Goal: Task Accomplishment & Management: Manage account settings

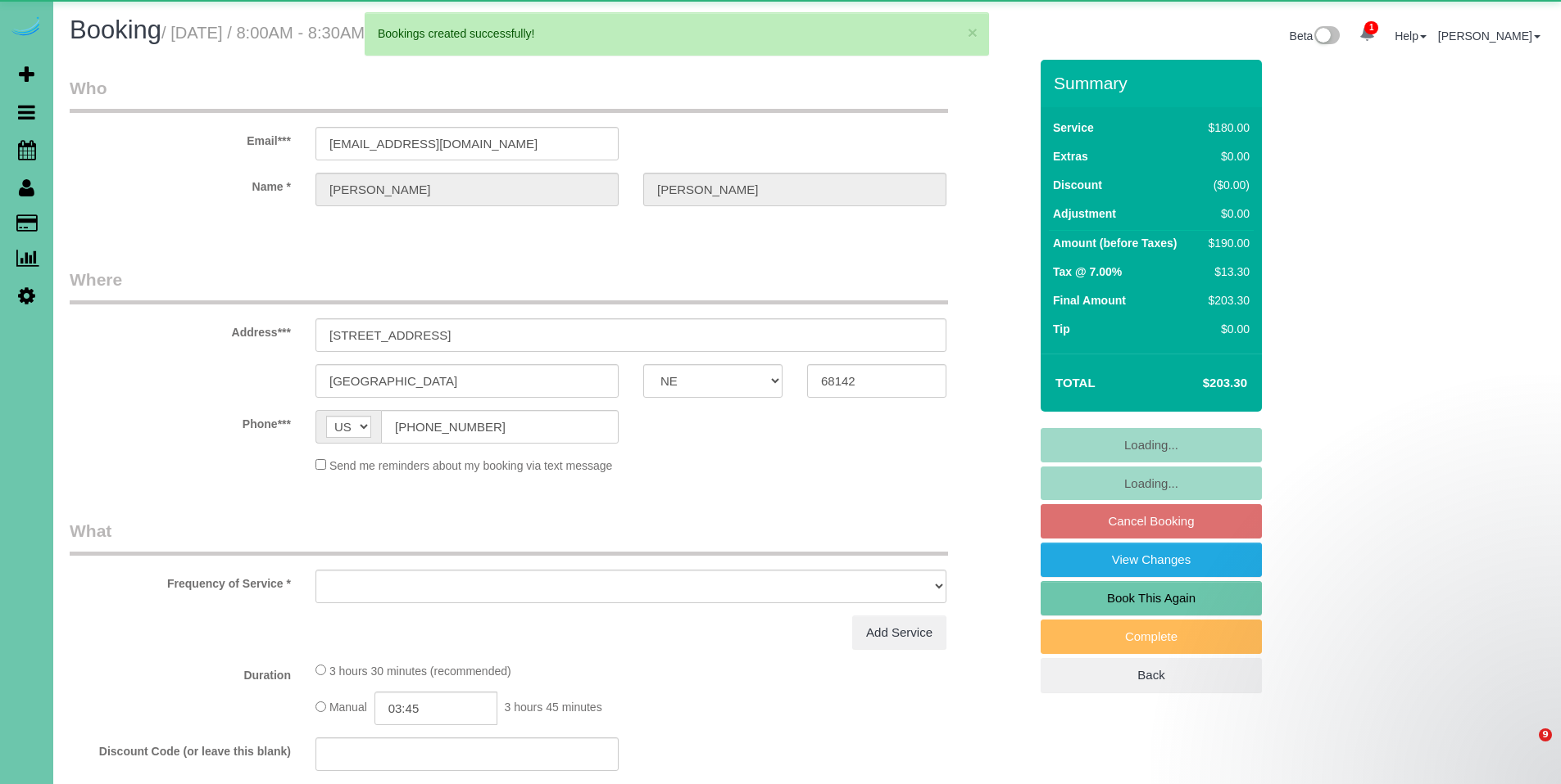
select select "NE"
select select "object:21936"
select select "string:fspay-d0db2944-fddd-4cda-adbc-b443e2433d33"
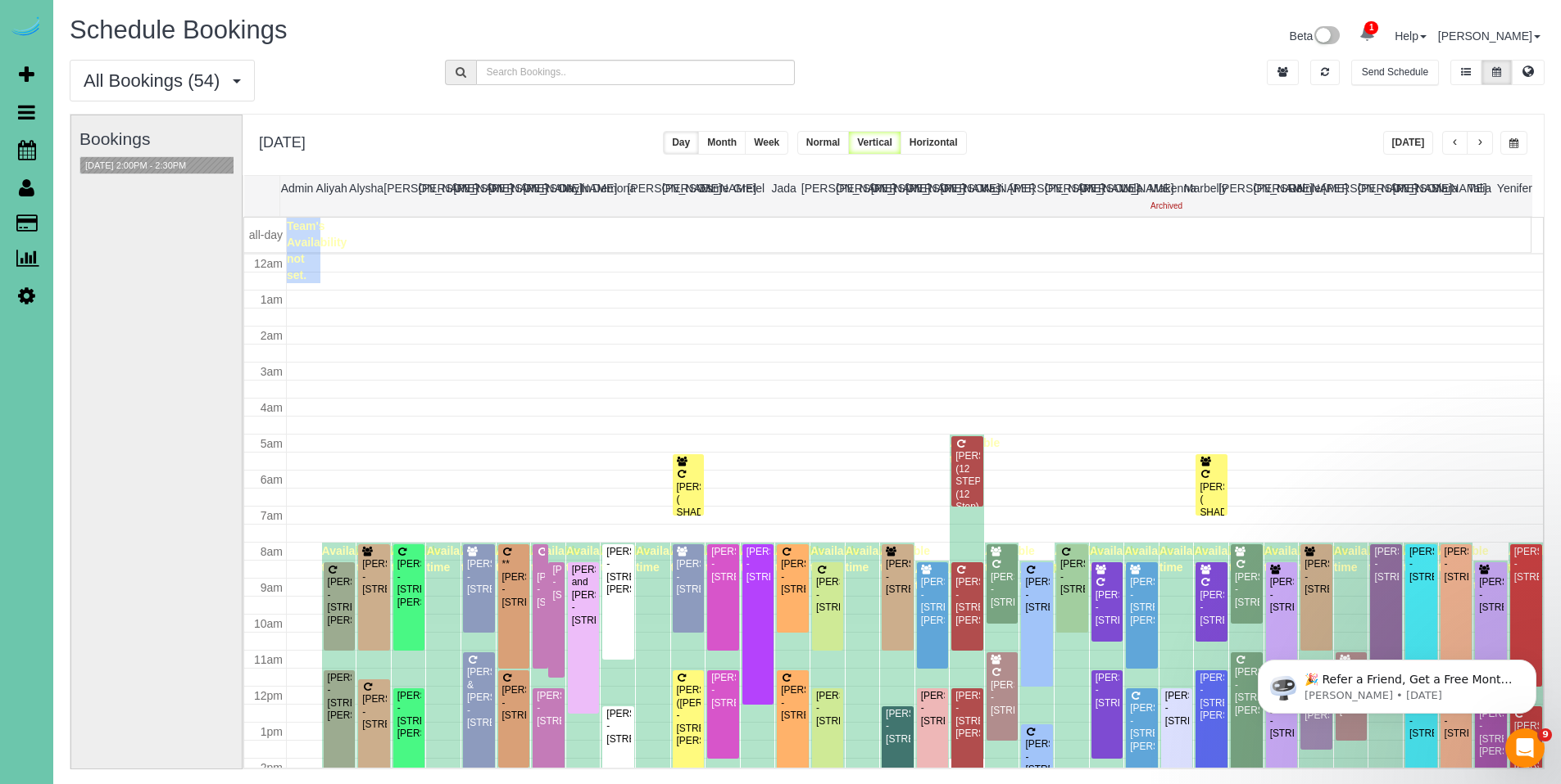
scroll to position [217, 0]
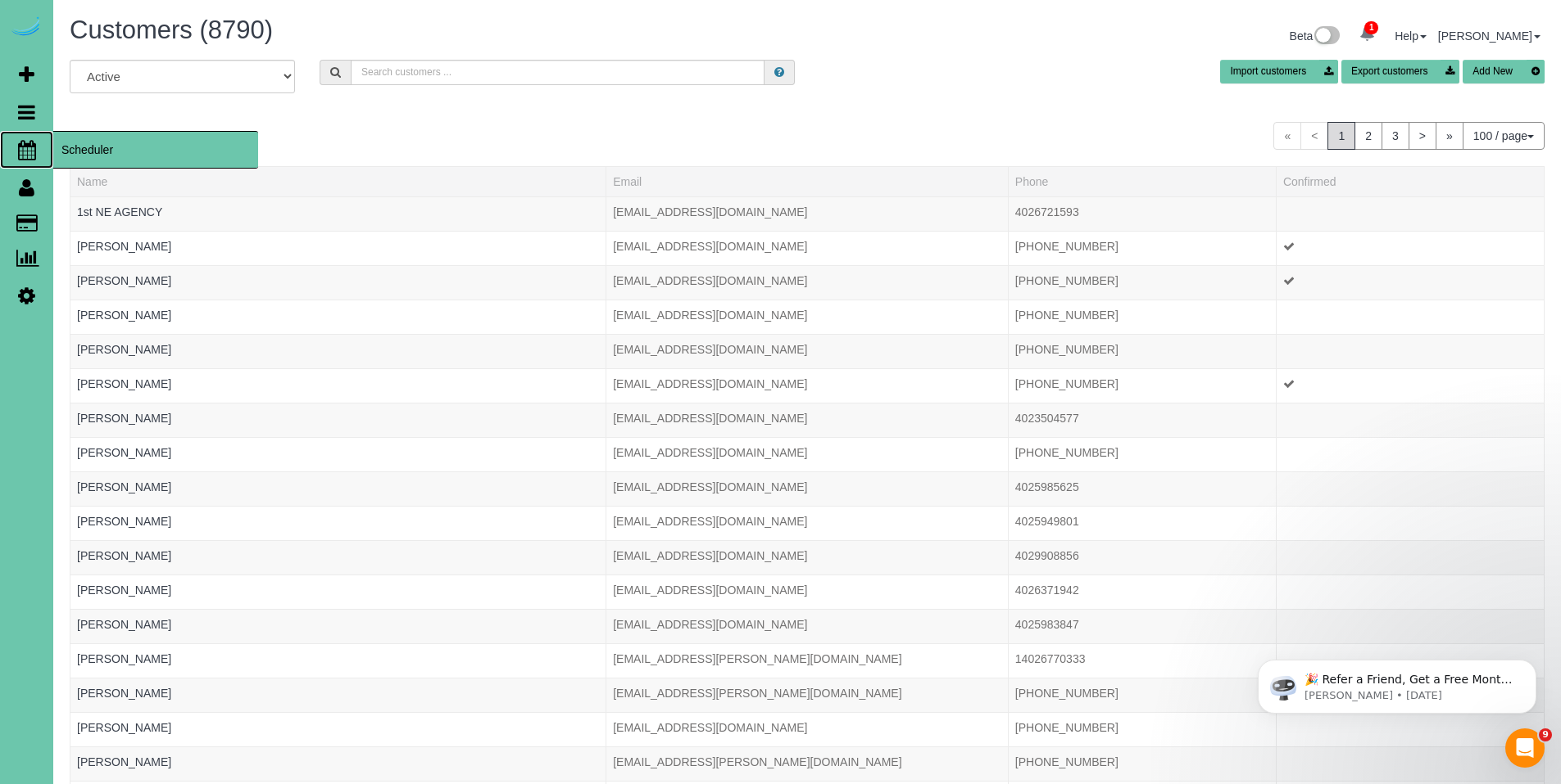
click at [115, 149] on span "Scheduler" at bounding box center [156, 149] width 205 height 38
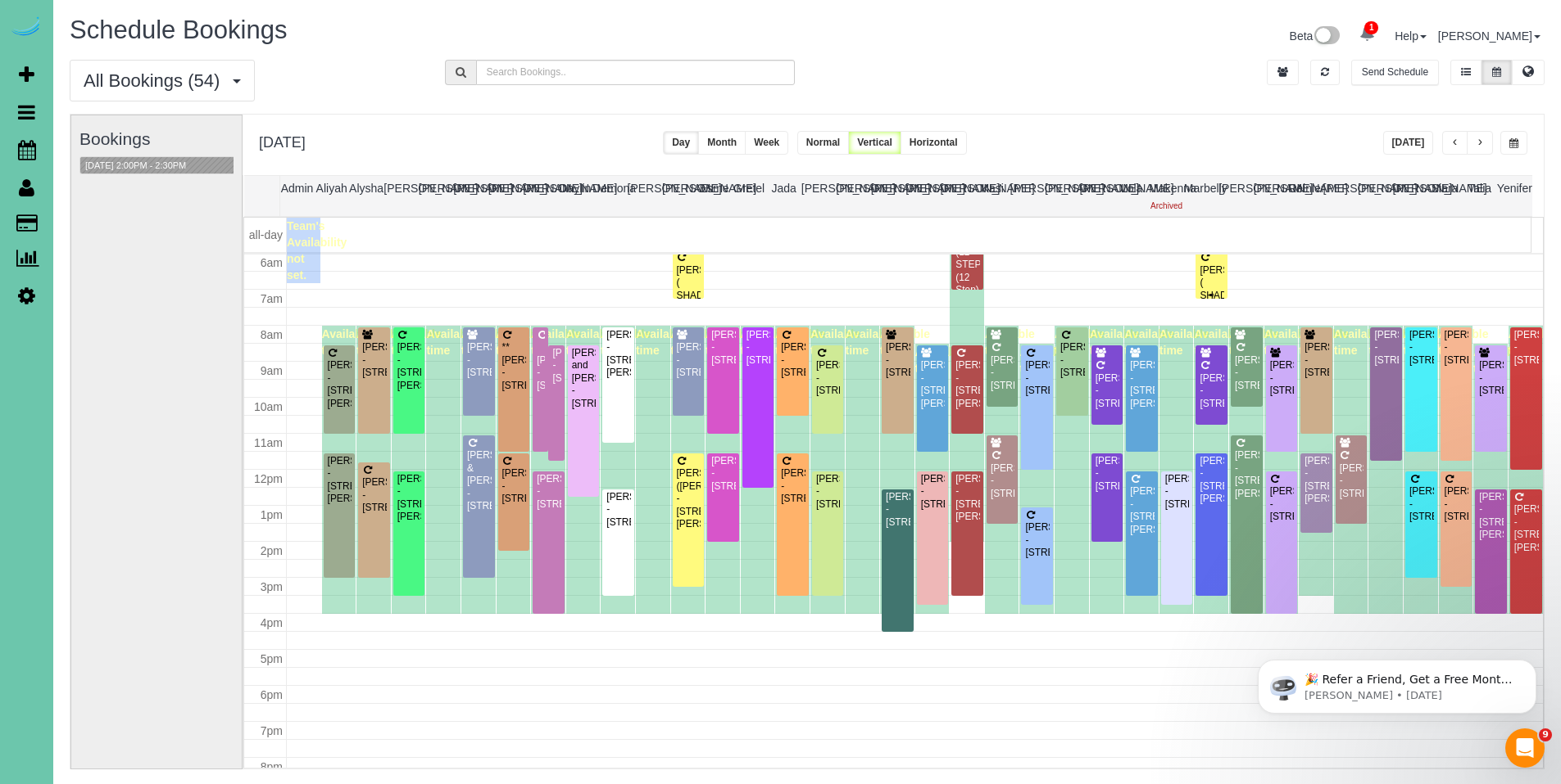
scroll to position [197, 0]
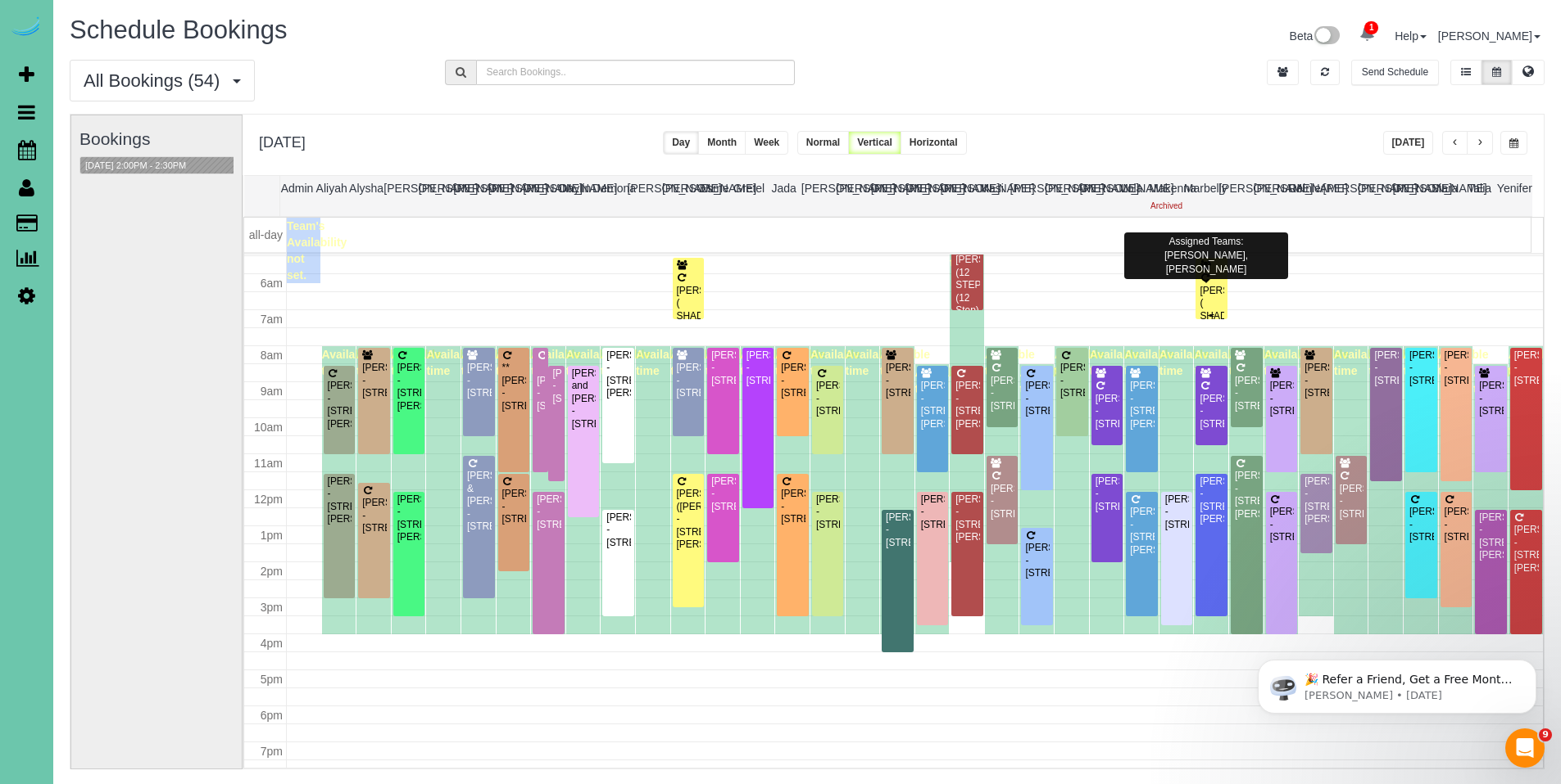
click at [1211, 296] on div "LORI JORGNESEN ( SHADOW RIDGE DENTAL) - 19103 Mason Plaza, Omaha, NE 68022" at bounding box center [1211, 336] width 25 height 101
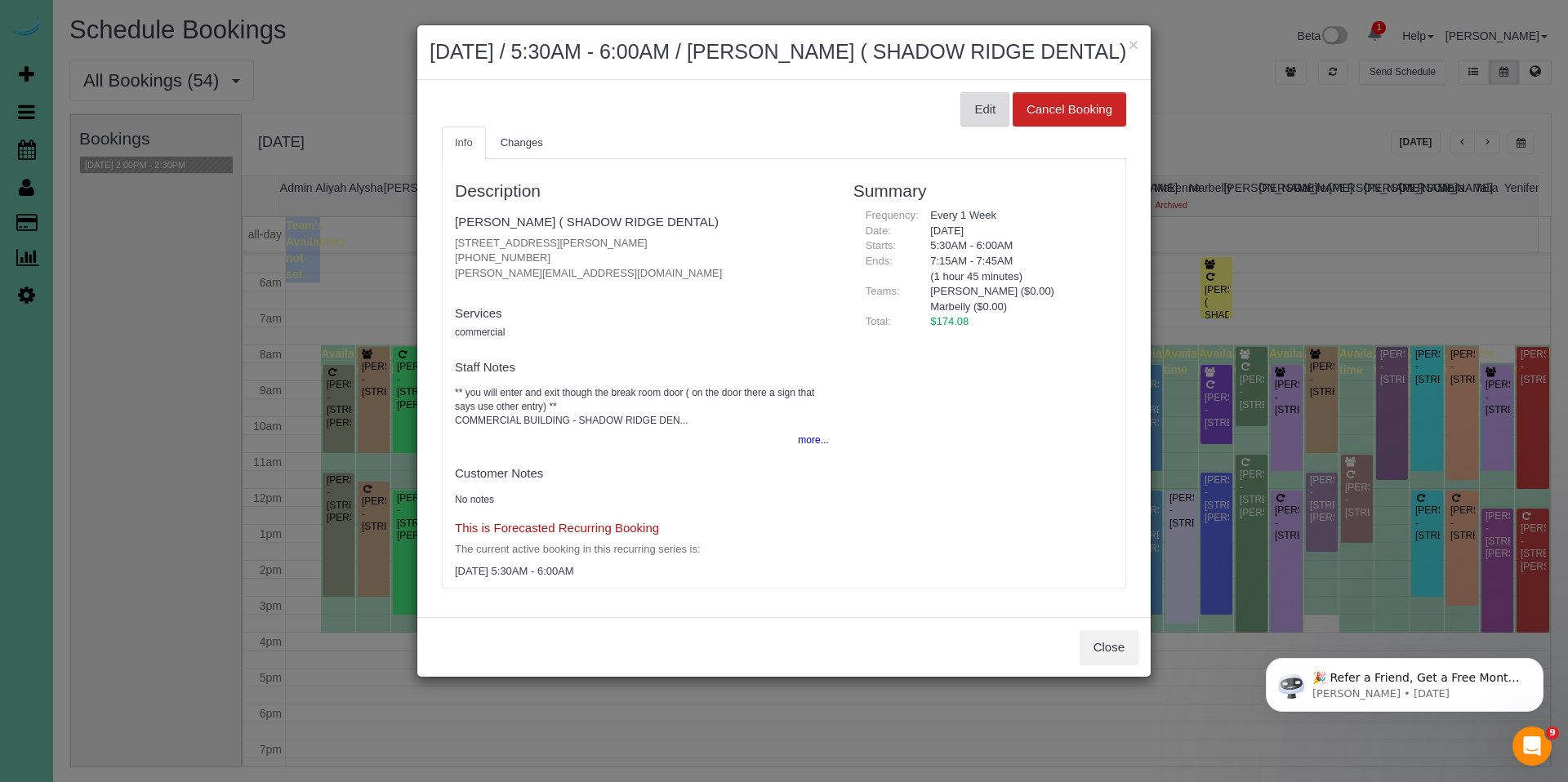
click at [993, 126] on button "Edit" at bounding box center [985, 109] width 49 height 34
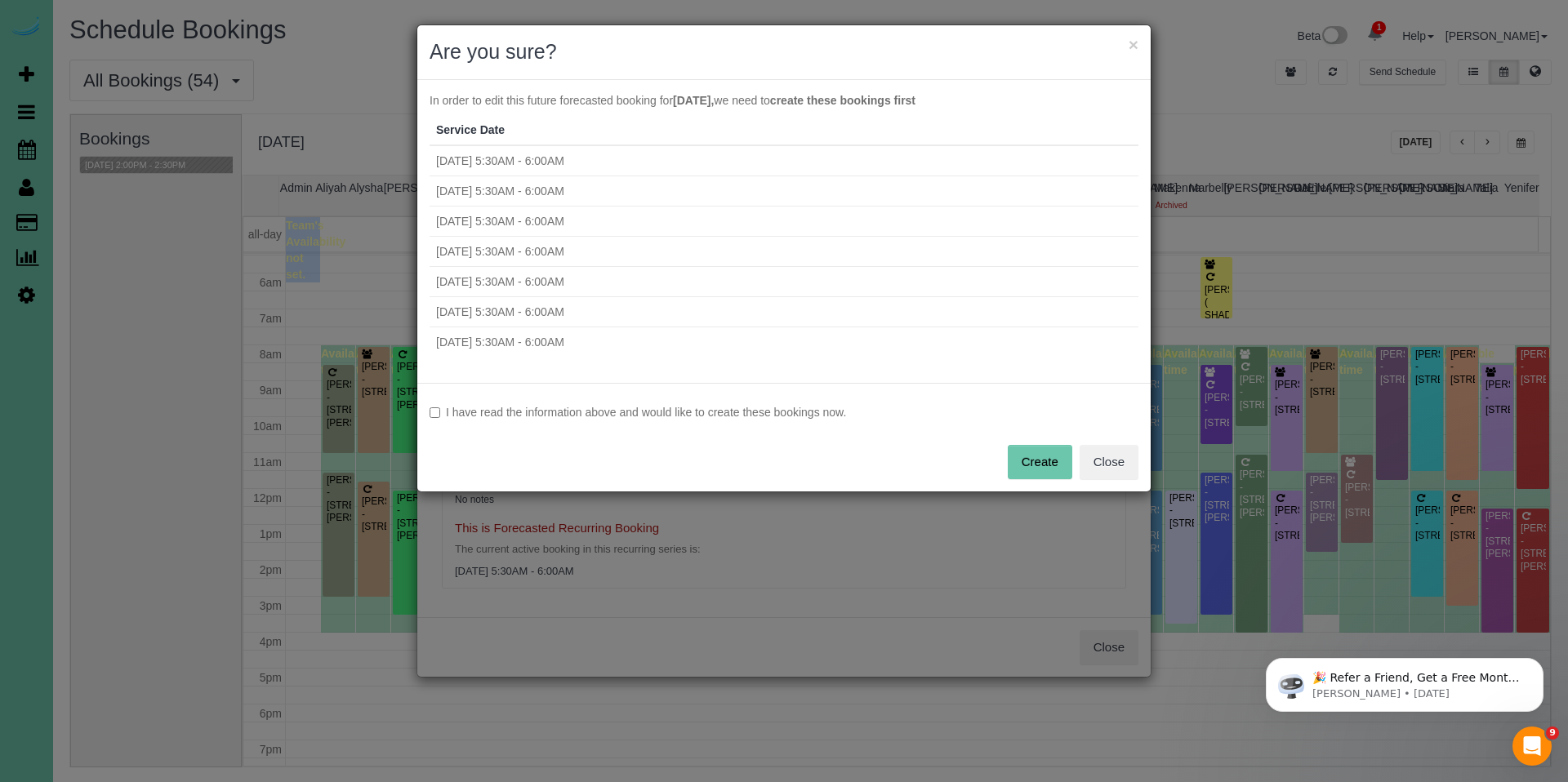
click at [637, 418] on label "I have read the information above and would like to create these bookings now." at bounding box center [784, 412] width 709 height 17
click at [1027, 459] on button "Create" at bounding box center [1040, 462] width 64 height 34
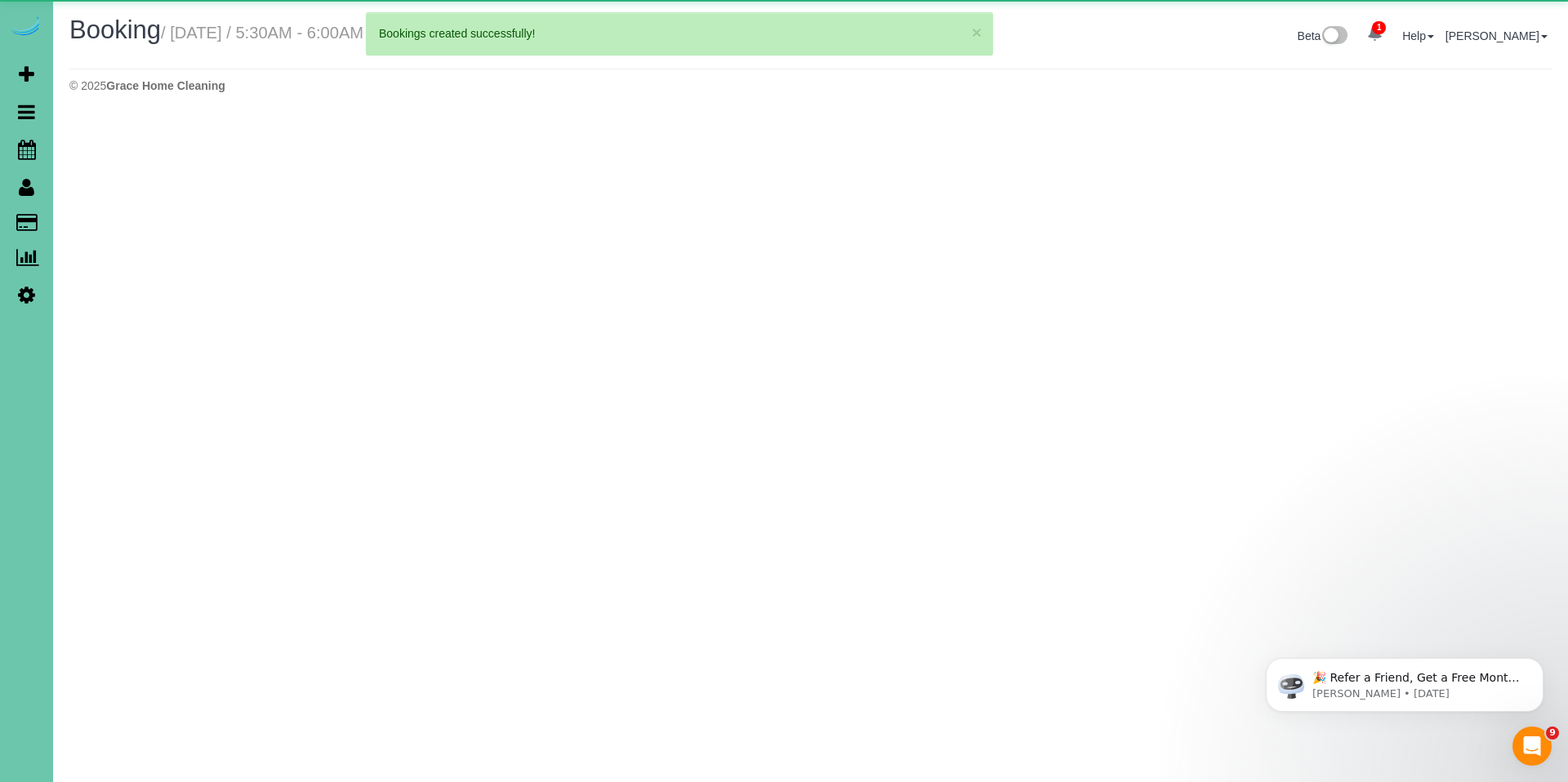
select select "NE"
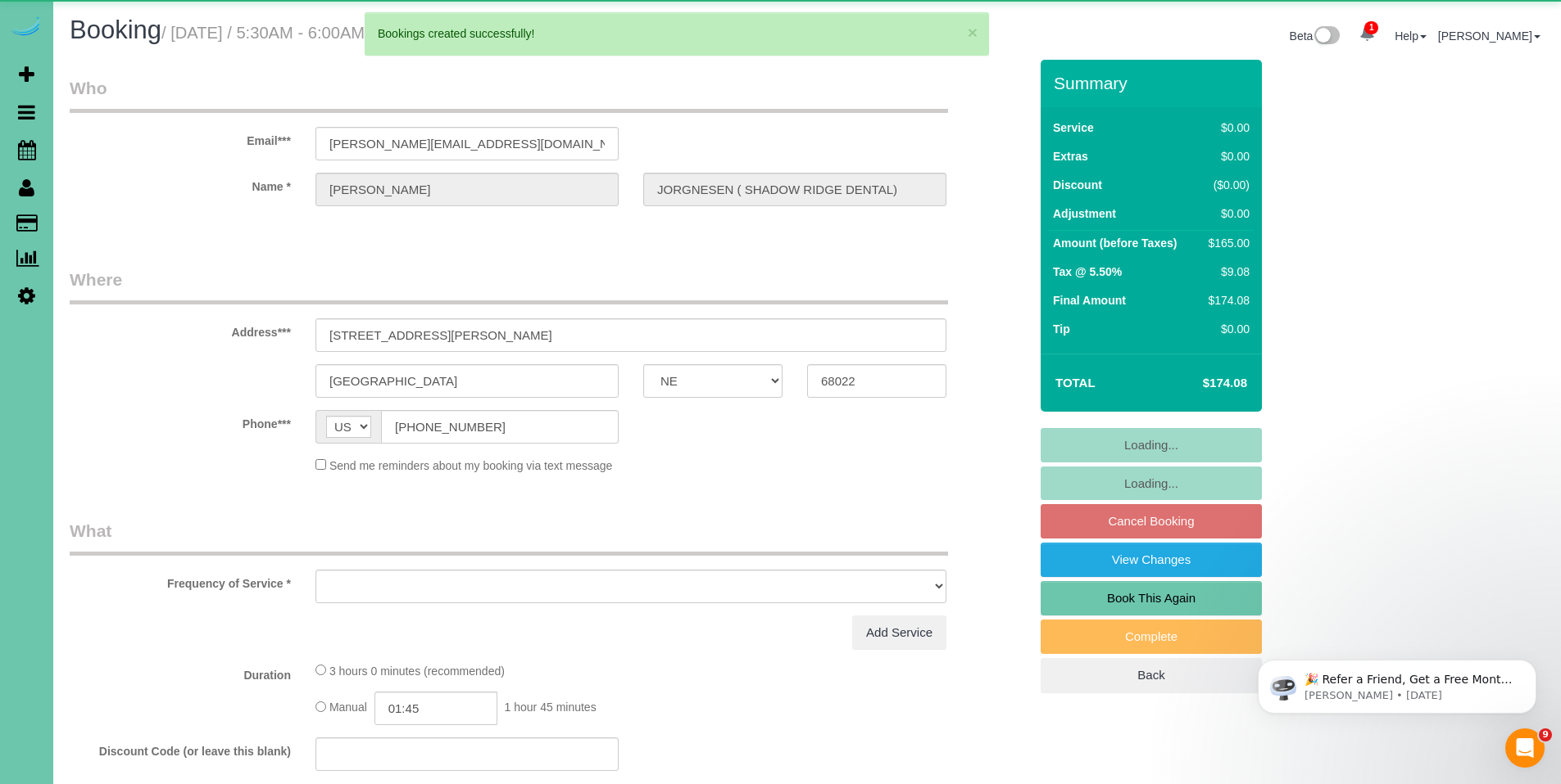
select select "object:24368"
select select "string:fspay-c2eec182-e312-48d1-8279-987a39312190"
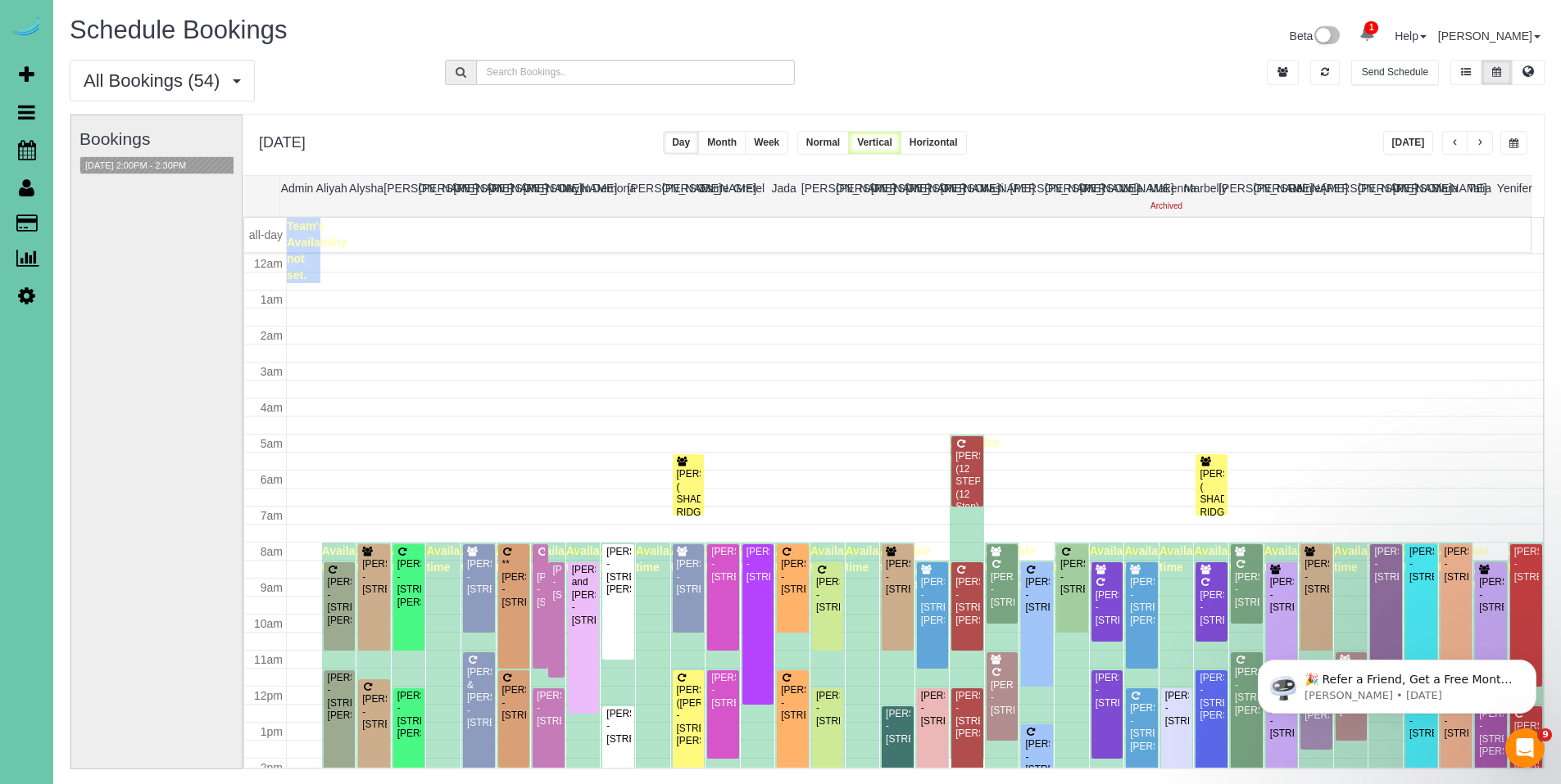
scroll to position [217, 0]
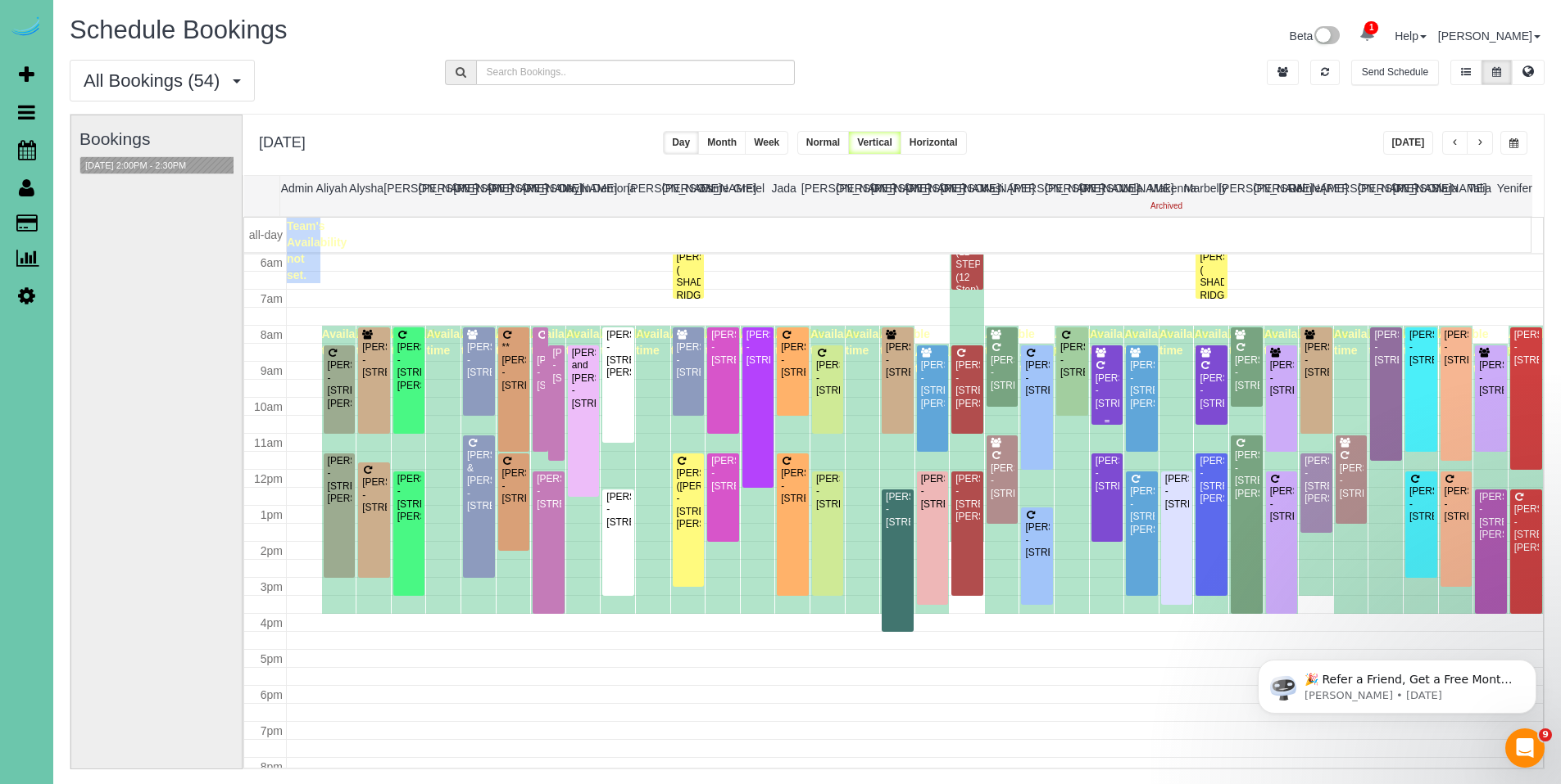
click at [1095, 378] on div "Gretchen Coghill - 2808 N 172nd Street, Omaha, NE 68116" at bounding box center [1107, 391] width 25 height 38
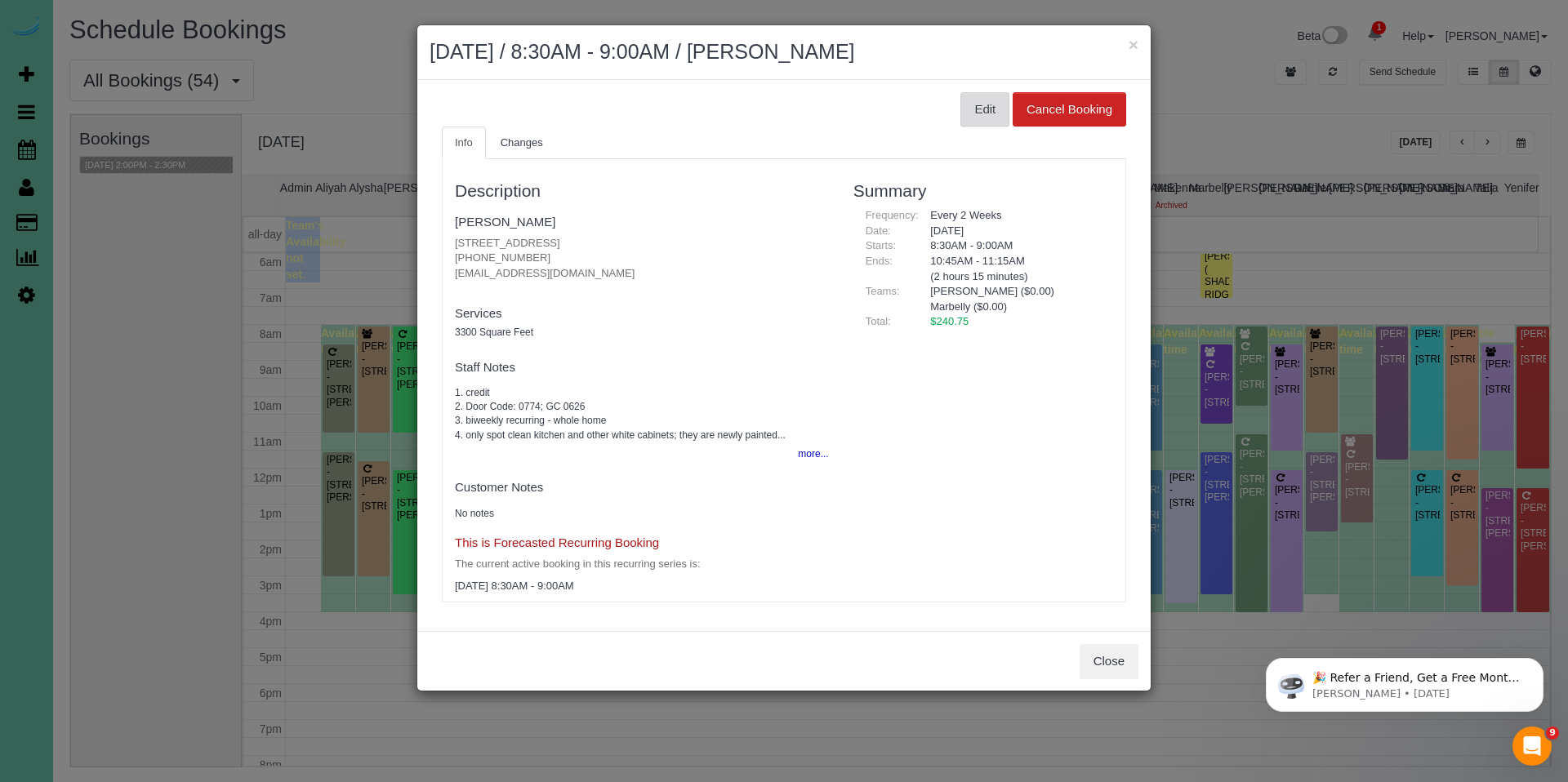
click at [987, 116] on button "Edit" at bounding box center [985, 109] width 49 height 34
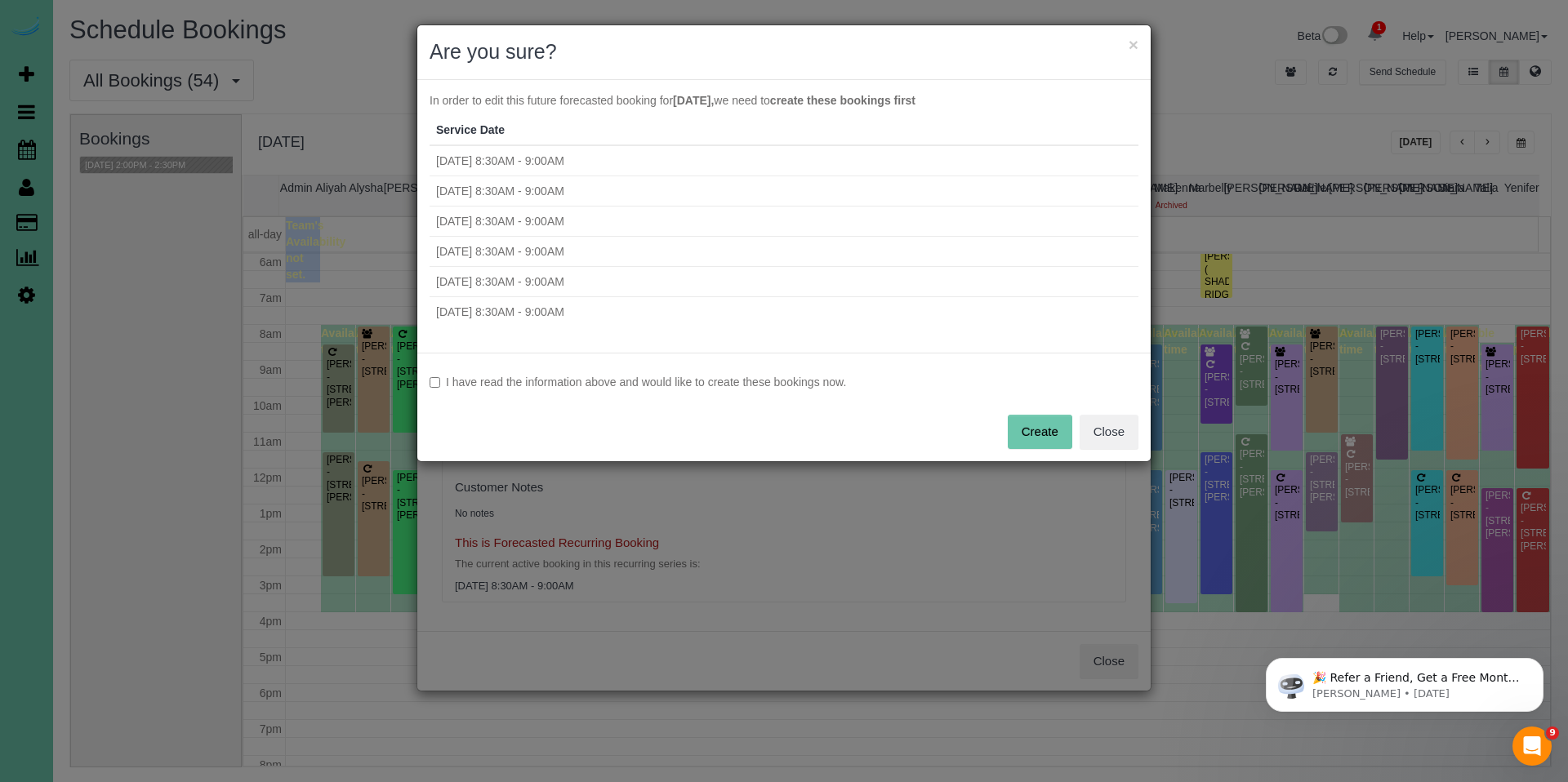
click at [597, 377] on label "I have read the information above and would like to create these bookings now." at bounding box center [784, 382] width 709 height 17
click at [1052, 420] on button "Create" at bounding box center [1040, 432] width 64 height 34
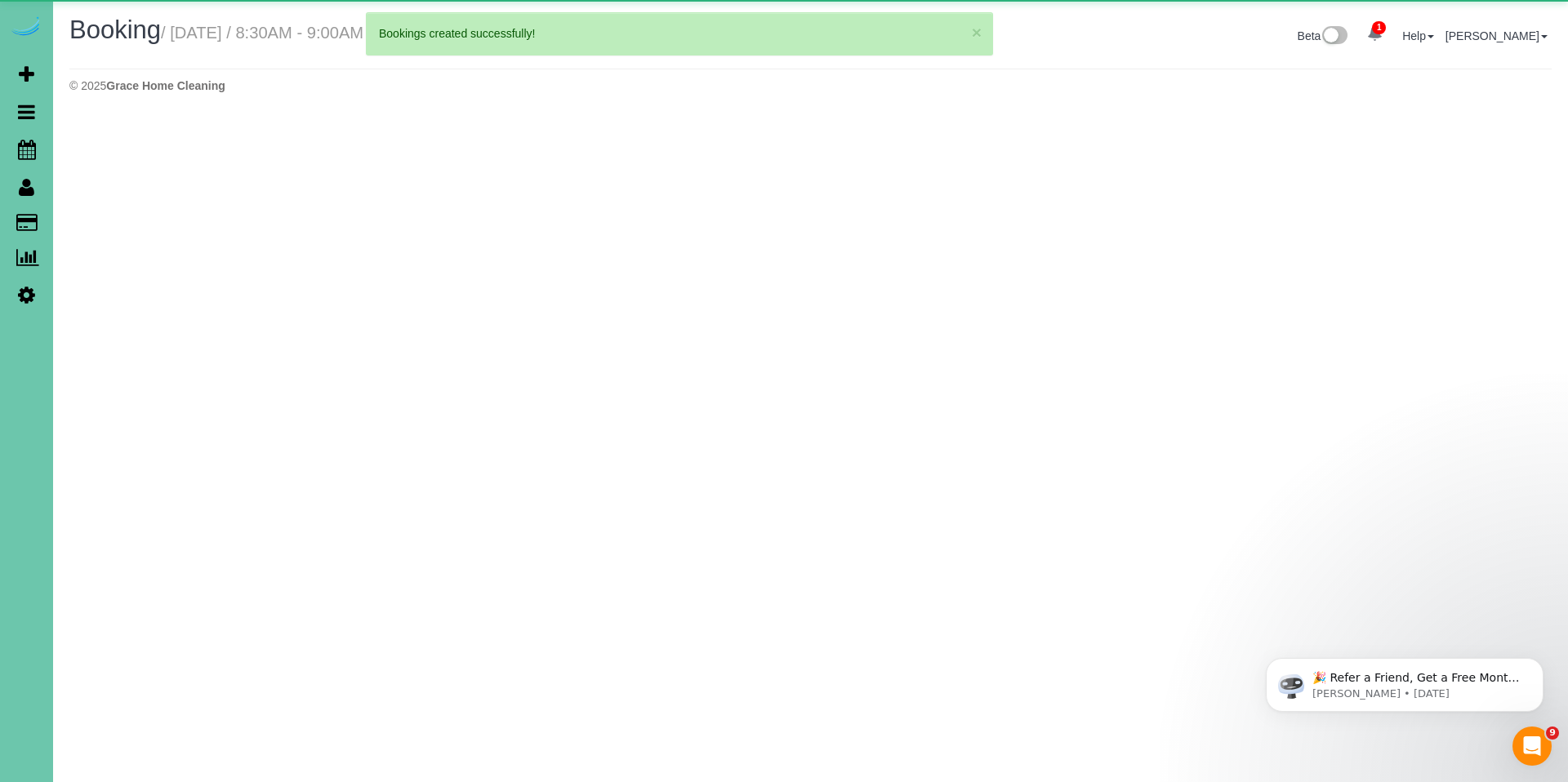
select select "NE"
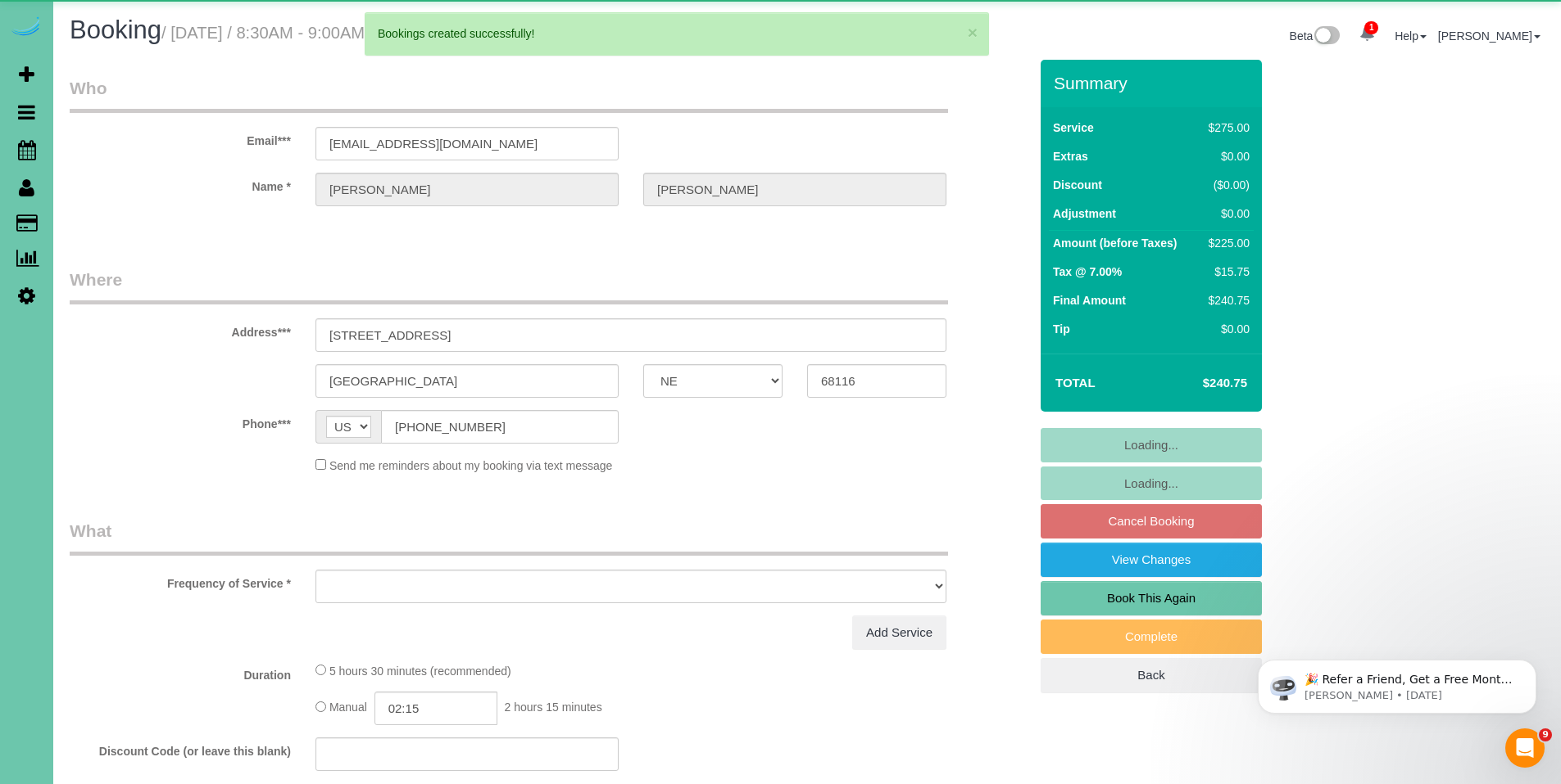
select select "object:25359"
select select "string:fspay-04d9c254-8c6a-4639-abf9-155c53fc54cb"
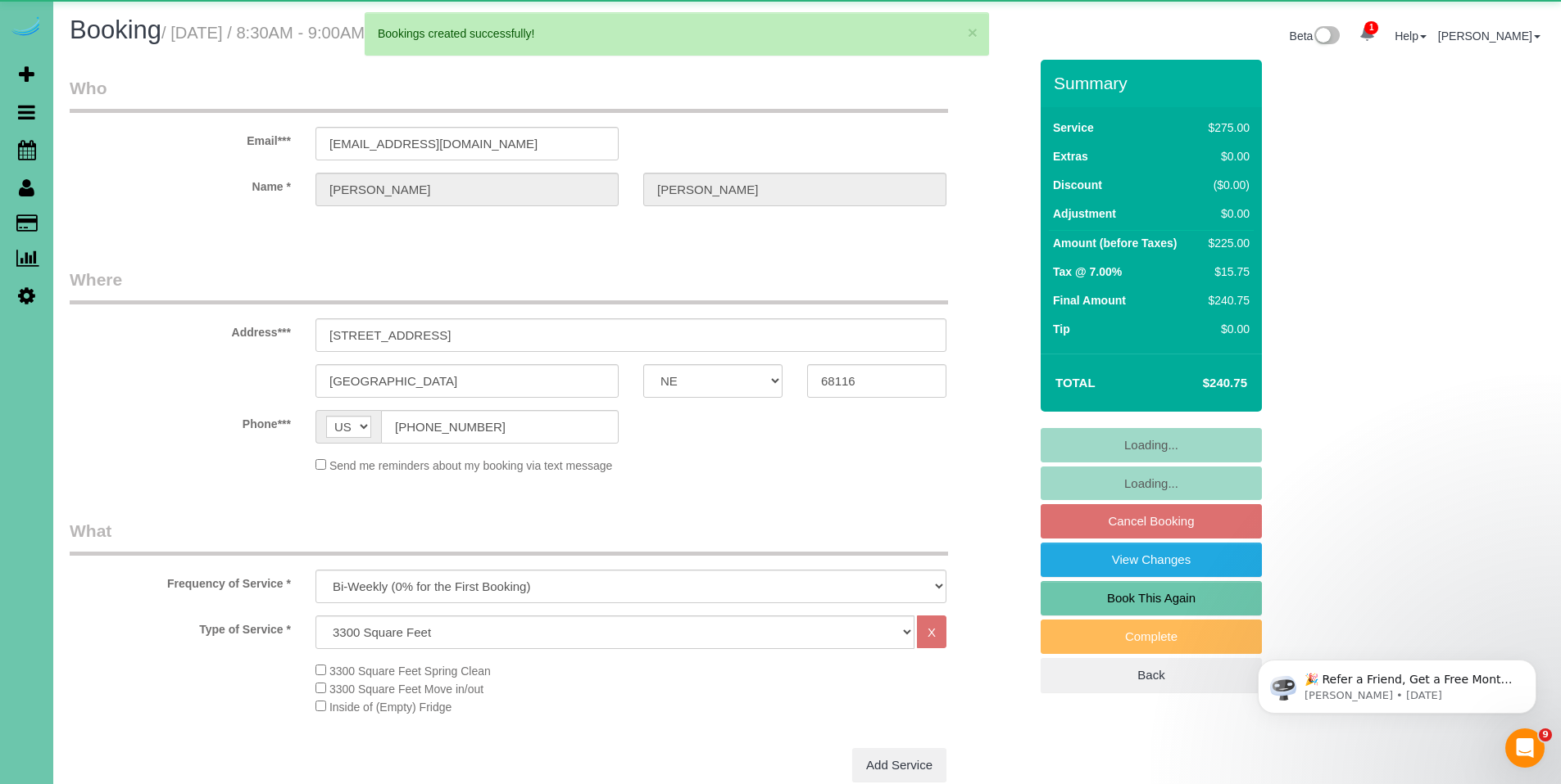
select select "object:25363"
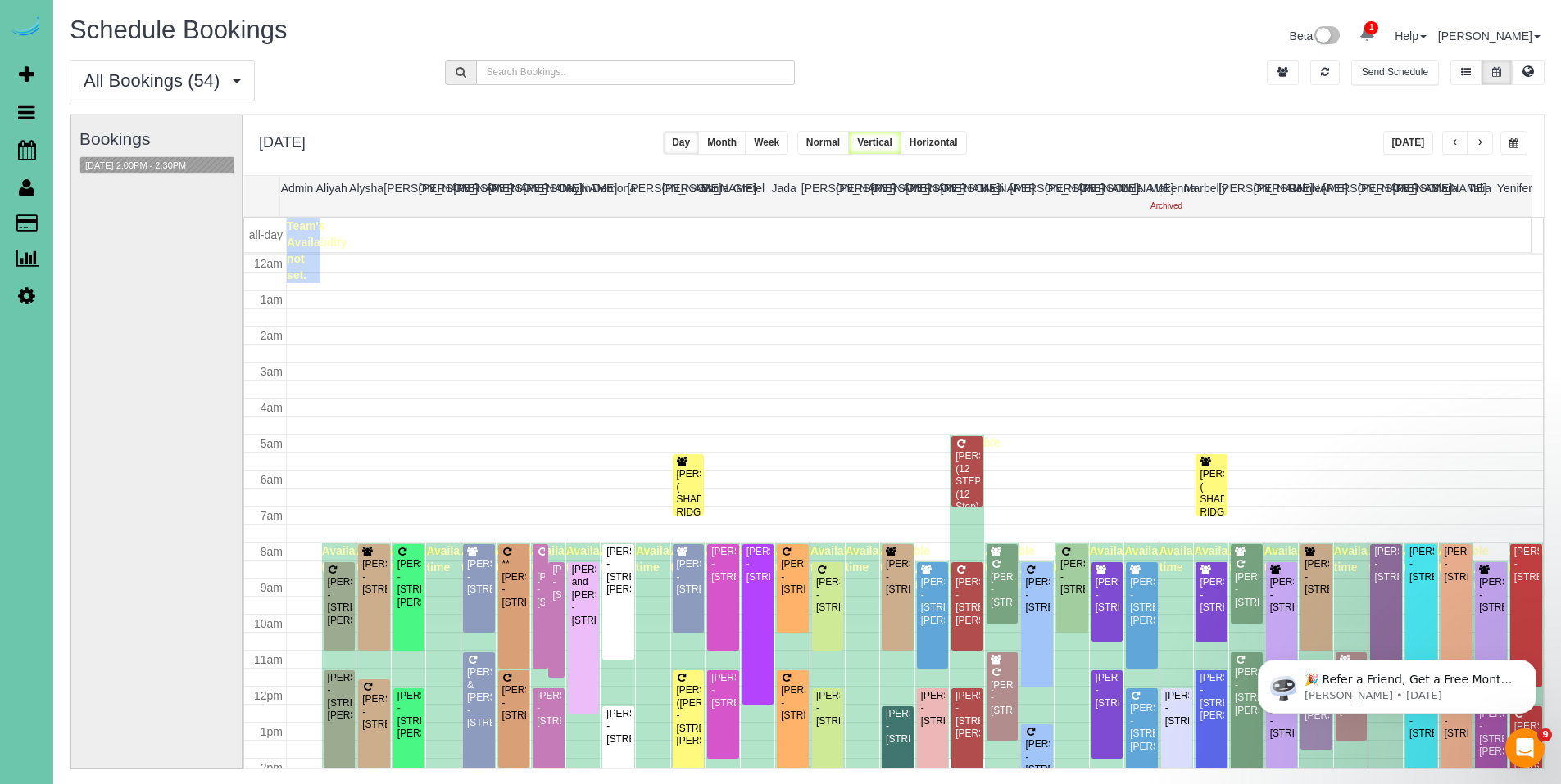
scroll to position [217, 0]
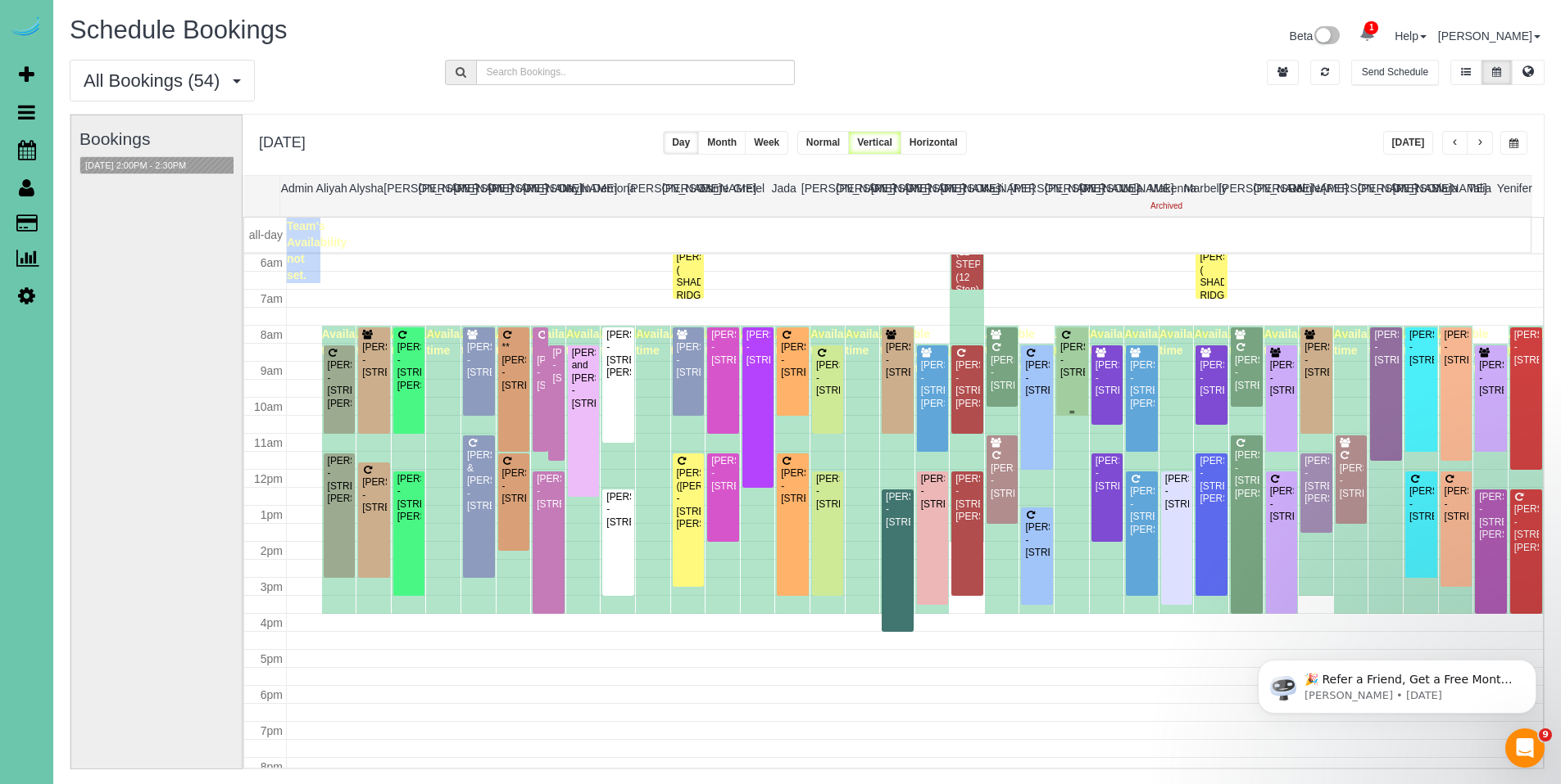
click at [1060, 371] on div "Morgan Busboom - 3117 S 74th Street, Omaha, NE 68124" at bounding box center [1071, 360] width 25 height 38
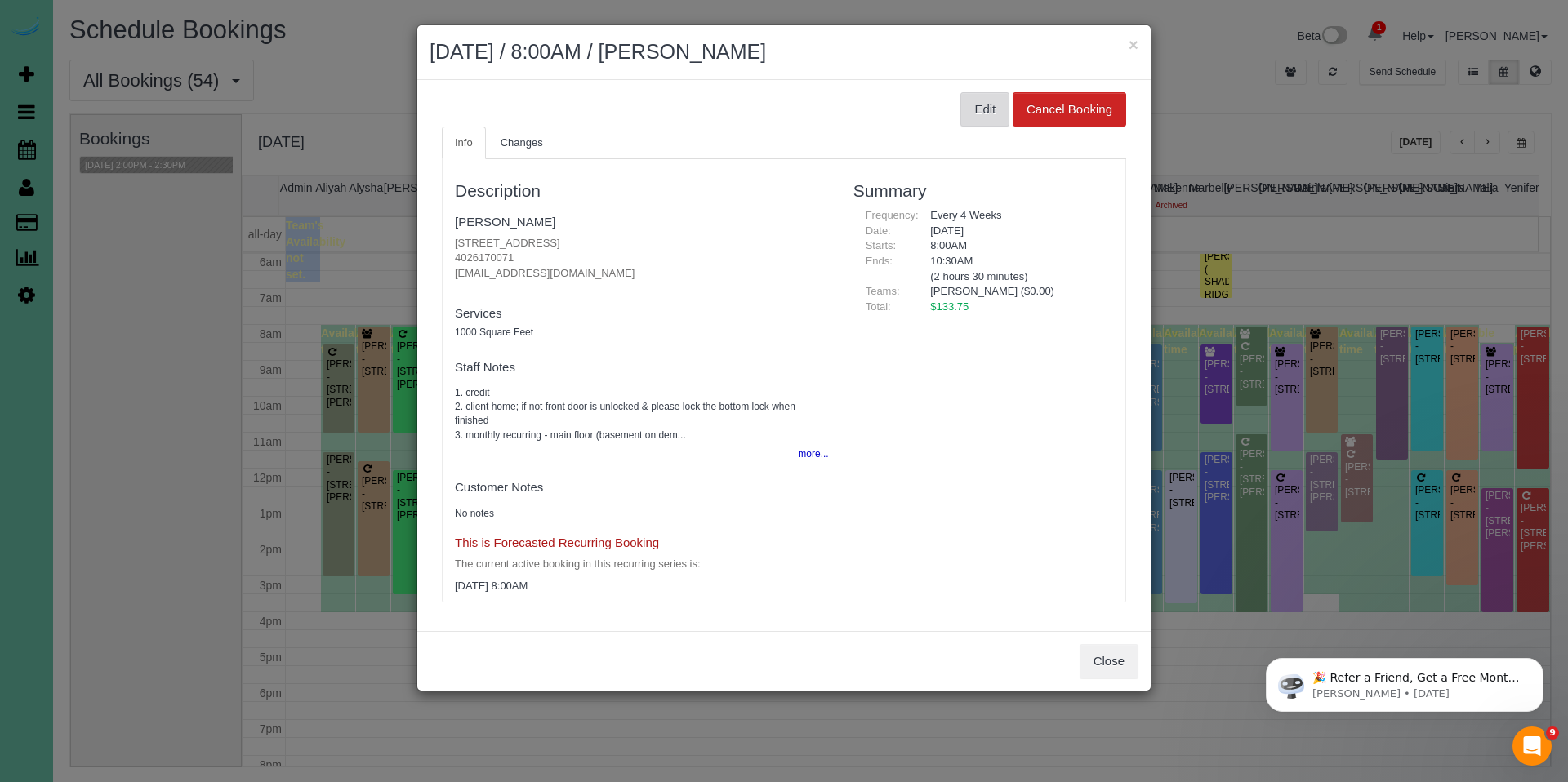
click at [975, 114] on button "Edit" at bounding box center [985, 109] width 49 height 34
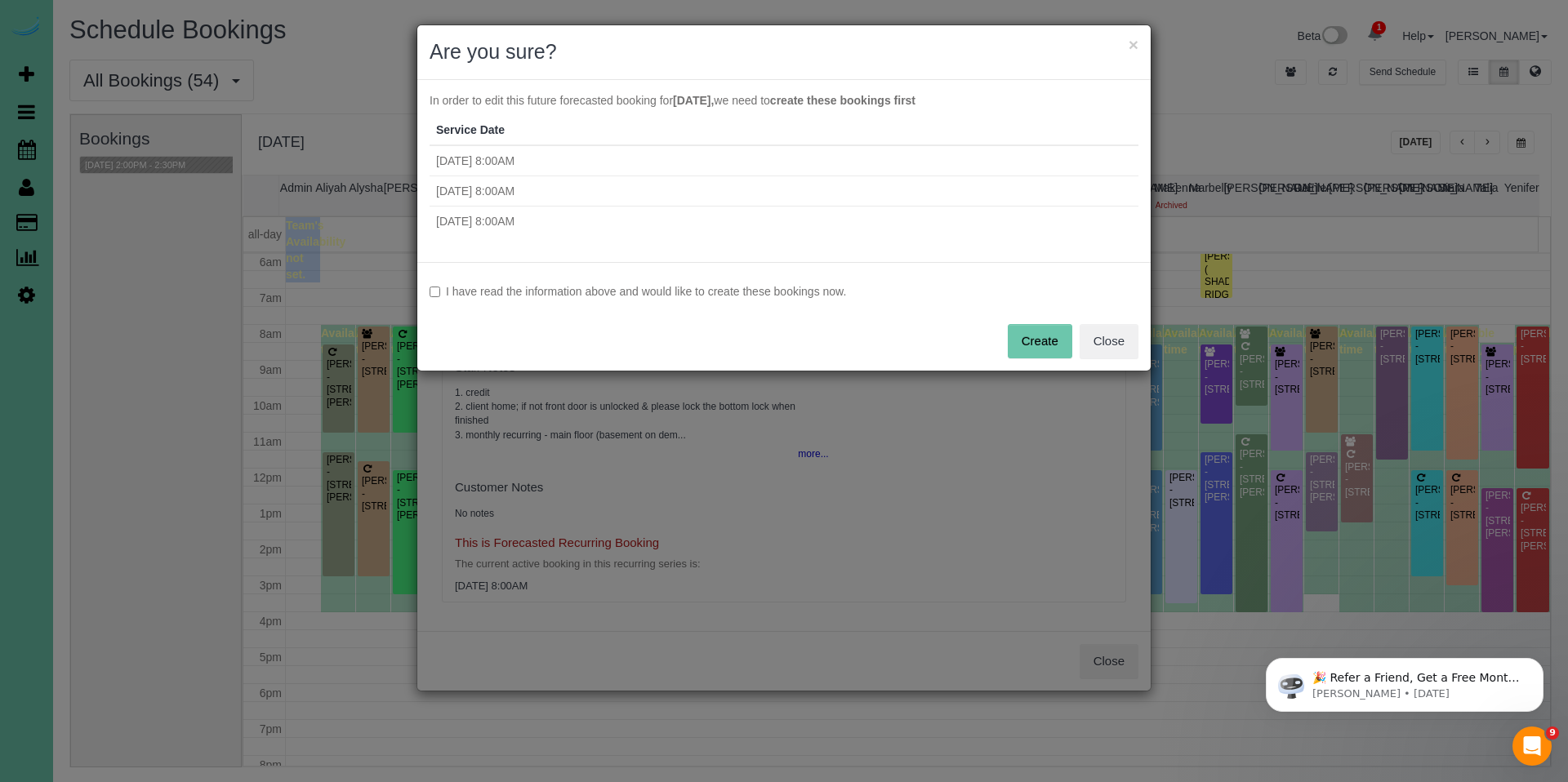
click at [765, 296] on label "I have read the information above and would like to create these bookings now." at bounding box center [784, 291] width 709 height 17
click at [1037, 337] on button "Create" at bounding box center [1040, 341] width 64 height 34
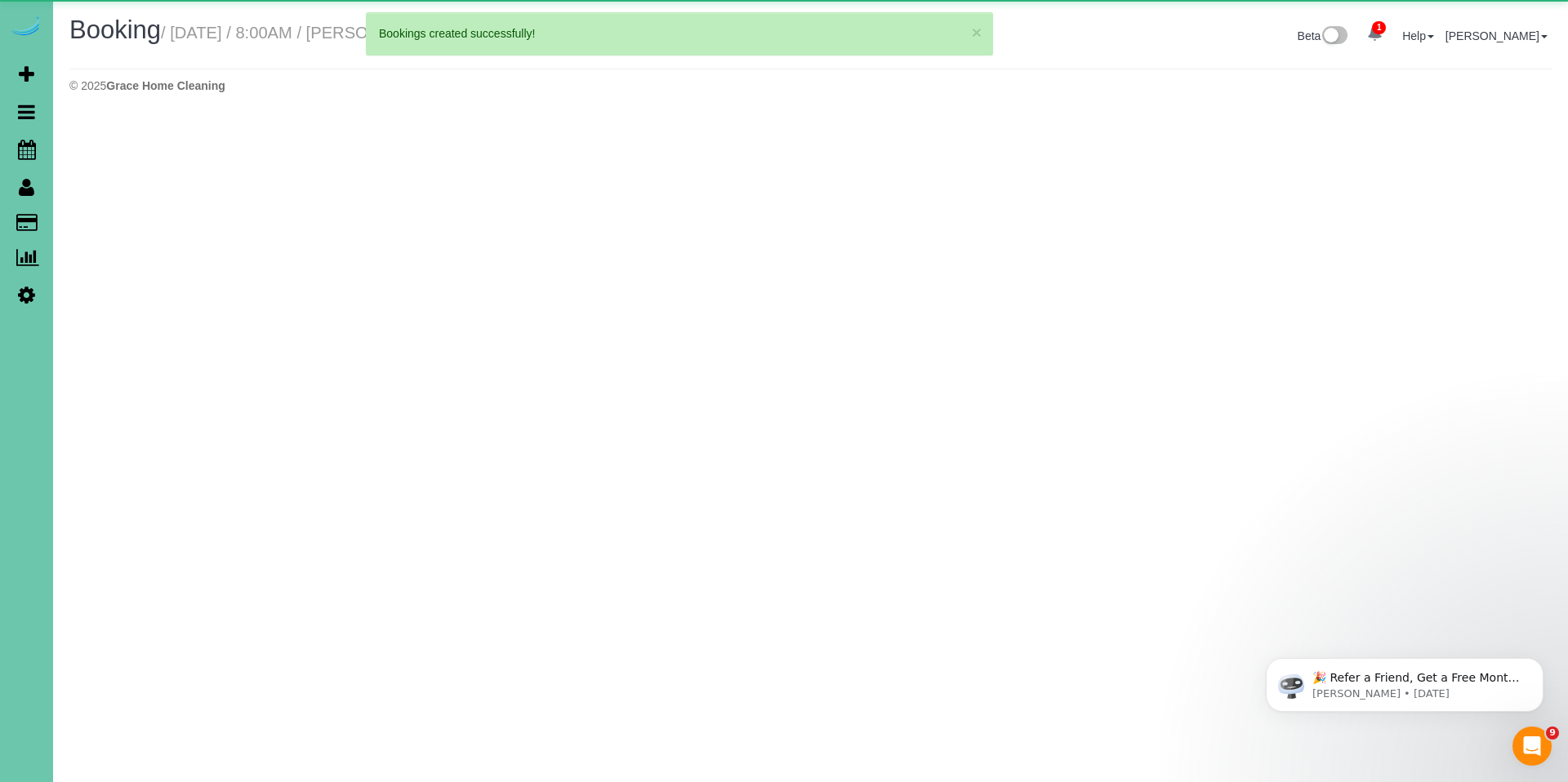
select select "NE"
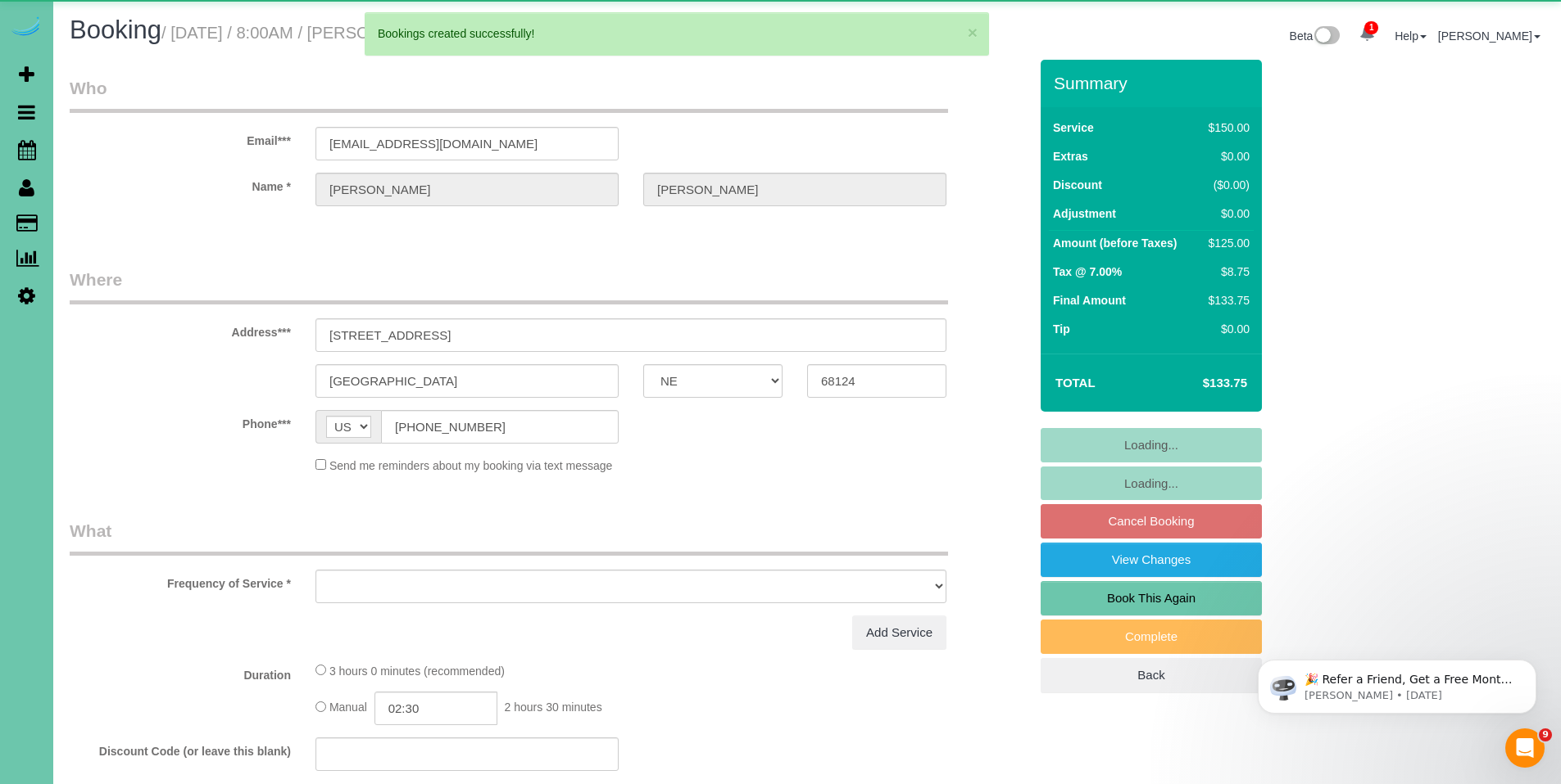
select select "object:26663"
select select "string:fspay-ac105a27-bb66-461d-892a-43144e33905e"
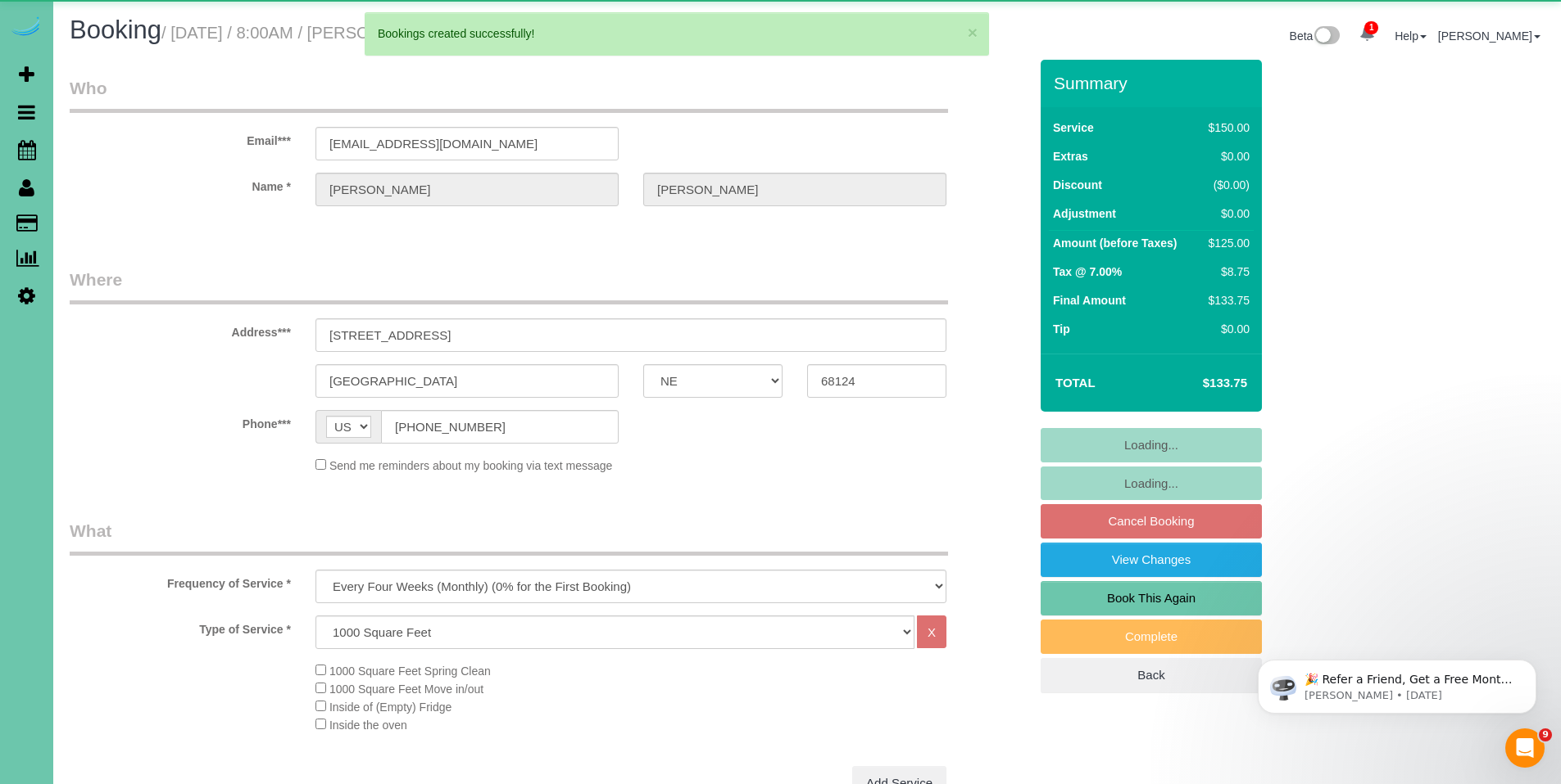
select select "object:26764"
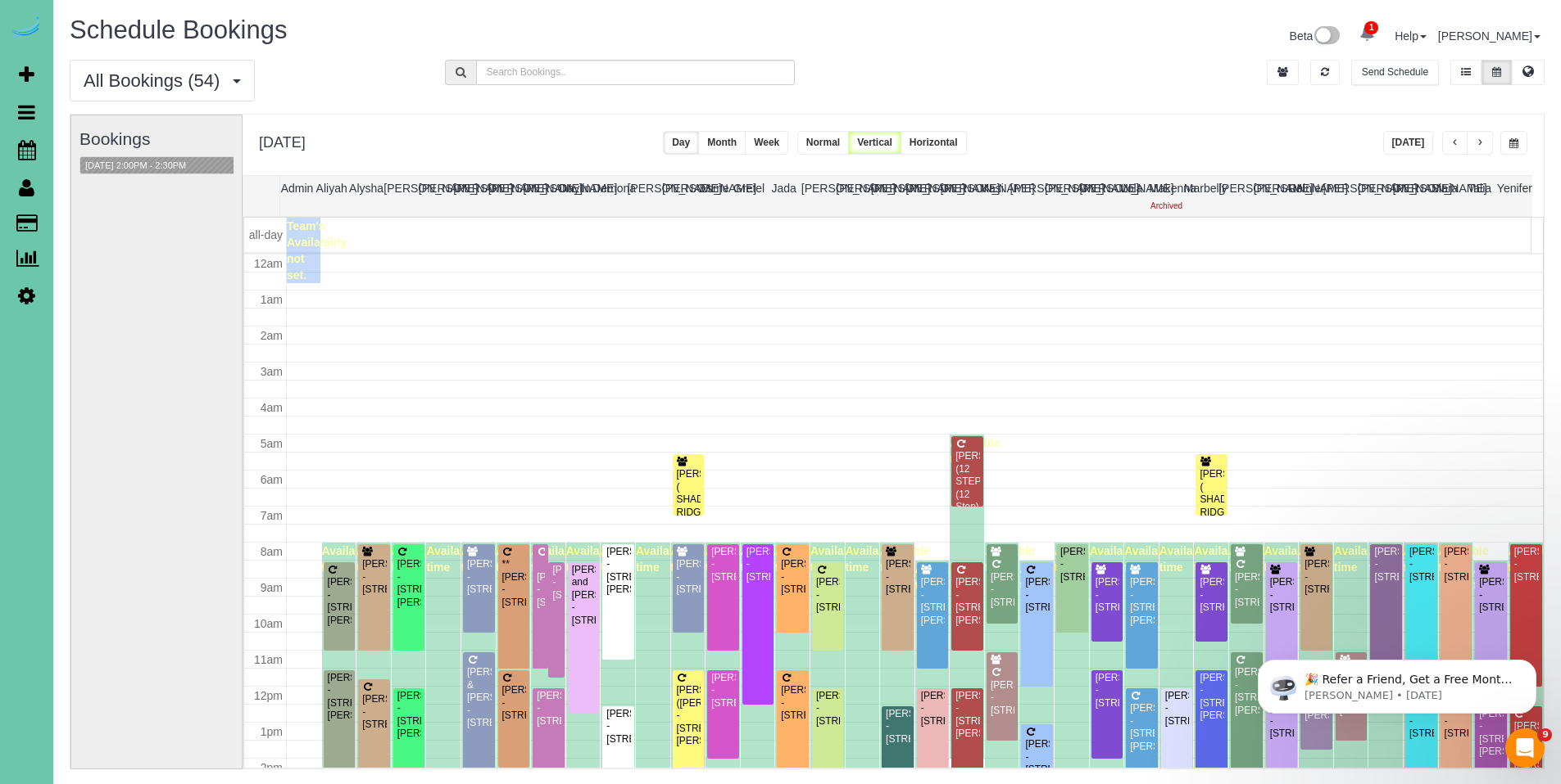
scroll to position [217, 0]
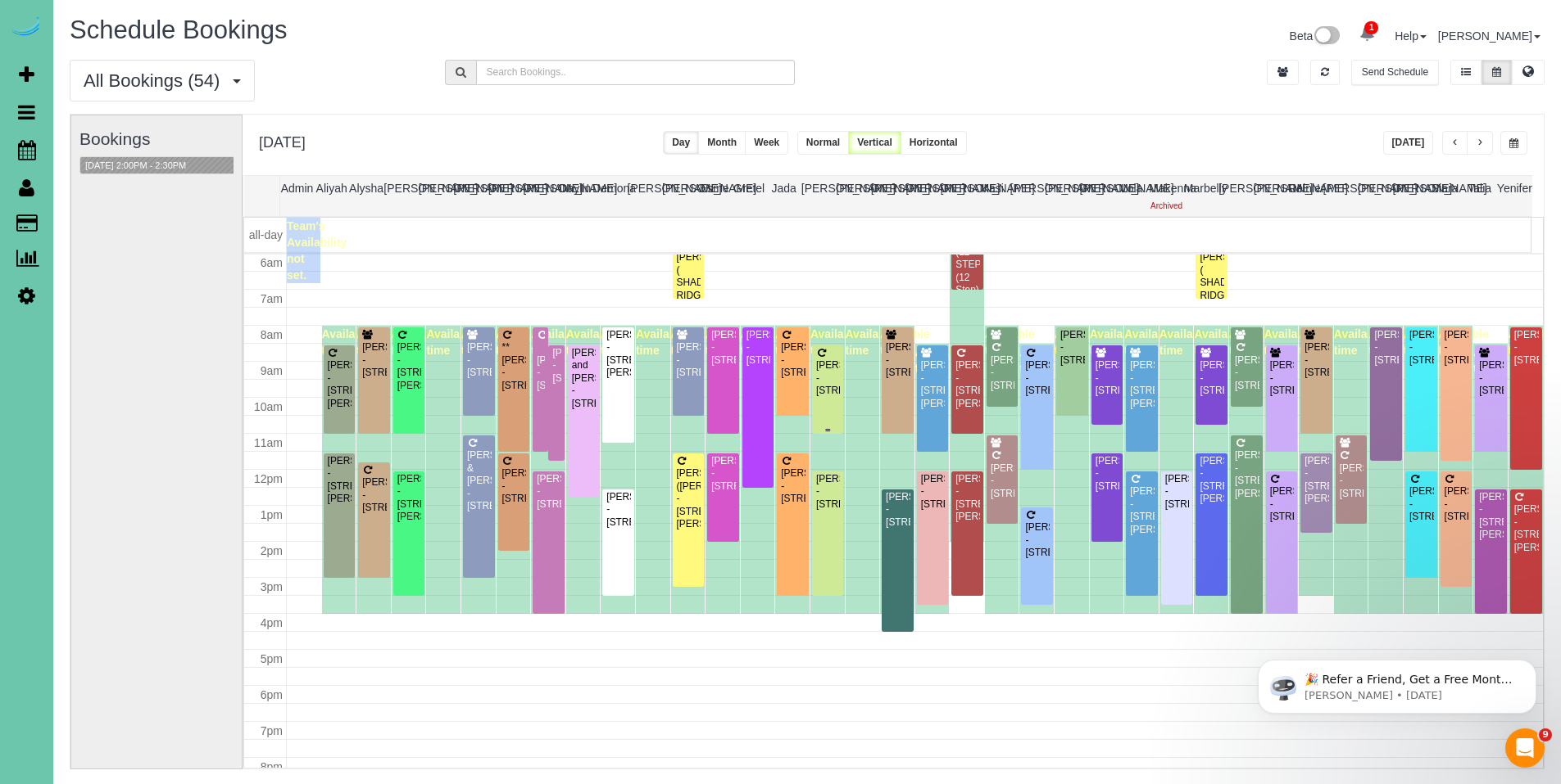
click at [833, 371] on div "Gina Wesphalen - 2310 Ridgeview Dr, Papillion, NE 68046" at bounding box center [827, 378] width 25 height 38
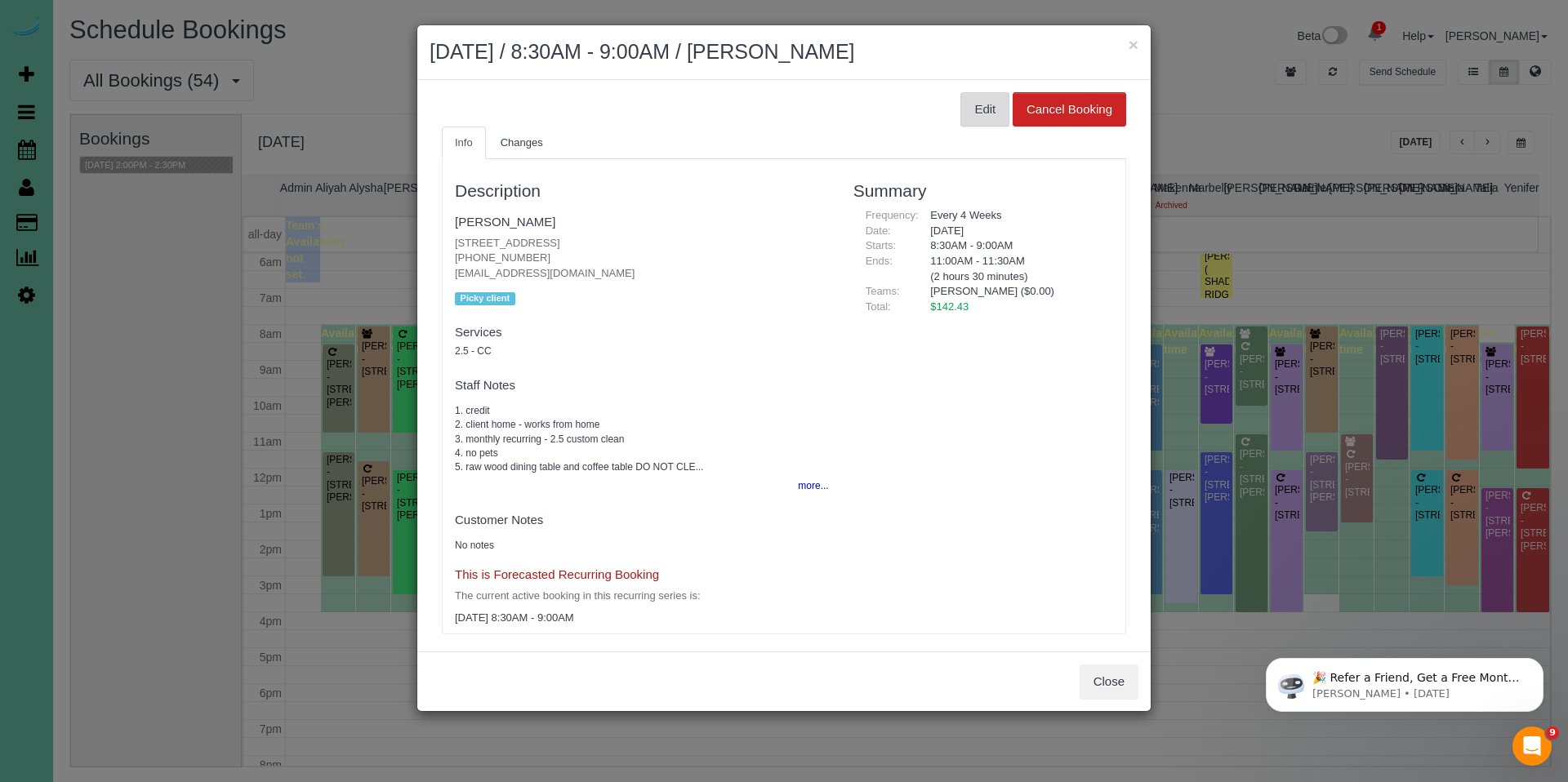
click at [974, 112] on button "Edit" at bounding box center [985, 109] width 49 height 34
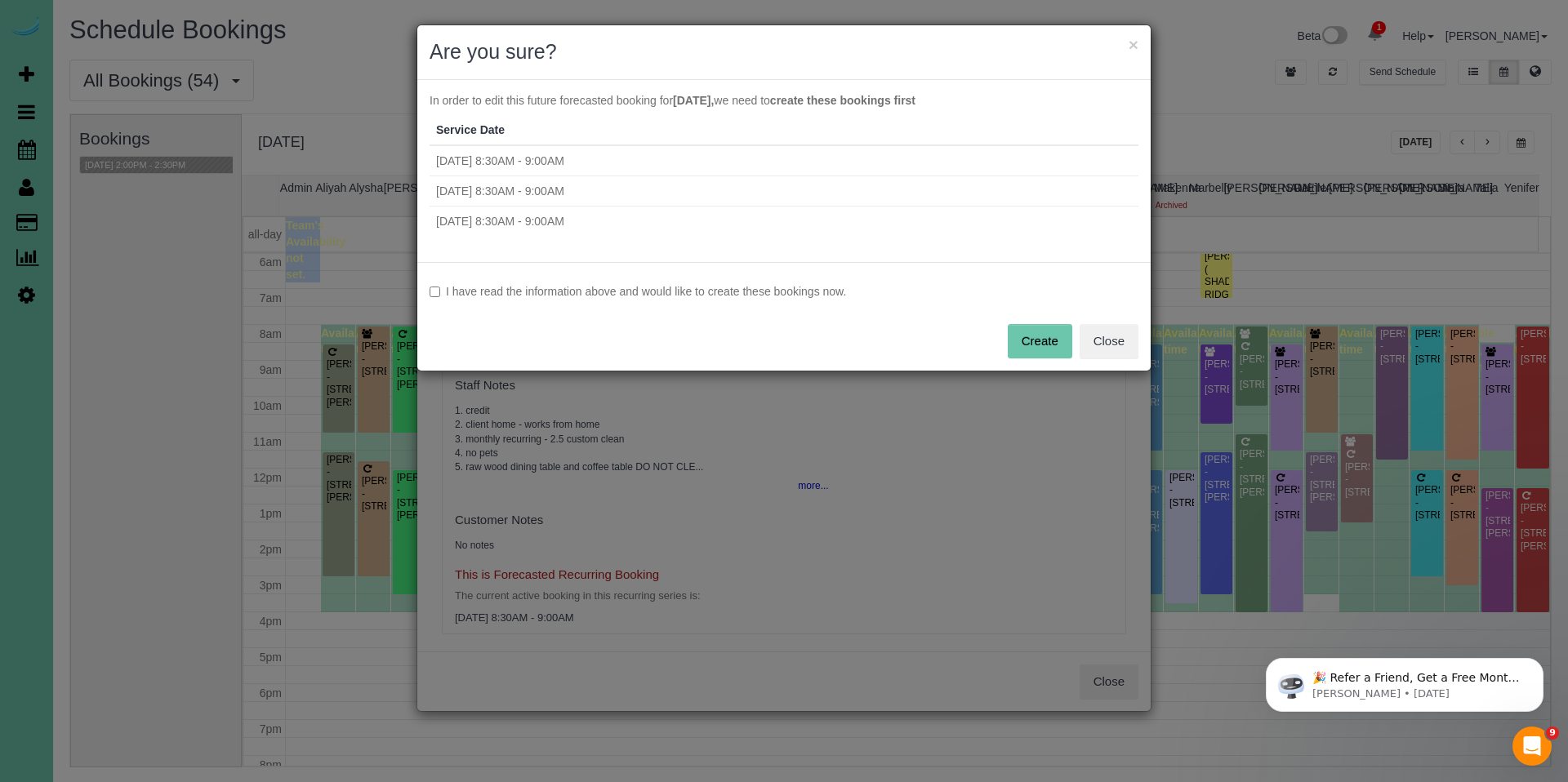
click at [724, 276] on div "I have read the information above and would like to create these bookings now. …" at bounding box center [784, 316] width 733 height 109
click at [724, 283] on label "I have read the information above and would like to create these bookings now." at bounding box center [784, 291] width 709 height 17
click at [1014, 341] on button "Create" at bounding box center [1040, 341] width 64 height 34
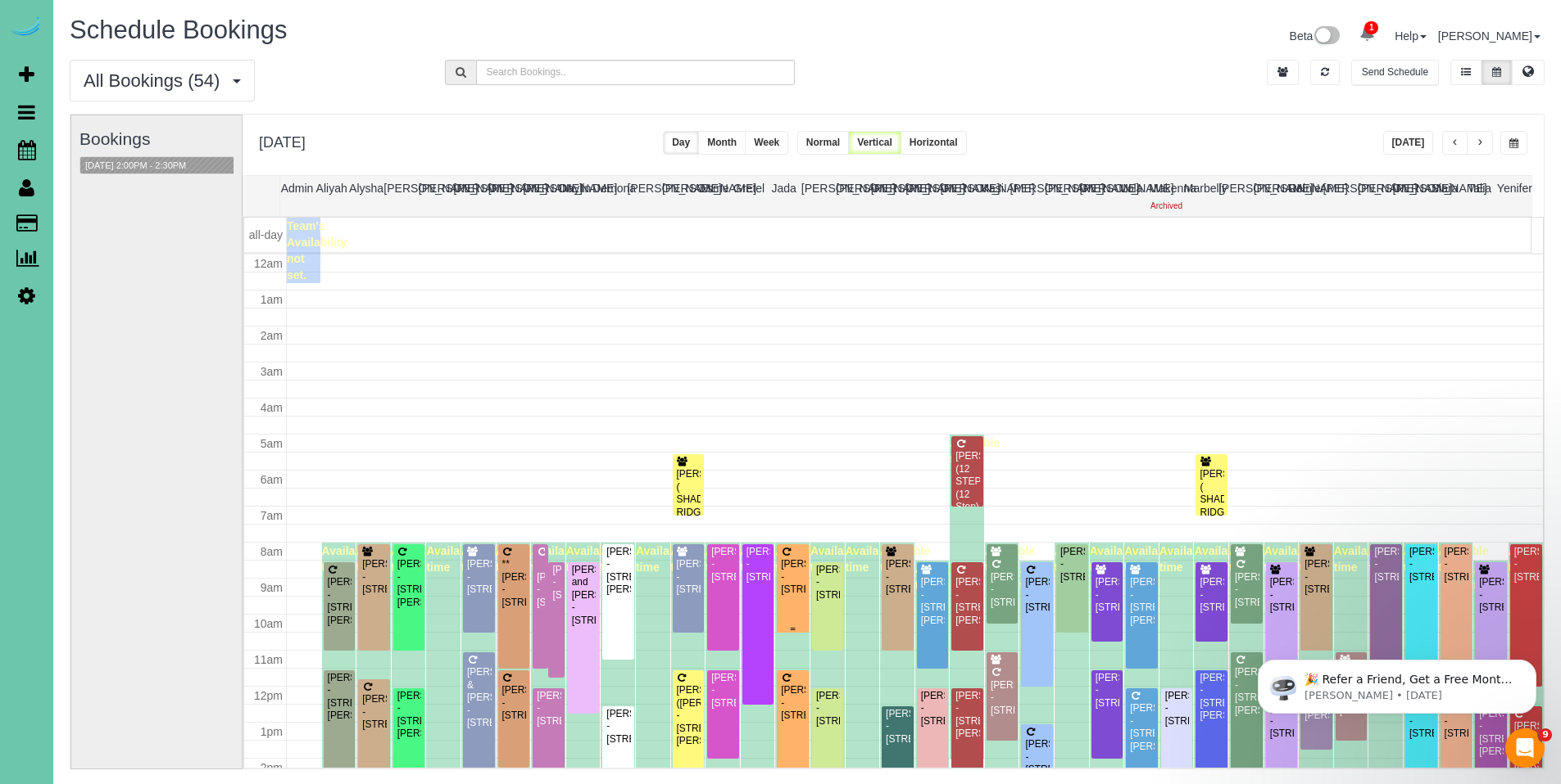
scroll to position [217, 0]
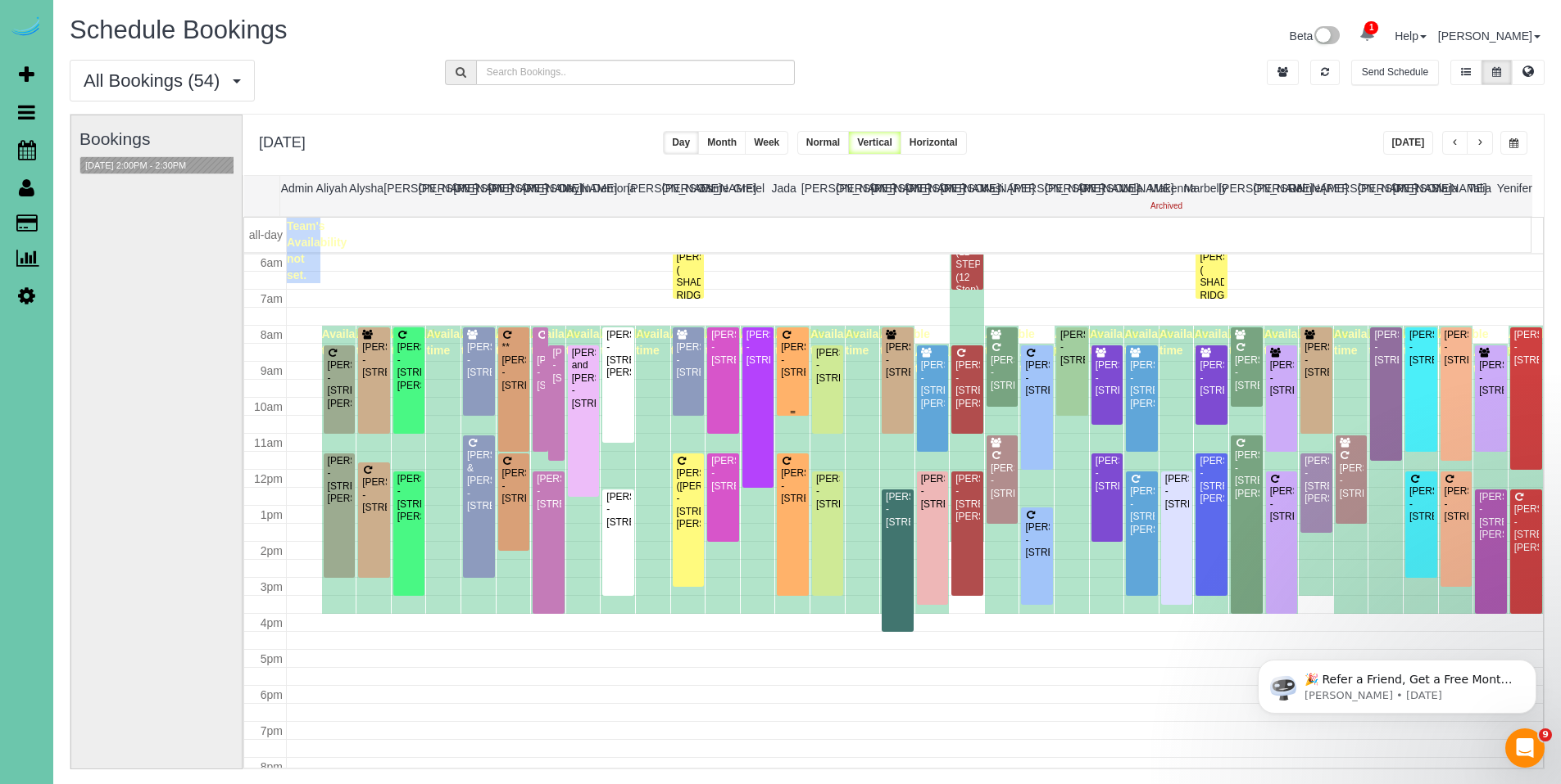
click at [798, 367] on div "Jeanette Roth - 2423 S 113th Ave, Omaha, NE 68144" at bounding box center [792, 360] width 25 height 38
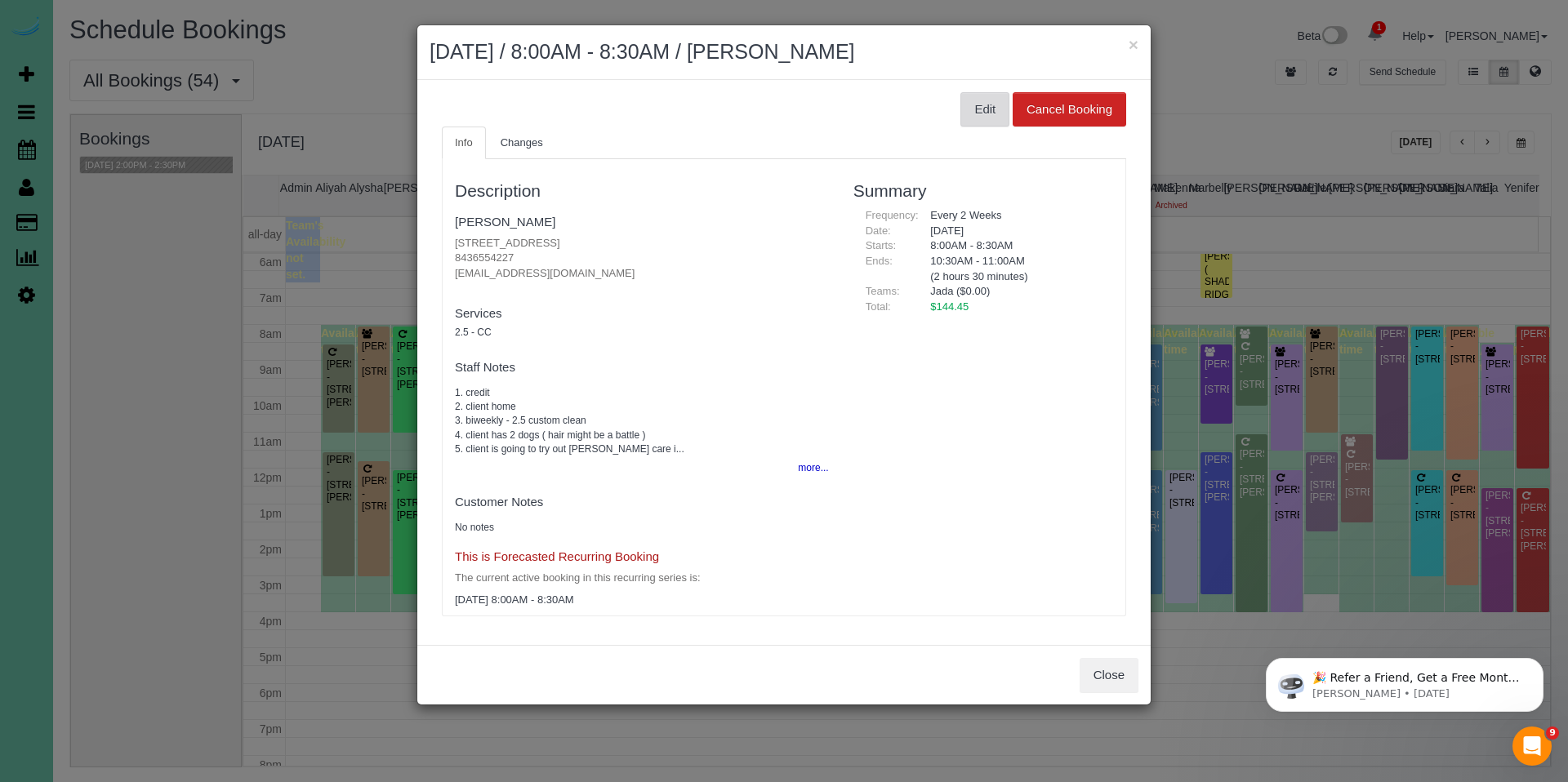
click at [984, 110] on button "Edit" at bounding box center [985, 109] width 49 height 34
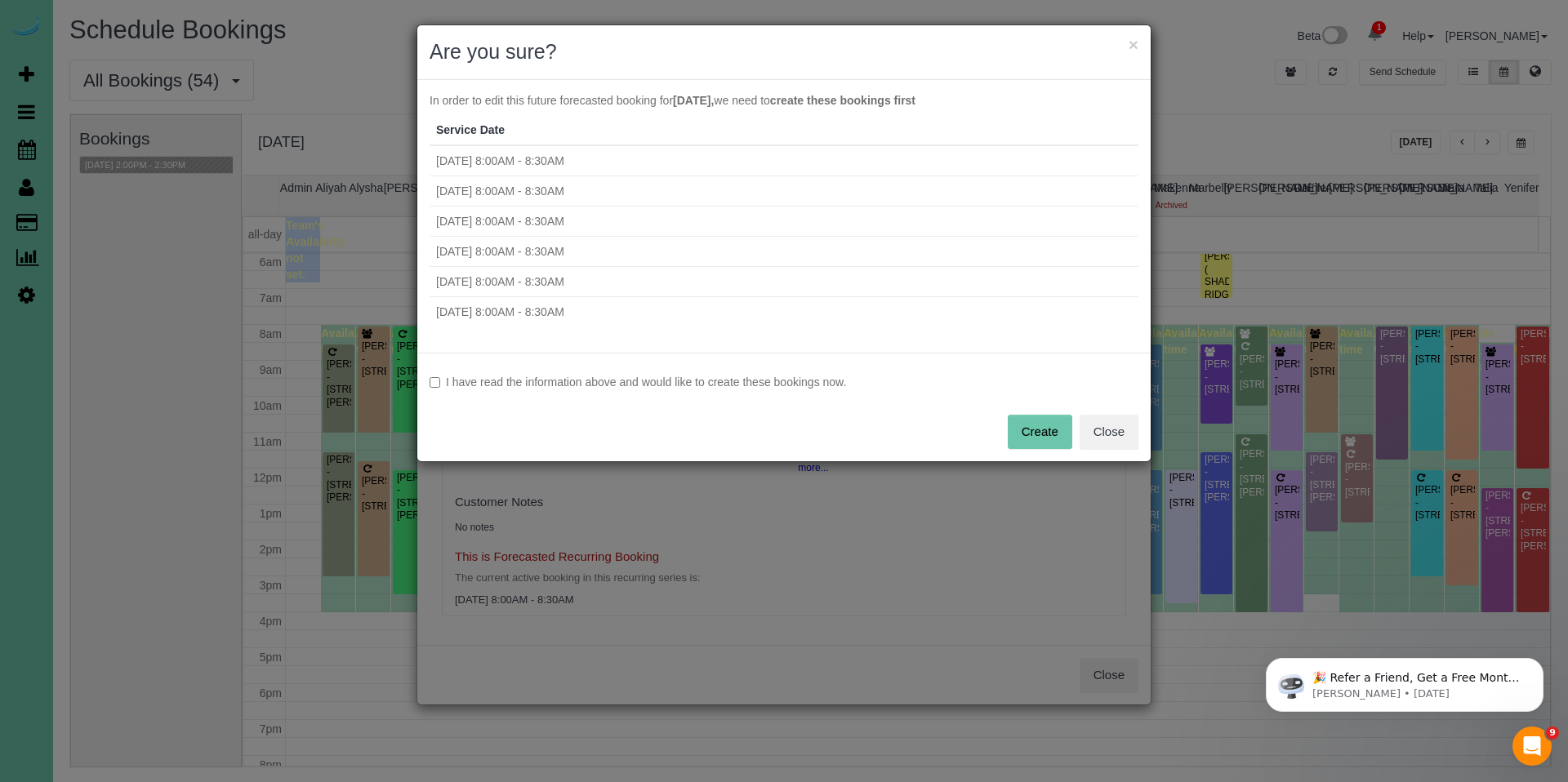
click at [668, 376] on label "I have read the information above and would like to create these bookings now." at bounding box center [784, 382] width 709 height 17
click at [1025, 436] on button "Create" at bounding box center [1040, 432] width 64 height 34
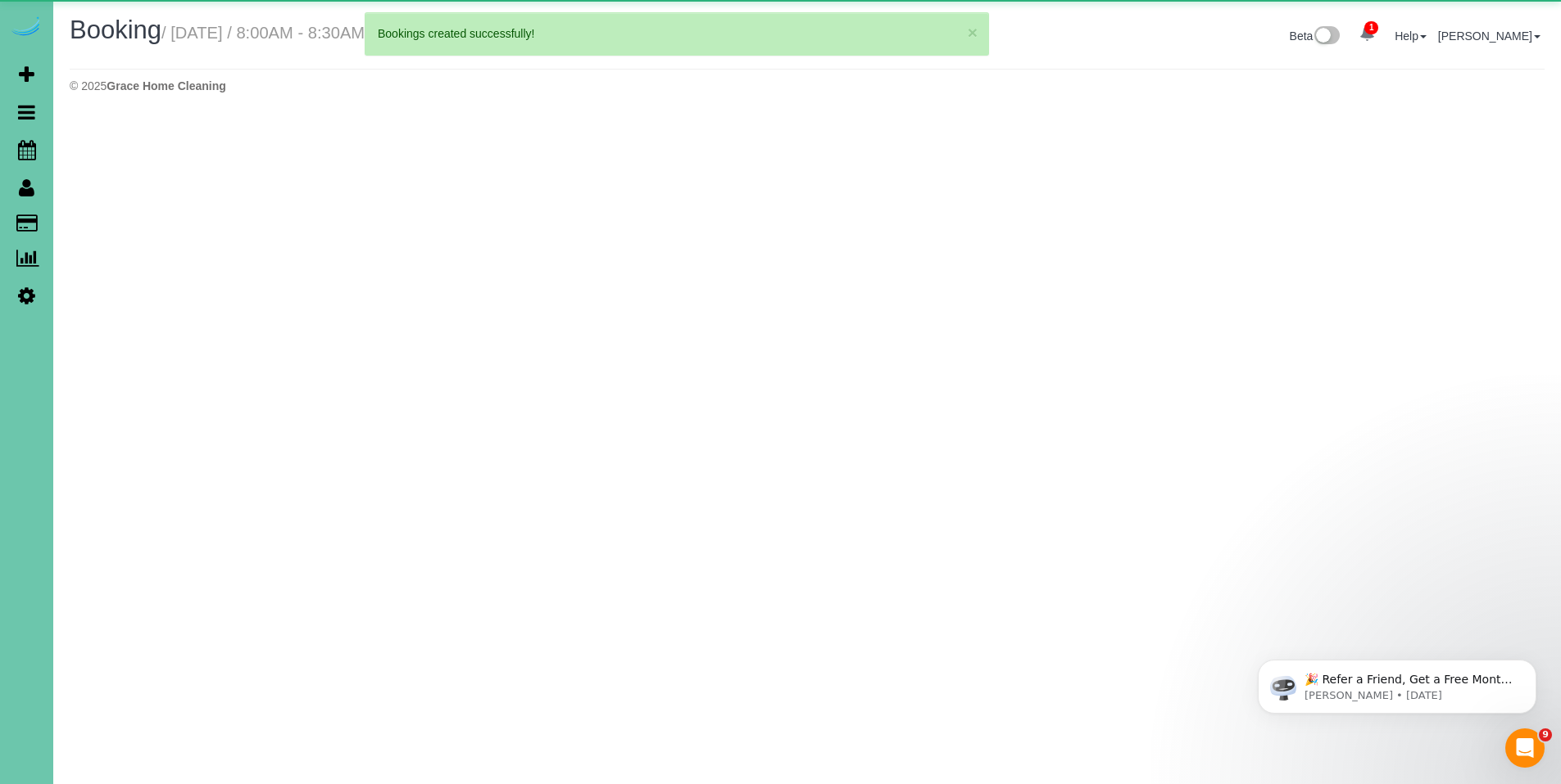
select select "NE"
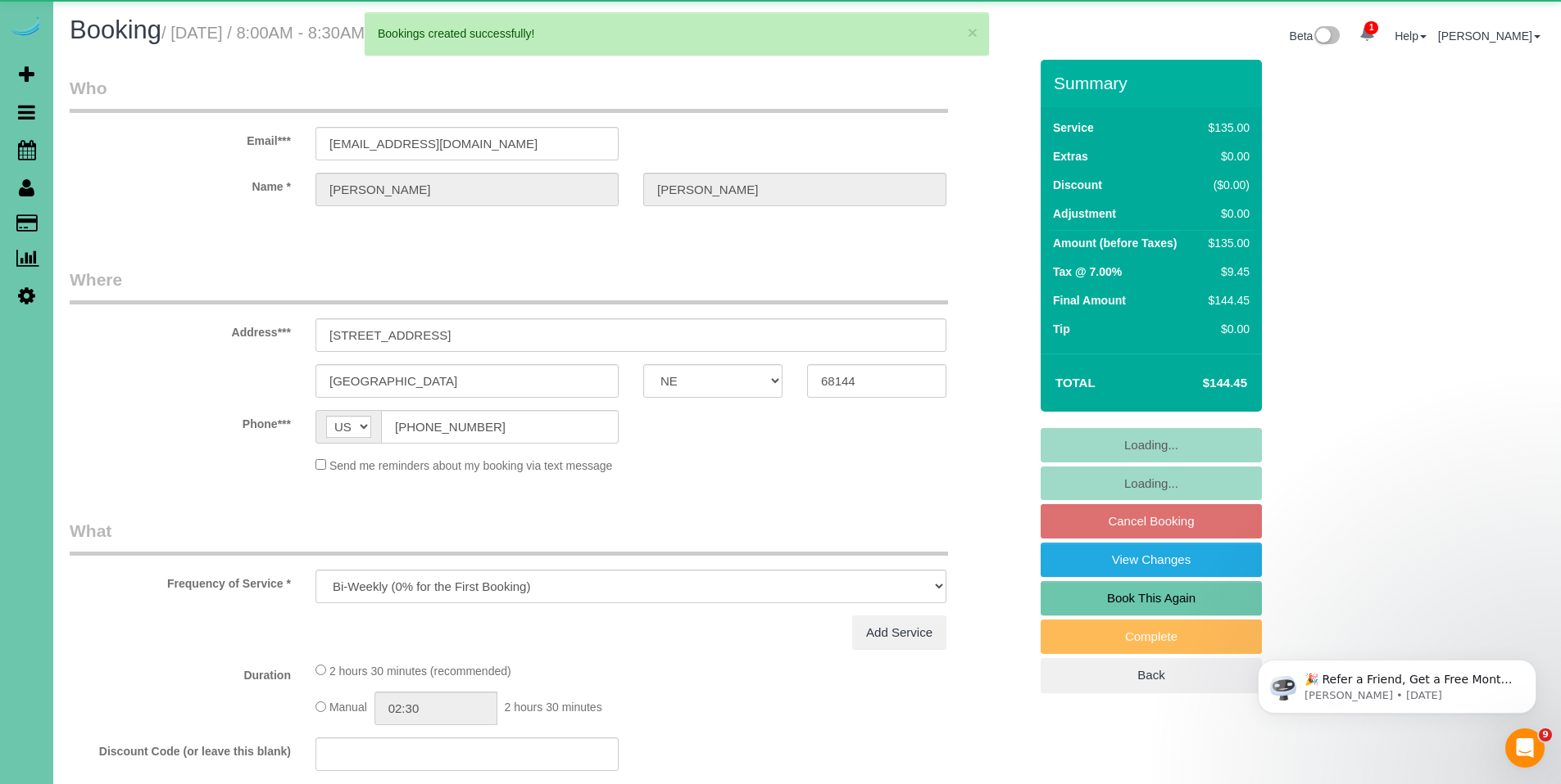
select select "object:28975"
select select "number:36"
select select "number:41"
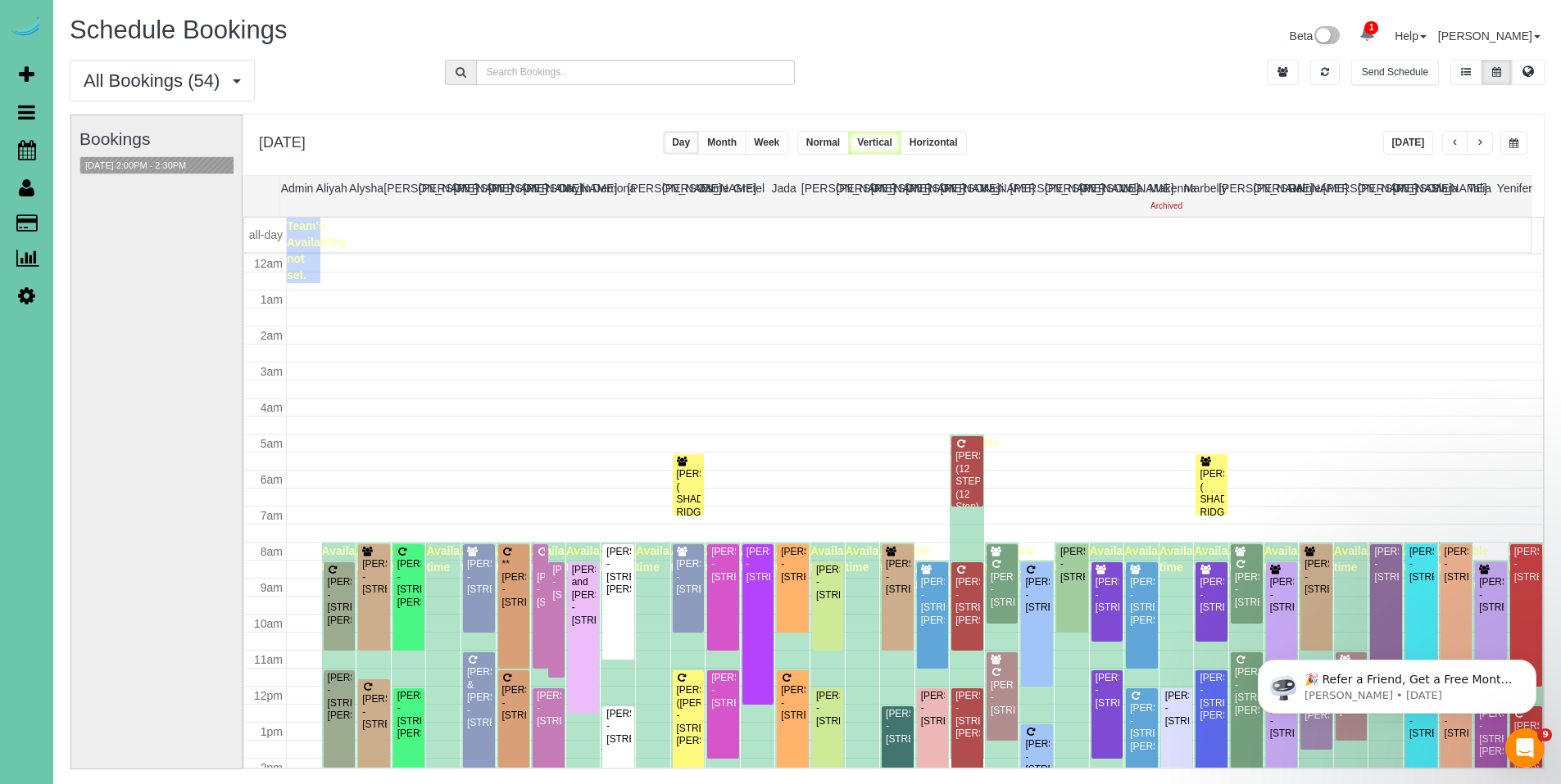
scroll to position [217, 0]
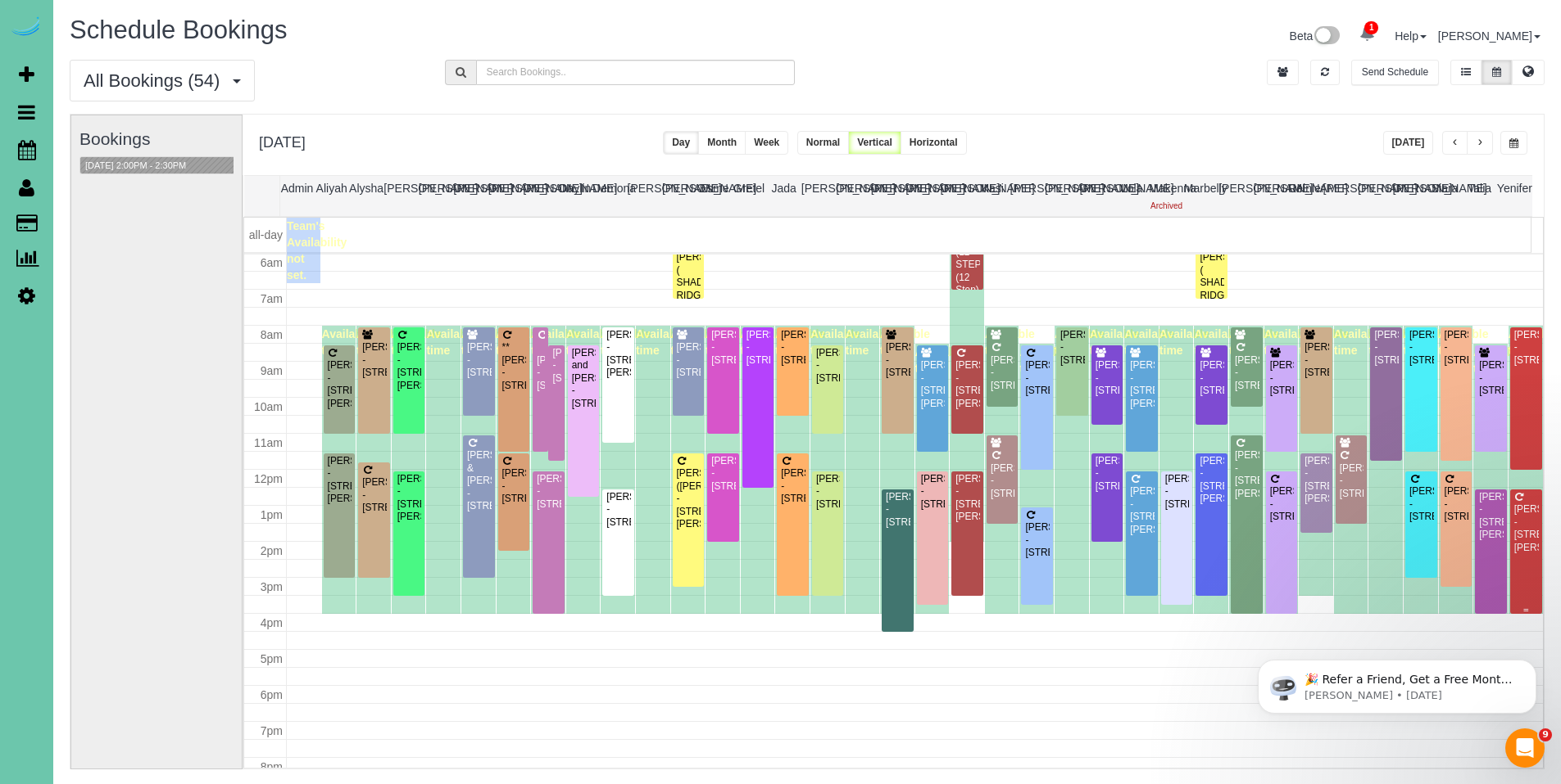
click at [1513, 538] on div "Ryan Vojslavek - 18619 Hazelnut Cir, Gretna, NE 68028" at bounding box center [1525, 529] width 25 height 51
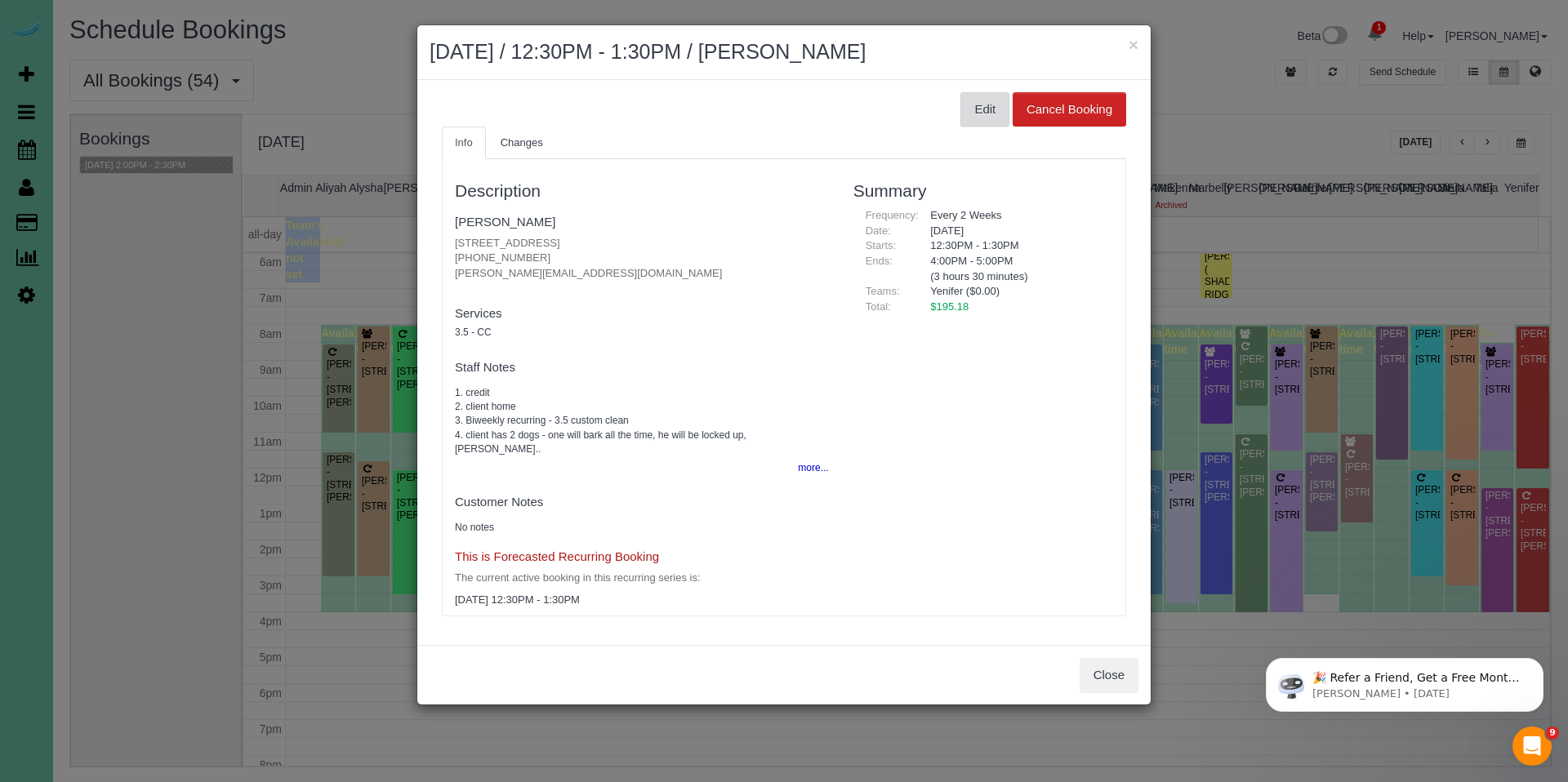
click at [976, 109] on button "Edit" at bounding box center [985, 109] width 49 height 34
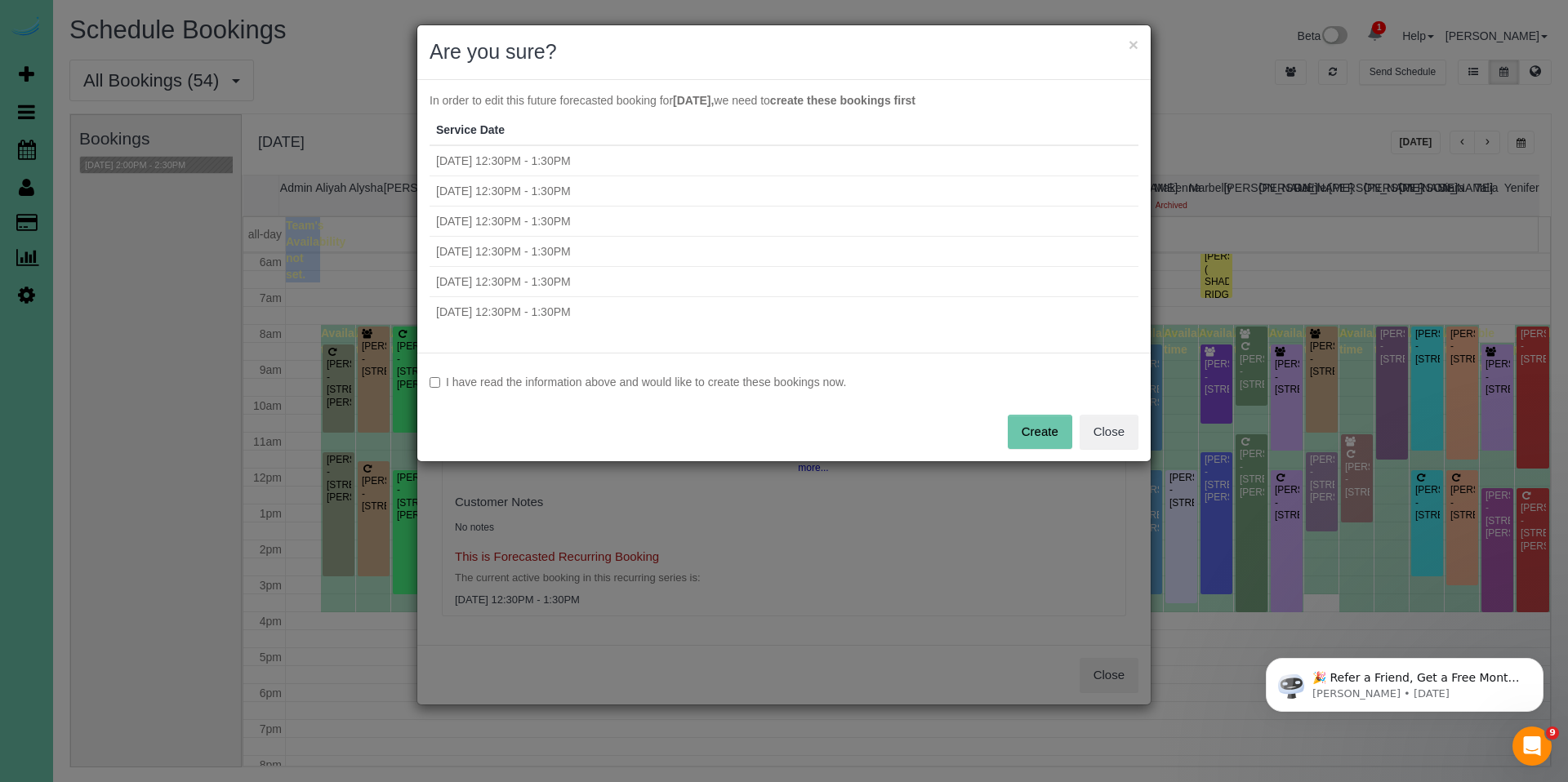
click at [648, 378] on label "I have read the information above and would like to create these bookings now." at bounding box center [784, 382] width 709 height 17
click at [1033, 429] on button "Create" at bounding box center [1040, 432] width 64 height 34
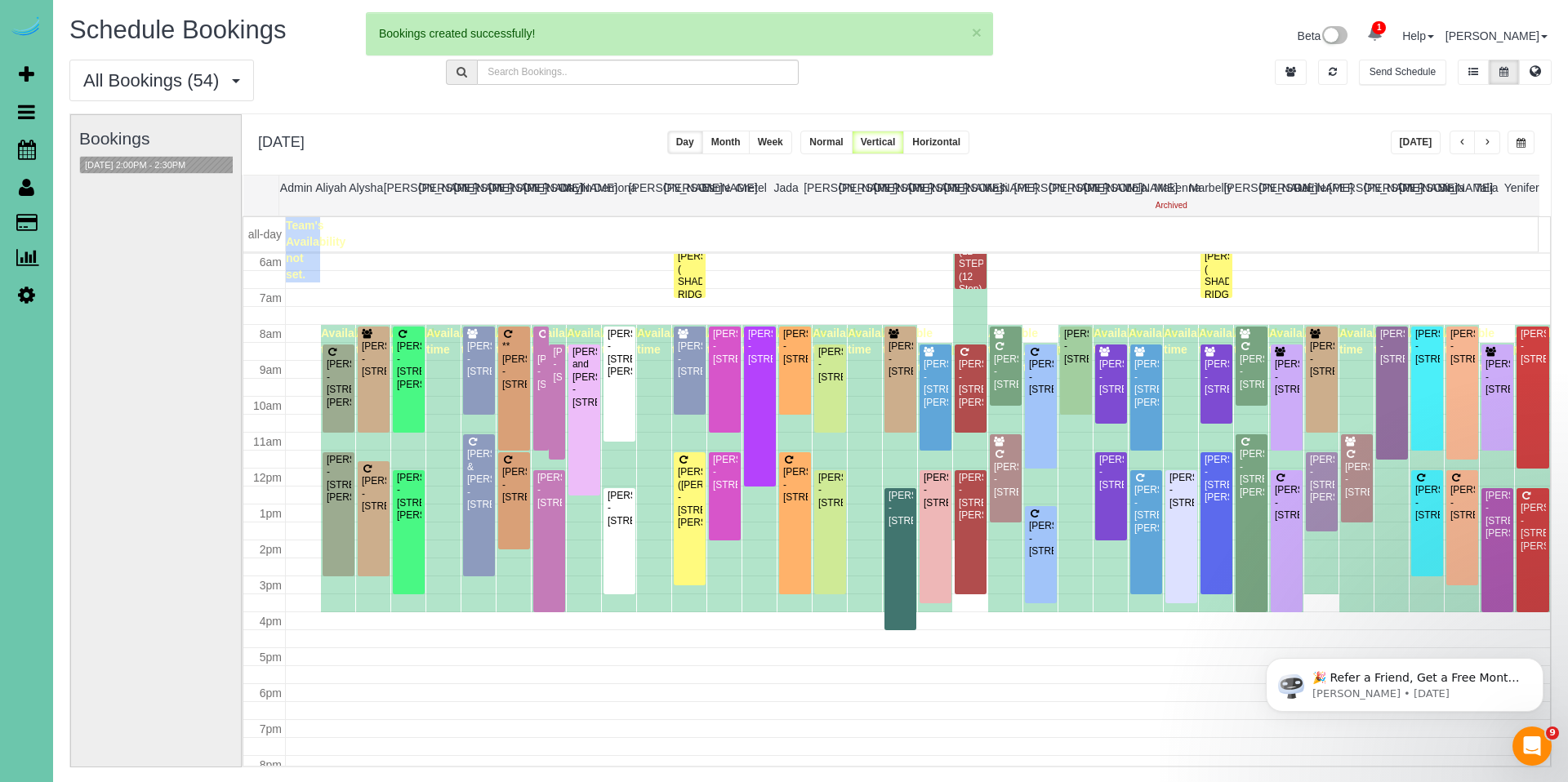
select select "NE"
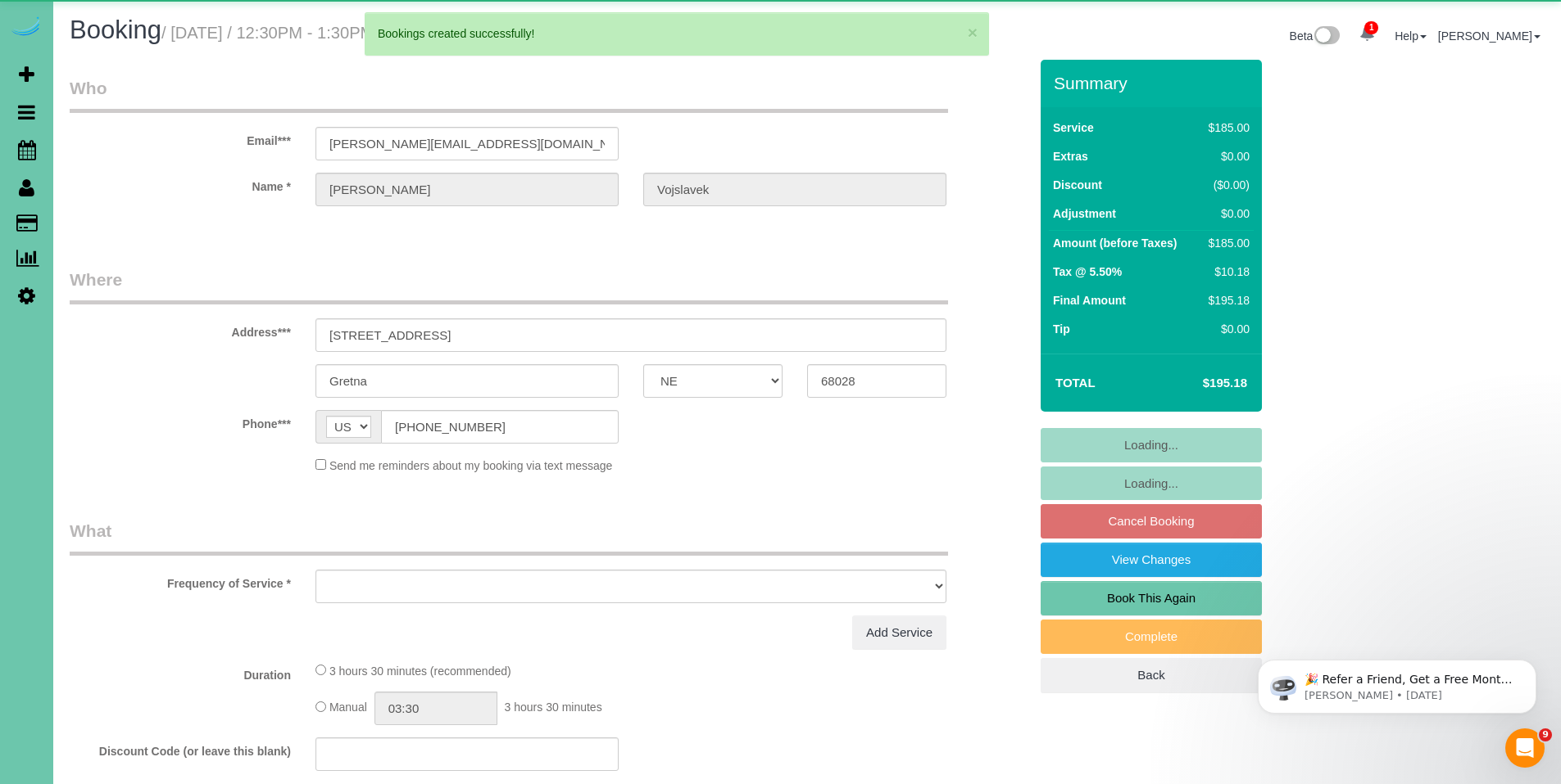
select select "object:30233"
select select "string:fspay-12707f75-6d21-487b-951c-d553869a777b"
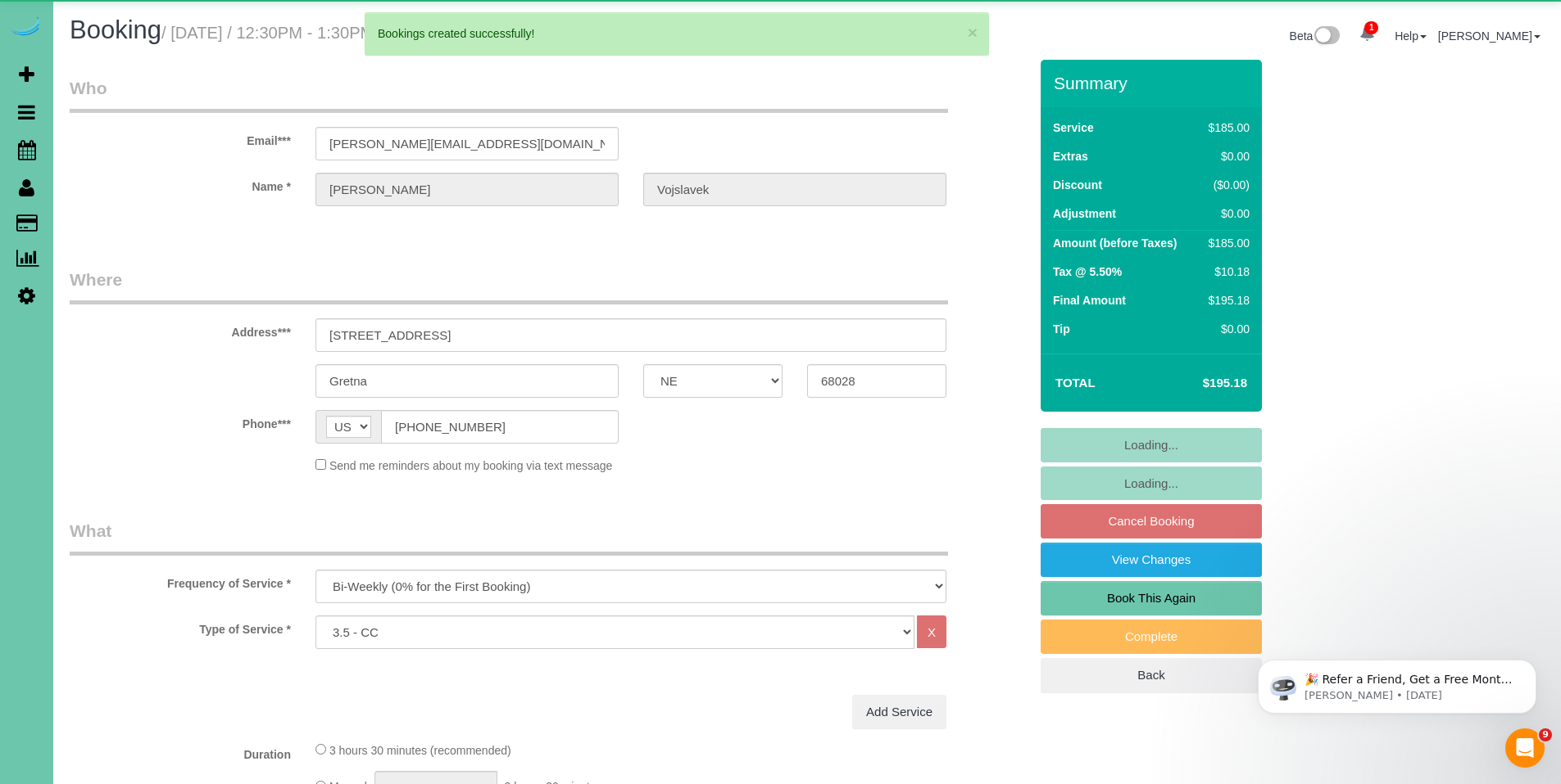
select select "object:30252"
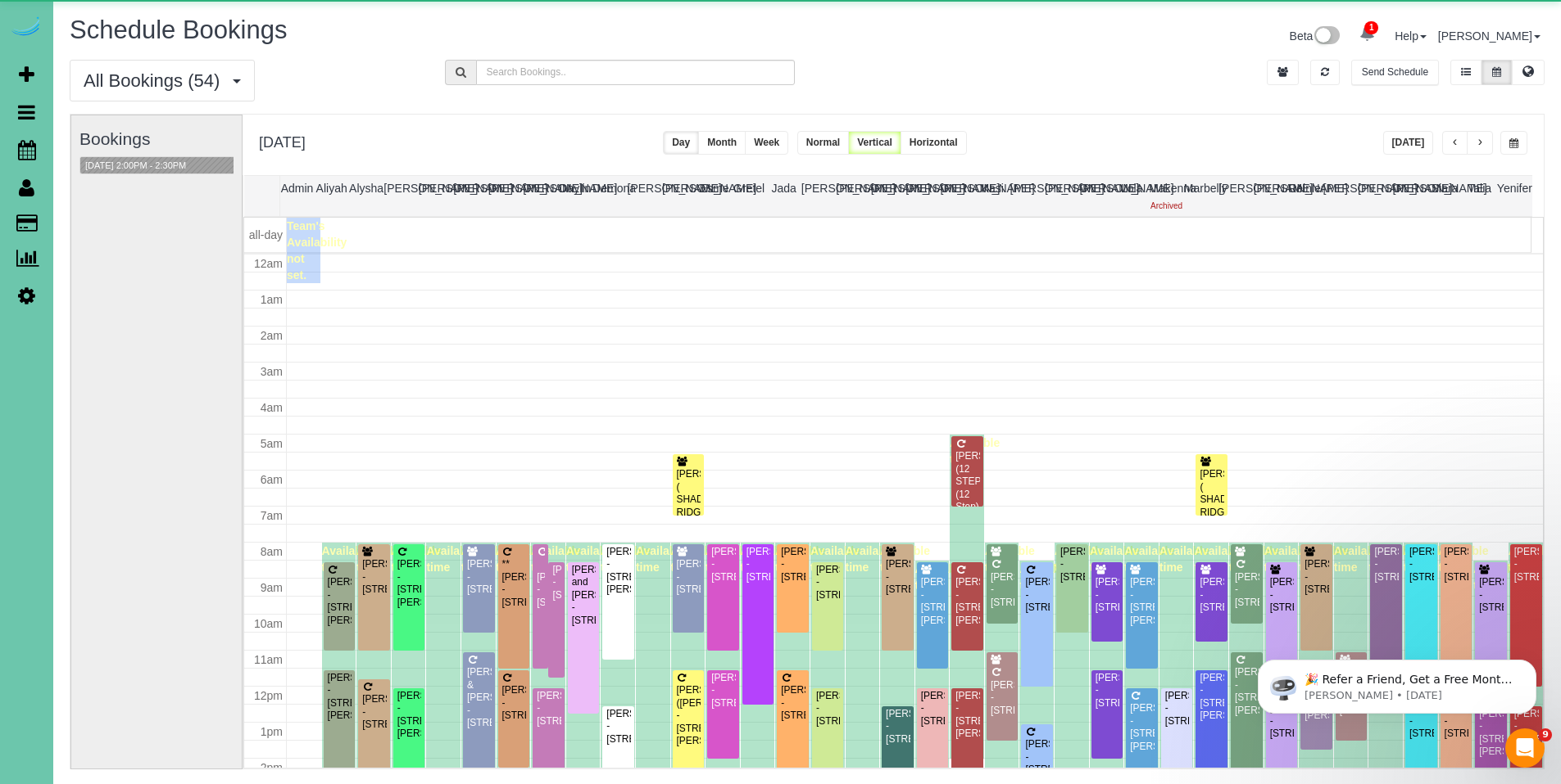
scroll to position [217, 0]
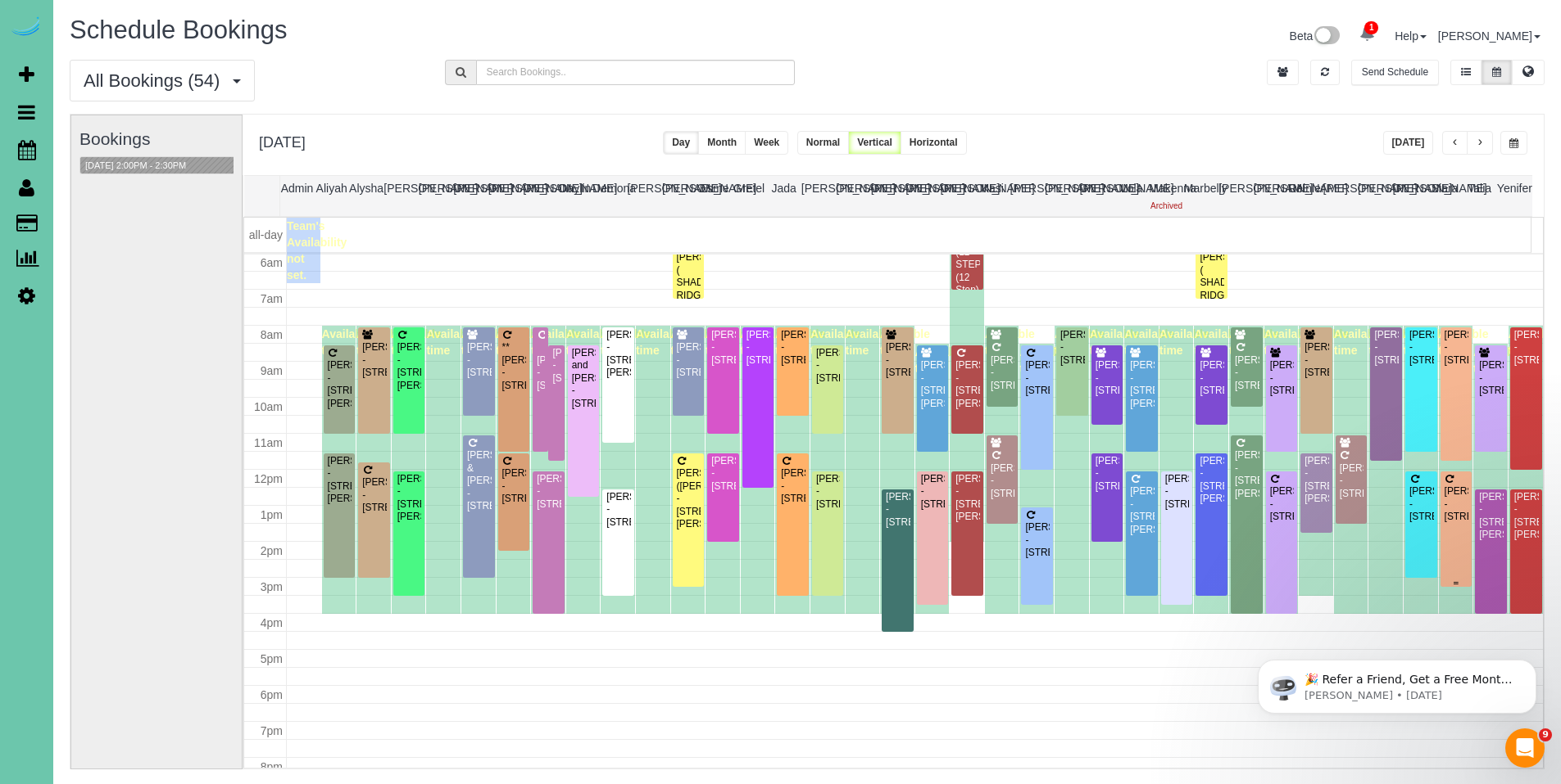
click at [1447, 508] on div "Lucas Shook - 222 S 15th St; Apt #1103, Omaha, NE 68102" at bounding box center [1456, 504] width 25 height 38
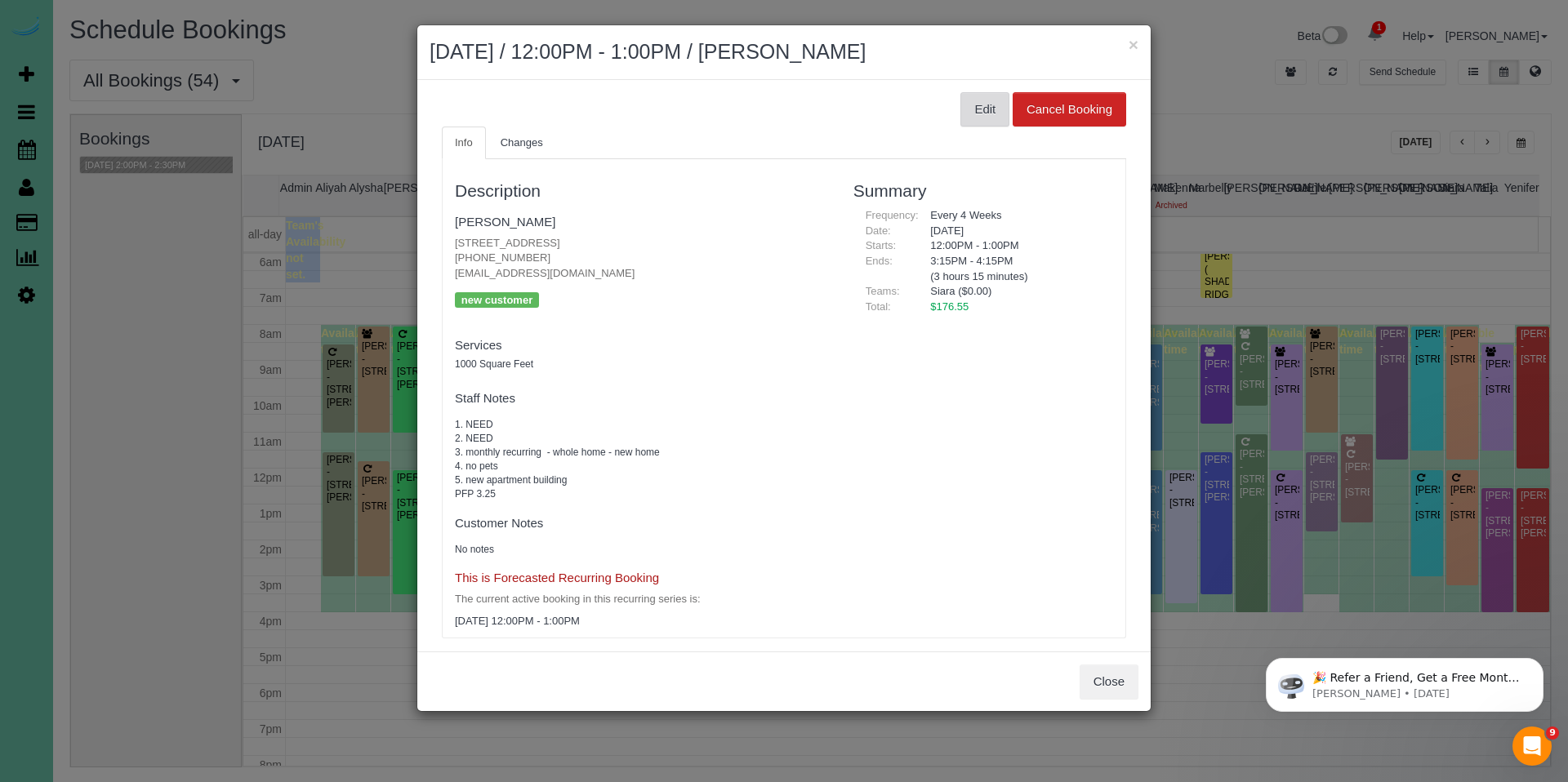
click at [960, 109] on button "Edit" at bounding box center [985, 109] width 49 height 34
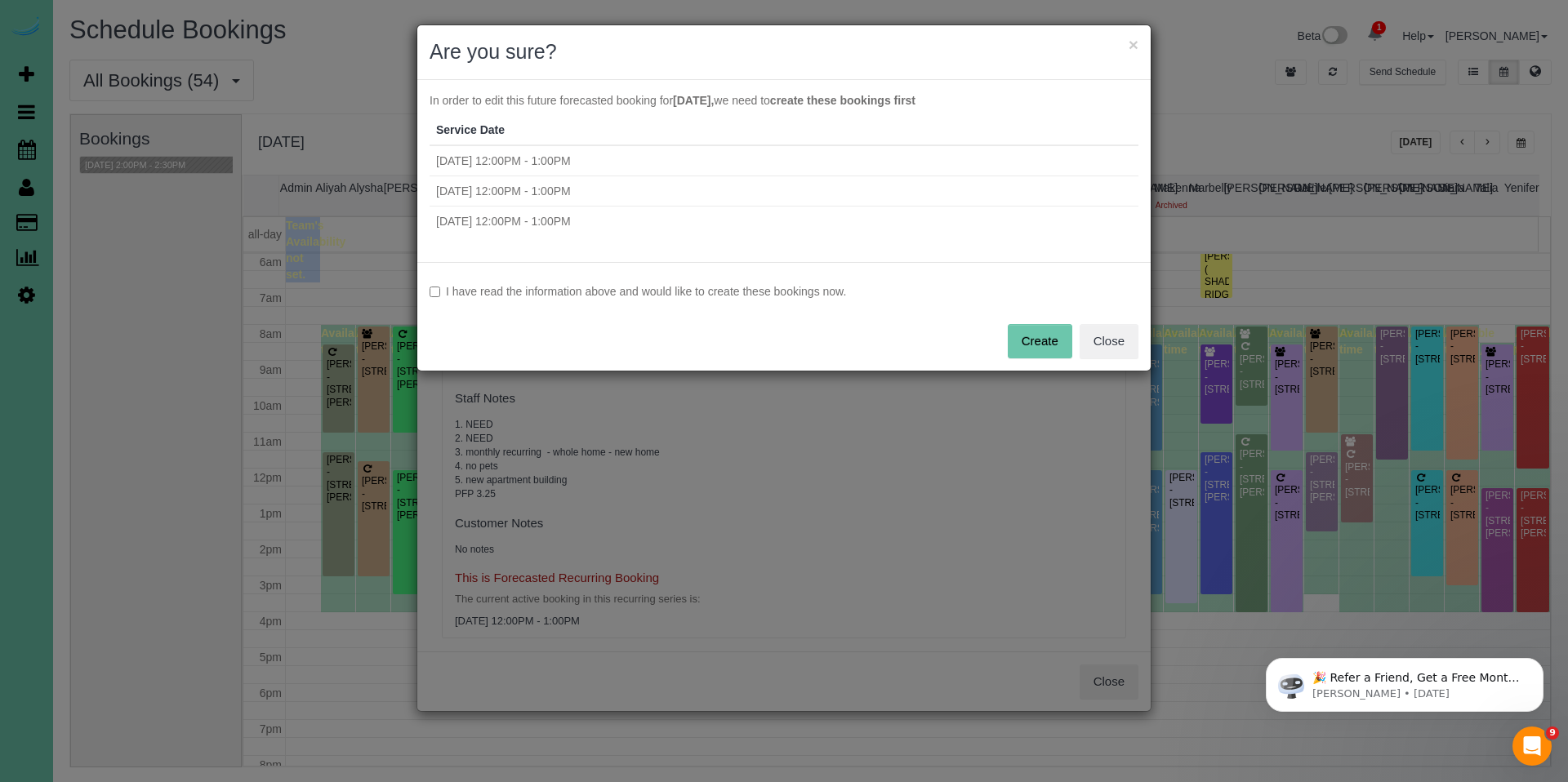
click at [822, 292] on label "I have read the information above and would like to create these bookings now." at bounding box center [784, 291] width 709 height 17
click at [1047, 345] on button "Create" at bounding box center [1040, 341] width 64 height 34
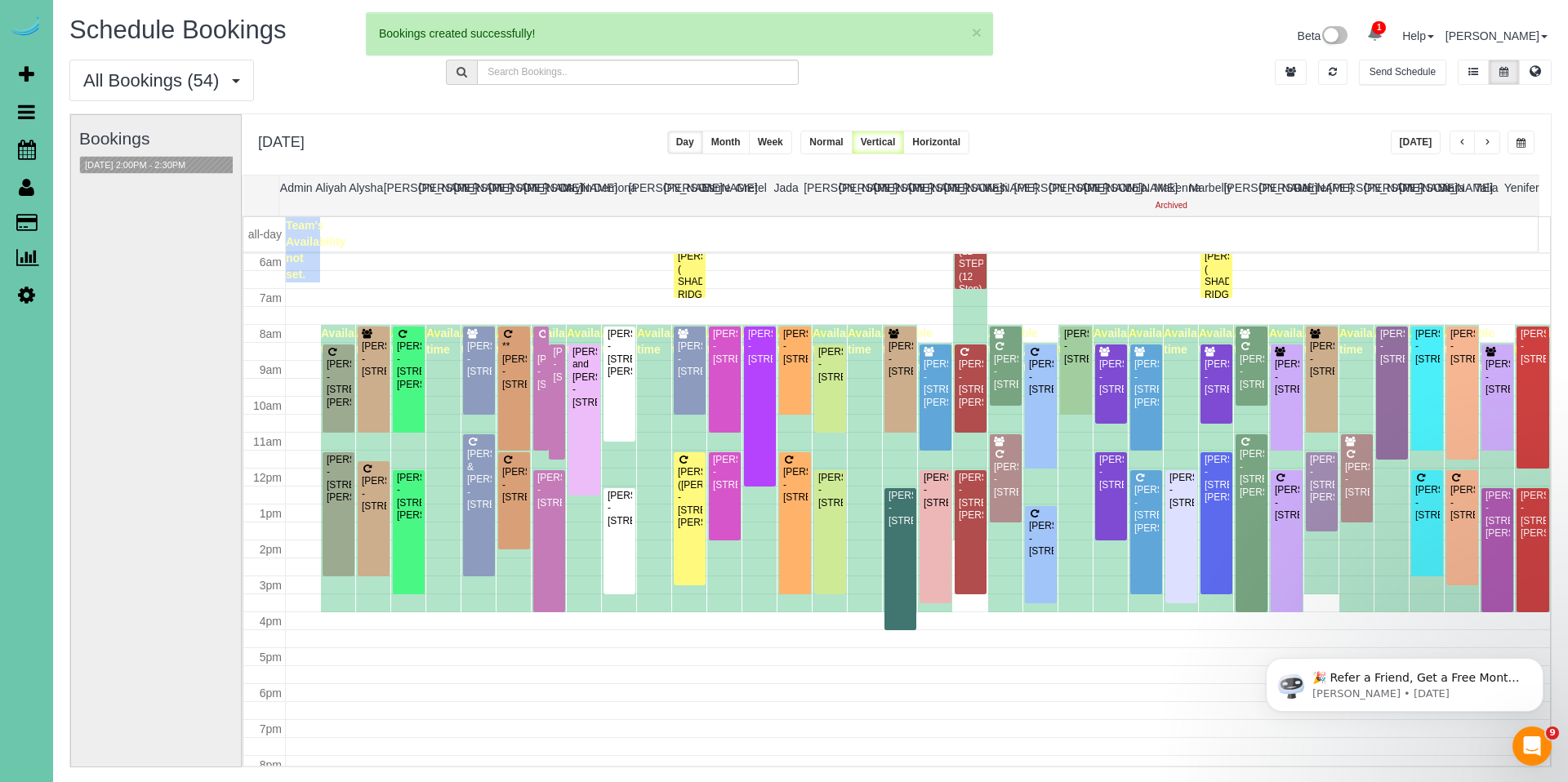
select select "NE"
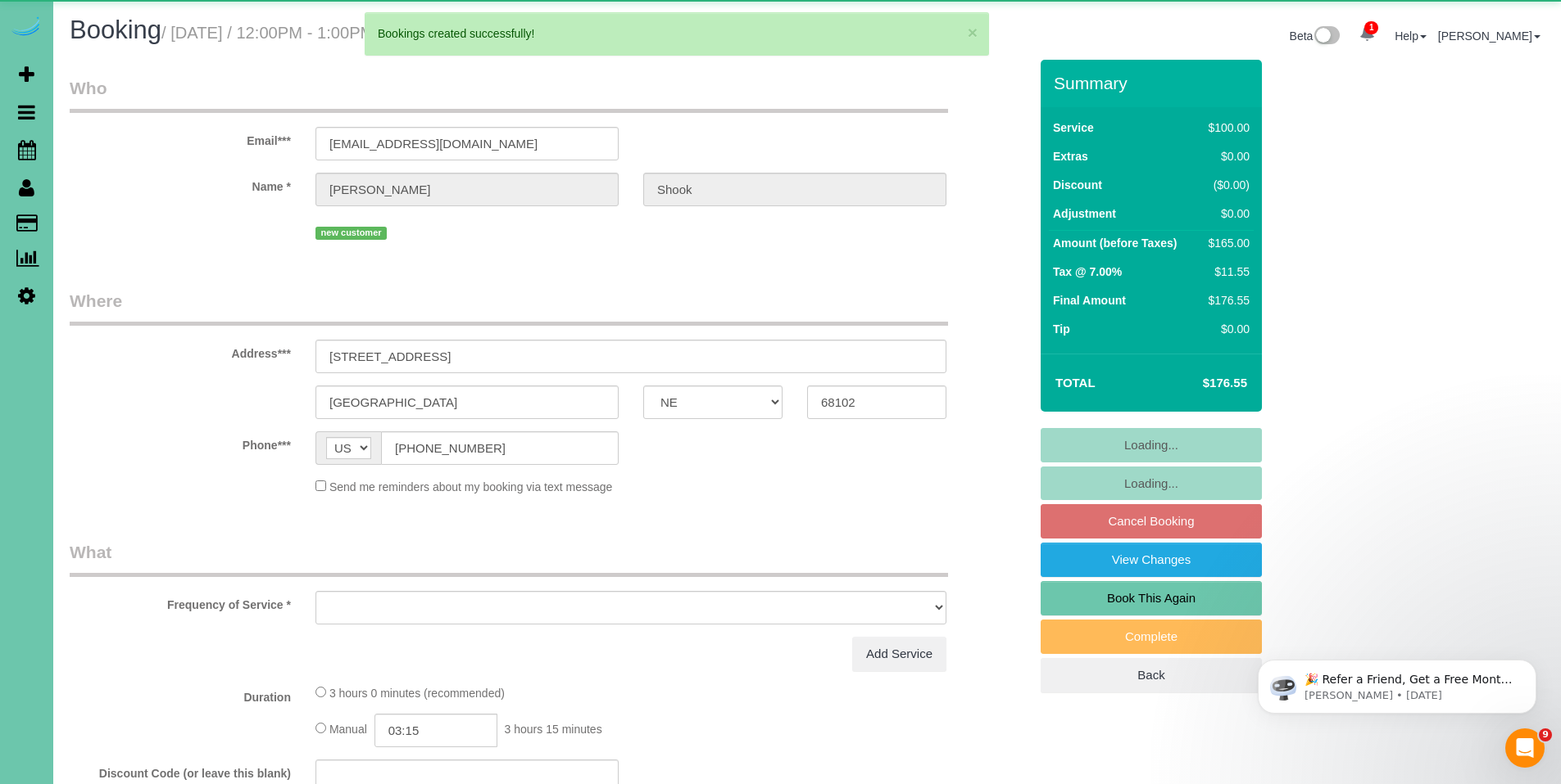
select select "object:31579"
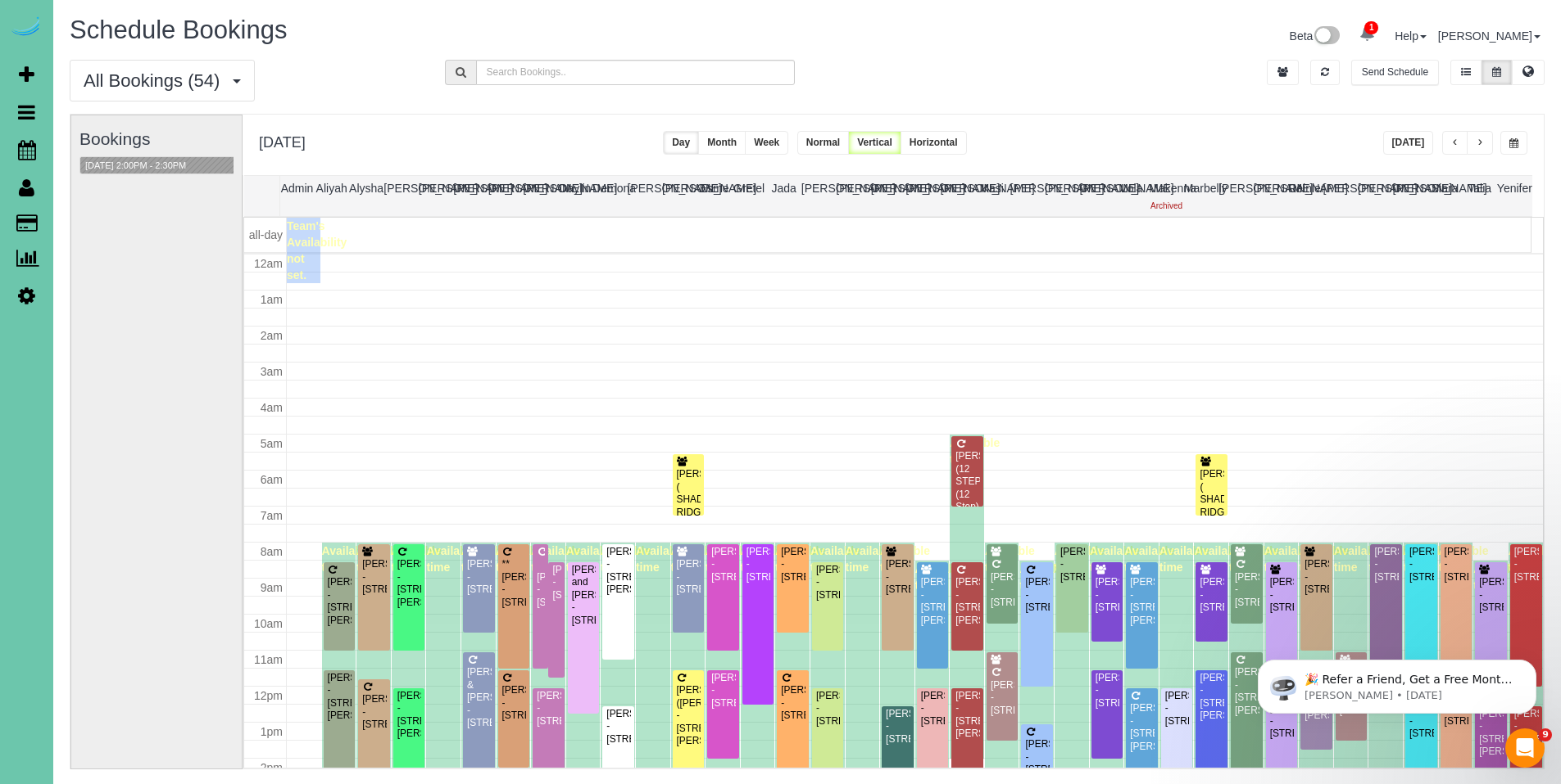
scroll to position [217, 0]
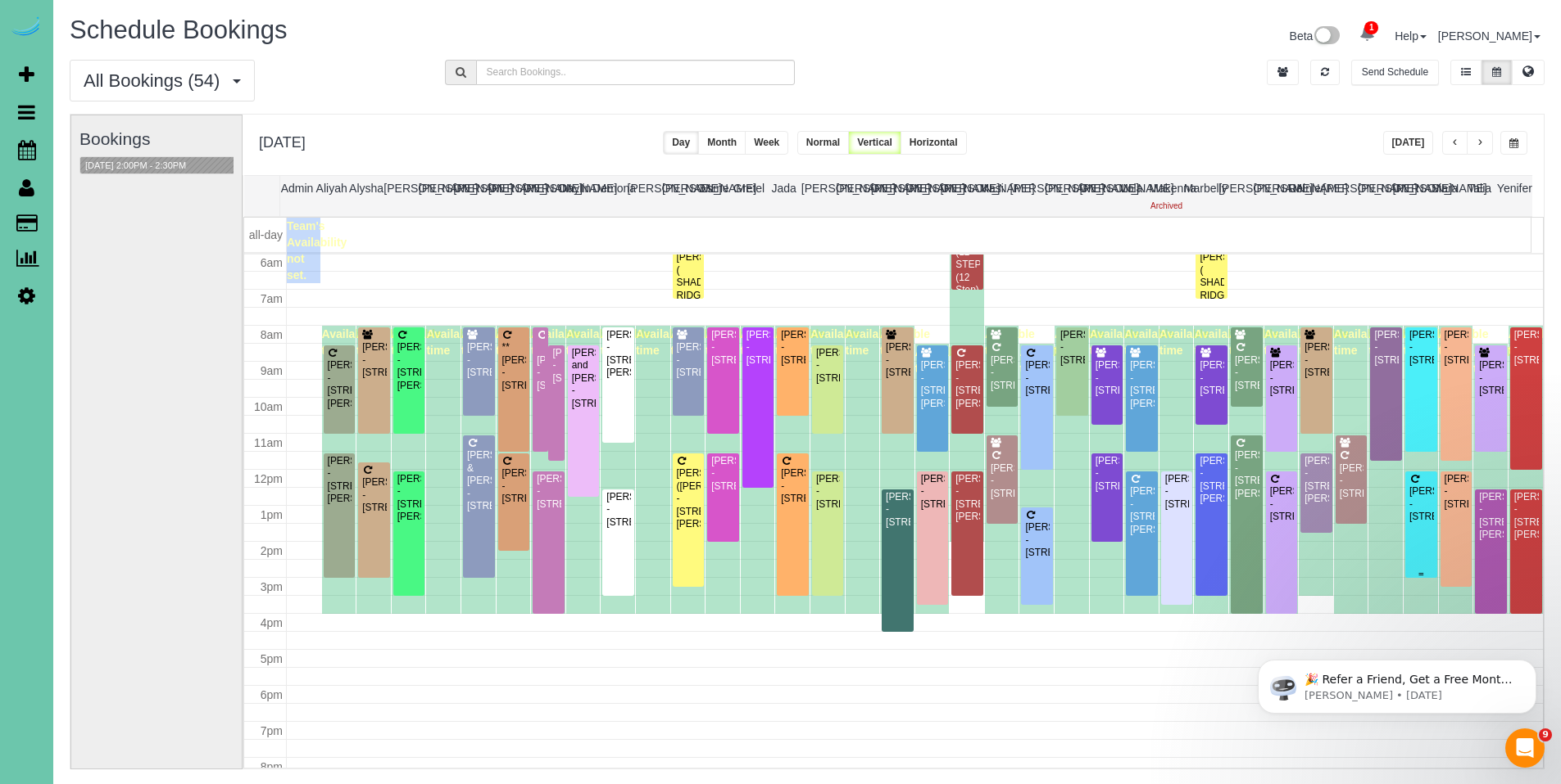
click at [1408, 509] on div "Christian Hoeger - 2048 North 50th Street, Omaha, NE 68104" at bounding box center [1420, 504] width 25 height 38
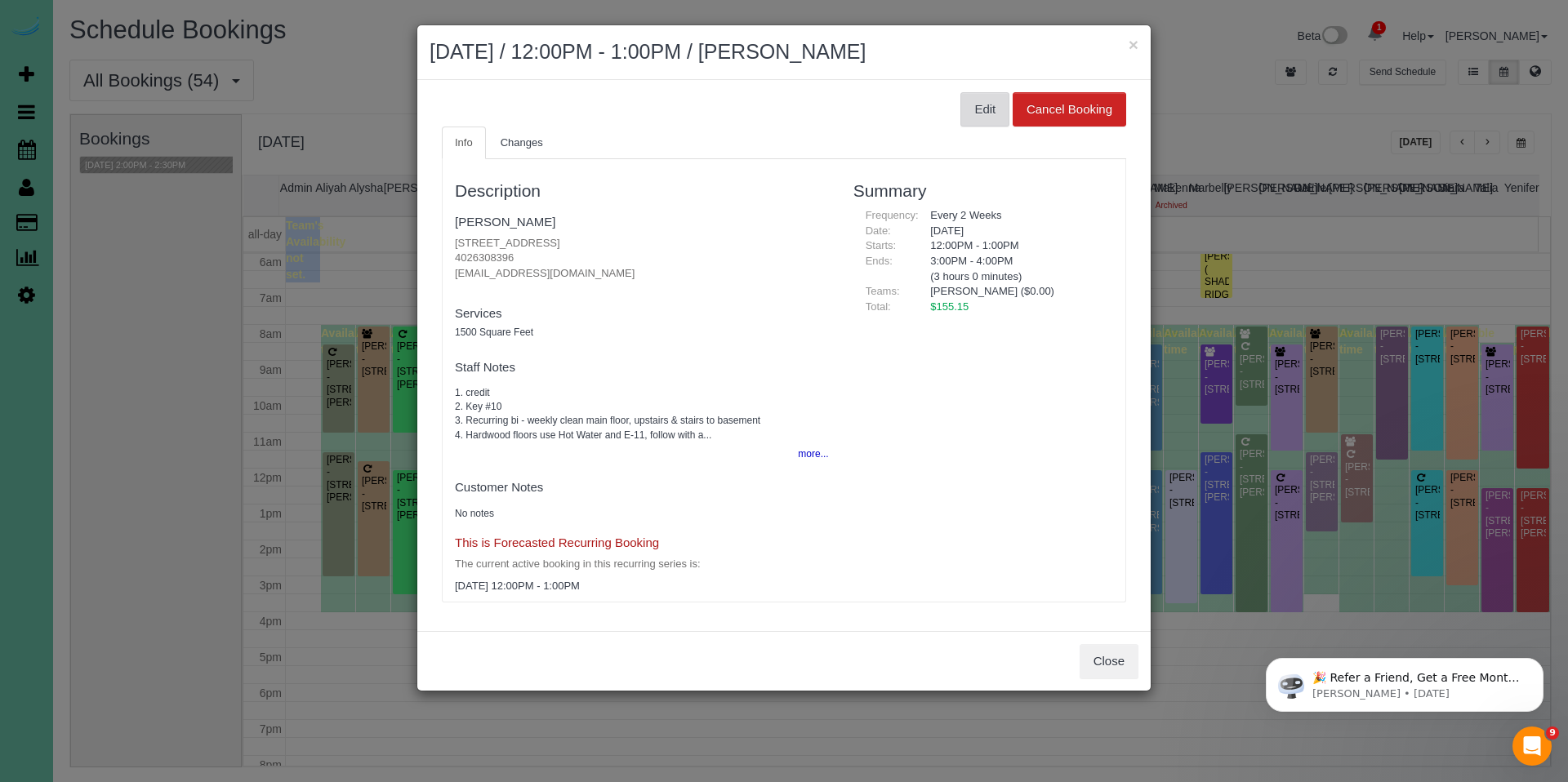
click at [988, 106] on button "Edit" at bounding box center [985, 109] width 49 height 34
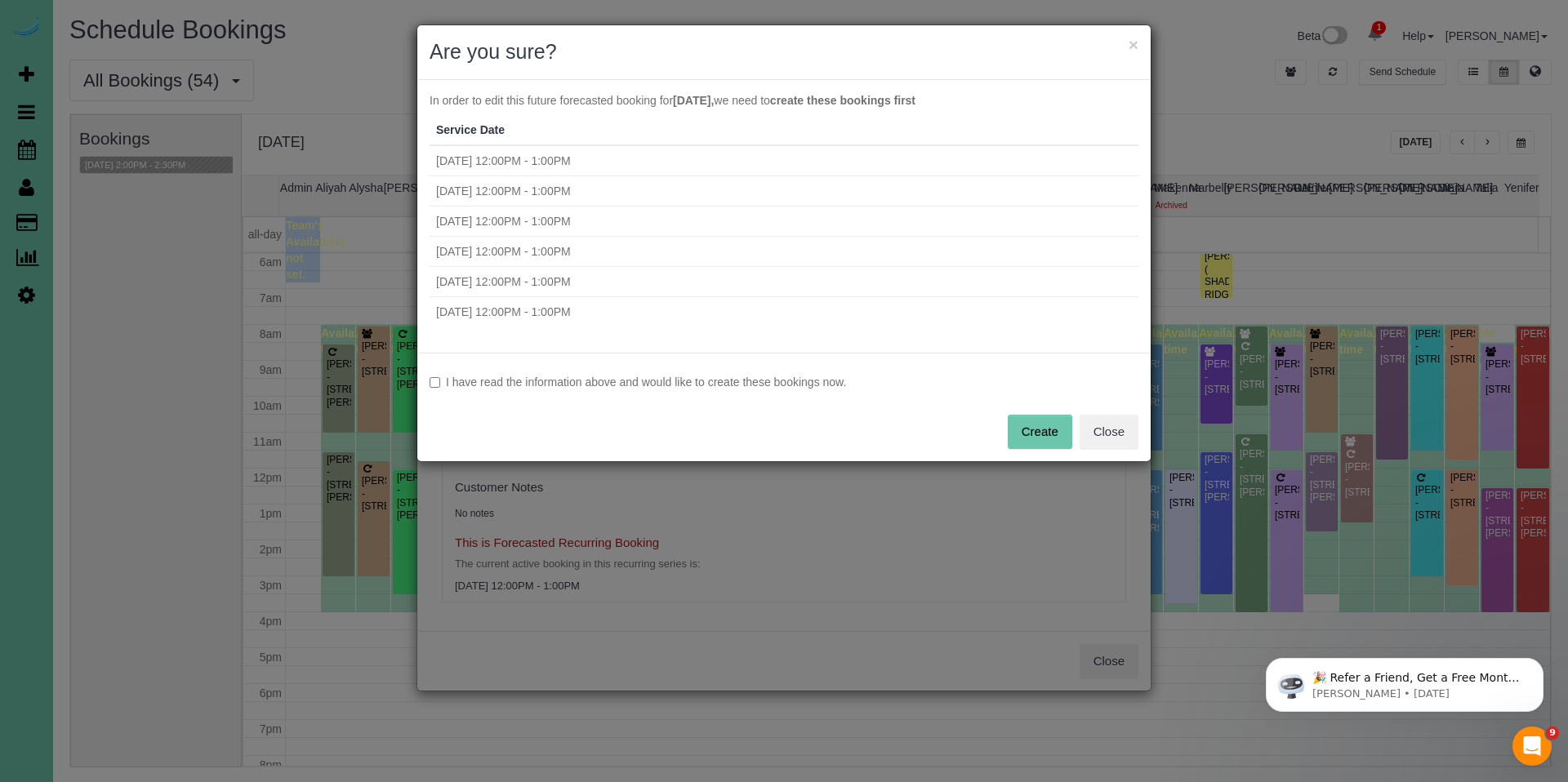
click at [608, 381] on label "I have read the information above and would like to create these bookings now." at bounding box center [784, 382] width 709 height 17
click at [1043, 432] on button "Create" at bounding box center [1040, 432] width 64 height 34
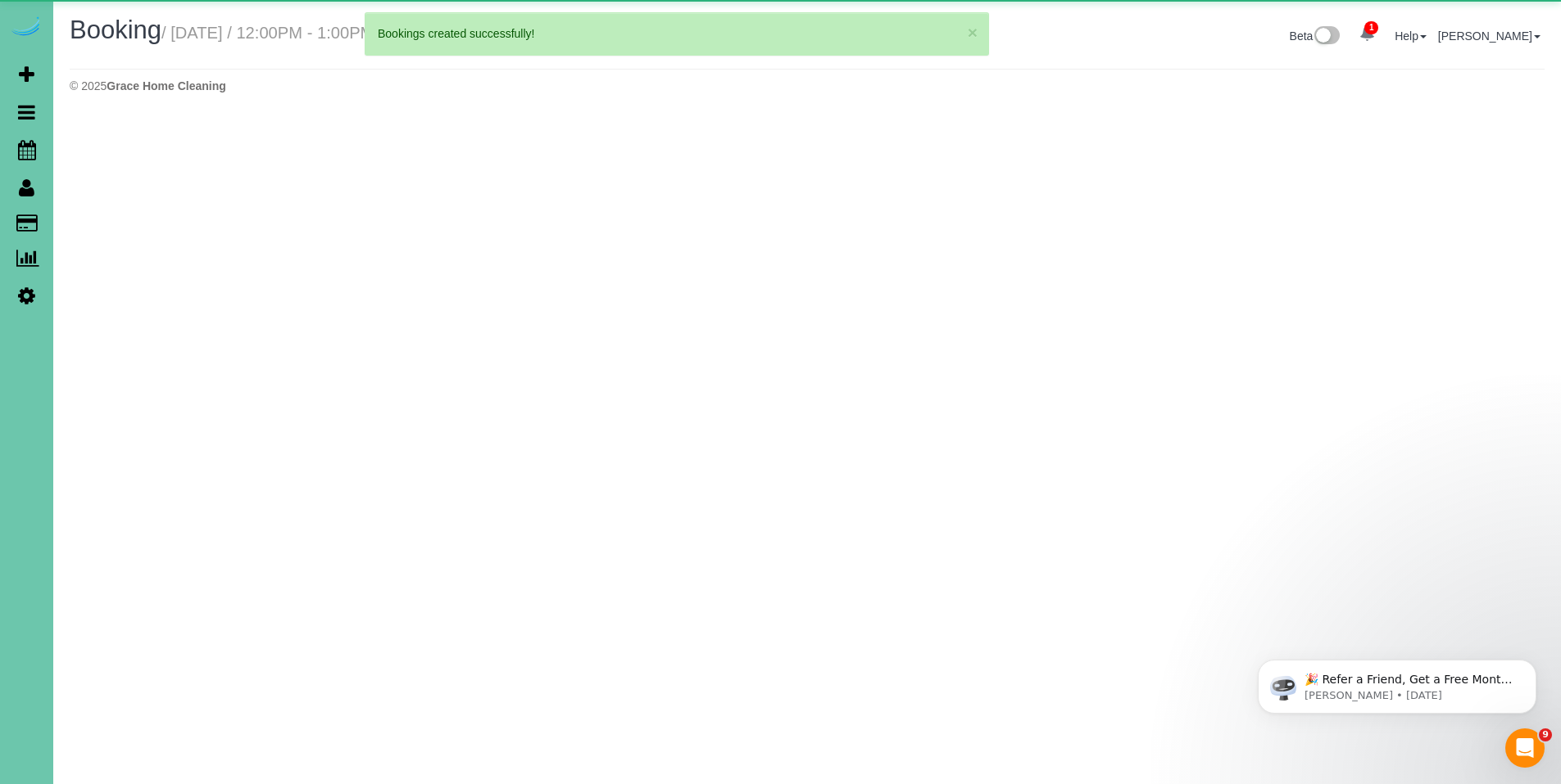
select select "NE"
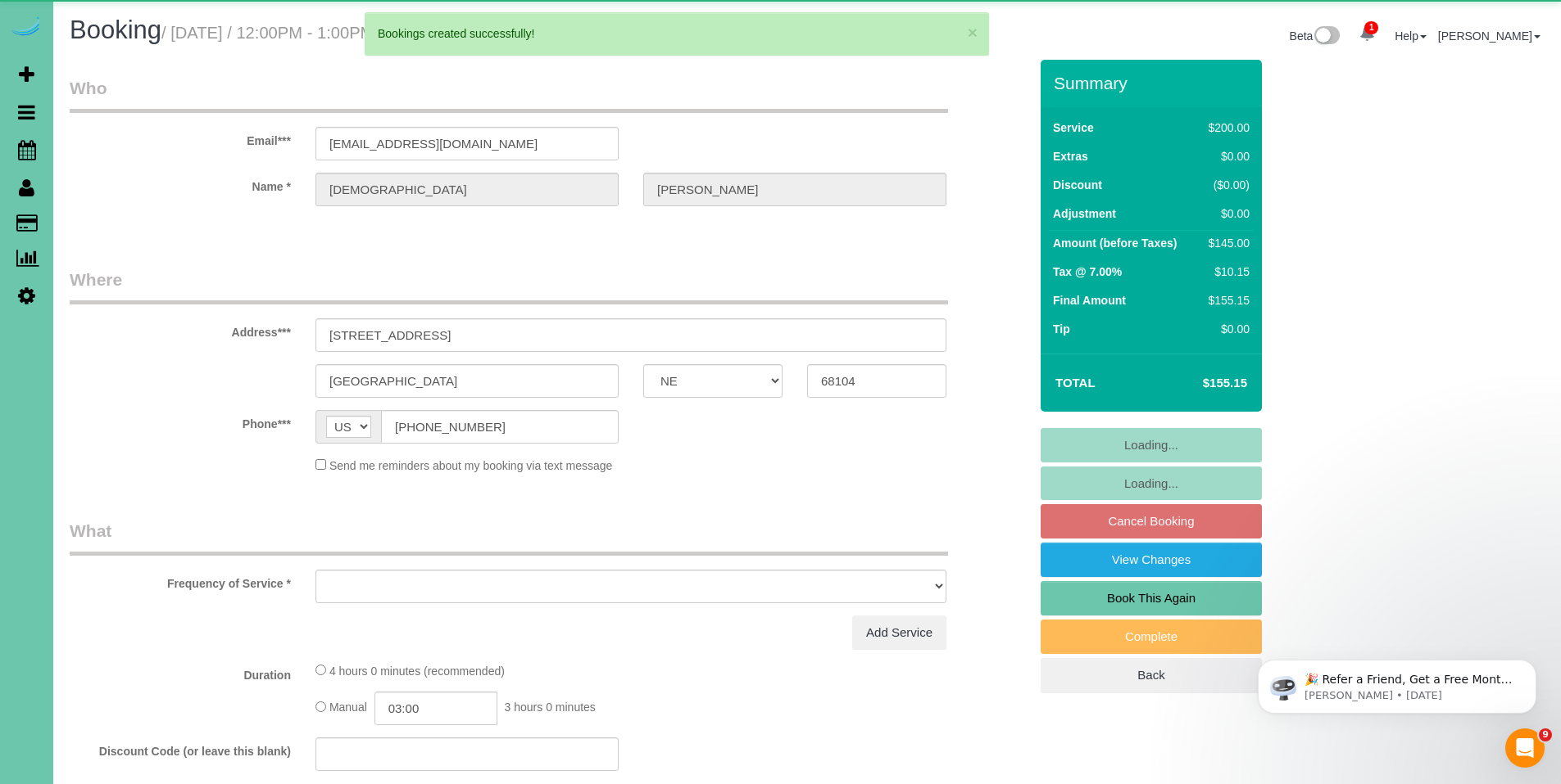
select select "object:32924"
select select "string:fspay-a4dd83f0-5aa9-4d82-8c6e-45aaa6b100f9"
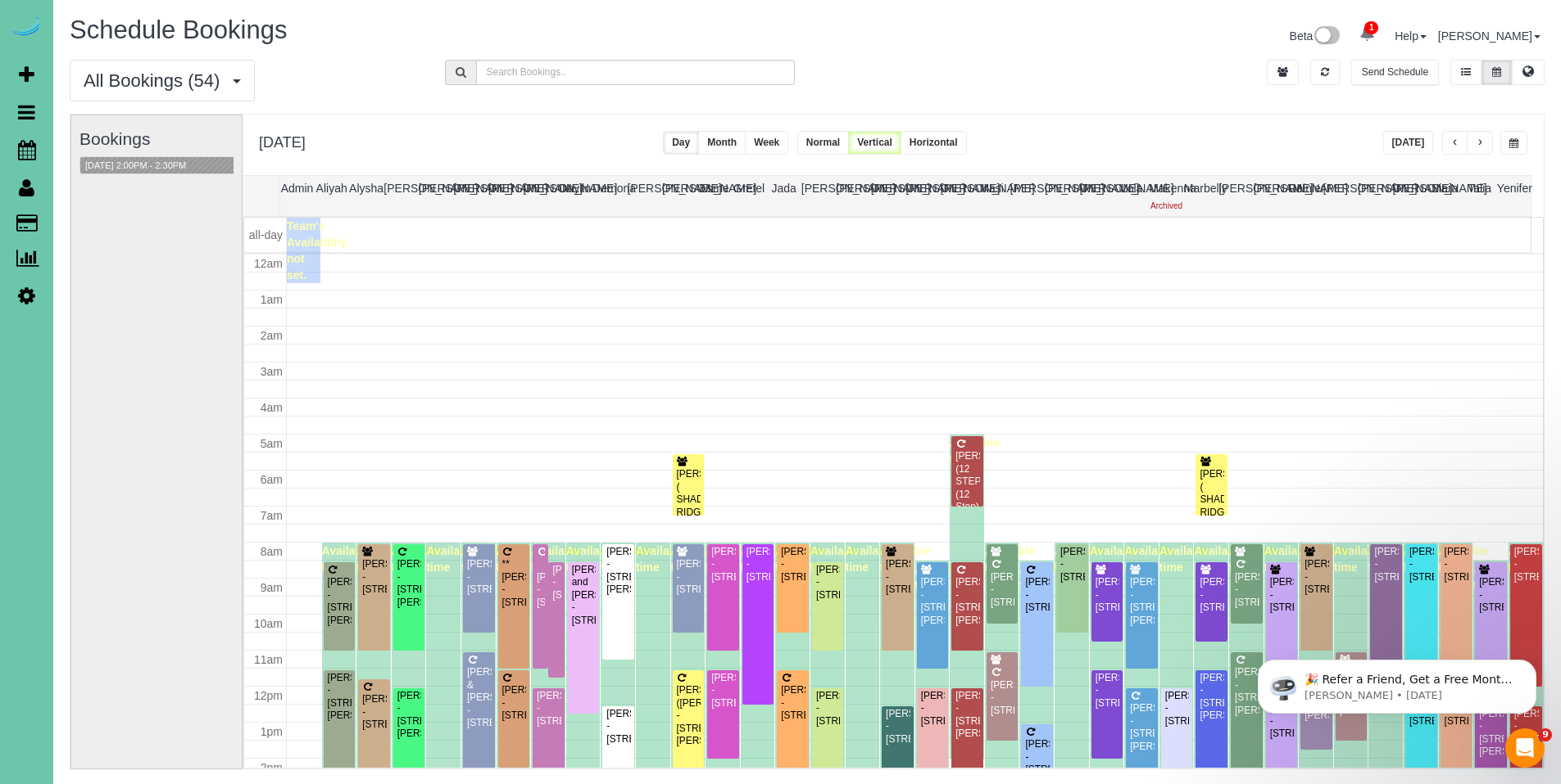
scroll to position [217, 0]
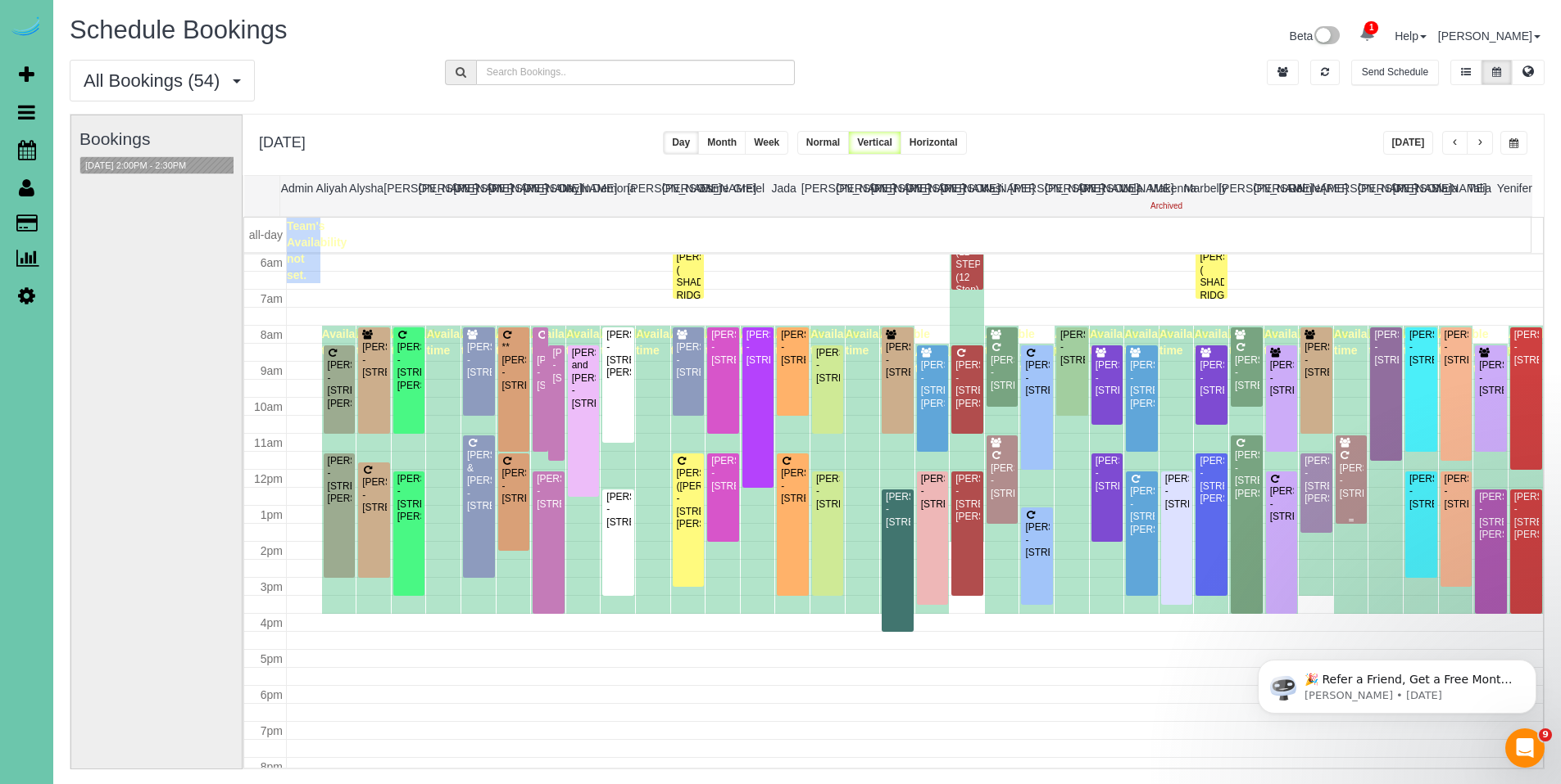
click at [1339, 476] on div "Laura Kunkle - 523 S 150th Cir, Omaha, NE 68154" at bounding box center [1351, 481] width 25 height 38
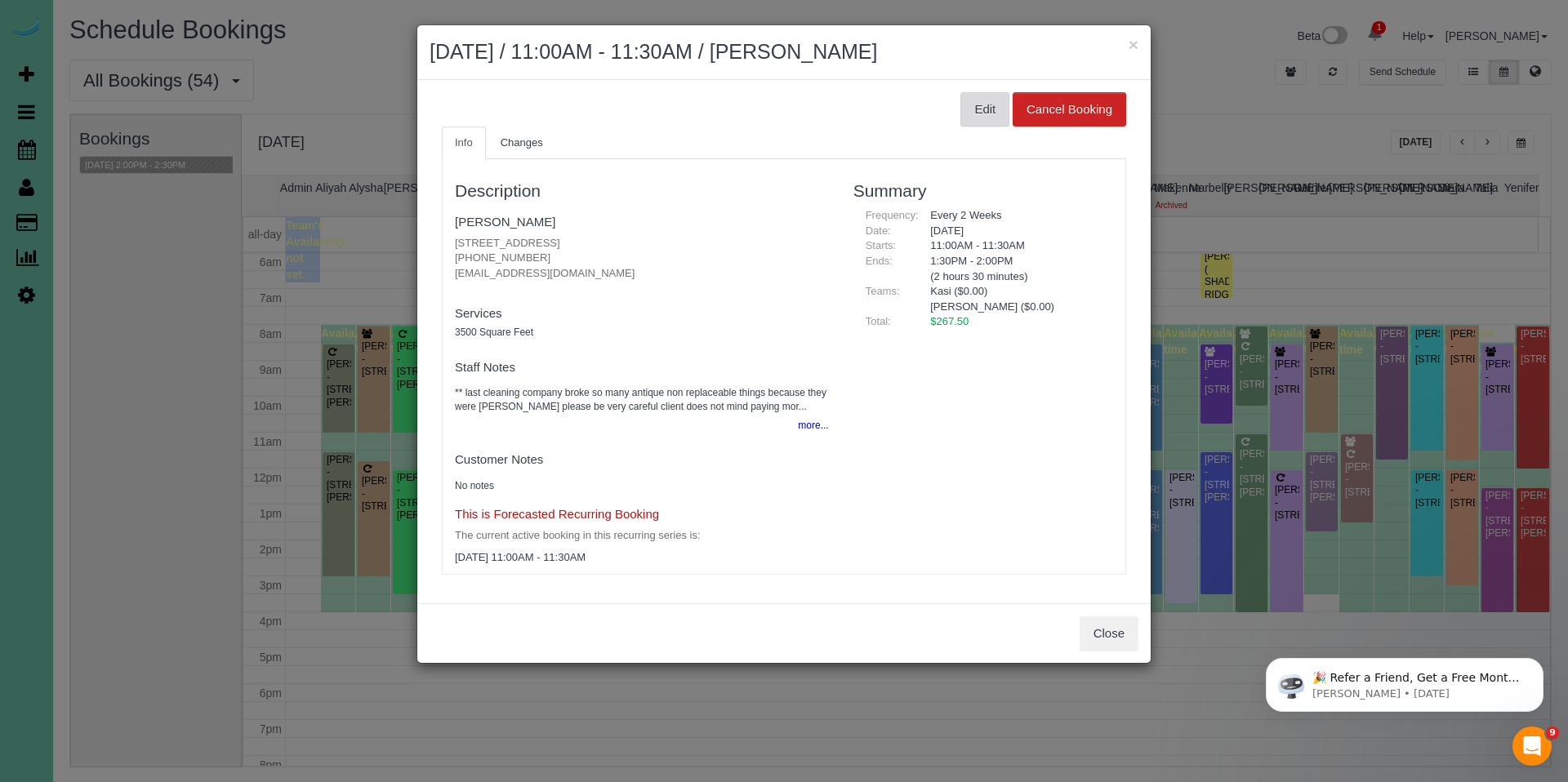
click at [983, 111] on button "Edit" at bounding box center [985, 109] width 49 height 34
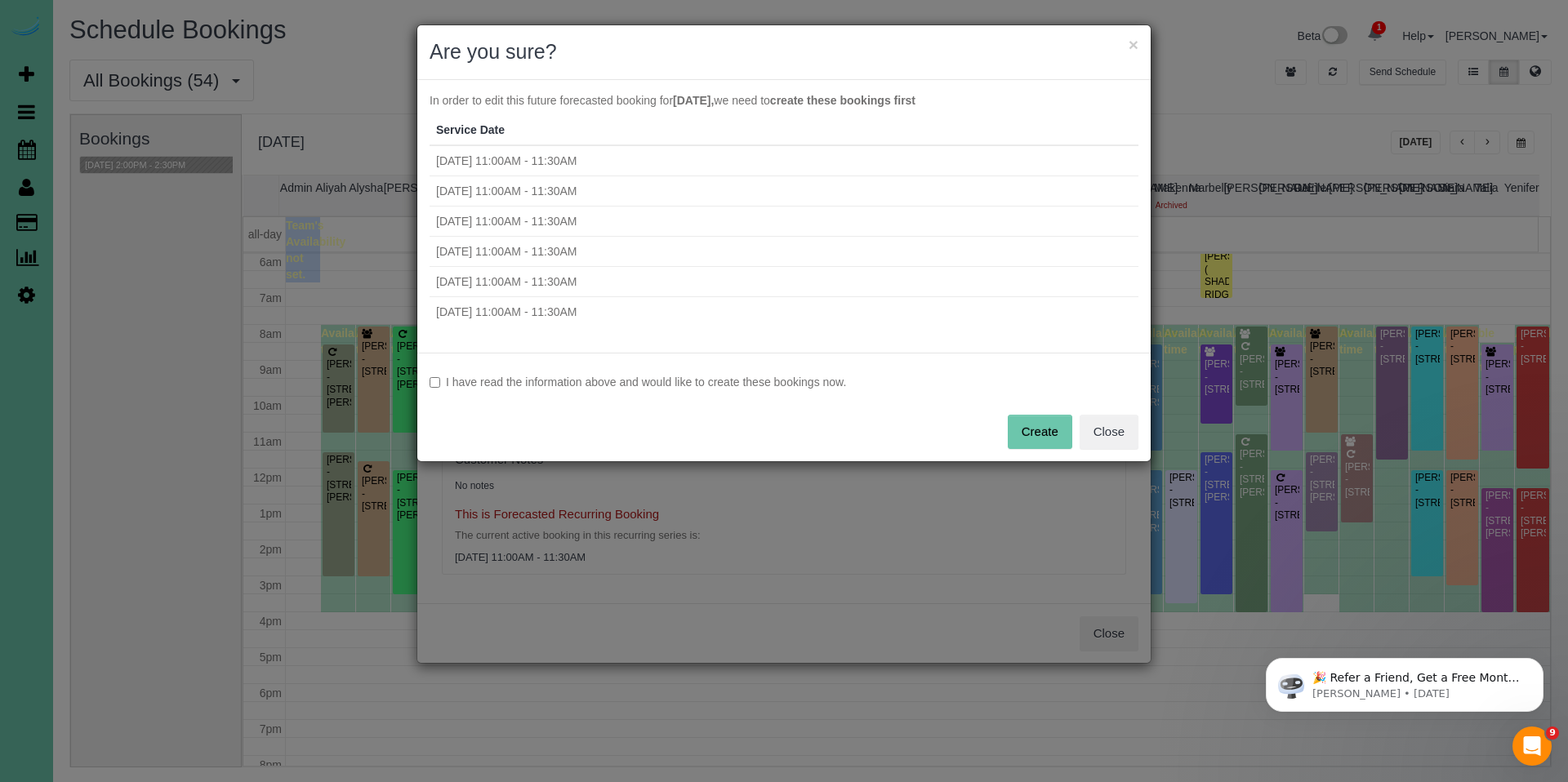
click at [715, 377] on label "I have read the information above and would like to create these bookings now." at bounding box center [784, 382] width 709 height 17
click at [1057, 431] on button "Create" at bounding box center [1040, 432] width 64 height 34
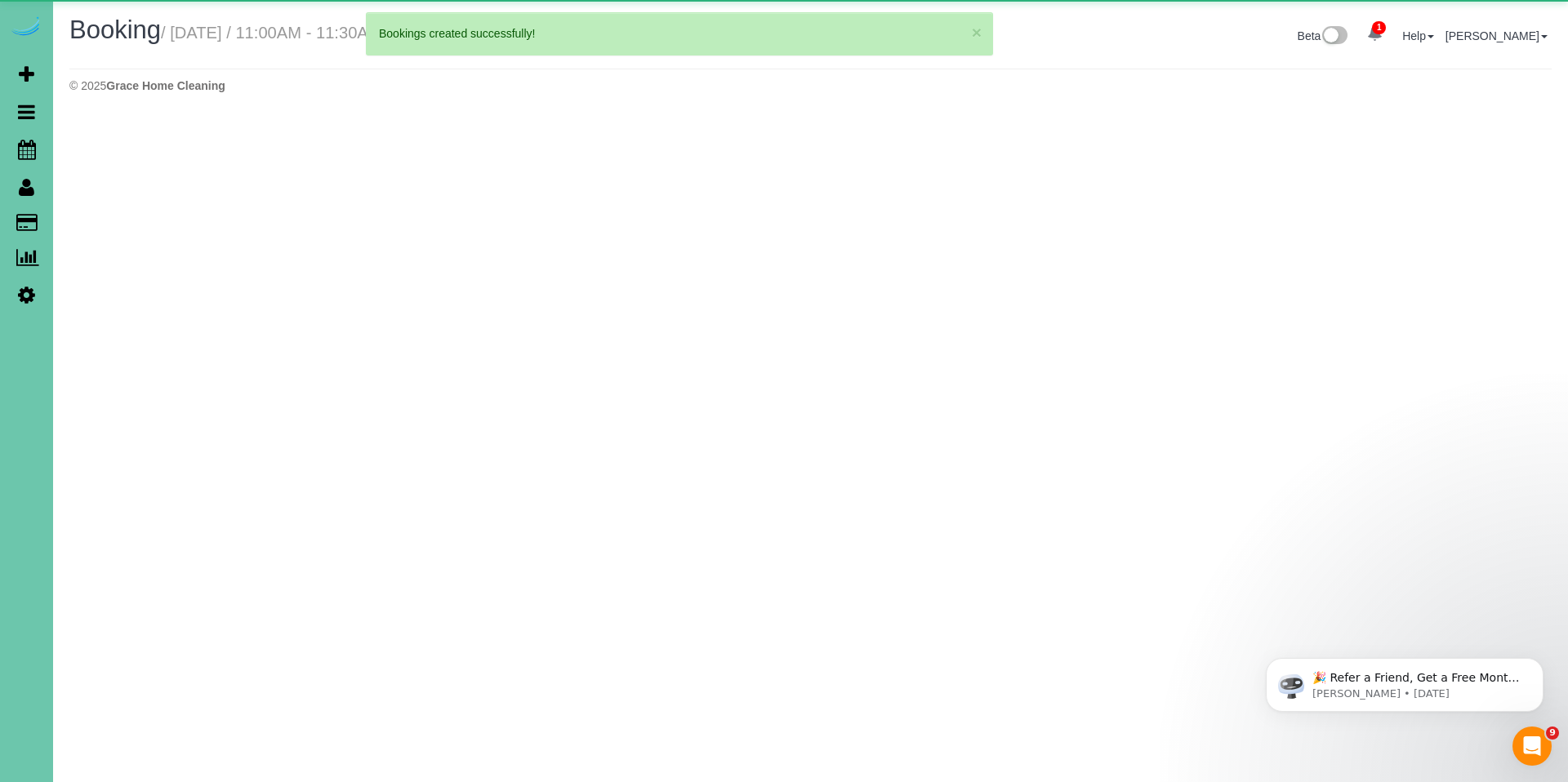
select select "NE"
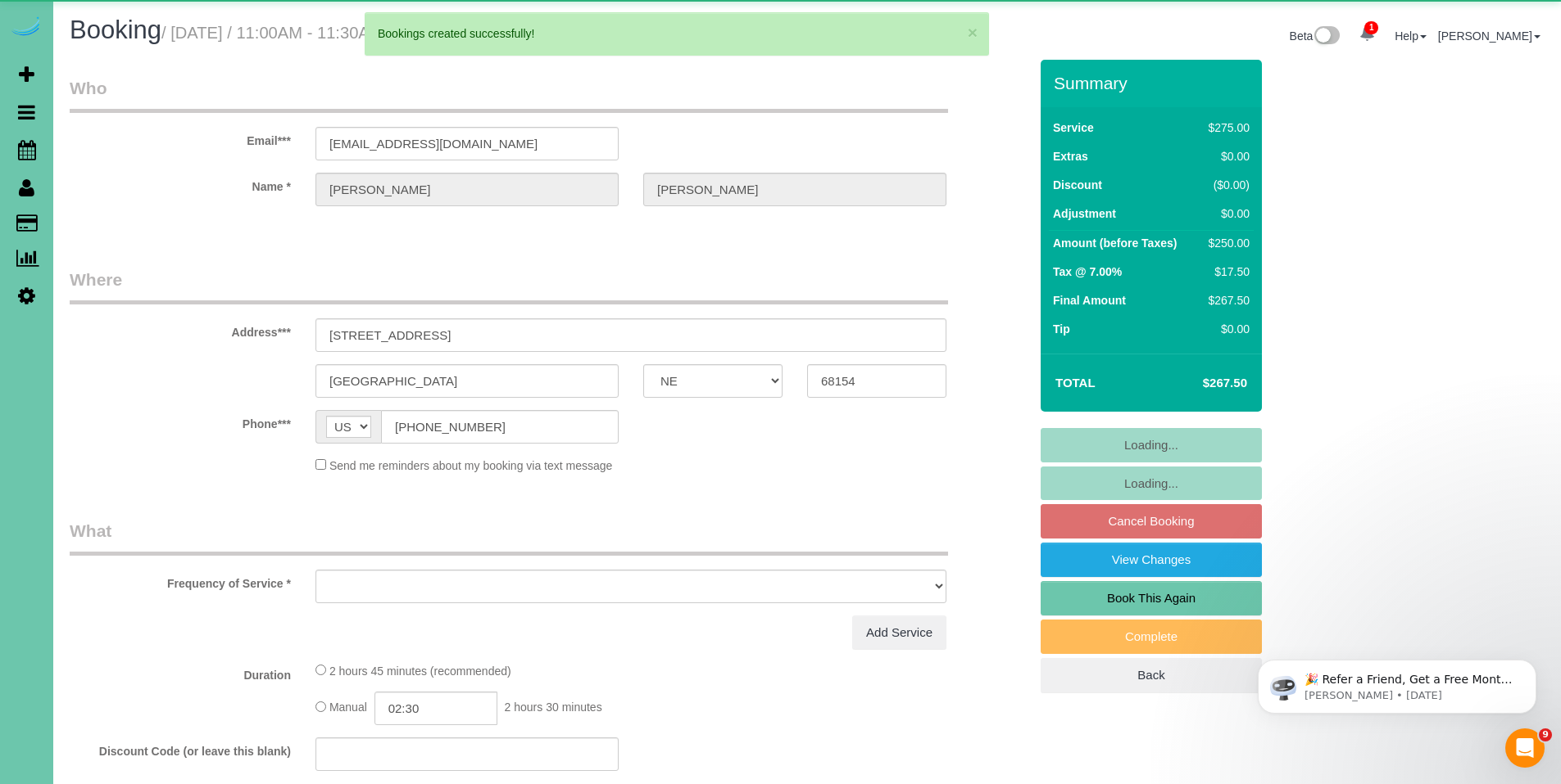
select select "object:34099"
select select "string:fspay-6d41e5c4-27ae-4a70-996a-7de9efd3d115"
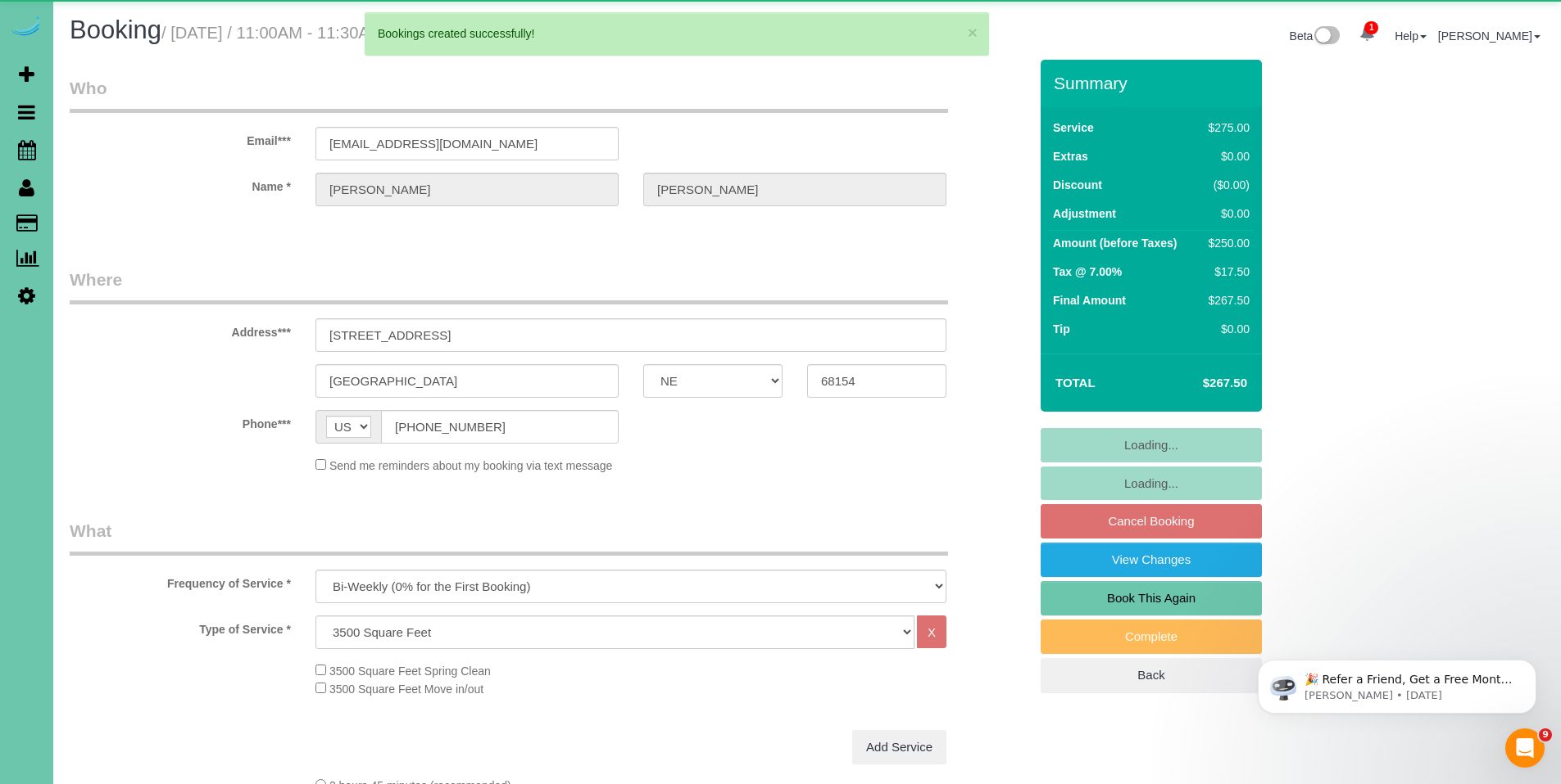
select select "number:37"
select select "number:42"
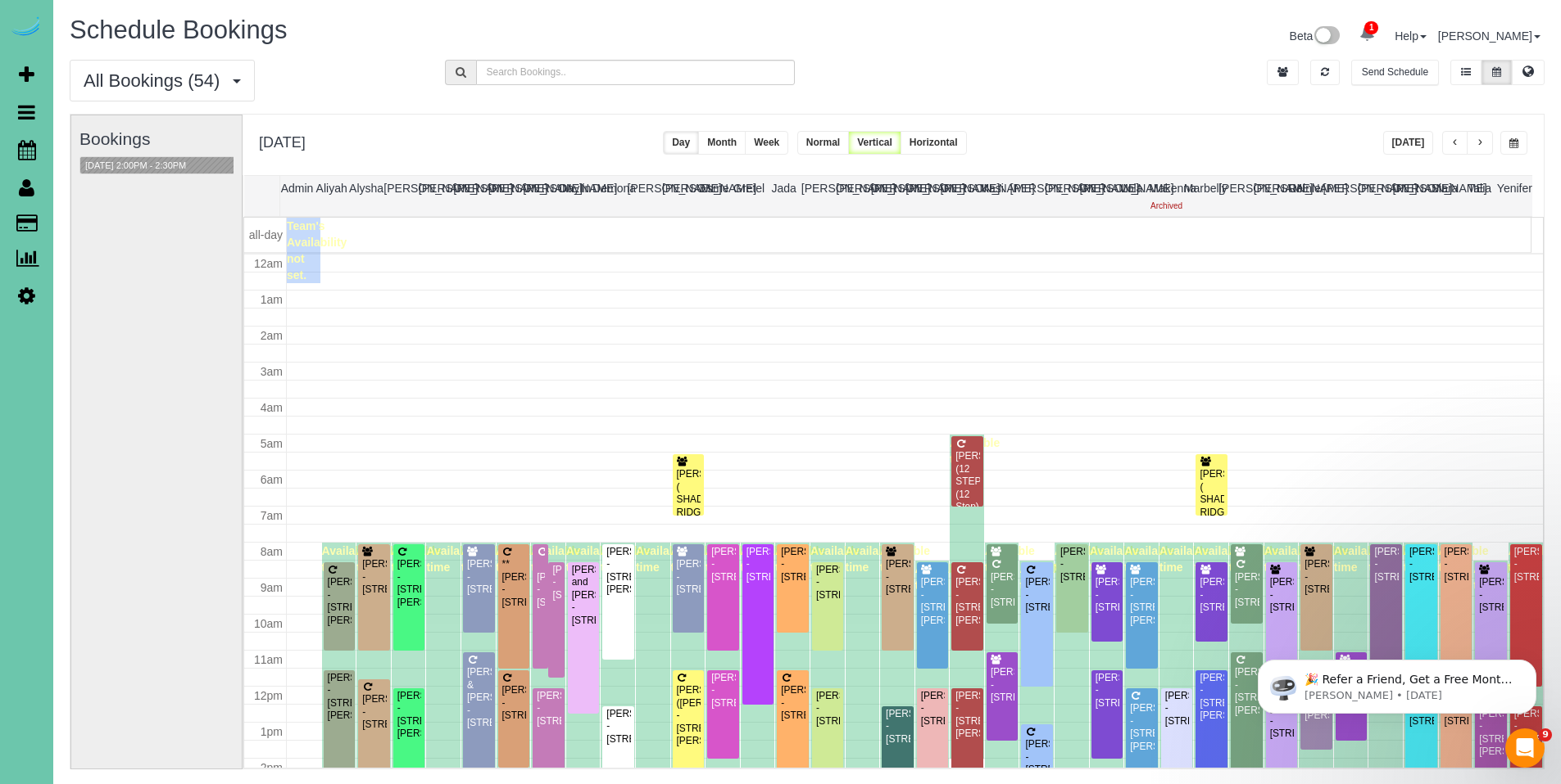
scroll to position [217, 0]
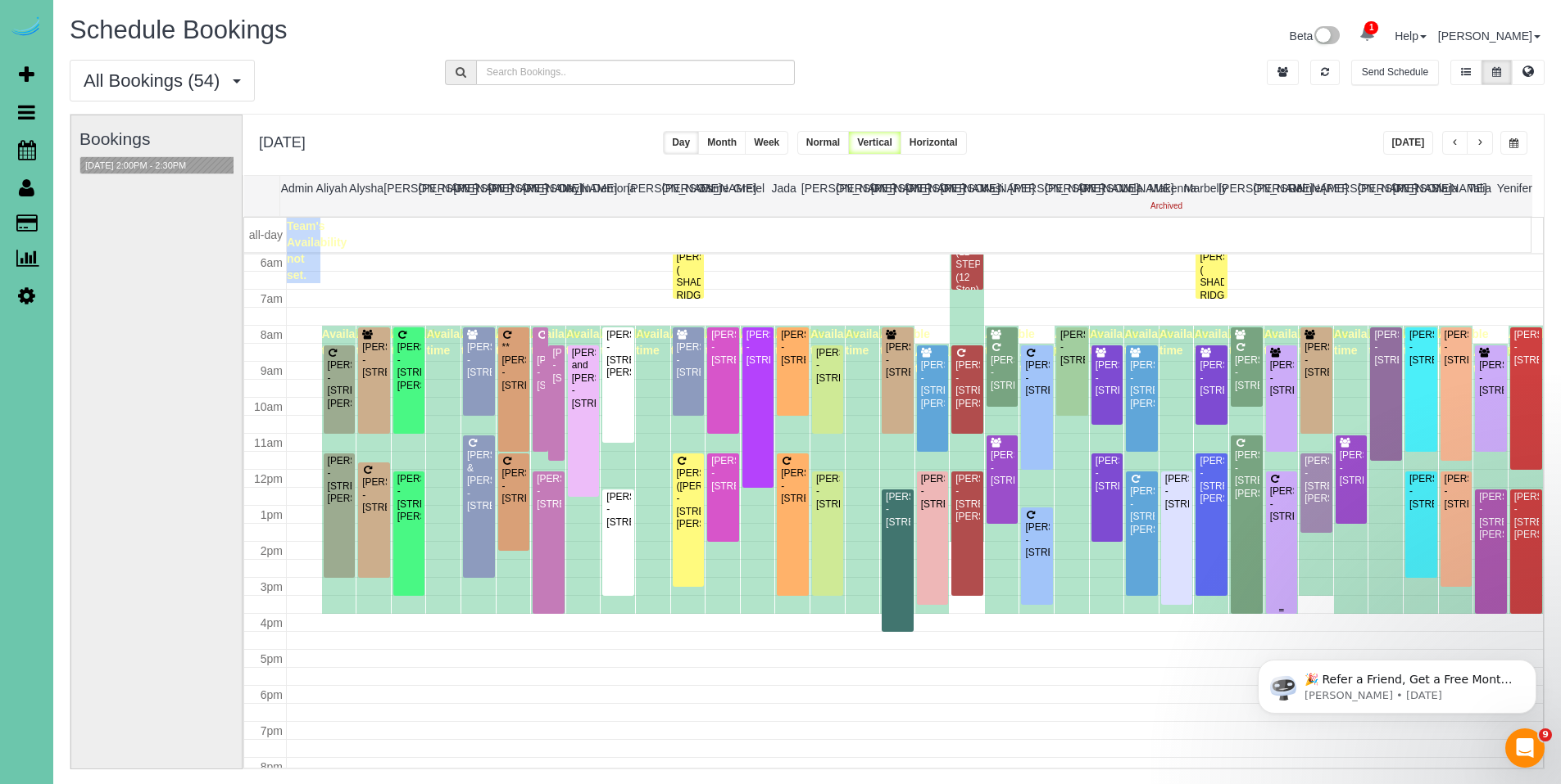
click at [1279, 508] on div "Jamie Shook - 2416 S 139th Circle, Omaha, NE 68144" at bounding box center [1281, 504] width 25 height 38
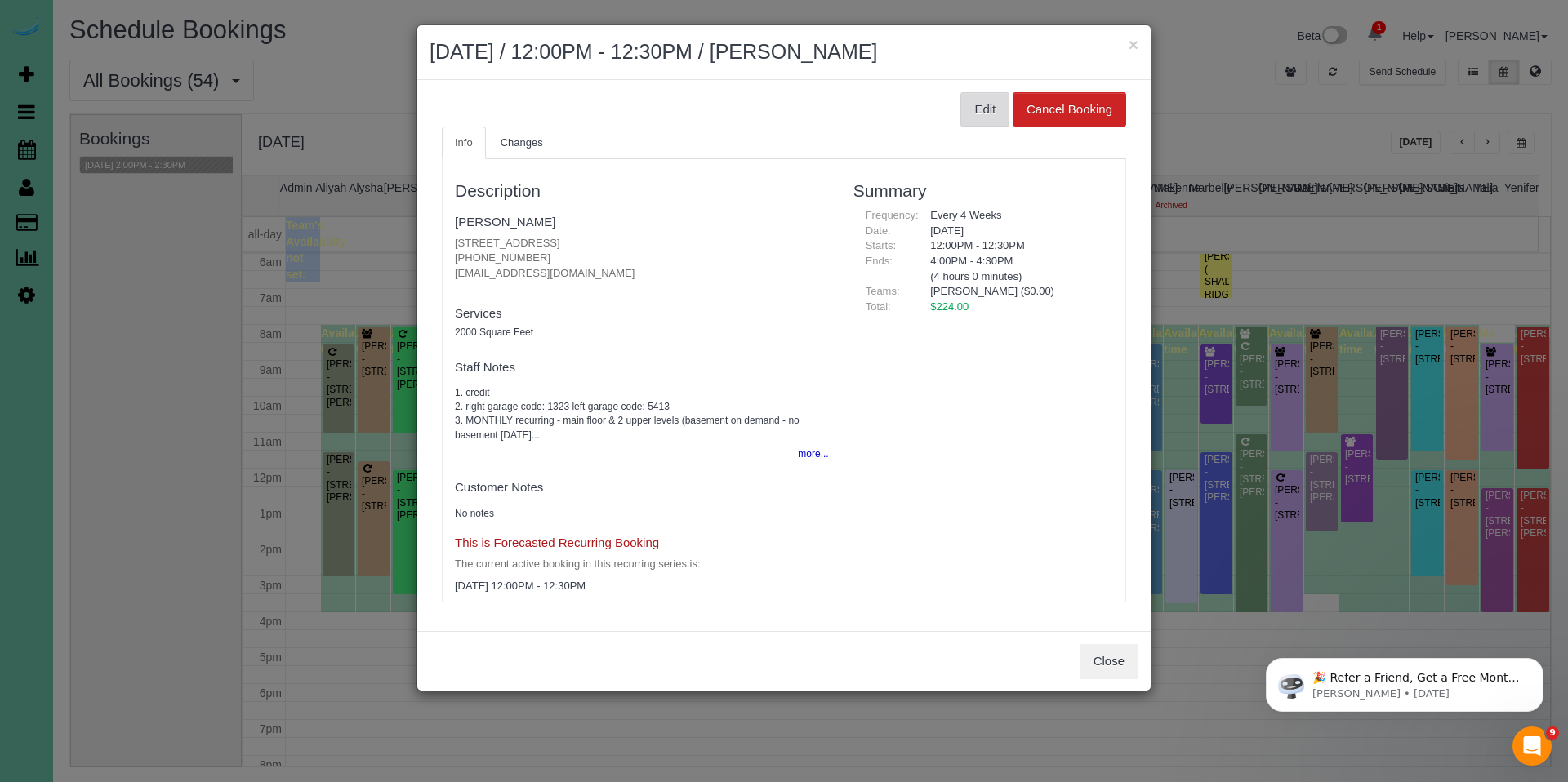
click at [977, 120] on button "Edit" at bounding box center [985, 109] width 49 height 34
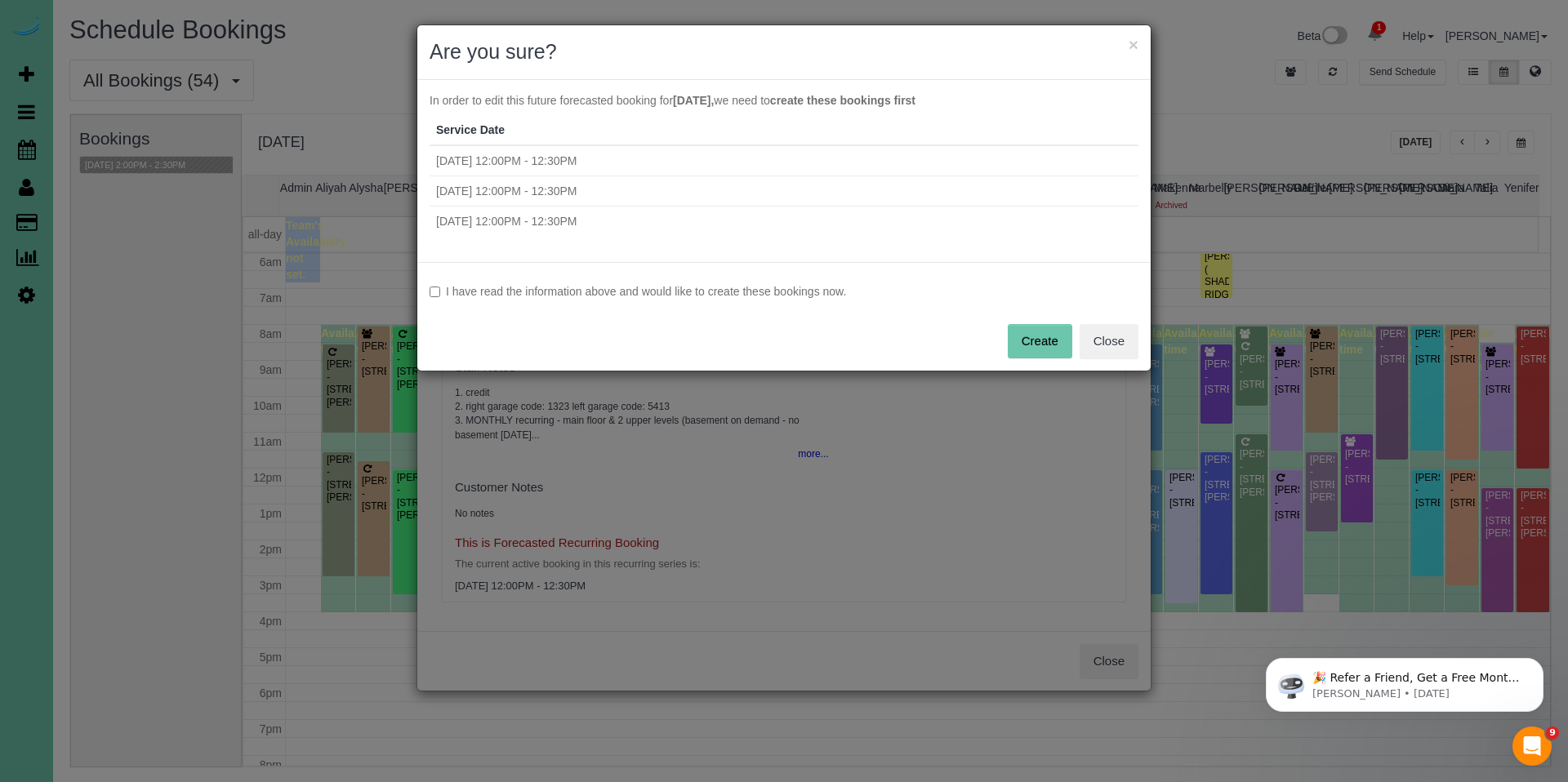
click at [567, 297] on label "I have read the information above and would like to create these bookings now." at bounding box center [784, 291] width 709 height 17
click at [1037, 338] on button "Create" at bounding box center [1040, 341] width 64 height 34
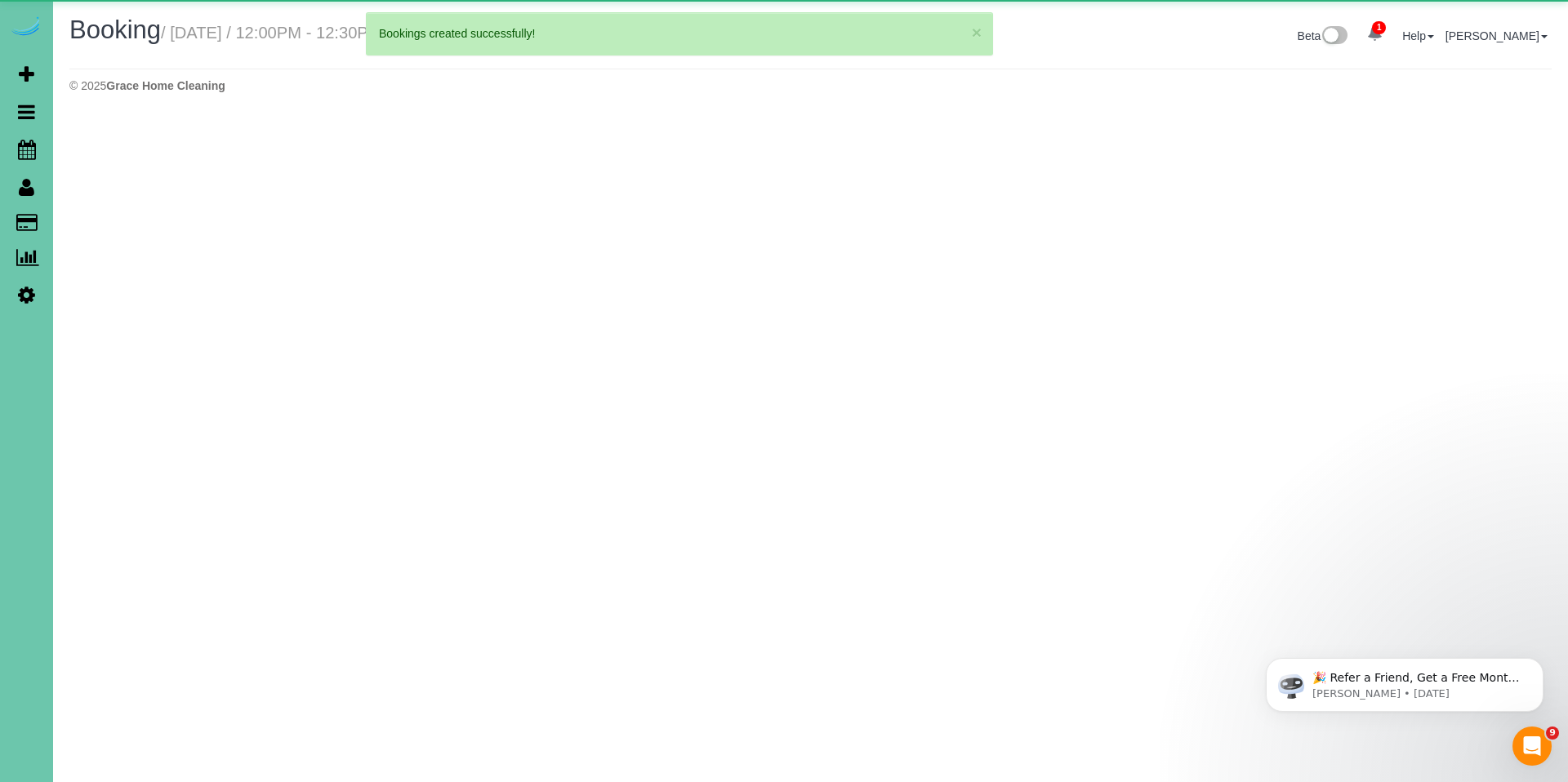
select select "NE"
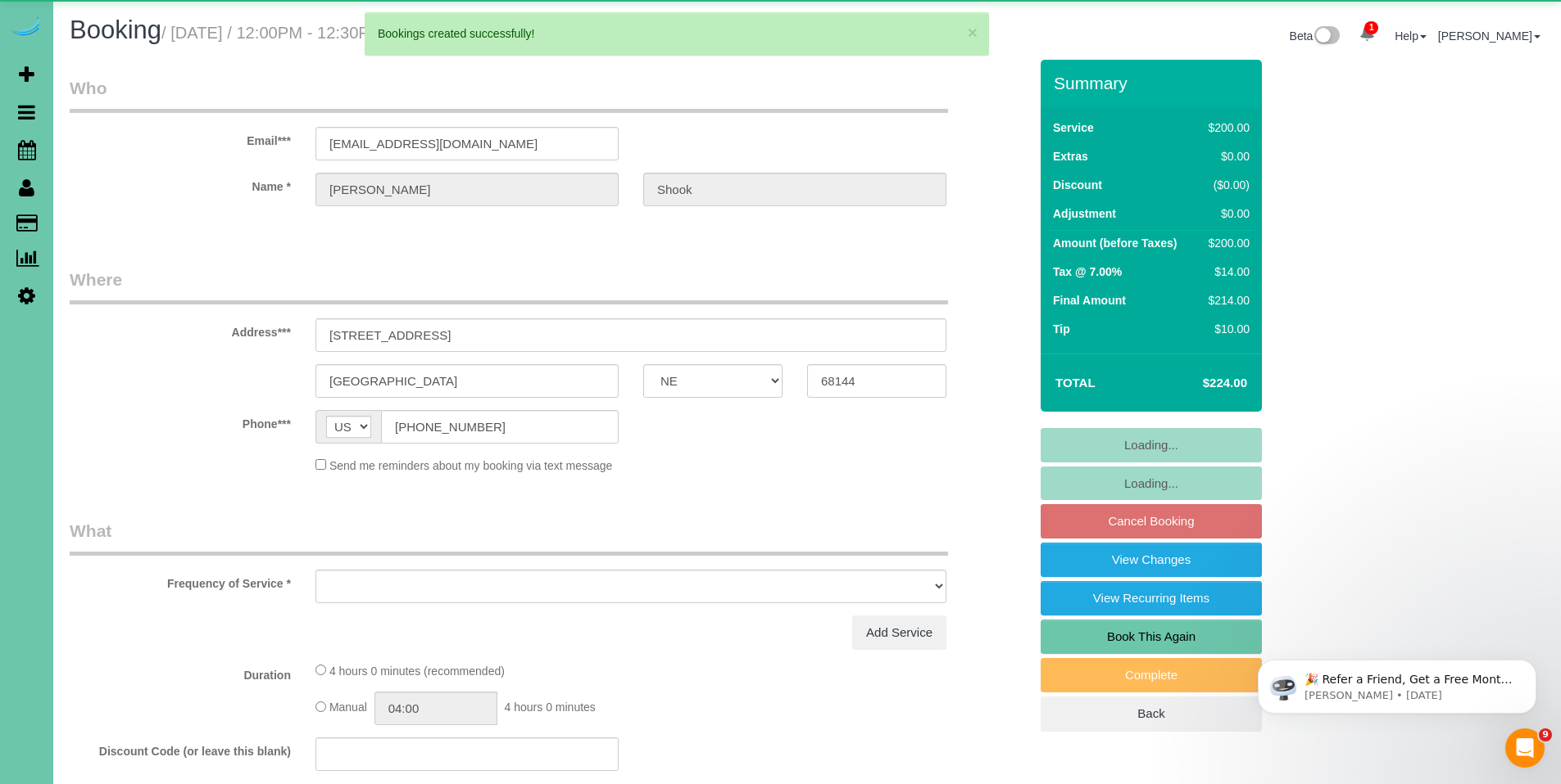
select select "object:35236"
select select "string:fspay-7111102f-27a1-4276-8b90-b6206a144df5"
select select "object:35269"
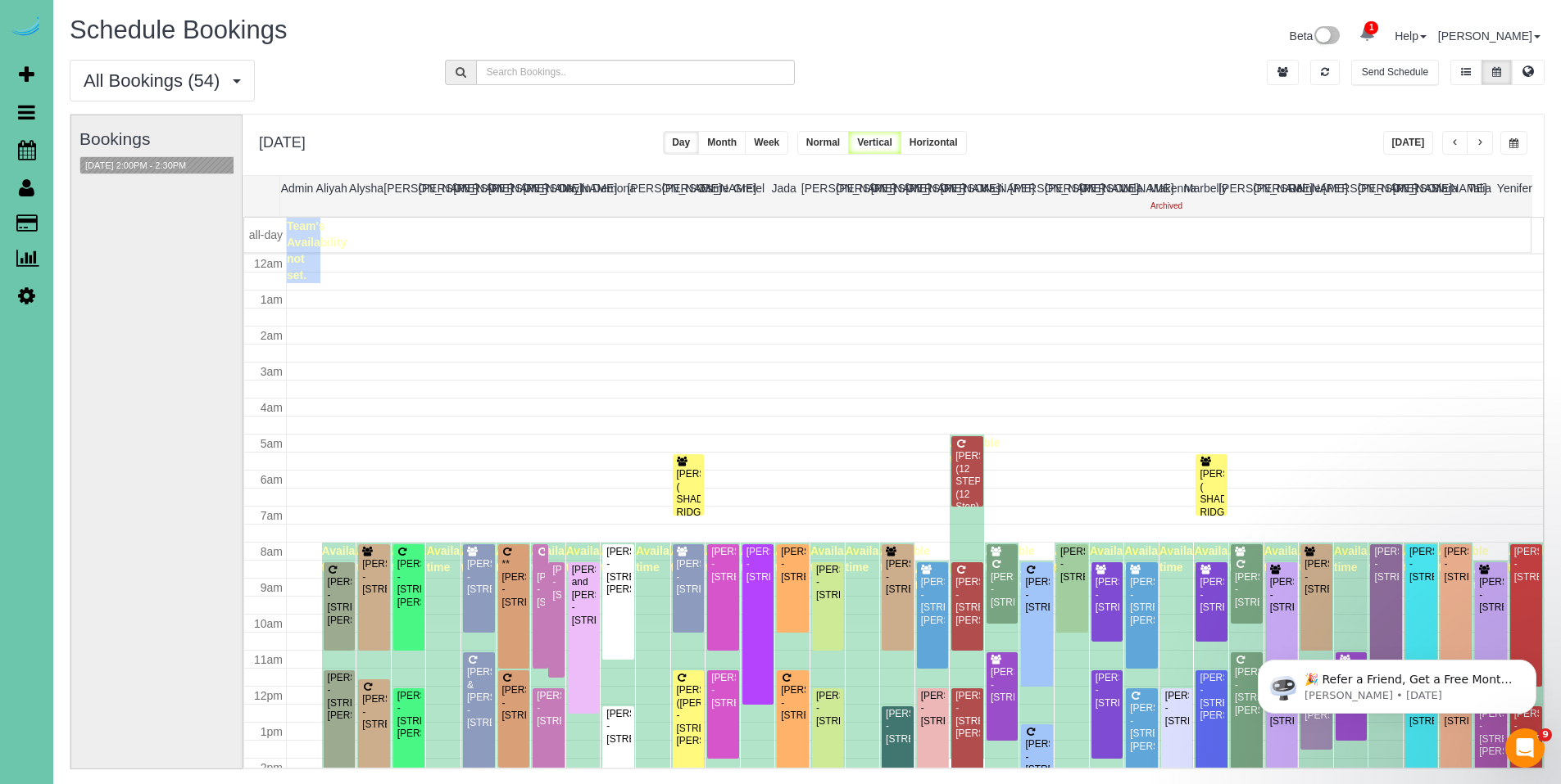
scroll to position [217, 0]
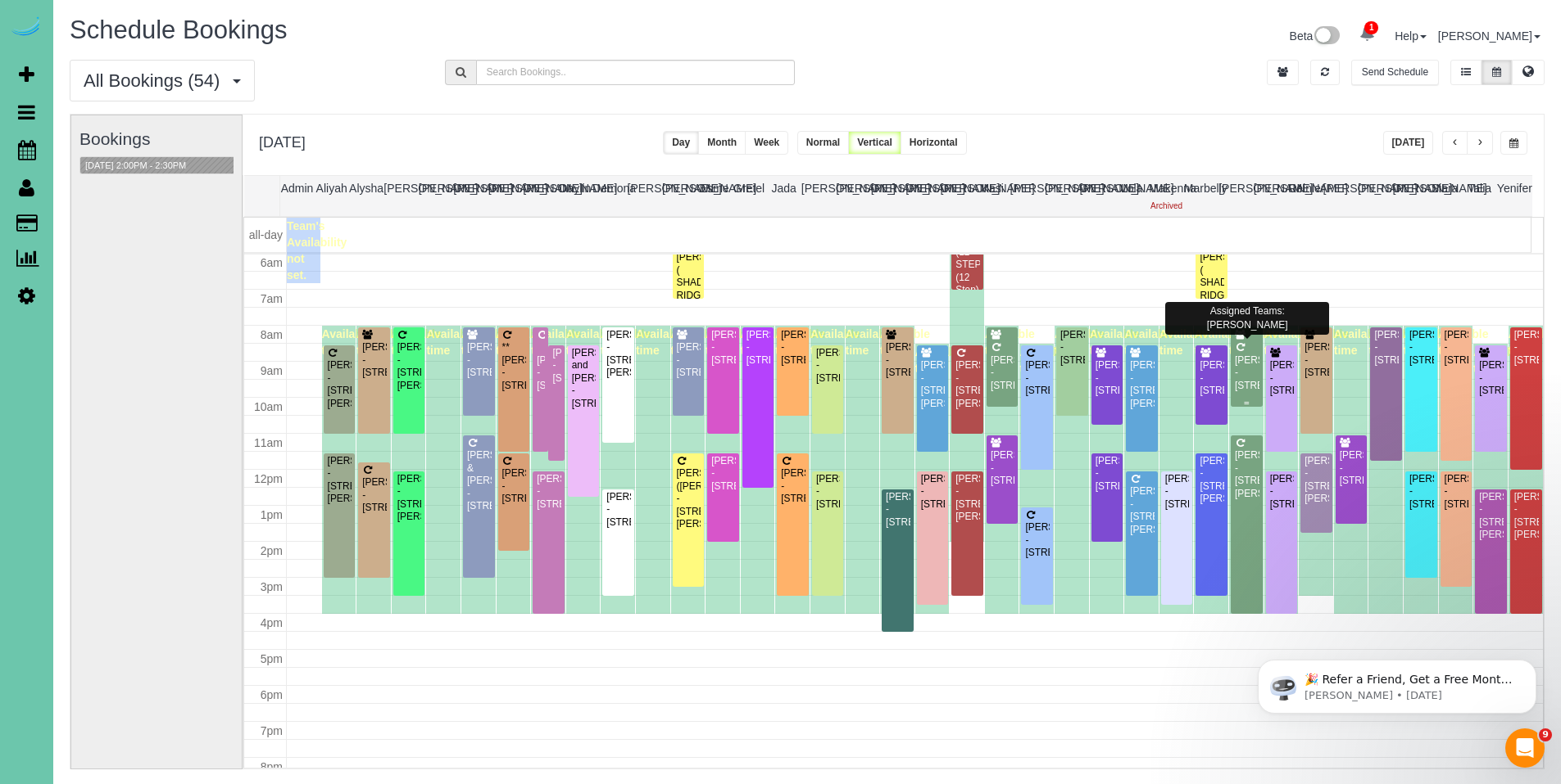
click at [1234, 355] on div "Michelle Kenkel - 2717 N 159th Street, Omaha, NE 68116" at bounding box center [1246, 373] width 25 height 38
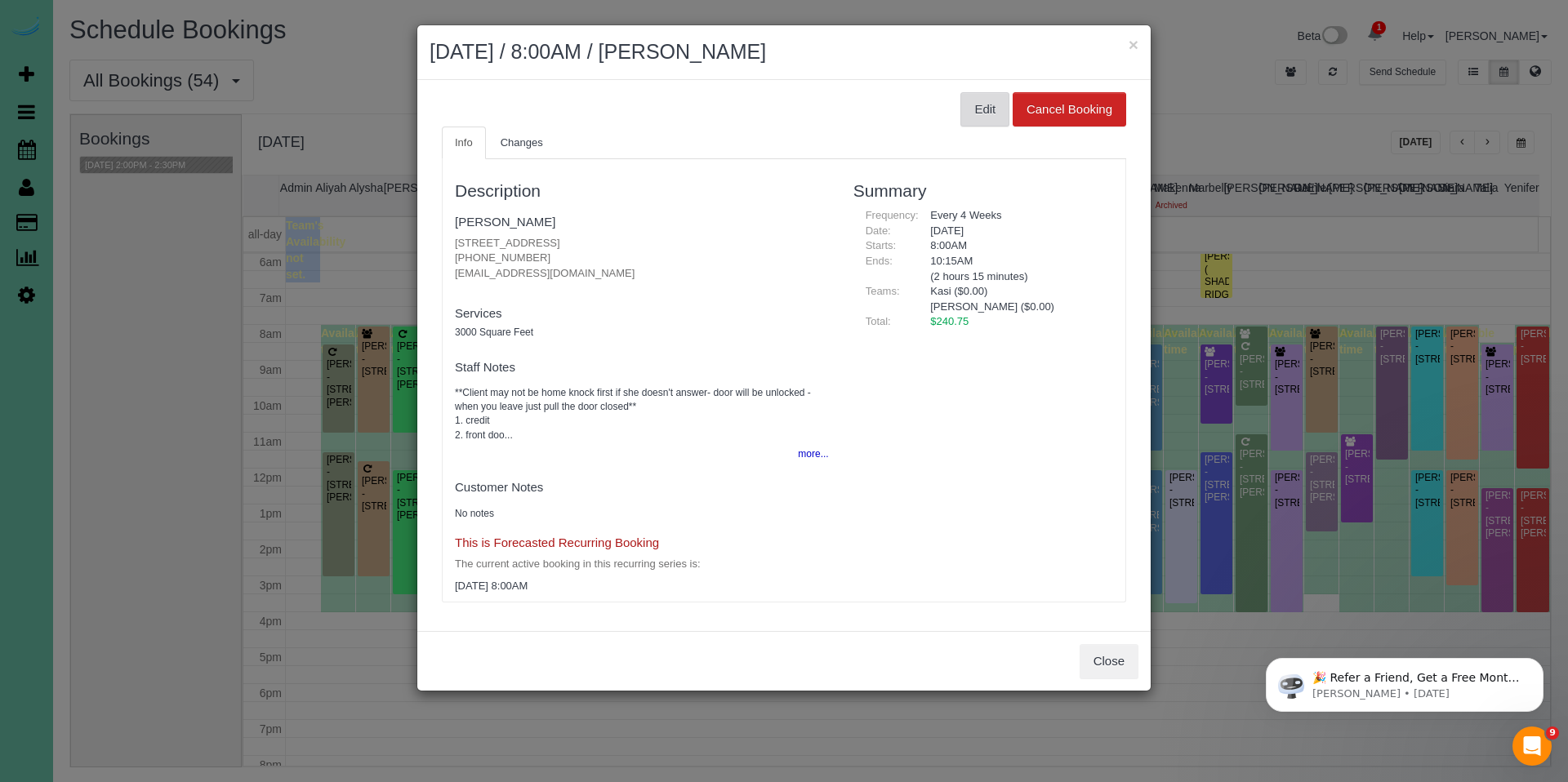
click at [981, 109] on button "Edit" at bounding box center [985, 109] width 49 height 34
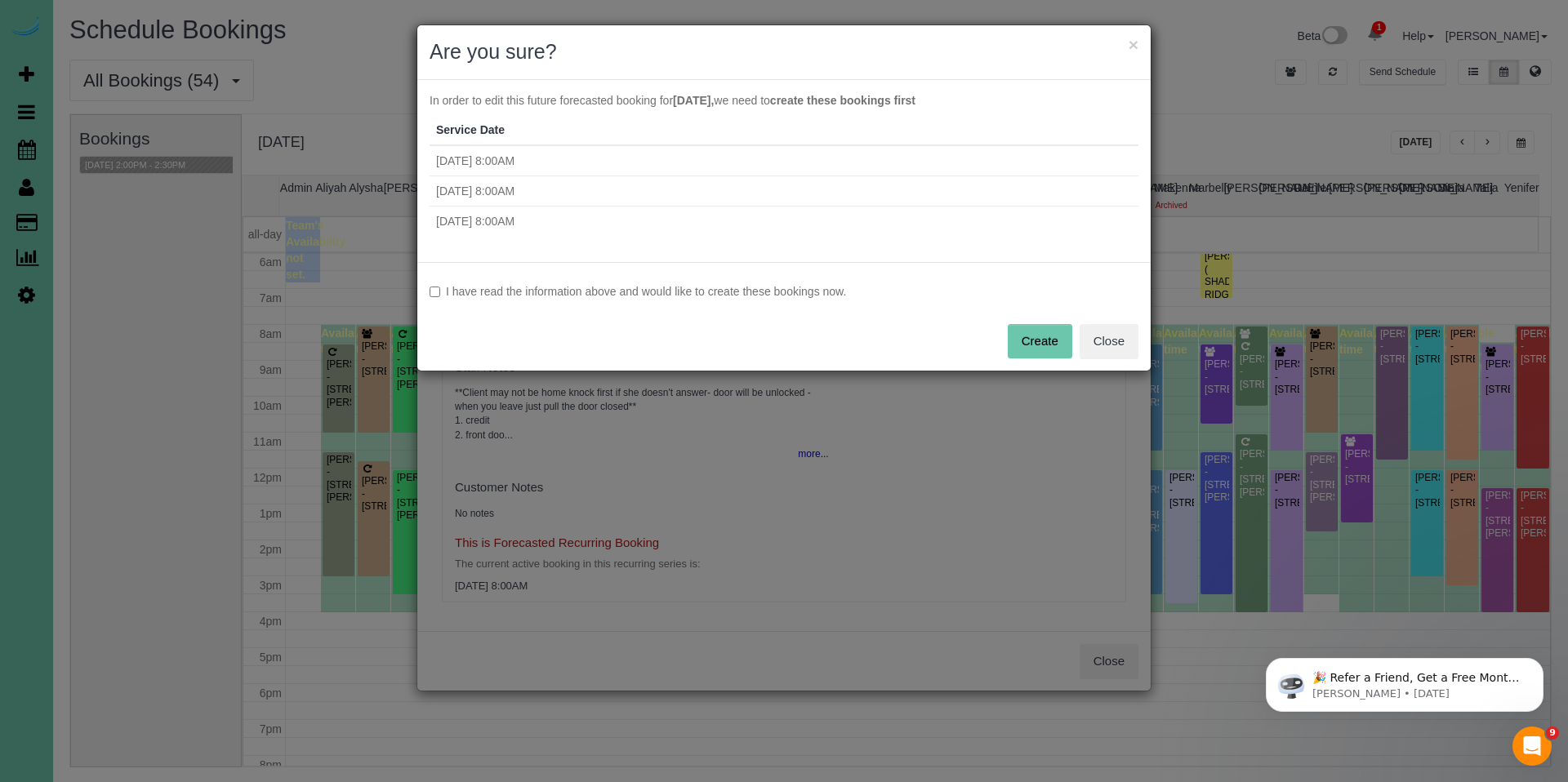
click at [752, 283] on label "I have read the information above and would like to create these bookings now." at bounding box center [784, 291] width 709 height 17
click at [1037, 353] on button "Create" at bounding box center [1040, 341] width 64 height 34
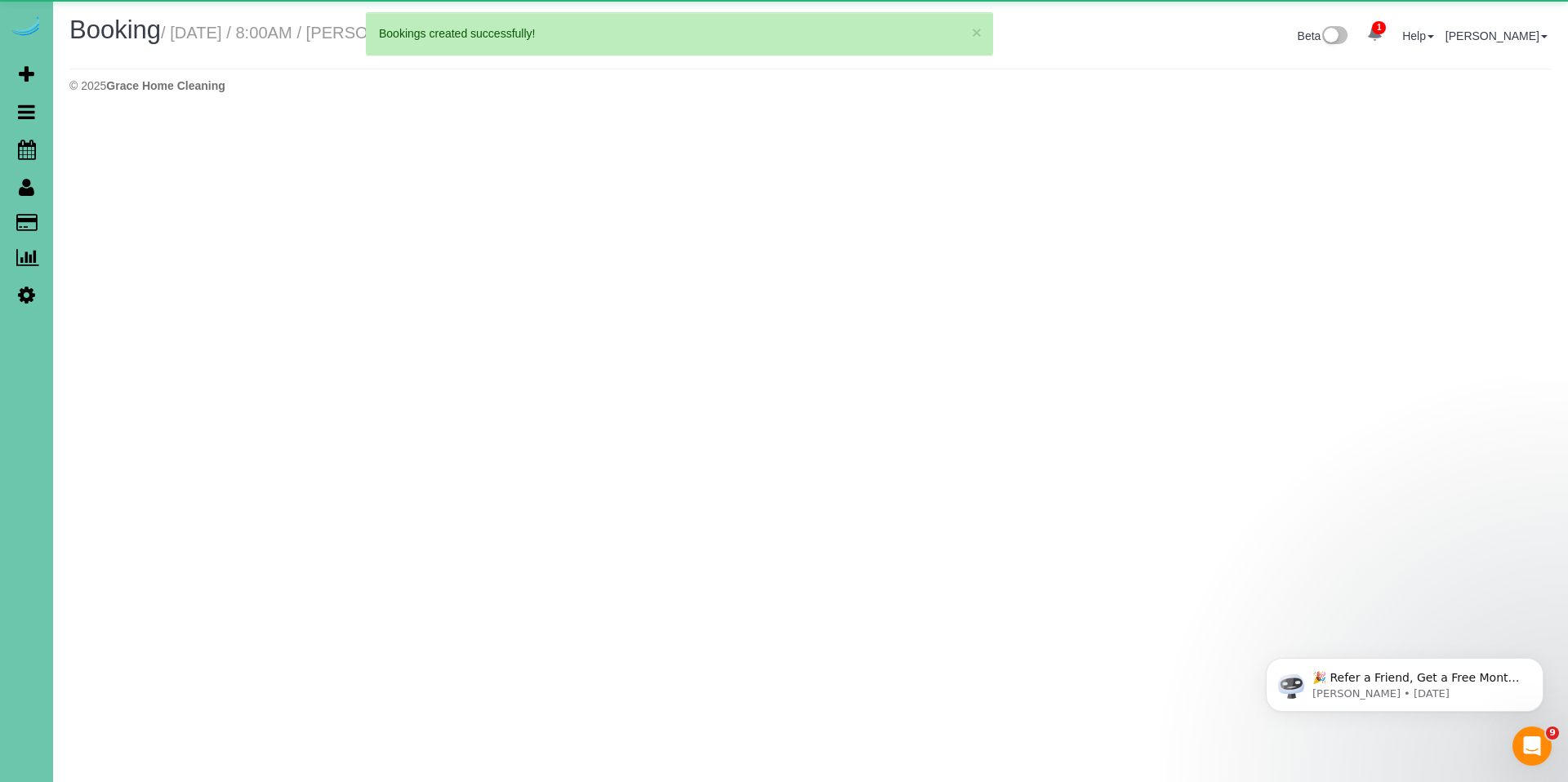
select select "NE"
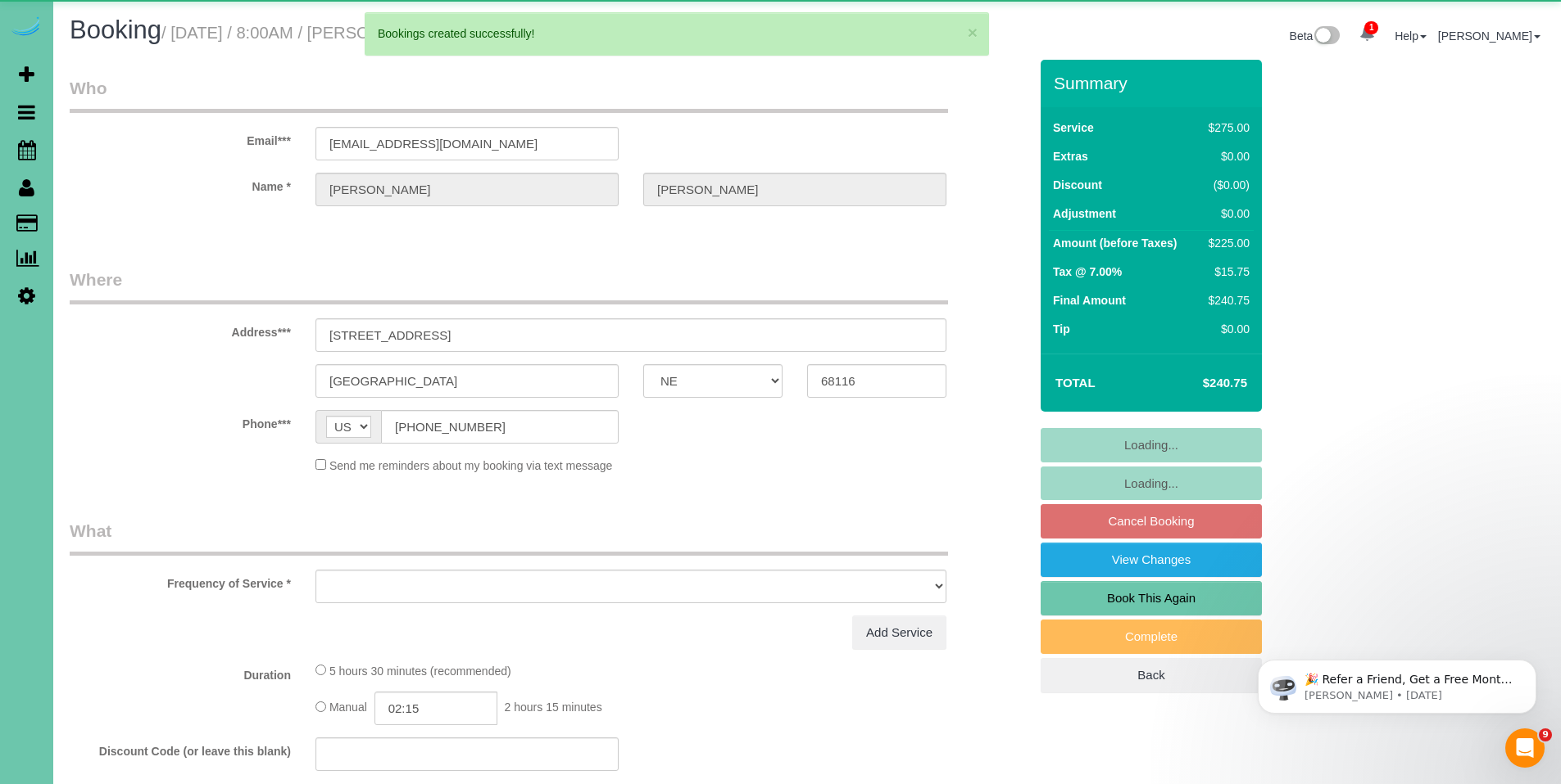
select select "object:37458"
select select "string:fspay-83385b0d-92f8-47fb-a858-8c281d3a7de3"
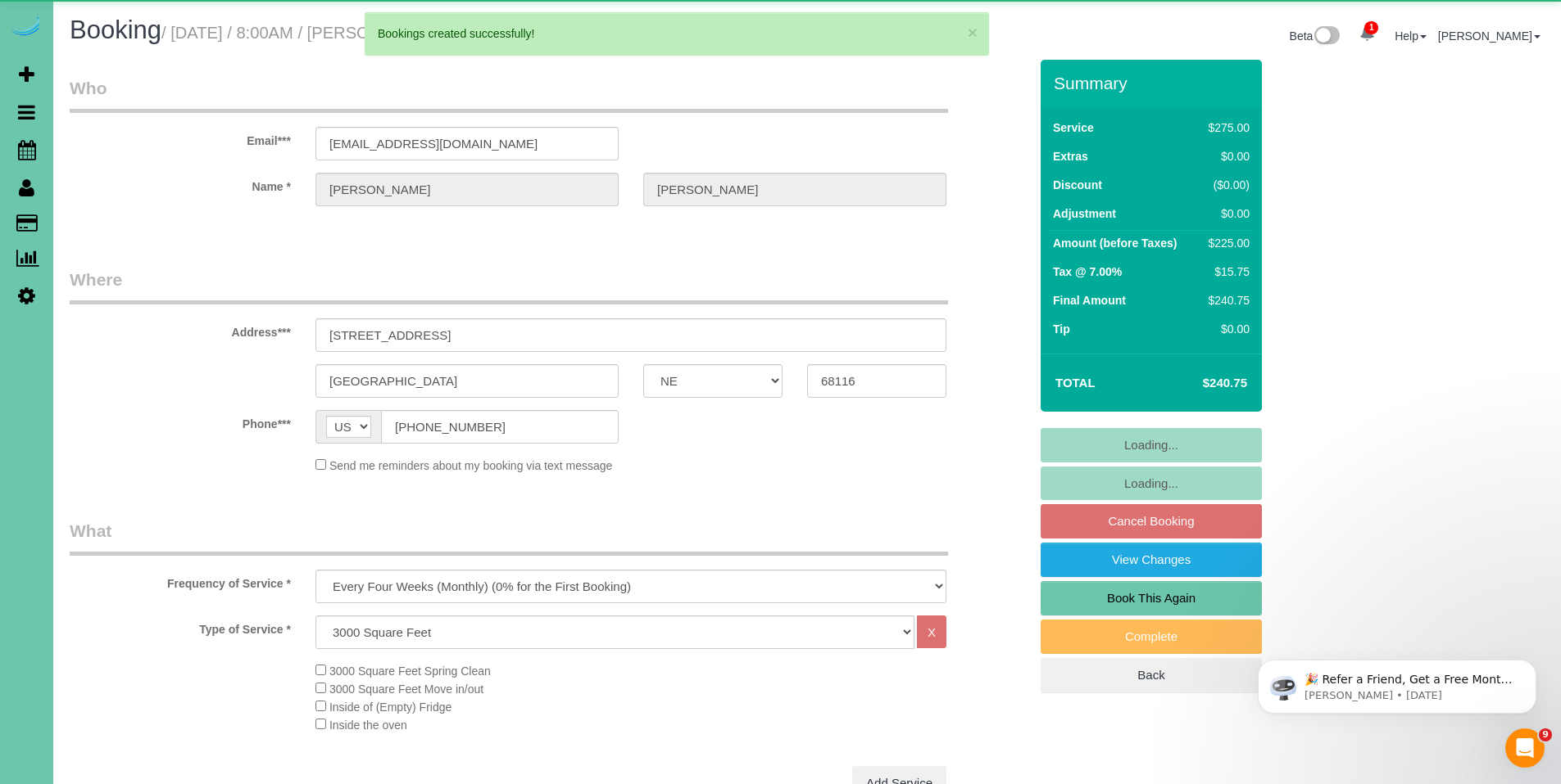
select select "object:37559"
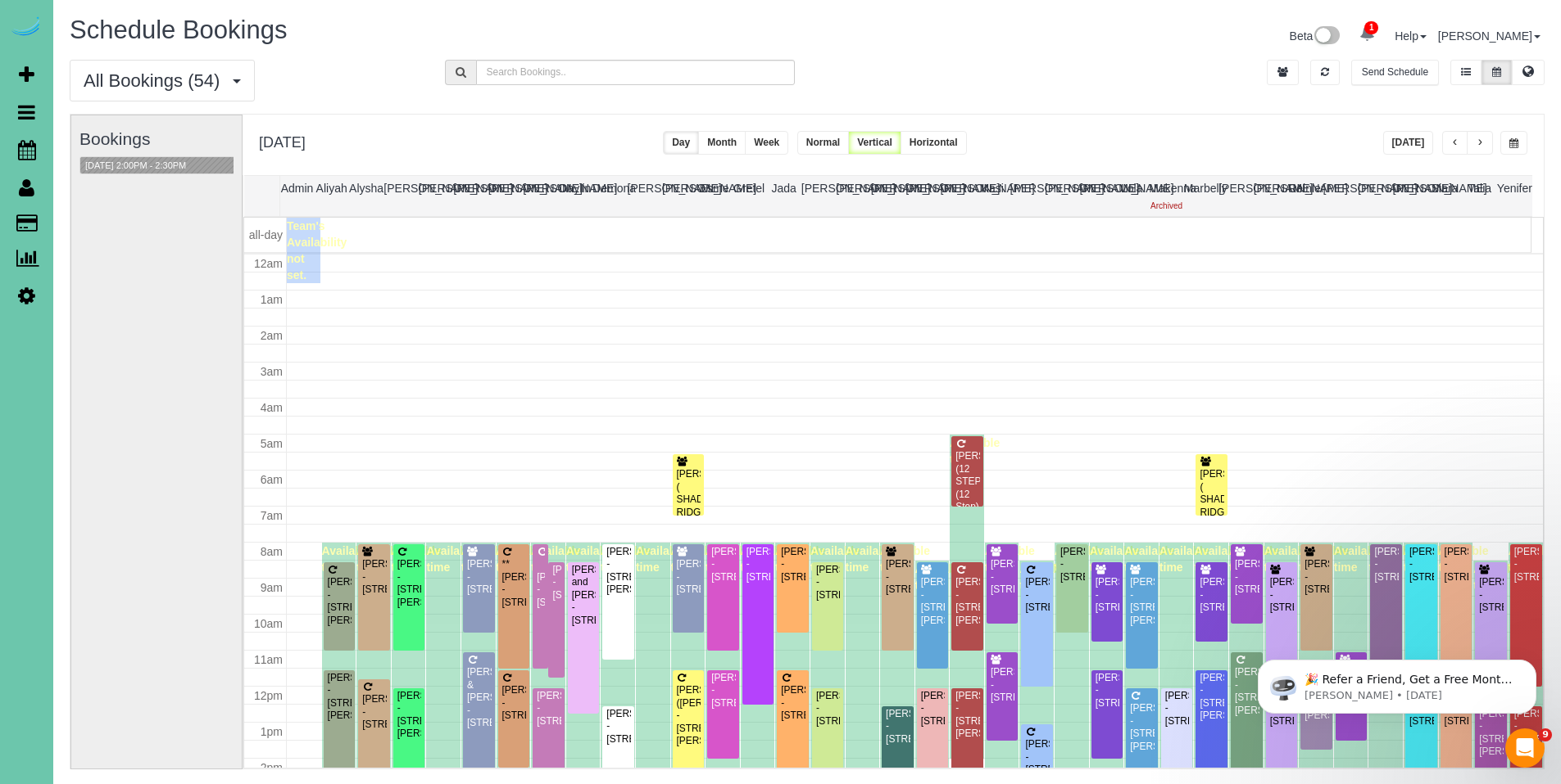
scroll to position [217, 0]
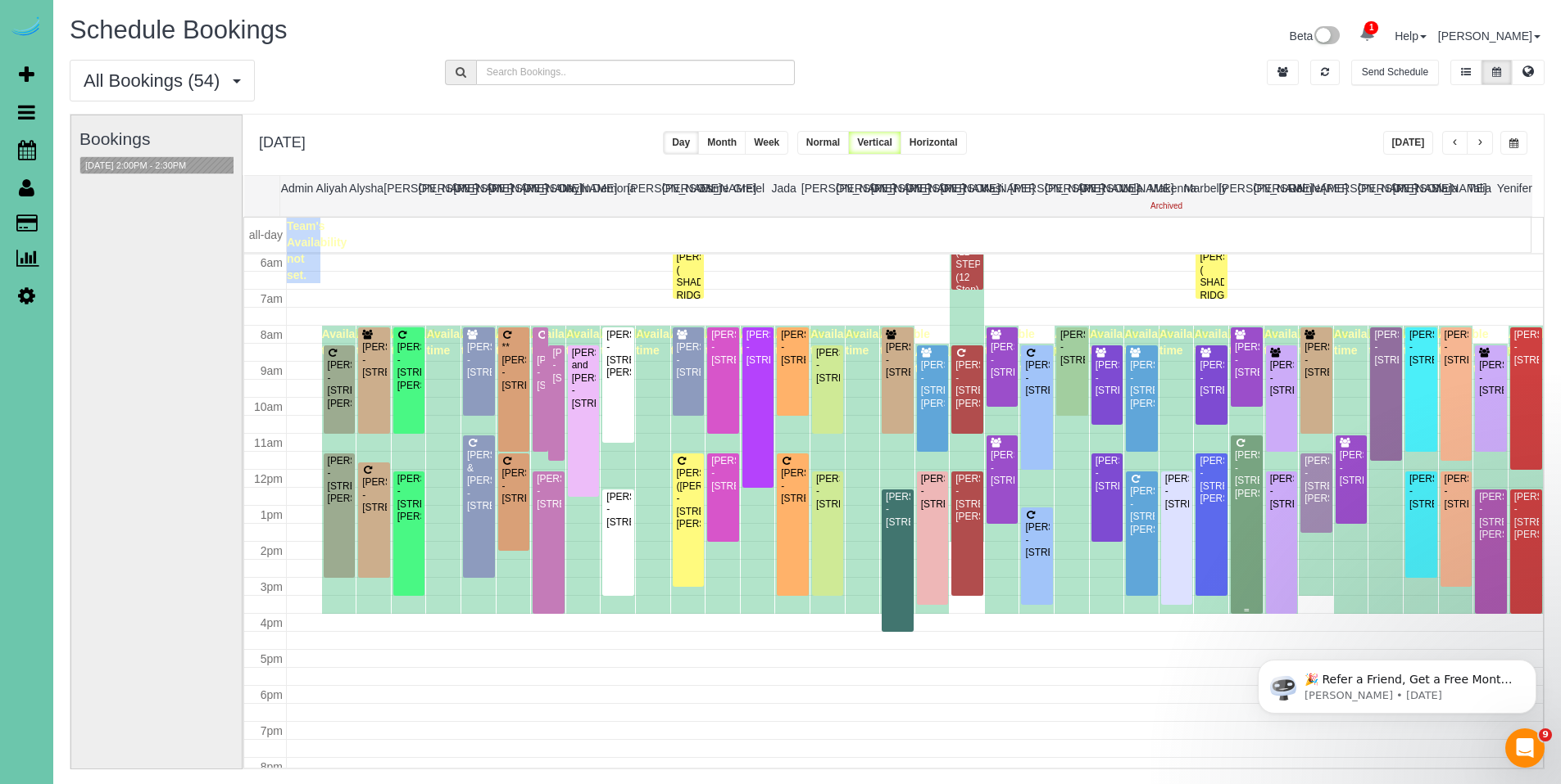
click at [1245, 464] on div "Alison Topp - 520 Beverly Drive, Omaha, NE 68114" at bounding box center [1246, 475] width 25 height 51
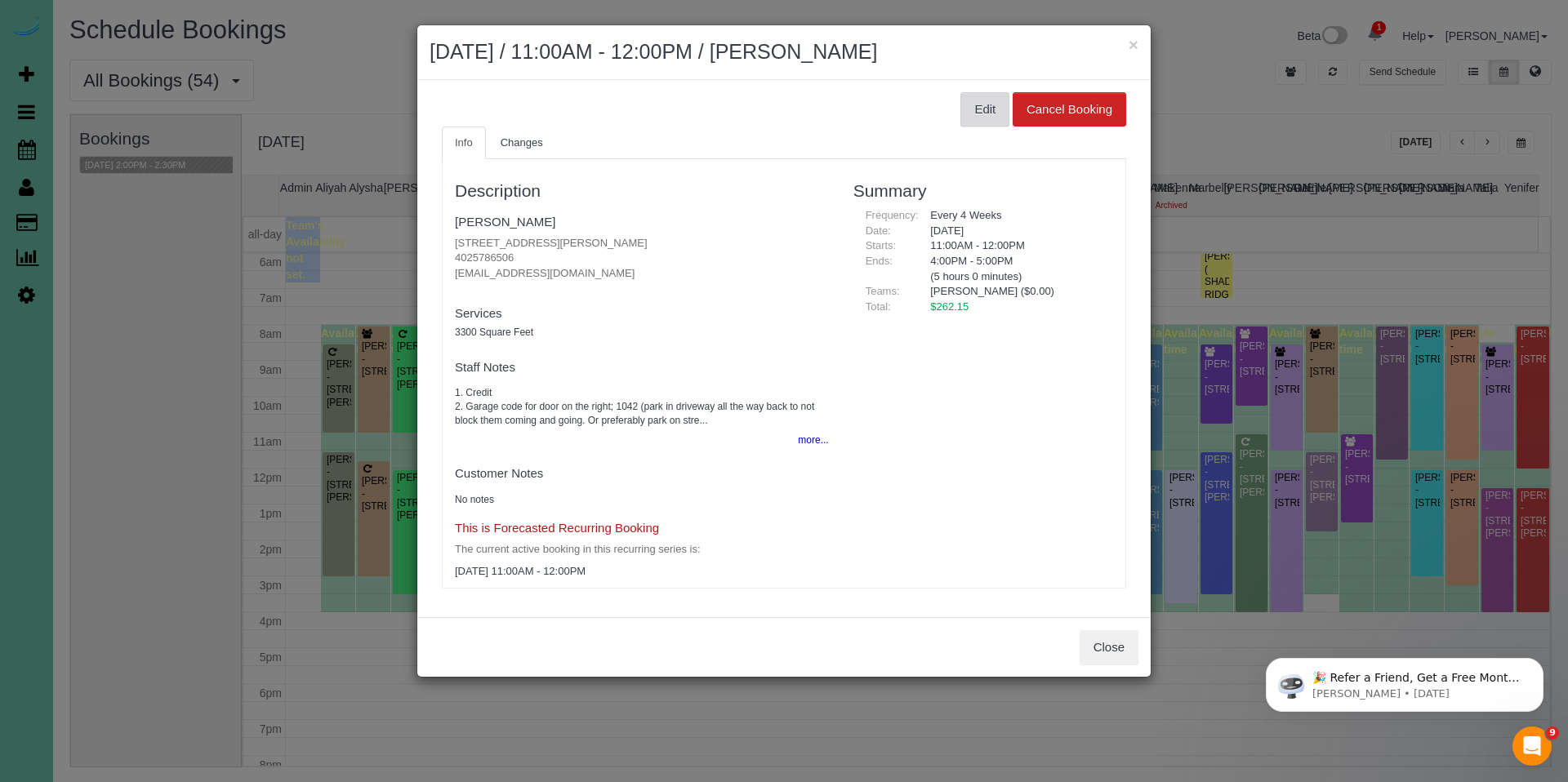
click at [994, 117] on button "Edit" at bounding box center [985, 109] width 49 height 34
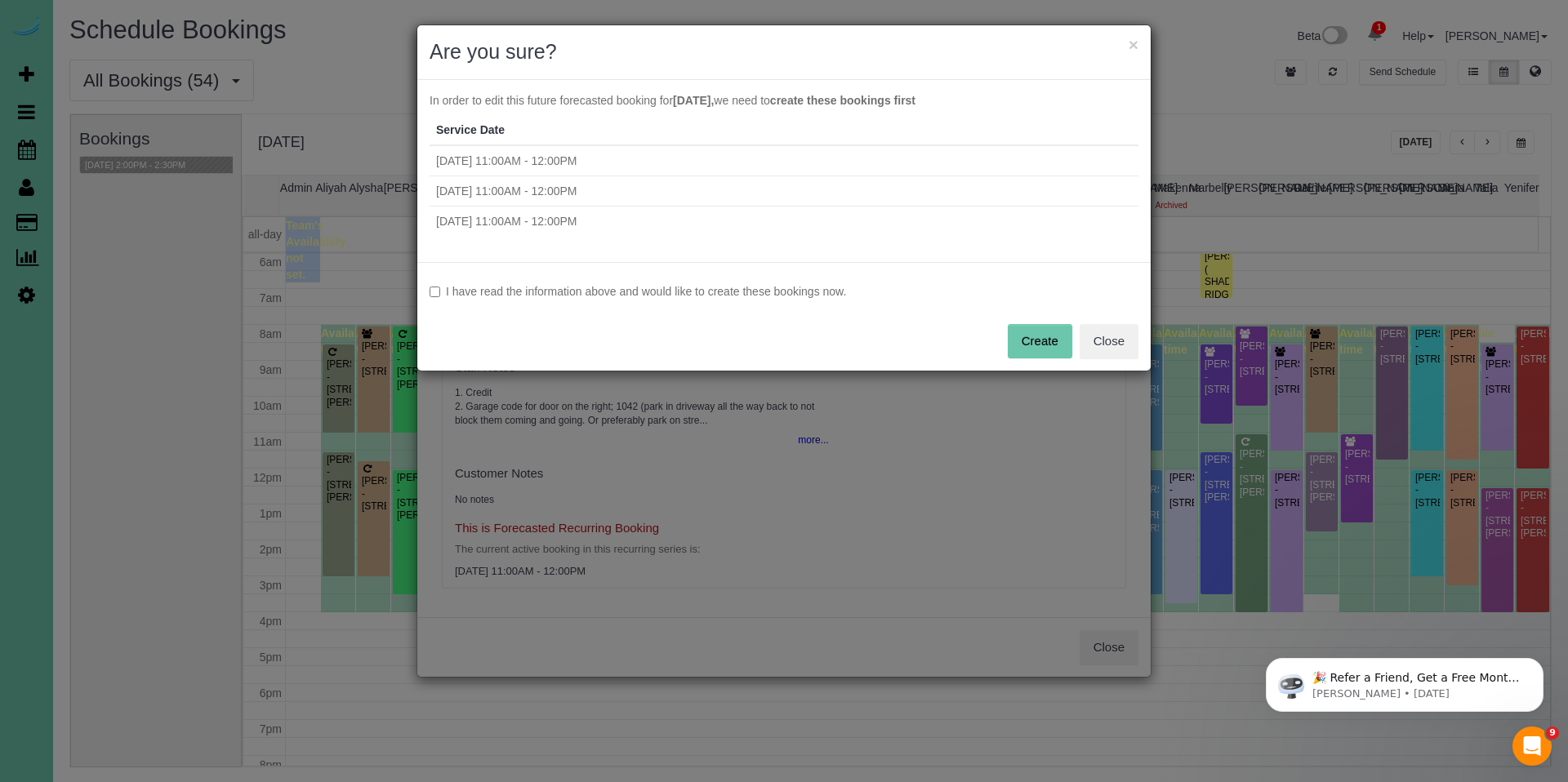
click at [729, 289] on label "I have read the information above and would like to create these bookings now." at bounding box center [784, 291] width 709 height 17
click at [1033, 348] on button "Create" at bounding box center [1040, 341] width 64 height 34
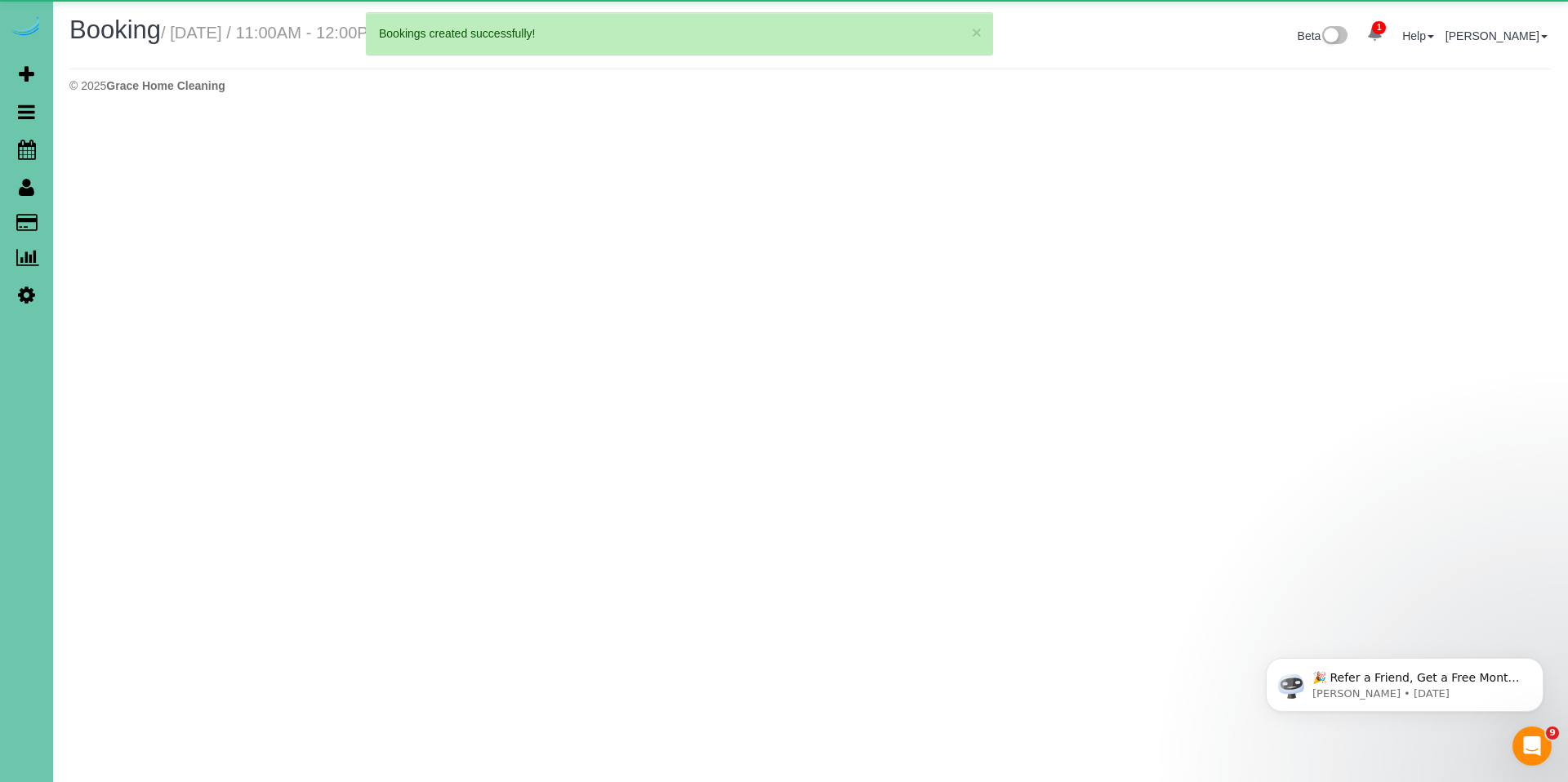
select select "NE"
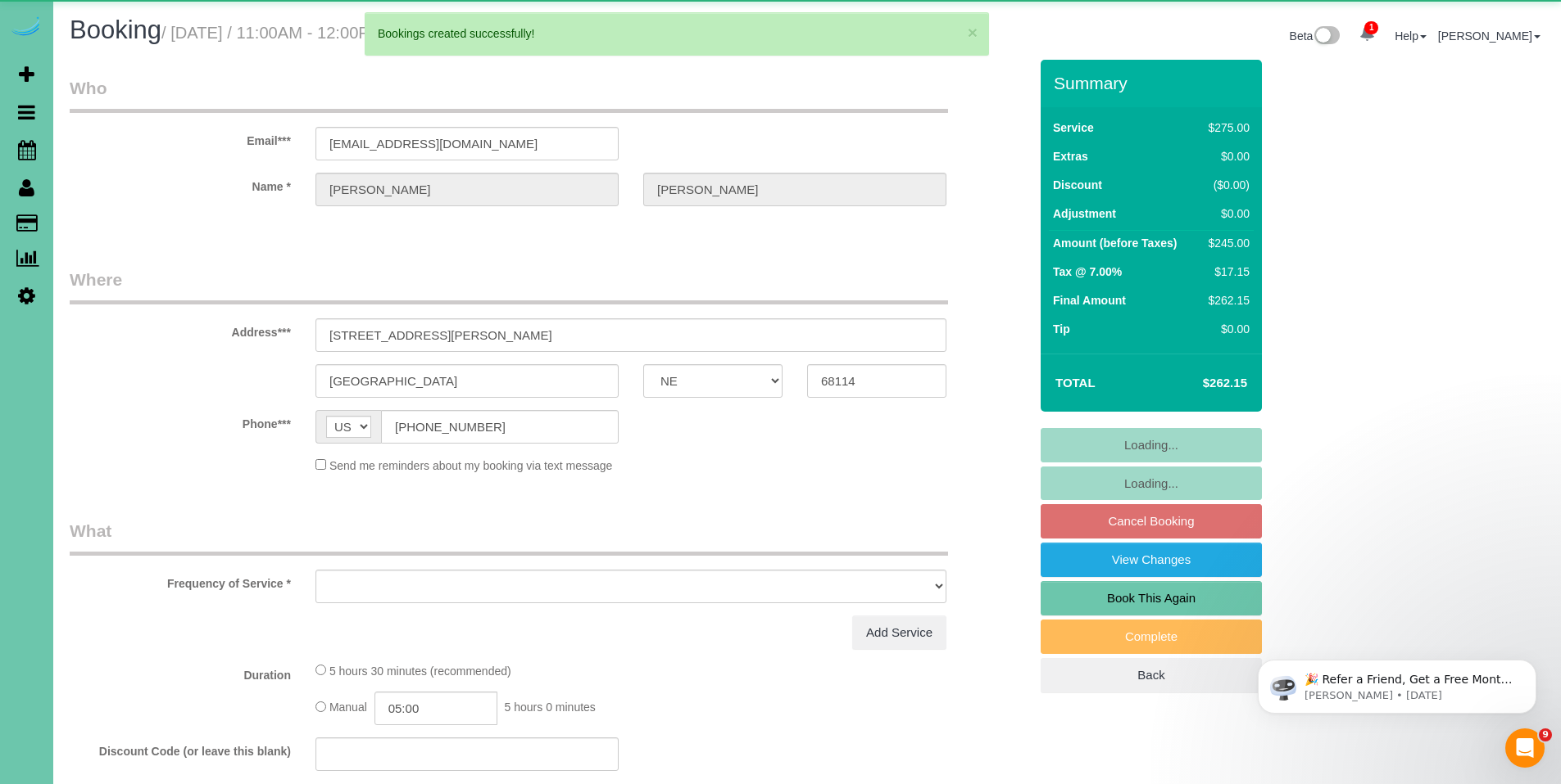
select select "object:38821"
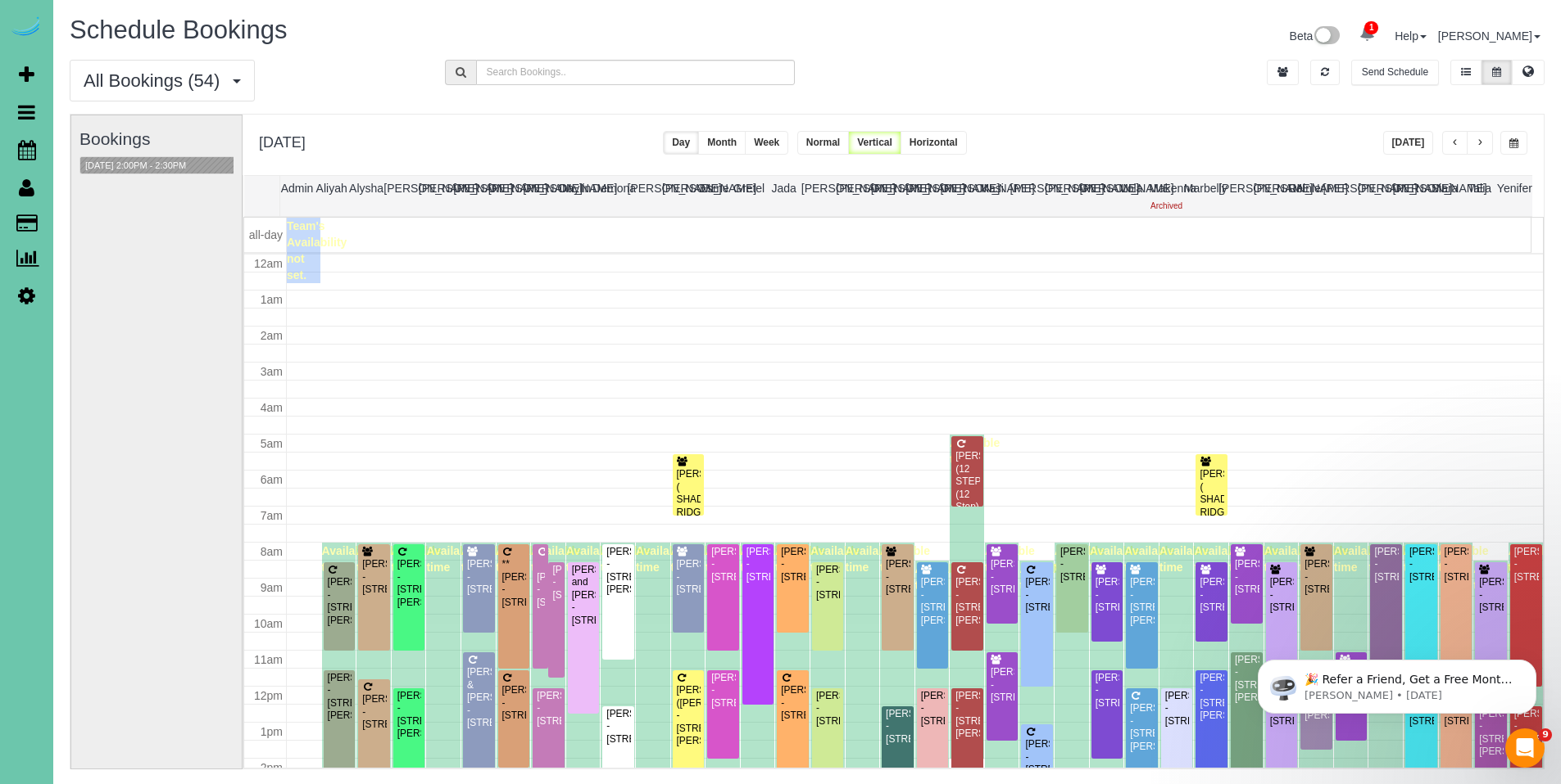
scroll to position [217, 0]
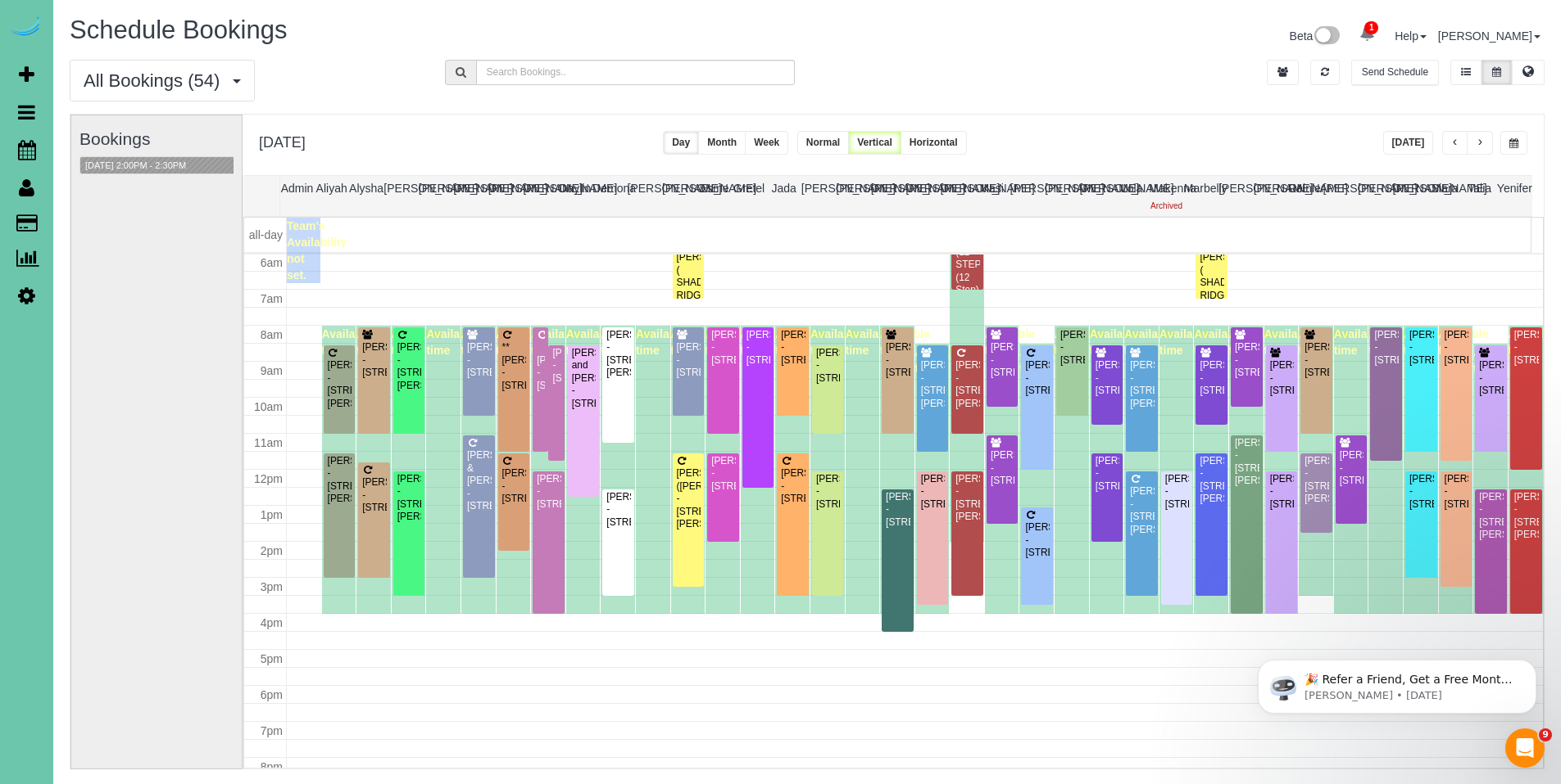
click at [965, 373] on div "Elizabeth Potter - 18634 Lamont Street, Omaha, NE 68130" at bounding box center [966, 385] width 25 height 51
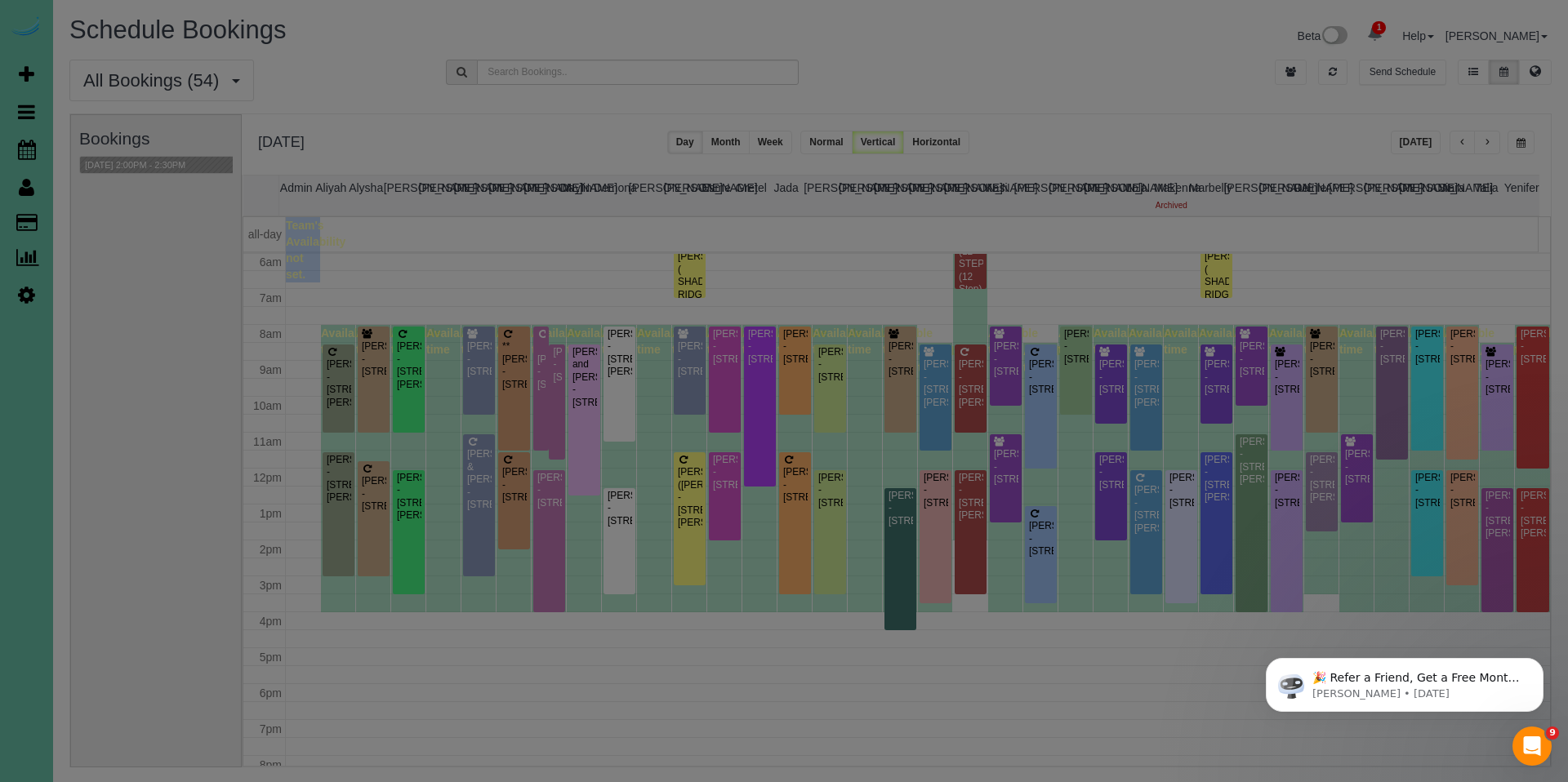
click at [962, 372] on body "× {{ ctrl.booking.service_date | datetime:"date_long" }} / {{ ctrl.booking | bo…" at bounding box center [784, 391] width 1568 height 782
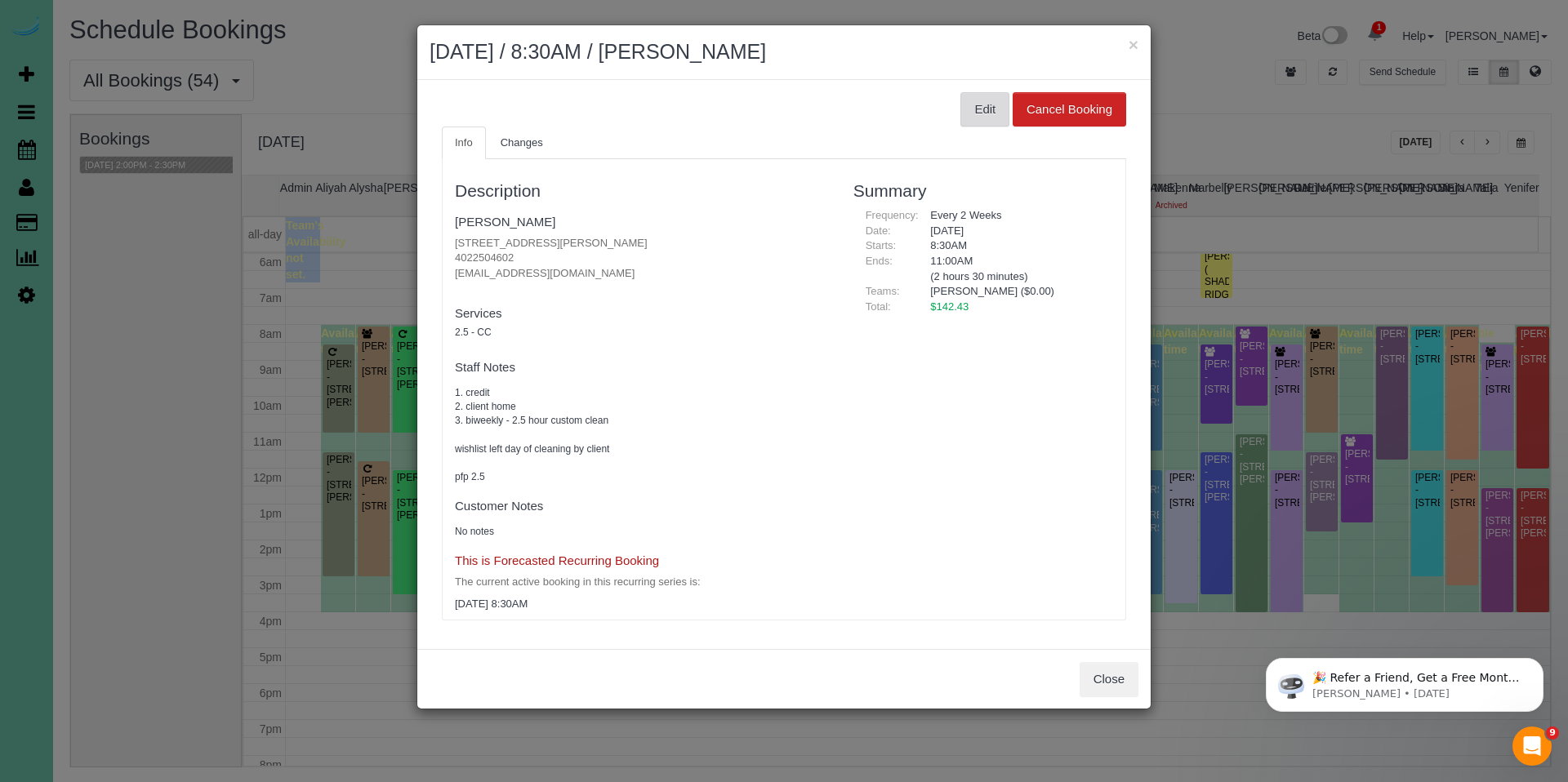
click at [976, 108] on button "Edit" at bounding box center [985, 109] width 49 height 34
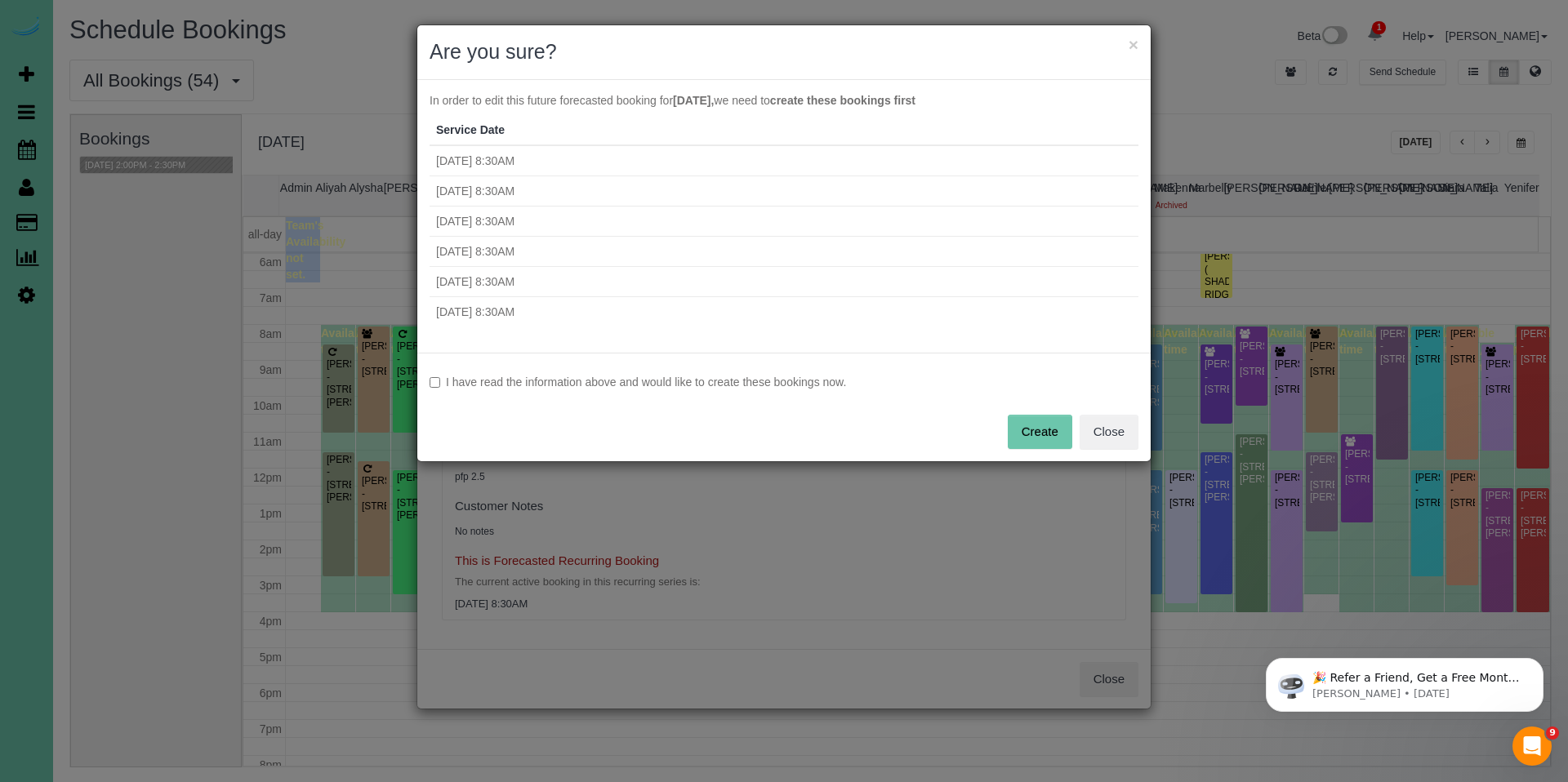
click at [662, 381] on label "I have read the information above and would like to create these bookings now." at bounding box center [784, 382] width 709 height 17
click at [1027, 421] on button "Create" at bounding box center [1040, 432] width 64 height 34
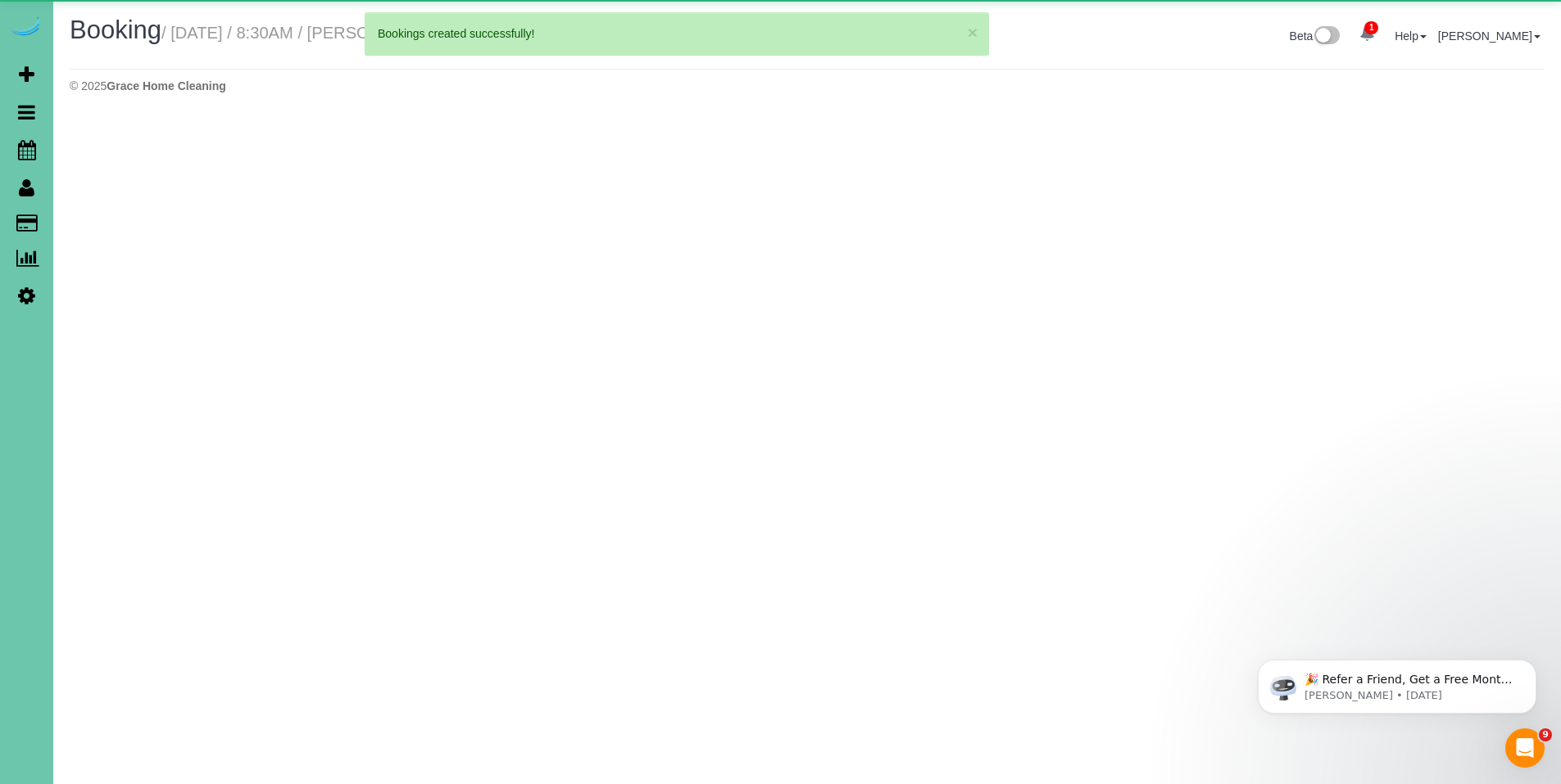
select select "NE"
select select "string:fspay-8416ef83-6fd7-4c30-bcaa-2f46e6dace22"
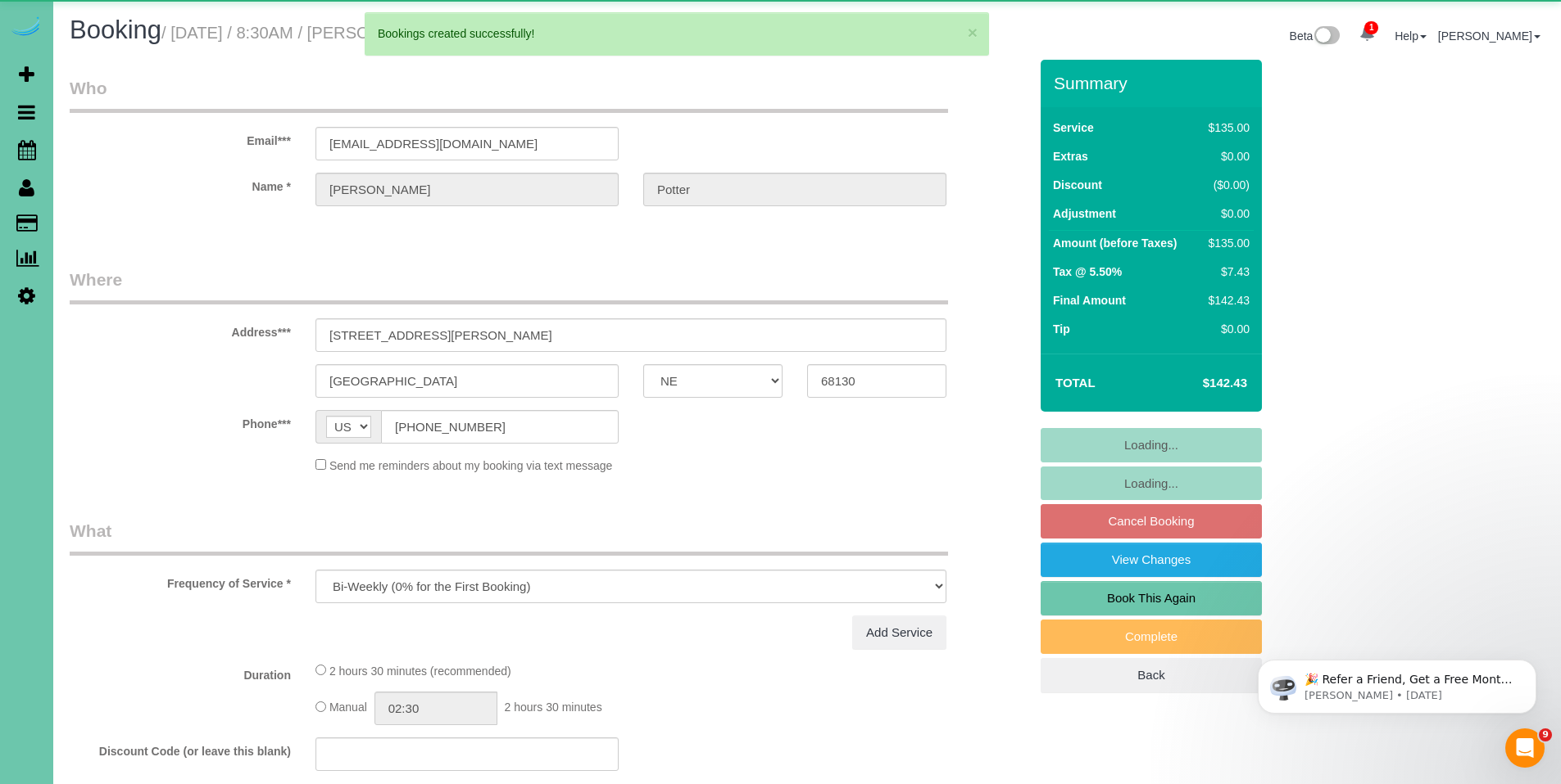
select select "object:39978"
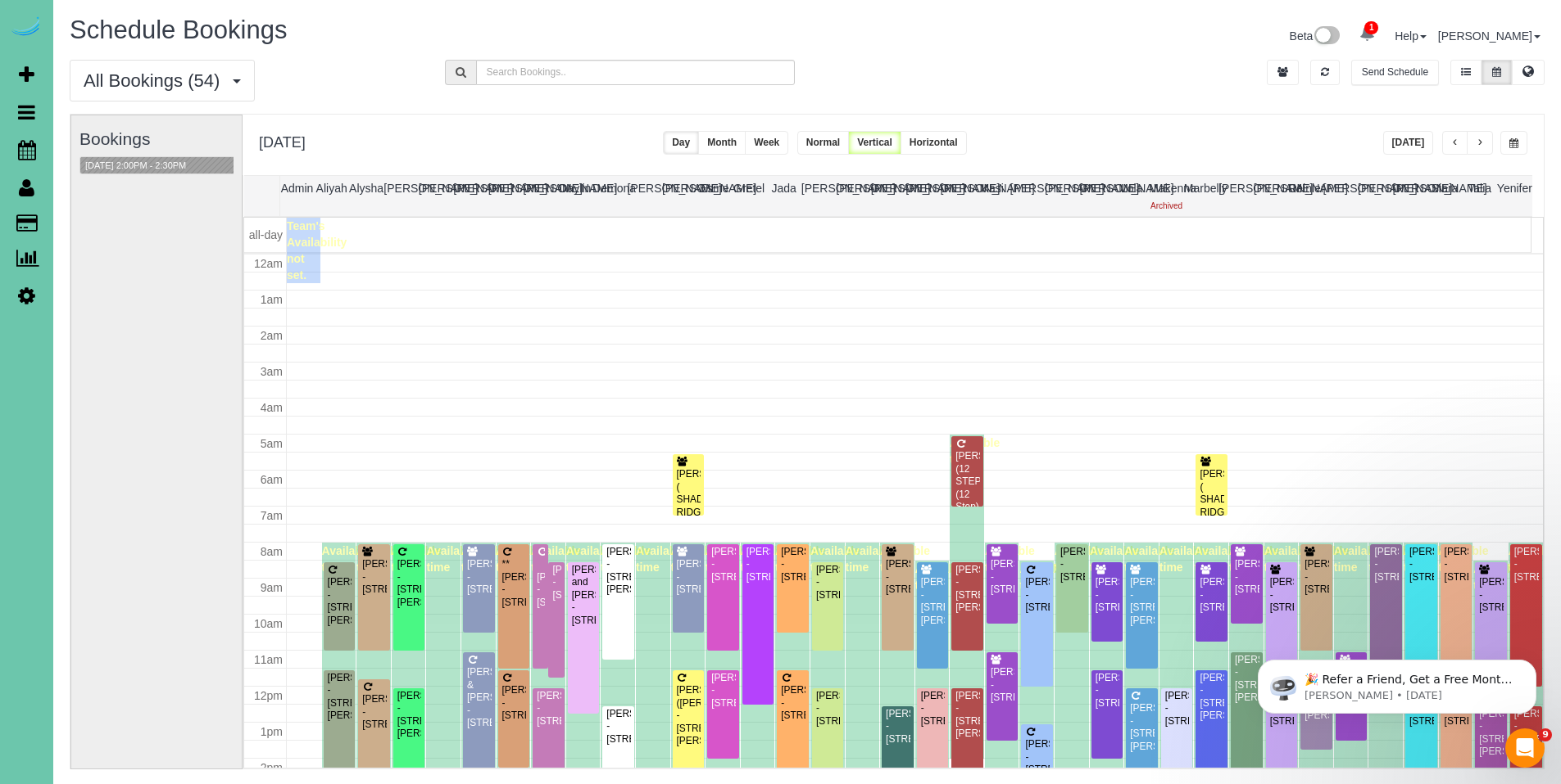
scroll to position [217, 0]
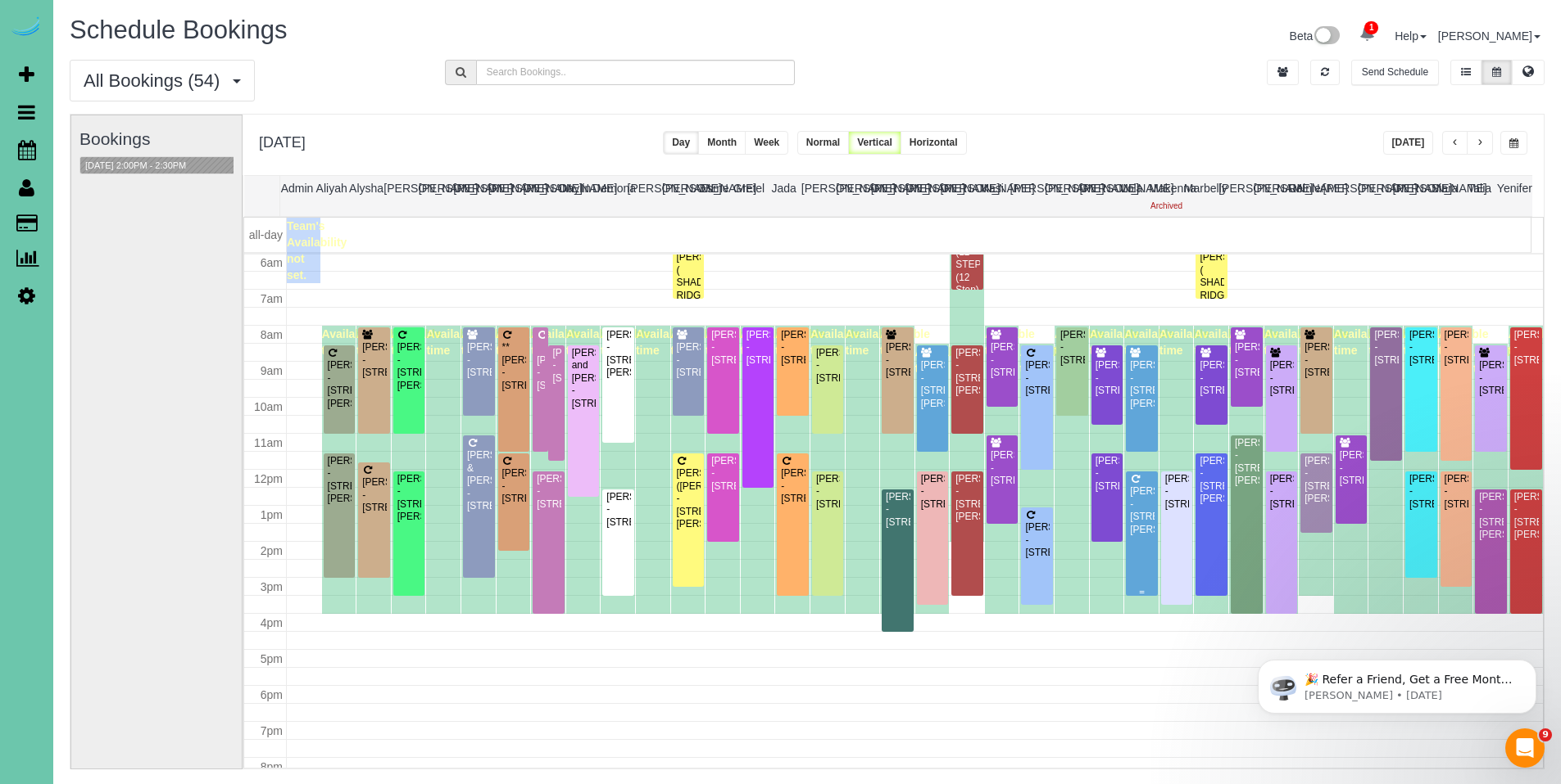
click at [1139, 507] on div "Jackie Roth - 510 Locust Street, Gretna, NE 68028" at bounding box center [1141, 511] width 25 height 51
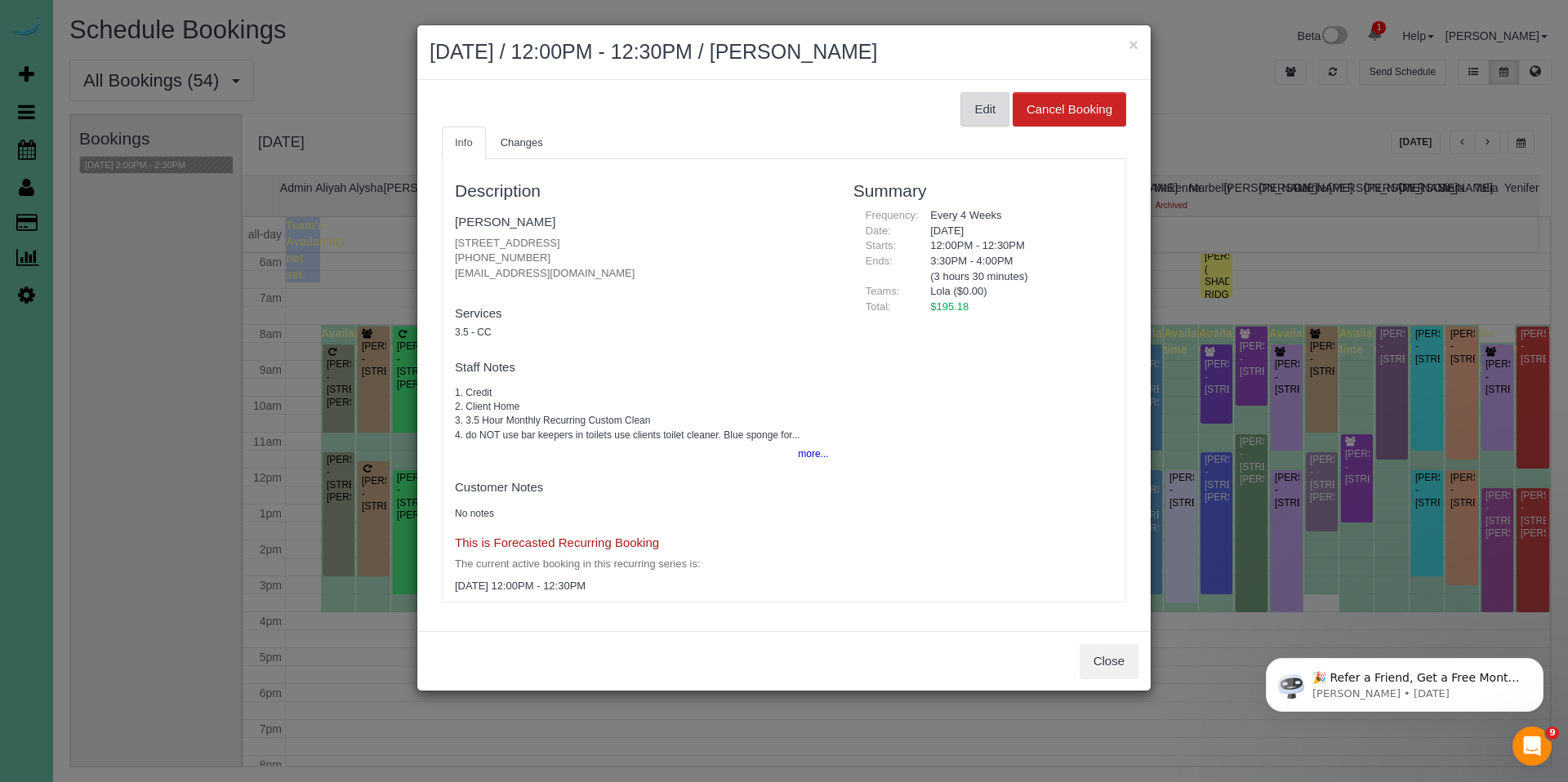
click at [983, 115] on button "Edit" at bounding box center [985, 109] width 49 height 34
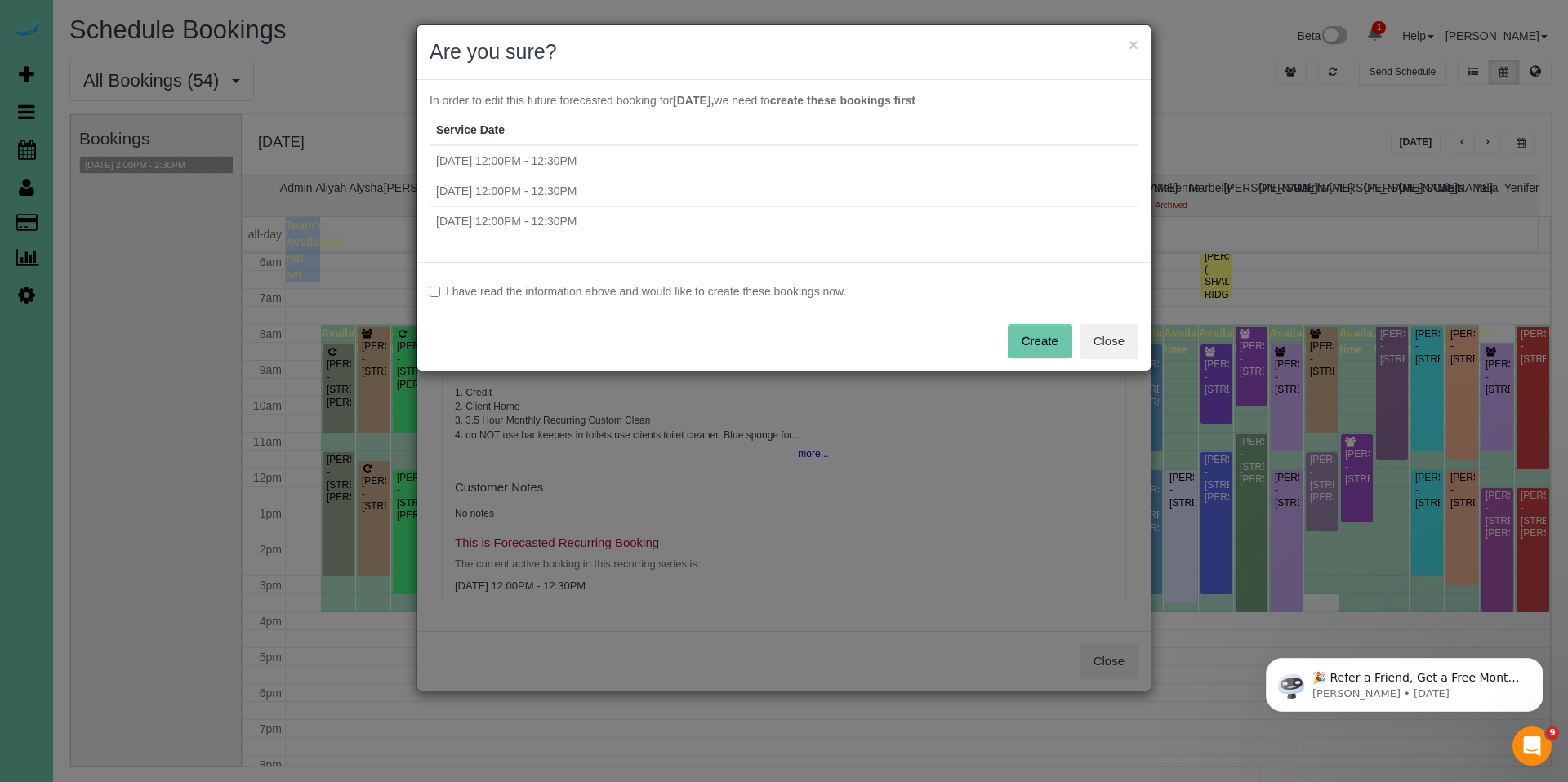
click at [692, 289] on label "I have read the information above and would like to create these bookings now." at bounding box center [784, 291] width 709 height 17
click at [1009, 340] on button "Create" at bounding box center [1040, 341] width 64 height 34
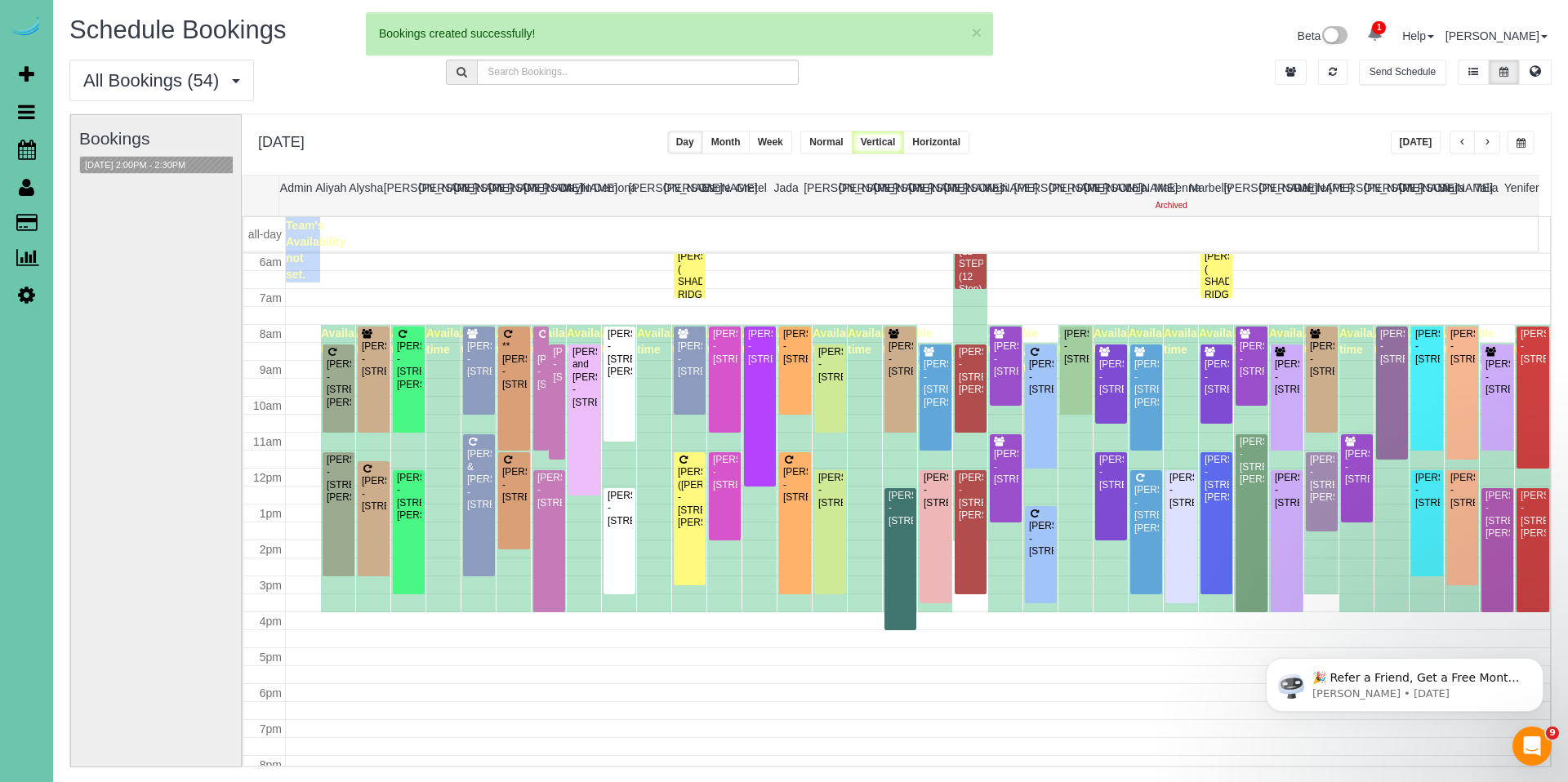
select select "NE"
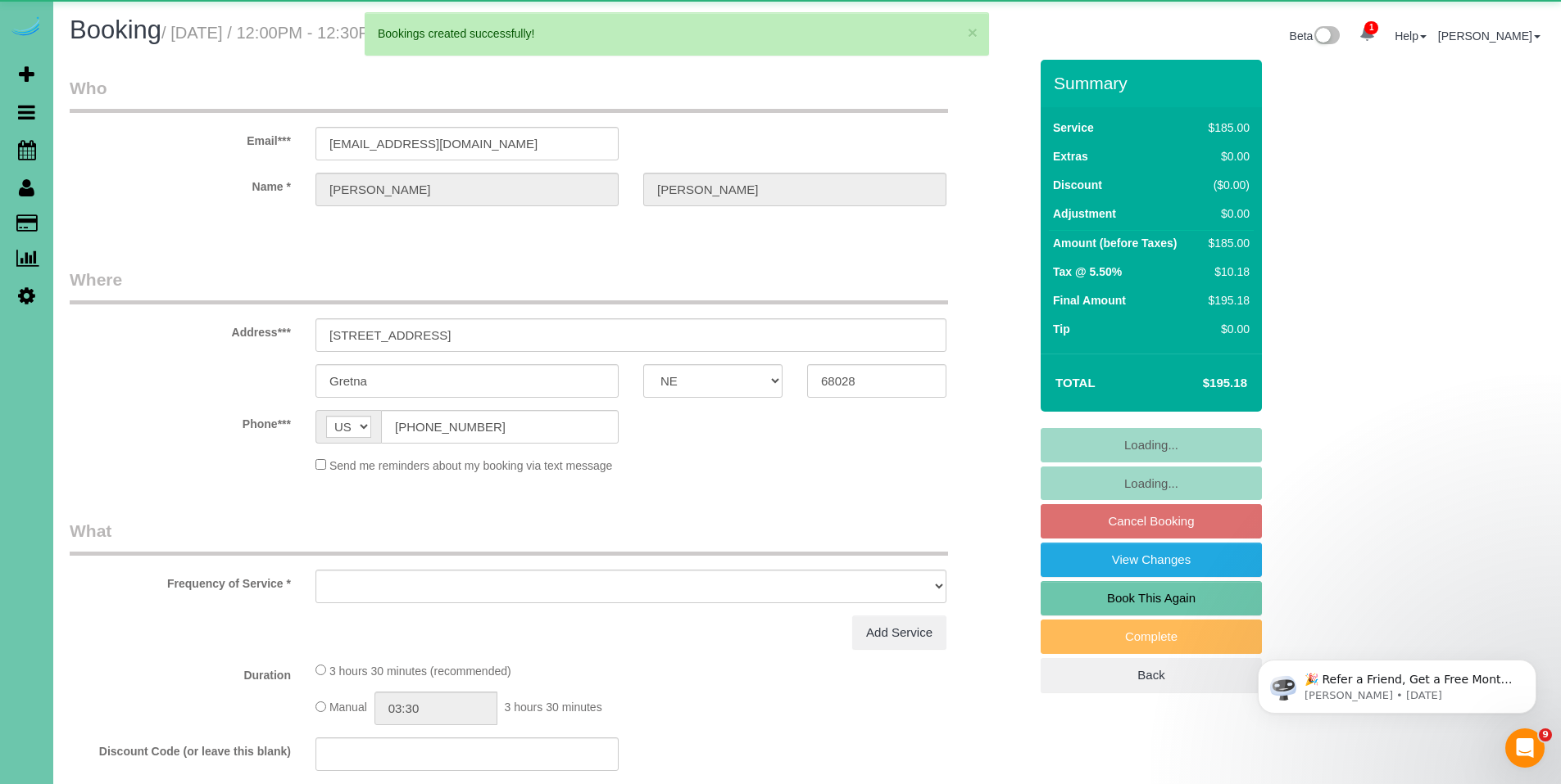
select select "object:41126"
select select "string:fspay-b1b091e1-b8f4-42a6-afd4-0258261b93e4"
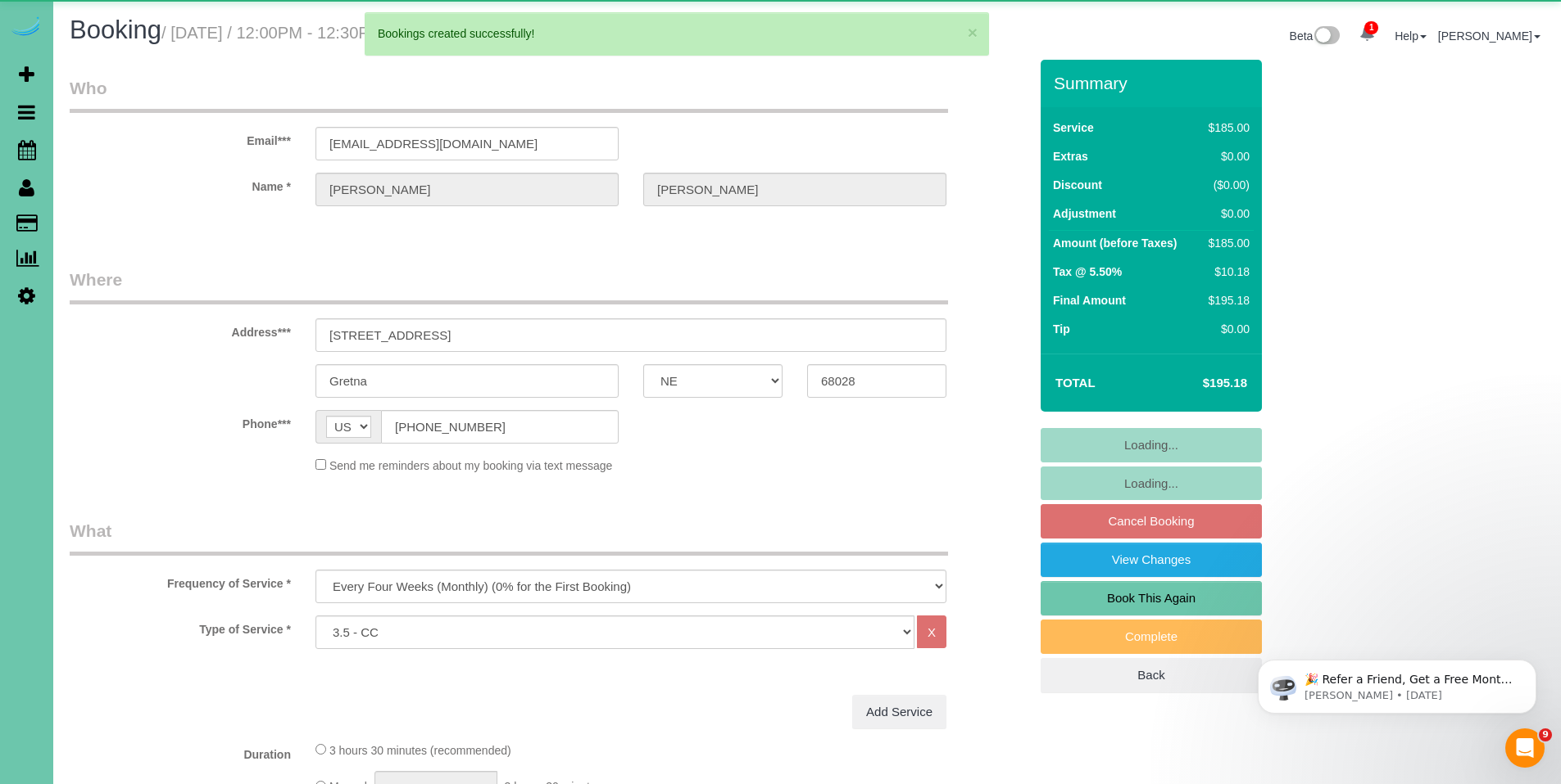
select select "object:41198"
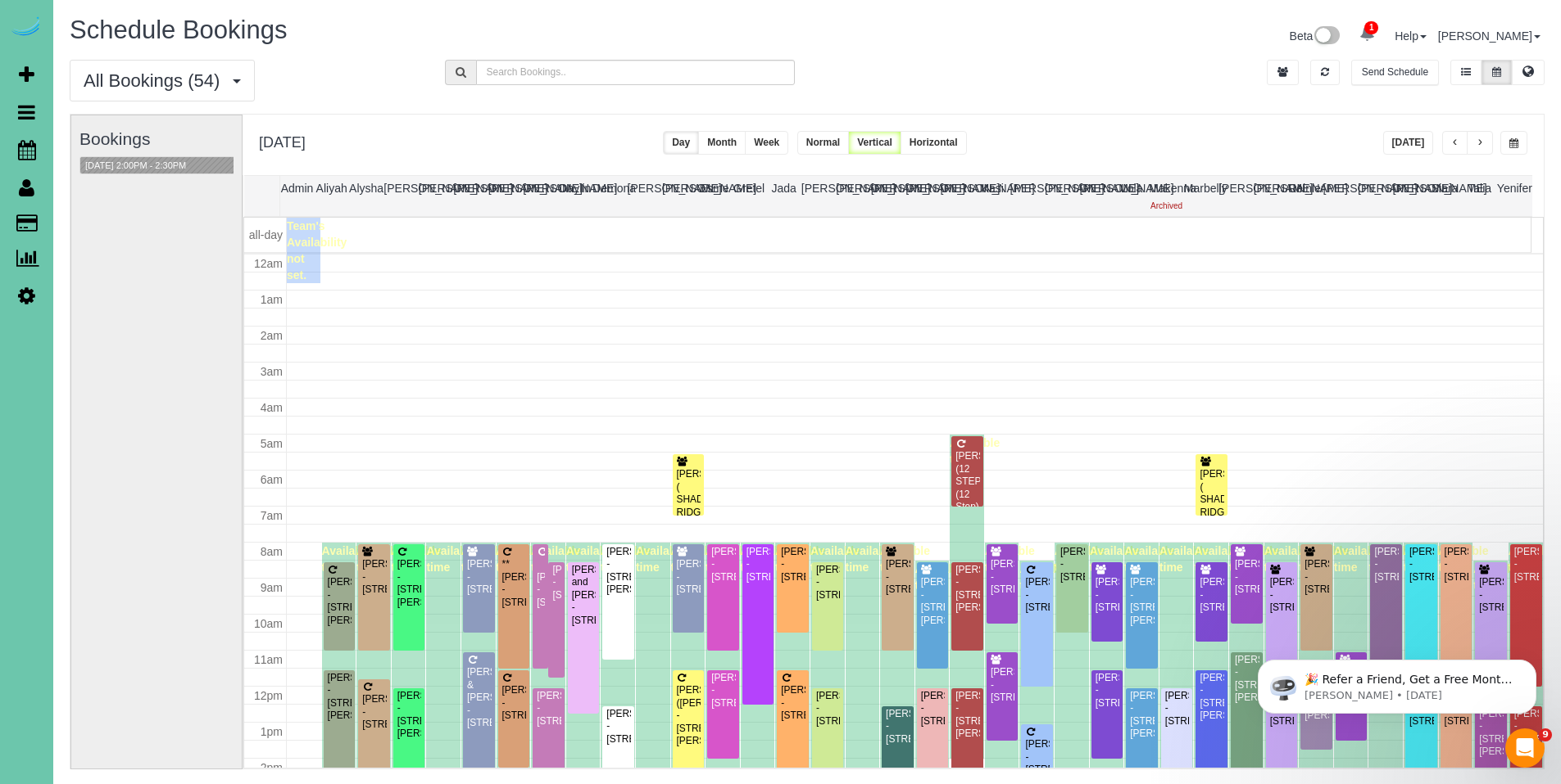
scroll to position [217, 0]
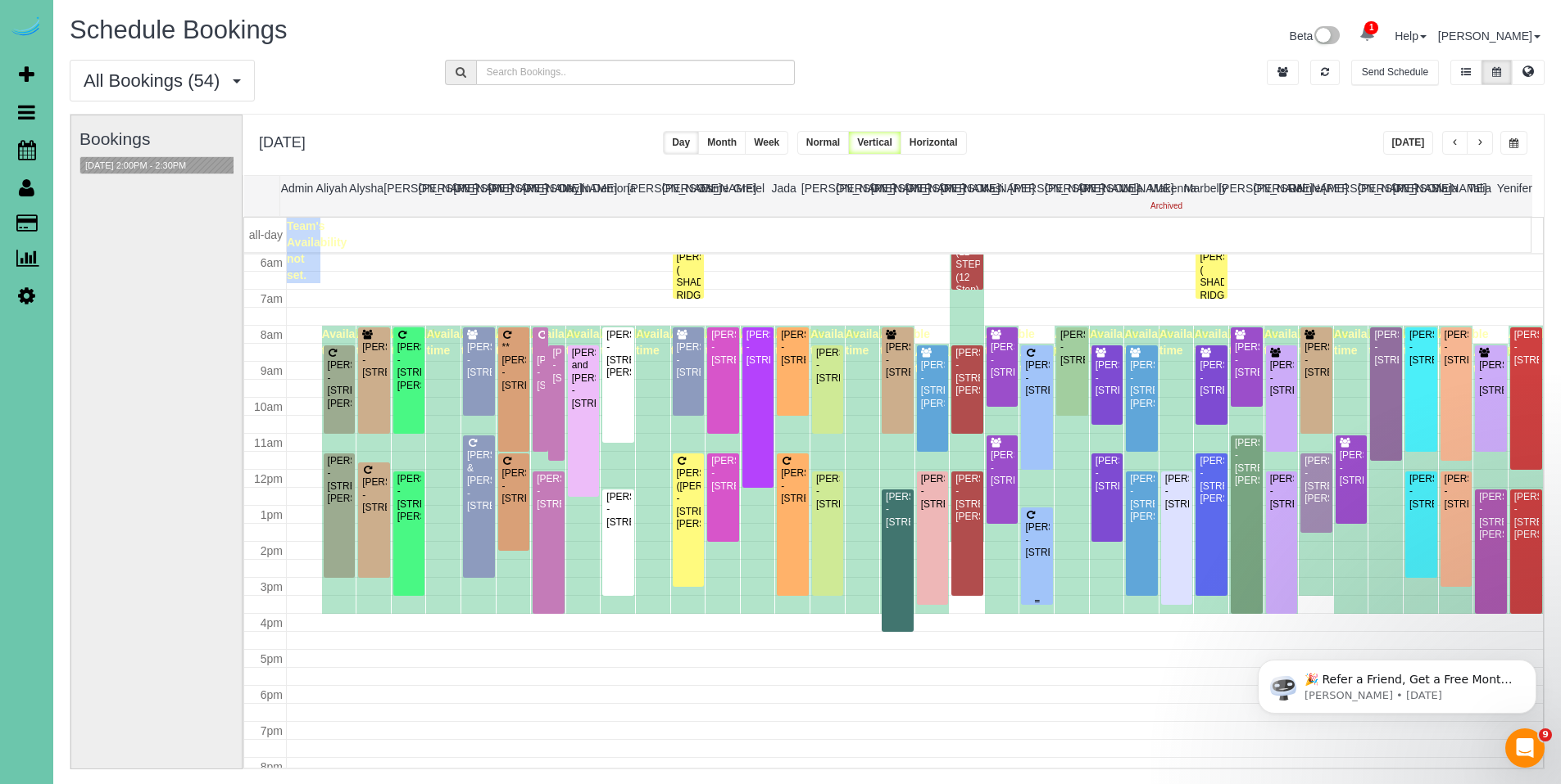
click at [1024, 544] on div "Michelle Klug - 10640 S 189th Street, Omaha, NE 68136" at bounding box center [1036, 540] width 25 height 38
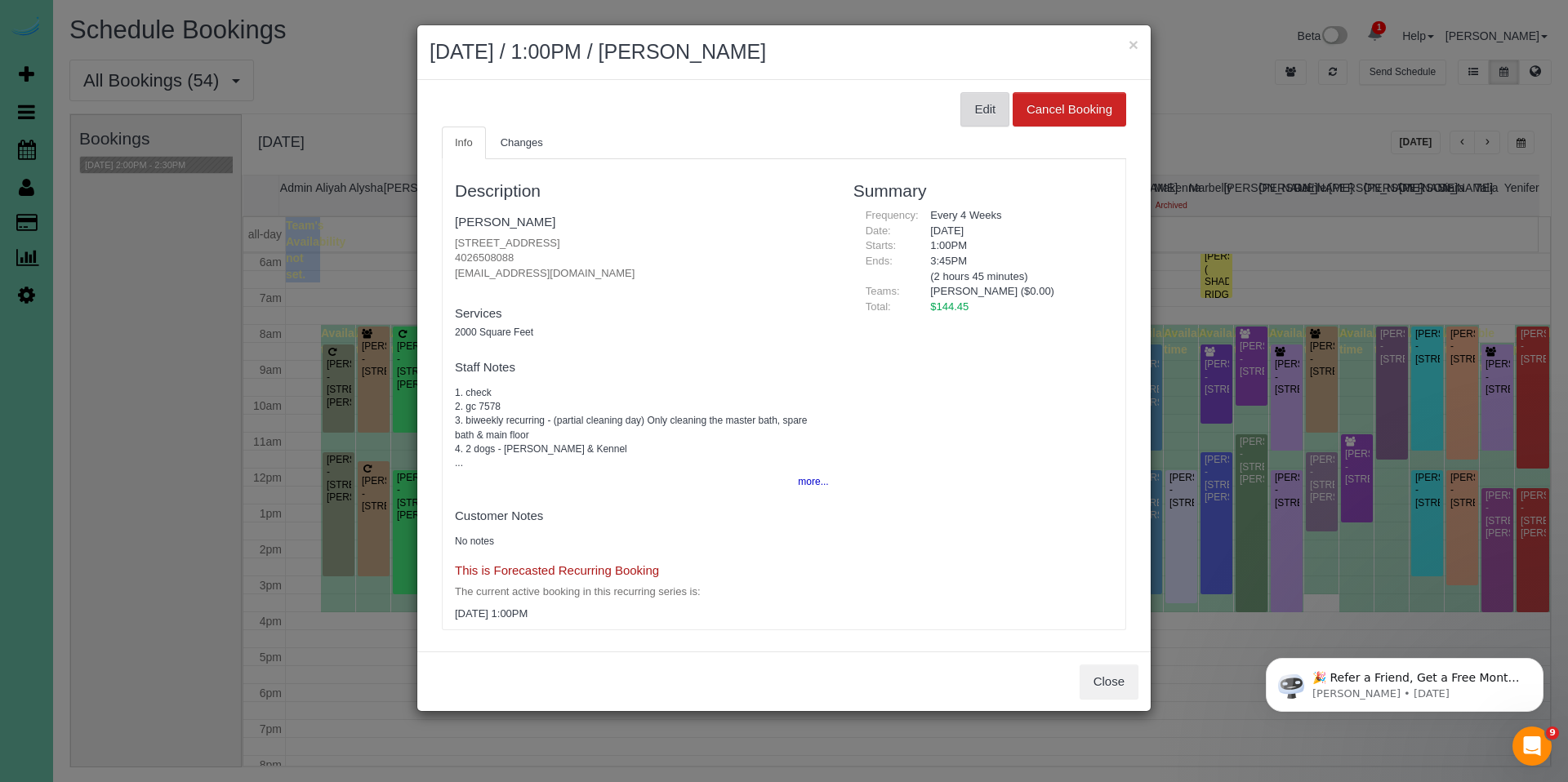
click at [960, 108] on button "Edit" at bounding box center [985, 109] width 49 height 34
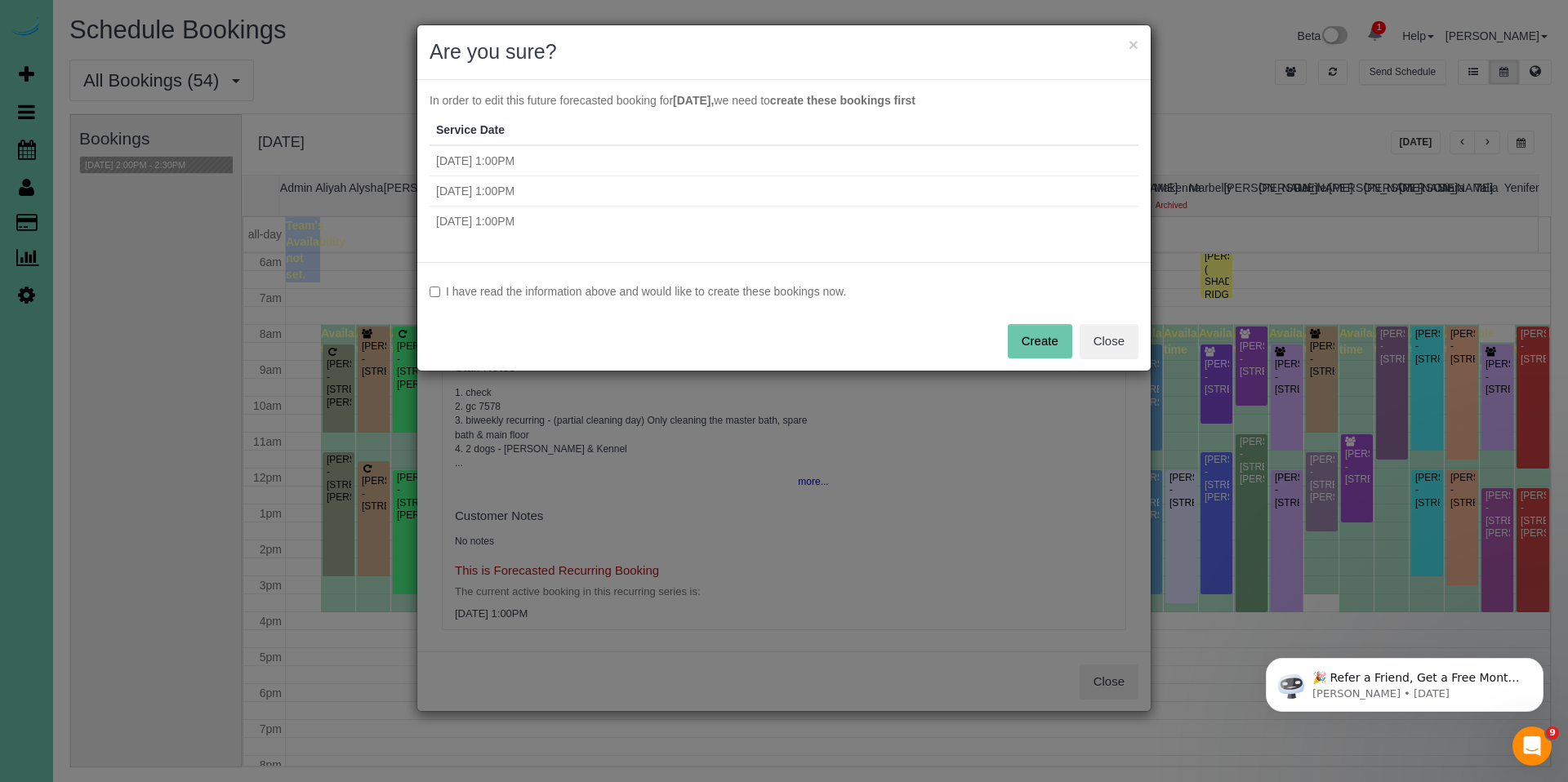
click at [634, 289] on label "I have read the information above and would like to create these bookings now." at bounding box center [784, 291] width 709 height 17
click at [1032, 337] on button "Create" at bounding box center [1040, 341] width 64 height 34
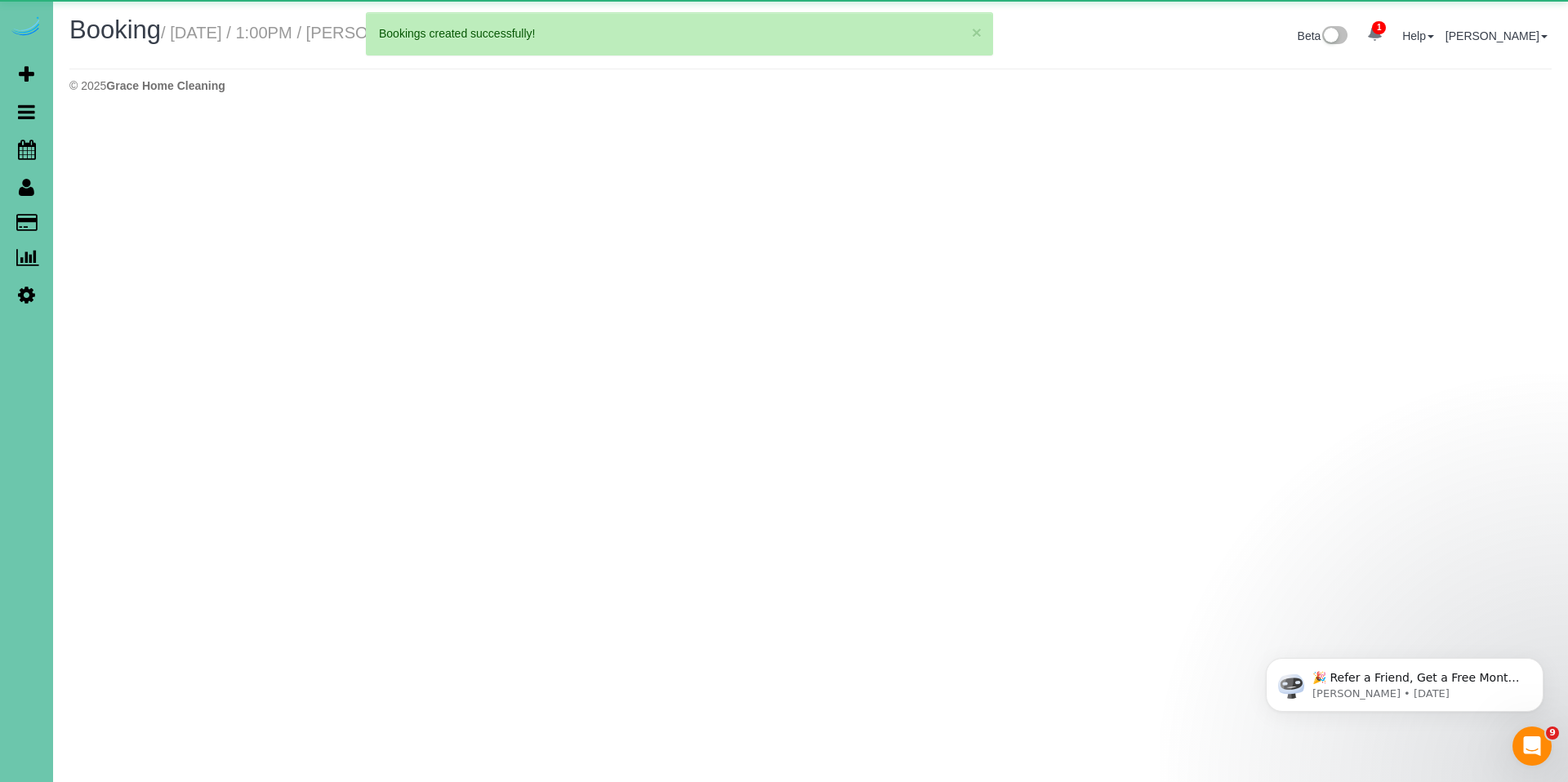
select select "NE"
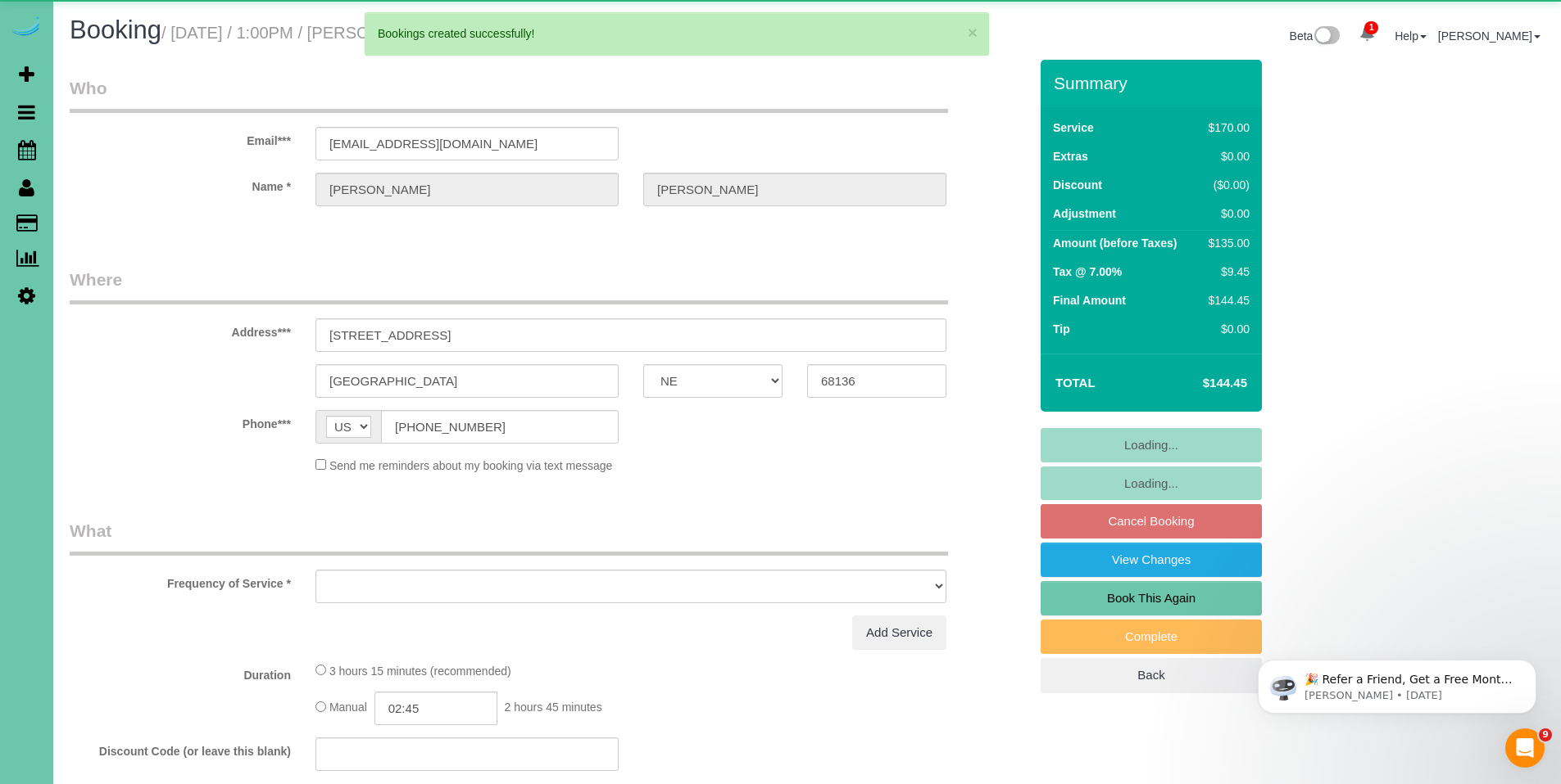
select select "object:42296"
select select "string:fspay-3fb275a9-17aa-4a8f-ba62-2e21fc177a71"
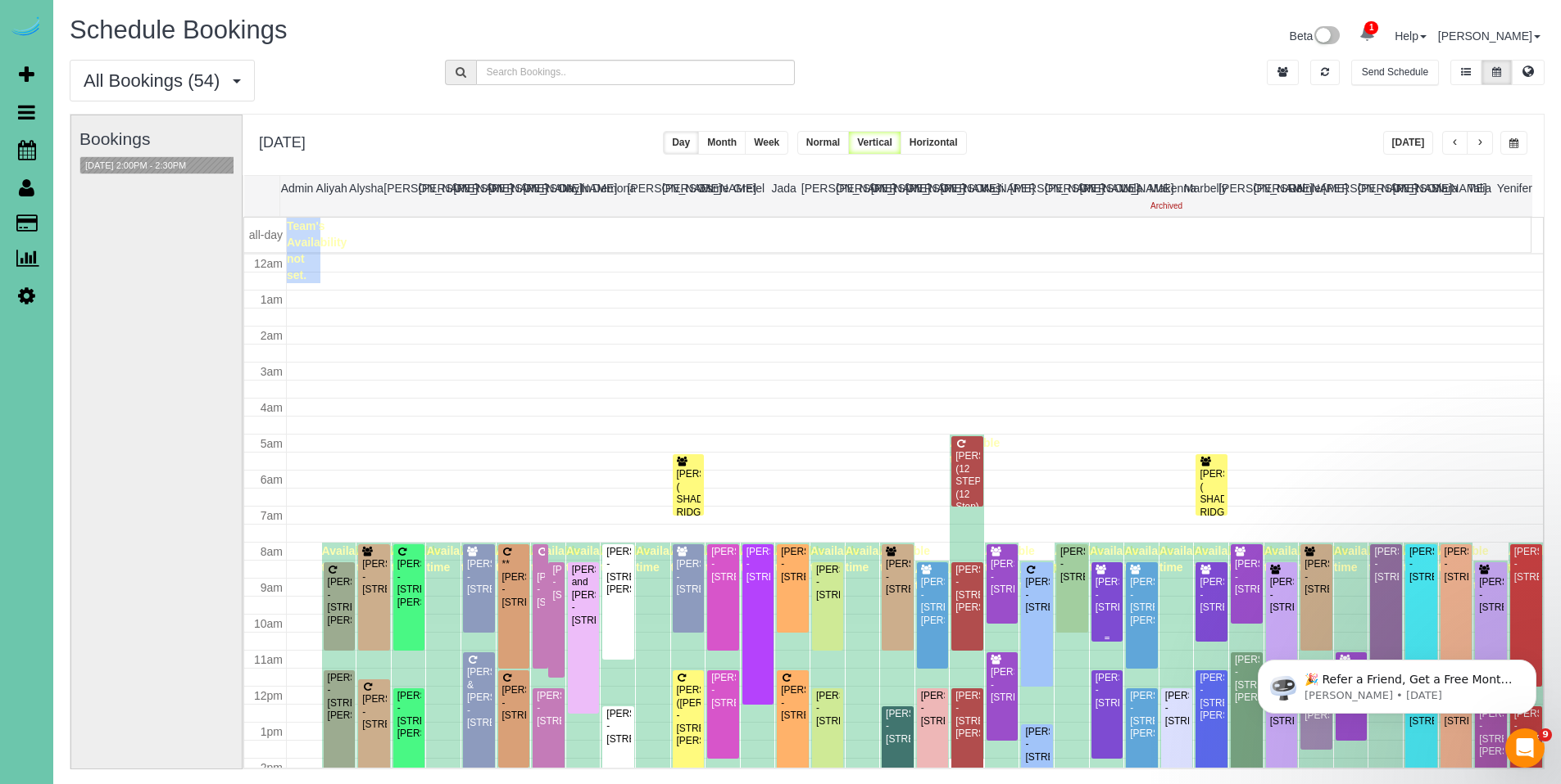
scroll to position [217, 0]
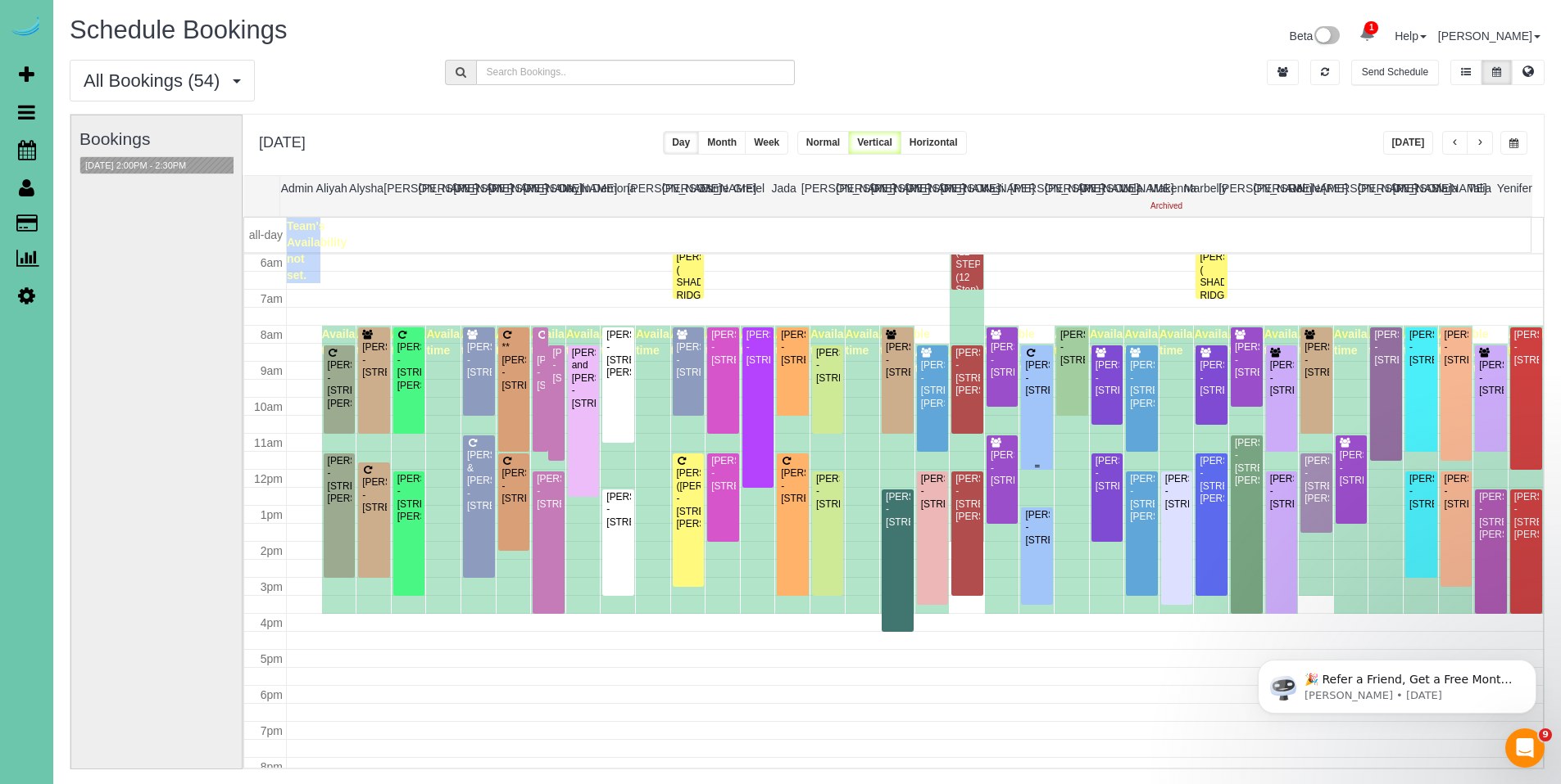
click at [1035, 391] on div "Katie Fink - 11714 Cryer Ave, Omaha, NE 68144" at bounding box center [1036, 378] width 25 height 38
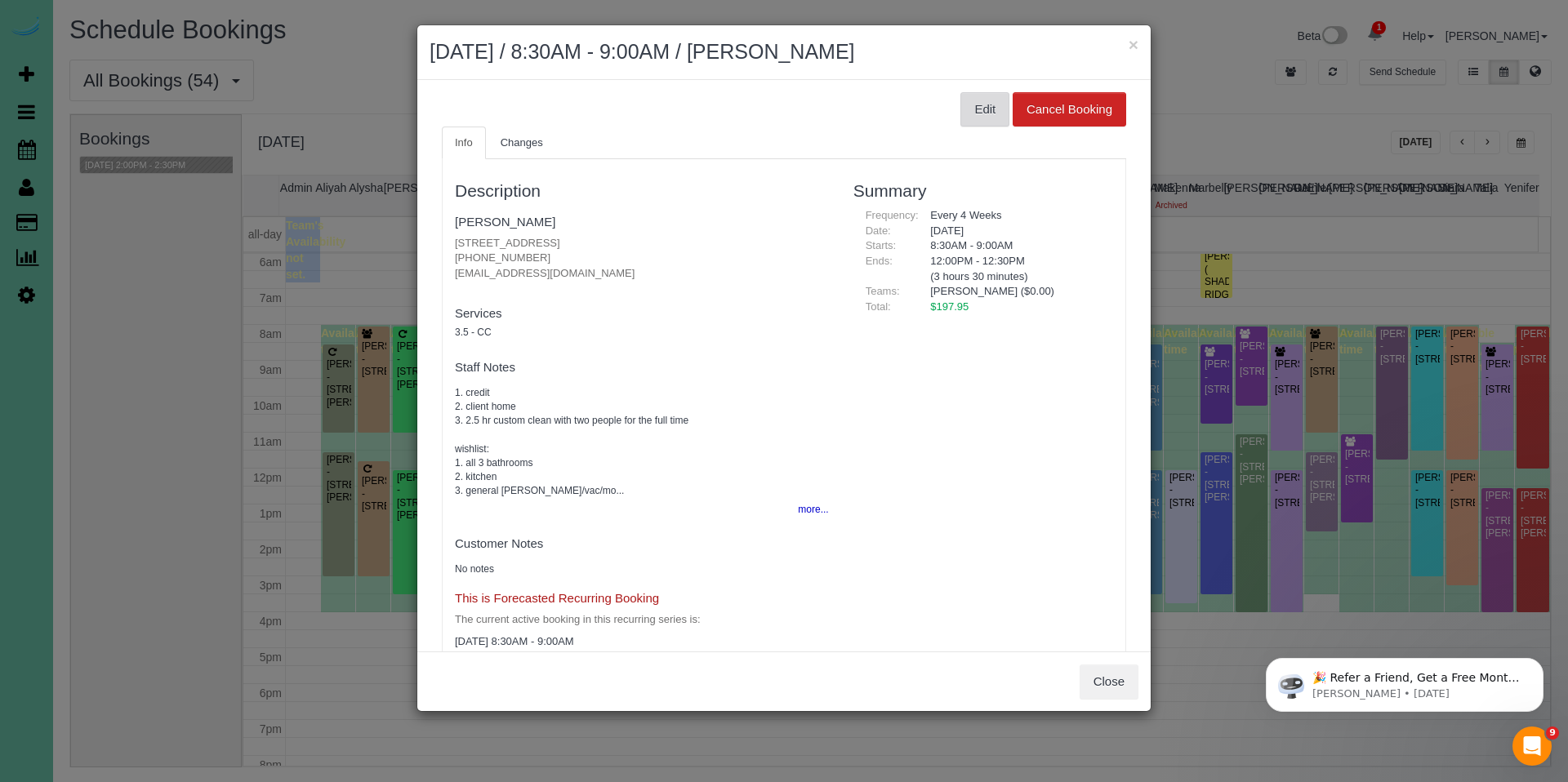
click at [964, 105] on button "Edit" at bounding box center [985, 109] width 49 height 34
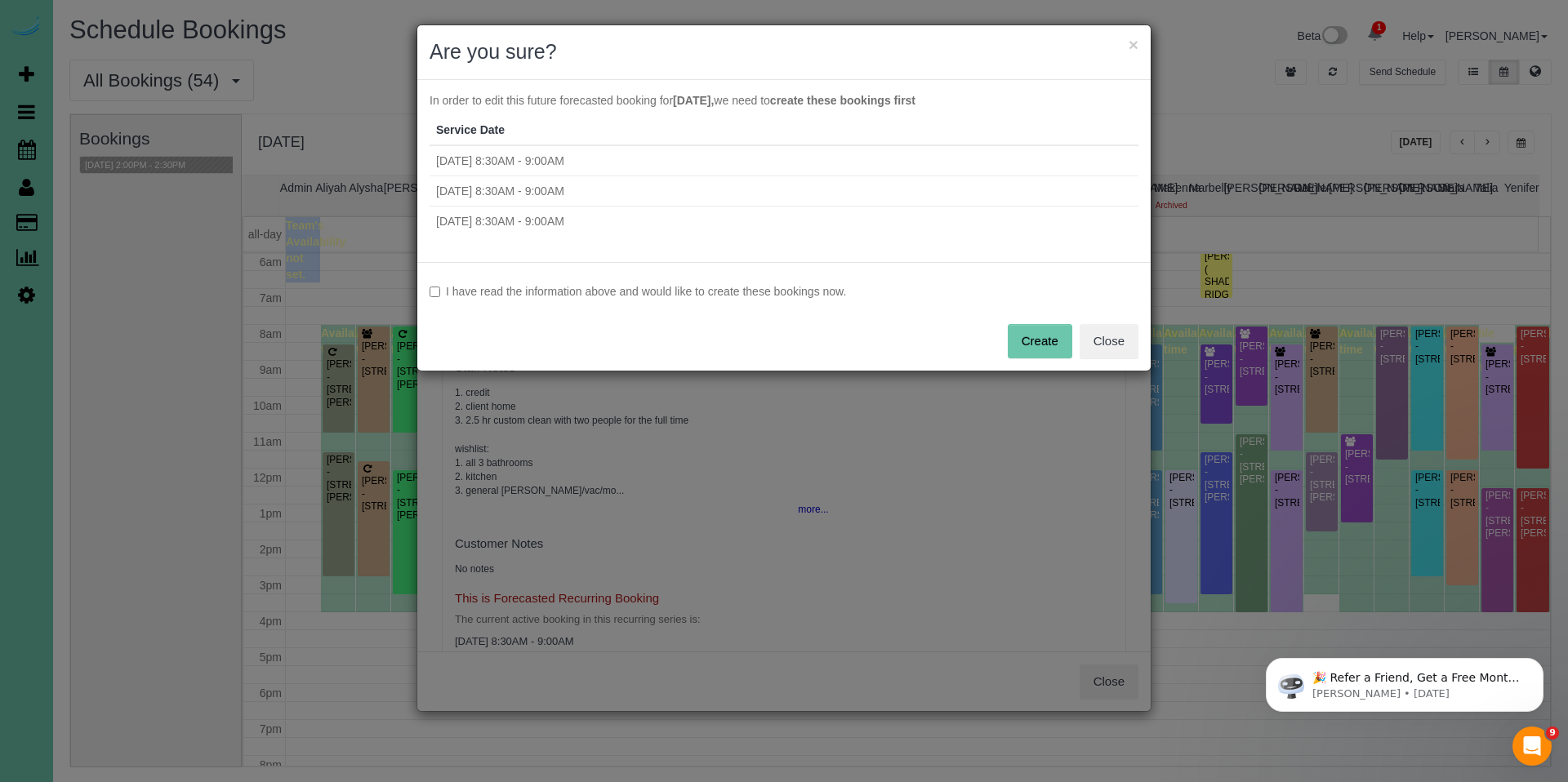
click at [583, 290] on label "I have read the information above and would like to create these bookings now." at bounding box center [784, 291] width 709 height 17
click at [1056, 343] on button "Create" at bounding box center [1040, 341] width 64 height 34
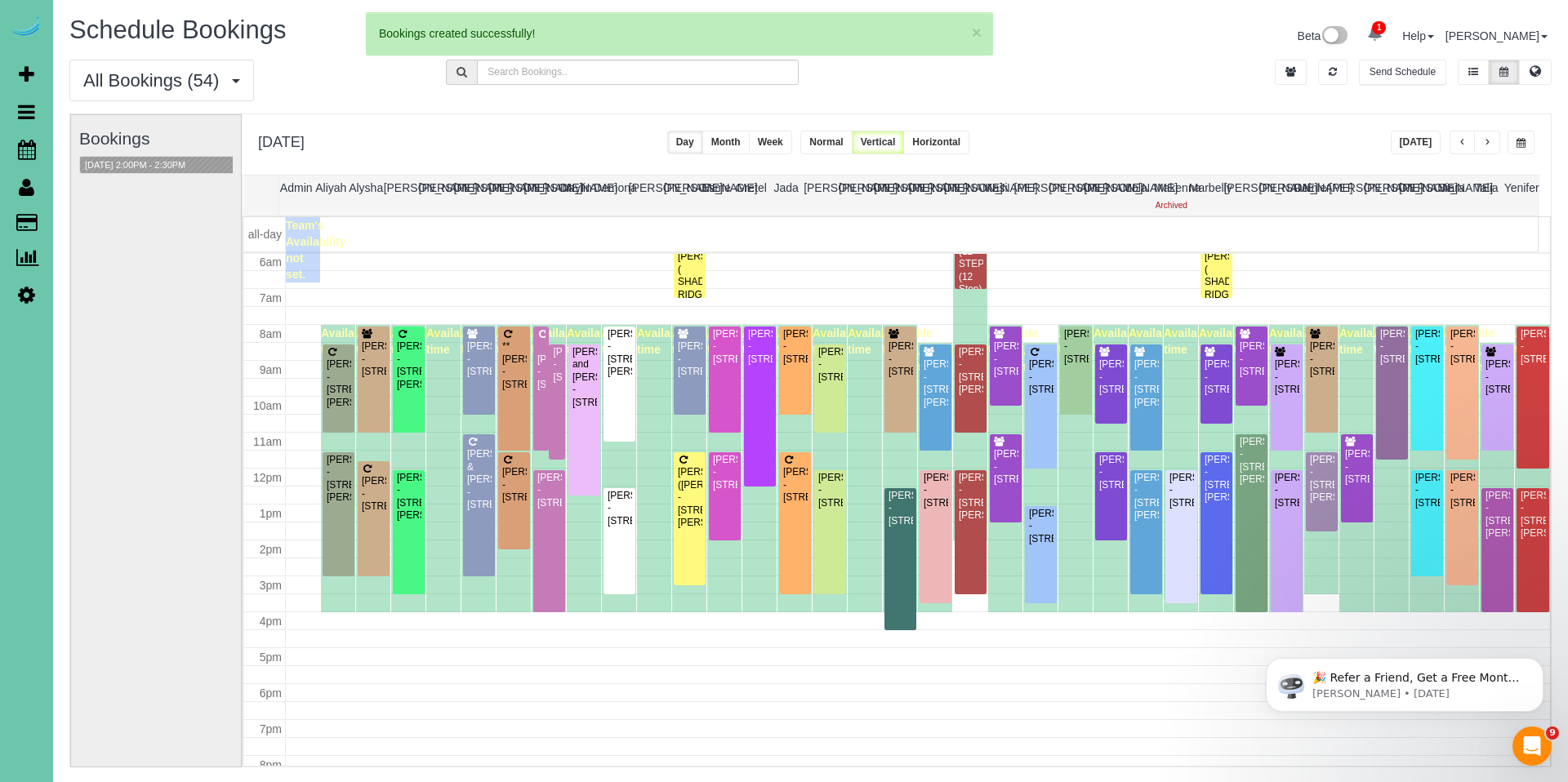
select select "NE"
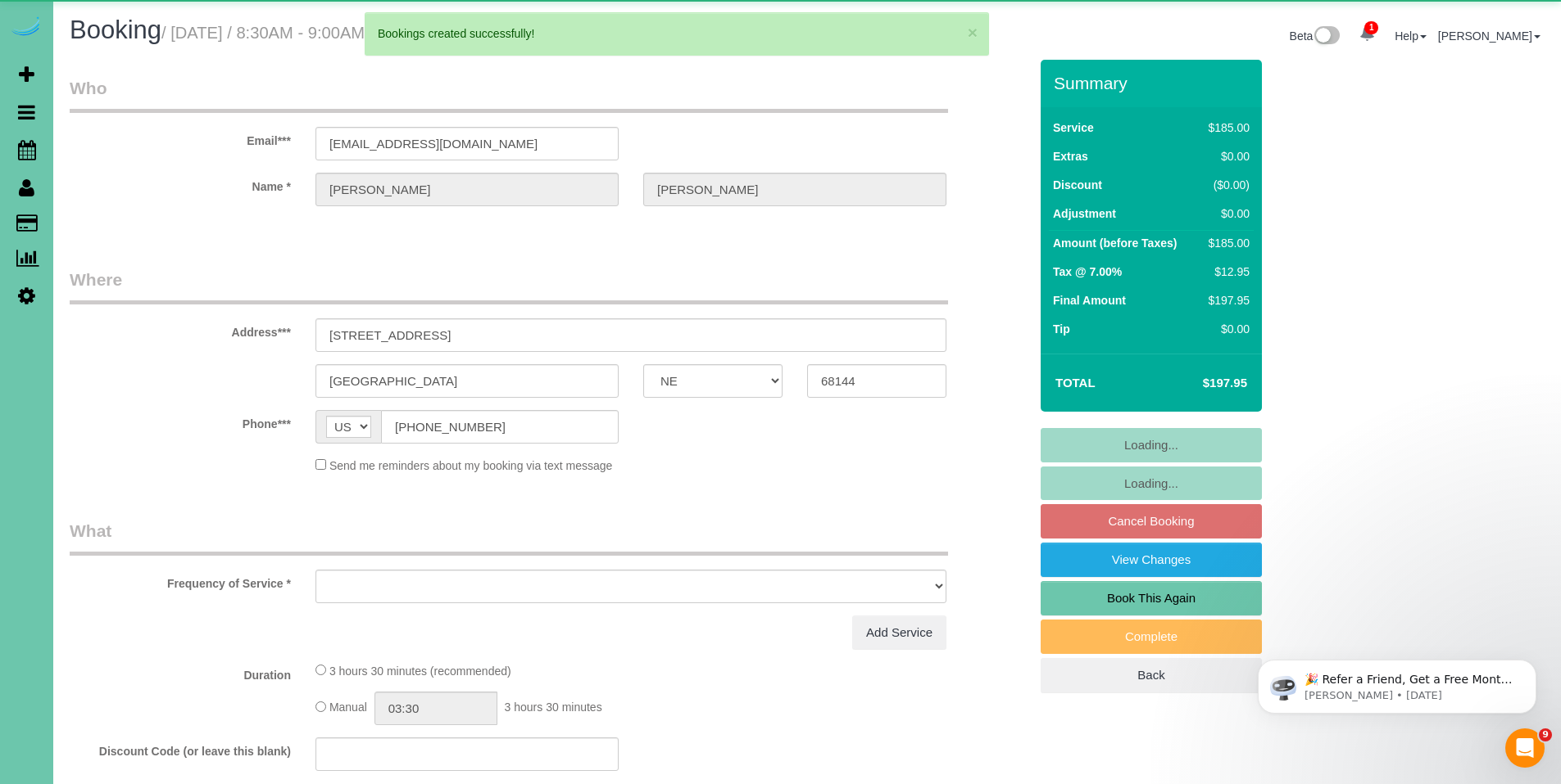
select select "object:43433"
select select "string:fspay-6bf26800-32f1-479c-8ade-e34622ca5e8c"
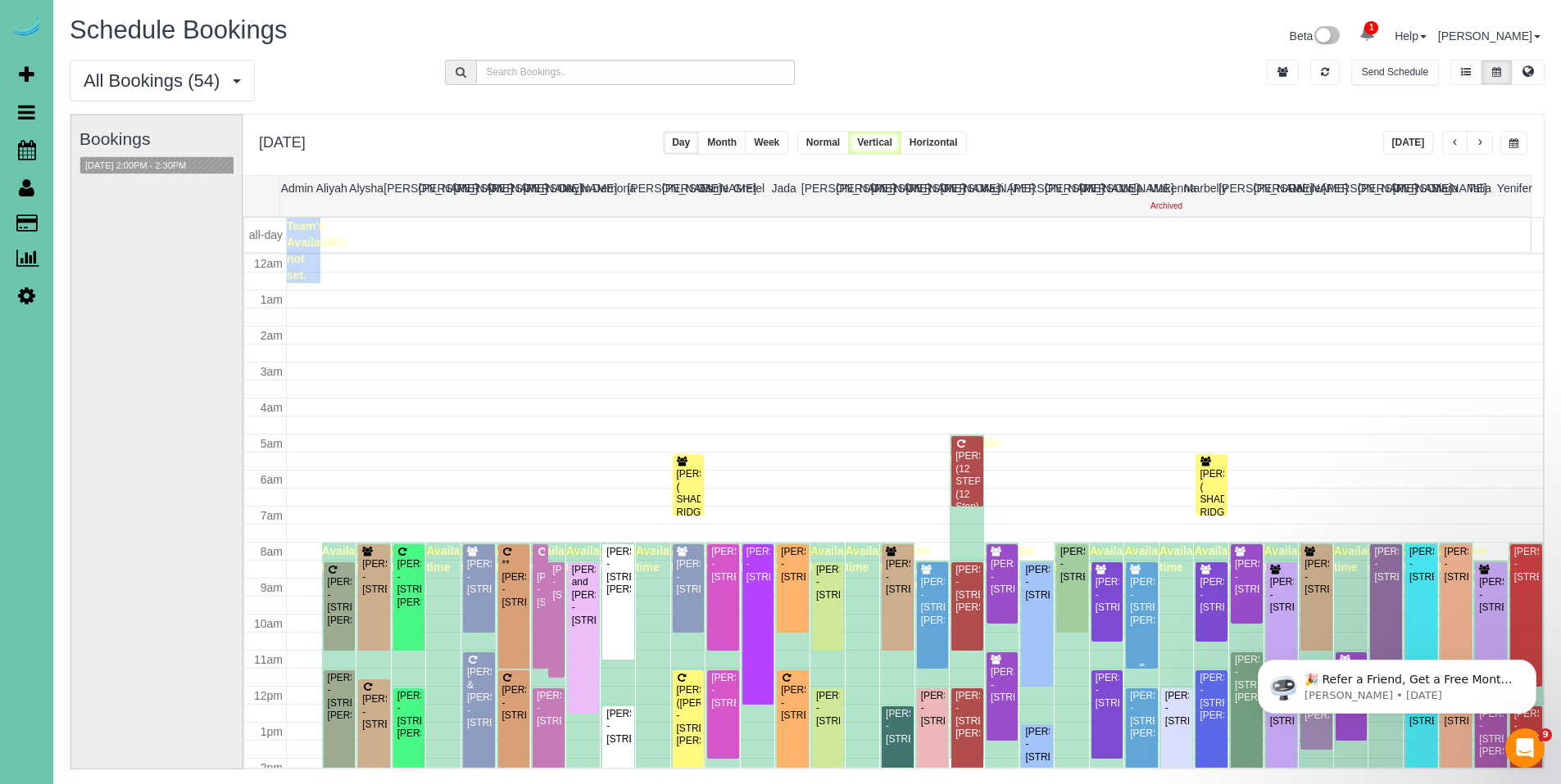
scroll to position [217, 0]
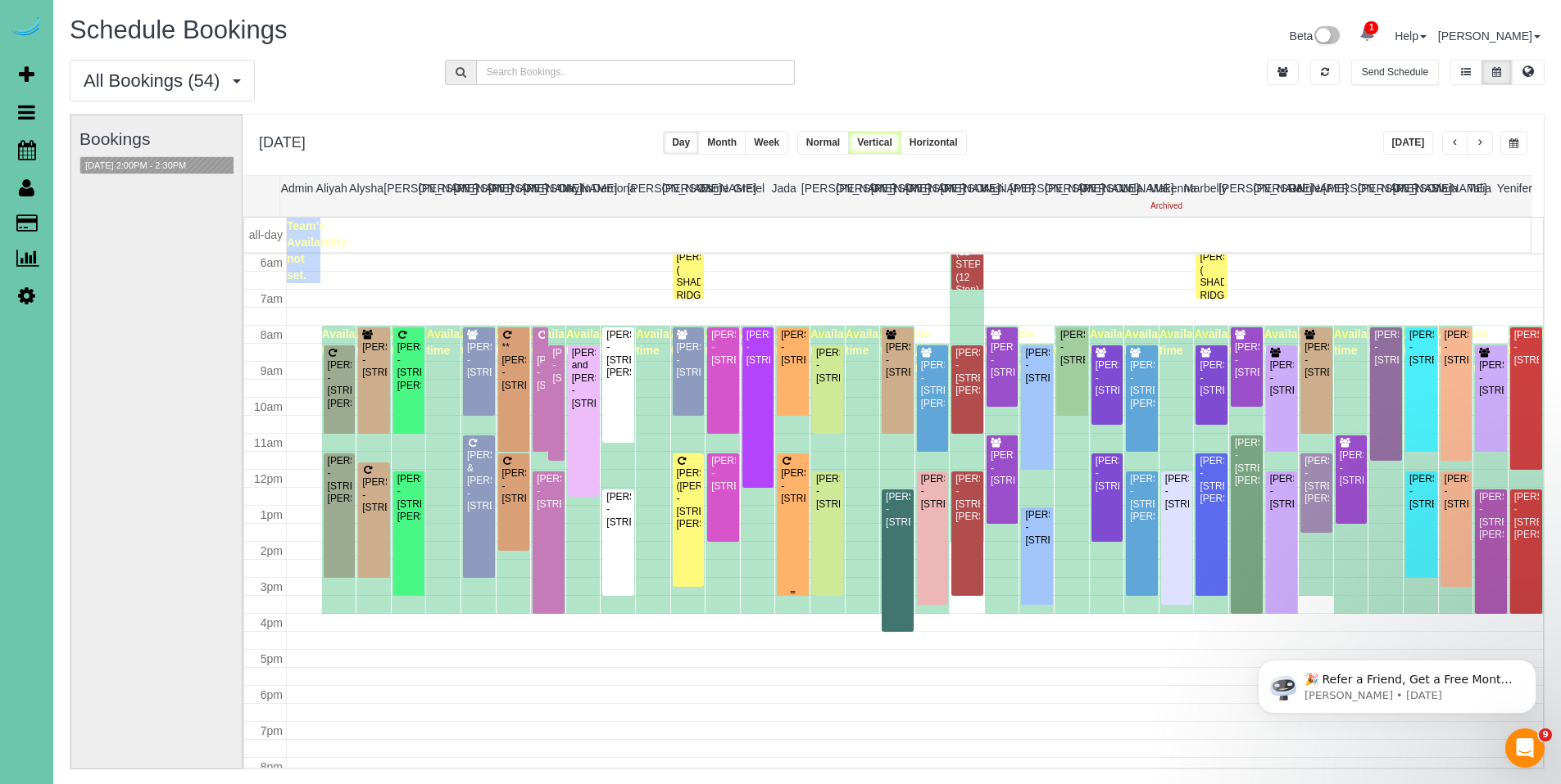
click at [787, 486] on div "Nancy Ponec - 6418 S 95th Street, Omaha, NE 68127" at bounding box center [792, 486] width 25 height 38
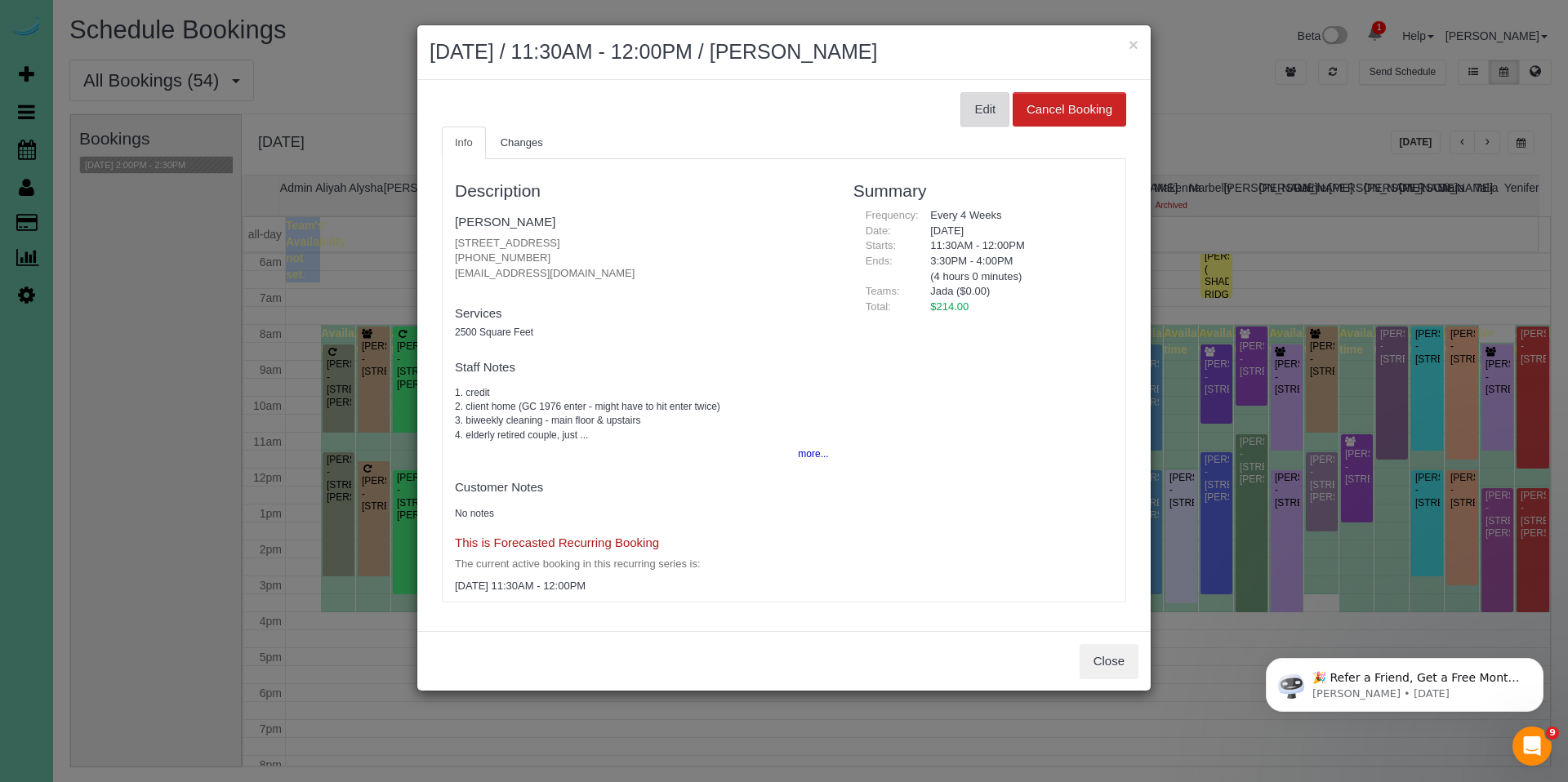
click at [991, 105] on button "Edit" at bounding box center [985, 109] width 49 height 34
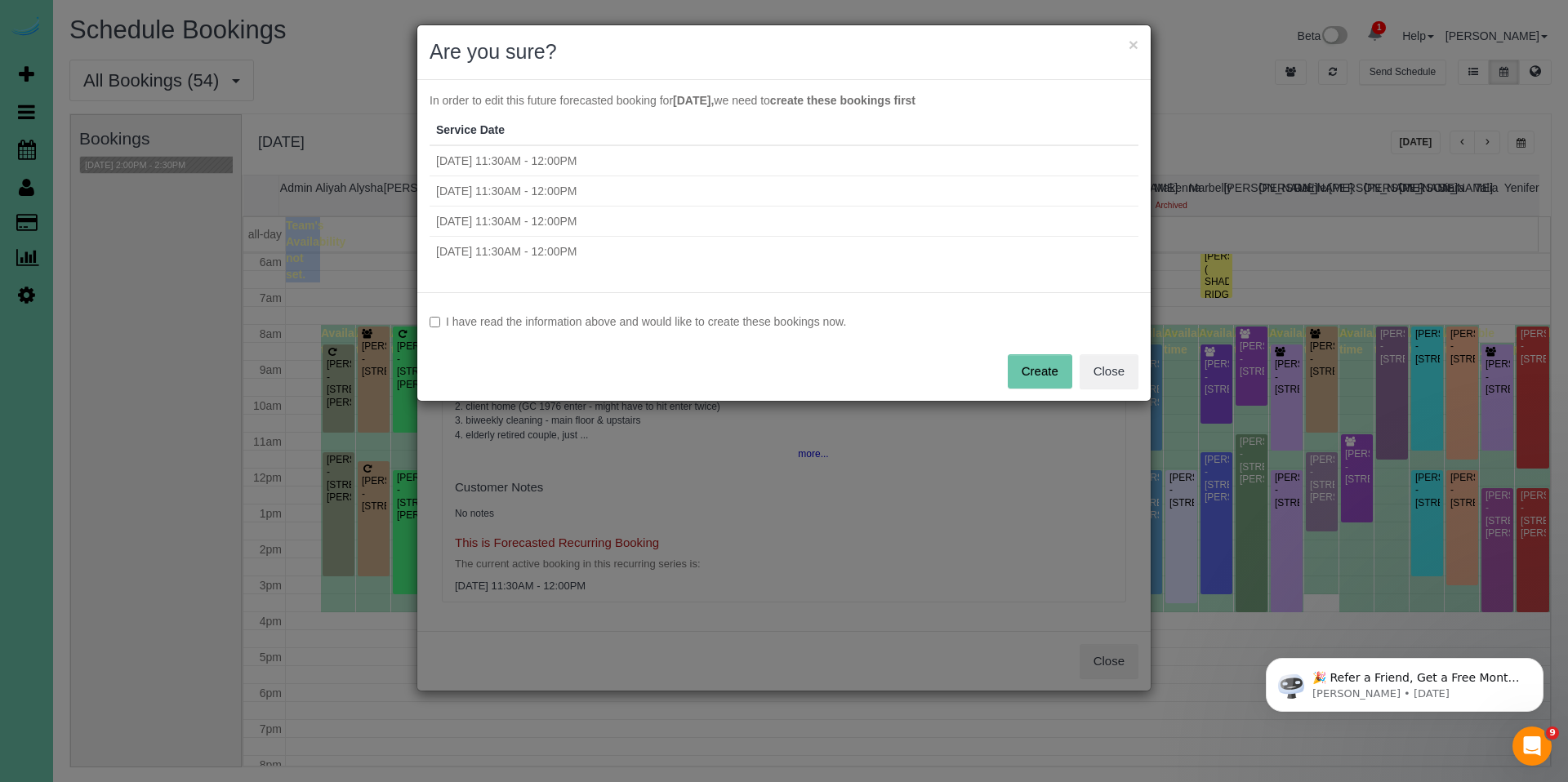
click at [585, 316] on label "I have read the information above and would like to create these bookings now." at bounding box center [784, 322] width 709 height 17
click at [1040, 362] on button "Create" at bounding box center [1040, 371] width 64 height 34
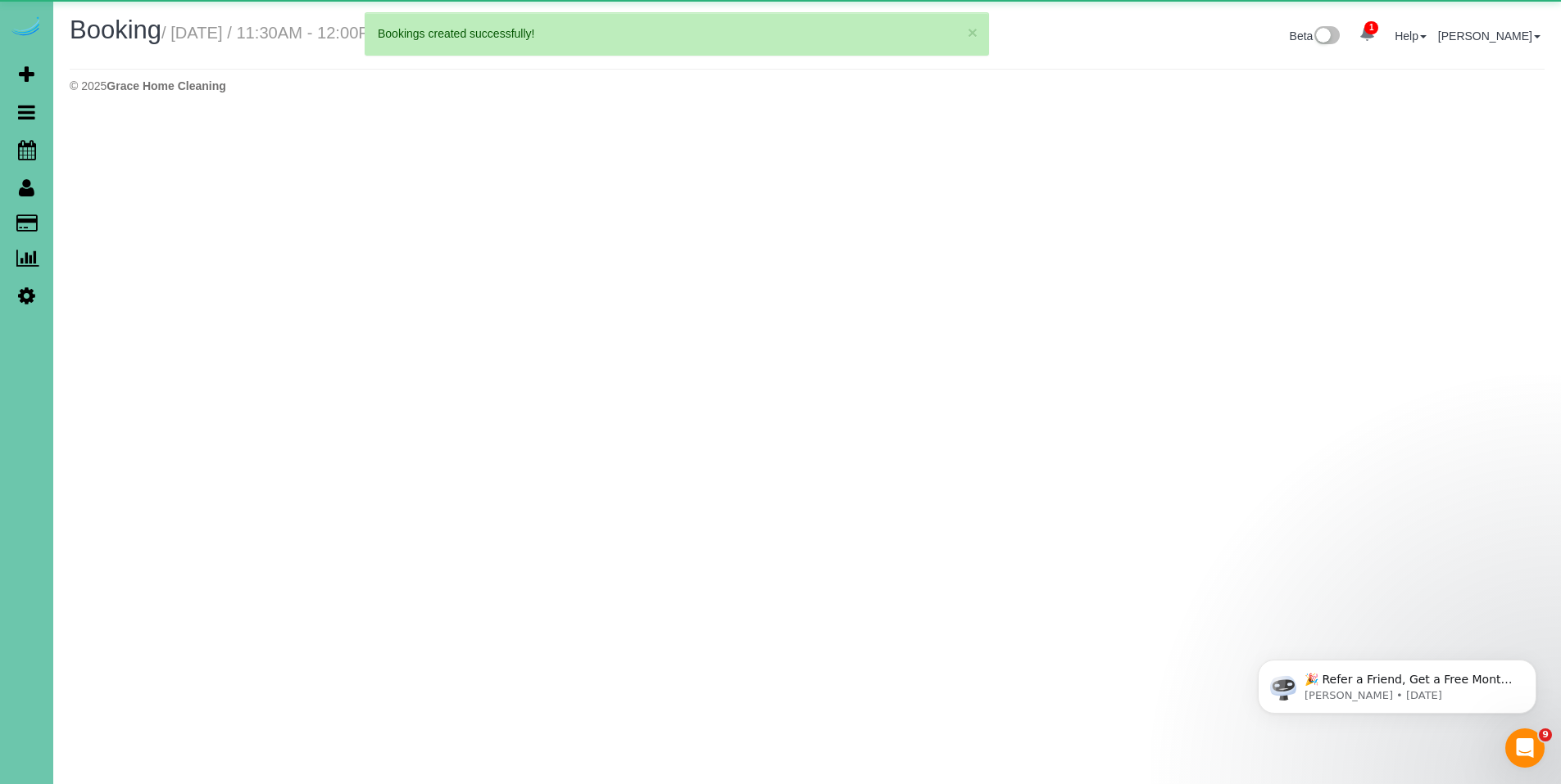
select select "NE"
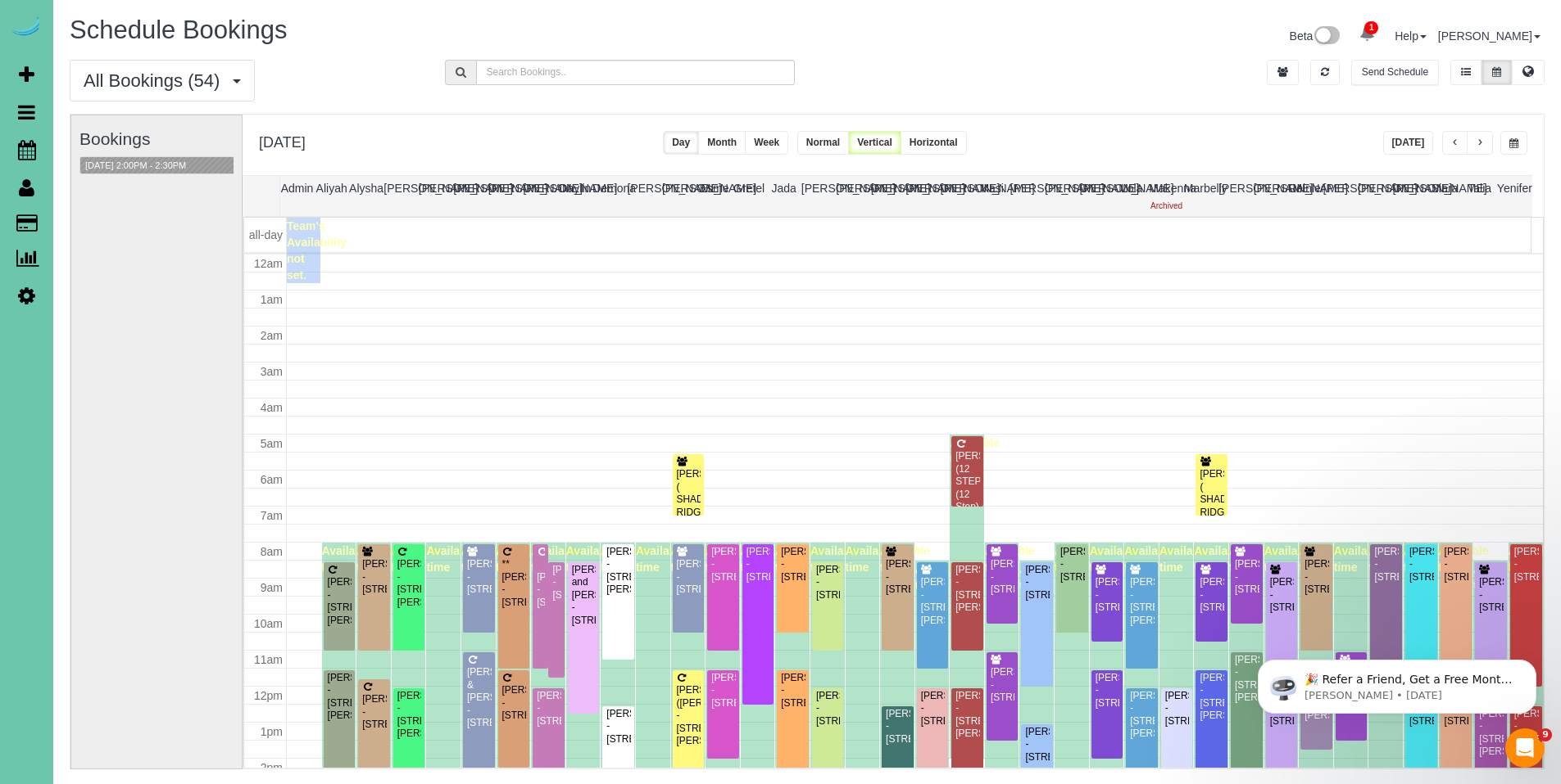
scroll to position [217, 0]
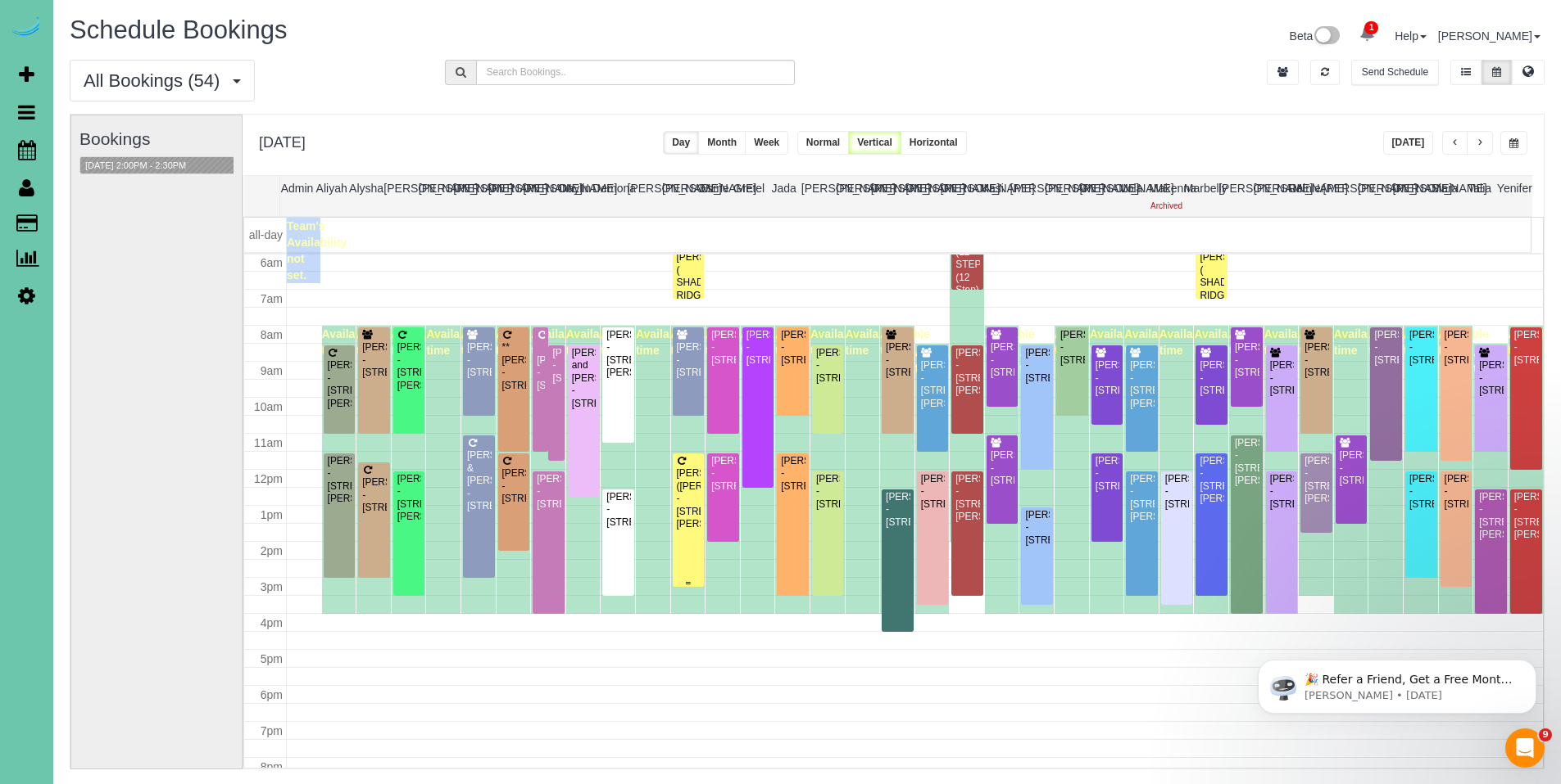
click at [680, 479] on div "Victoria Wiebe (Elliot Marr) - 8250 Ruggles Street, Omaha, NE 68134" at bounding box center [688, 499] width 25 height 63
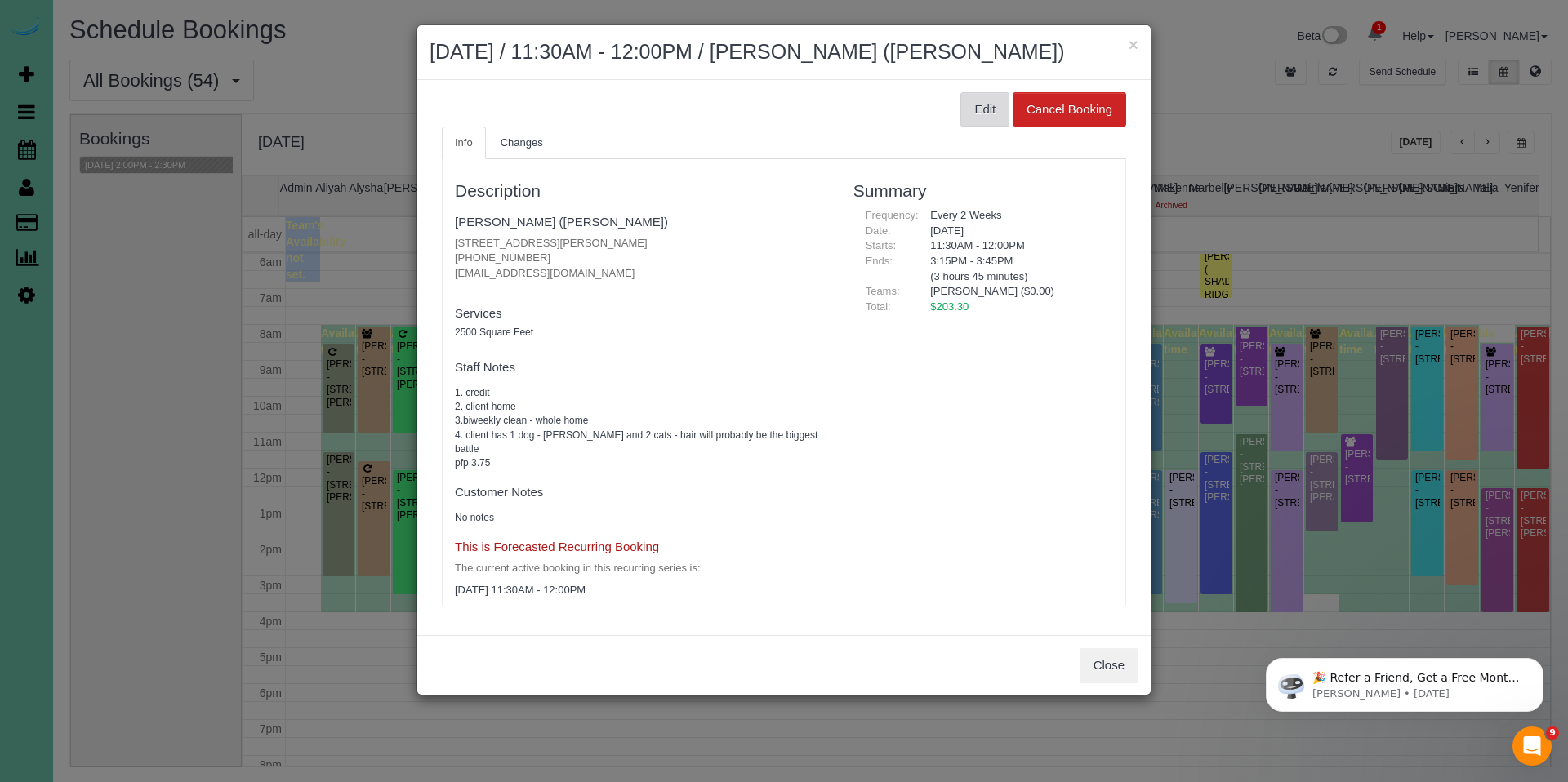
click at [987, 111] on button "Edit" at bounding box center [985, 109] width 49 height 34
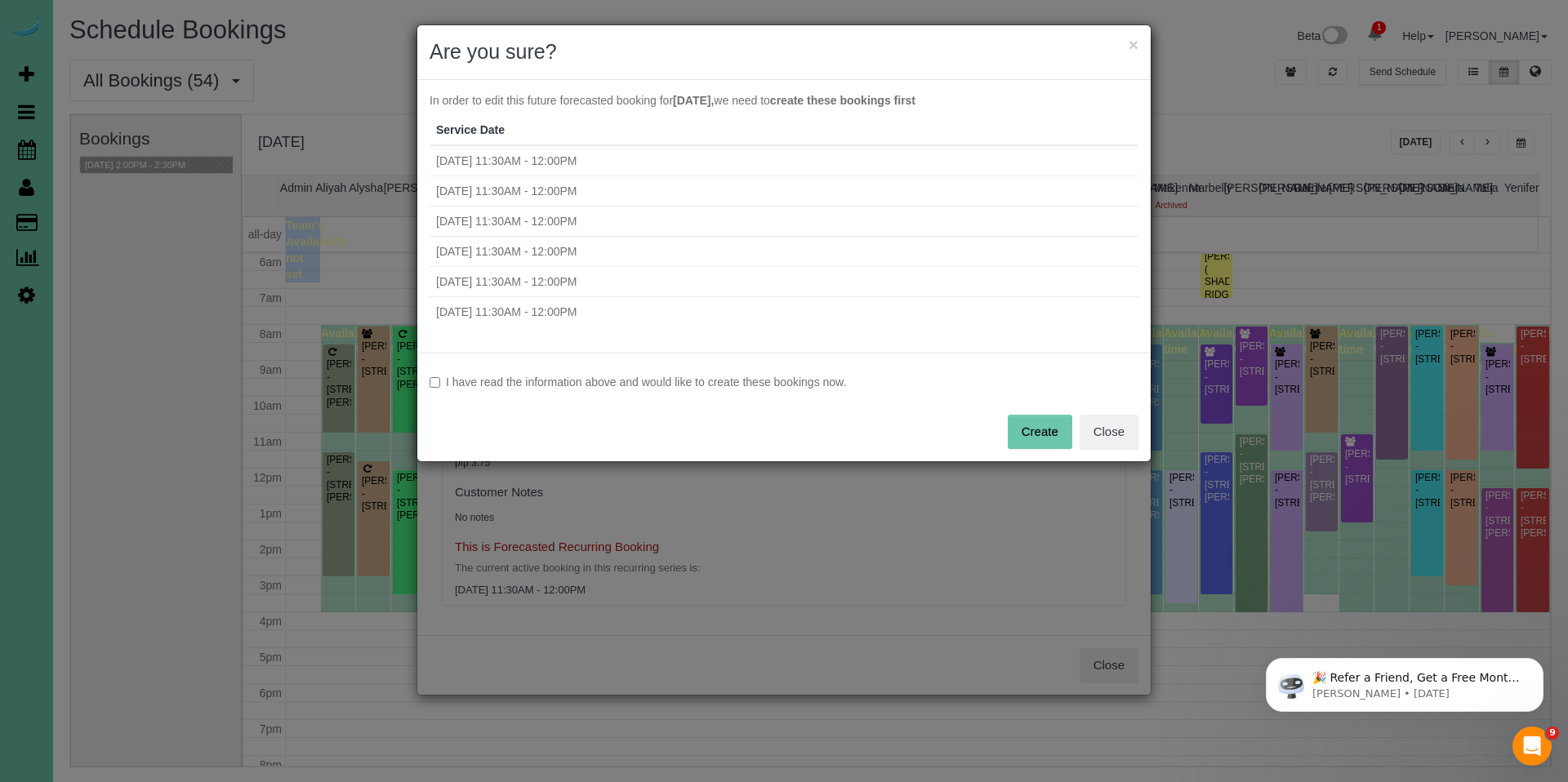
click at [597, 388] on label "I have read the information above and would like to create these bookings now." at bounding box center [784, 382] width 709 height 17
click at [1019, 443] on button "Create" at bounding box center [1040, 432] width 64 height 34
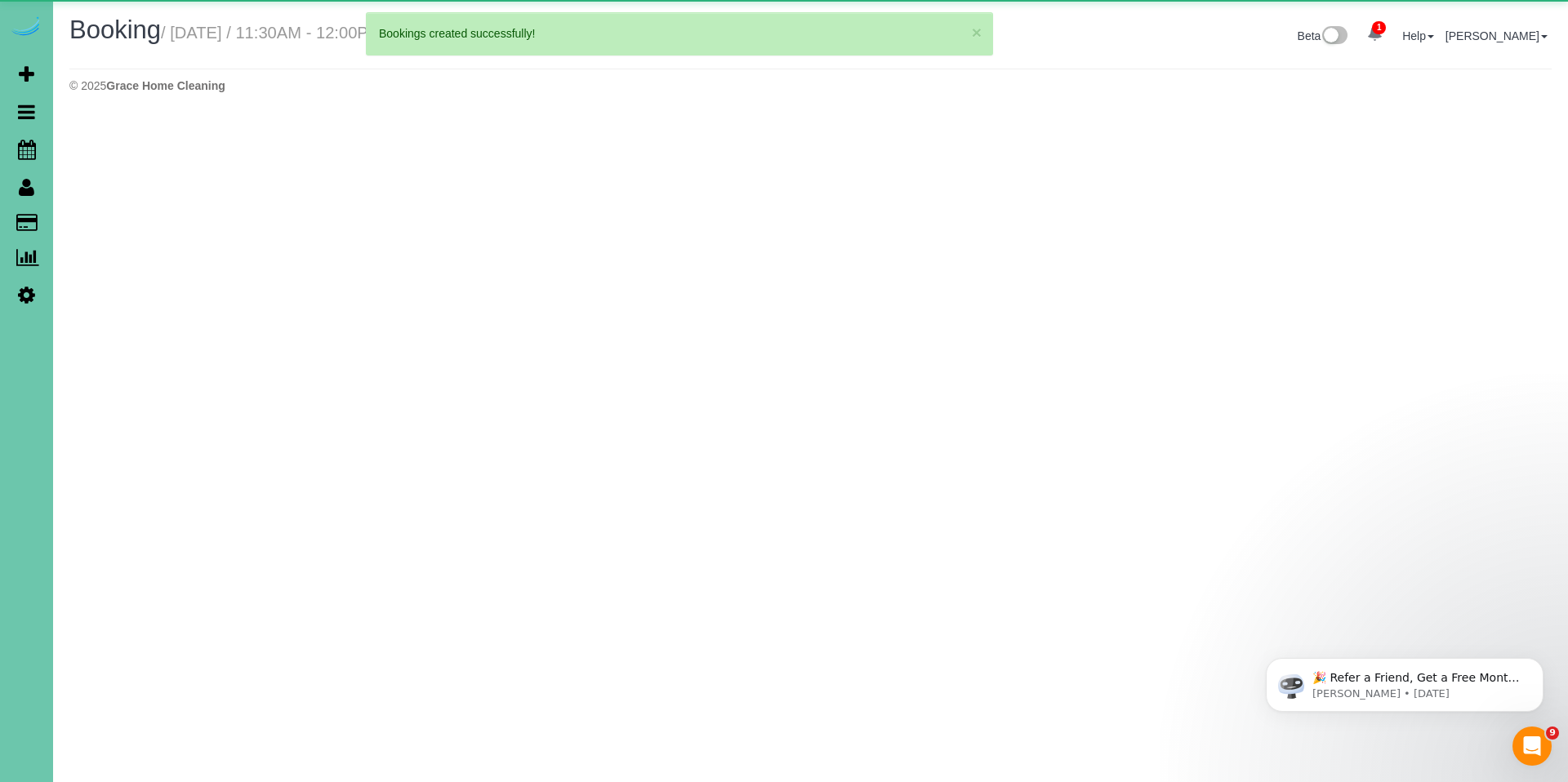
select select "NE"
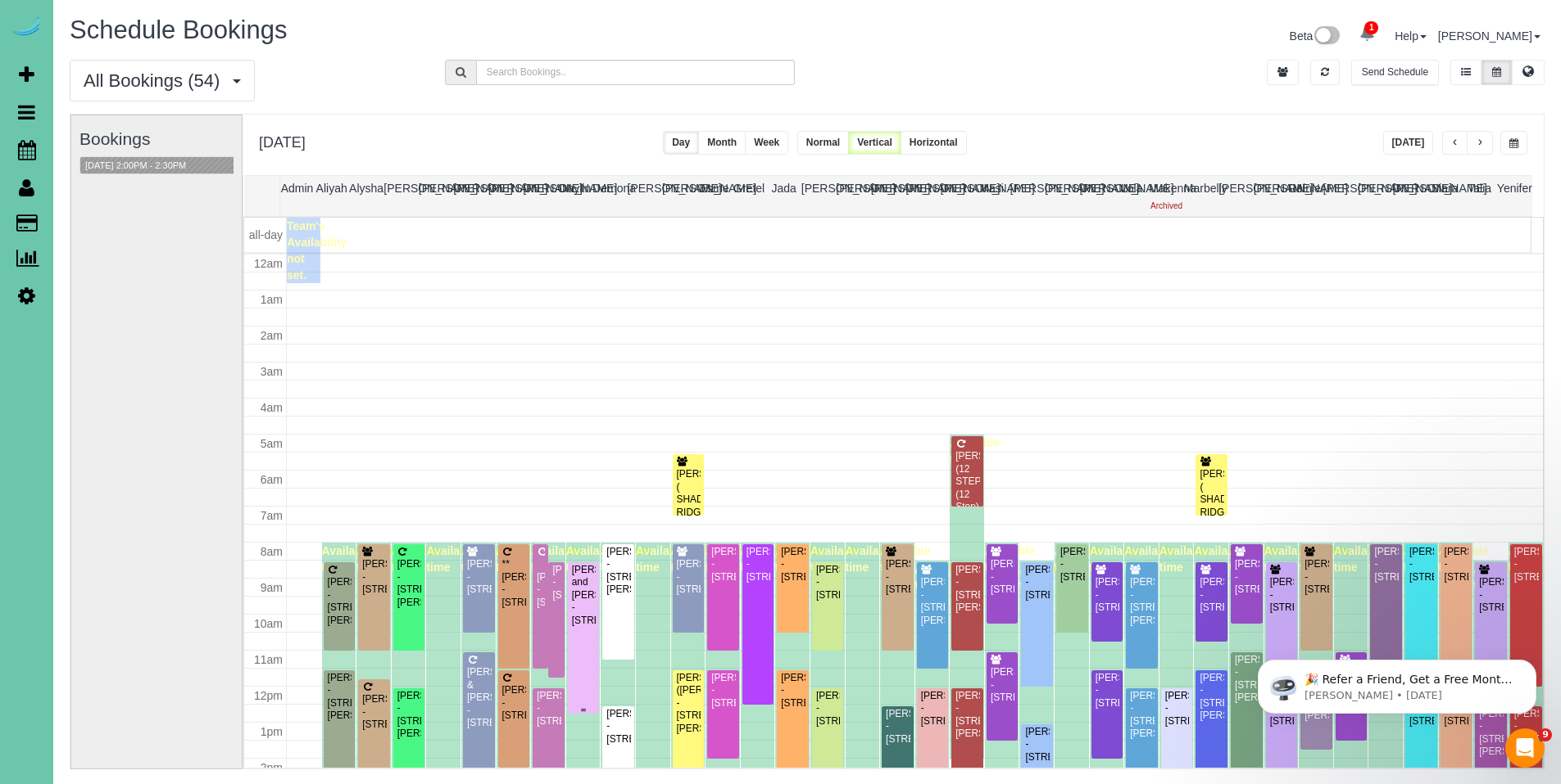
scroll to position [217, 0]
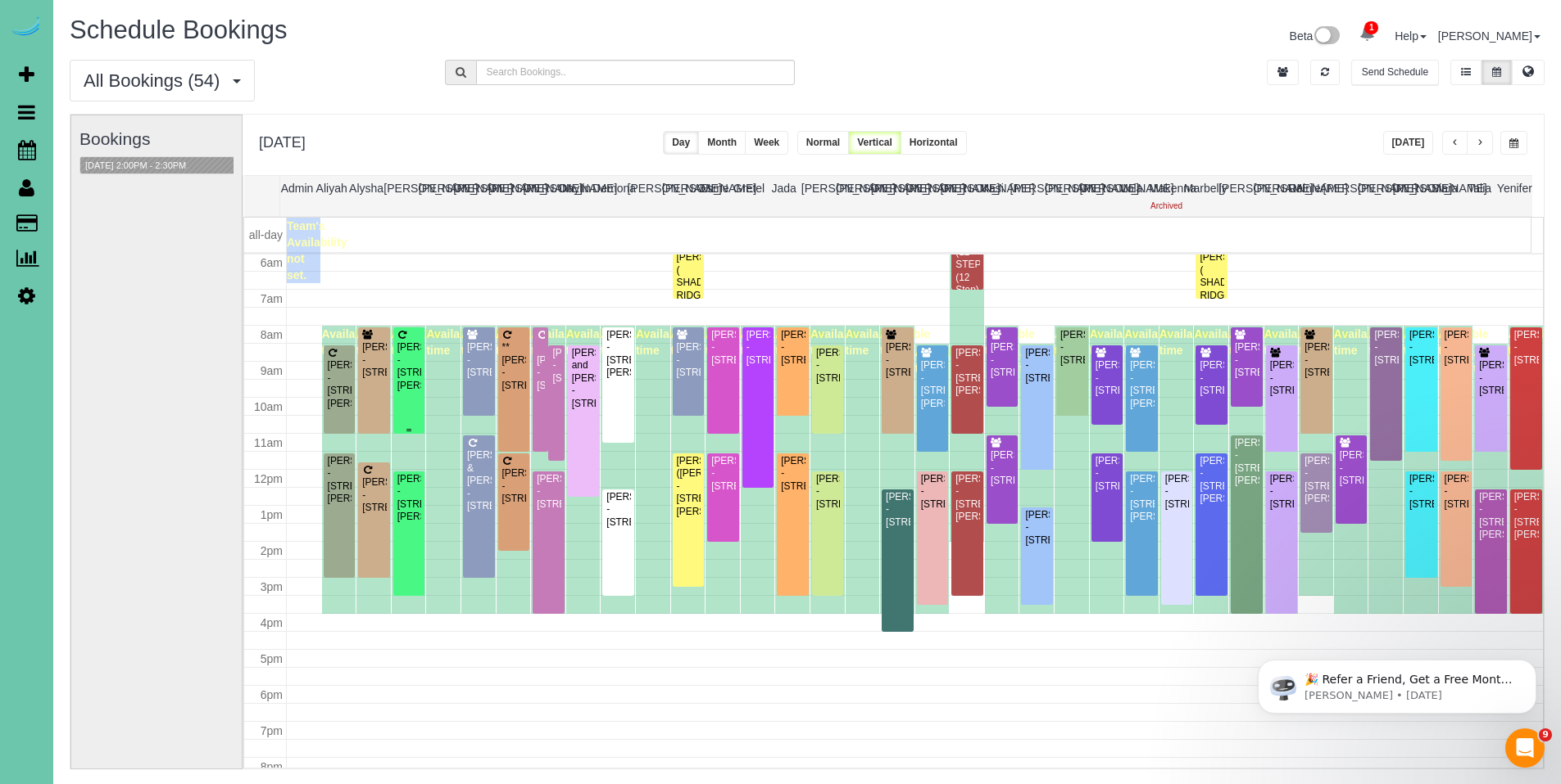
click at [415, 385] on div "Timothy Adams - 2961 Martha St, Omaha, NE 68105" at bounding box center [408, 367] width 25 height 51
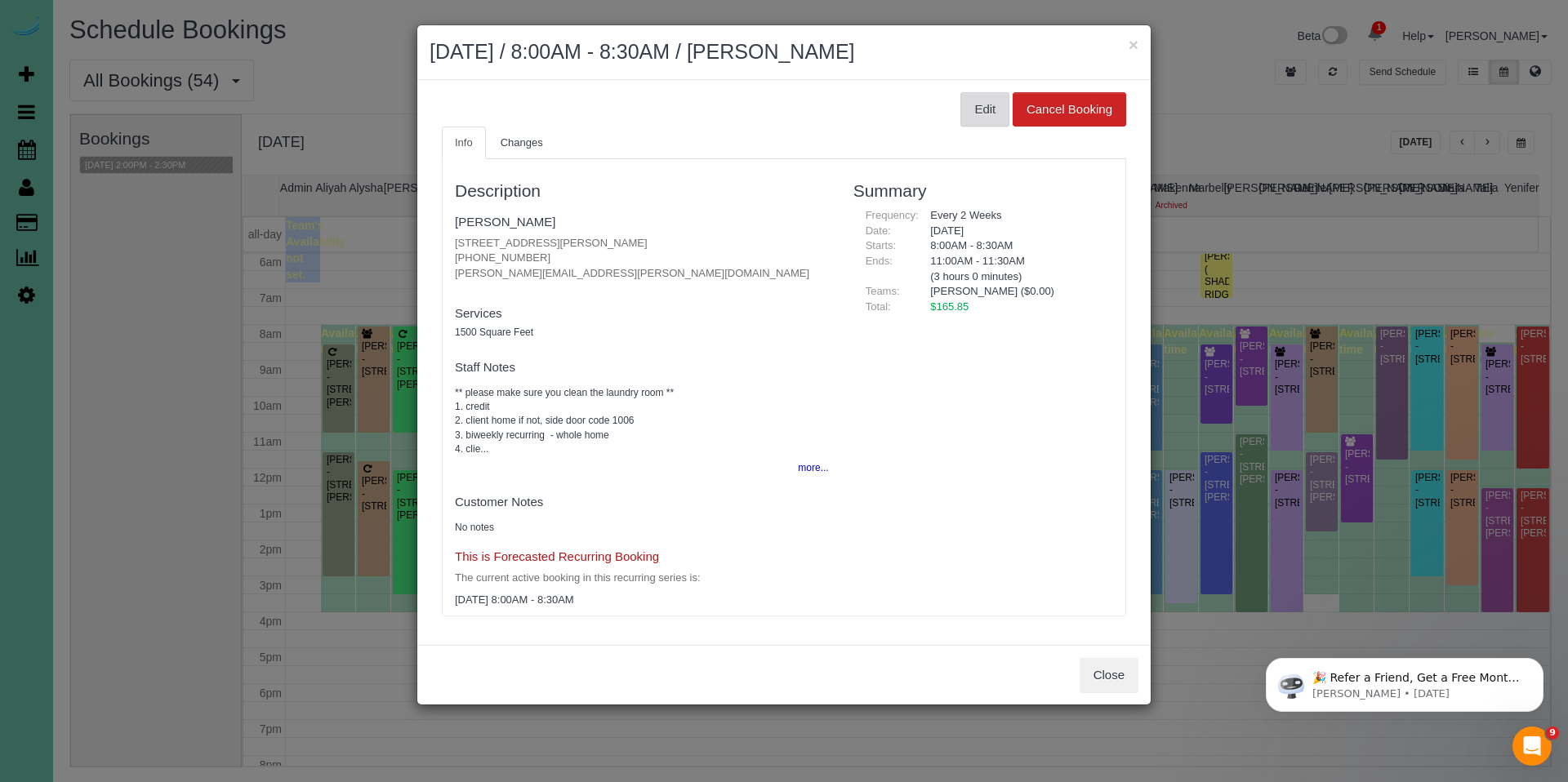
click at [970, 112] on button "Edit" at bounding box center [985, 109] width 49 height 34
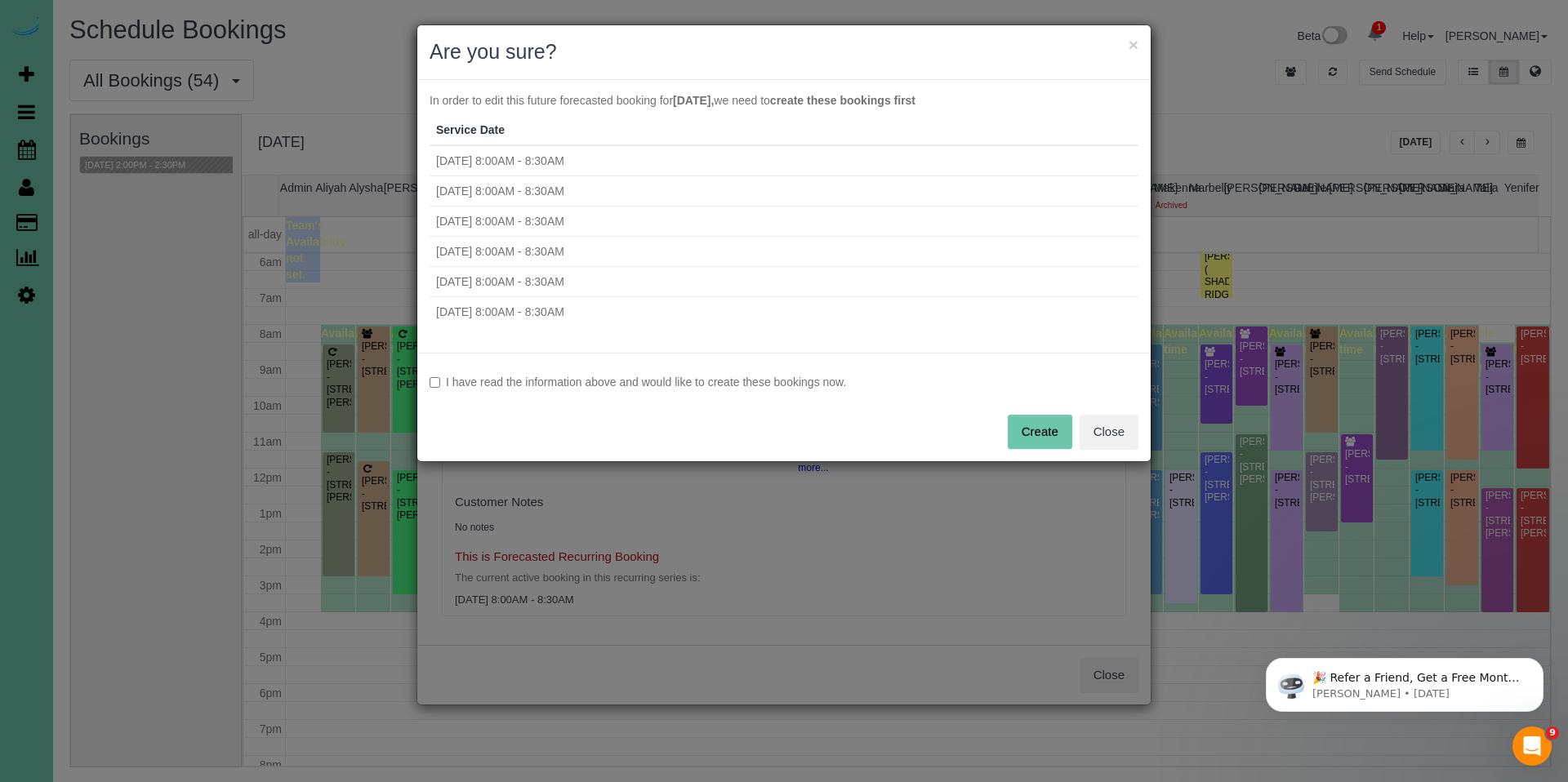
click at [540, 384] on label "I have read the information above and would like to create these bookings now." at bounding box center [784, 382] width 709 height 17
click at [1045, 421] on button "Create" at bounding box center [1040, 432] width 64 height 34
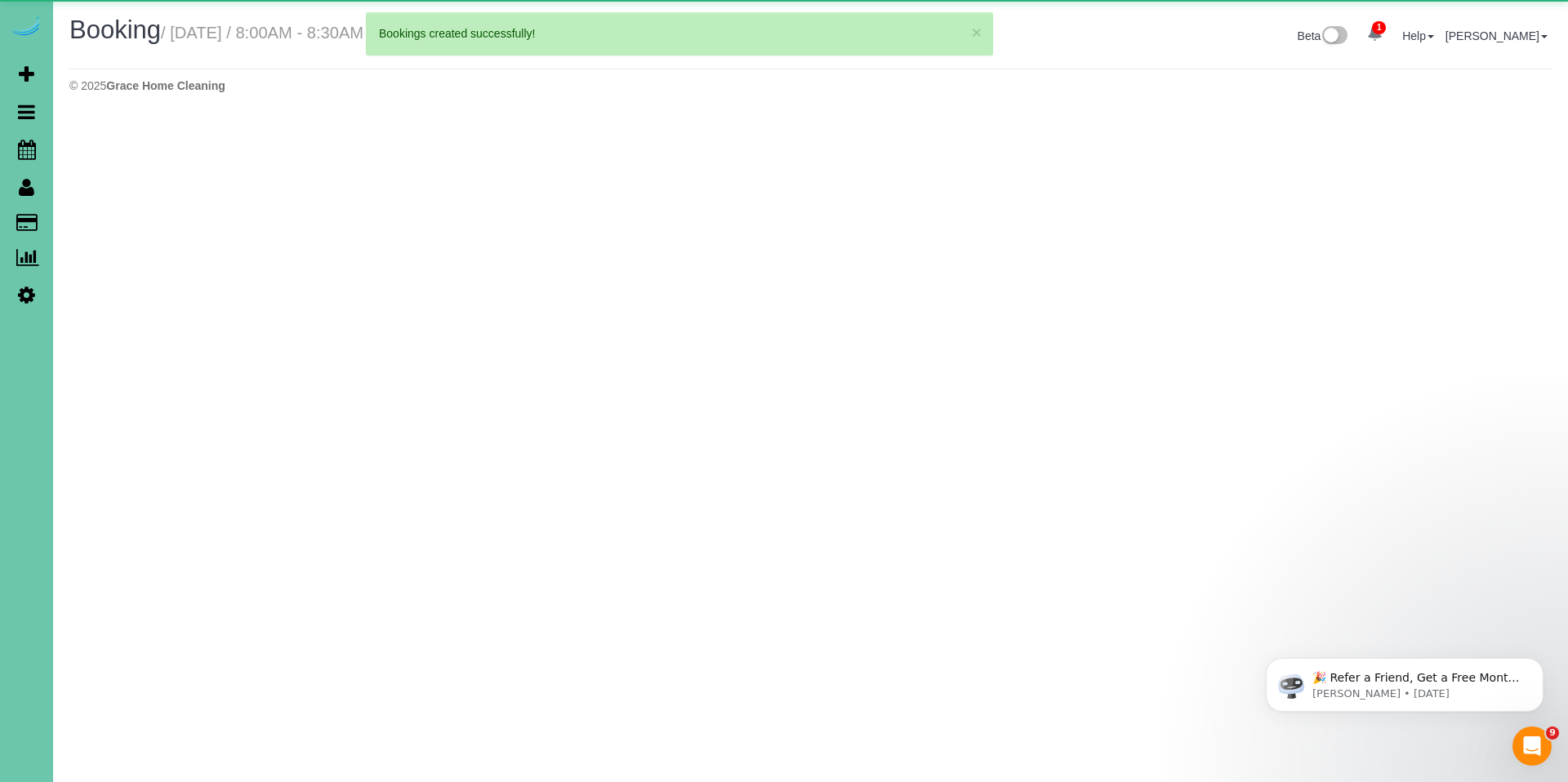
select select "NE"
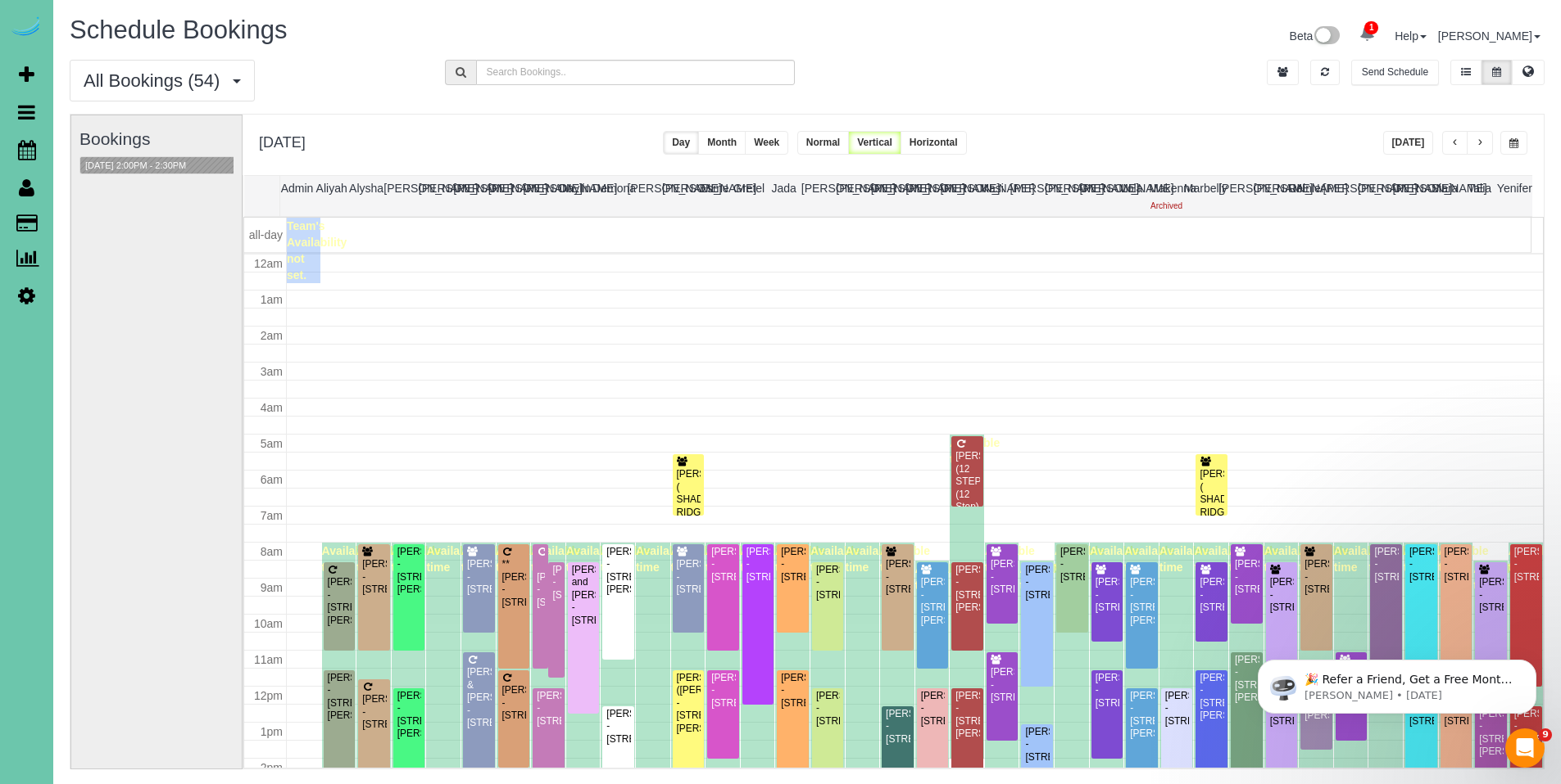
scroll to position [217, 0]
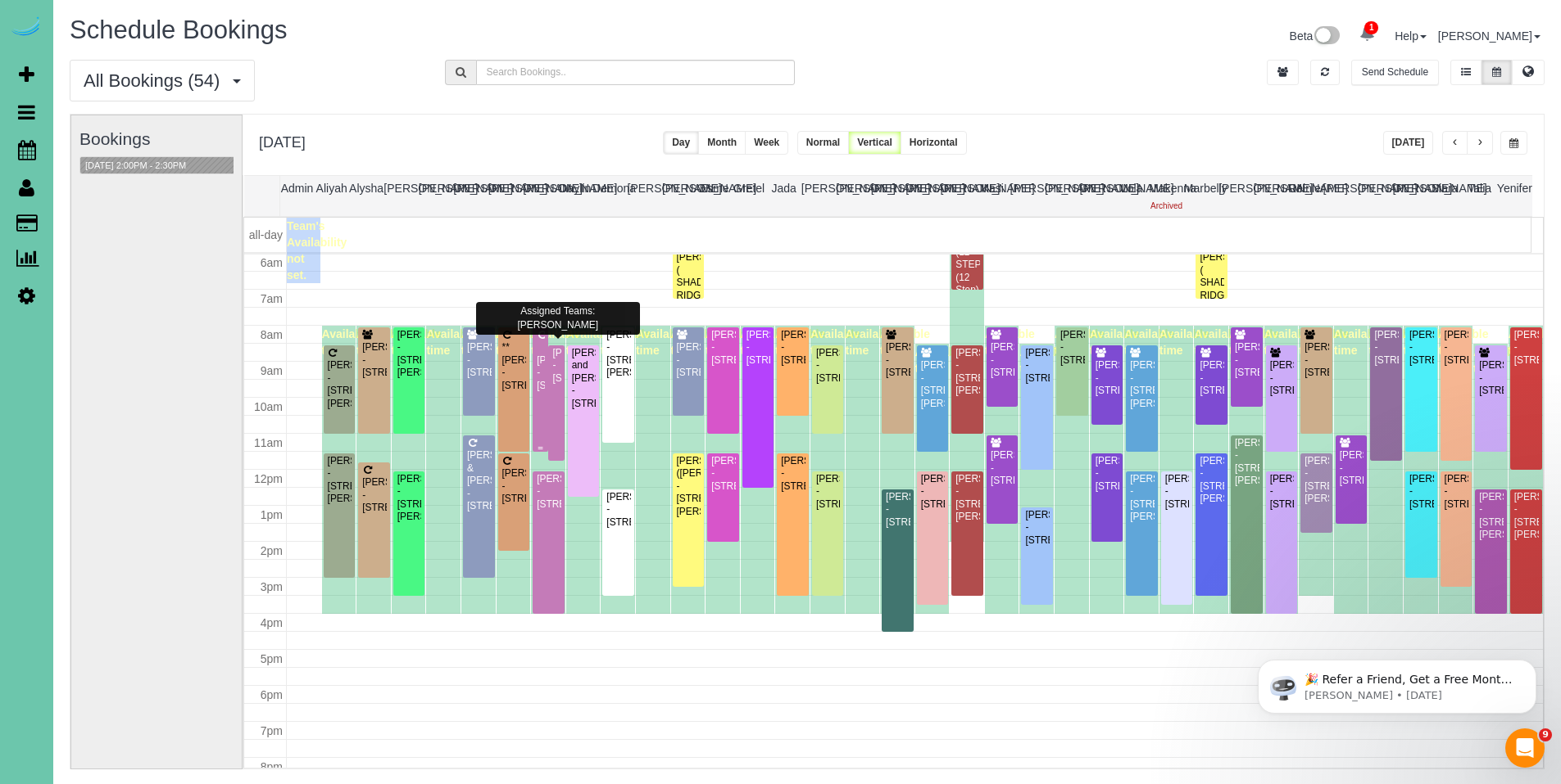
click at [540, 360] on div "Karen Newton - 11359 S 169th St, Gretna, NE 68028" at bounding box center [540, 373] width 9 height 38
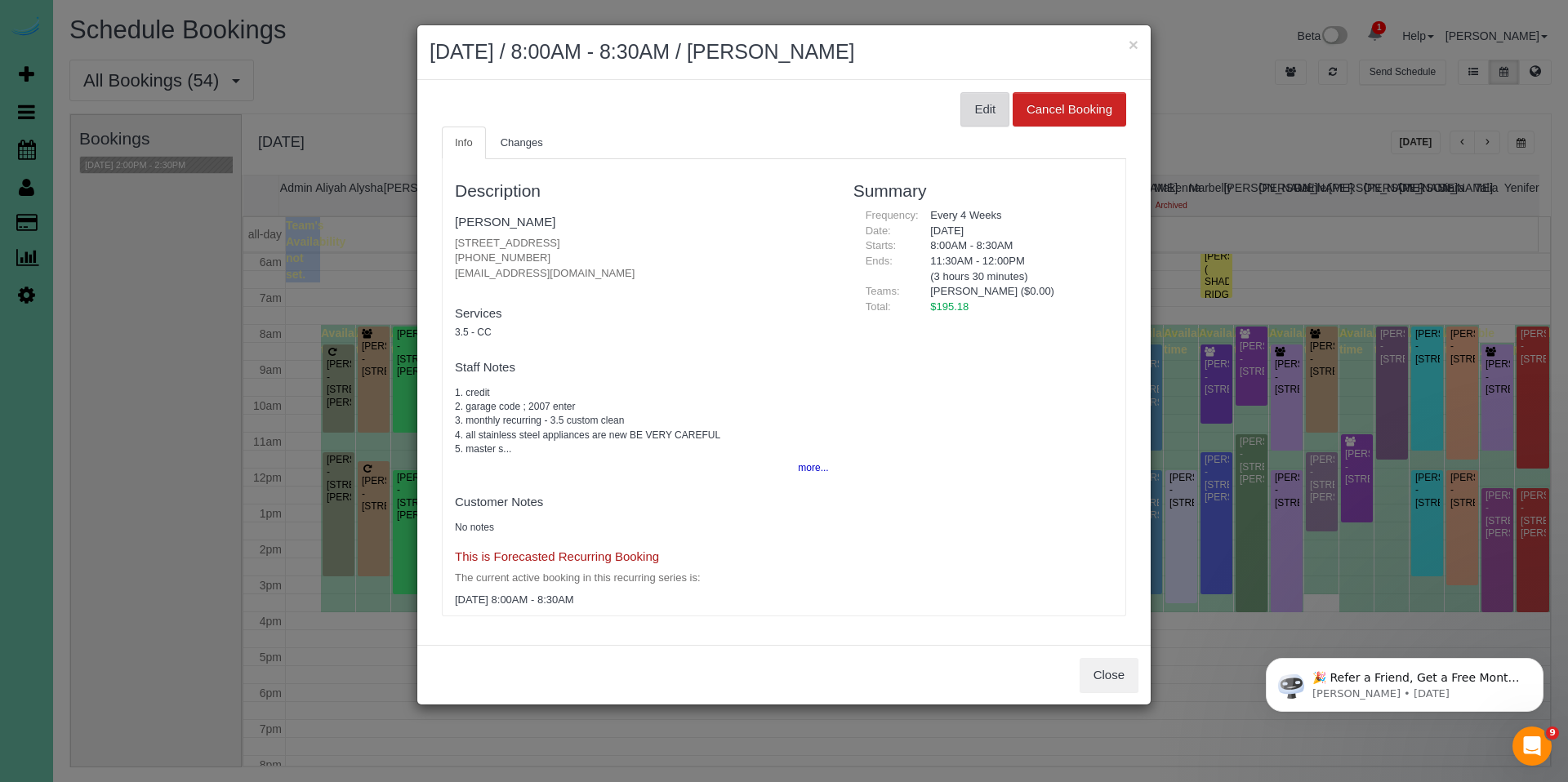
click at [988, 113] on button "Edit" at bounding box center [985, 109] width 49 height 34
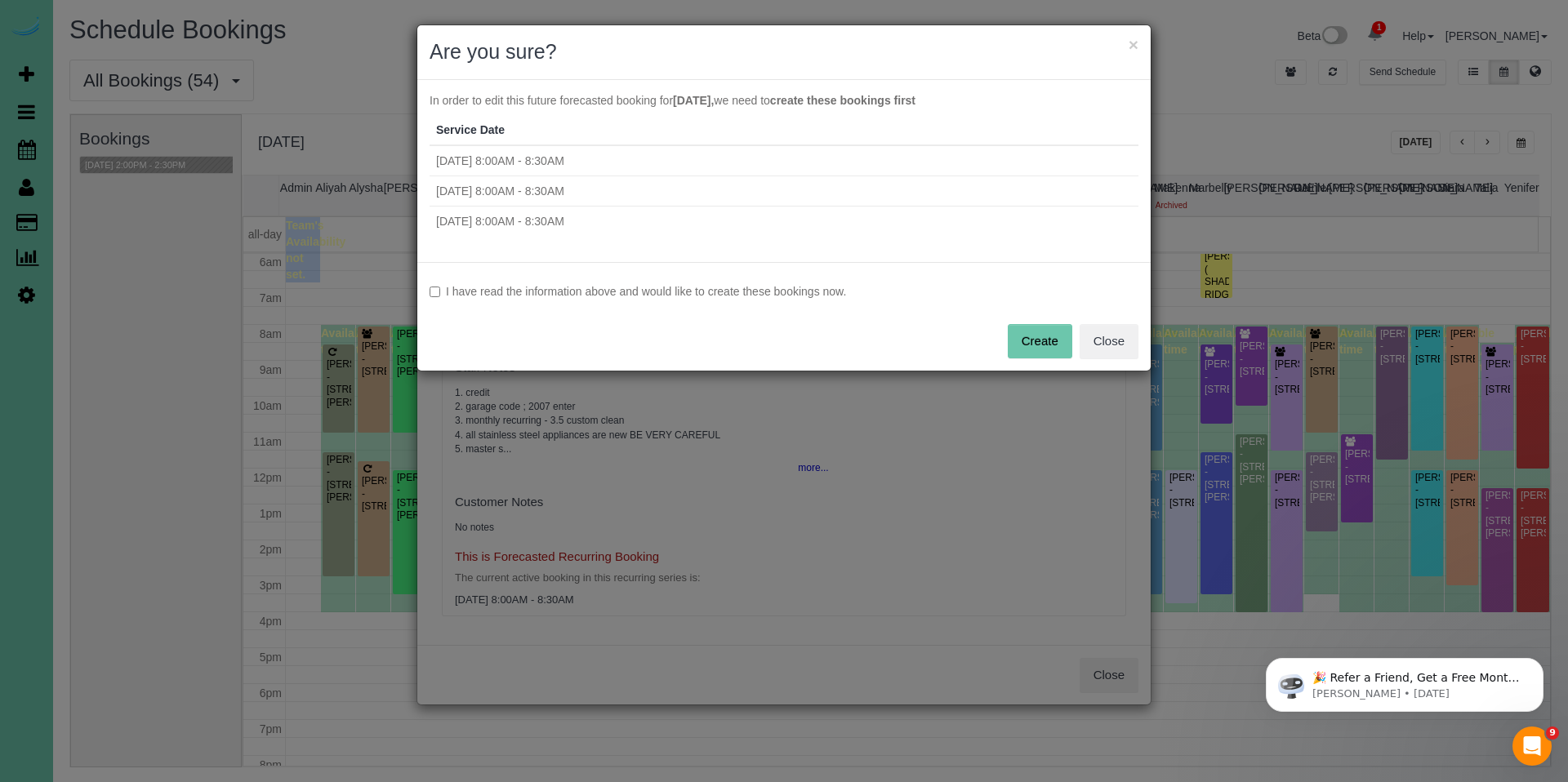
click at [697, 292] on label "I have read the information above and would like to create these bookings now." at bounding box center [784, 291] width 709 height 17
click at [1037, 343] on button "Create" at bounding box center [1040, 341] width 64 height 34
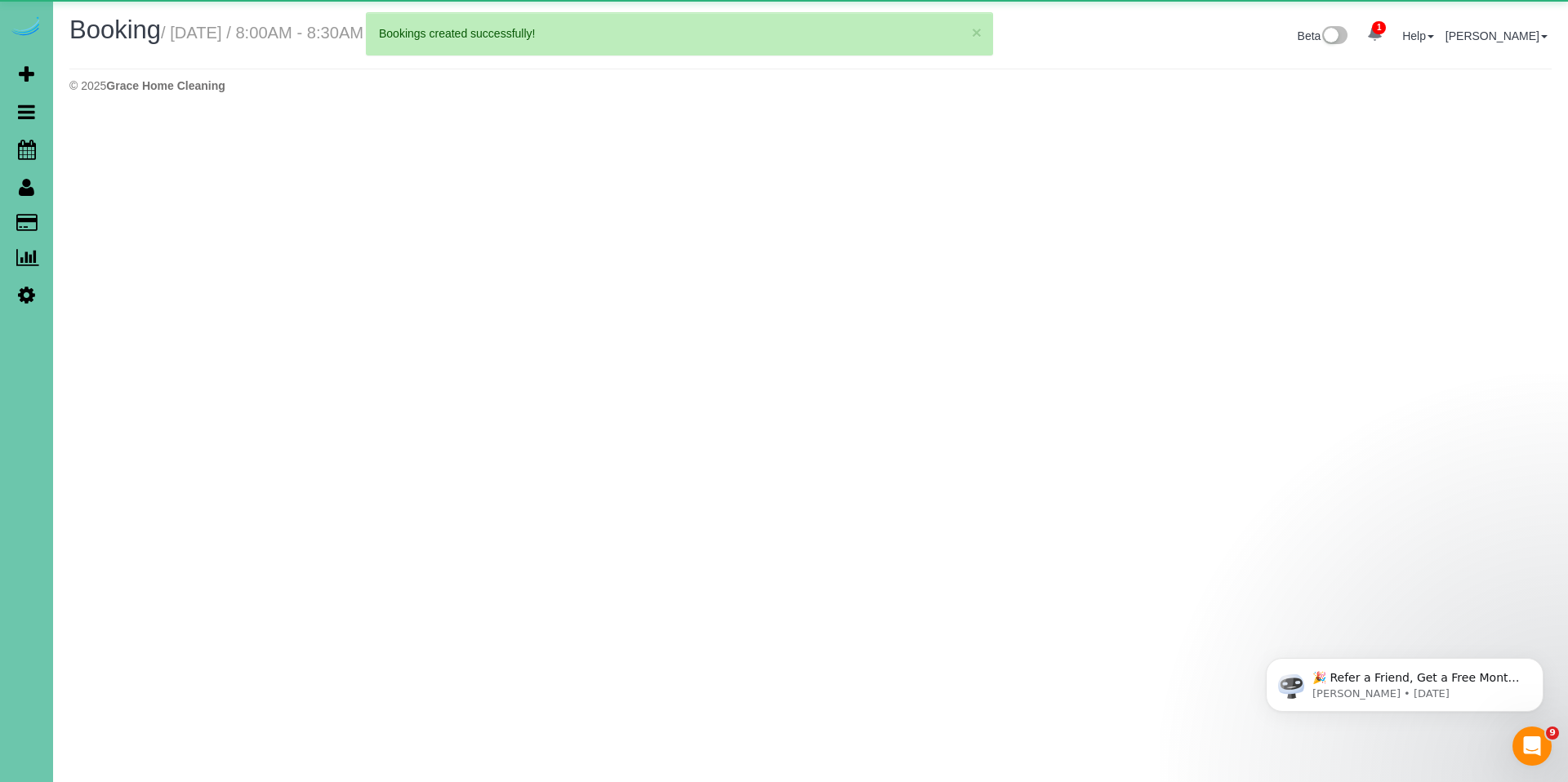
select select "NE"
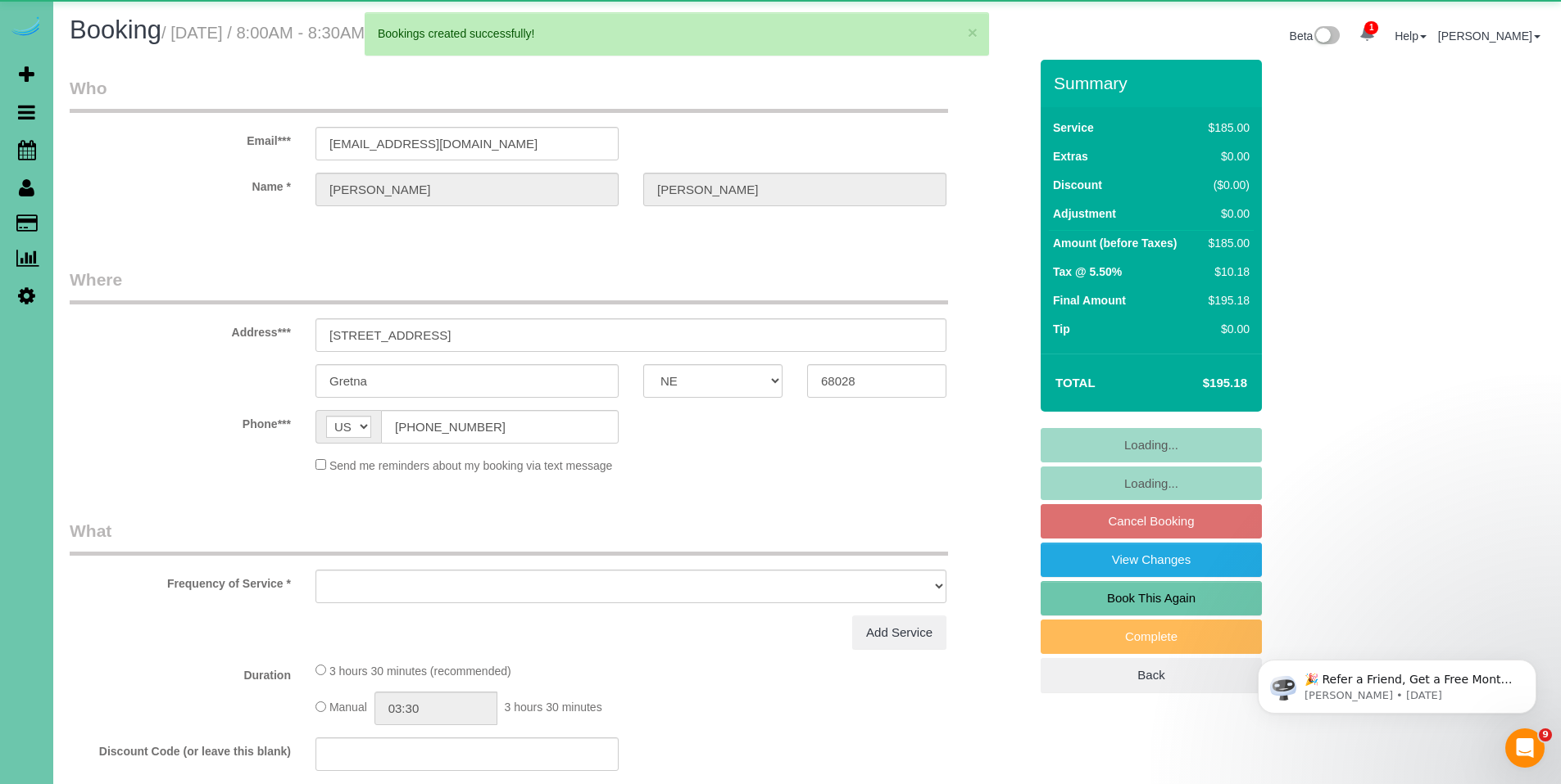
select select "object:47634"
select select "string:fspay-fce9b262-4b33-4f53-aa6d-8bb3ba3eab75"
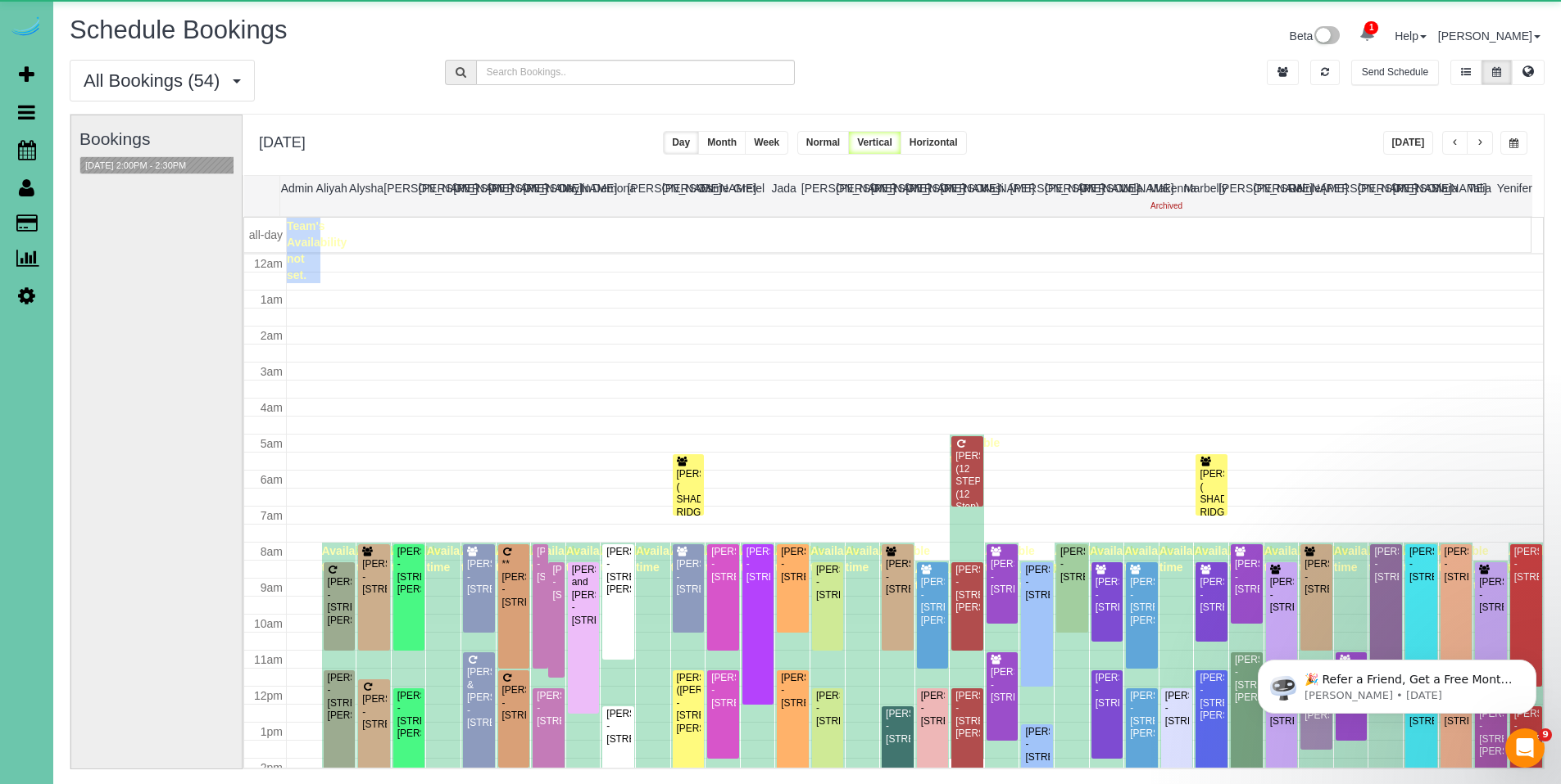
scroll to position [217, 0]
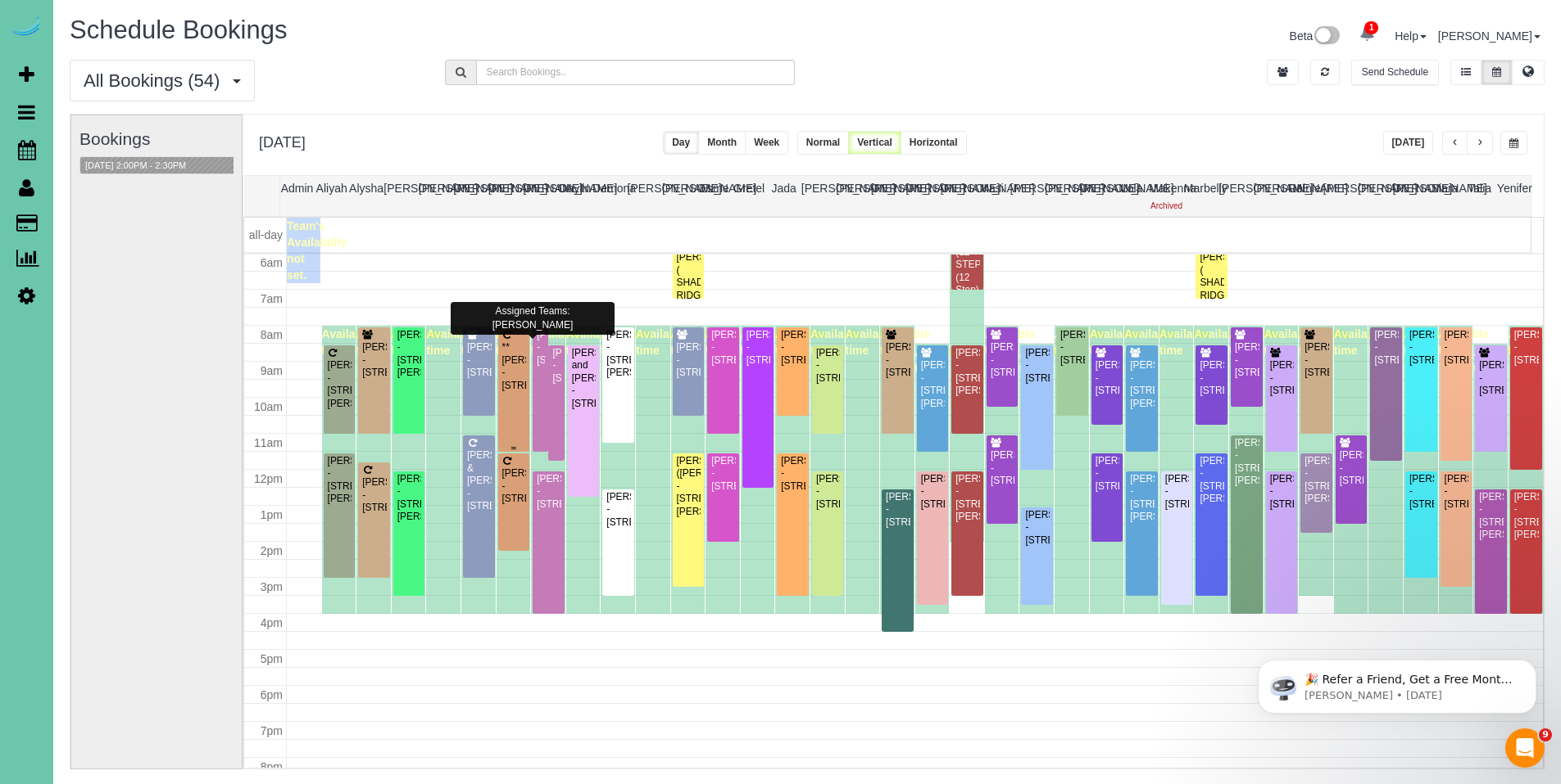
click at [503, 364] on div "**Maryann Duffy - 1722 S 109th Street, Omaha, NE 68144" at bounding box center [513, 367] width 25 height 51
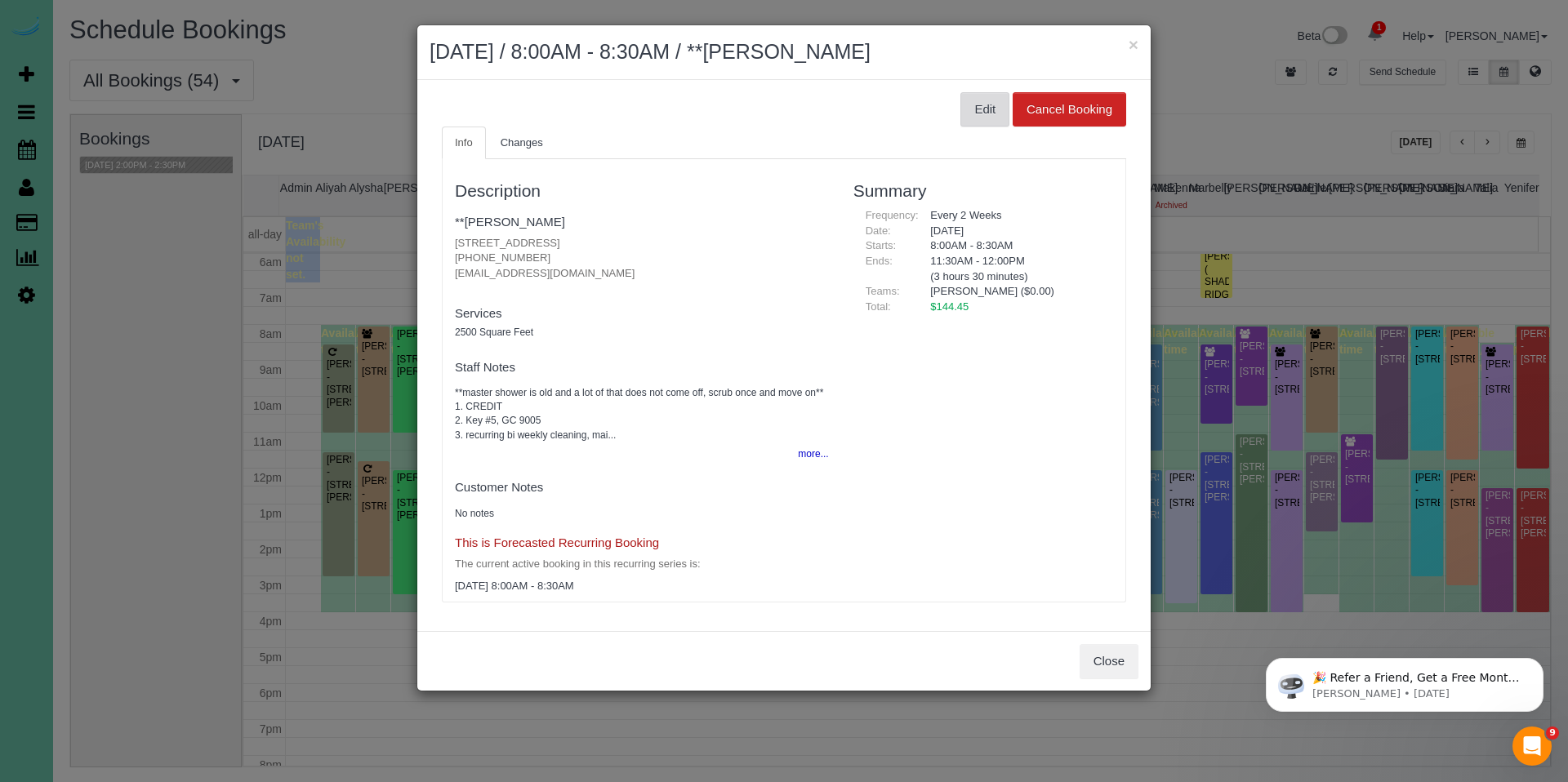
click at [983, 112] on button "Edit" at bounding box center [985, 109] width 49 height 34
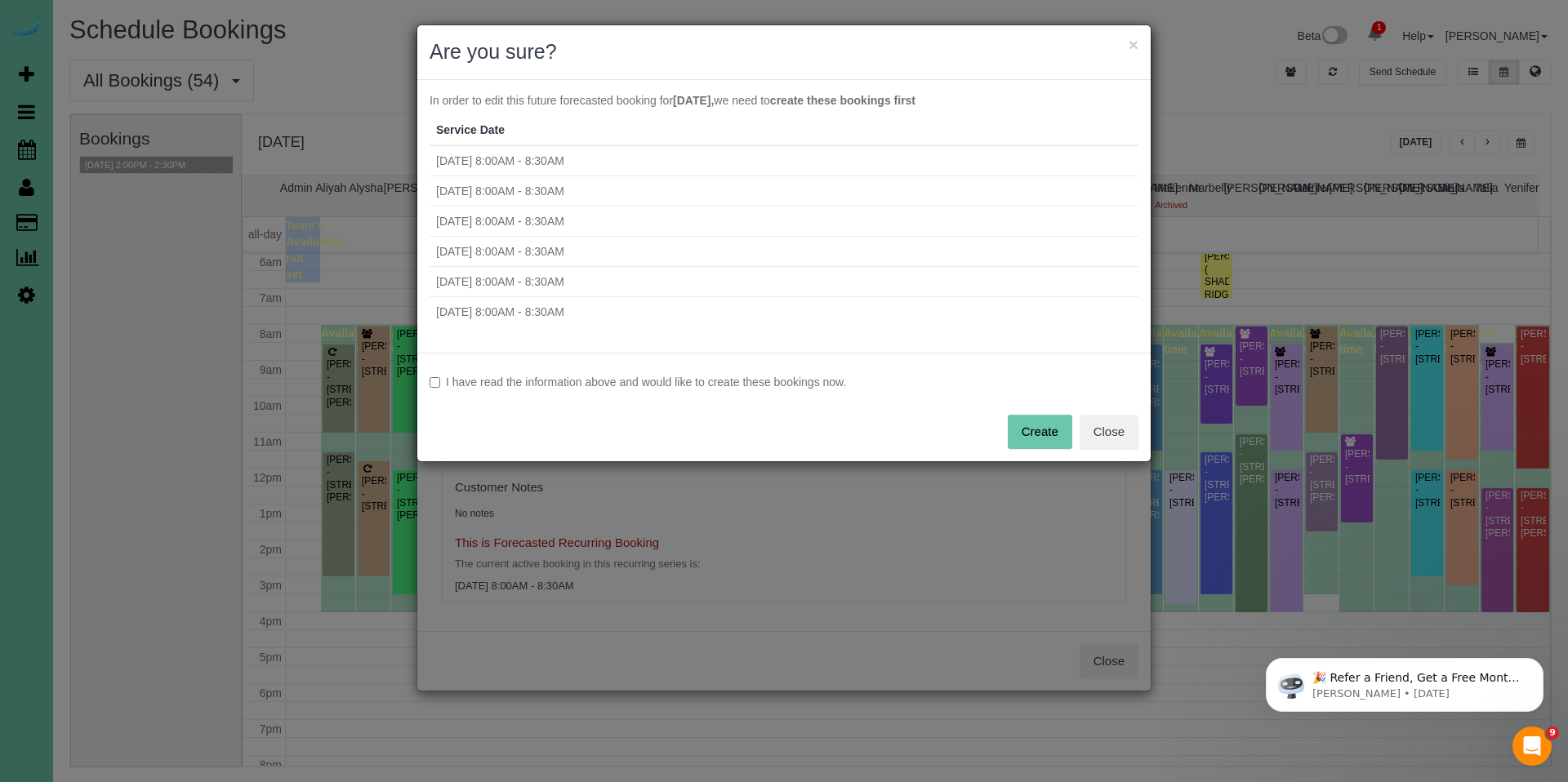
click at [557, 384] on label "I have read the information above and would like to create these bookings now." at bounding box center [784, 382] width 709 height 17
click at [1043, 424] on button "Create" at bounding box center [1040, 432] width 64 height 34
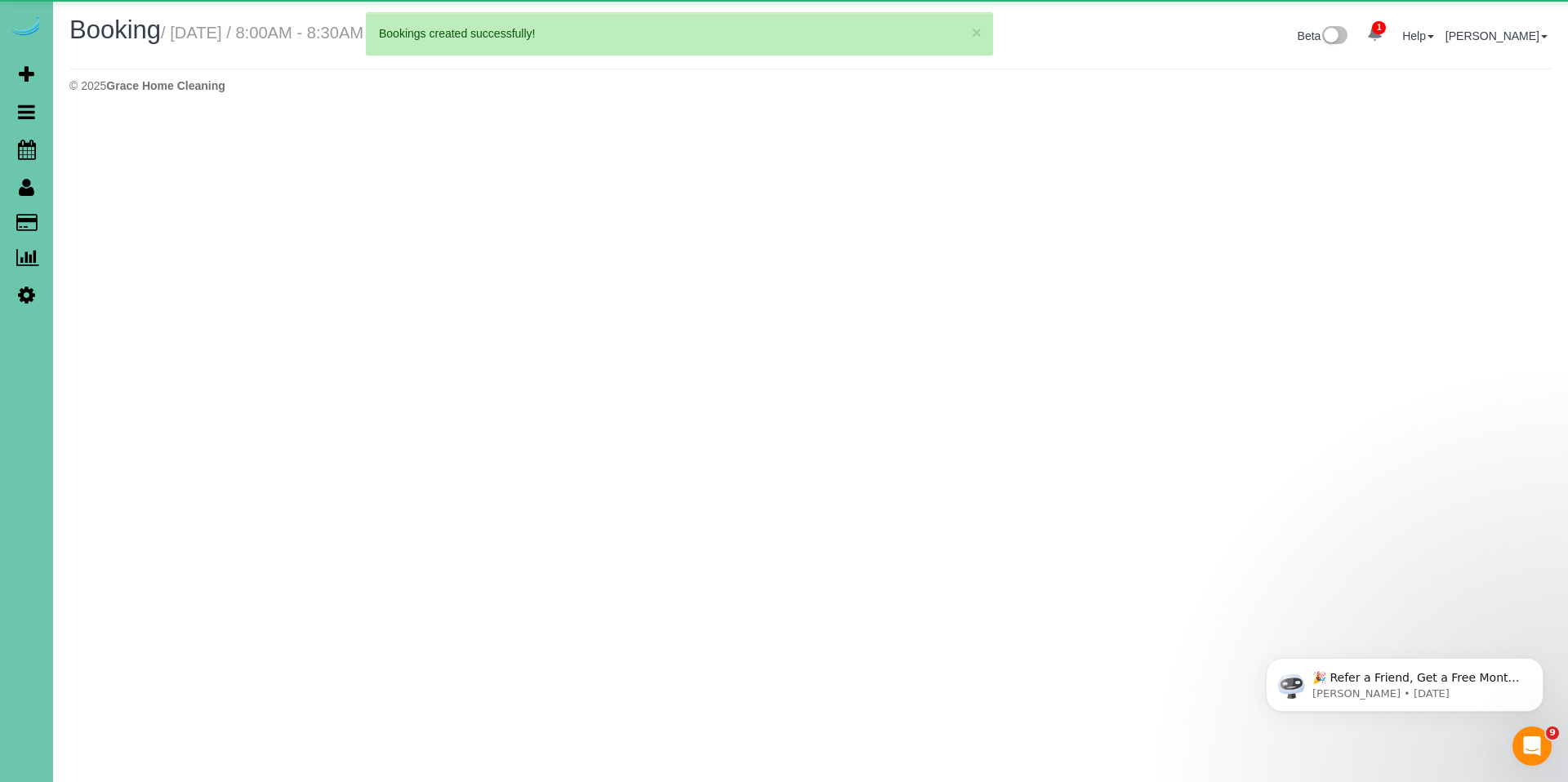
select select "NE"
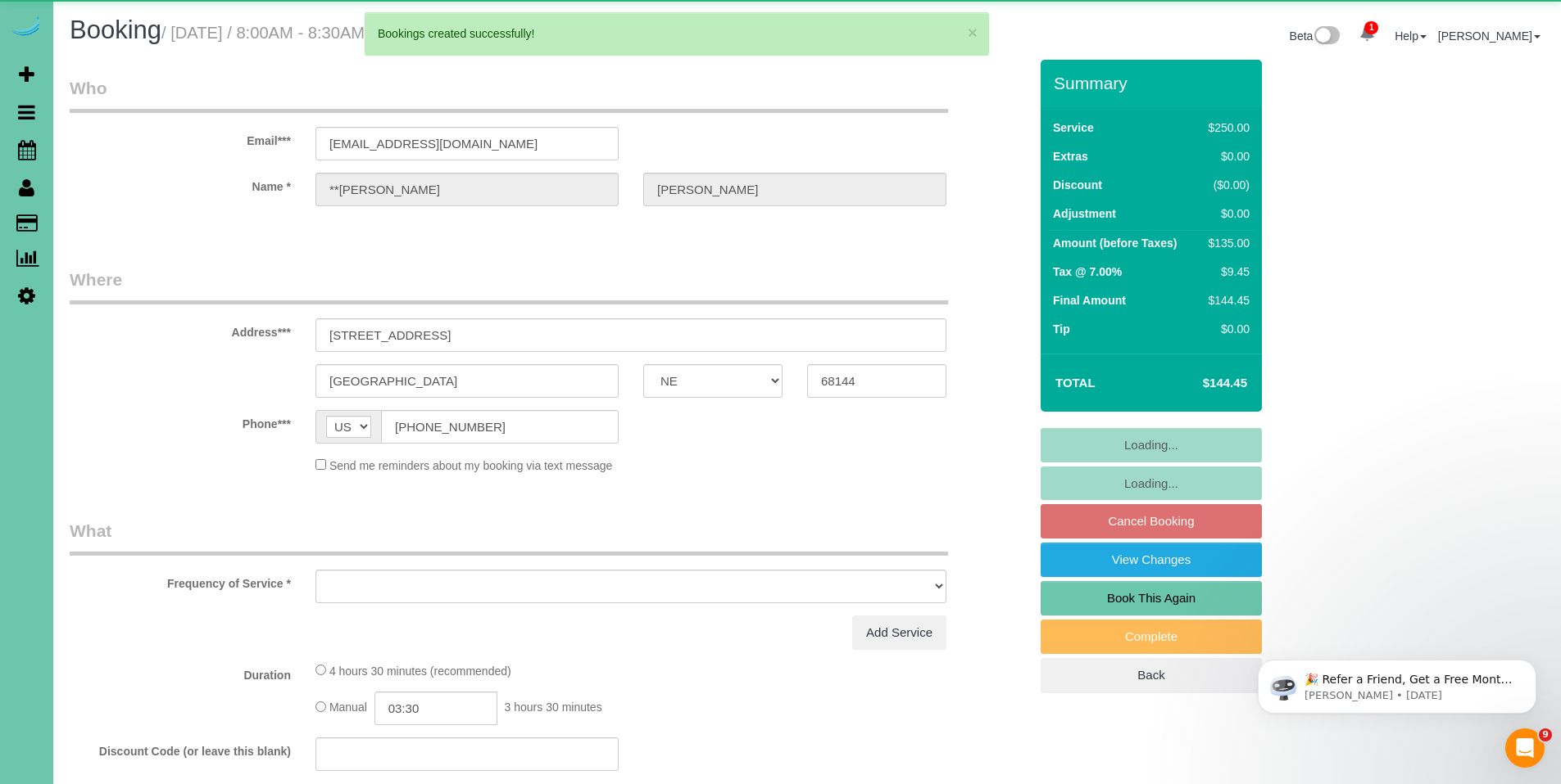
select select "object:48979"
select select "string:fspay-2ff8b9e6-7a8f-4780-bf7e-8bce11585814"
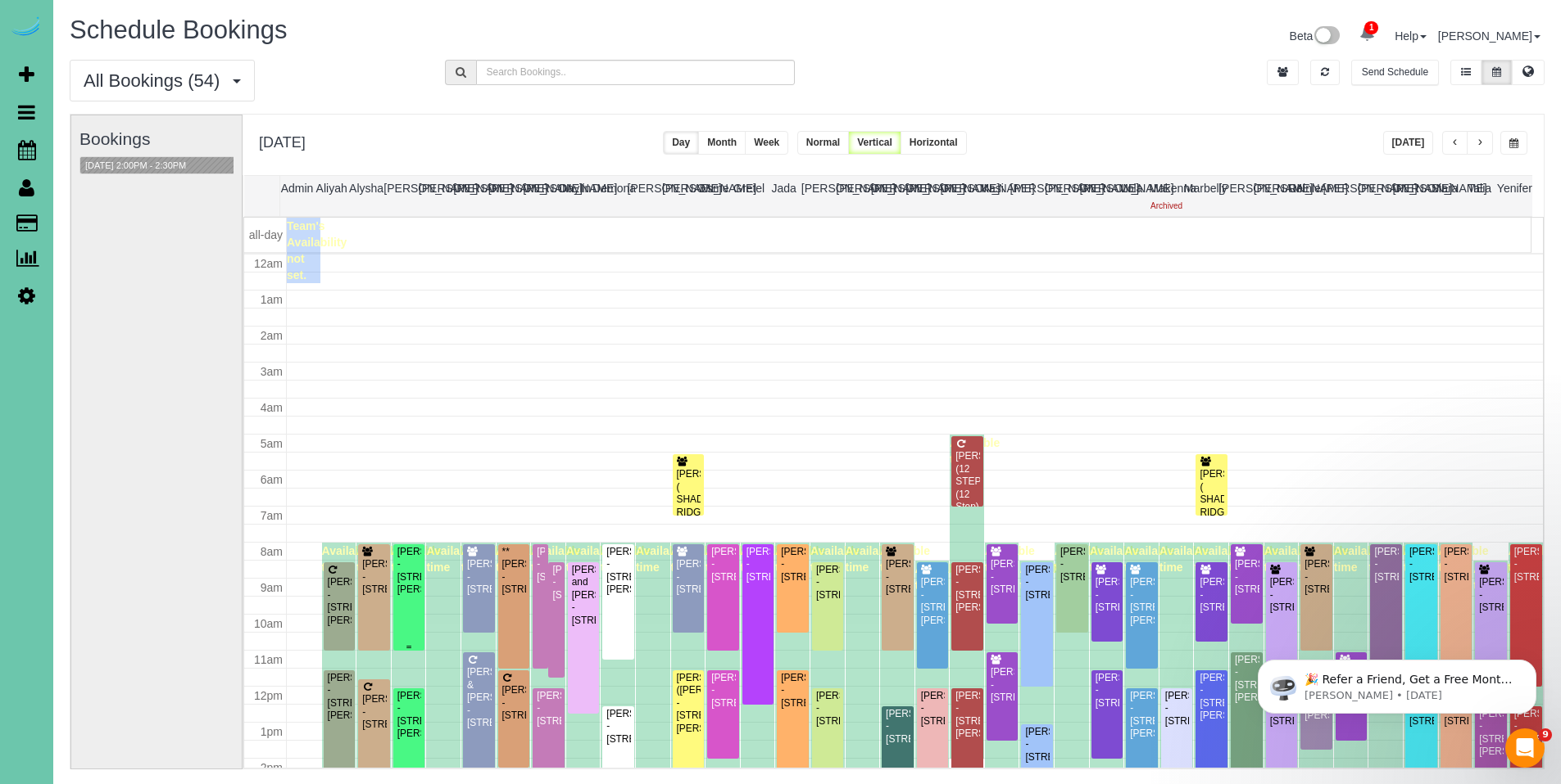
scroll to position [217, 0]
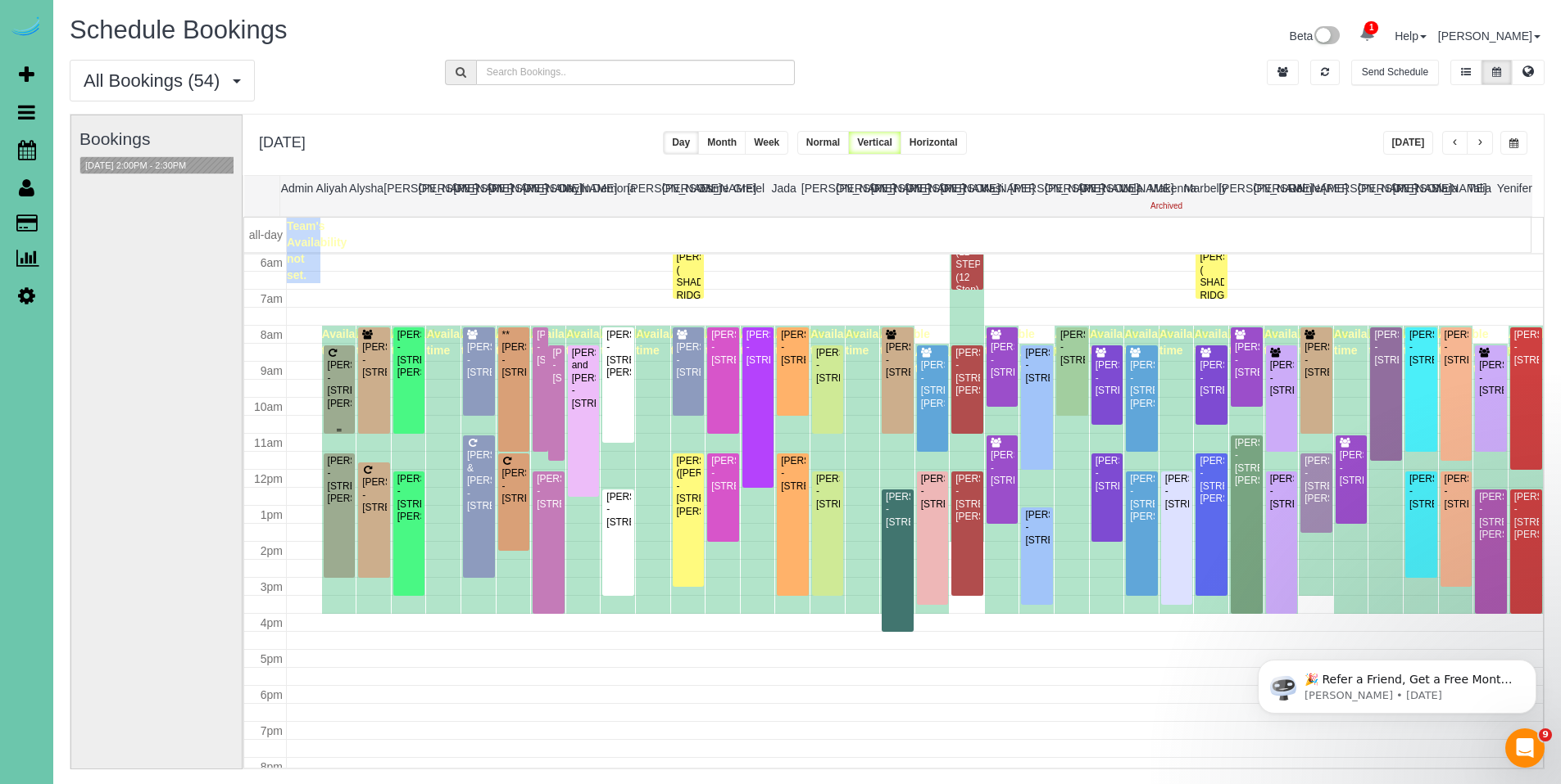
click at [347, 388] on div "Melissa Hunter - 19516 Mayberry Street, Elkhorn, NE 68022" at bounding box center [339, 385] width 25 height 51
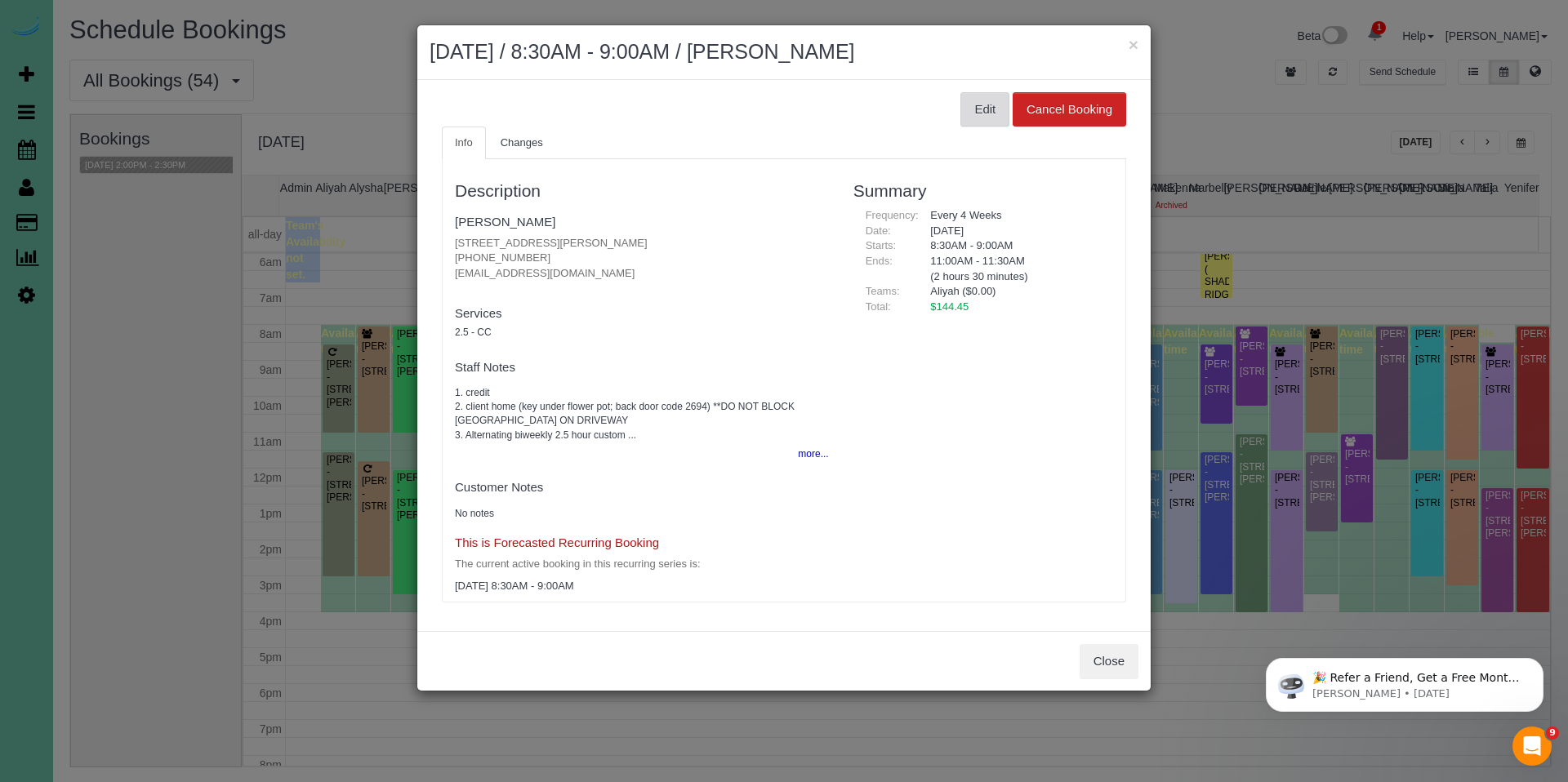
click at [974, 119] on button "Edit" at bounding box center [985, 109] width 49 height 34
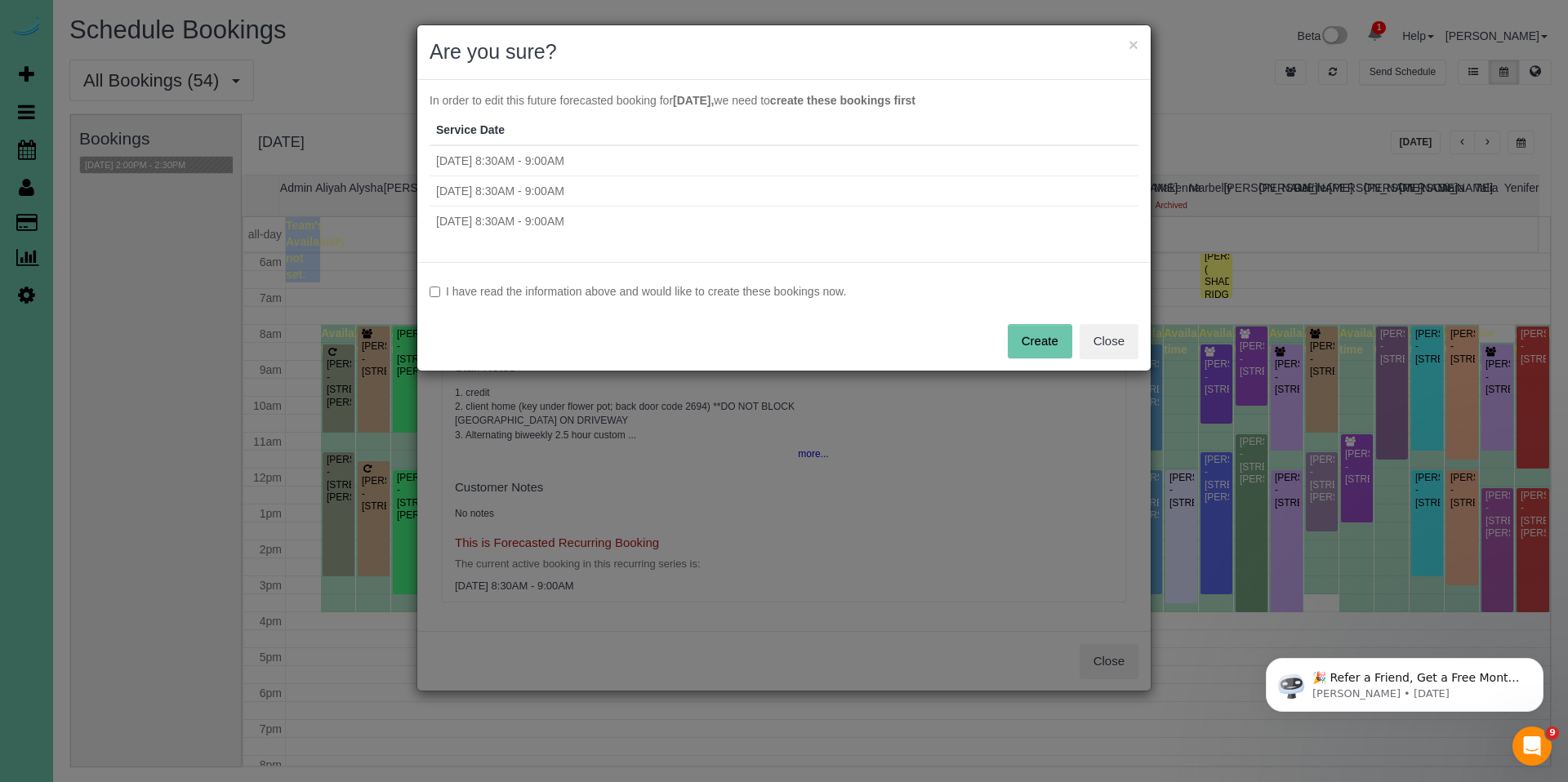
click at [784, 290] on label "I have read the information above and would like to create these bookings now." at bounding box center [784, 291] width 709 height 17
click at [1044, 343] on button "Create" at bounding box center [1040, 341] width 64 height 34
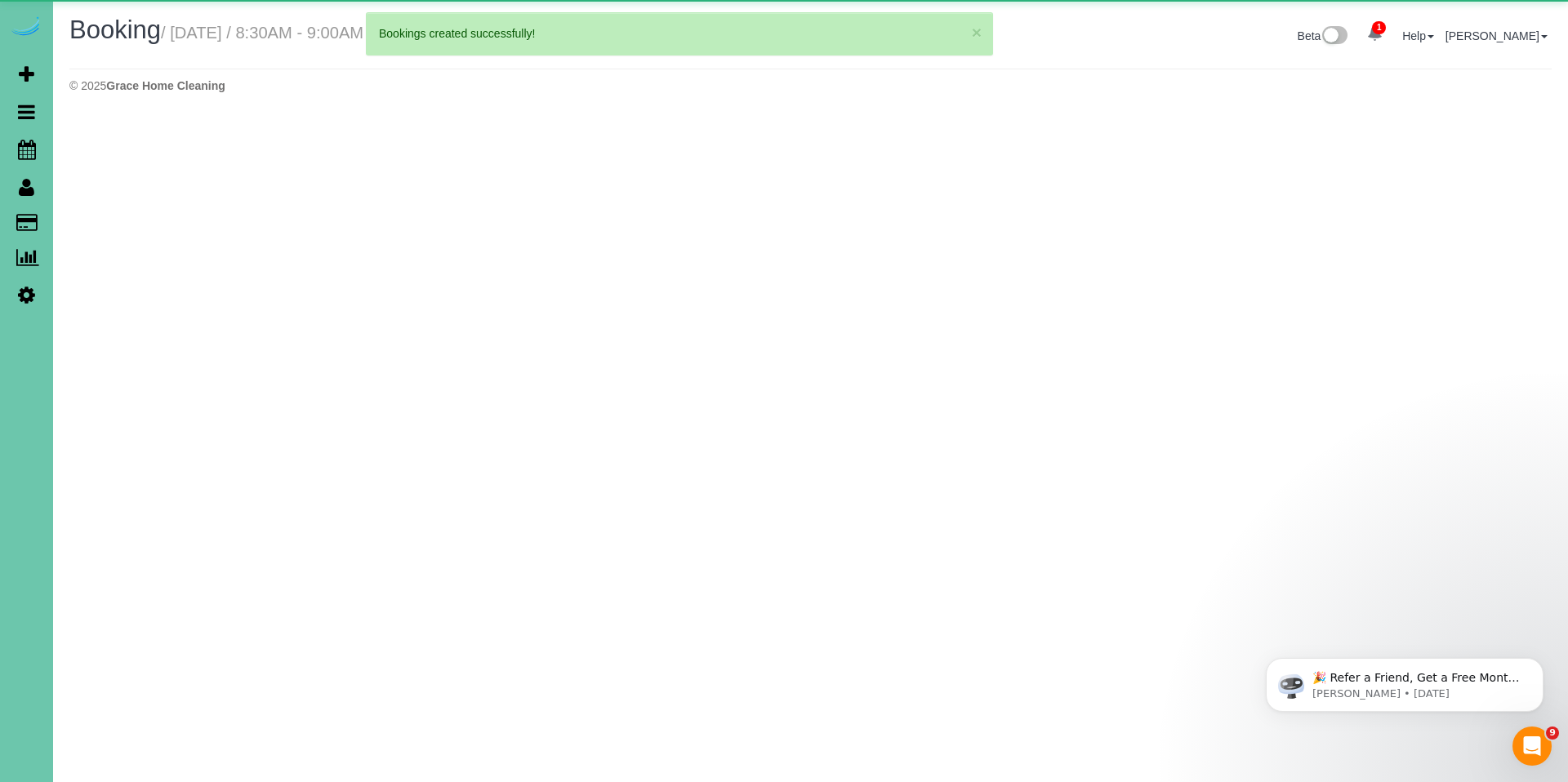
select select "NE"
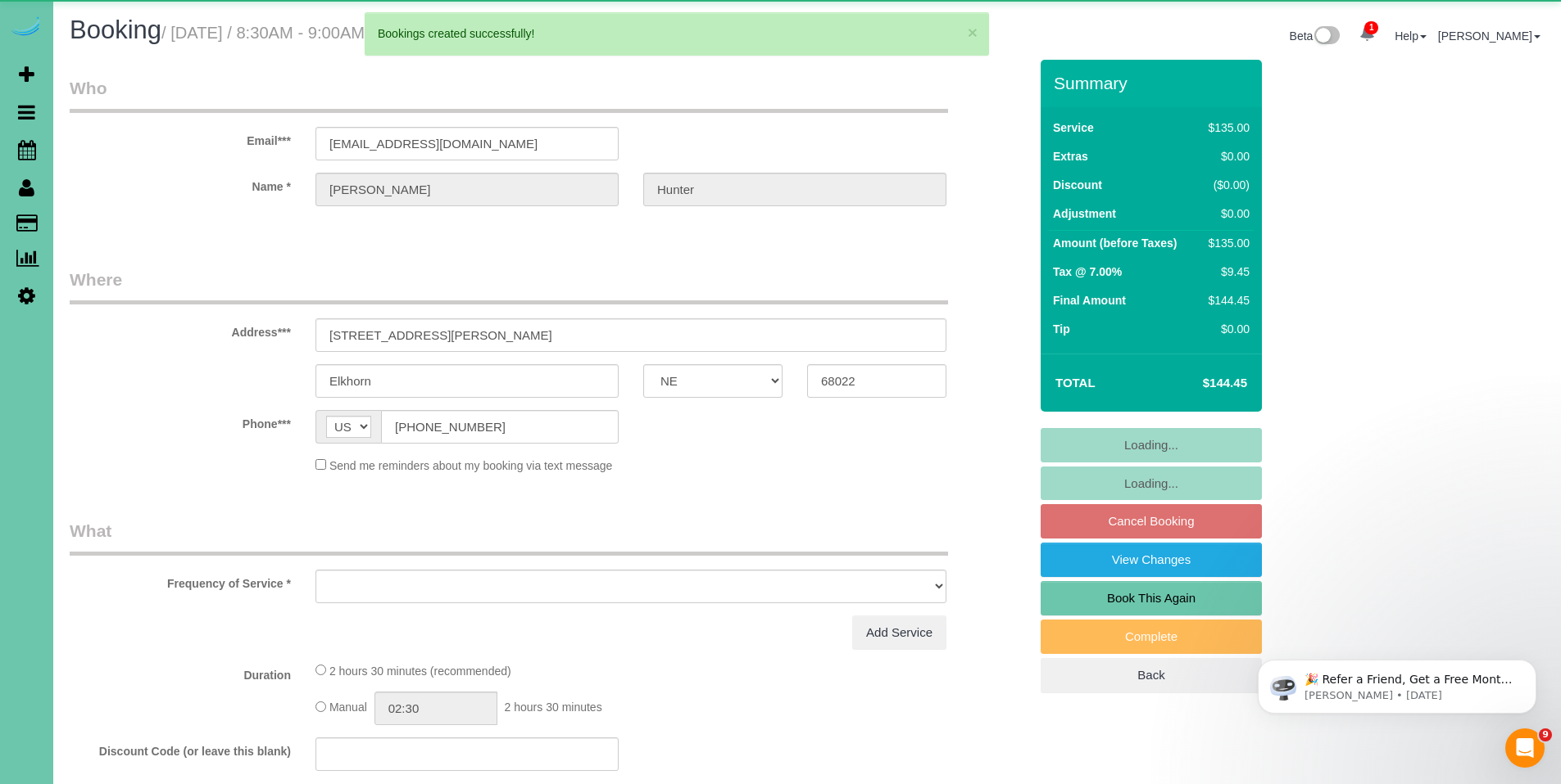
select select "object:49915"
select select "string:fspay-c1791ad3-5f3c-4de9-974d-5ed71c95aa0d"
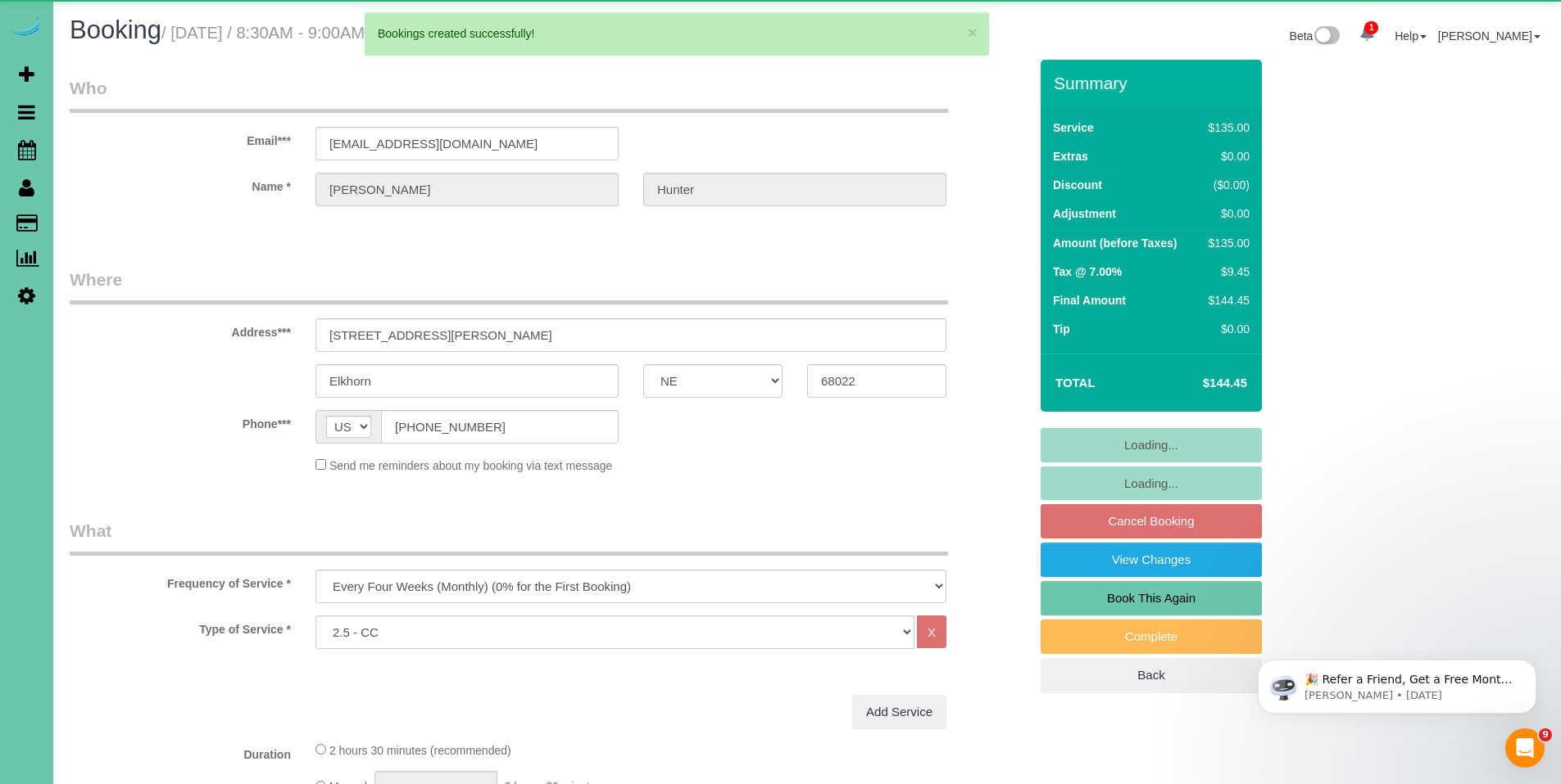
select select "object:50171"
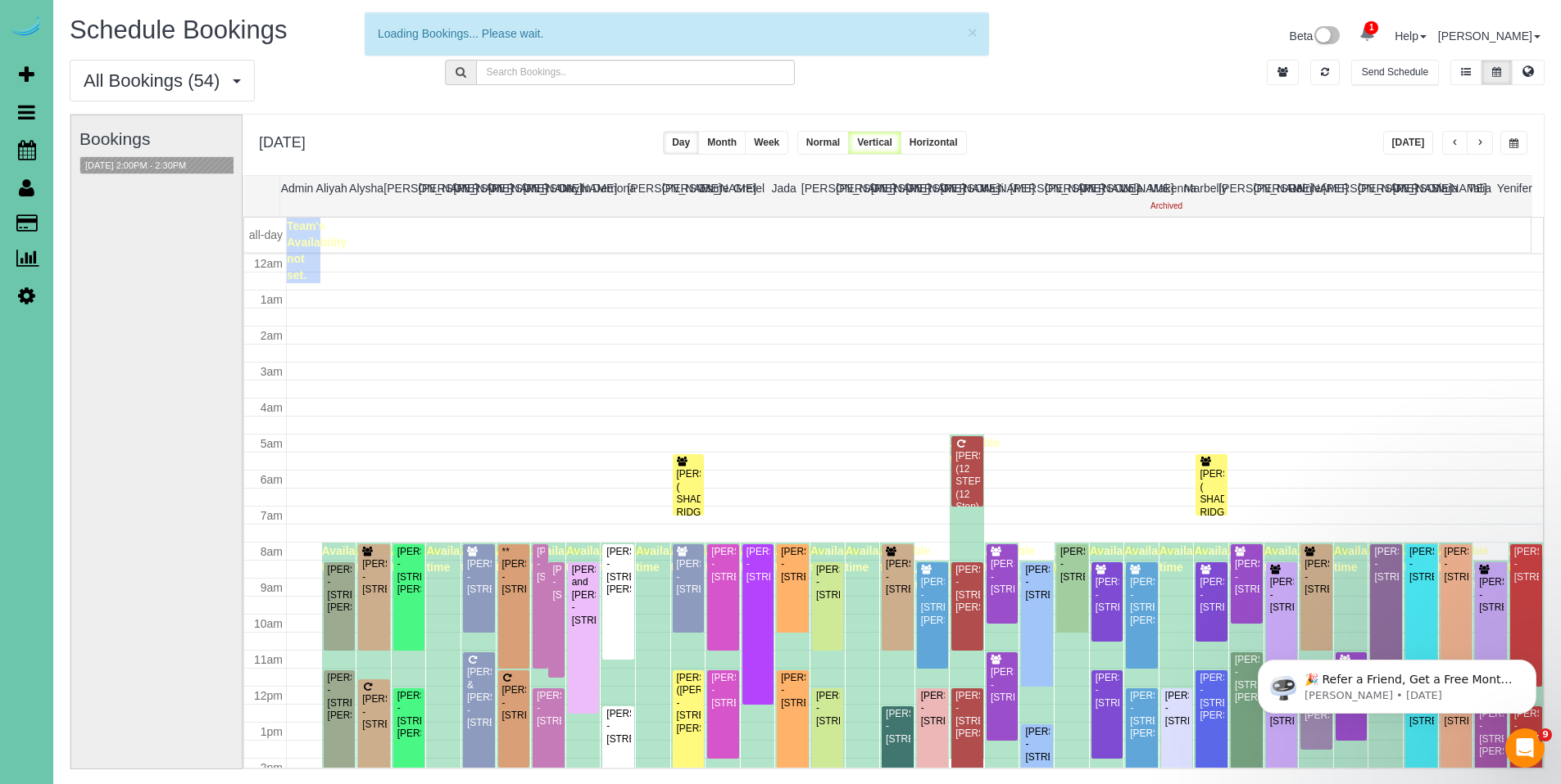
scroll to position [217, 0]
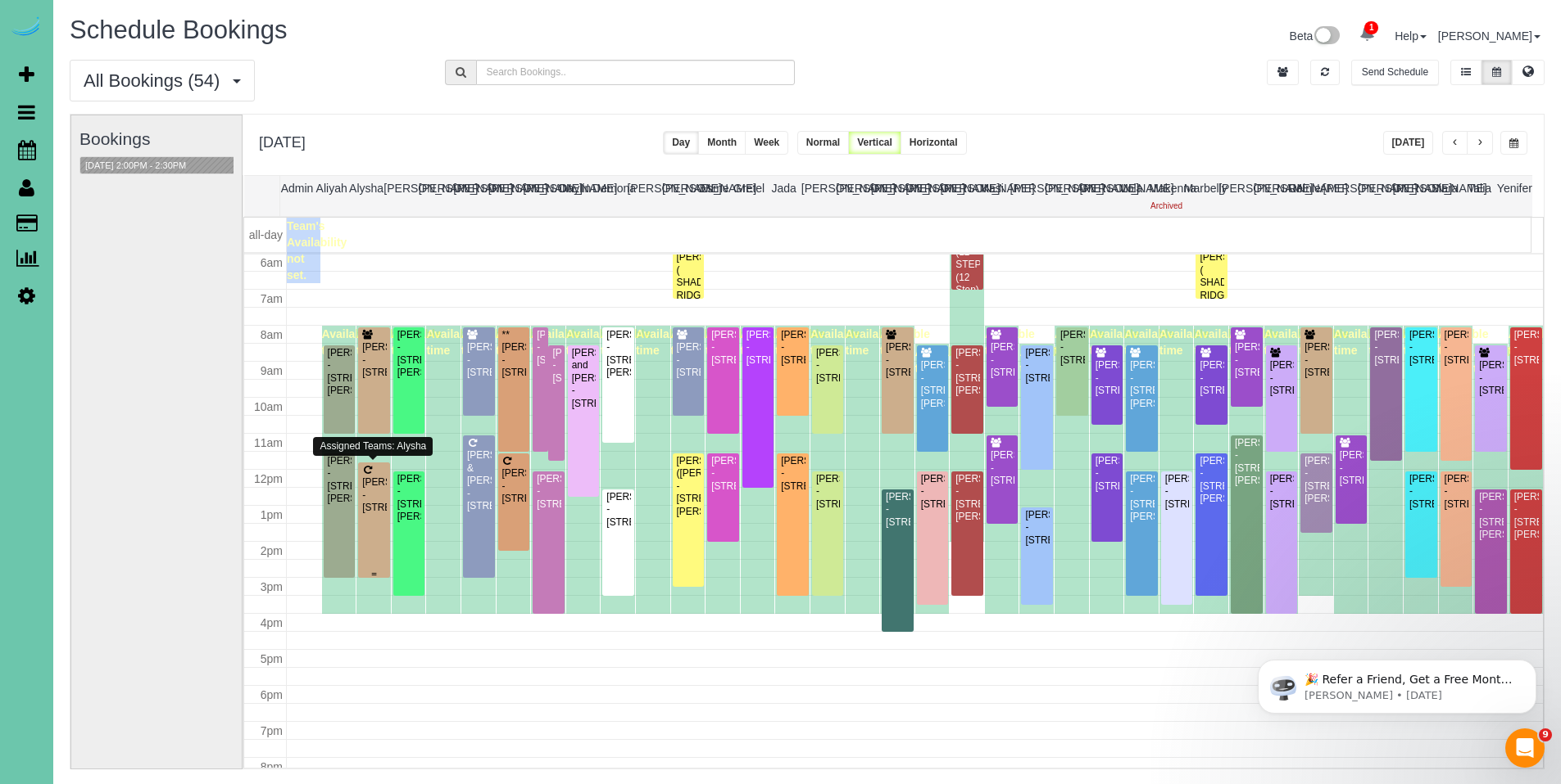
click at [381, 509] on div "Sandy LaRocca - 15810 Drexel Circle, Omaha, NE 68135" at bounding box center [373, 495] width 25 height 38
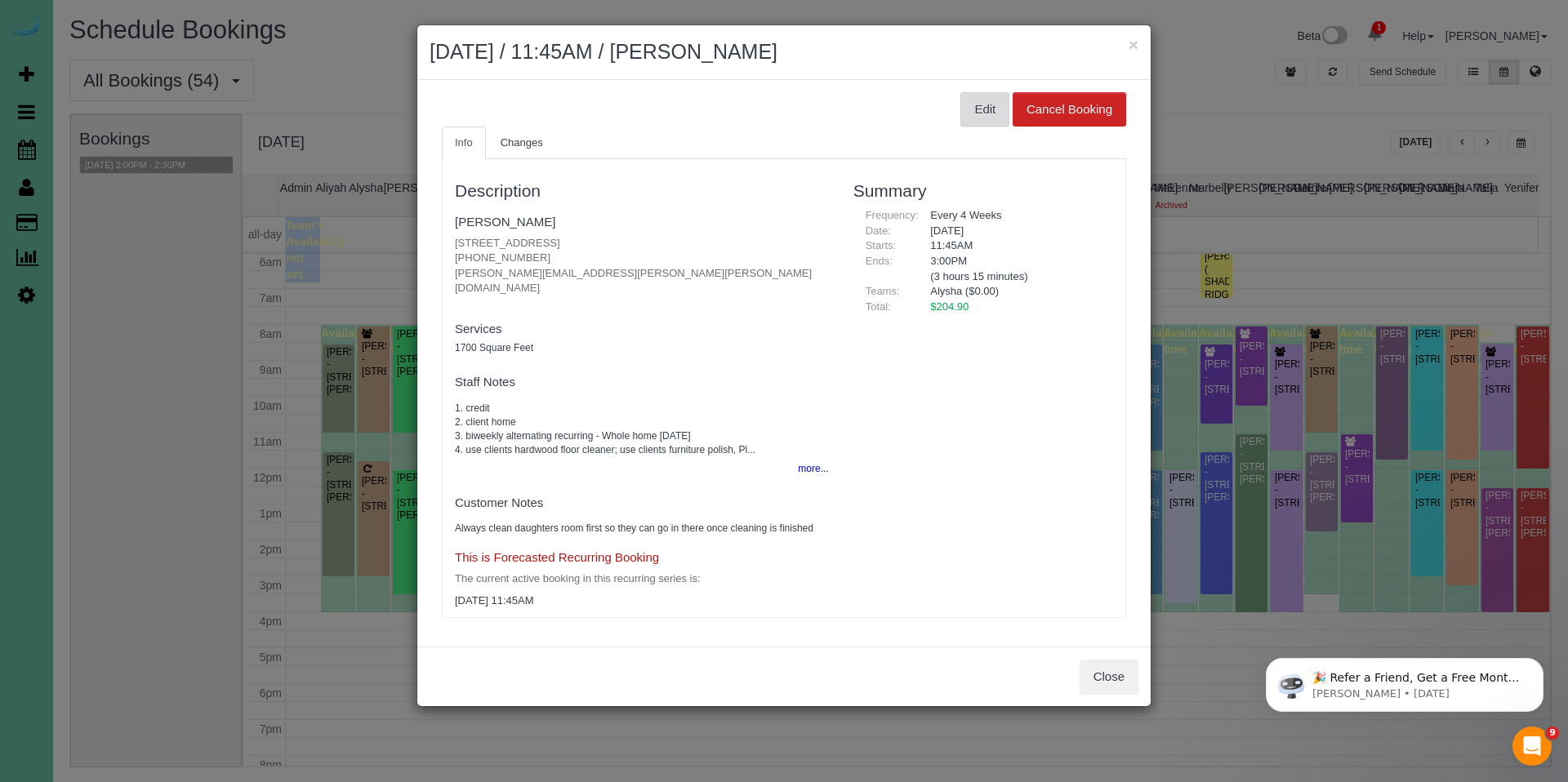
click at [978, 109] on button "Edit" at bounding box center [985, 109] width 49 height 34
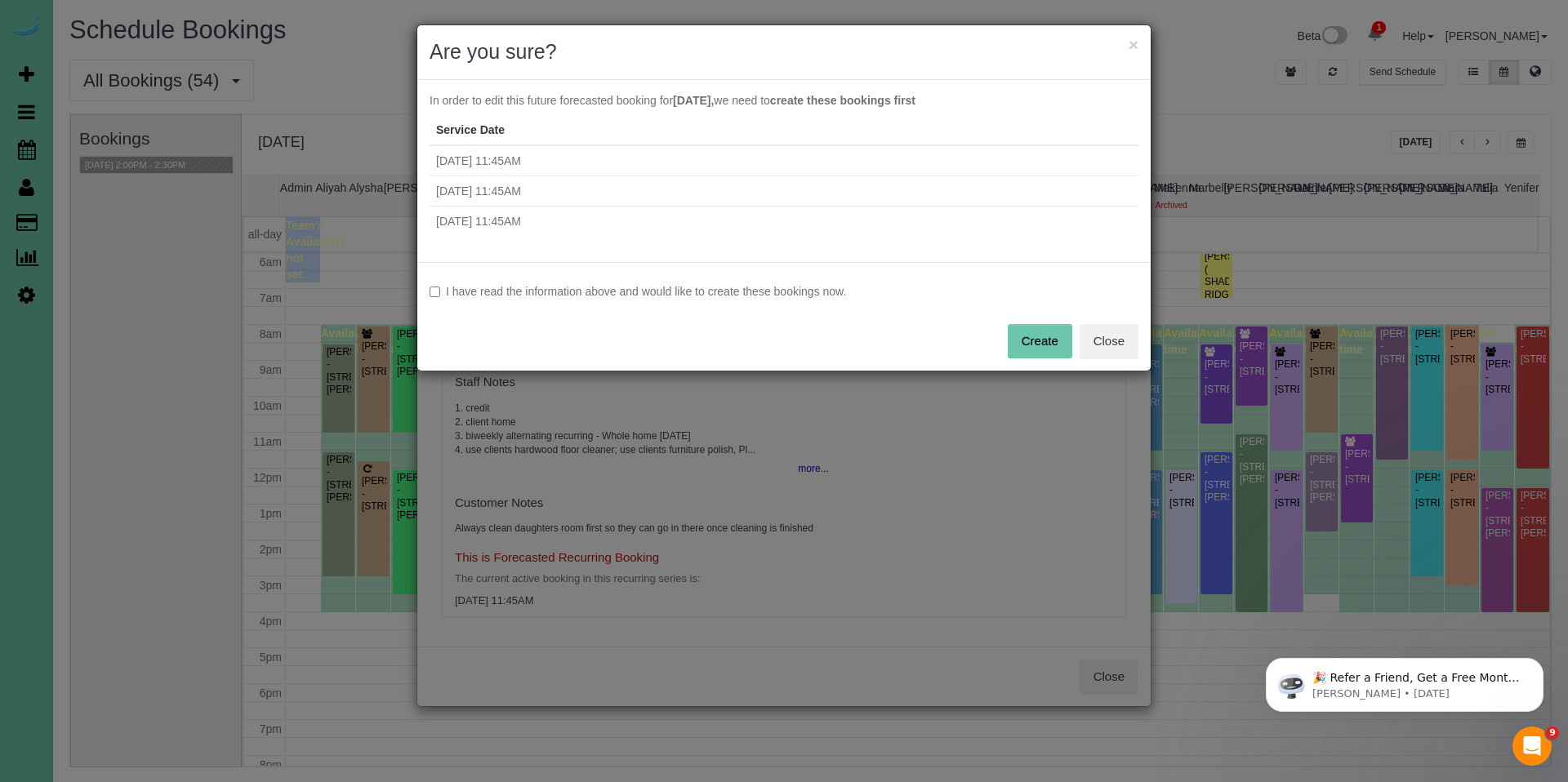
click at [775, 290] on label "I have read the information above and would like to create these bookings now." at bounding box center [784, 291] width 709 height 17
click at [1046, 352] on button "Create" at bounding box center [1040, 341] width 64 height 34
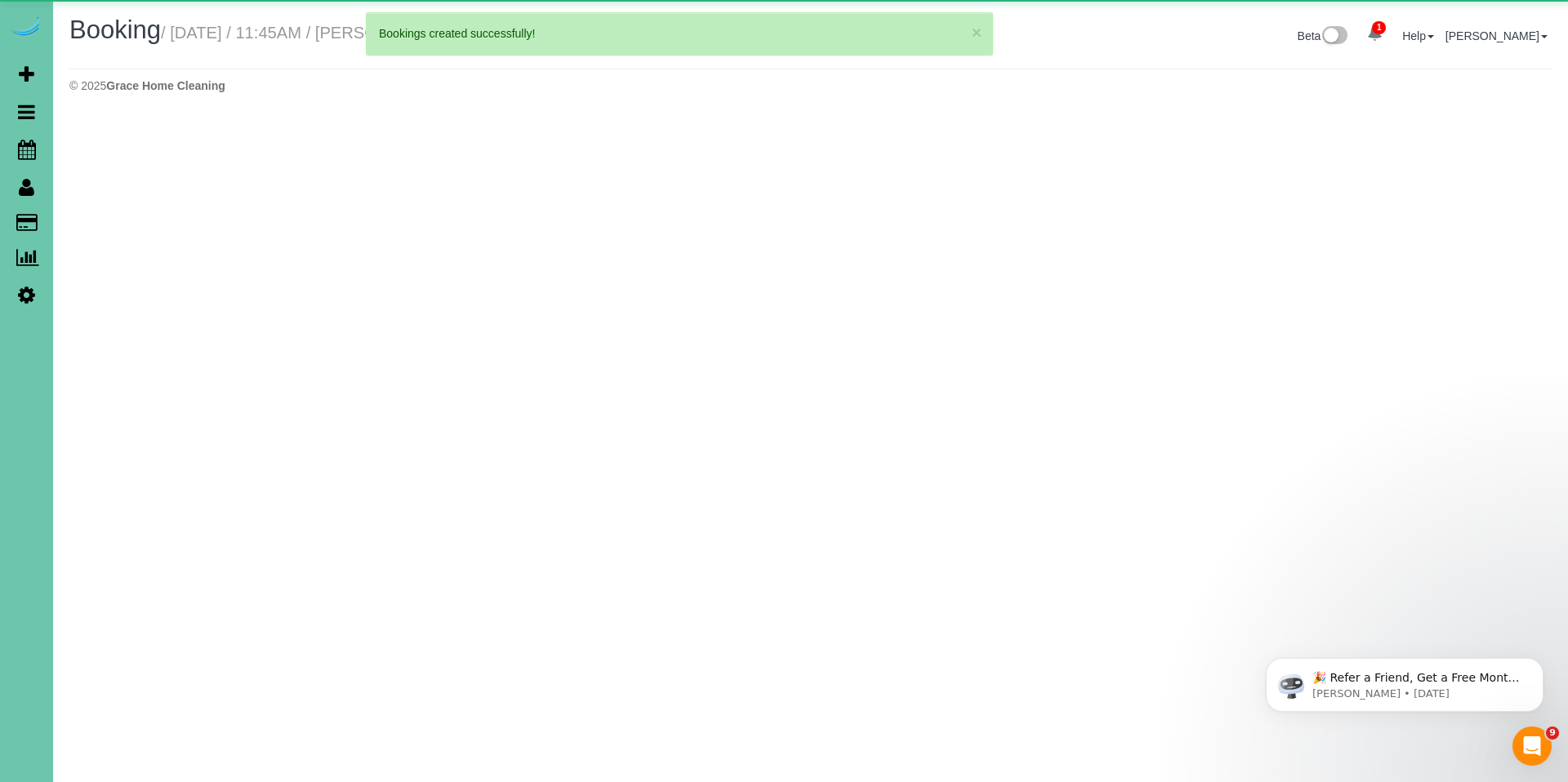
select select "NE"
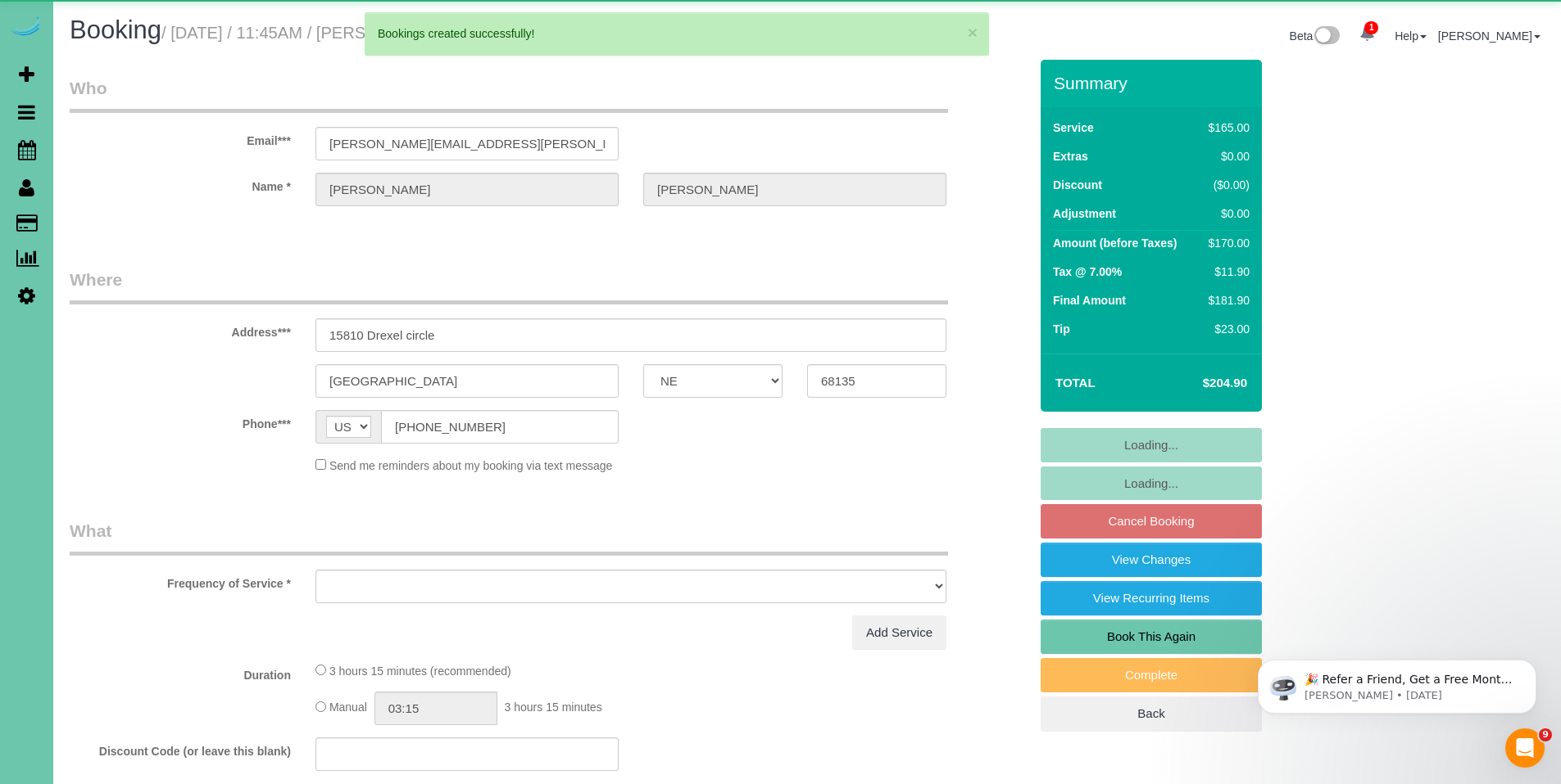
select select "object:51102"
select select "string:fspay-8d469fbf-8e17-420a-8cf4-ee8f6e80ff93"
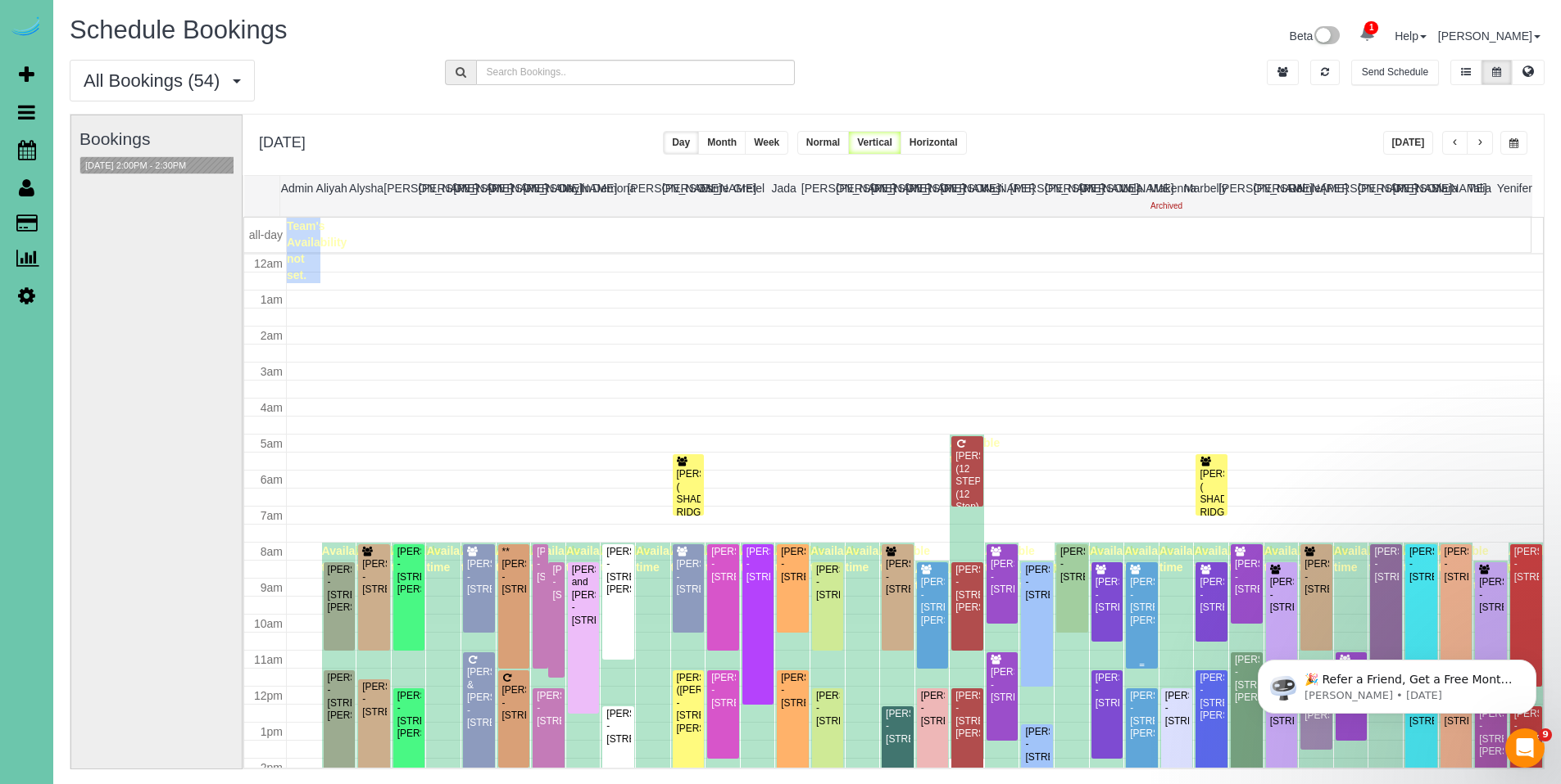
scroll to position [217, 0]
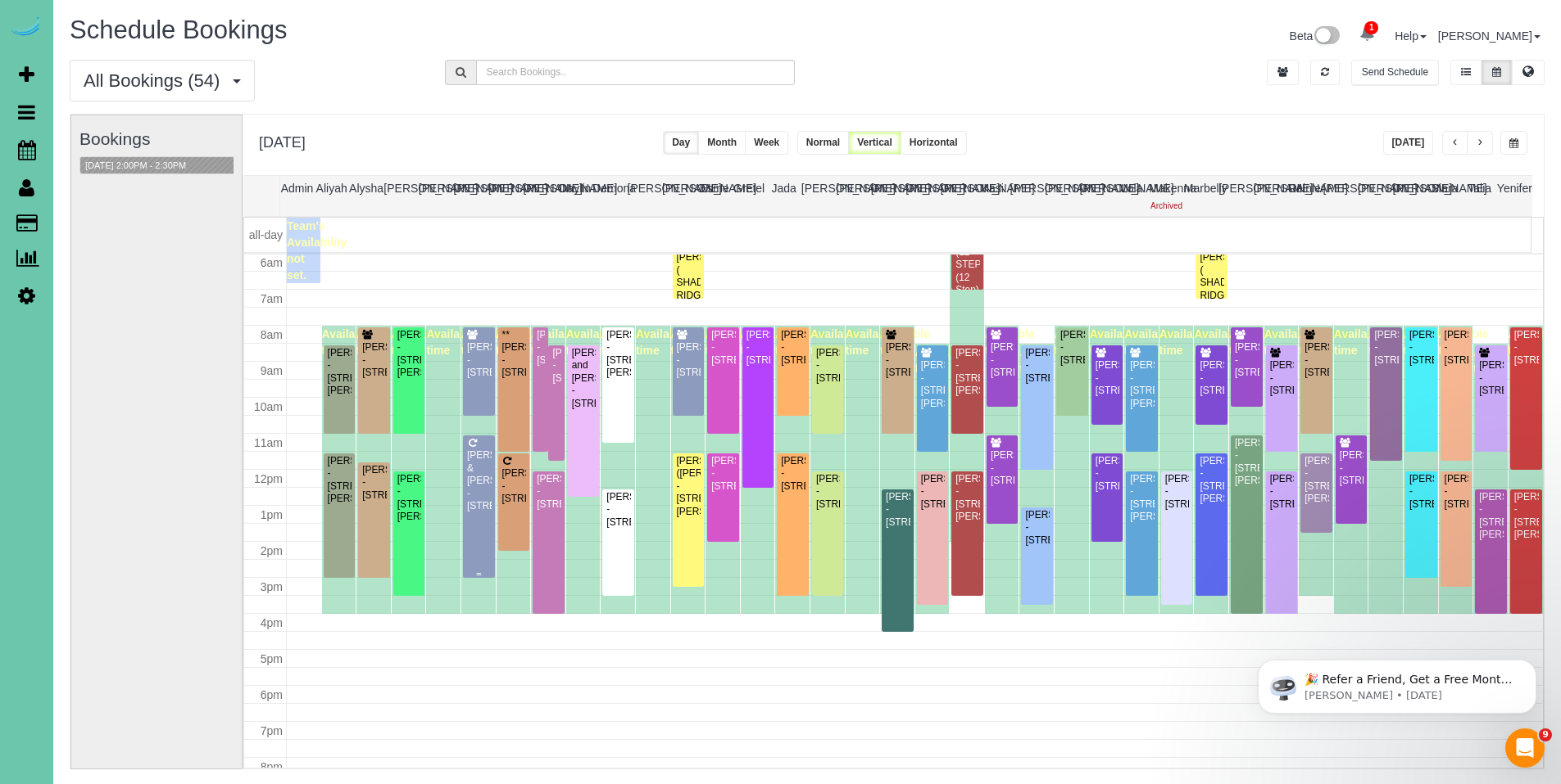
click at [475, 471] on div "Renne & Rich Hume - 7265 N 155th St, Bennington, NE 68007" at bounding box center [478, 481] width 25 height 63
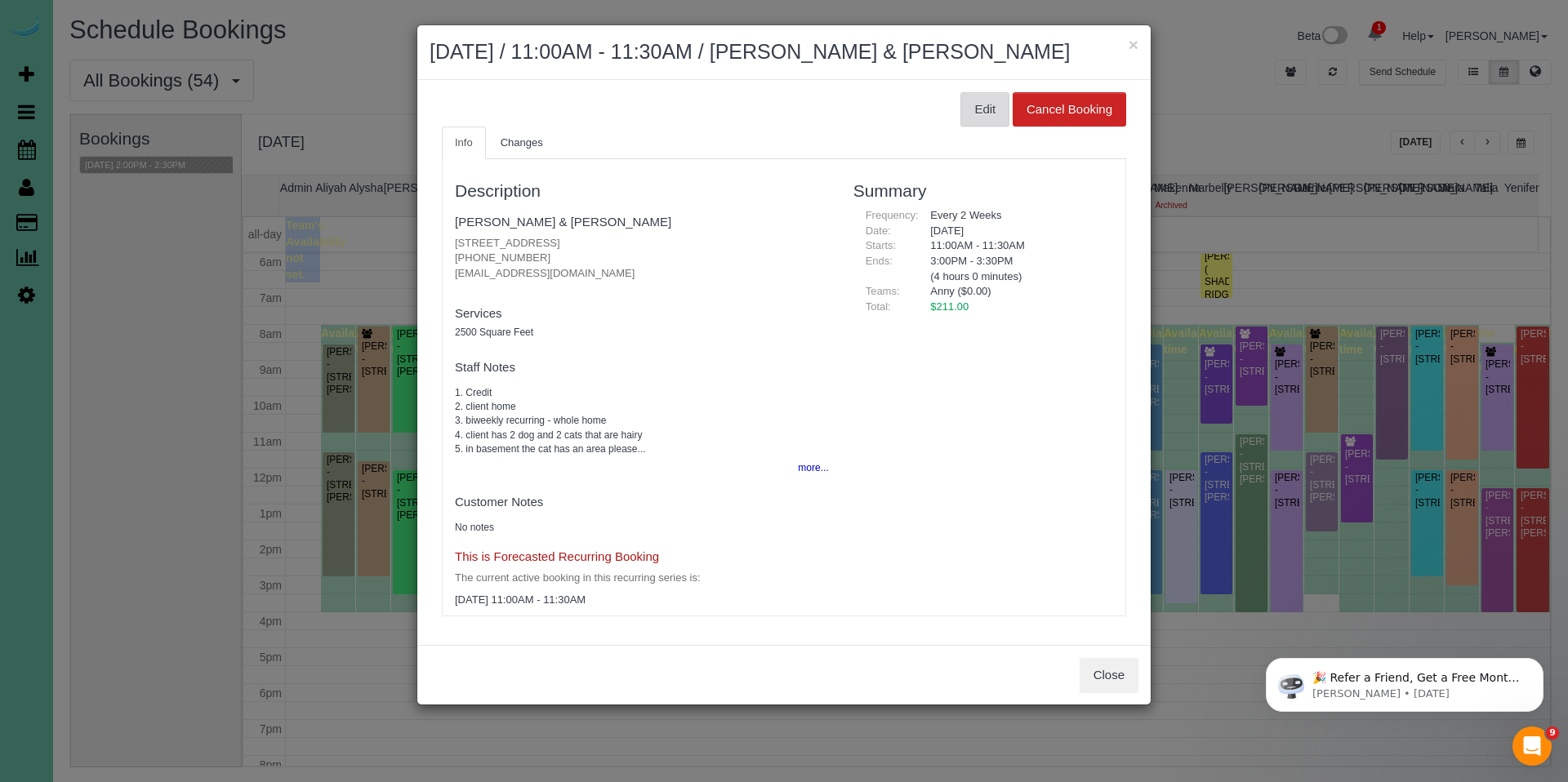
click at [975, 113] on button "Edit" at bounding box center [985, 109] width 49 height 34
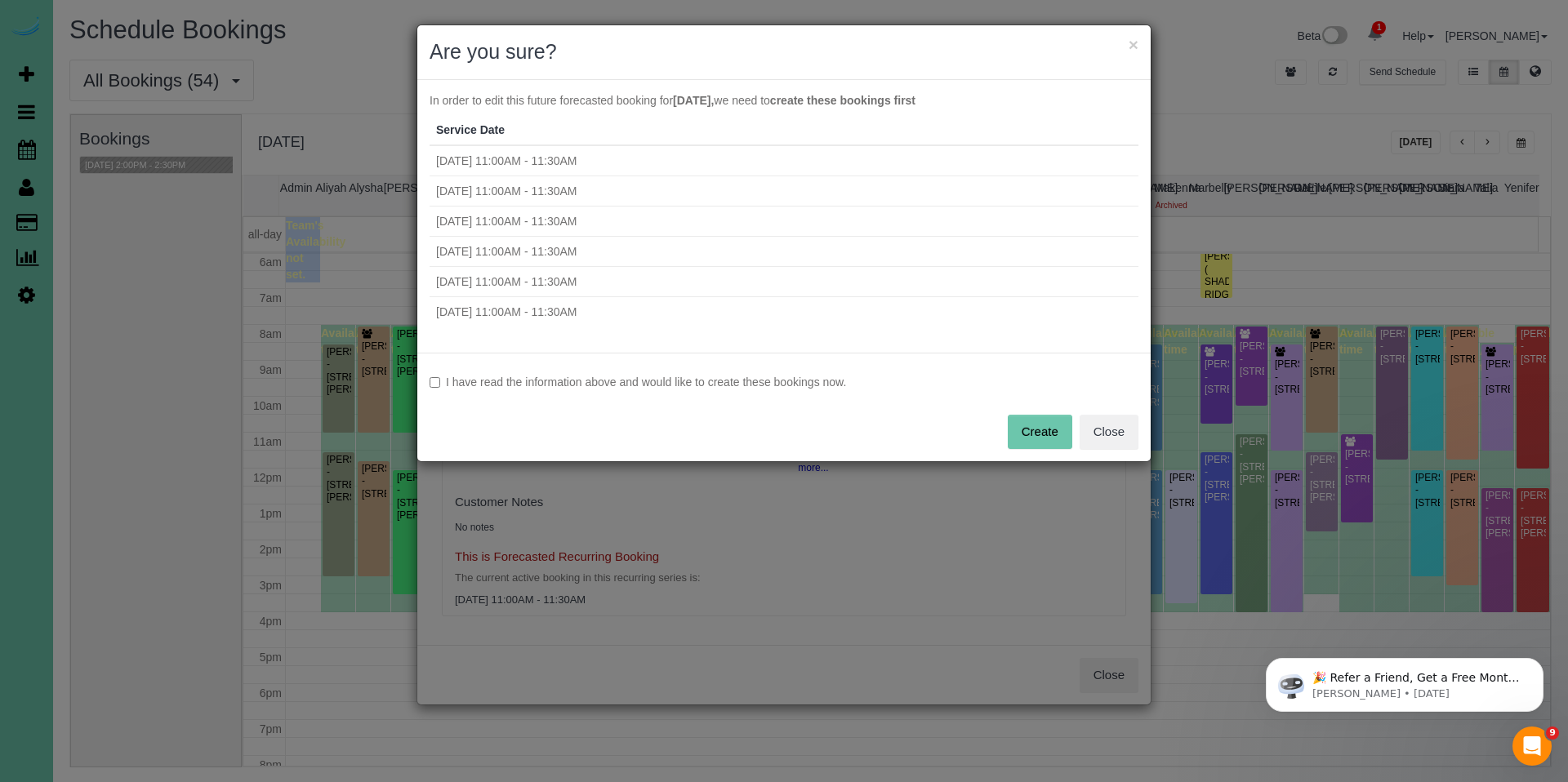
click at [625, 381] on label "I have read the information above and would like to create these bookings now." at bounding box center [784, 382] width 709 height 17
click at [1050, 433] on button "Create" at bounding box center [1040, 432] width 64 height 34
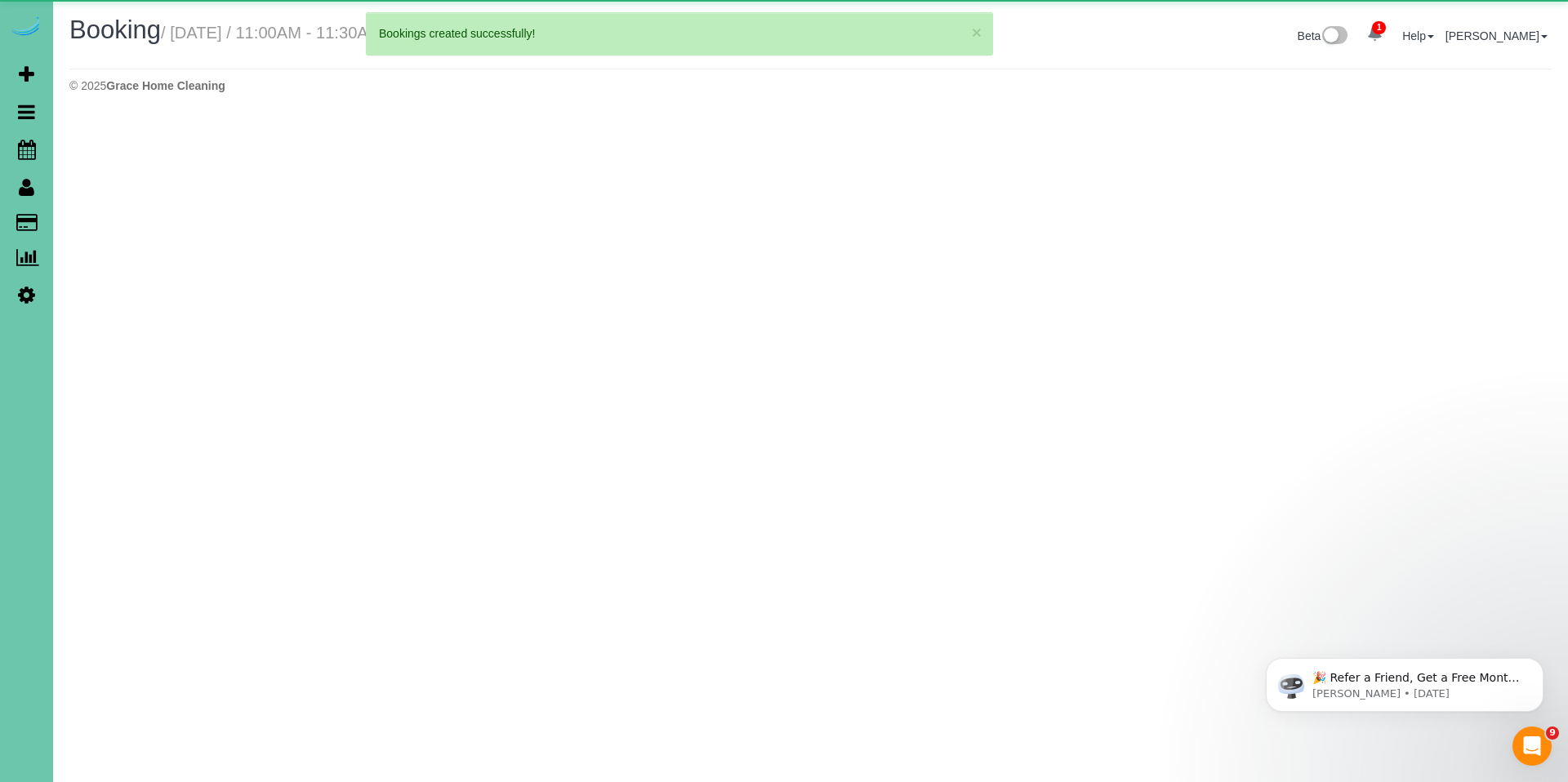
select select "NE"
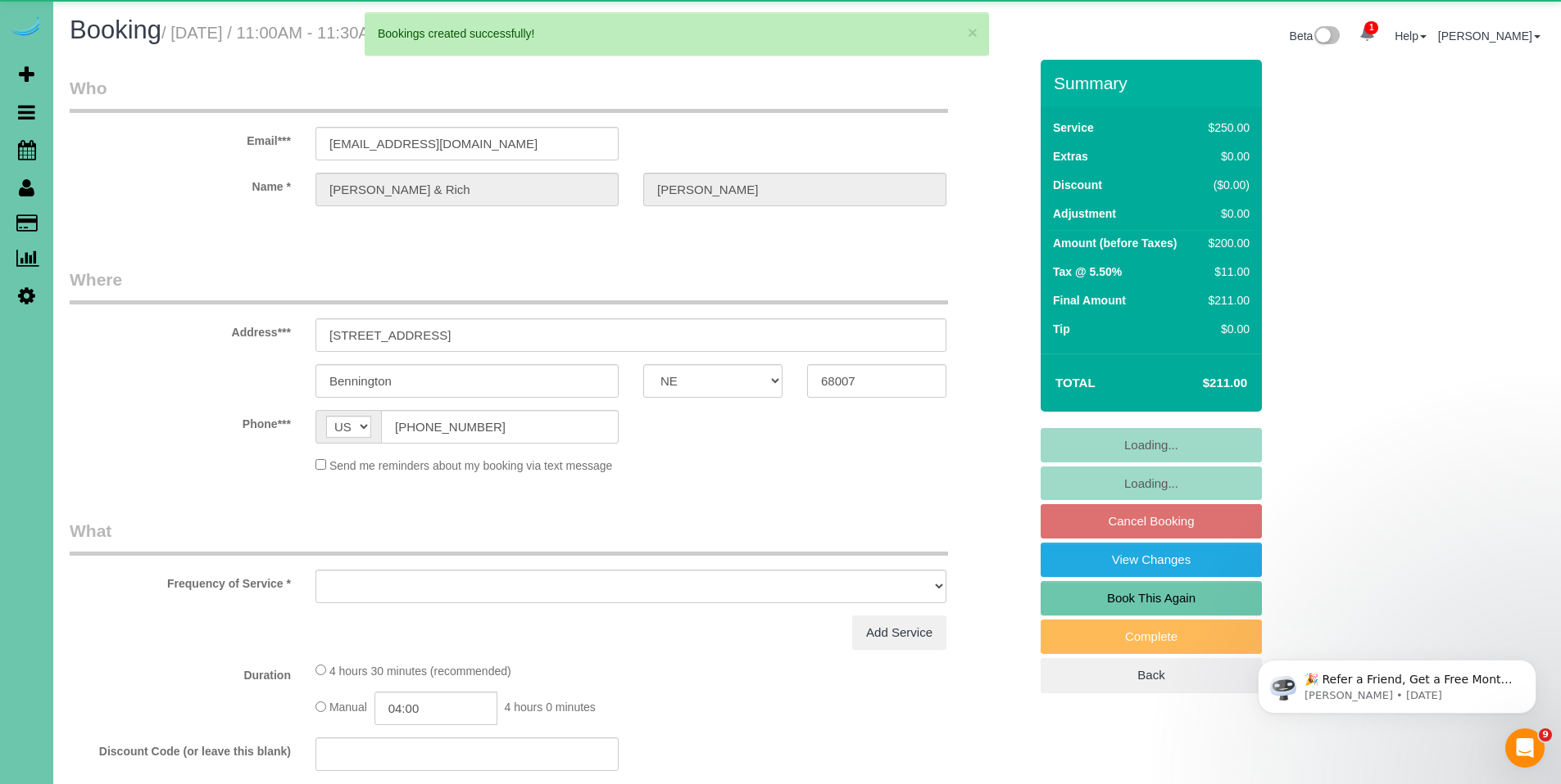
select select "object:52414"
select select "string:fspay-b481ecc6-a9f0-4391-9e29-e4d74d665ae2"
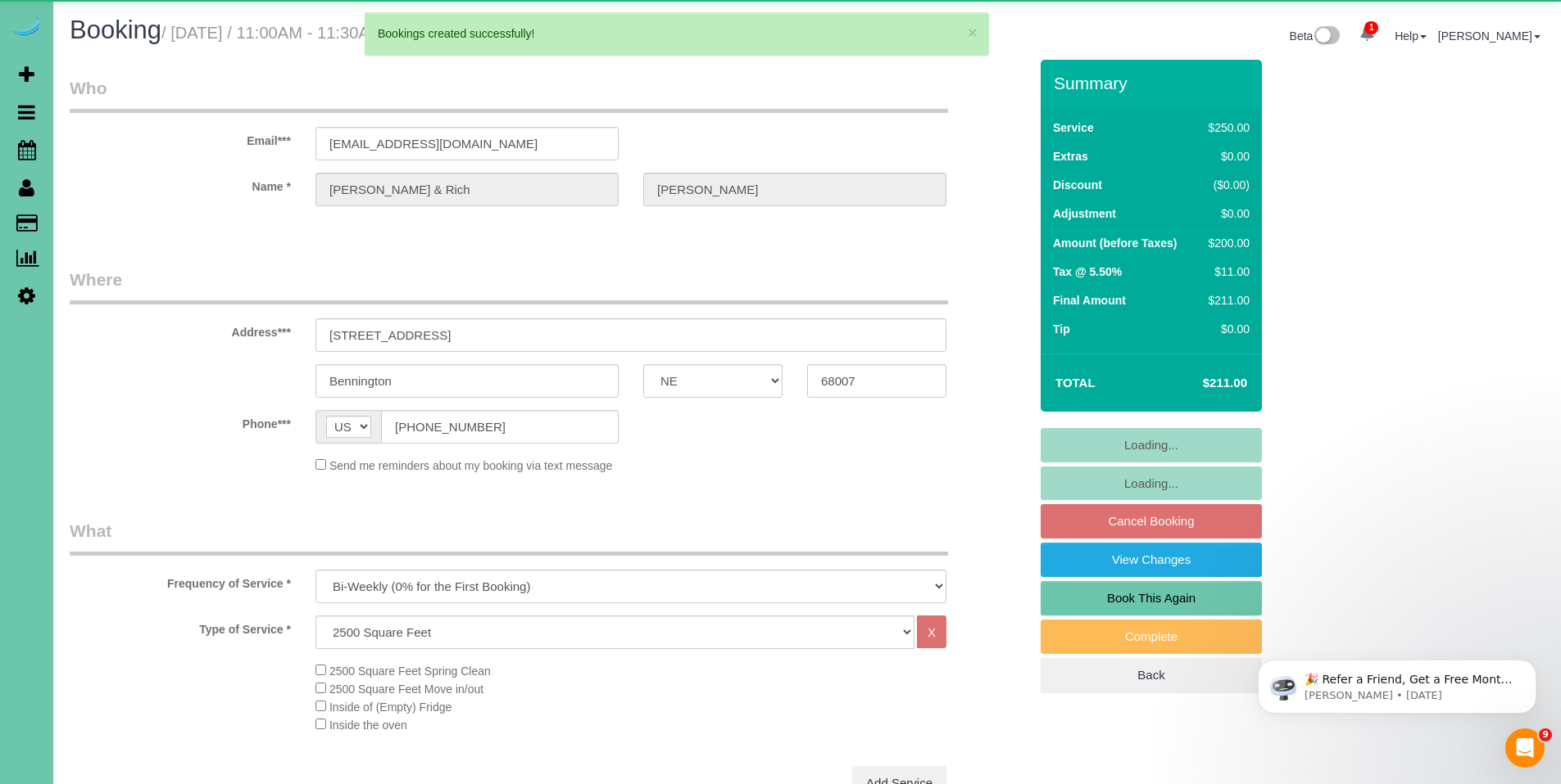
select select "object:52447"
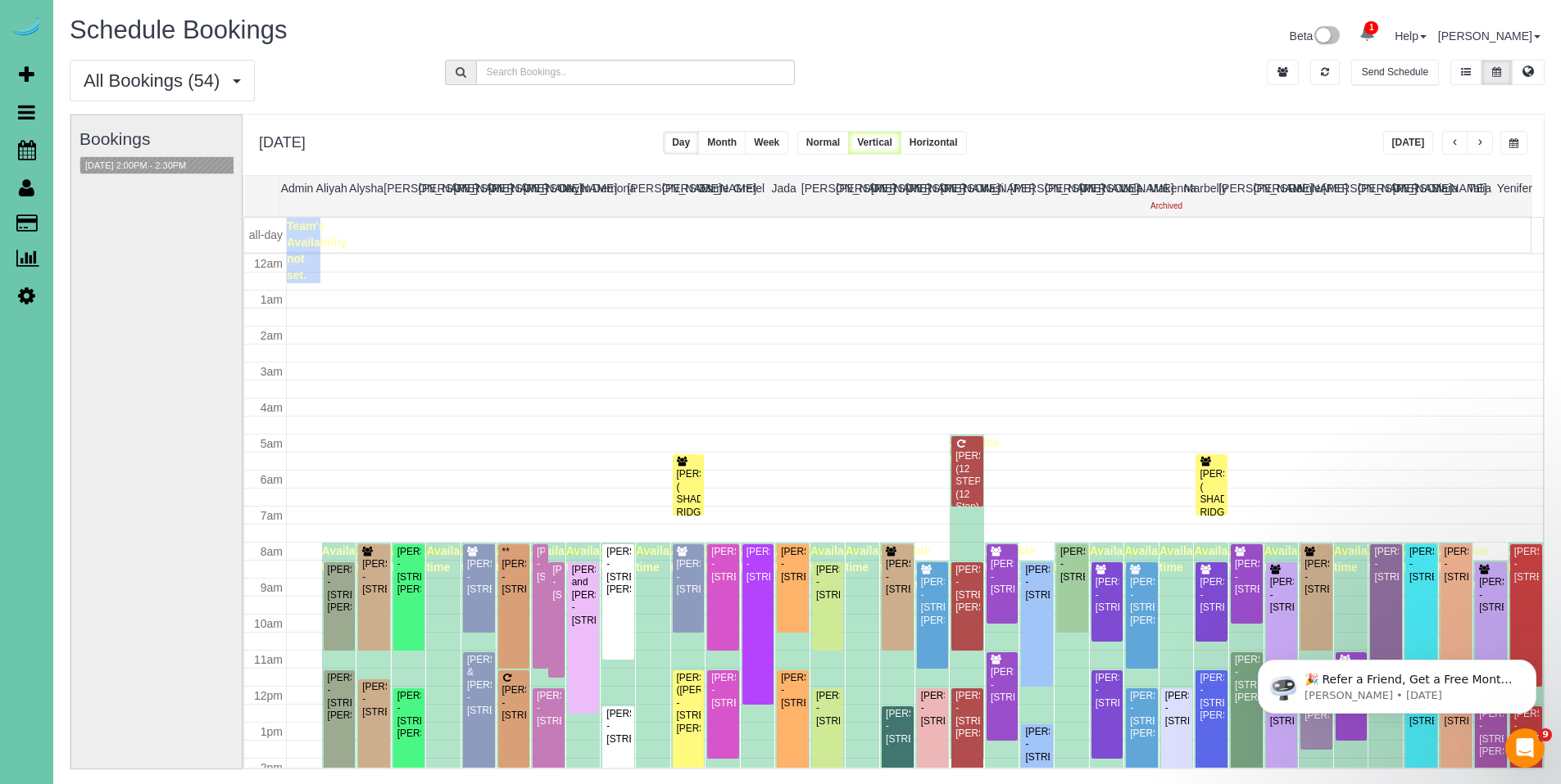
scroll to position [217, 0]
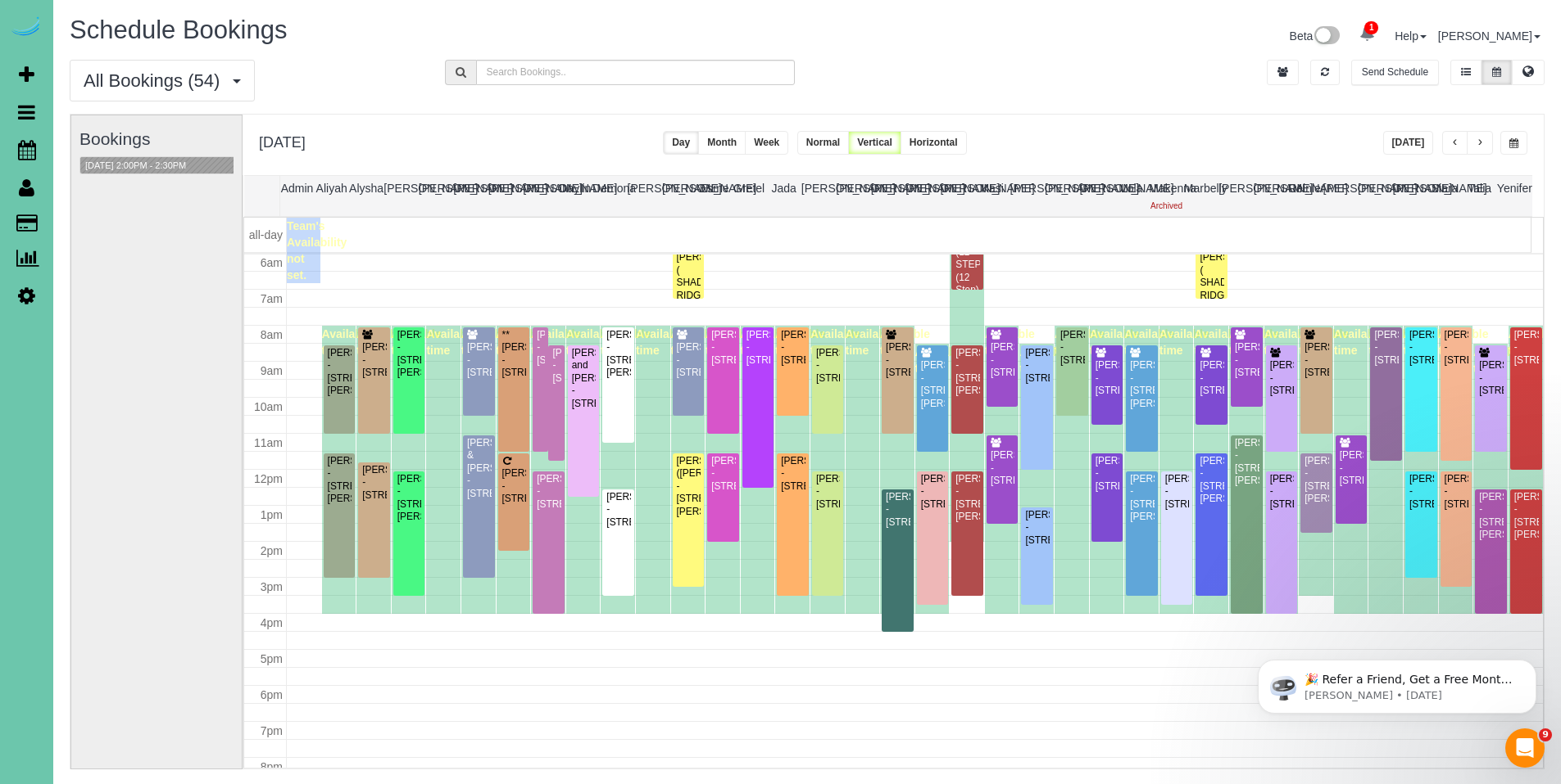
click at [1475, 143] on span "button" at bounding box center [1479, 142] width 8 height 10
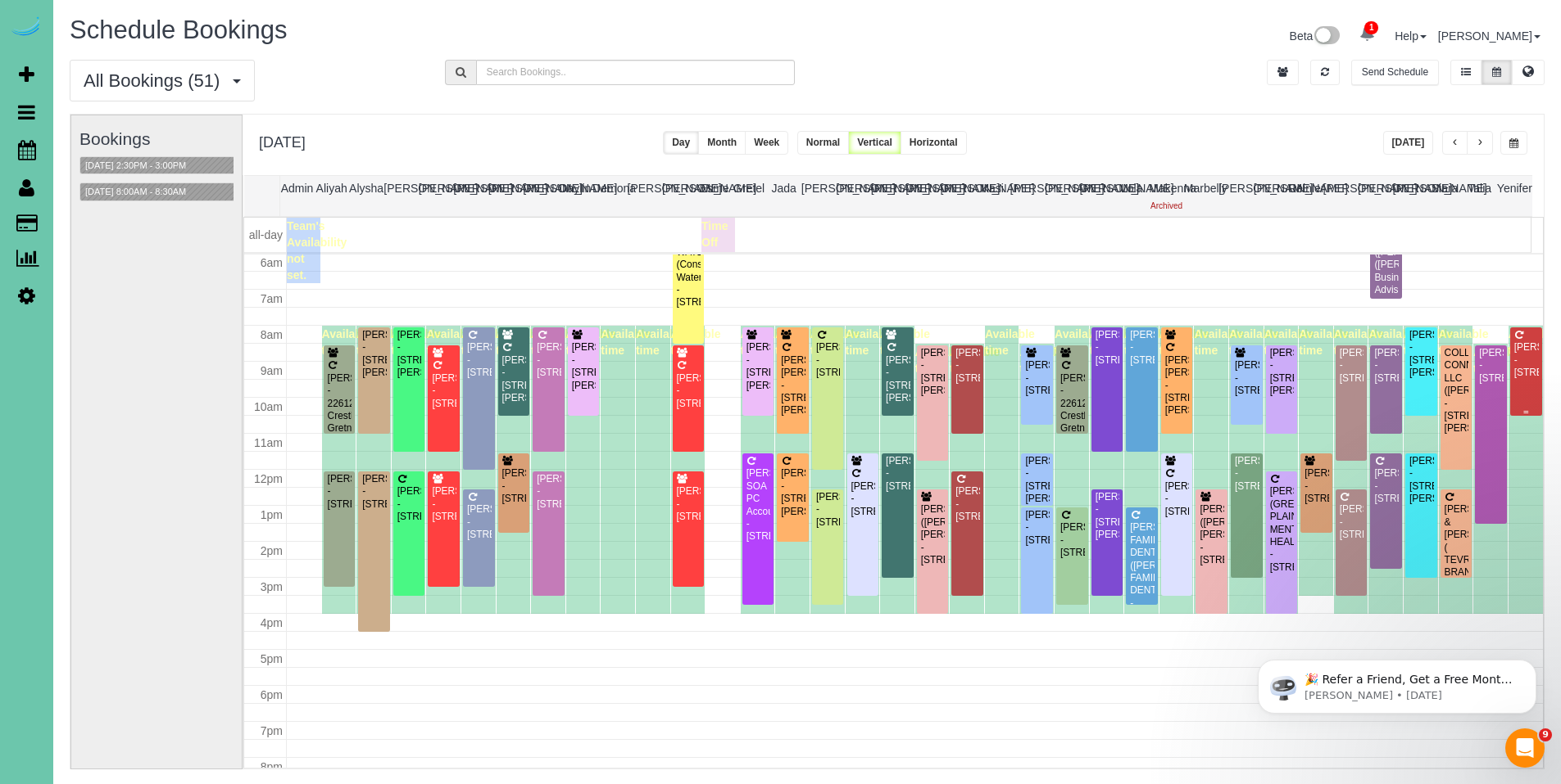
click at [1513, 370] on div "Lynda Hoffmann - 6704 S 188th Street, Omaha, NE 68135" at bounding box center [1525, 360] width 25 height 38
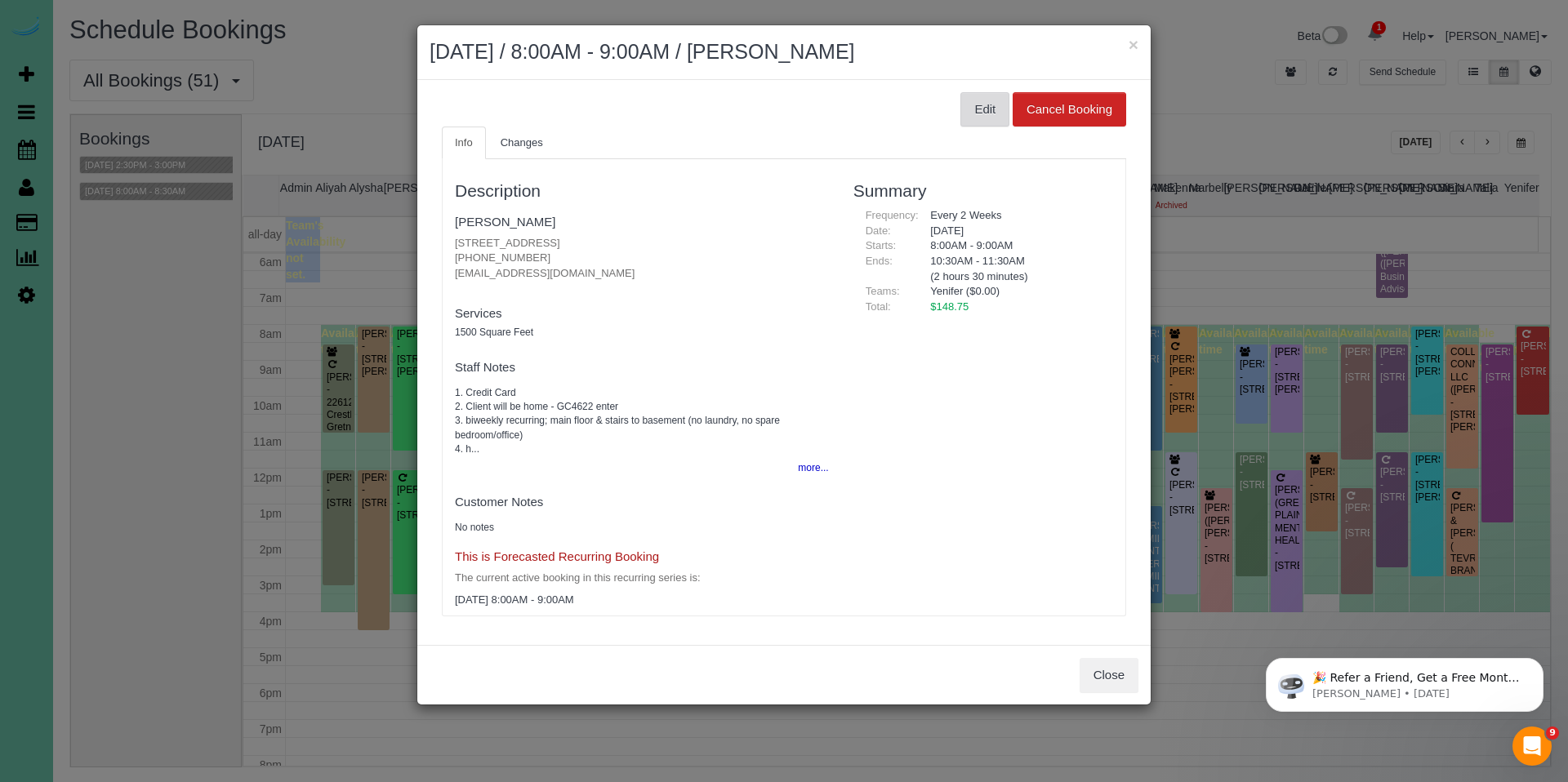
click at [982, 94] on button "Edit" at bounding box center [985, 109] width 49 height 34
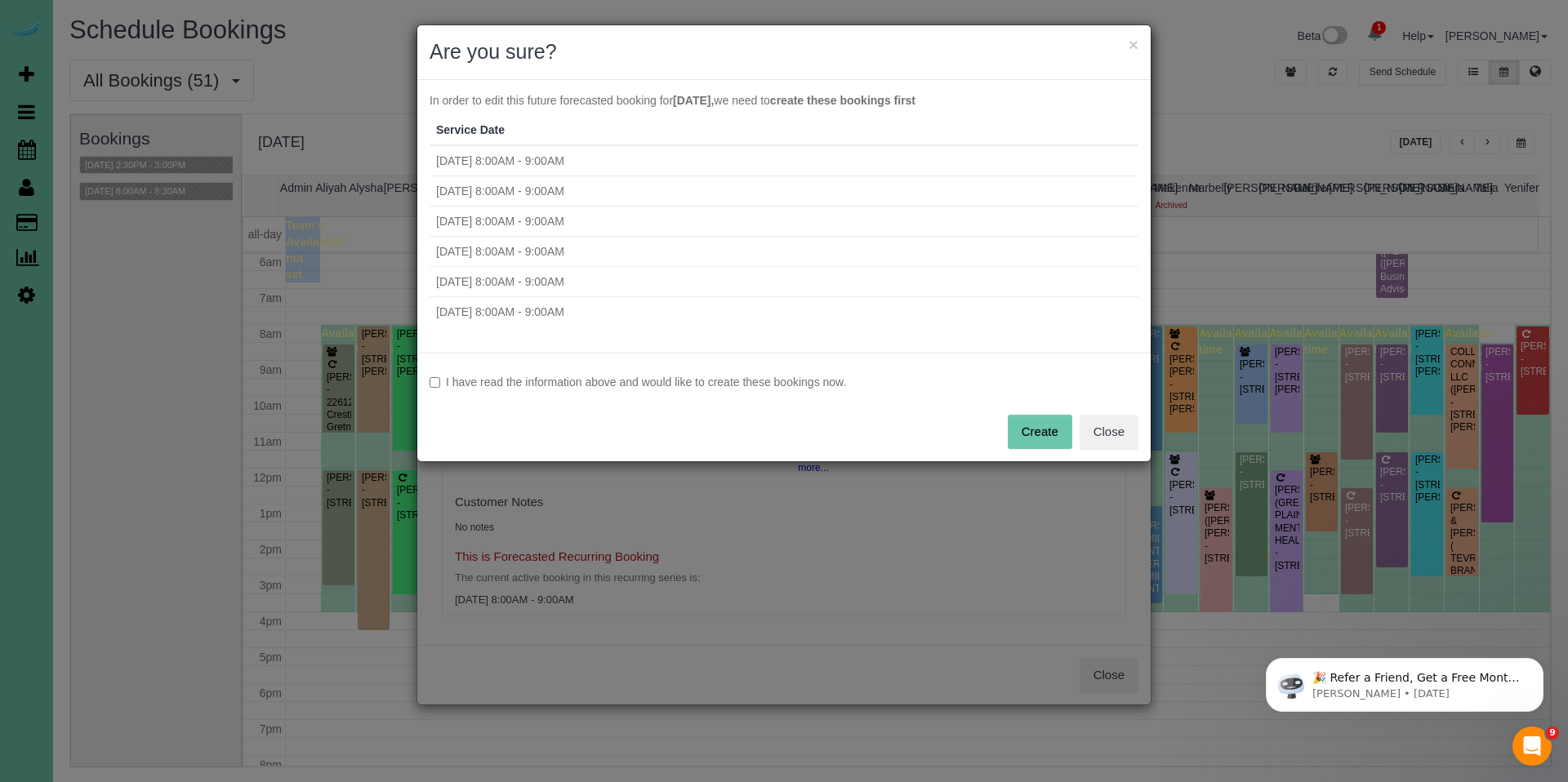
click at [703, 385] on label "I have read the information above and would like to create these bookings now." at bounding box center [784, 382] width 709 height 17
click at [1022, 425] on button "Create" at bounding box center [1040, 432] width 64 height 34
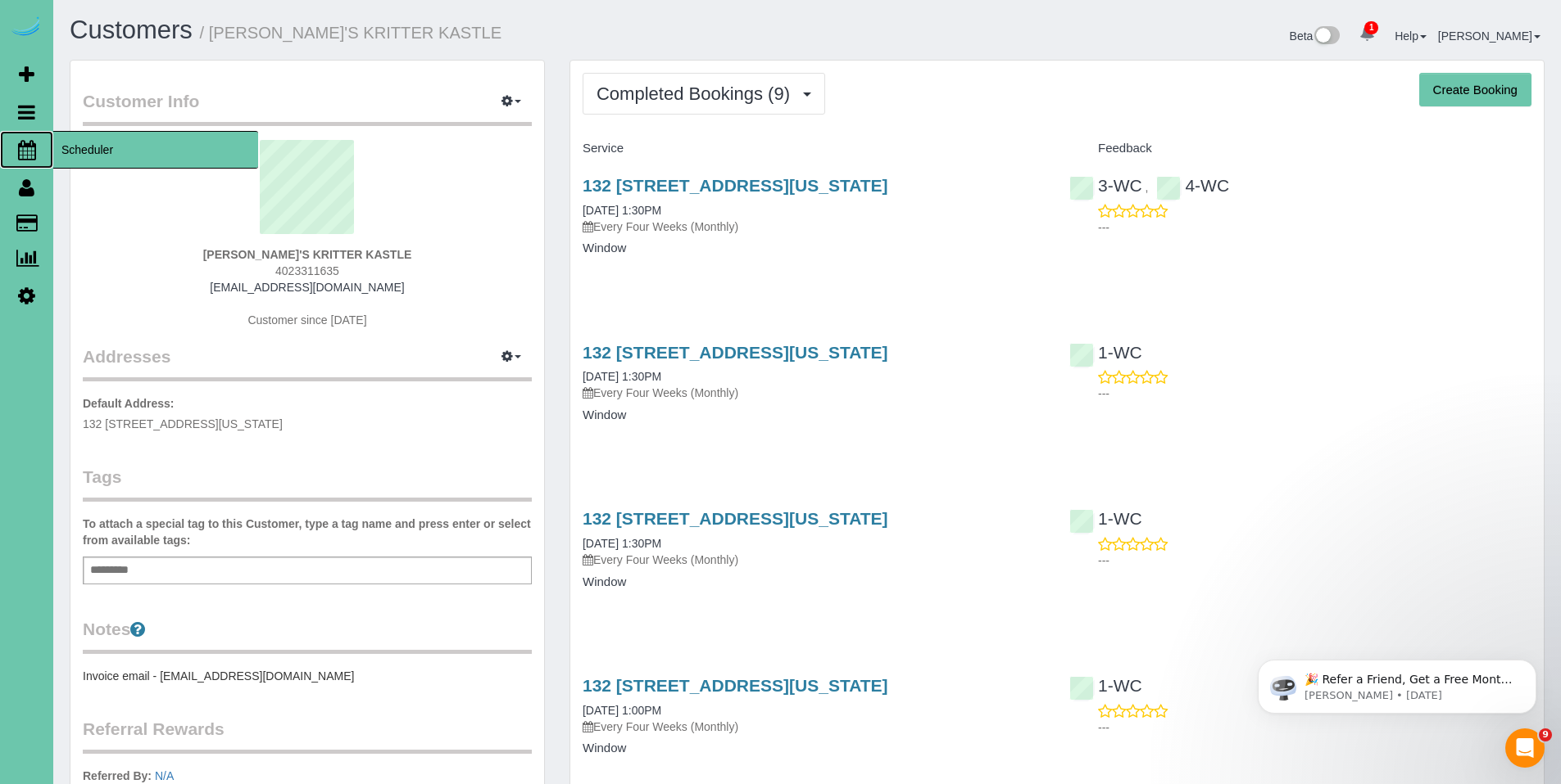
click at [89, 156] on span "Scheduler" at bounding box center [156, 149] width 205 height 38
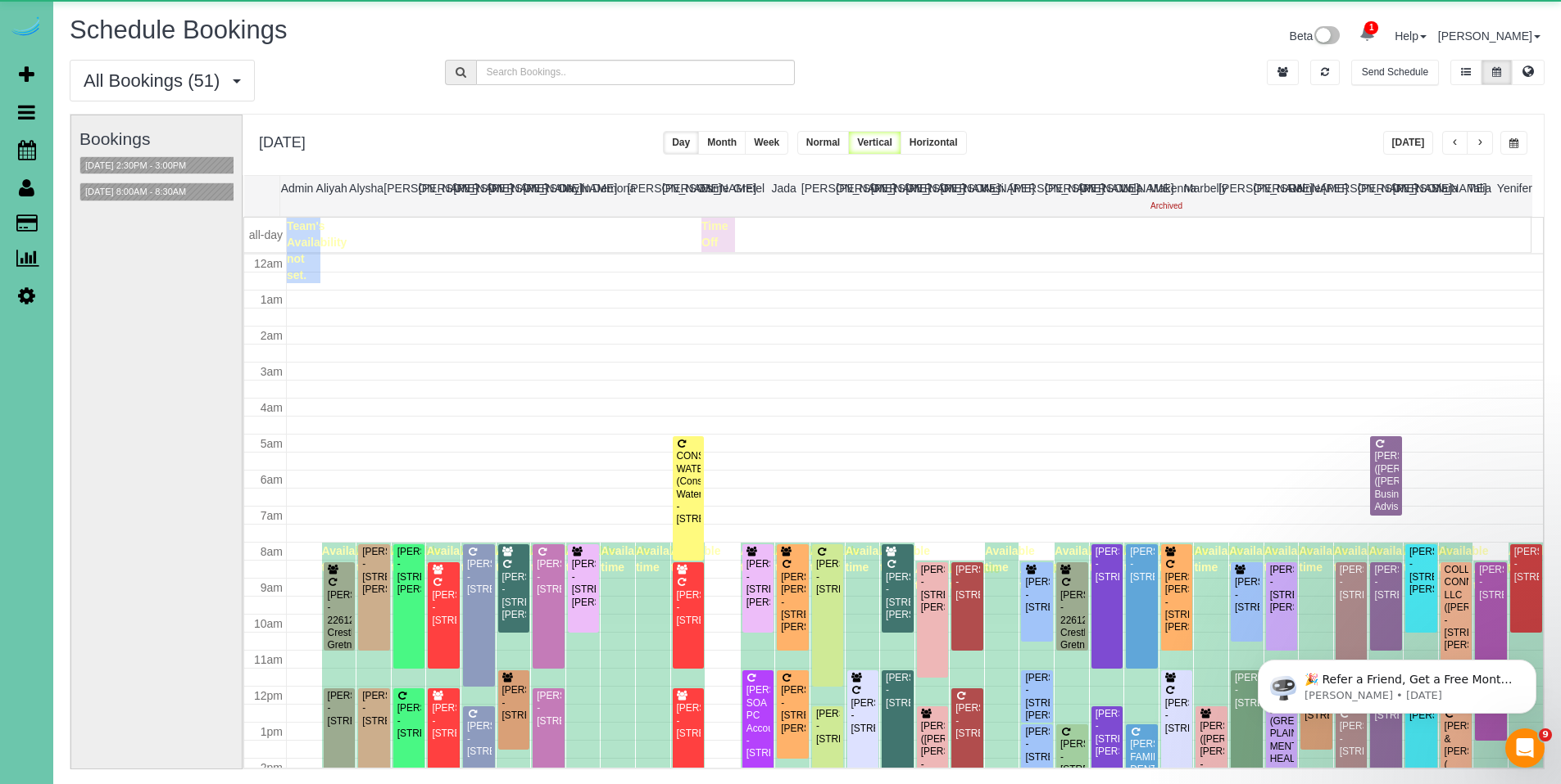
scroll to position [217, 0]
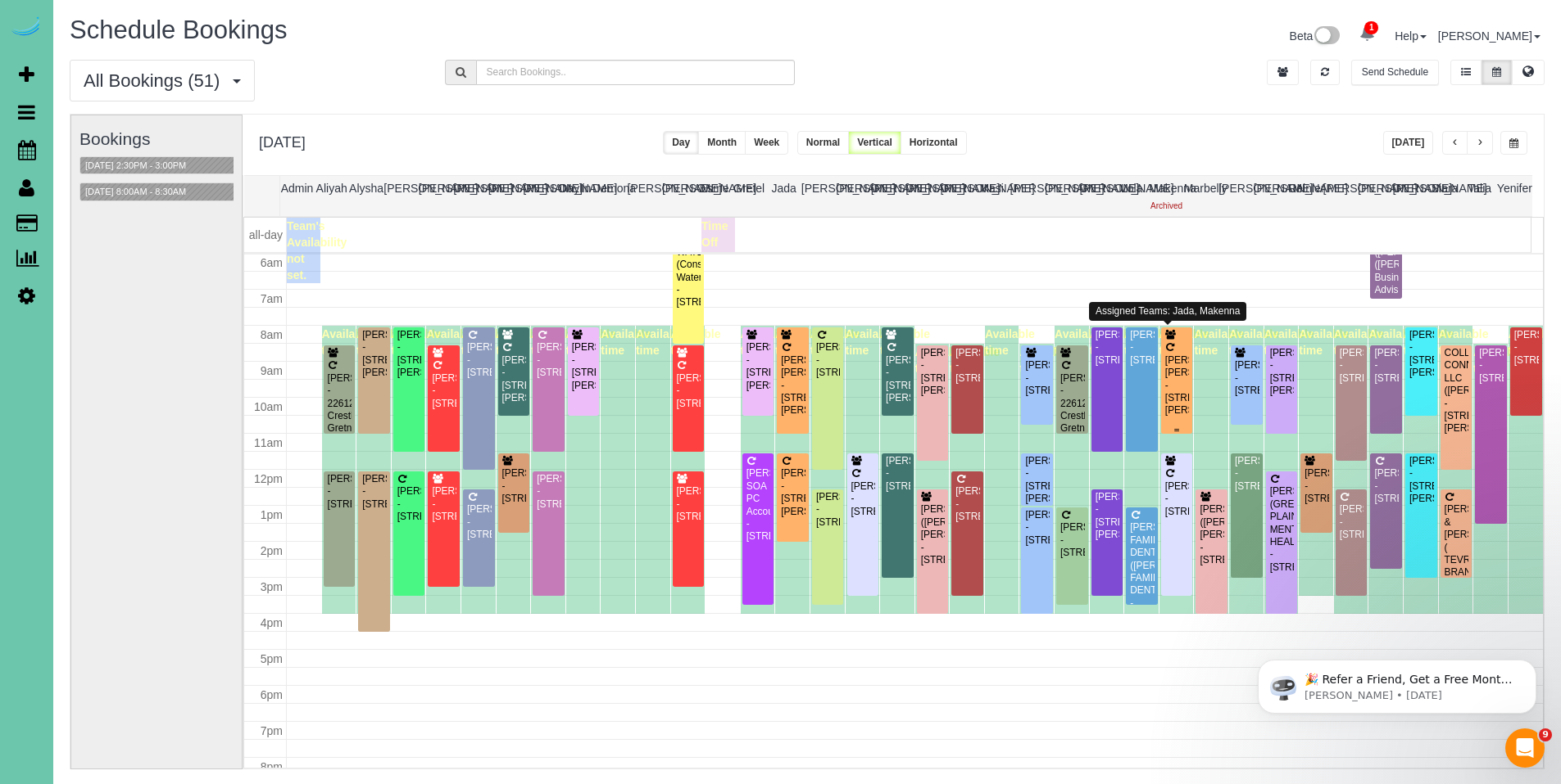
click at [1164, 364] on div "Jennifer Clements Dorothy - 15753 Burt Street, Omaha, NE 68118" at bounding box center [1176, 386] width 25 height 63
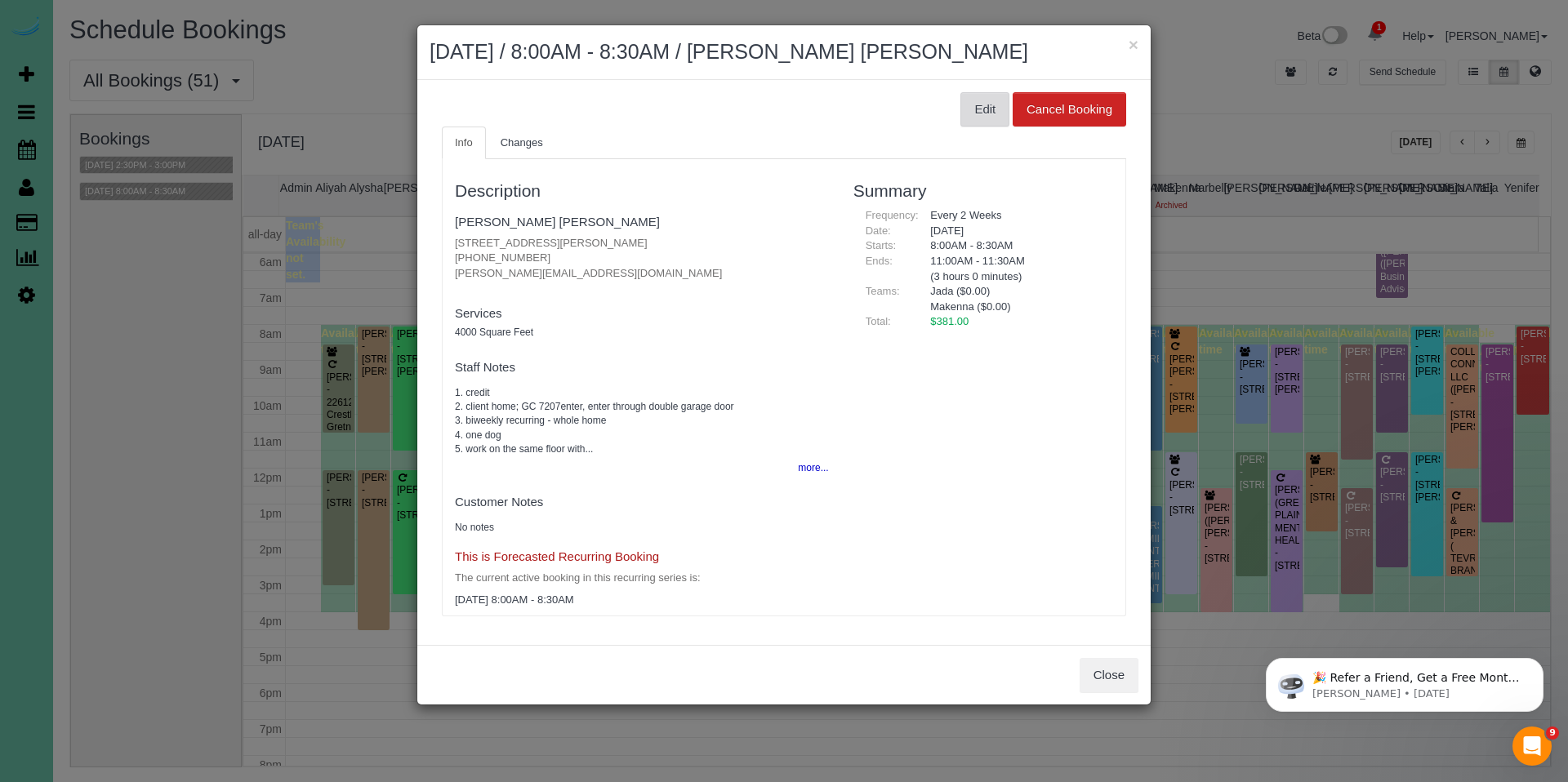
click at [983, 102] on button "Edit" at bounding box center [985, 109] width 49 height 34
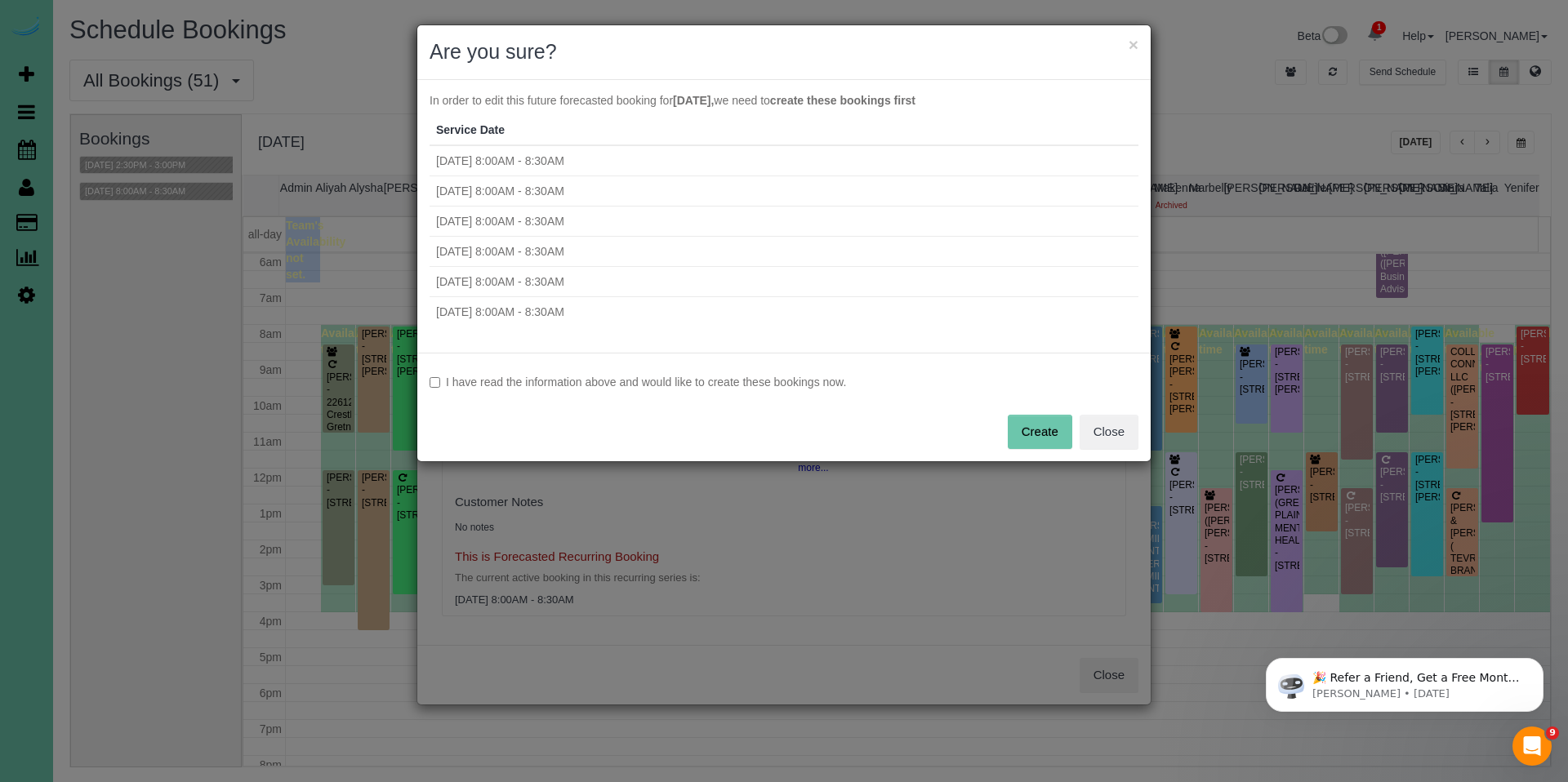
drag, startPoint x: 712, startPoint y: 374, endPoint x: 744, endPoint y: 374, distance: 32.0
click at [712, 374] on label "I have read the information above and would like to create these bookings now." at bounding box center [784, 382] width 709 height 17
click at [1039, 445] on button "Create" at bounding box center [1040, 432] width 64 height 34
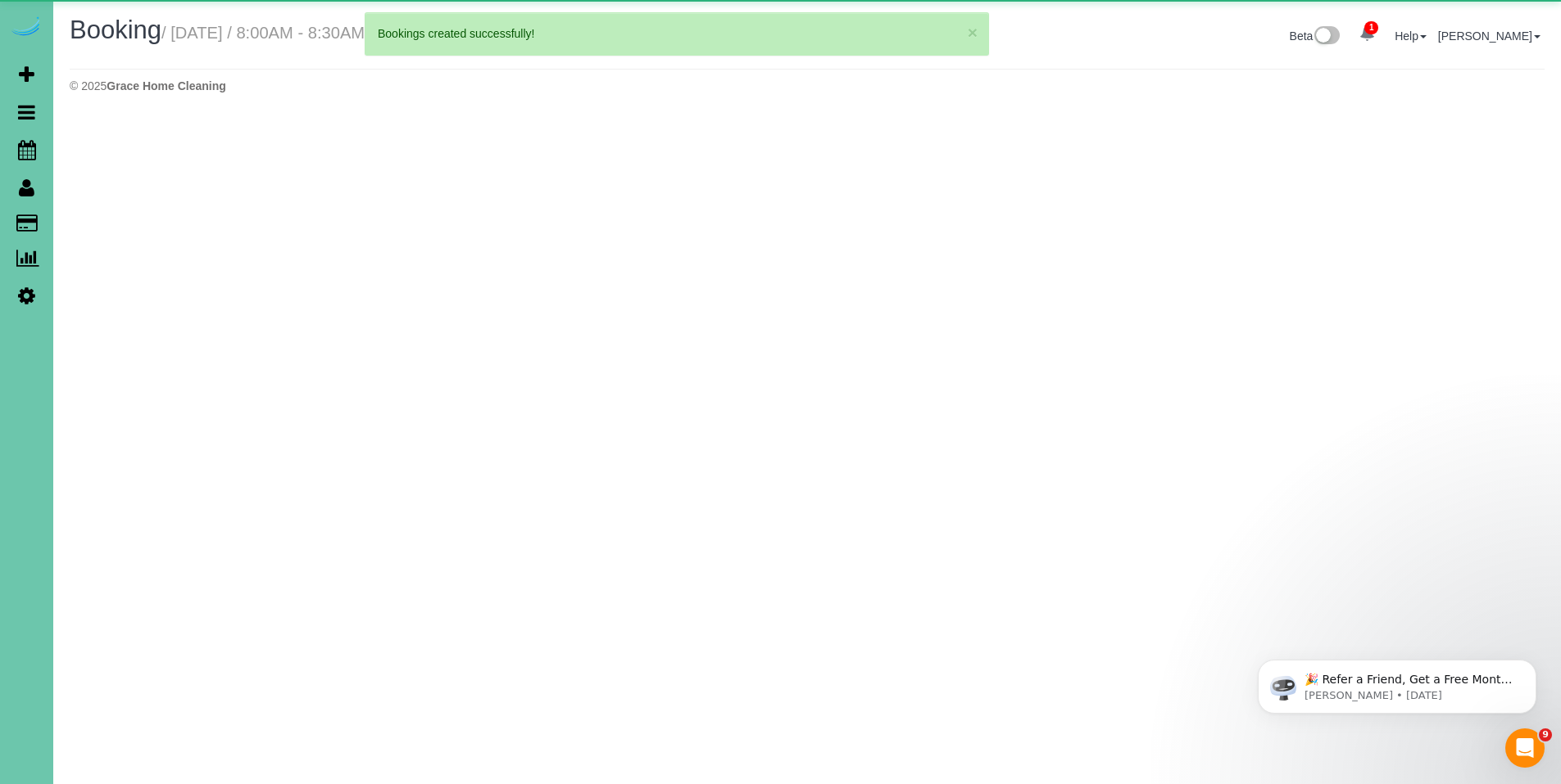
select select "NE"
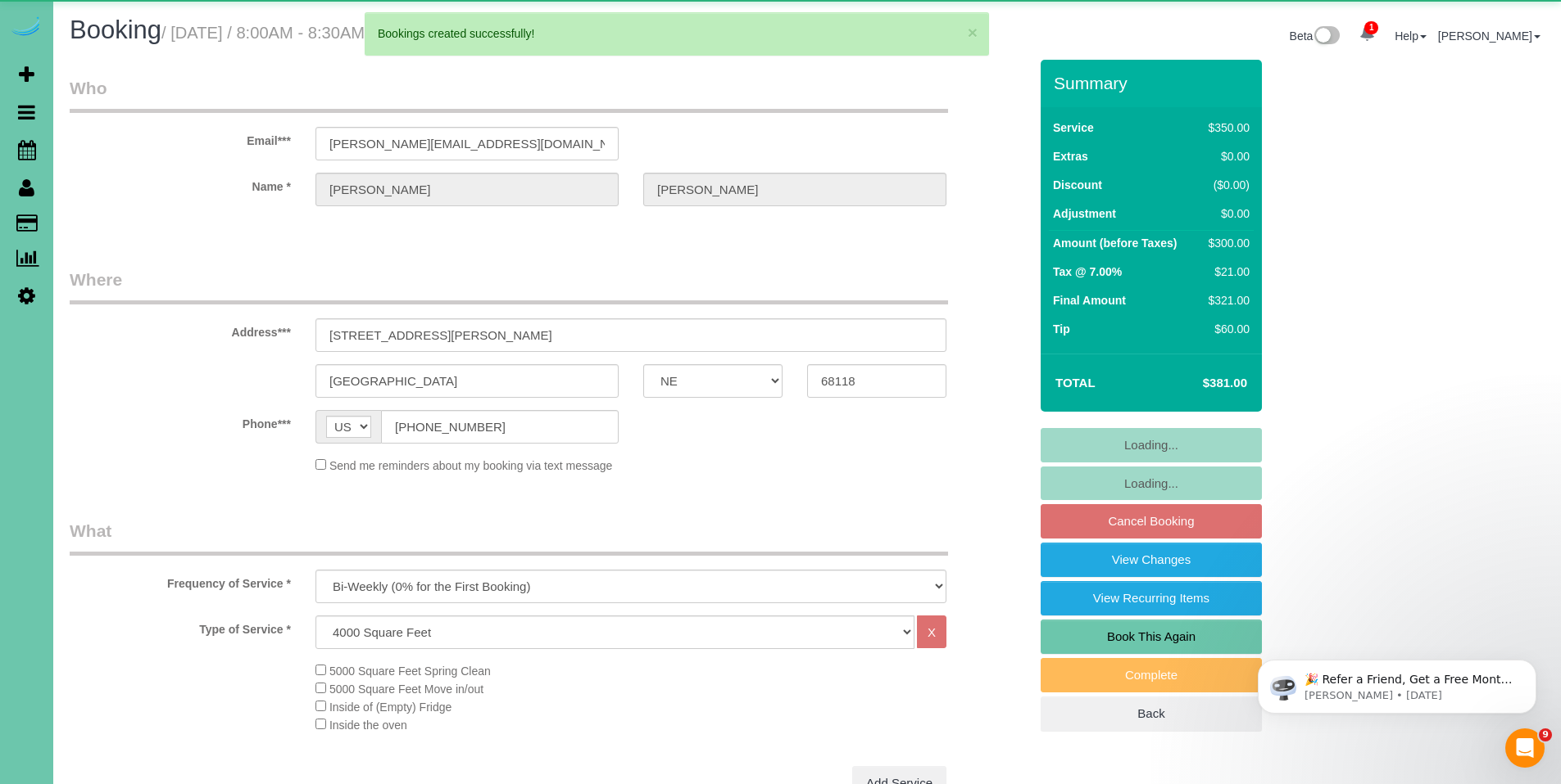
select select "object:55161"
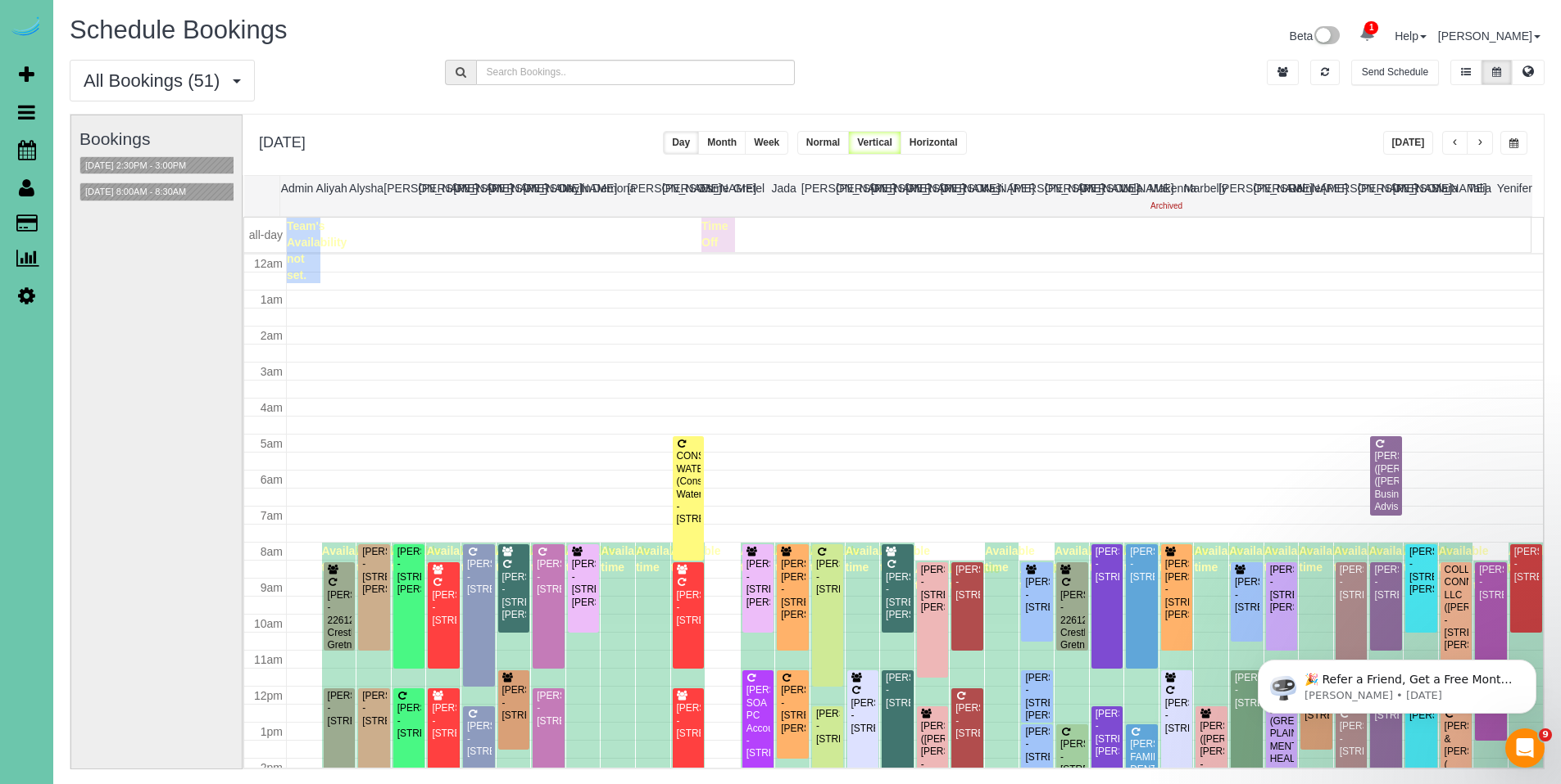
scroll to position [217, 0]
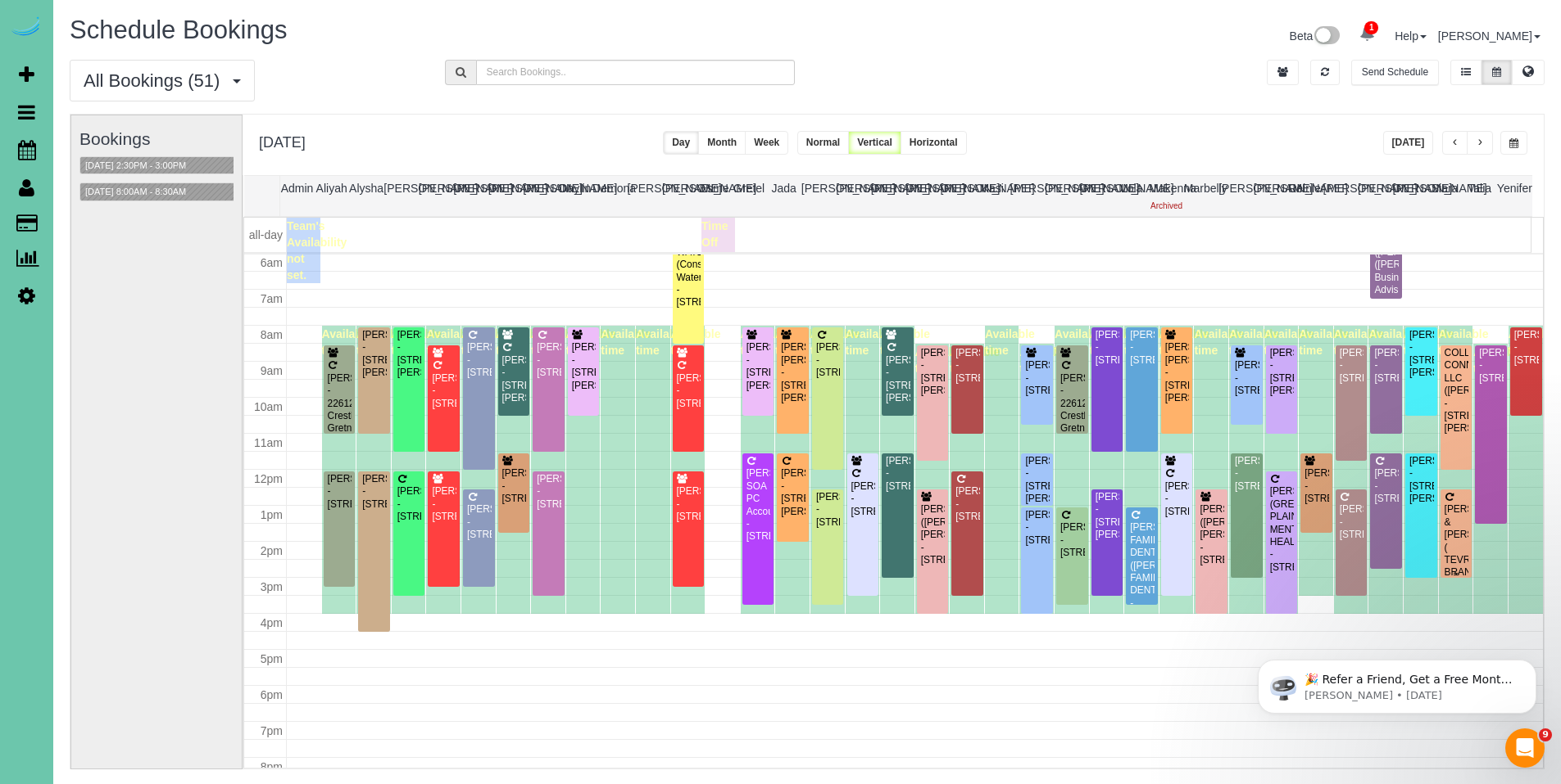
click at [1444, 515] on div "JOE CONNEALY & JAIME ALLGOOD ( TEVRA BRANDS ) - 13575 Lynam Drive, Omaha, NE 68…" at bounding box center [1456, 560] width 25 height 114
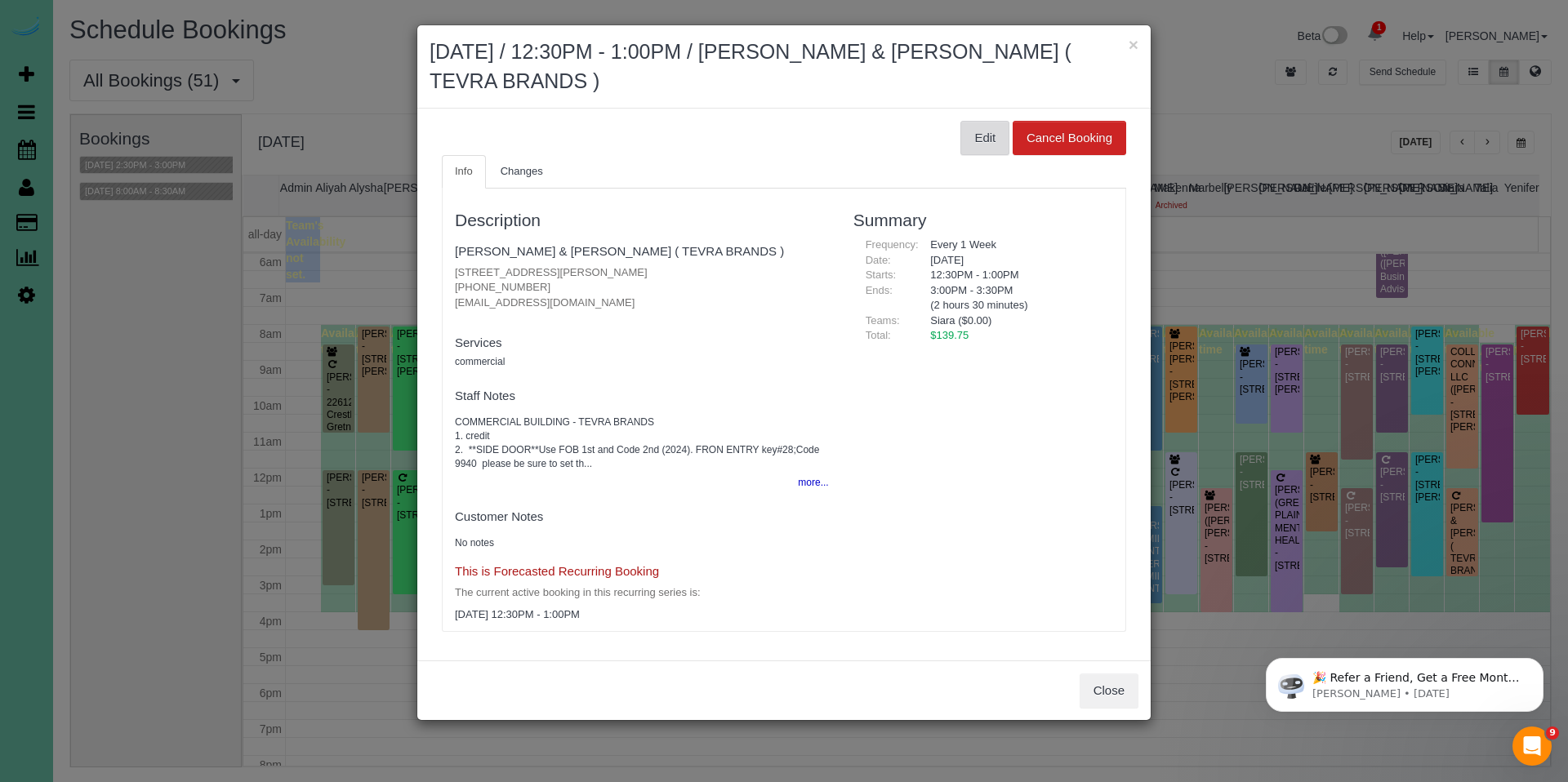
click at [993, 148] on button "Edit" at bounding box center [985, 138] width 49 height 34
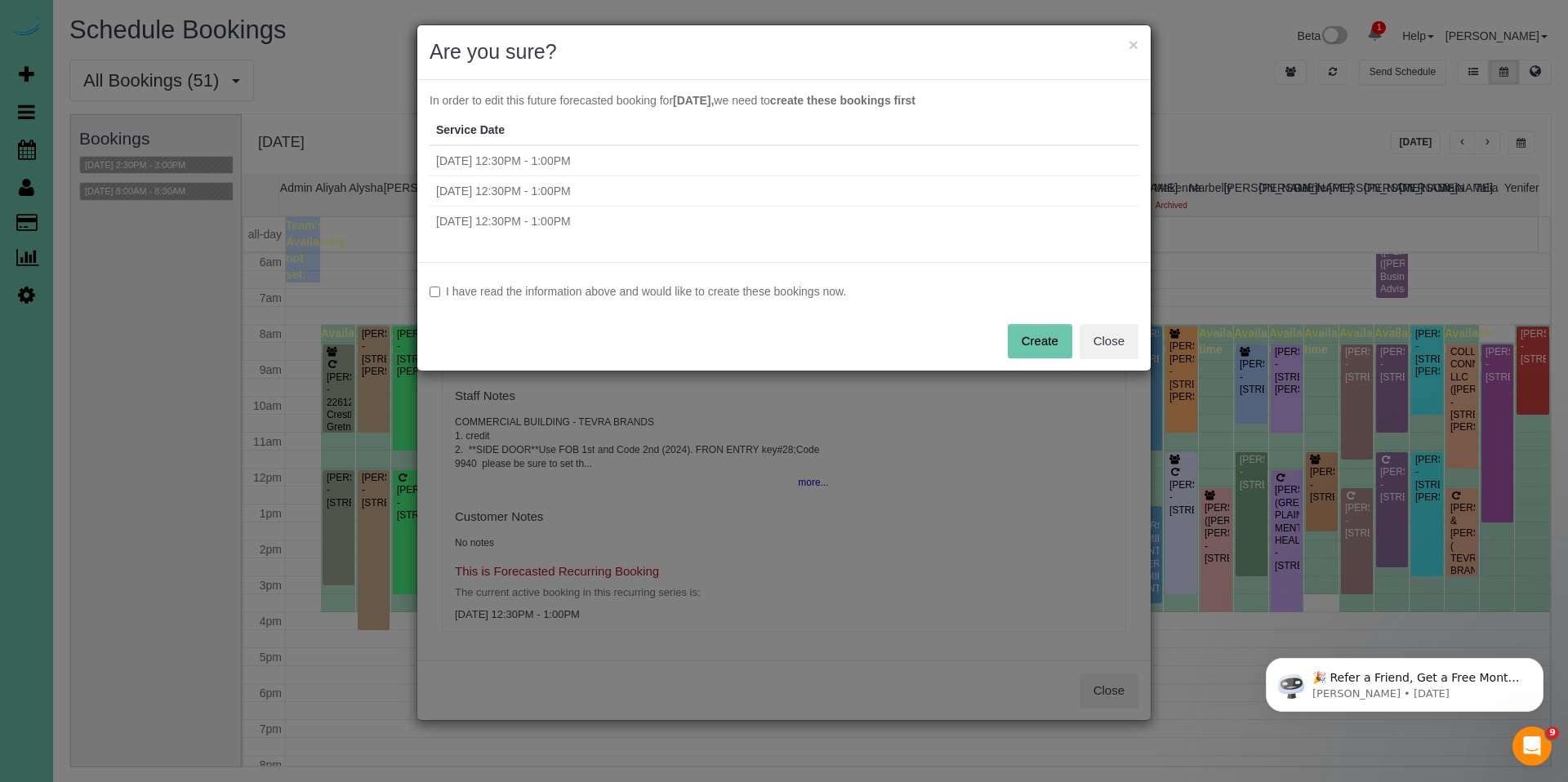
click at [683, 294] on label "I have read the information above and would like to create these bookings now." at bounding box center [784, 291] width 709 height 17
click at [1036, 346] on button "Create" at bounding box center [1040, 341] width 64 height 34
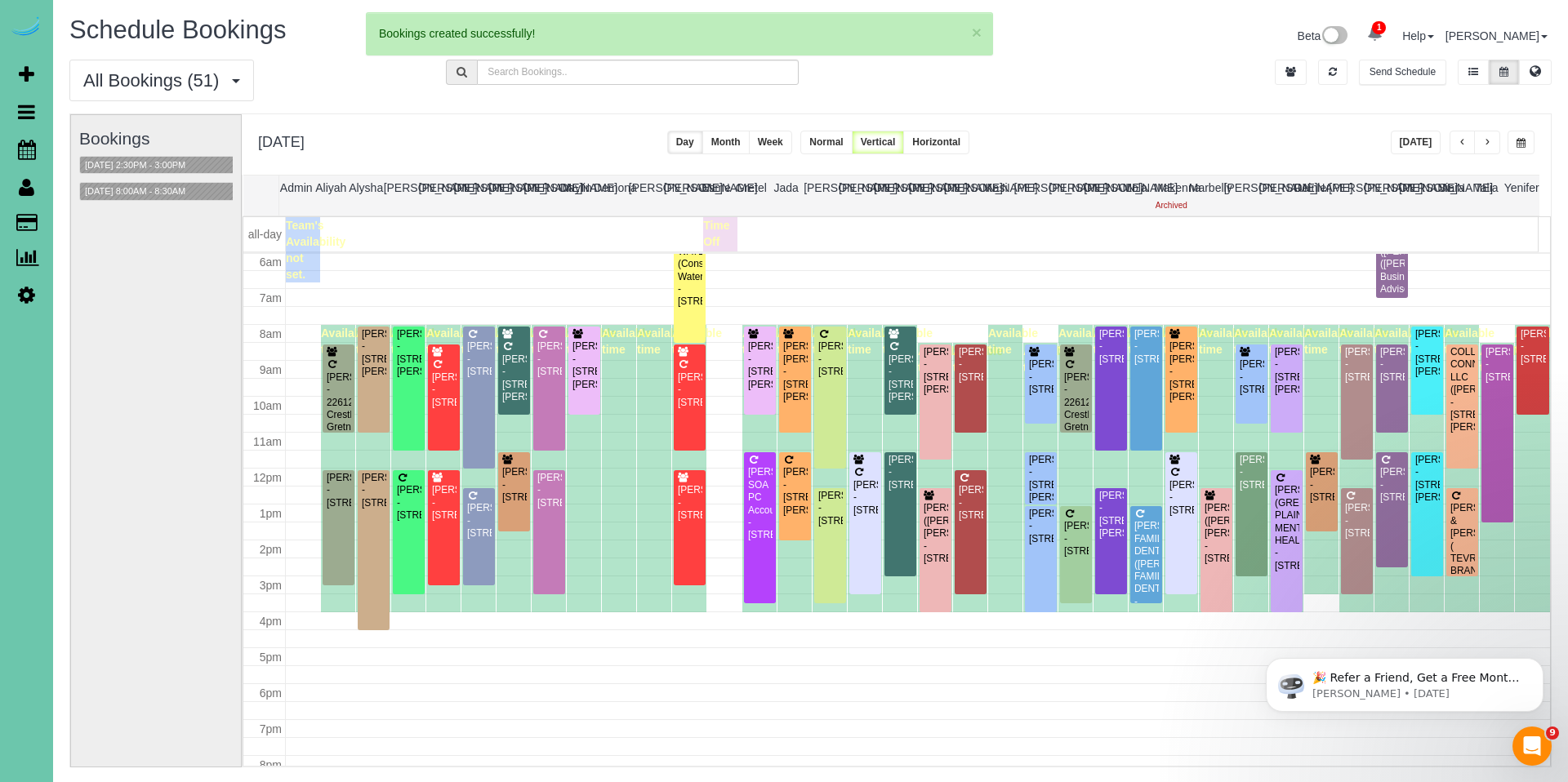
select select "NE"
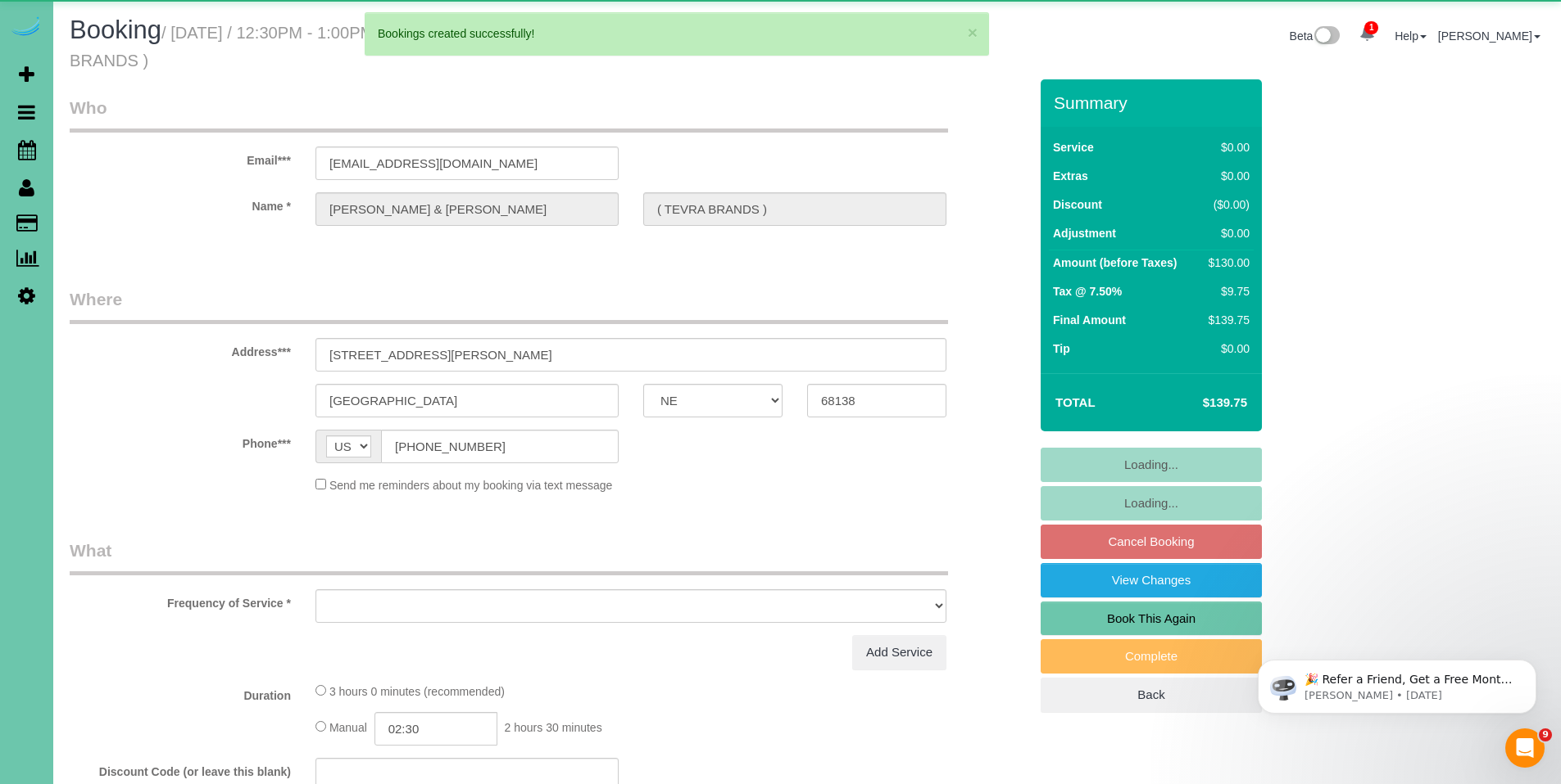
select select "object:56478"
select select "string:fspay-cde428c5-39b2-456e-91a6-48de0a7d3f90"
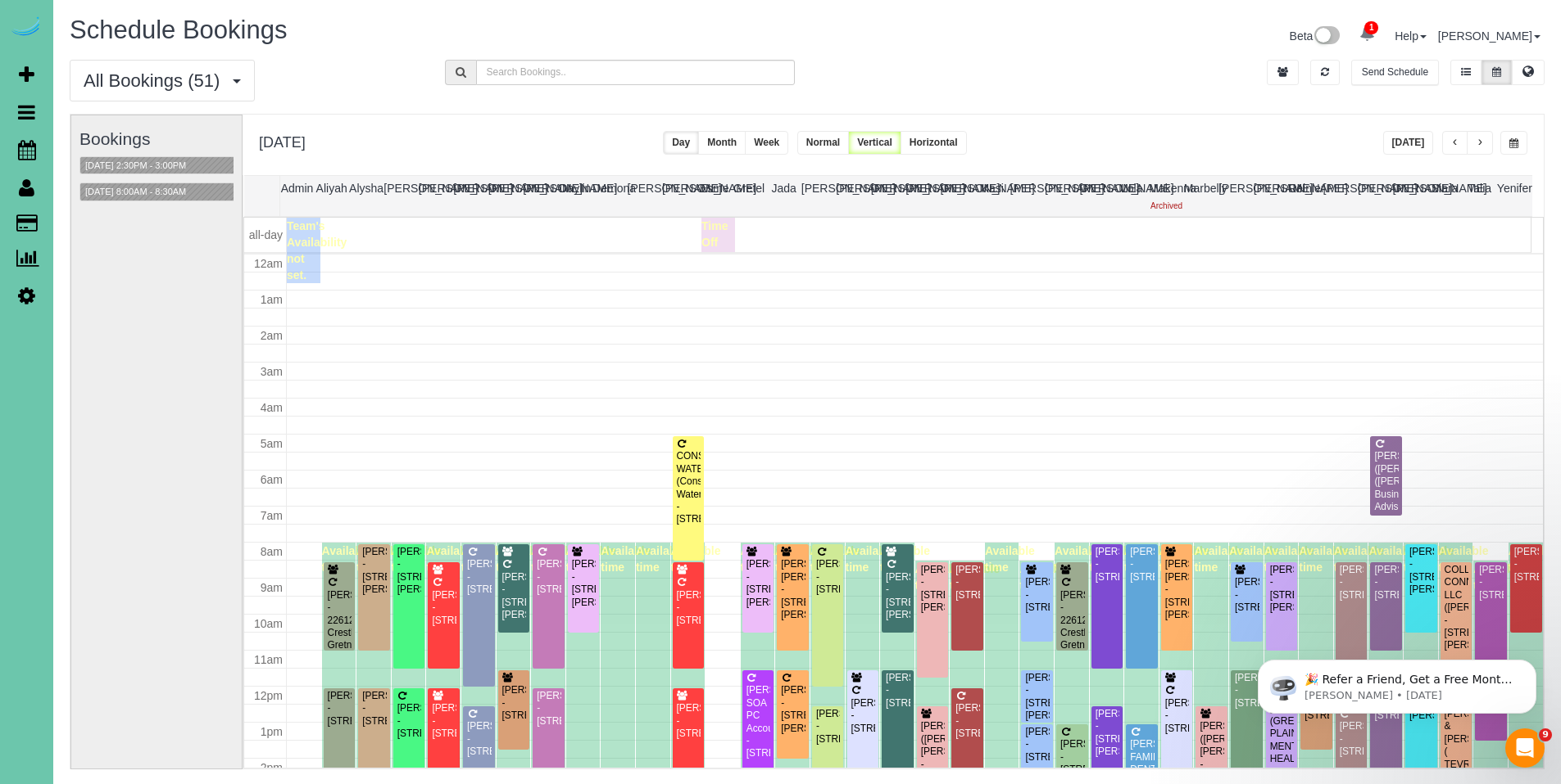
scroll to position [217, 0]
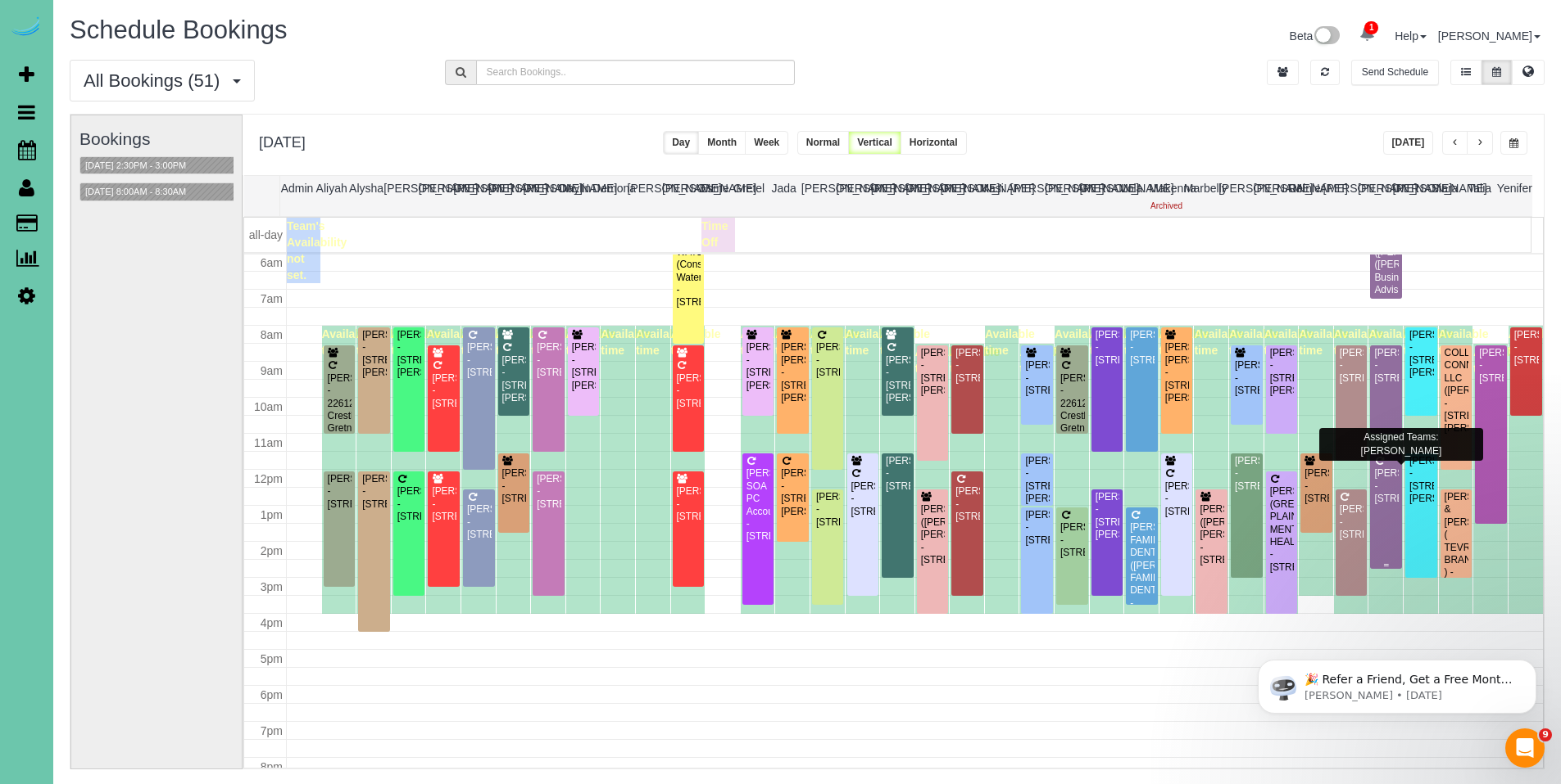
click at [1377, 505] on div "Tiffany Wescott - 4829 N. 161st Street, Omaha, NE 68116" at bounding box center [1385, 486] width 25 height 38
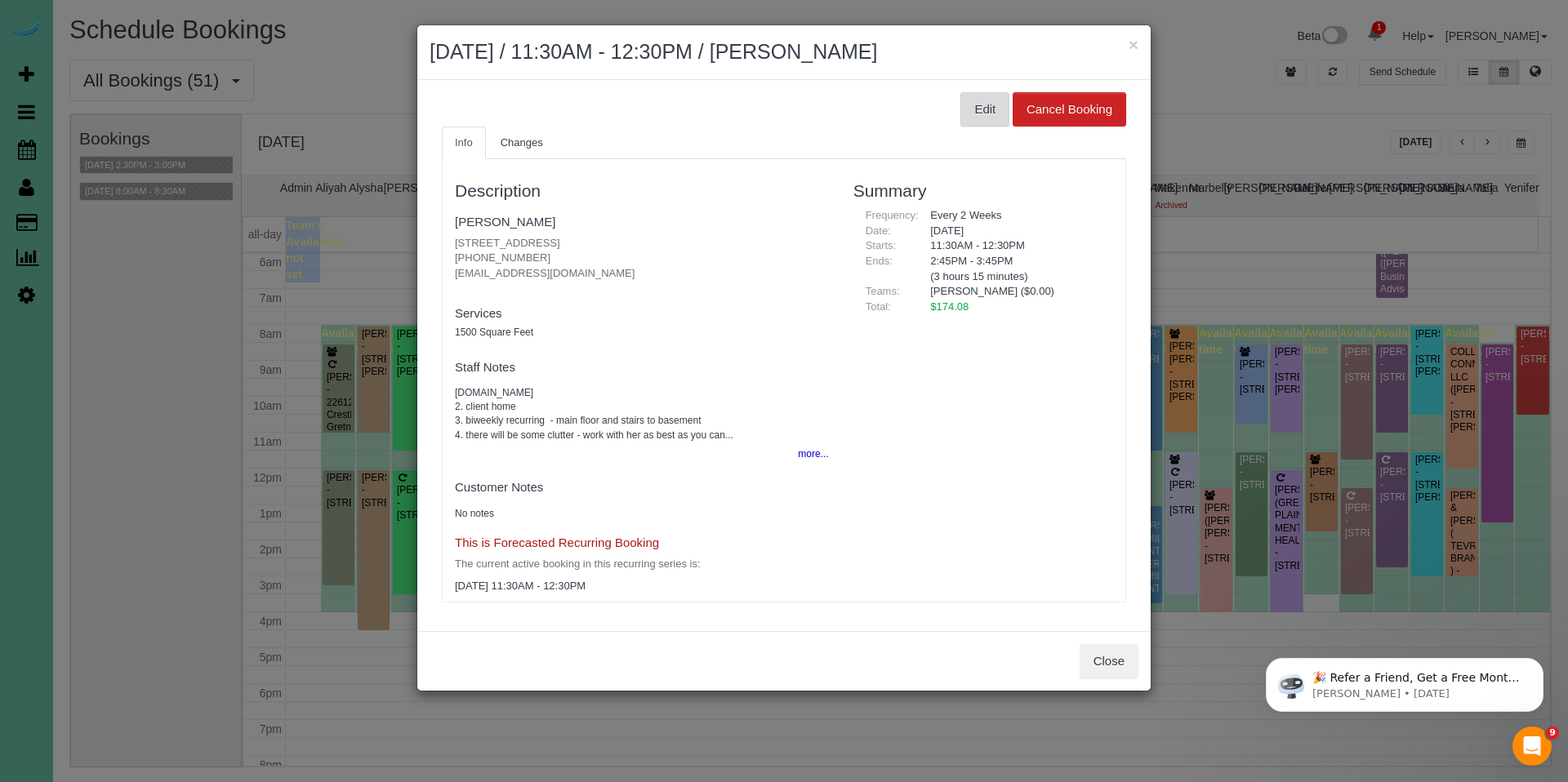
click at [984, 110] on button "Edit" at bounding box center [985, 109] width 49 height 34
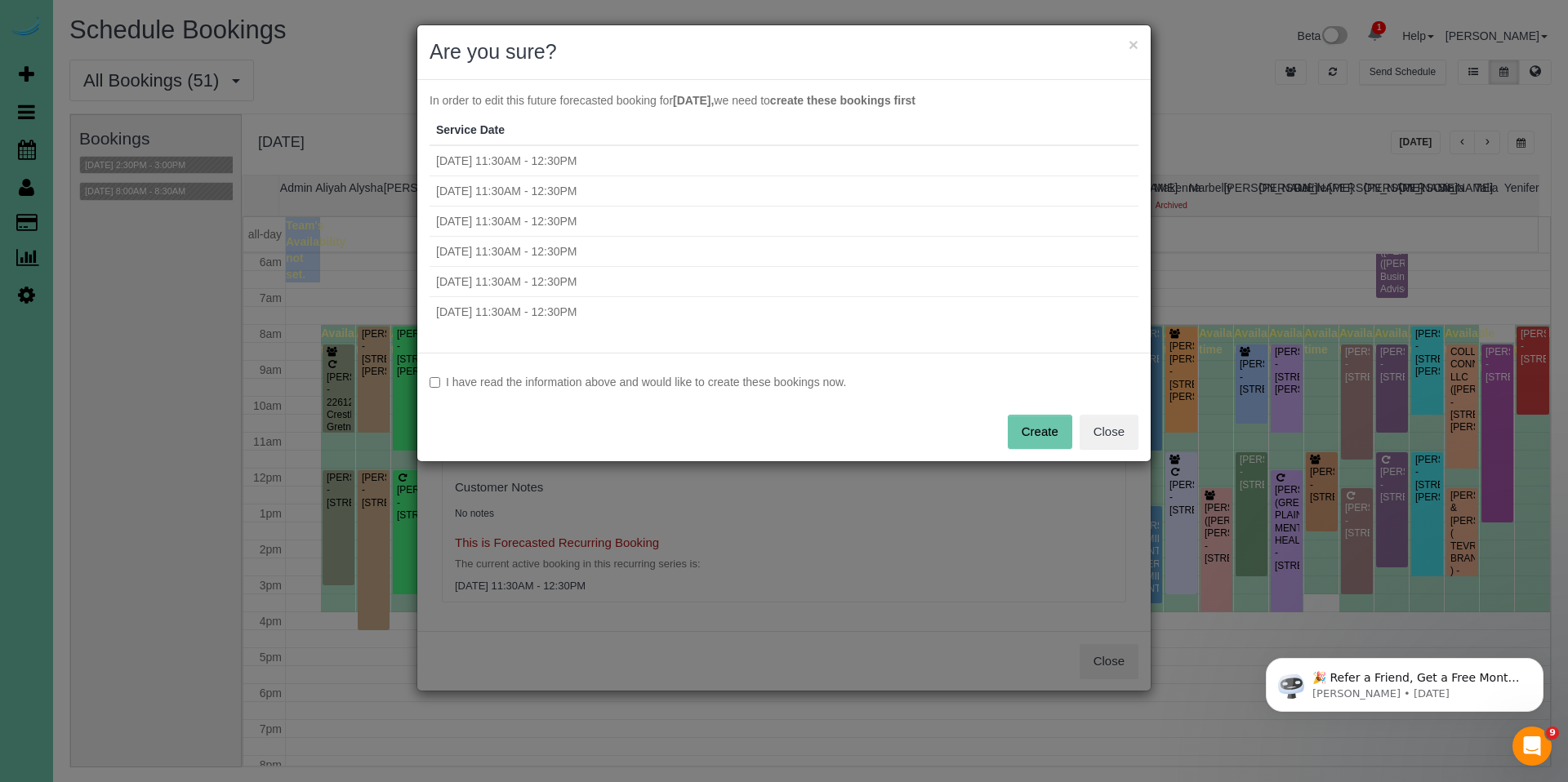
click at [820, 384] on label "I have read the information above and would like to create these bookings now." at bounding box center [784, 382] width 709 height 17
click at [1030, 438] on button "Create" at bounding box center [1040, 432] width 64 height 34
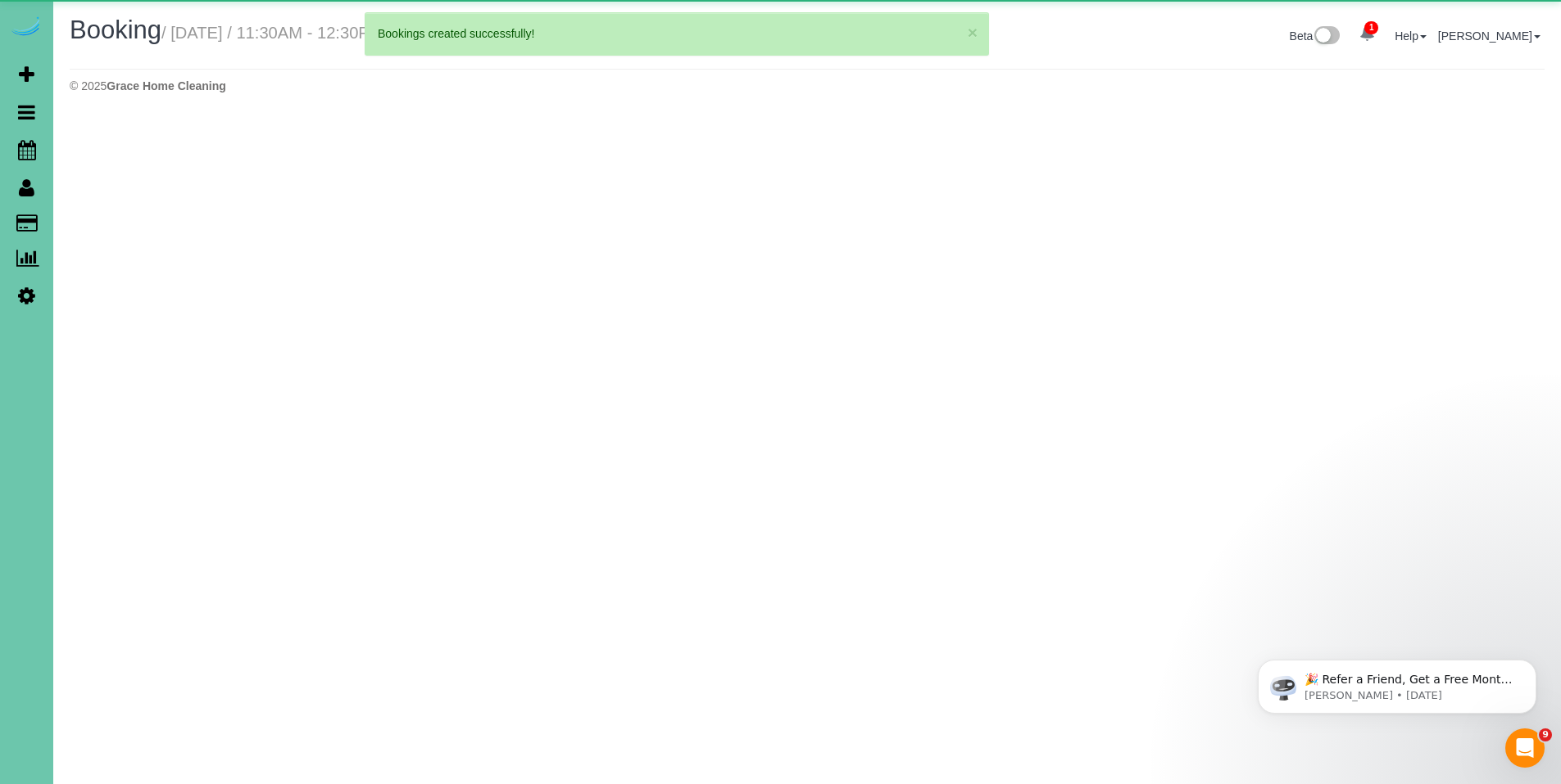
select select "NE"
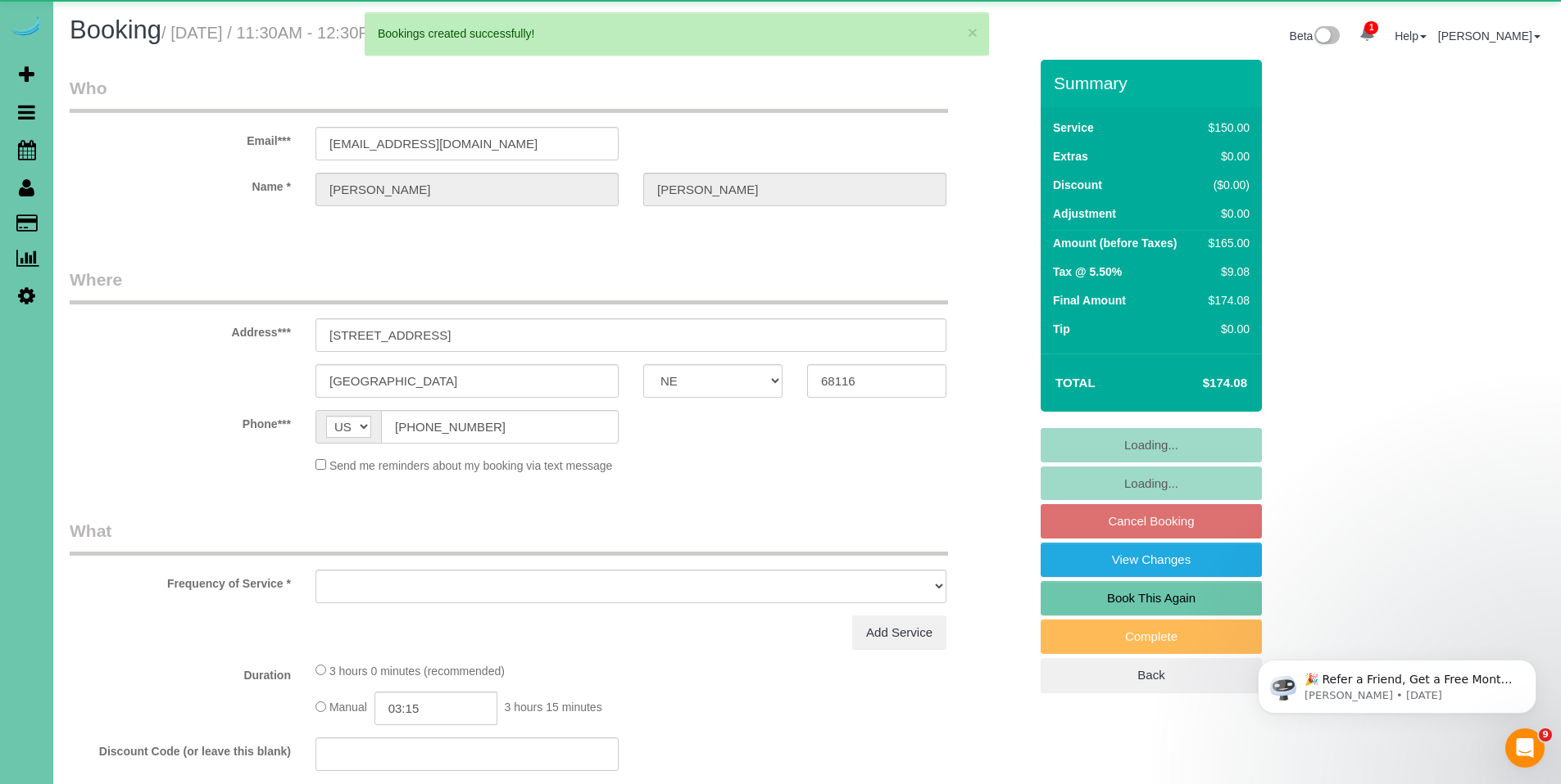
select select "object:57671"
select select "string:fspay-f225a36a-72c4-46e7-b467-38a5741a5e99"
select select "number:36"
select select "number:42"
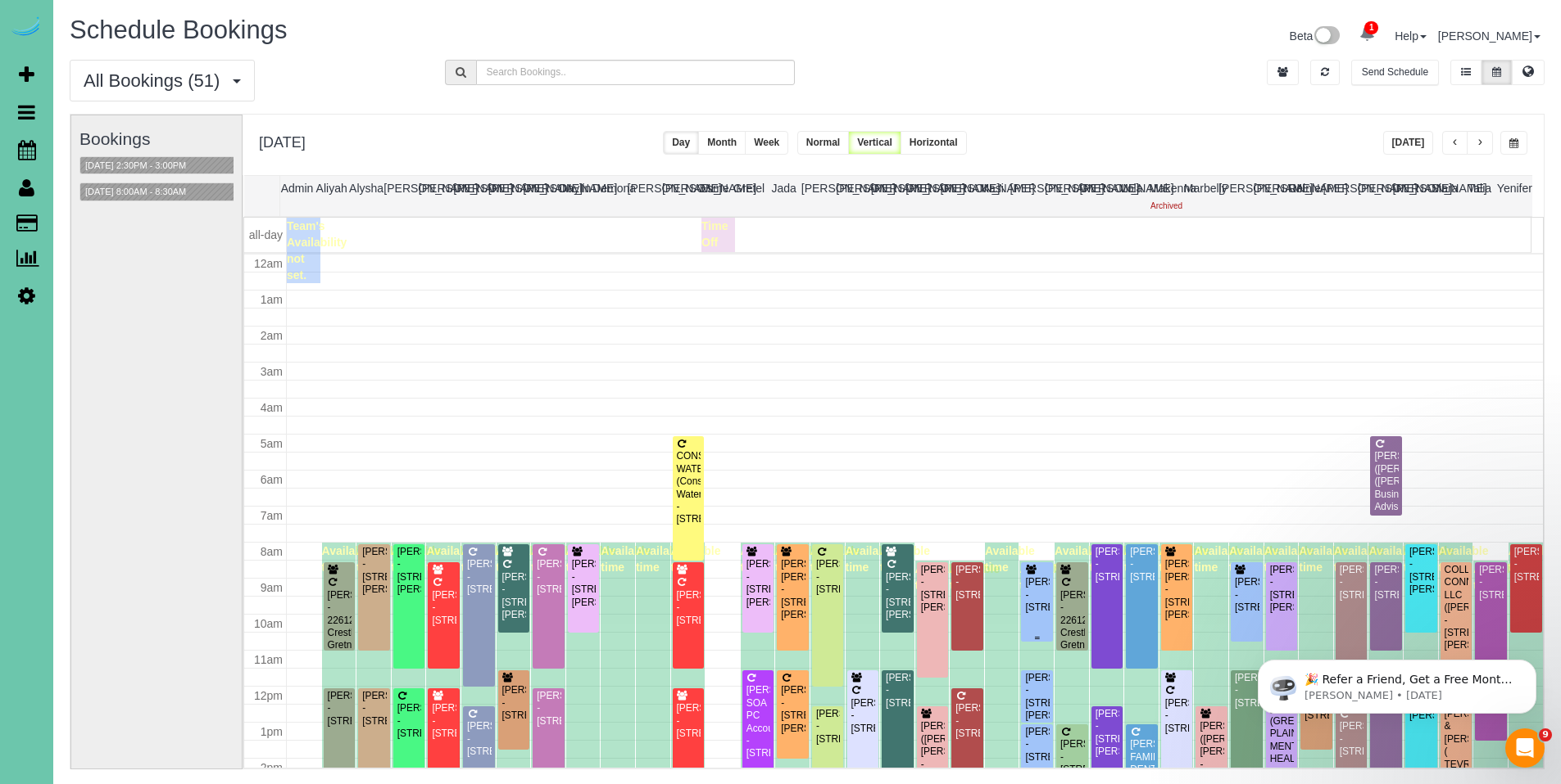
scroll to position [217, 0]
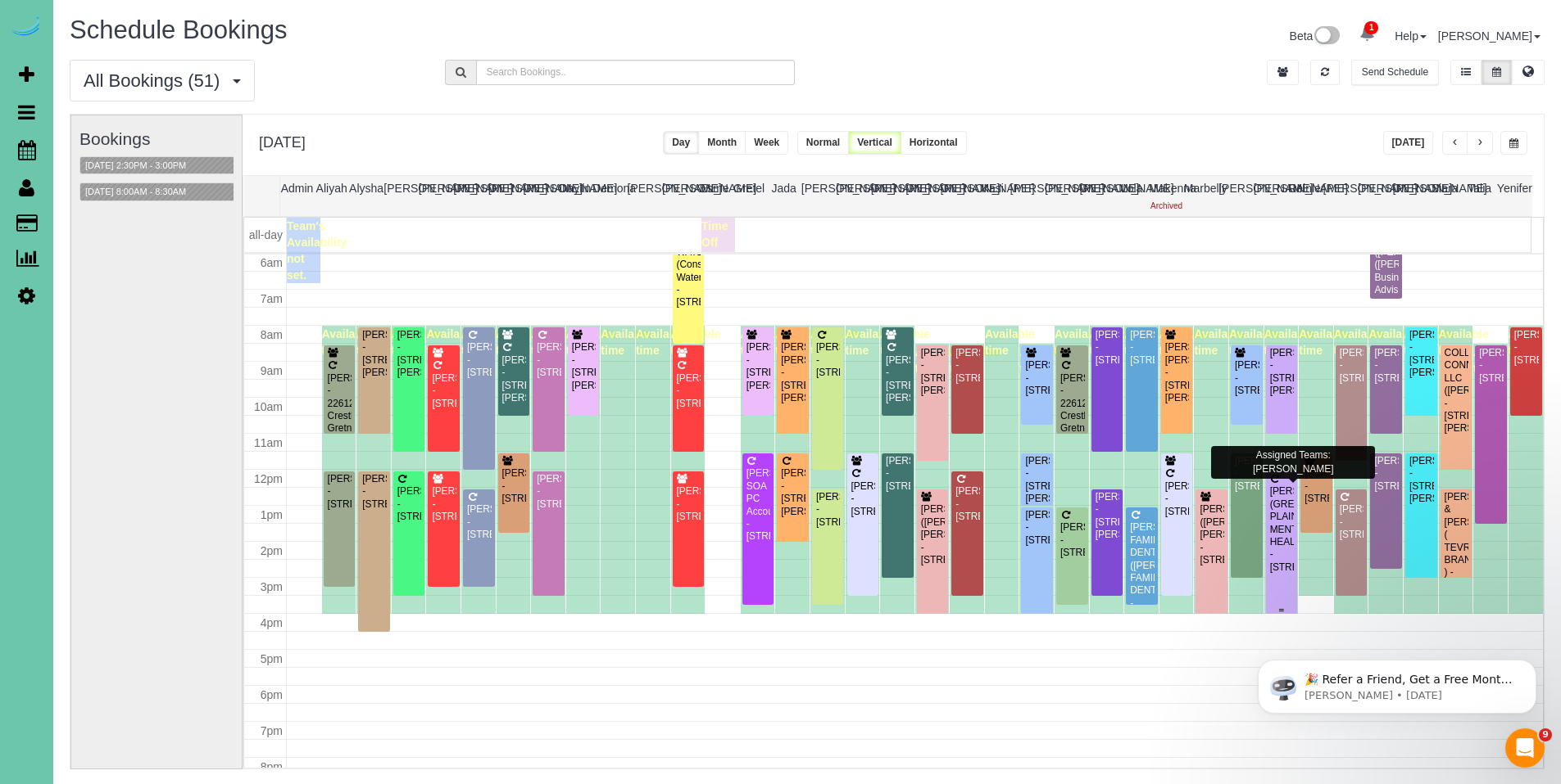
click at [1272, 492] on div "PAULA WHITTLE (GREAT PLAINS MENTAL HEALTH) - 4610 S 133rd St, Omaha, NE 68137" at bounding box center [1281, 530] width 25 height 88
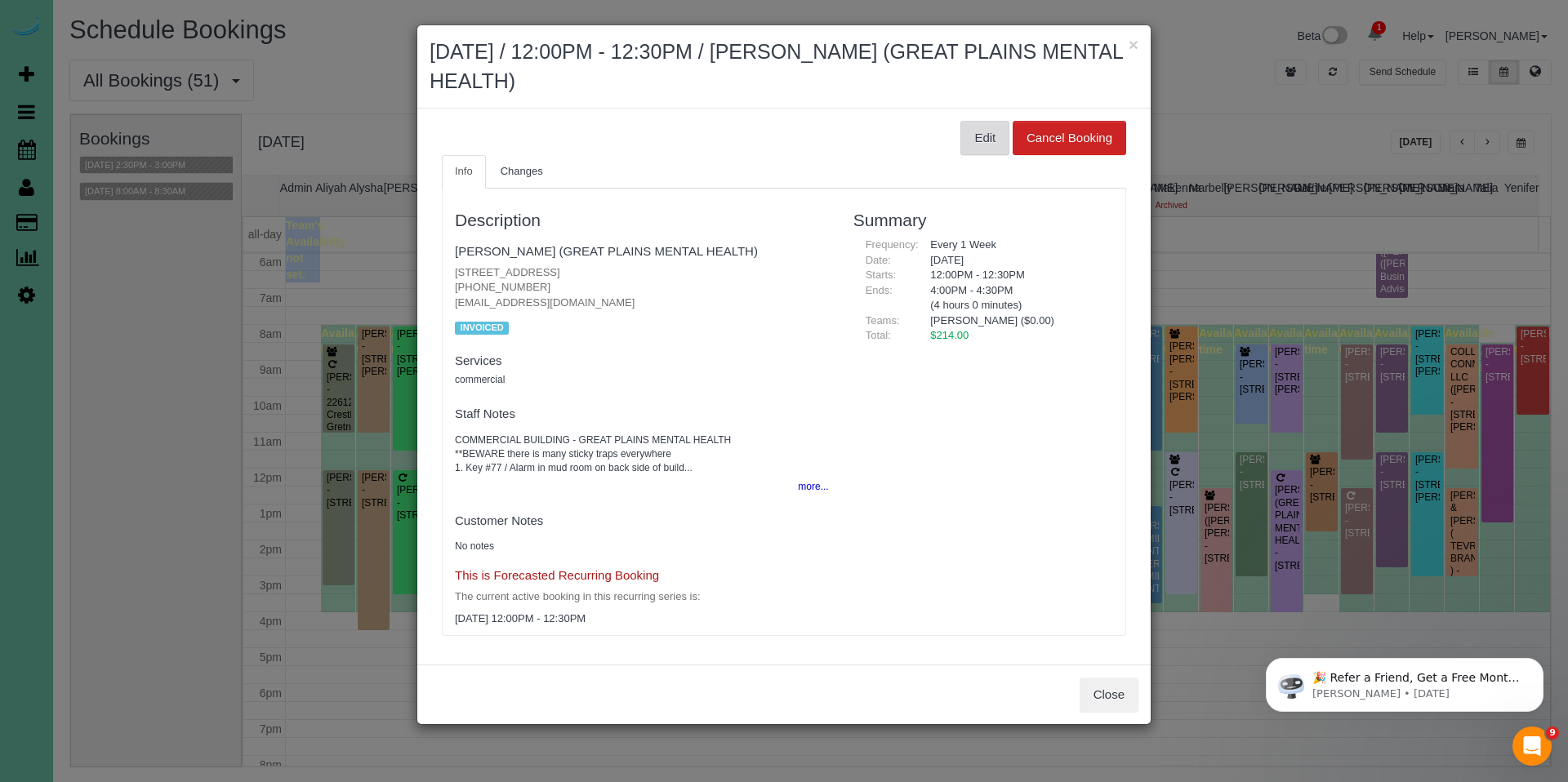
click at [988, 146] on button "Edit" at bounding box center [985, 138] width 49 height 34
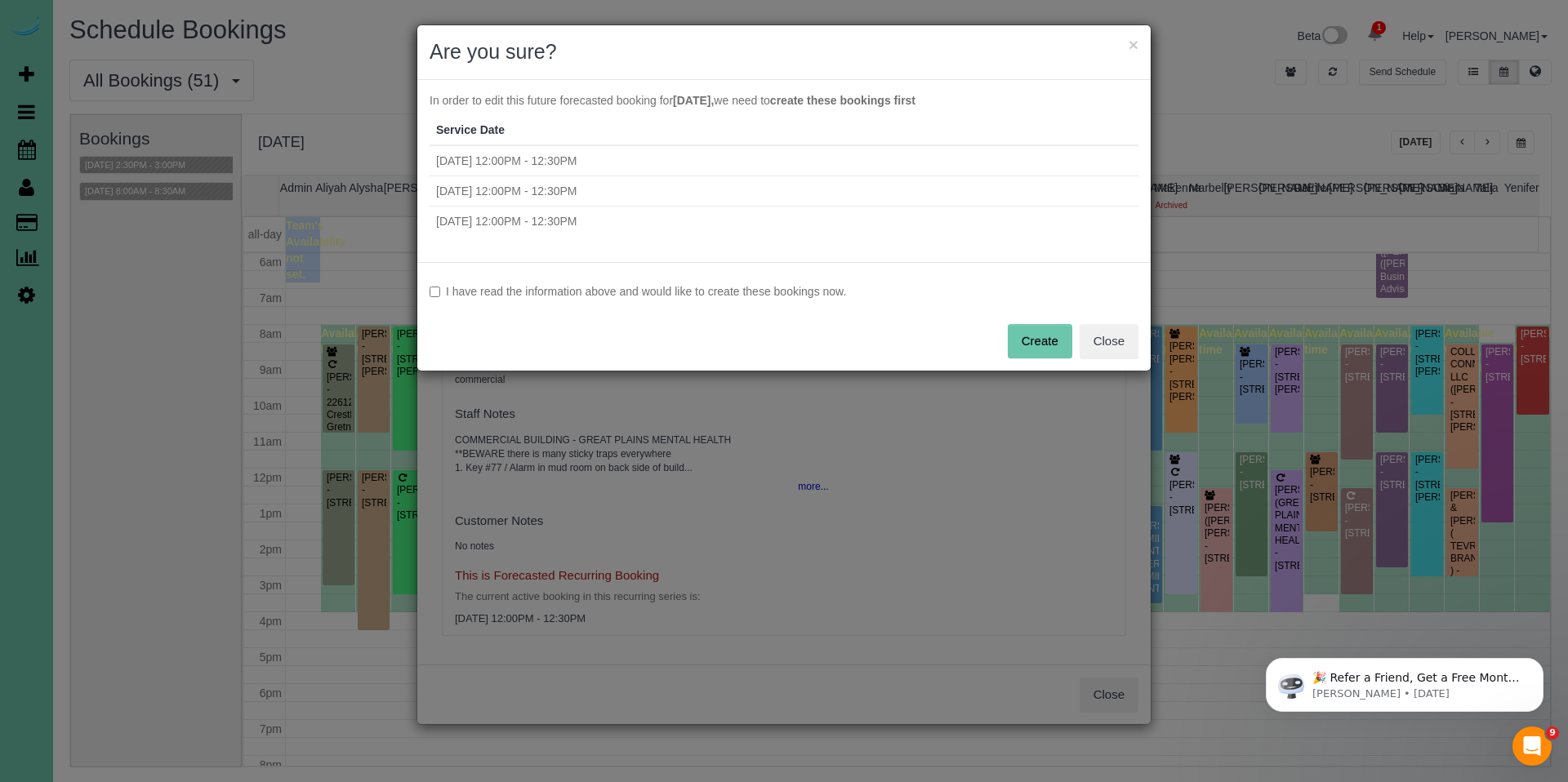
click at [784, 292] on label "I have read the information above and would like to create these bookings now." at bounding box center [784, 291] width 709 height 17
click at [1053, 345] on button "Create" at bounding box center [1040, 341] width 64 height 34
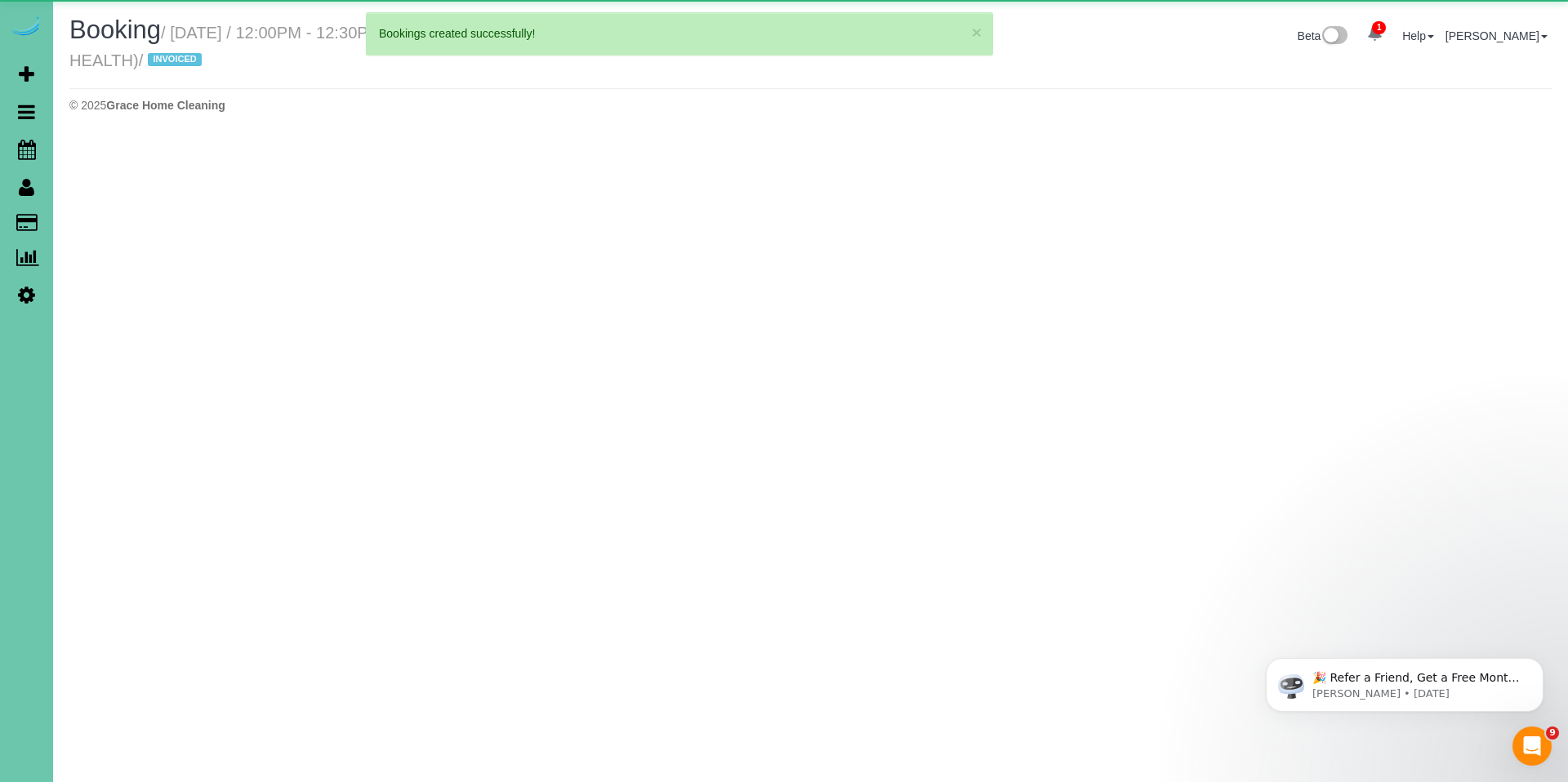
select select "NE"
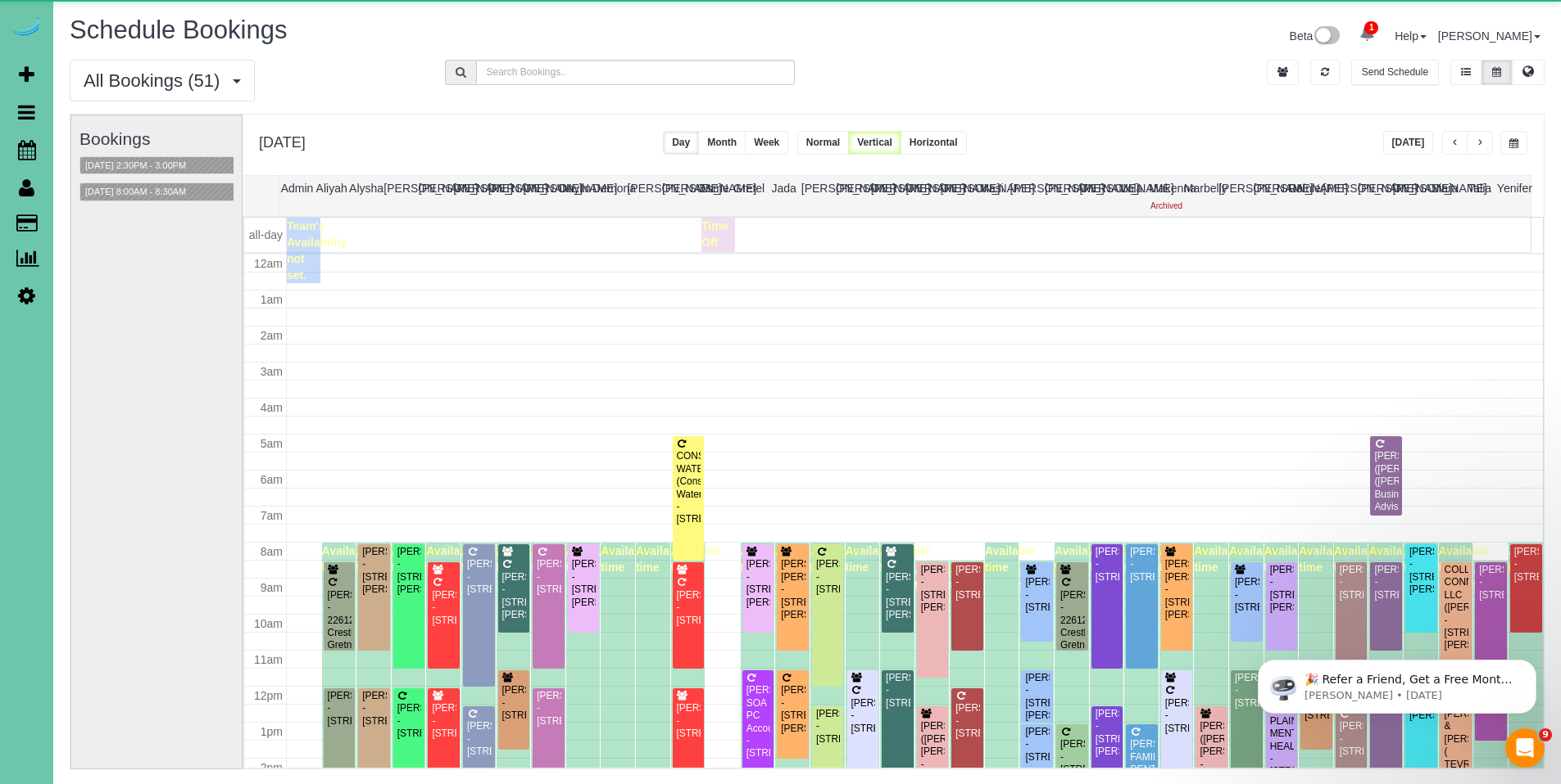
scroll to position [217, 0]
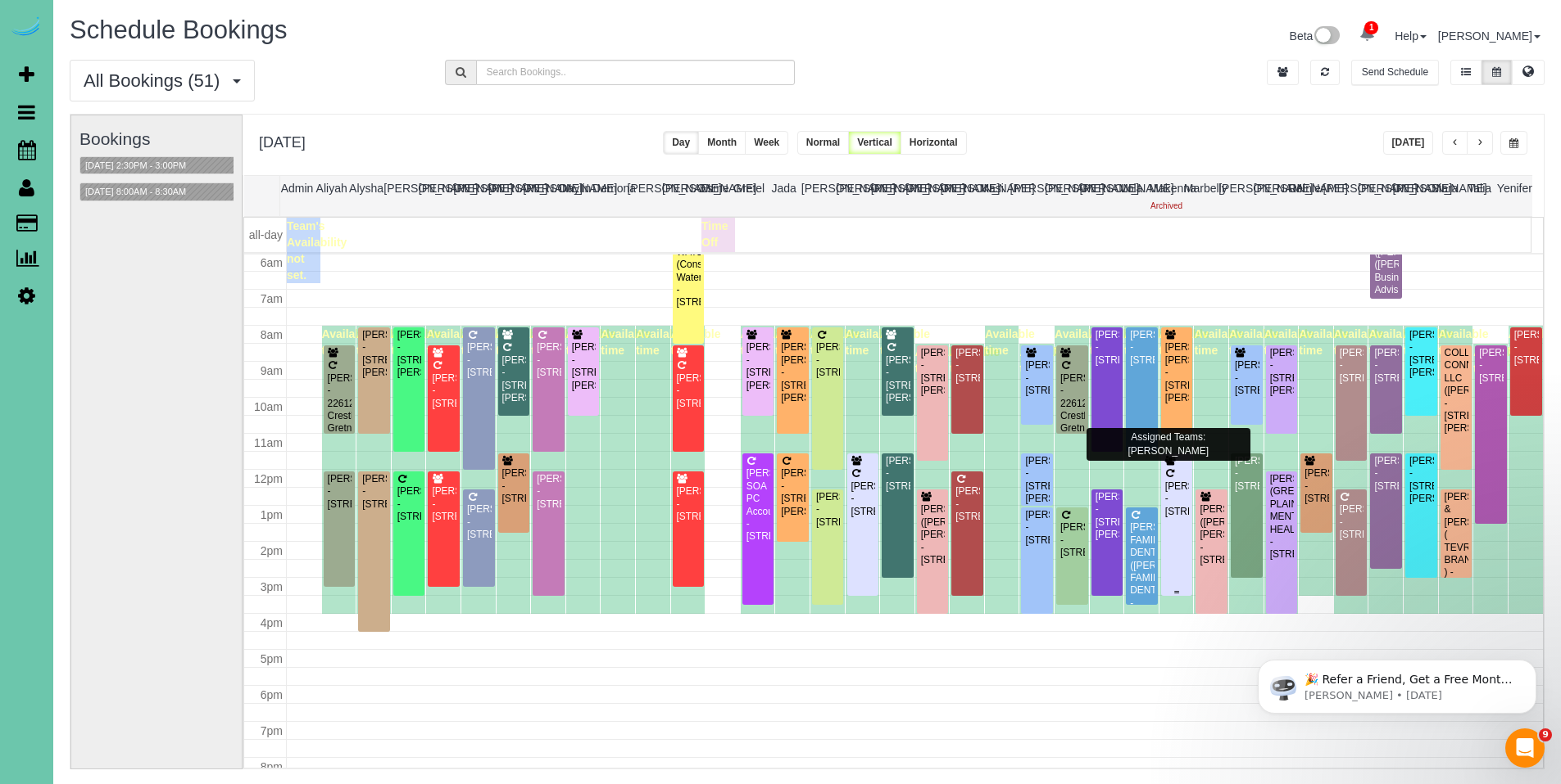
click at [1171, 495] on div "Samuel Cohen - 2721 S 101 St, Omaha, NE 68124" at bounding box center [1176, 499] width 25 height 38
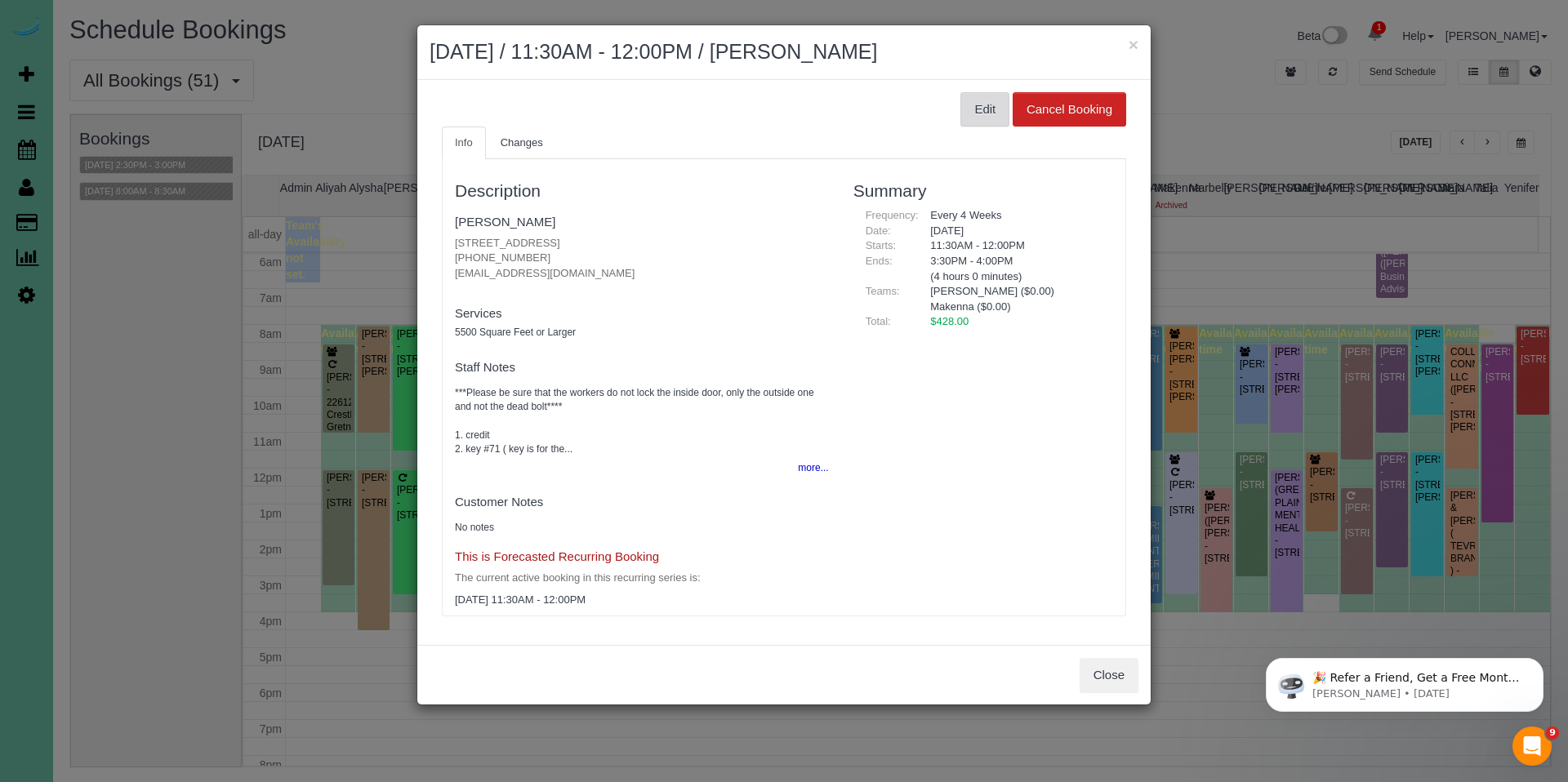
click at [982, 119] on button "Edit" at bounding box center [985, 109] width 49 height 34
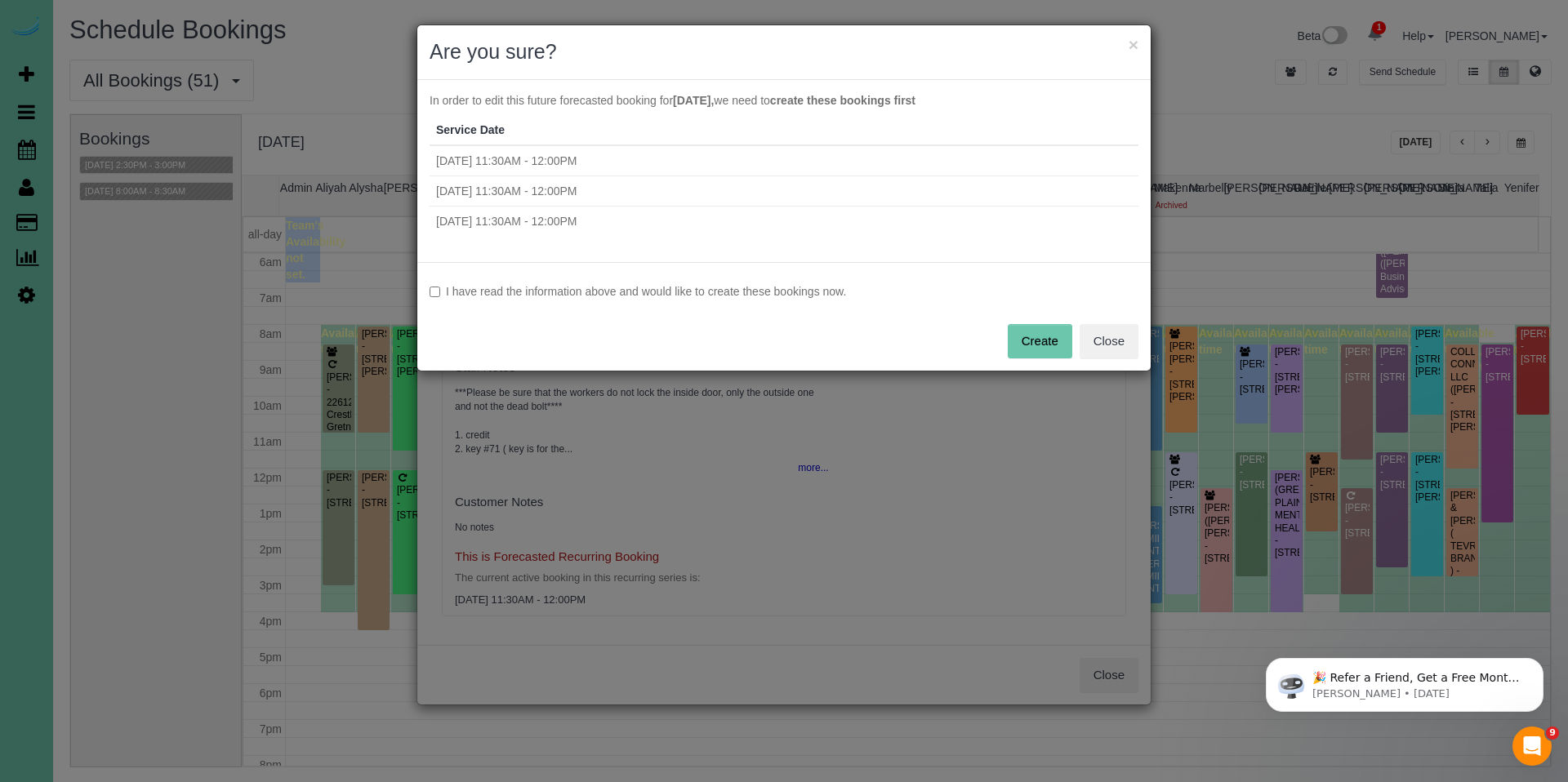
click at [834, 298] on label "I have read the information above and would like to create these bookings now." at bounding box center [784, 291] width 709 height 17
click at [1053, 330] on button "Create" at bounding box center [1040, 341] width 64 height 34
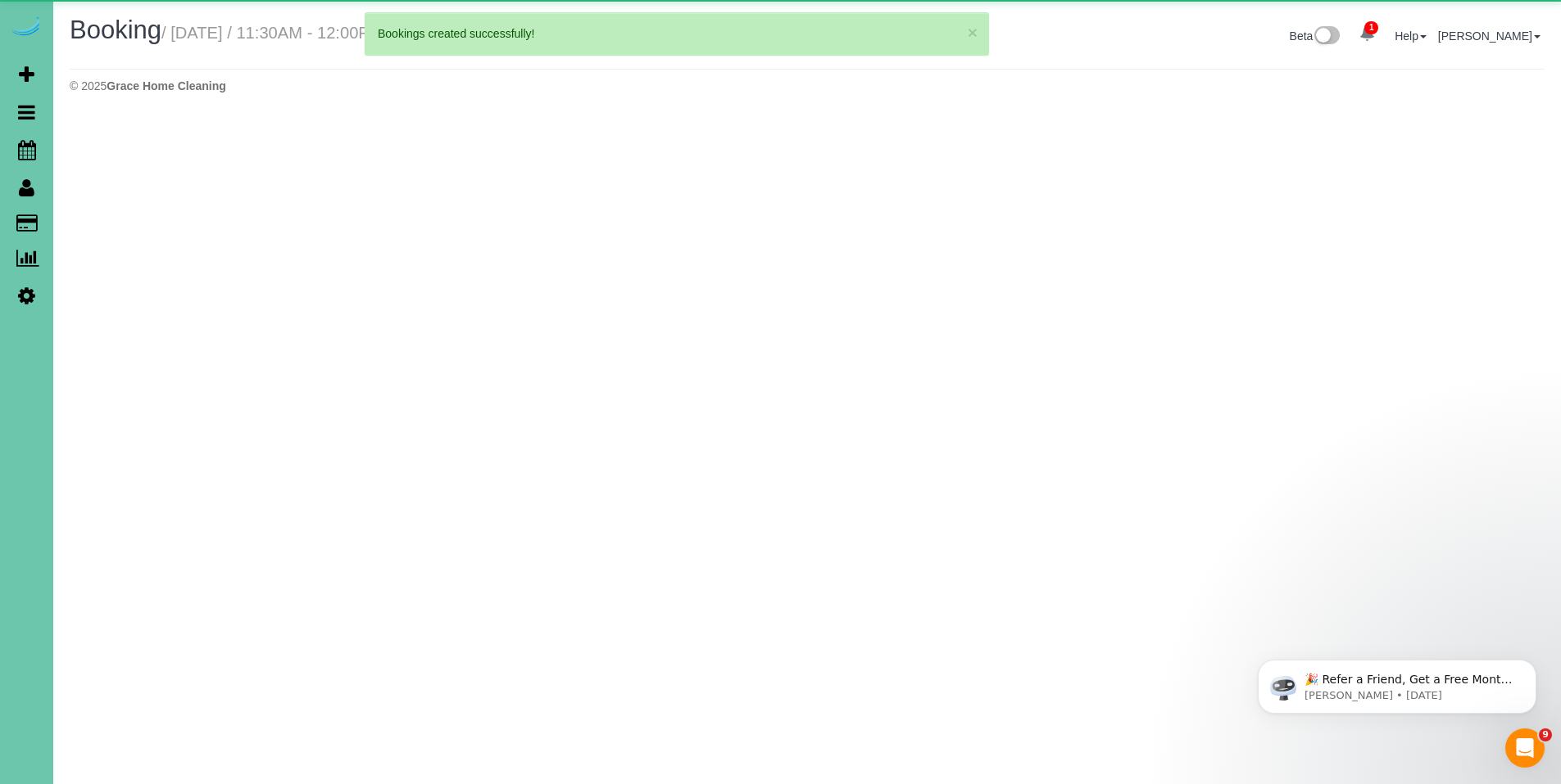
select select "NE"
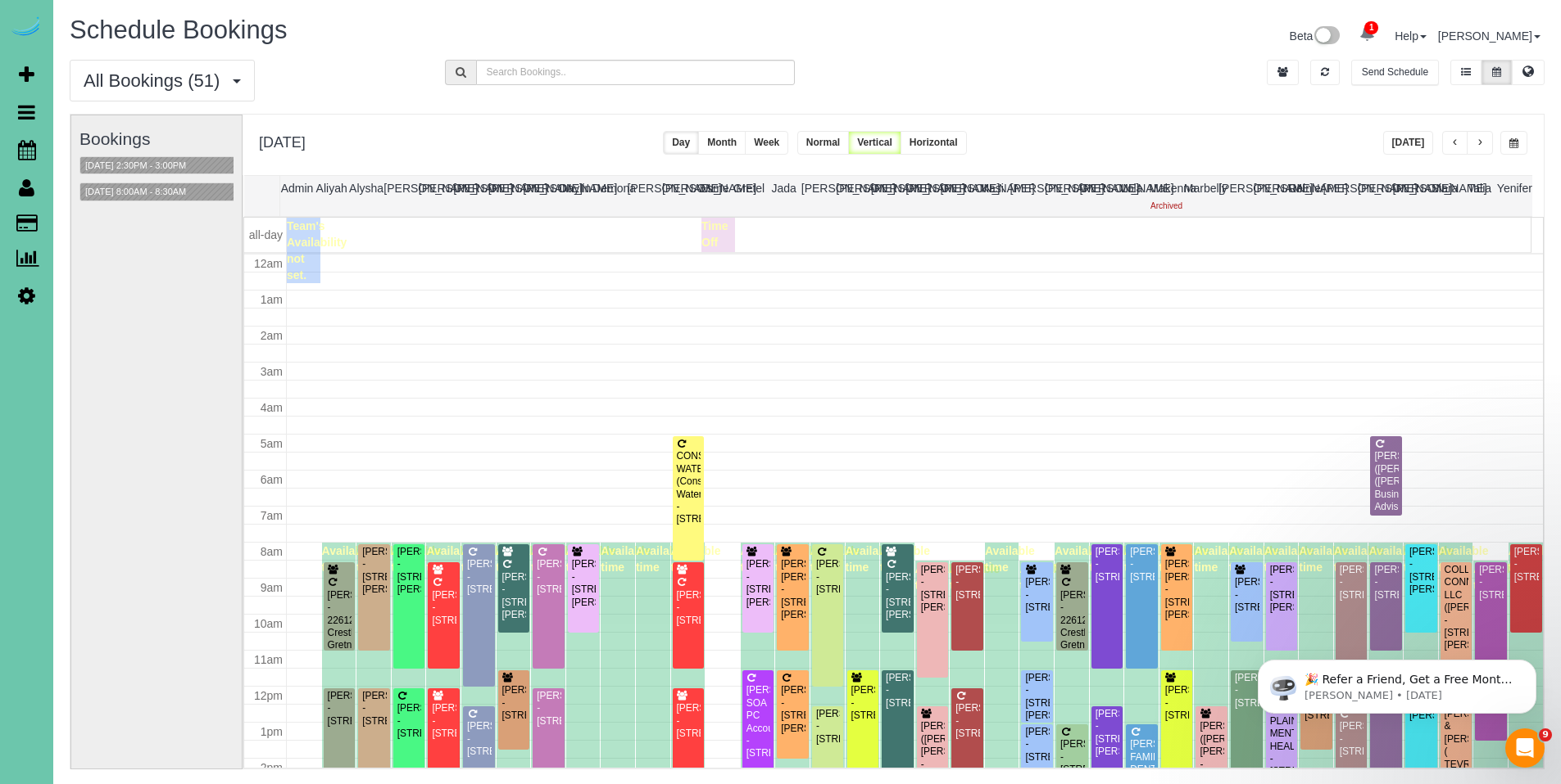
scroll to position [217, 0]
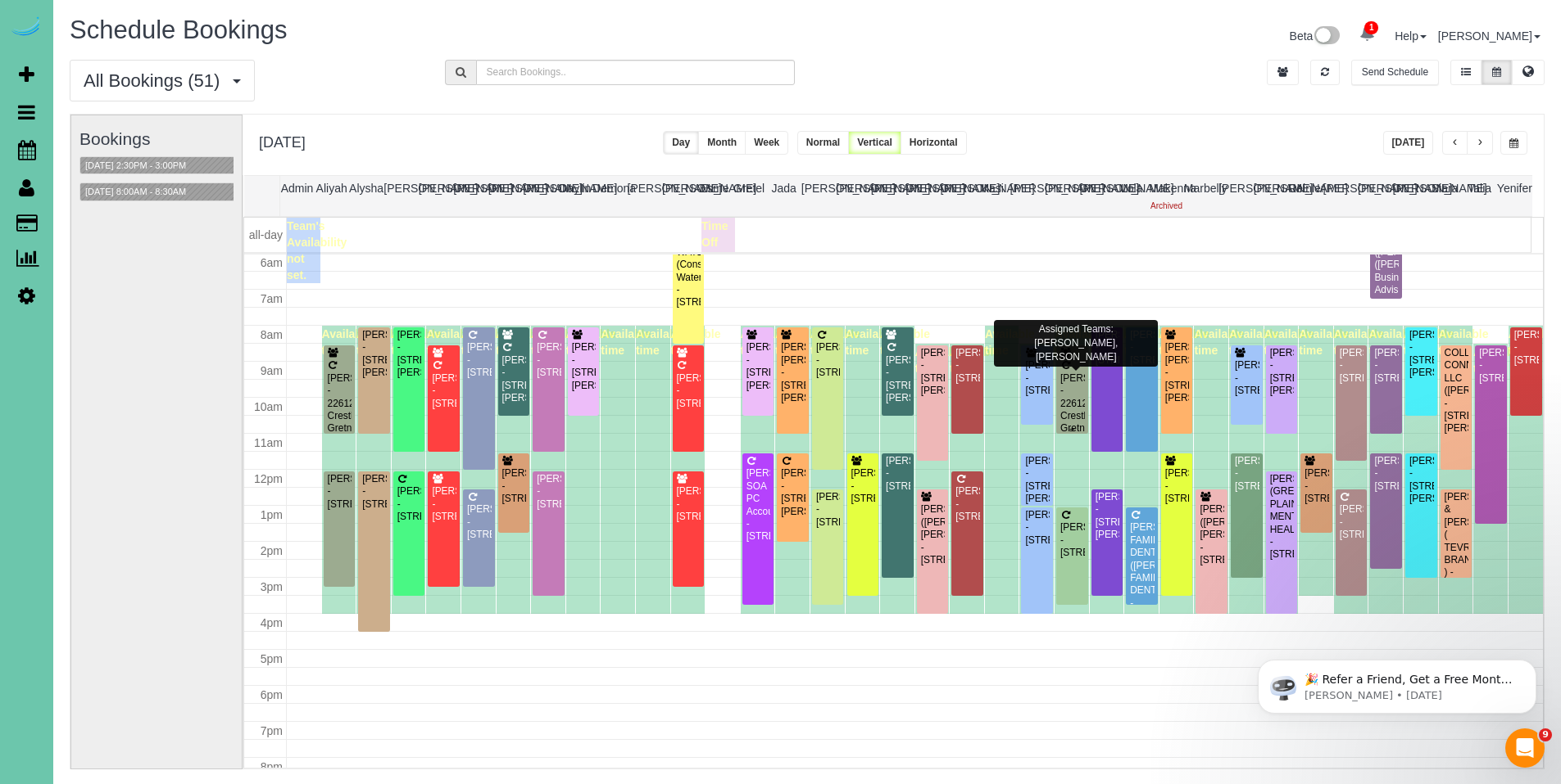
click at [1067, 393] on div "Lori Haddock - 22612 Crestline, Gretna, NE 68028" at bounding box center [1071, 416] width 25 height 88
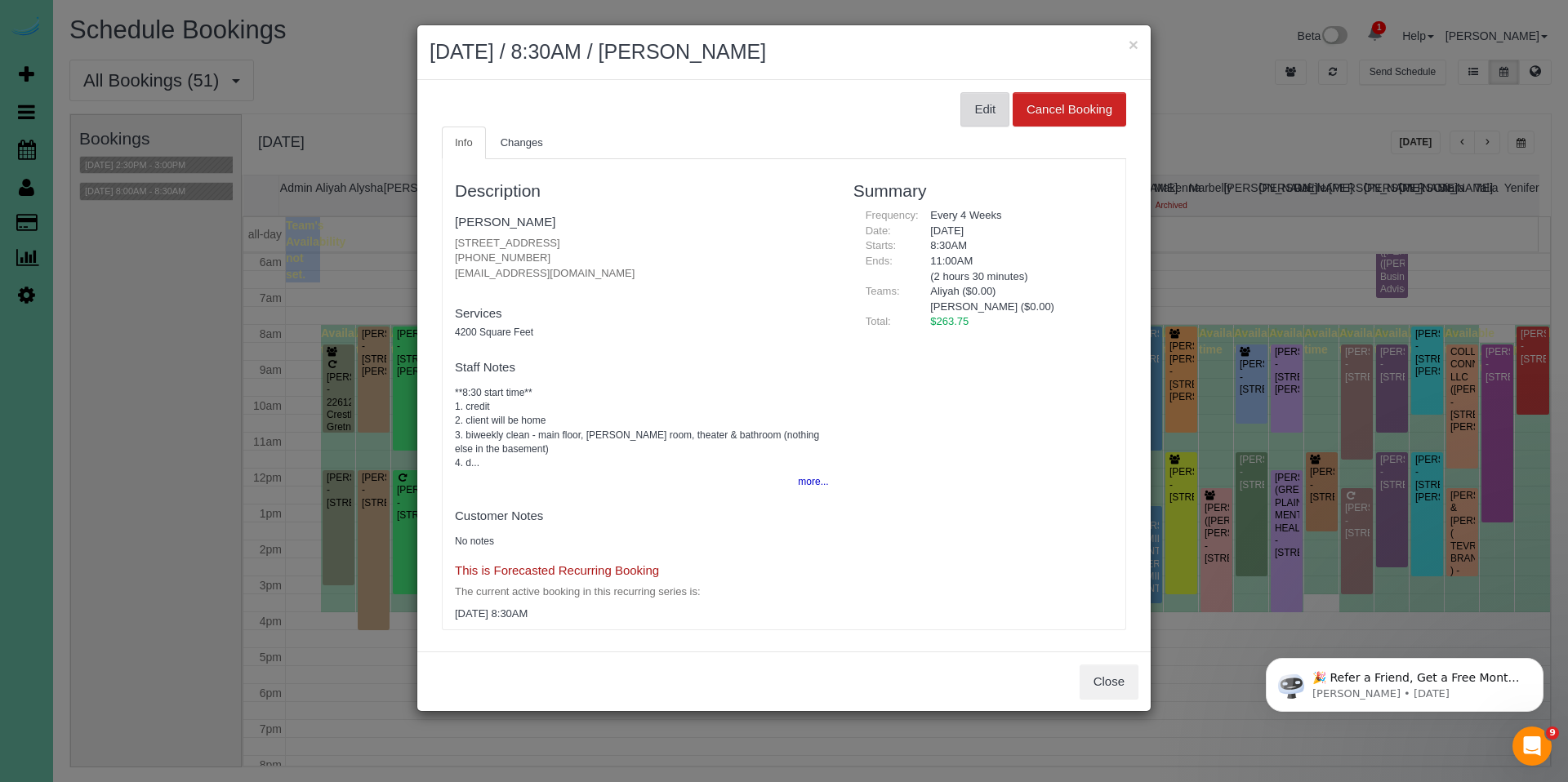
click at [966, 110] on button "Edit" at bounding box center [985, 109] width 49 height 34
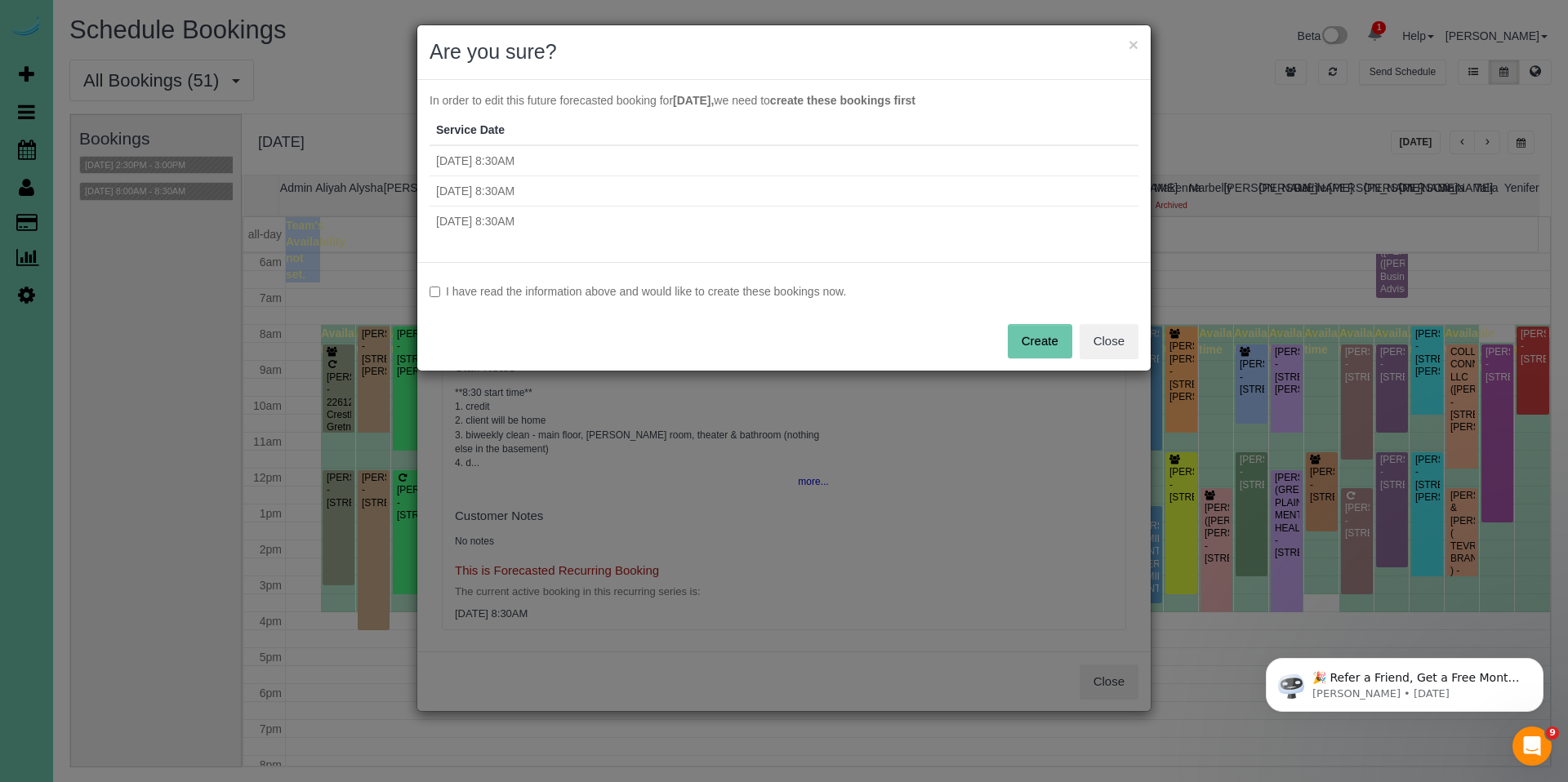
click at [691, 296] on label "I have read the information above and would like to create these bookings now." at bounding box center [784, 291] width 709 height 17
click at [1035, 344] on button "Create" at bounding box center [1040, 341] width 64 height 34
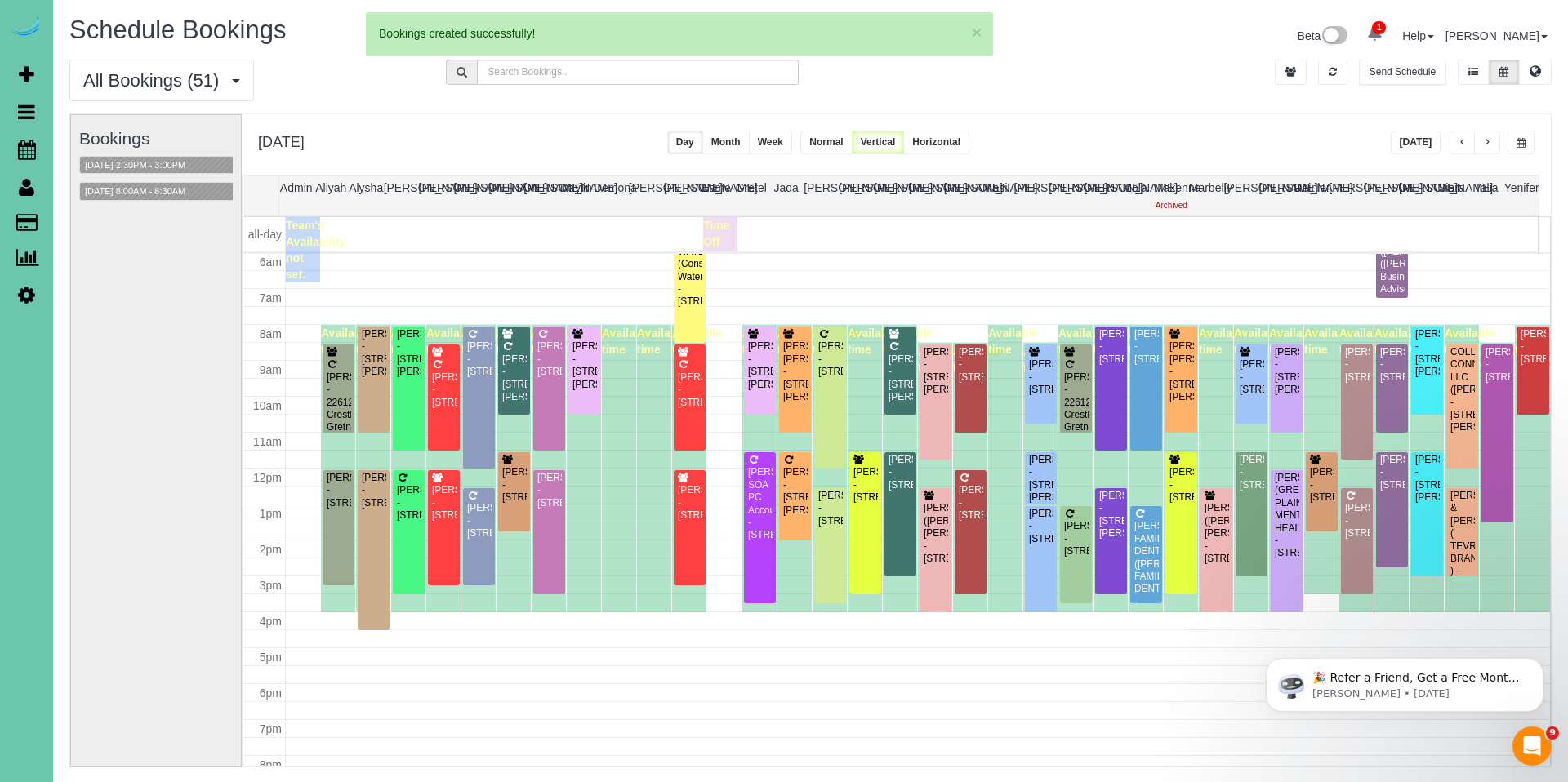
select select "NE"
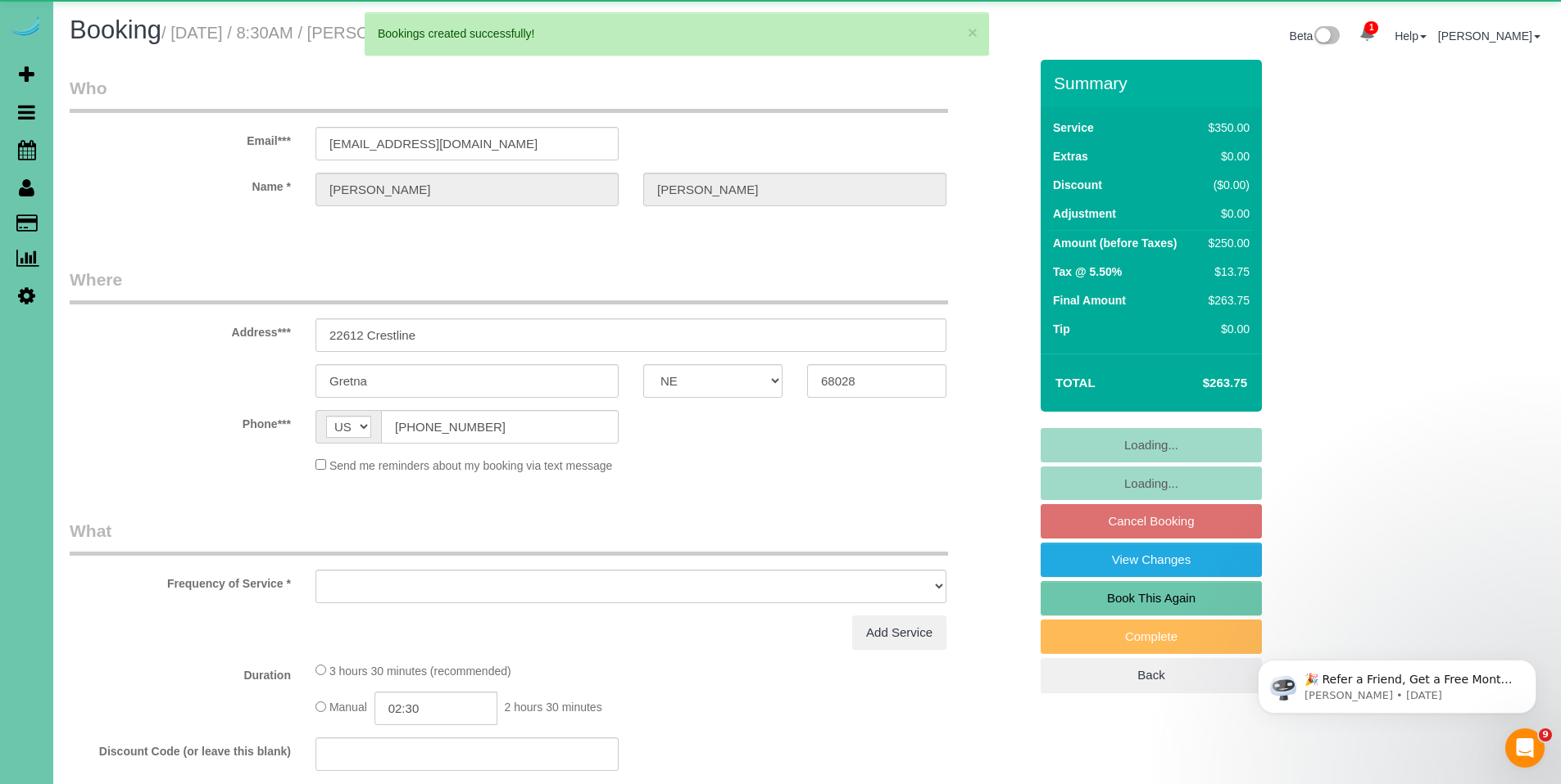
select select "object:60670"
select select "string:fspay-613a3858-9976-48f9-b143-105cf1f5d9bb"
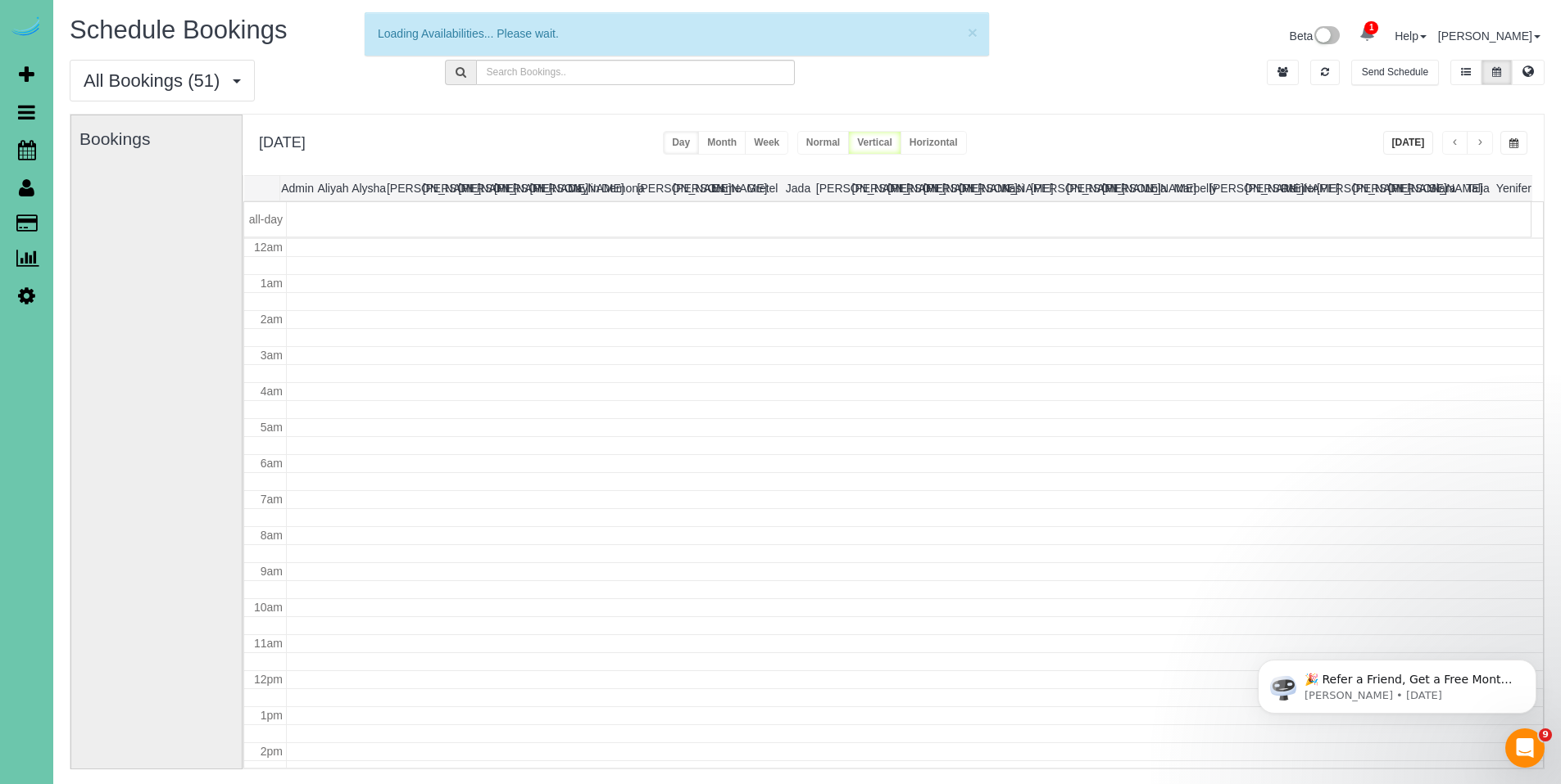
scroll to position [217, 0]
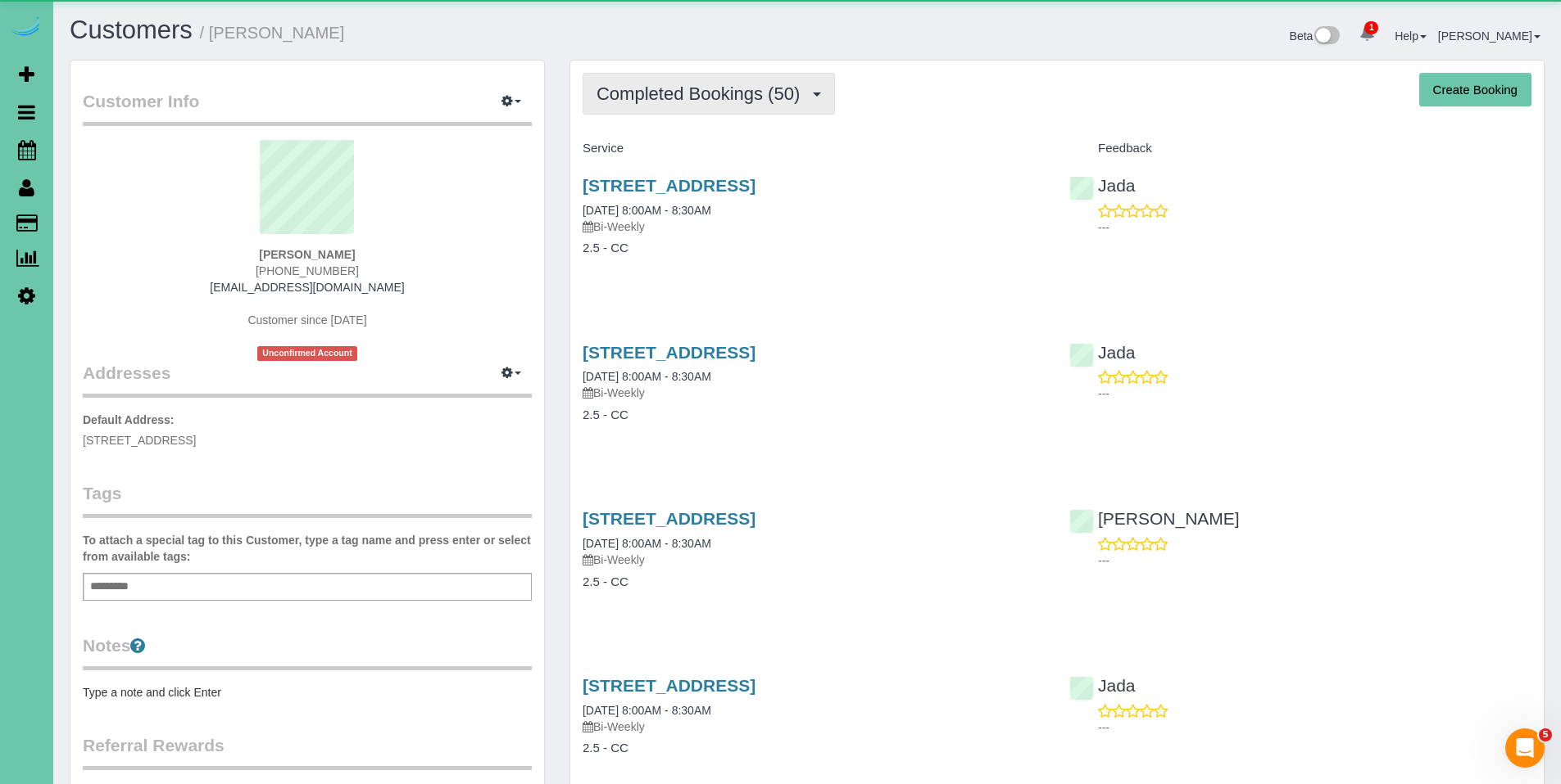
click at [645, 97] on span "Completed Bookings (50)" at bounding box center [702, 94] width 212 height 20
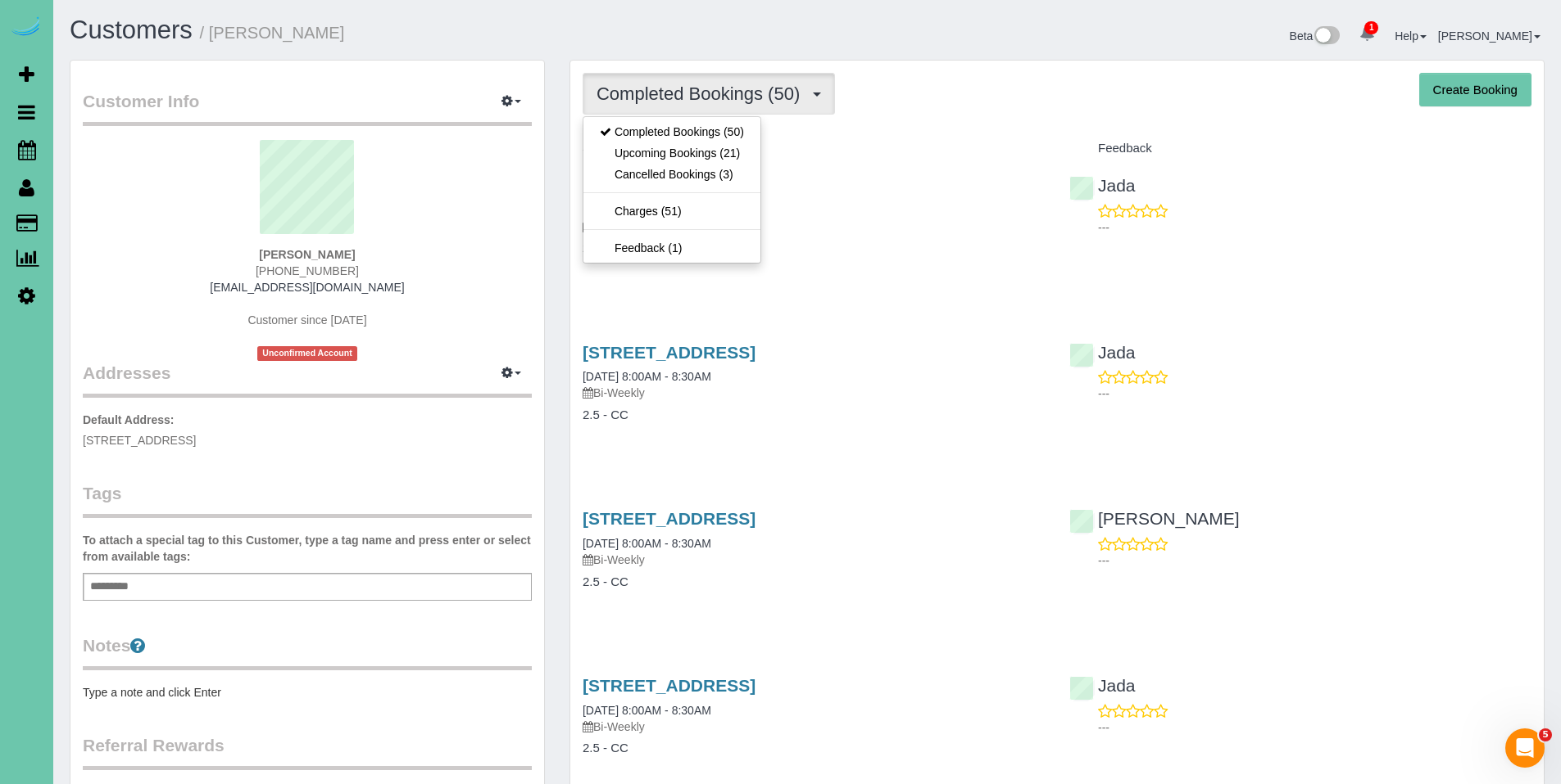
click at [952, 141] on div "Service" at bounding box center [813, 149] width 486 height 28
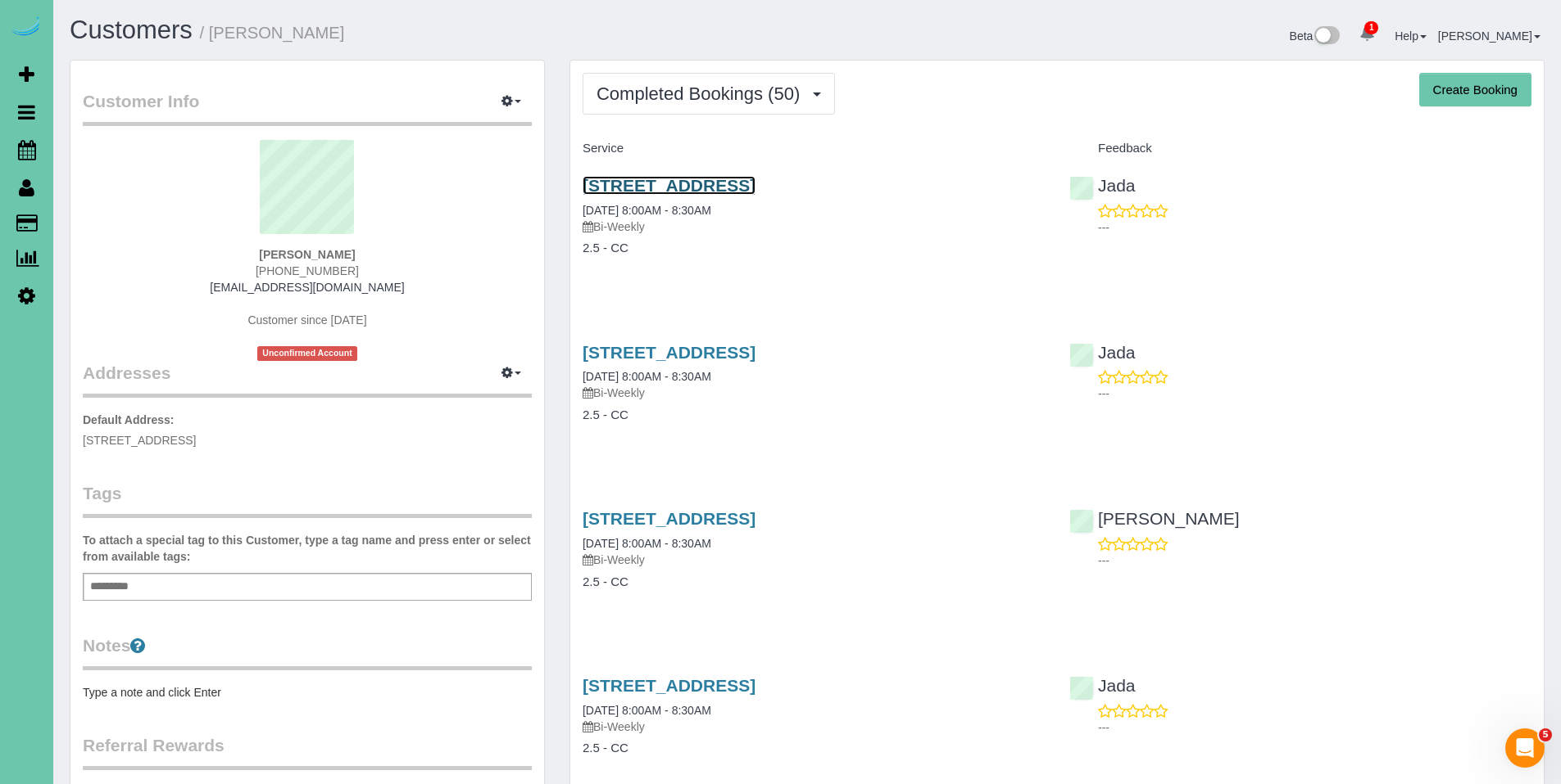
click at [667, 185] on link "2423 S 113th Ave, Omaha, NE 68144" at bounding box center [669, 185] width 173 height 19
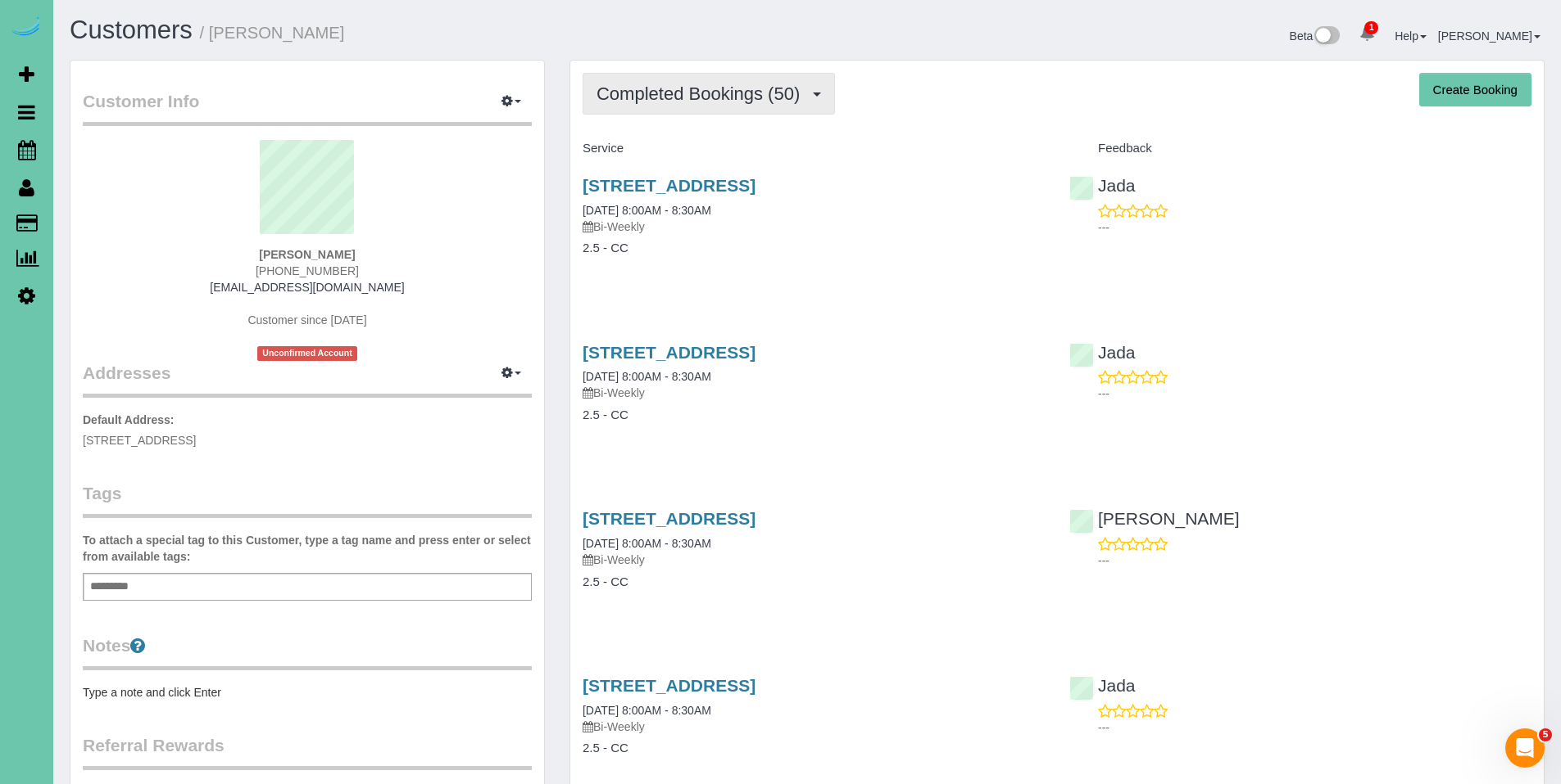
click at [691, 97] on span "Completed Bookings (50)" at bounding box center [702, 94] width 212 height 20
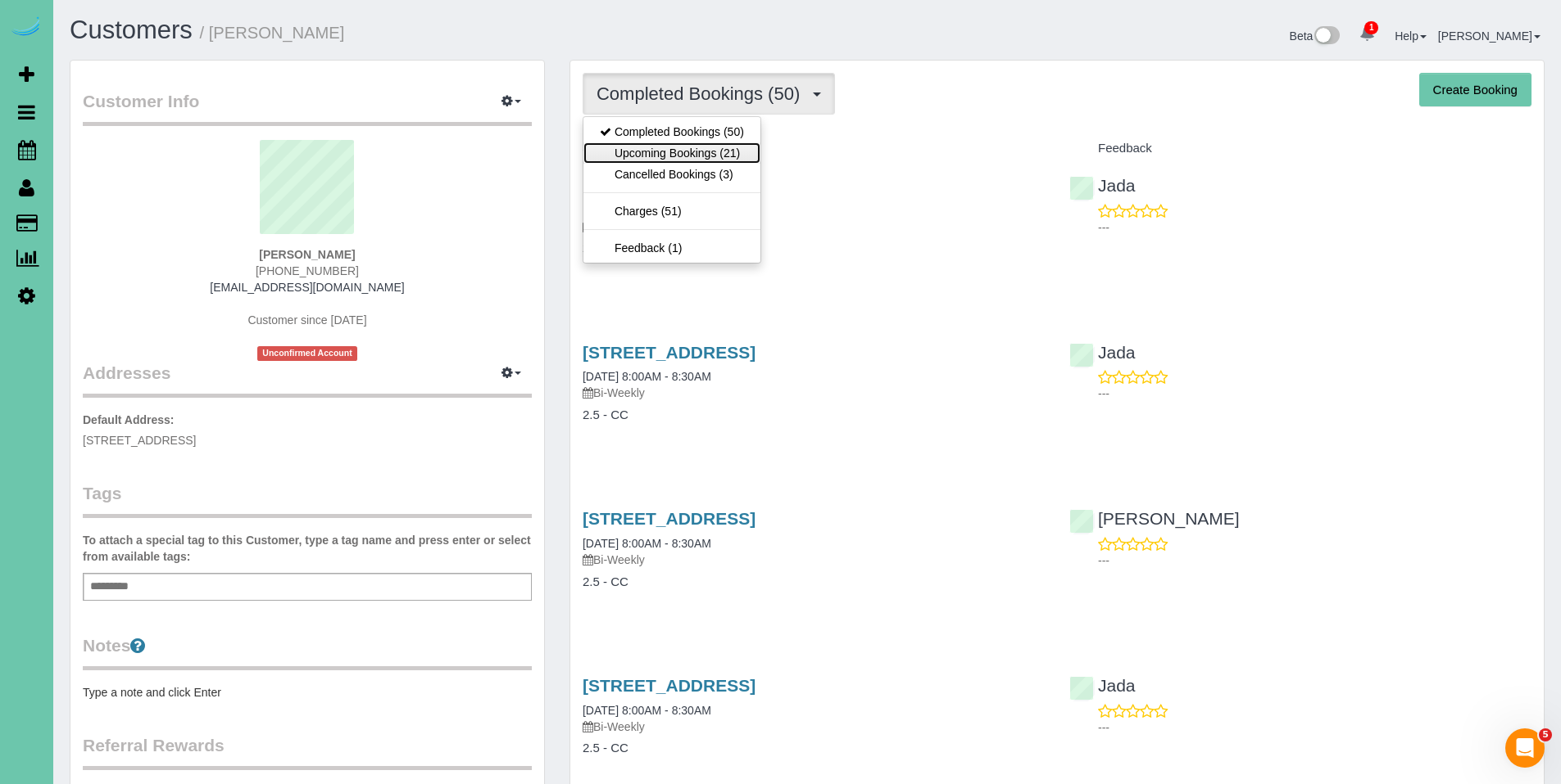
click at [683, 151] on link "Upcoming Bookings (21)" at bounding box center [672, 153] width 177 height 21
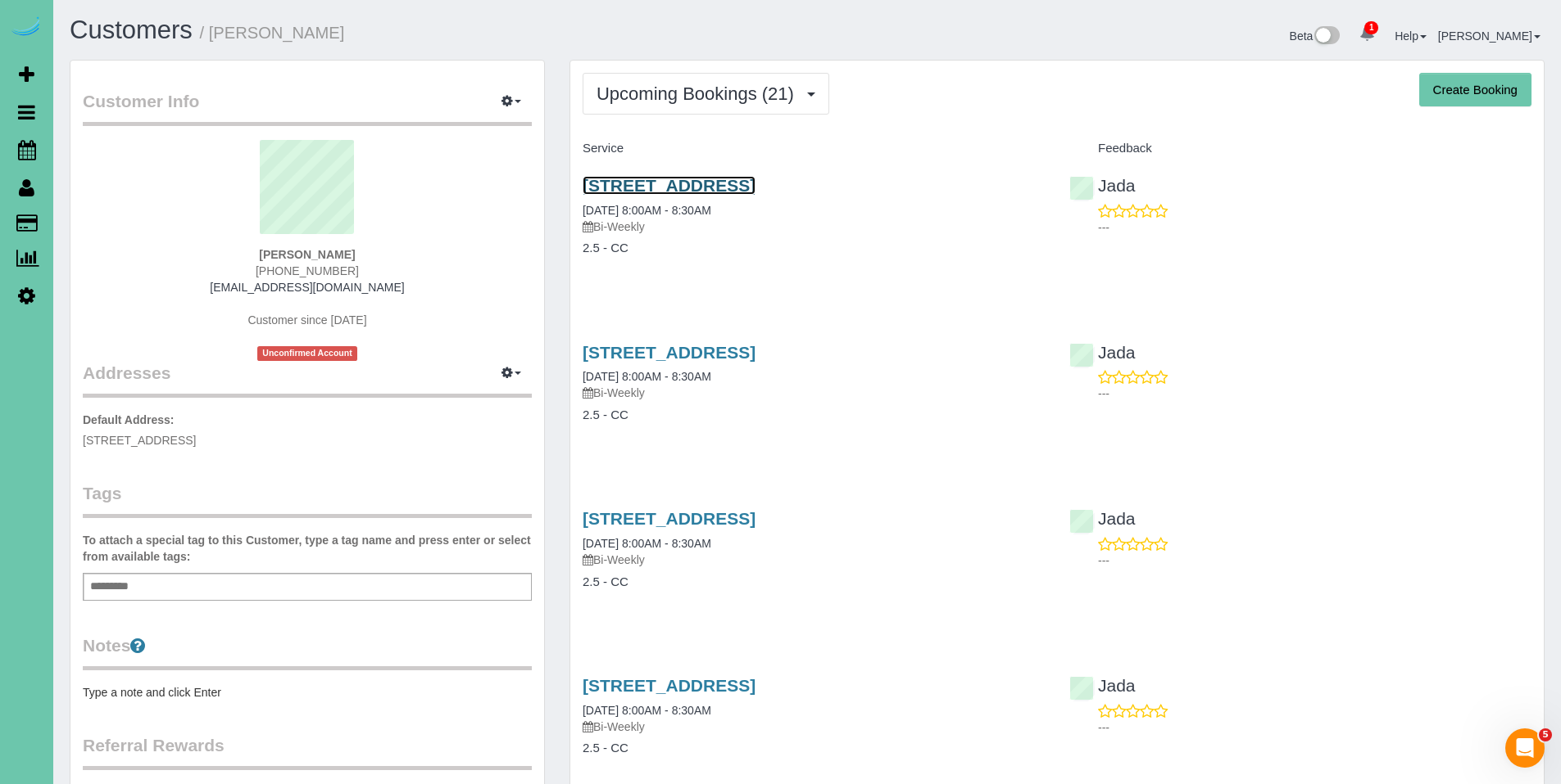
click at [718, 182] on link "[STREET_ADDRESS]" at bounding box center [669, 185] width 173 height 19
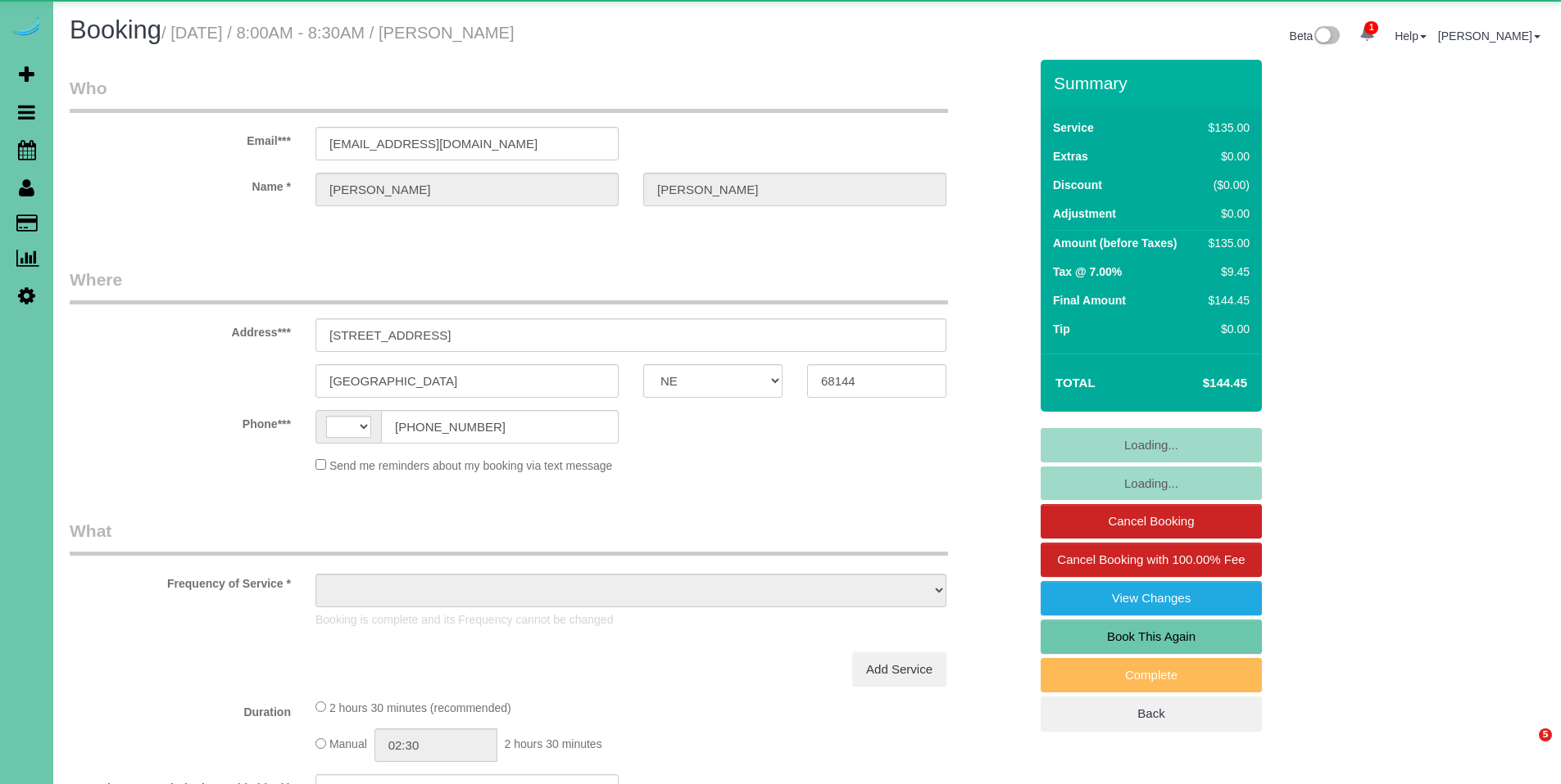
select select "NE"
select select "string:[GEOGRAPHIC_DATA]"
select select "object:708"
select select "string:fspay-2f916073-f1eb-4c3d-bb66-b0004159d4ff"
select select "number:36"
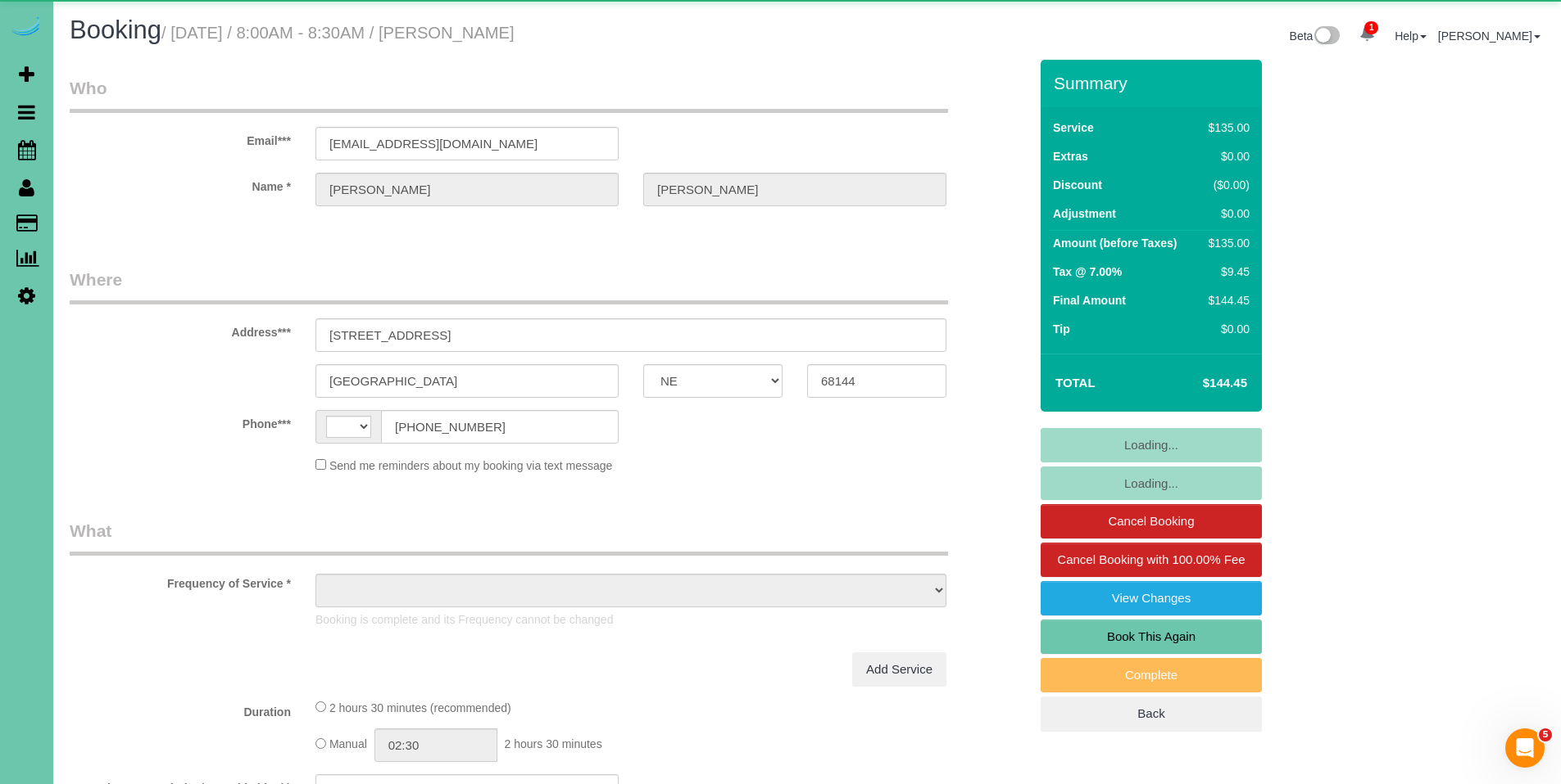
select select "number:41"
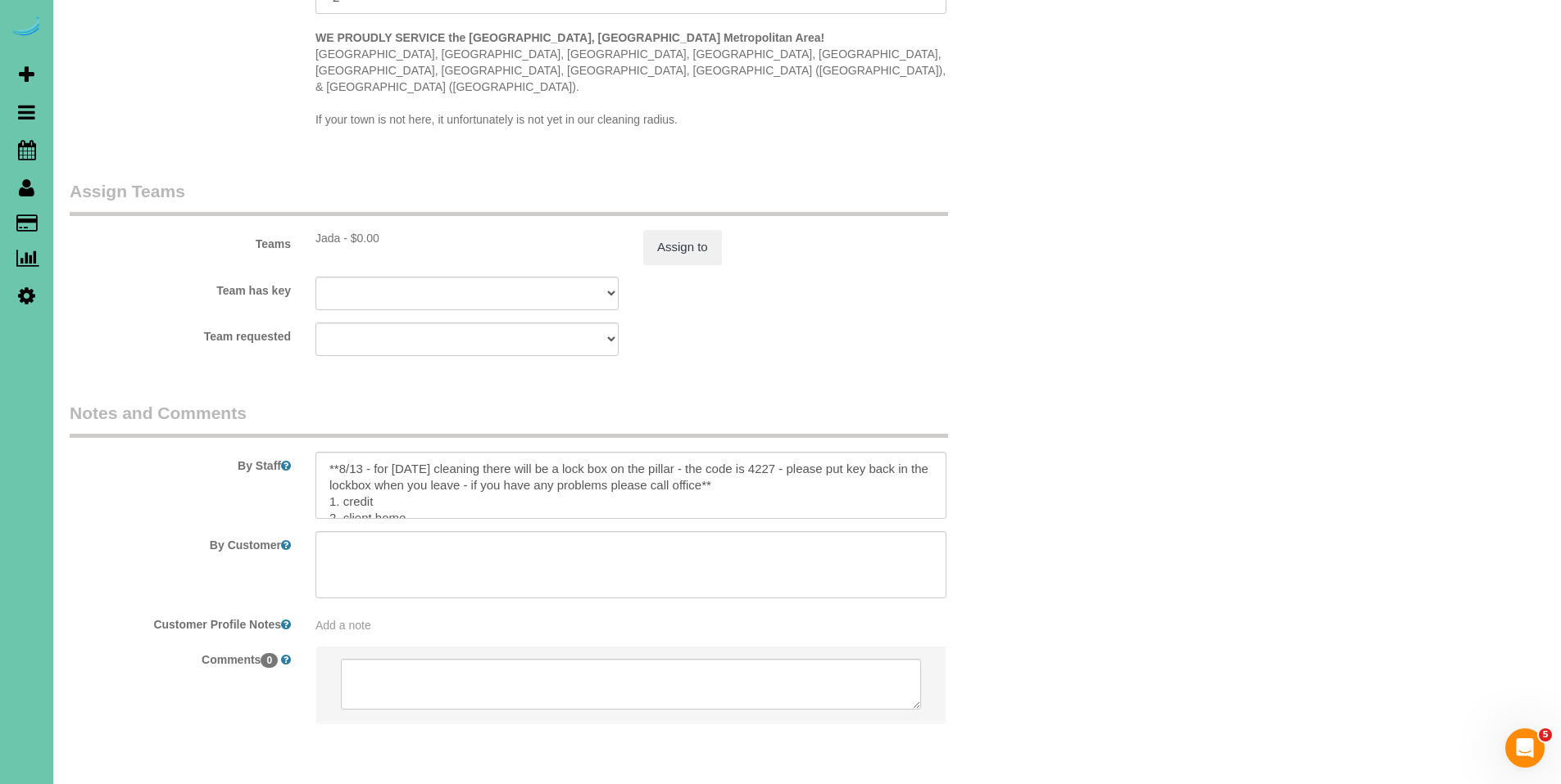
scroll to position [1675, 0]
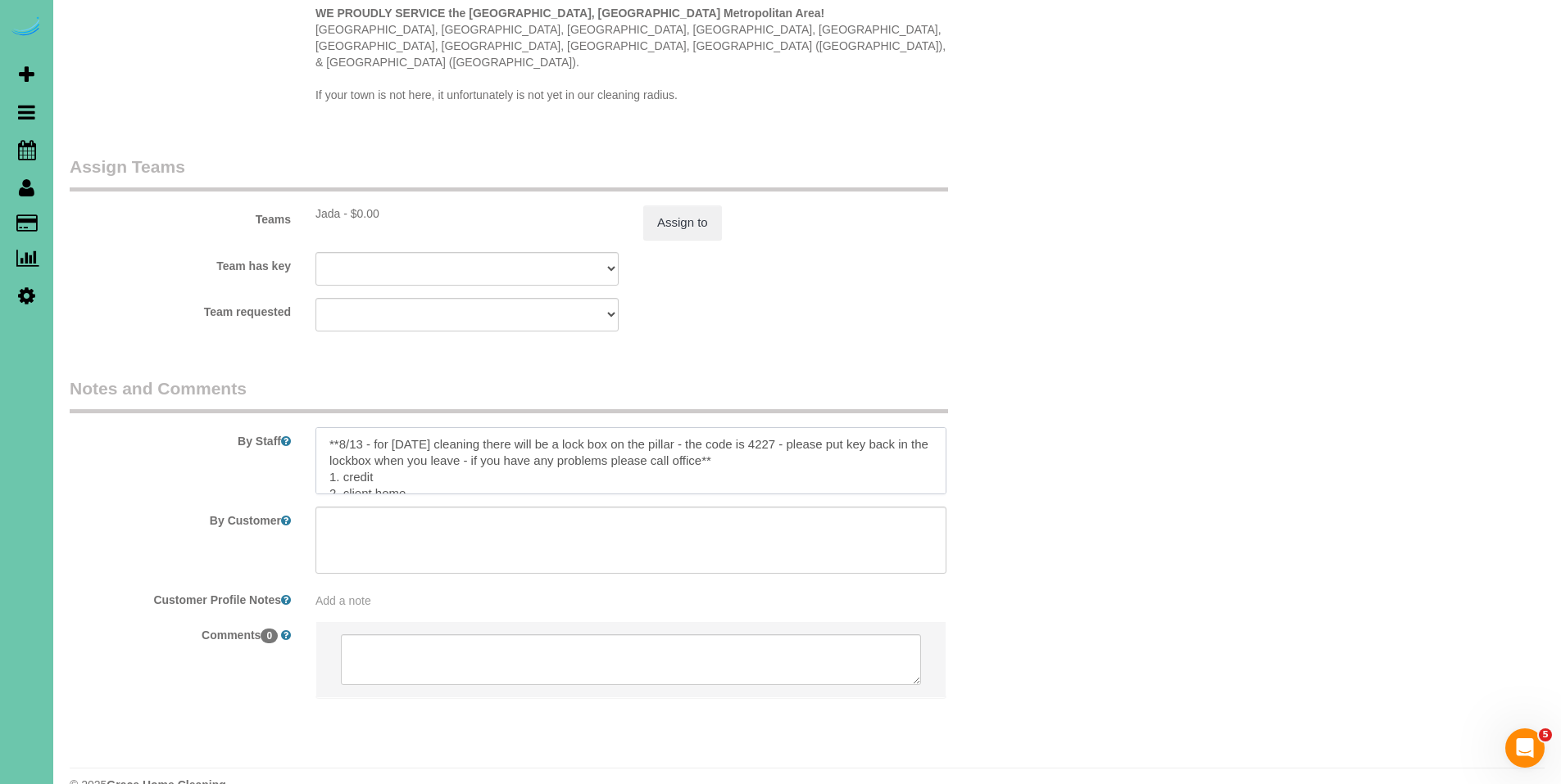
click at [760, 428] on textarea at bounding box center [631, 461] width 631 height 67
drag, startPoint x: 484, startPoint y: 411, endPoint x: 784, endPoint y: 413, distance: 300.0
click at [784, 427] on textarea at bounding box center [631, 461] width 631 height 67
click at [776, 431] on textarea at bounding box center [631, 461] width 631 height 67
drag, startPoint x: 745, startPoint y: 434, endPoint x: 485, endPoint y: 411, distance: 261.0
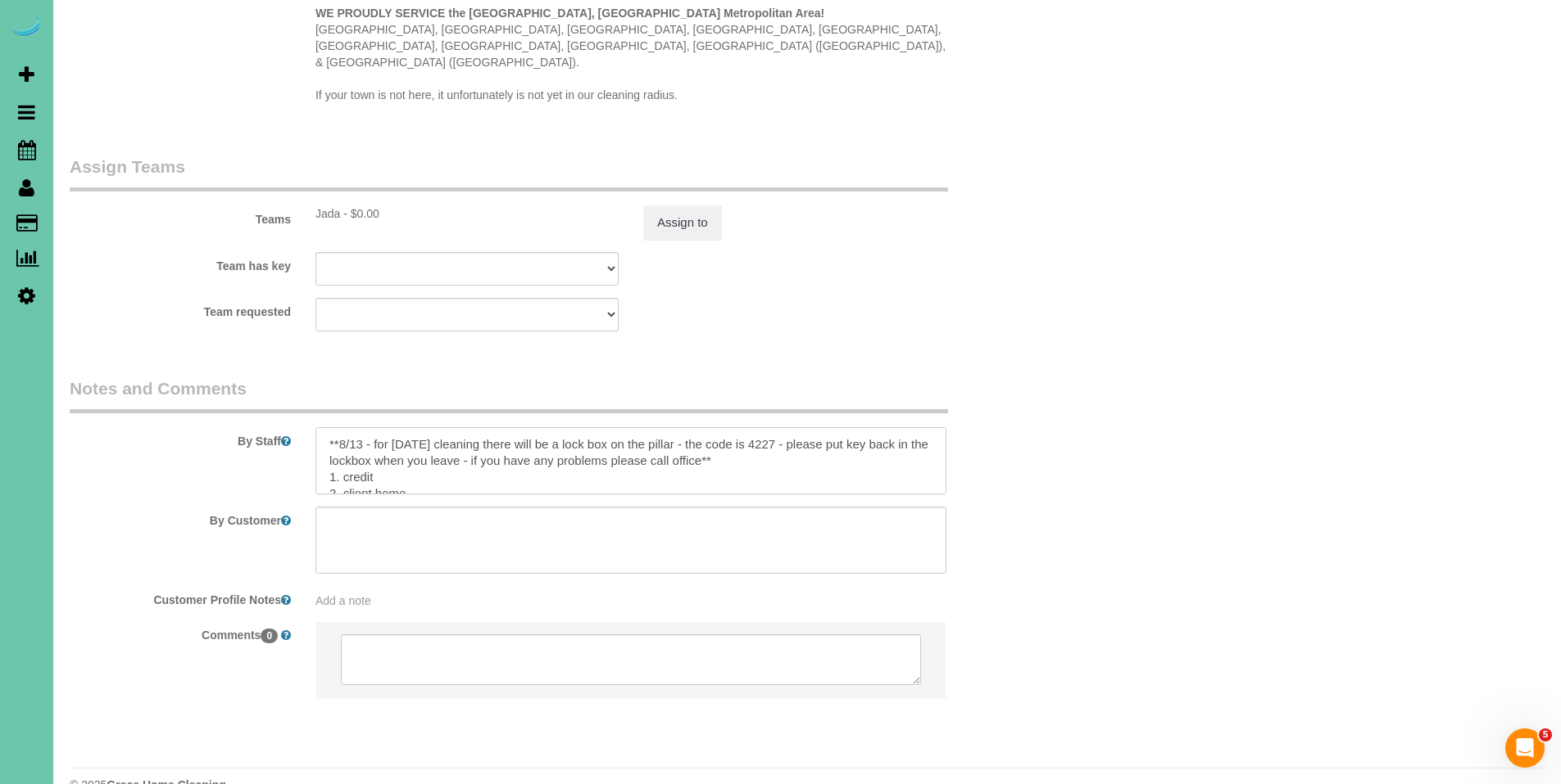
click at [485, 427] on textarea at bounding box center [631, 461] width 631 height 67
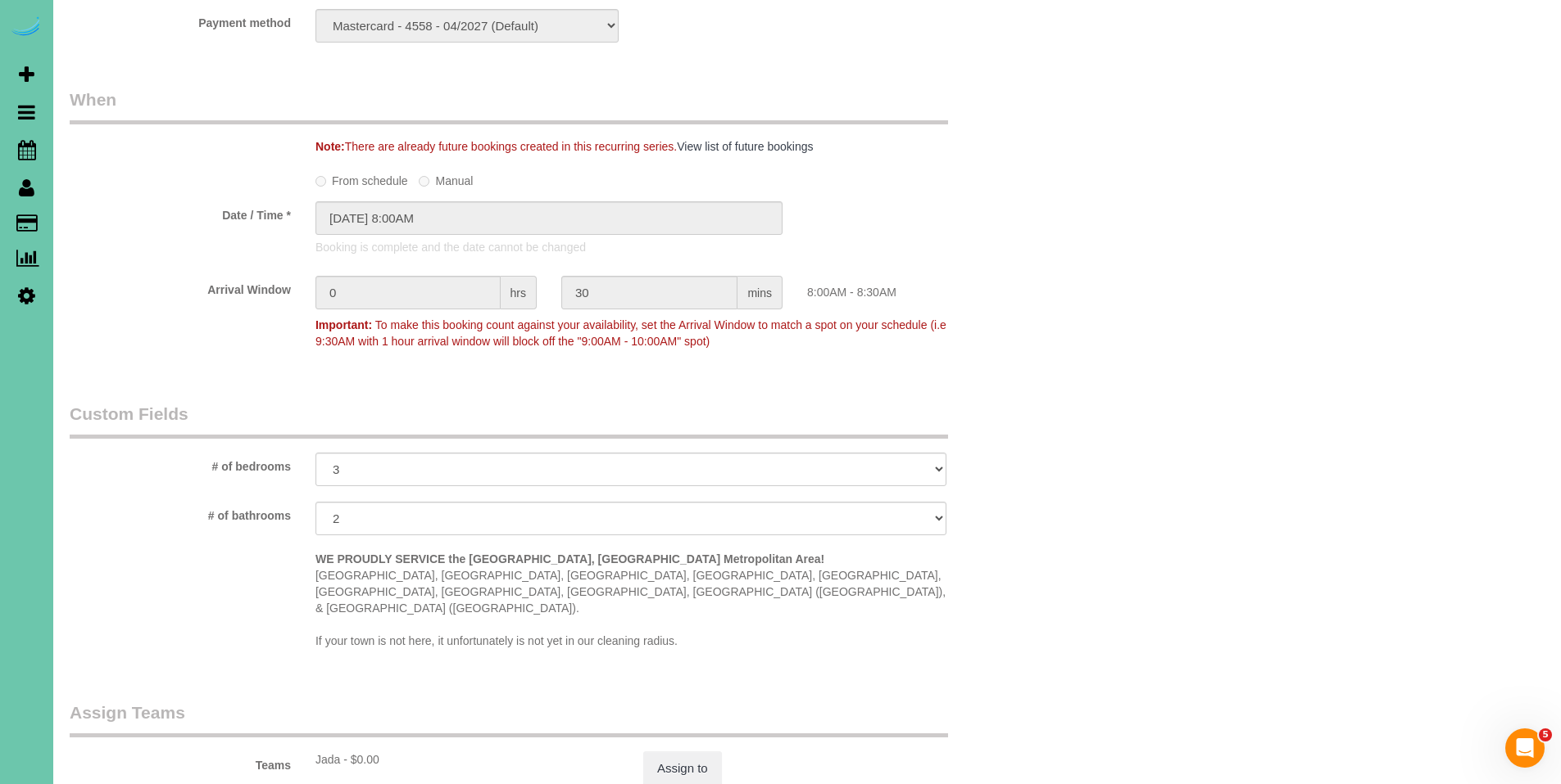
scroll to position [986, 0]
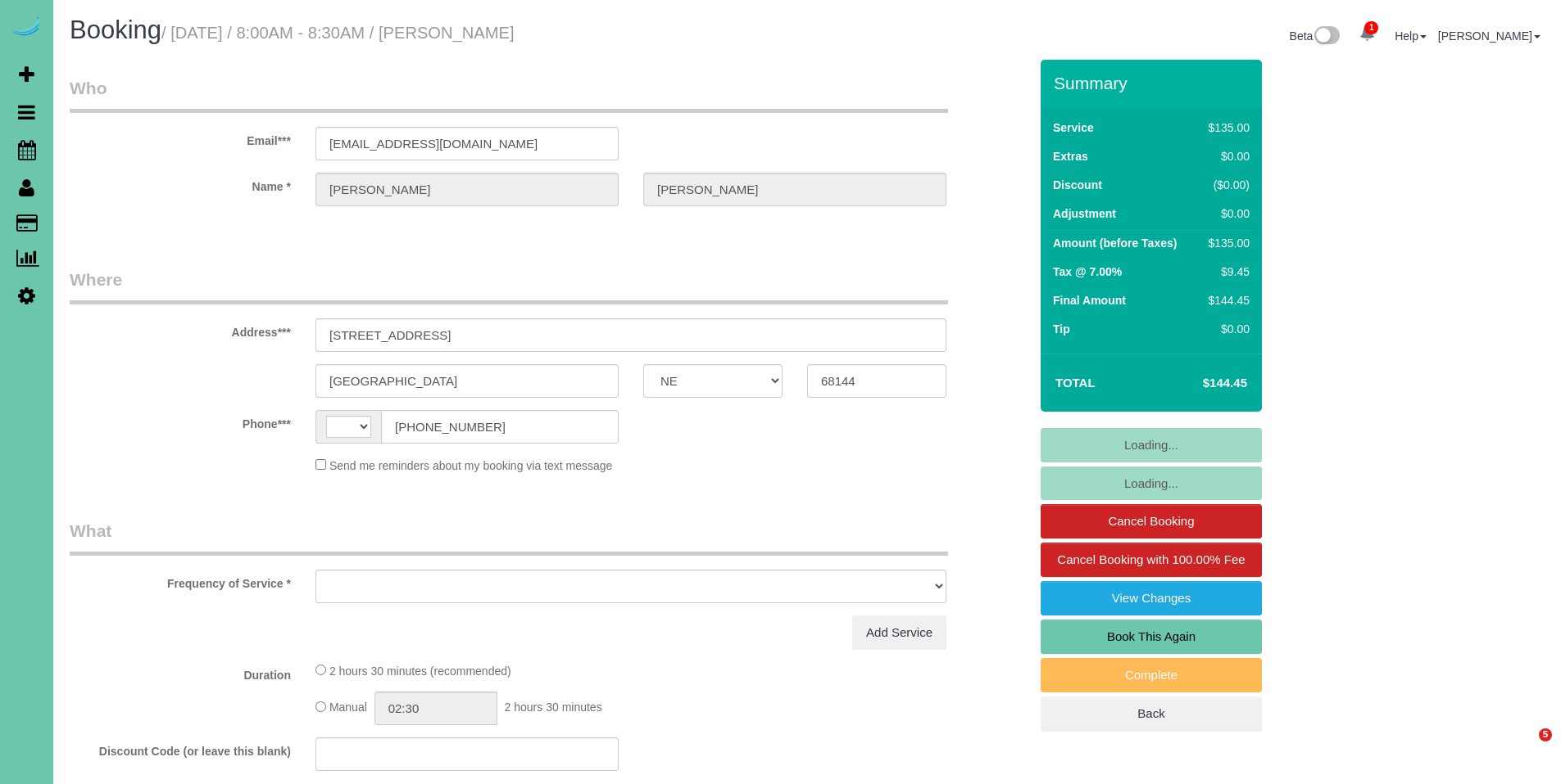
select select "NE"
select select "string:US"
select select "object:630"
select select "string:fspay-2f916073-f1eb-4c3d-bb66-b0004159d4ff"
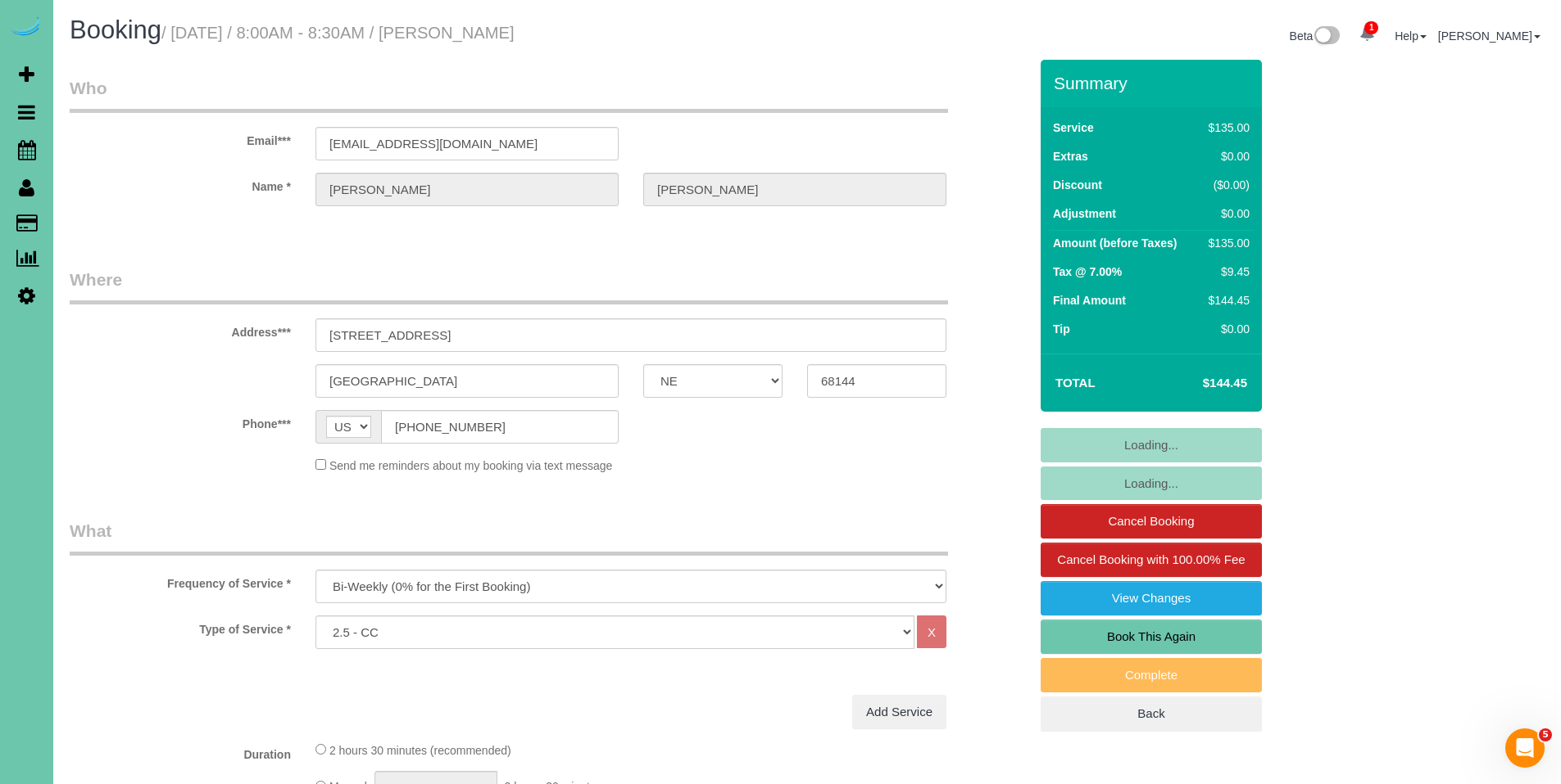
select select "object:846"
select select "number:36"
select select "number:41"
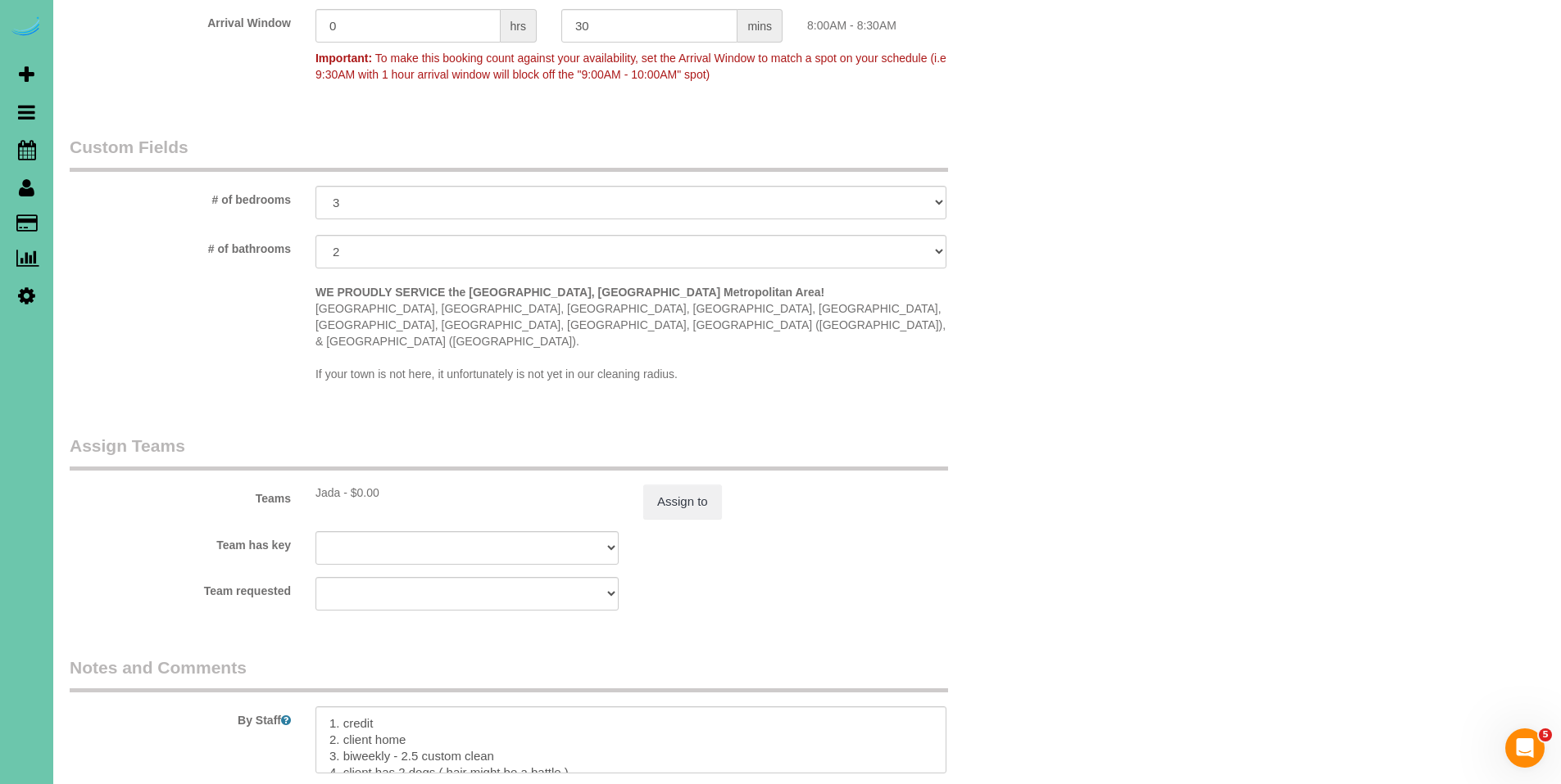
scroll to position [1392, 0]
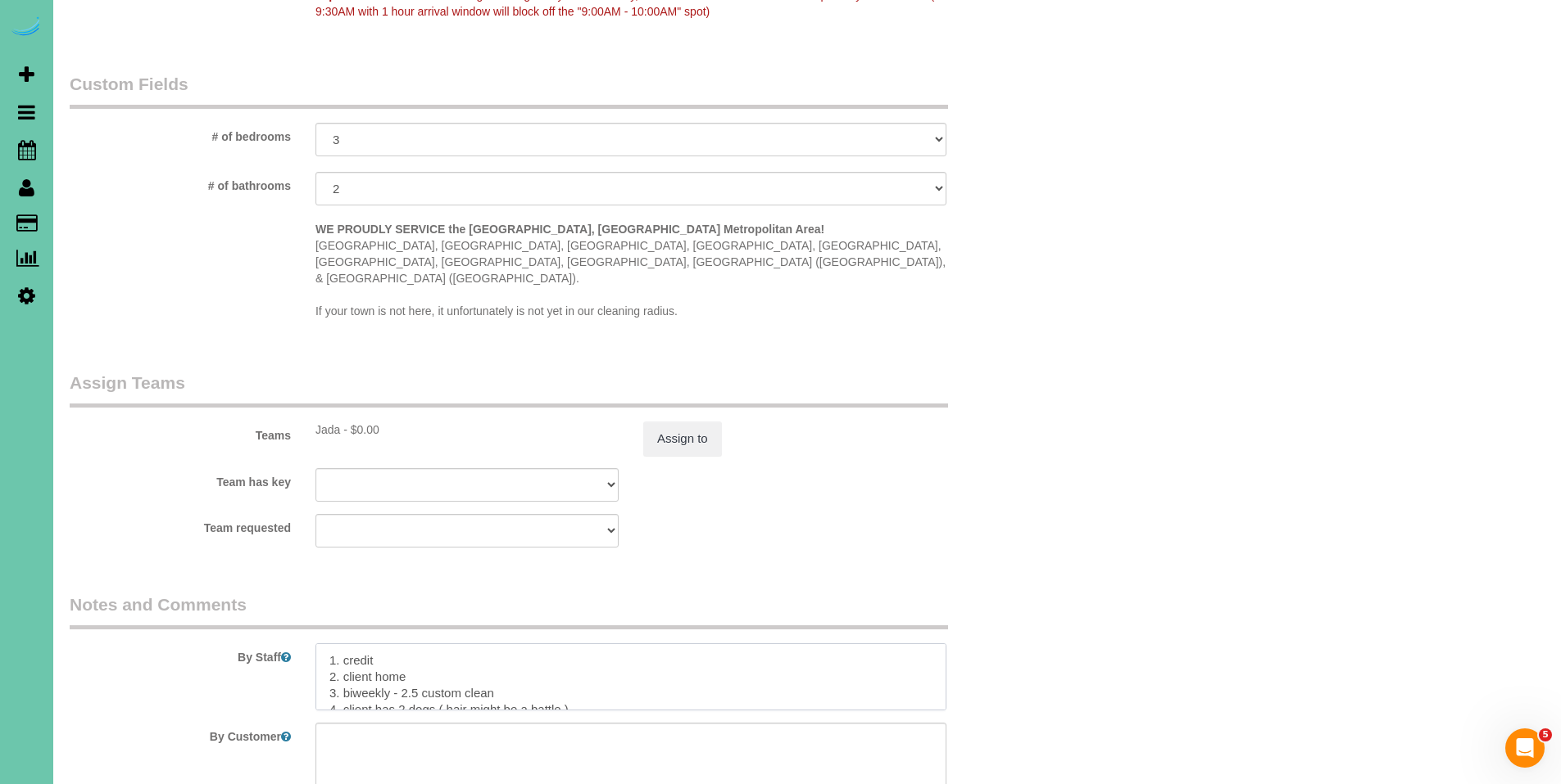
click at [328, 643] on textarea at bounding box center [631, 676] width 631 height 67
paste textarea "there will be a lock box on the pillar - the code is 4227 - please put key back…"
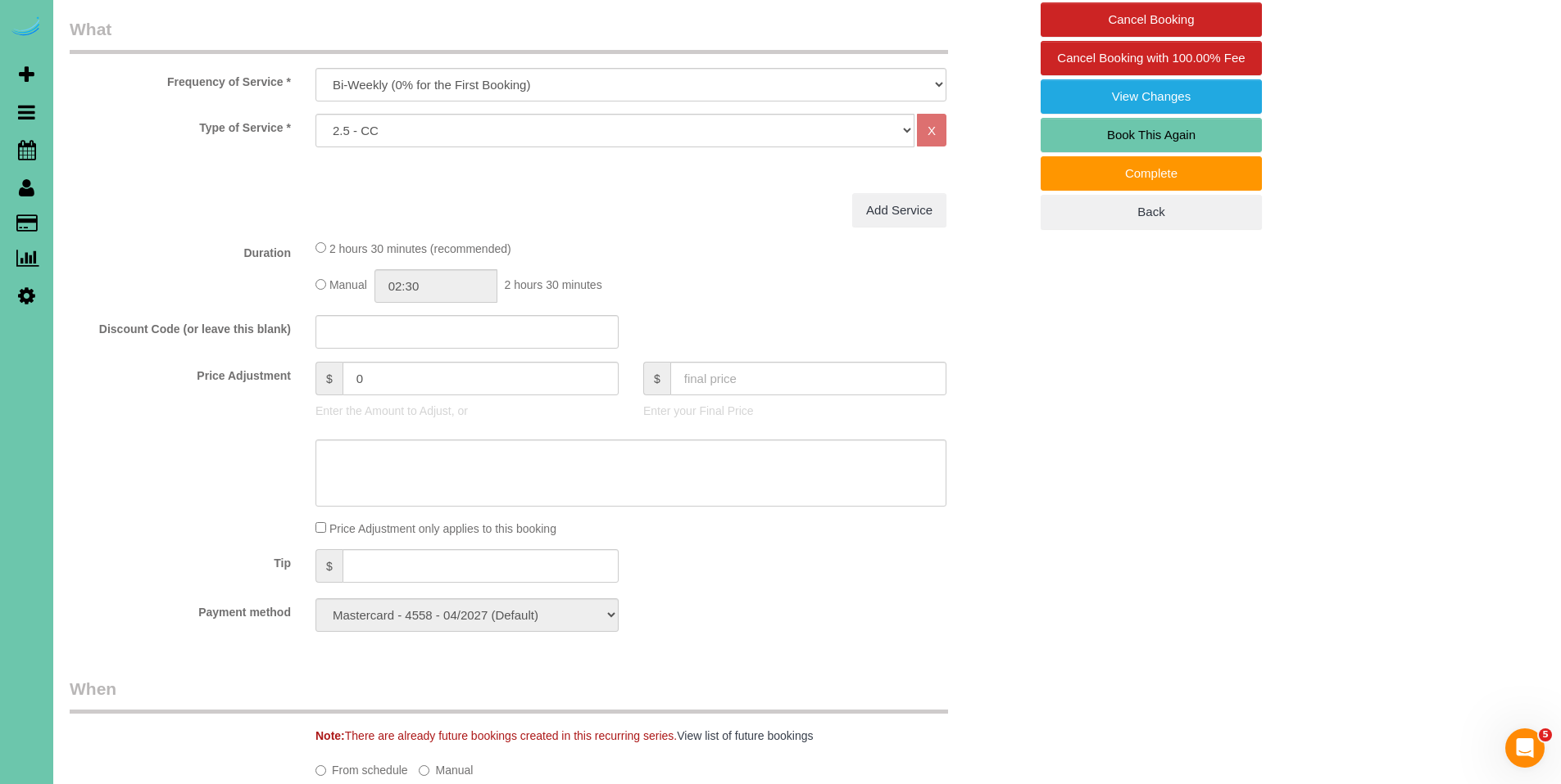
scroll to position [135, 0]
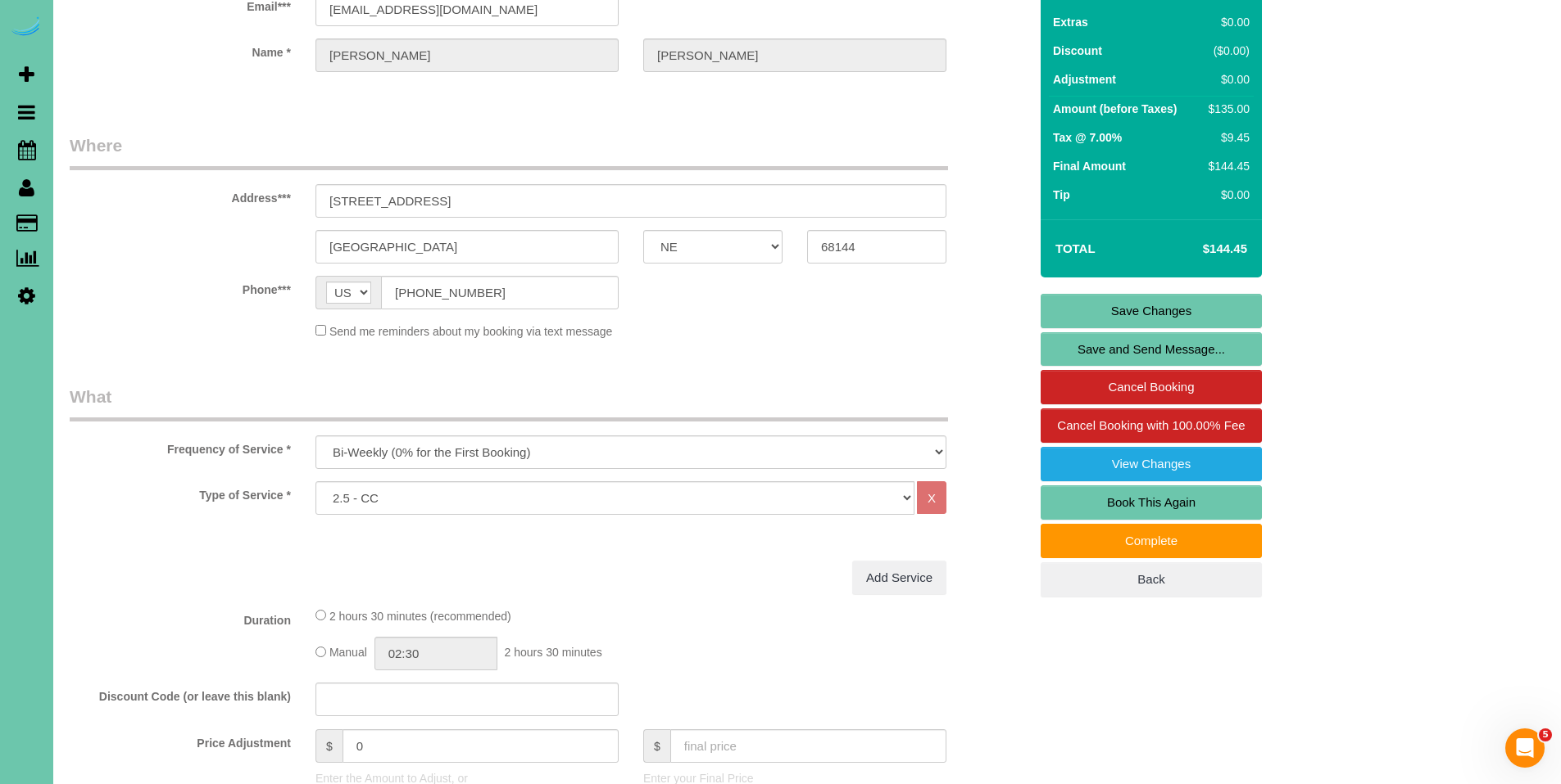
type textarea "**there will be a lock box on the pillar - the code is 4227 - please put key ba…"
click at [1160, 305] on link "Save Changes" at bounding box center [1151, 310] width 221 height 34
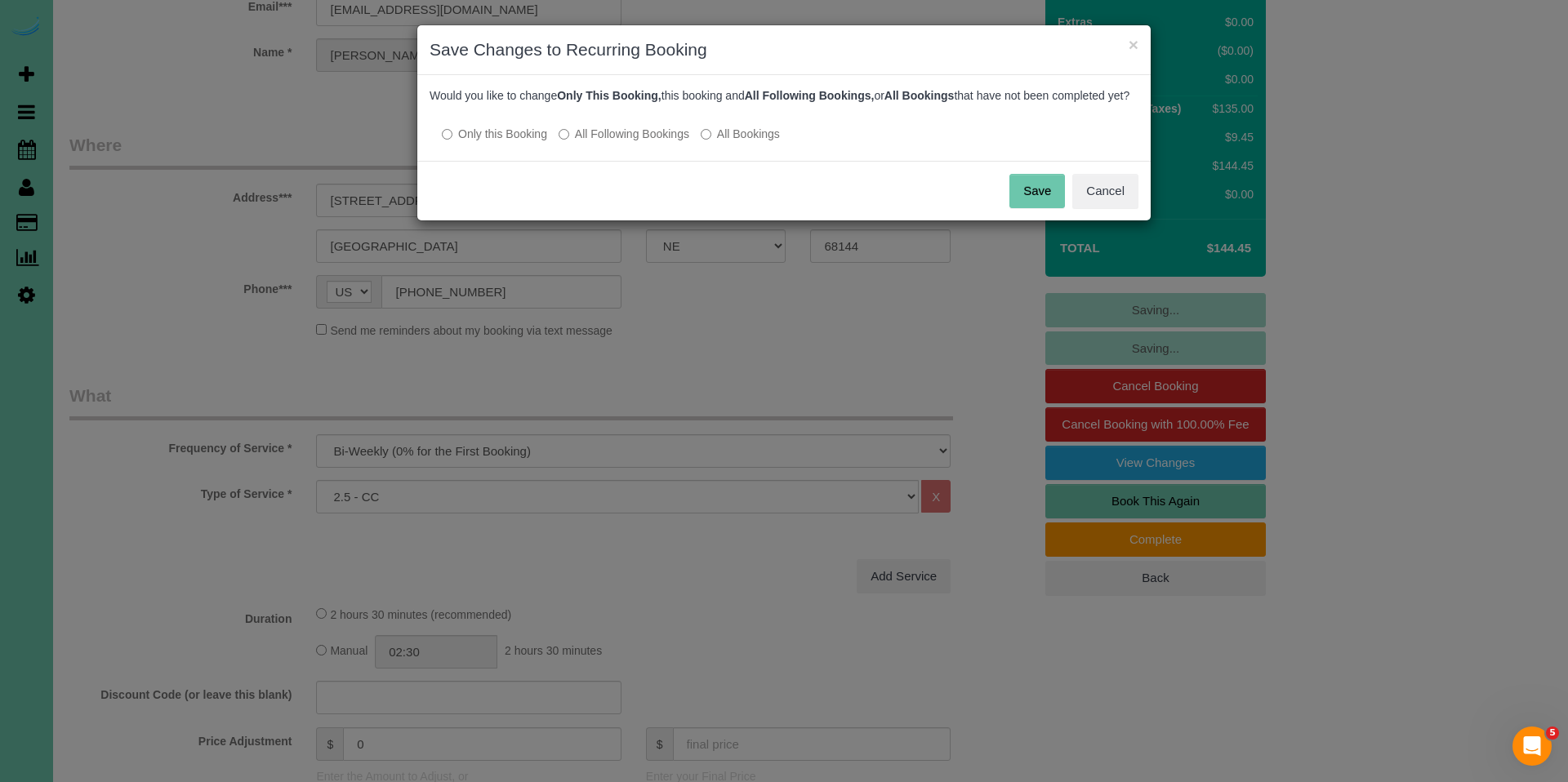
click at [635, 142] on label "All Following Bookings" at bounding box center [624, 133] width 131 height 17
click at [1026, 204] on button "Save" at bounding box center [1037, 191] width 56 height 34
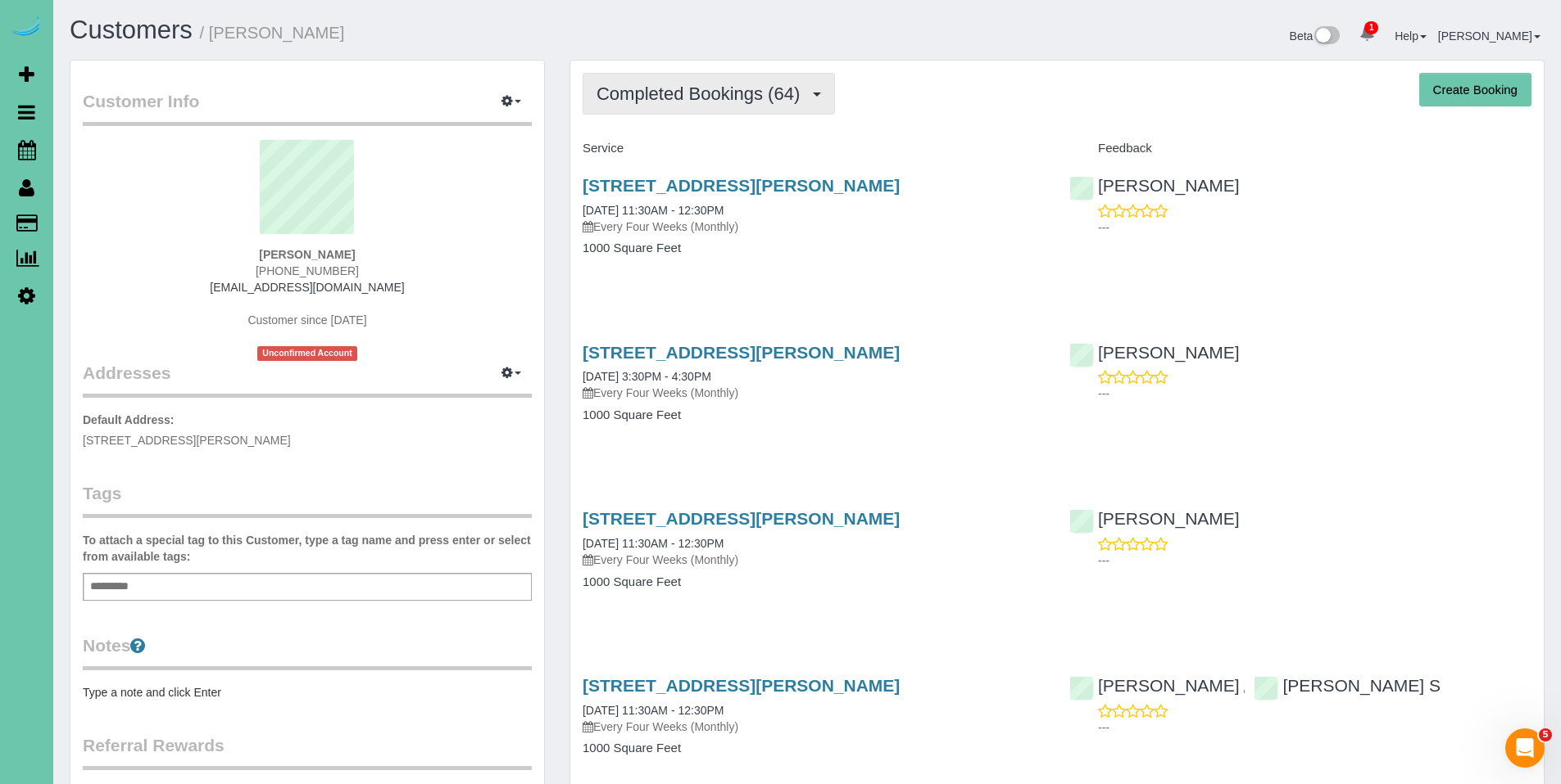
click at [674, 91] on span "Completed Bookings (64)" at bounding box center [702, 94] width 212 height 20
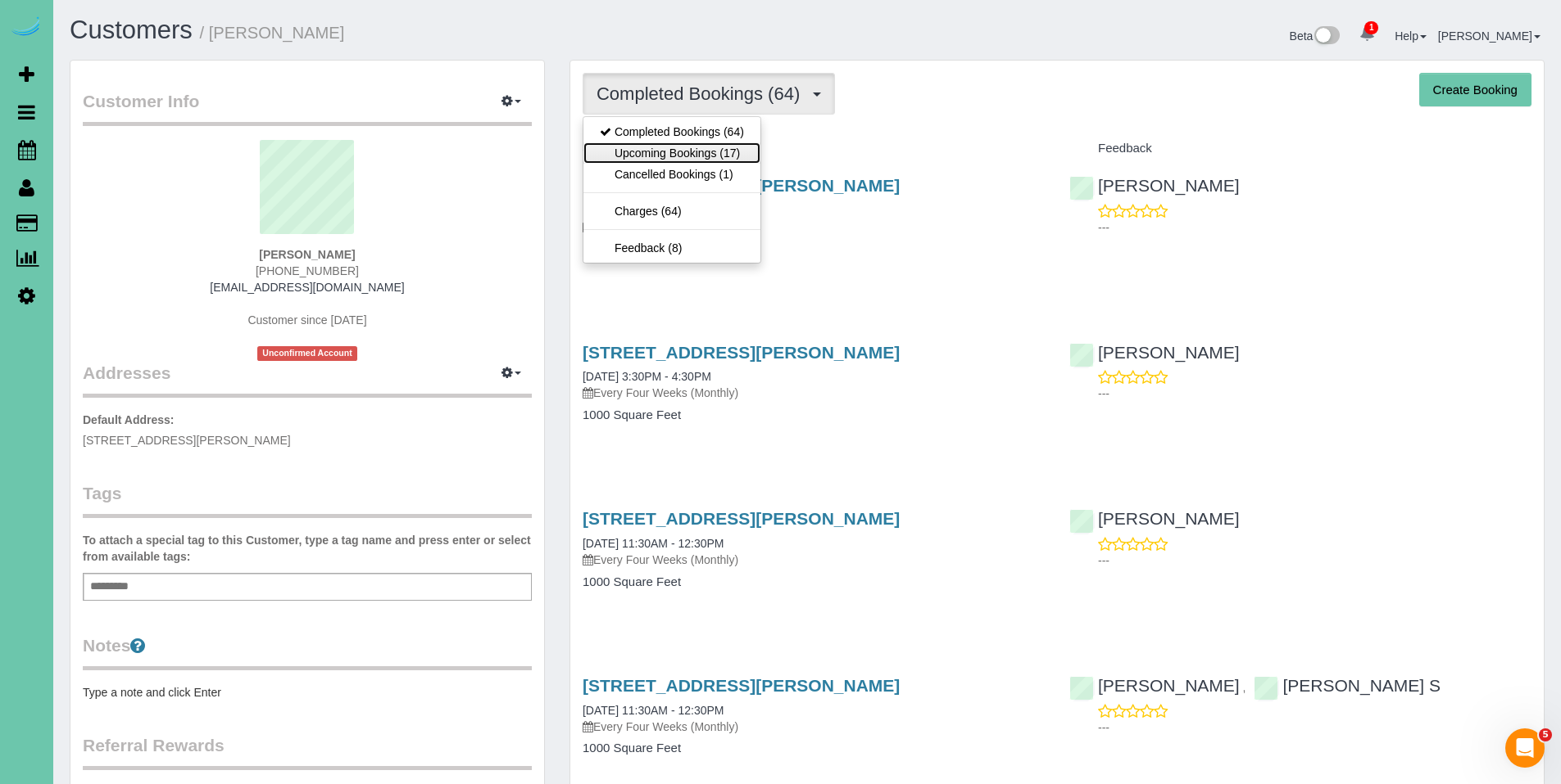
click at [663, 149] on link "Upcoming Bookings (17)" at bounding box center [672, 153] width 177 height 21
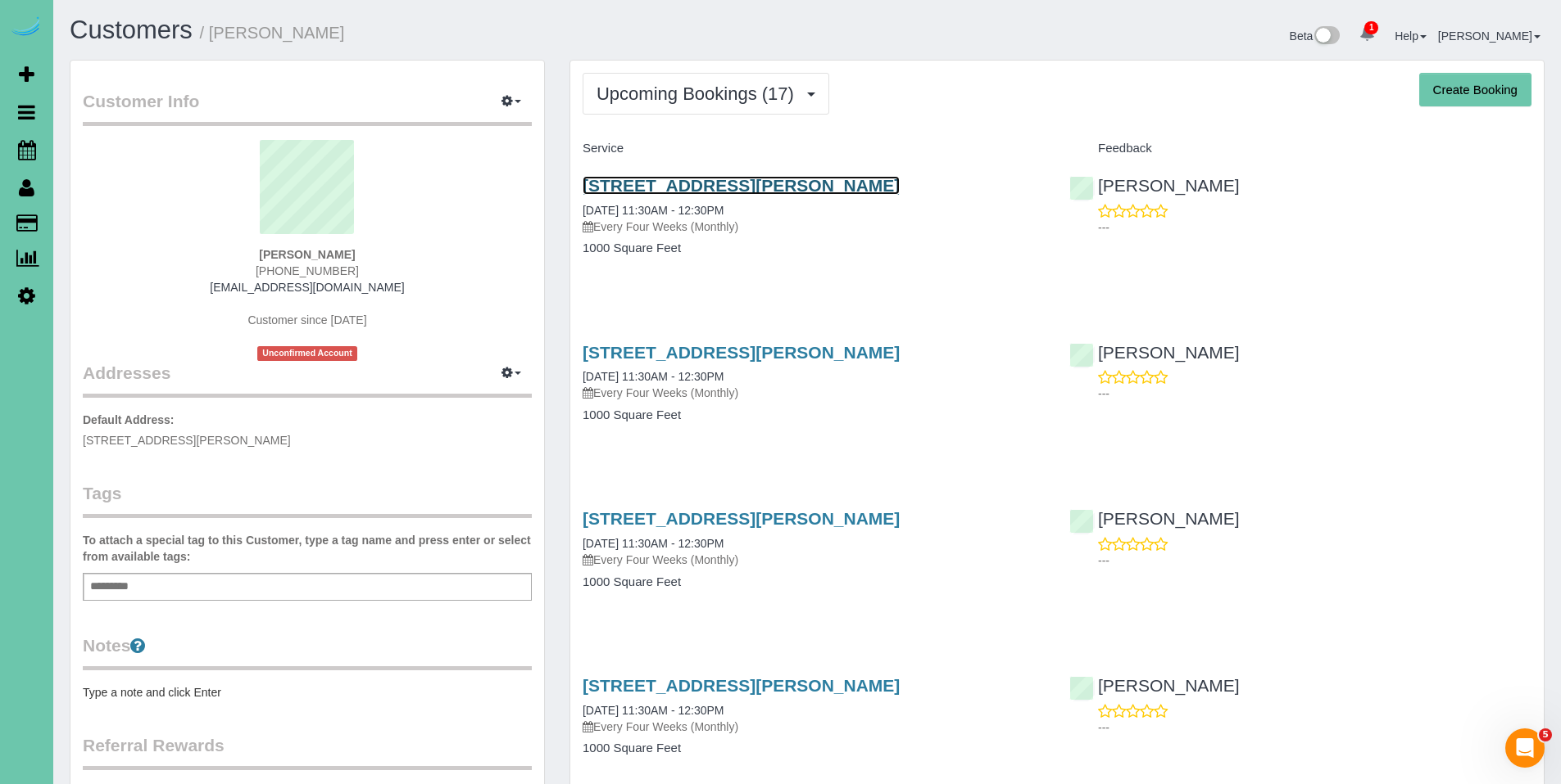
click at [747, 186] on link "14010 Manderson Plaza; Apt# 102, Omaha, NE 68164" at bounding box center [741, 185] width 317 height 19
click at [0, 0] on body "1 Beta Your Notifications You have 0 alerts × You have 6 to charge for 08/27/20…" at bounding box center [780, 392] width 1561 height 784
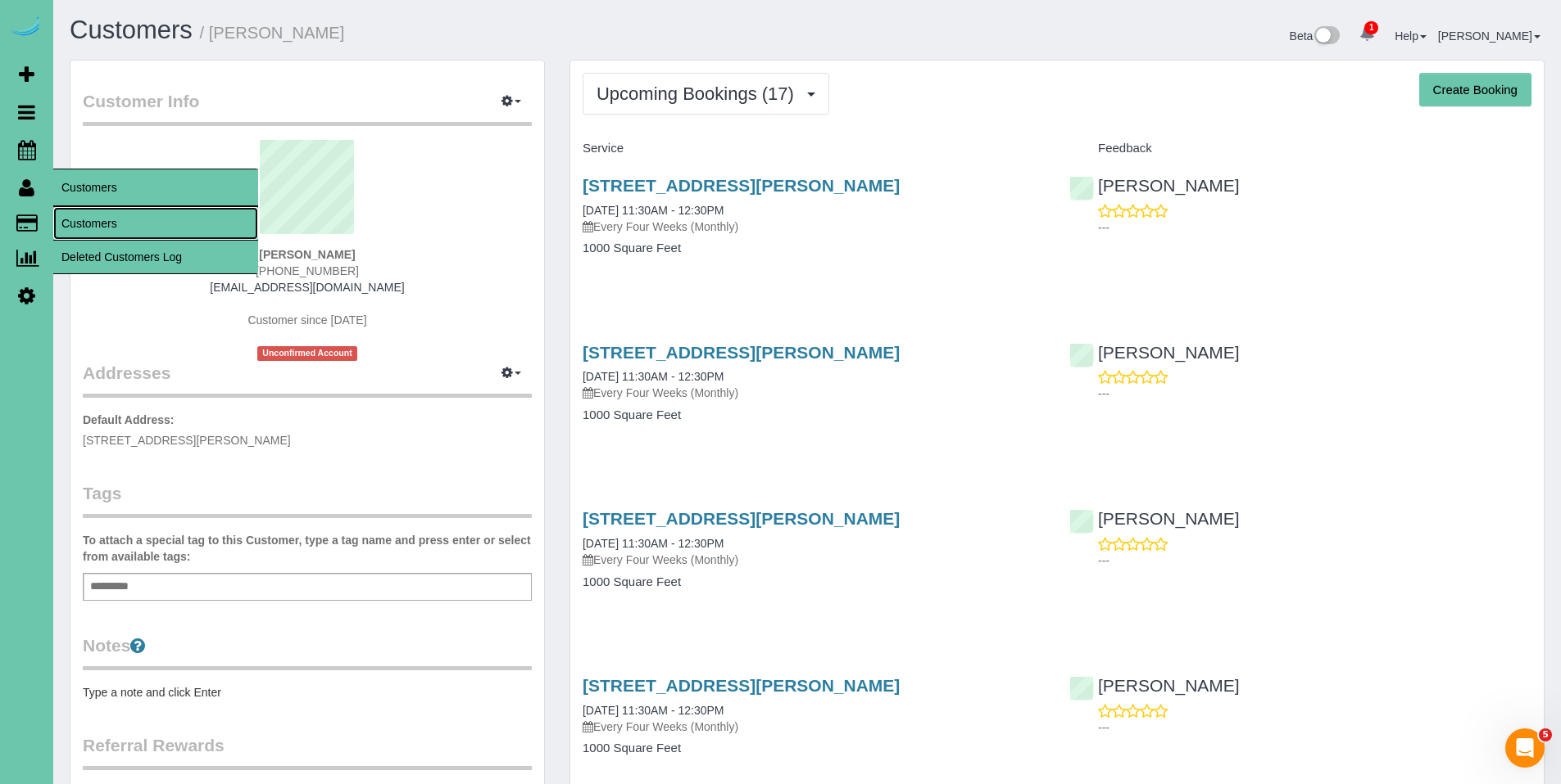
click at [101, 231] on link "Customers" at bounding box center [156, 223] width 205 height 32
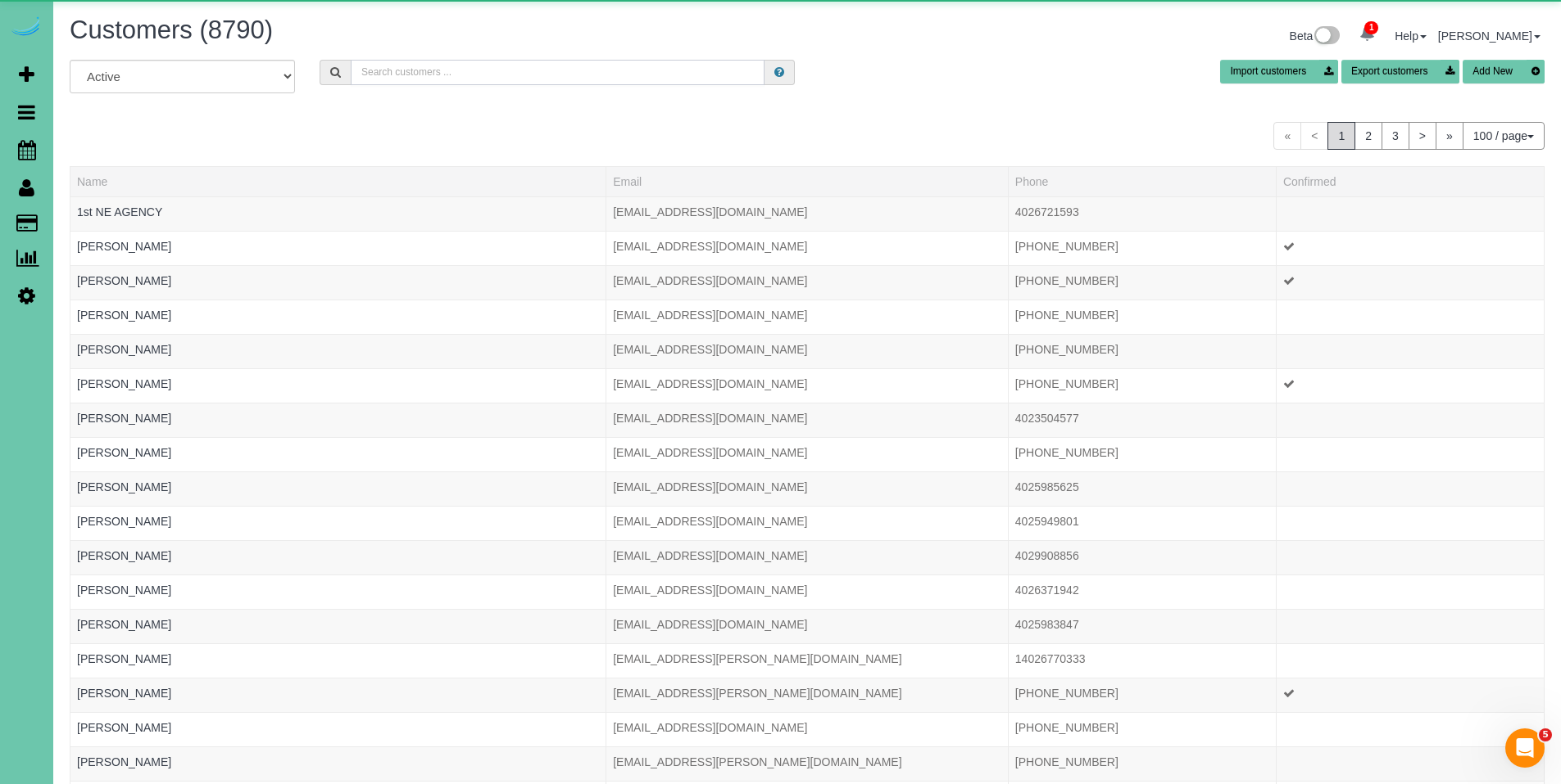
click at [585, 72] on input "text" at bounding box center [557, 72] width 414 height 25
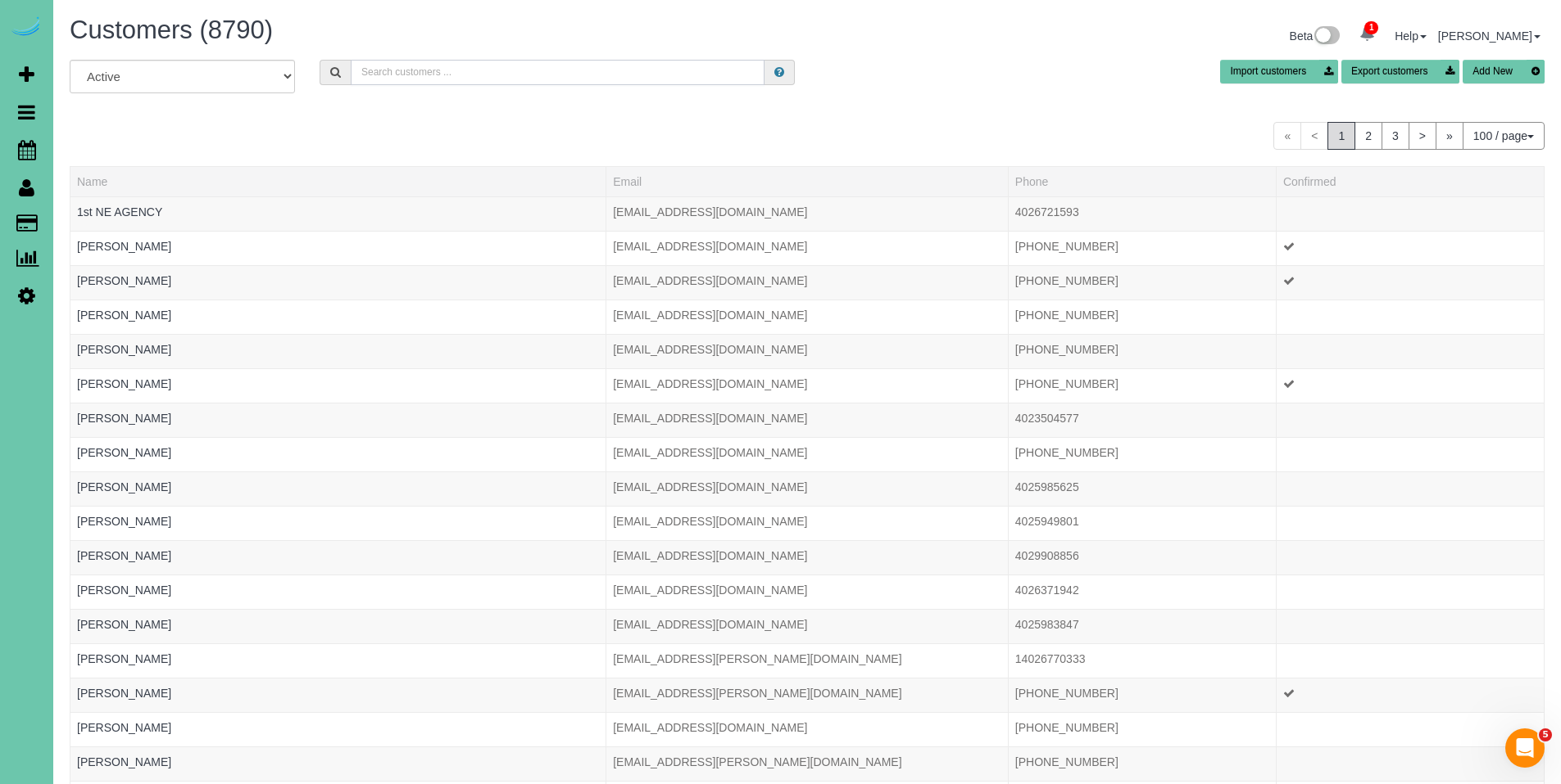
click at [657, 75] on input "text" at bounding box center [557, 72] width 414 height 25
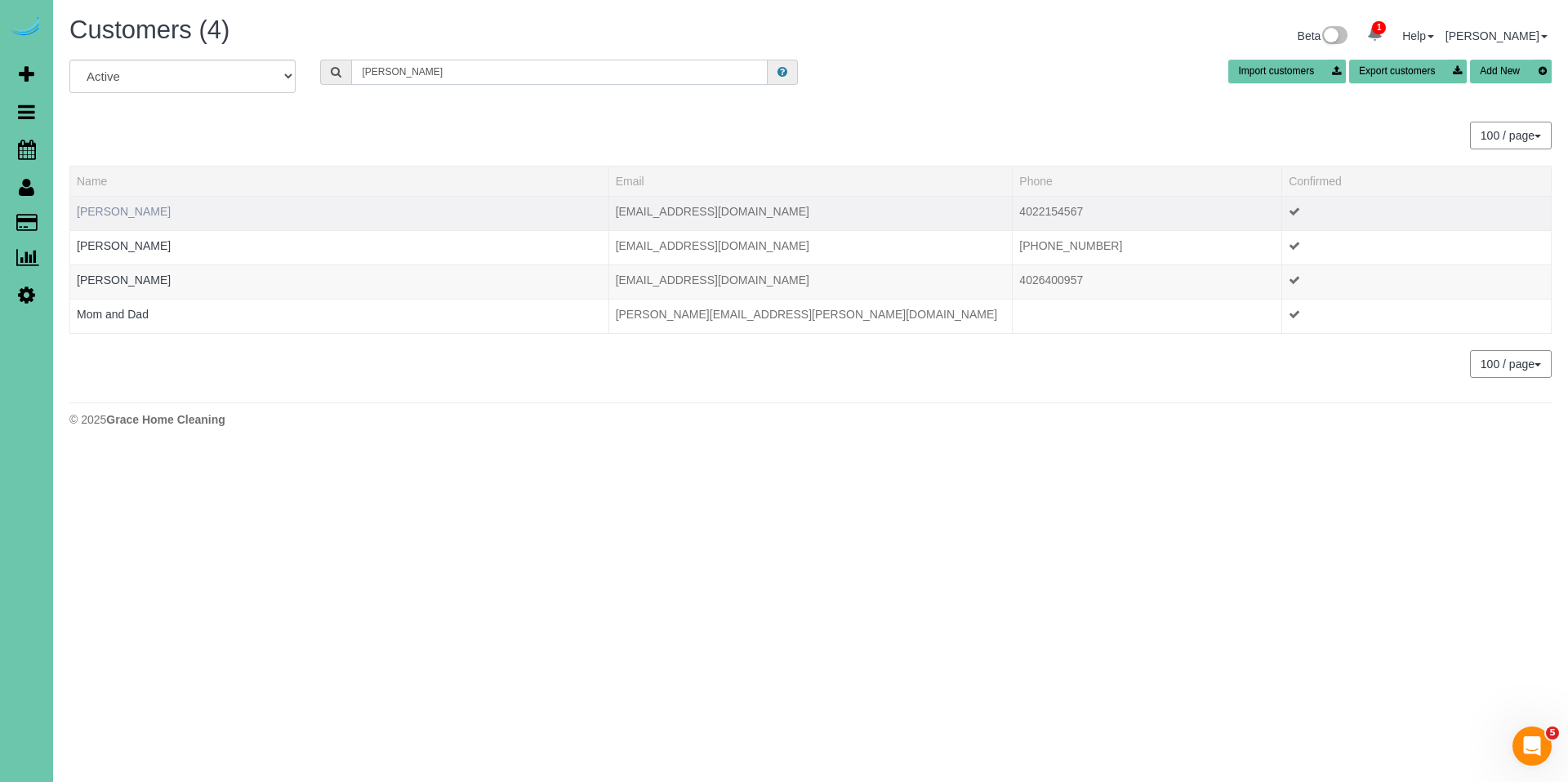
type input "kobes"
click at [99, 214] on link "Geri Kobes" at bounding box center [124, 211] width 94 height 13
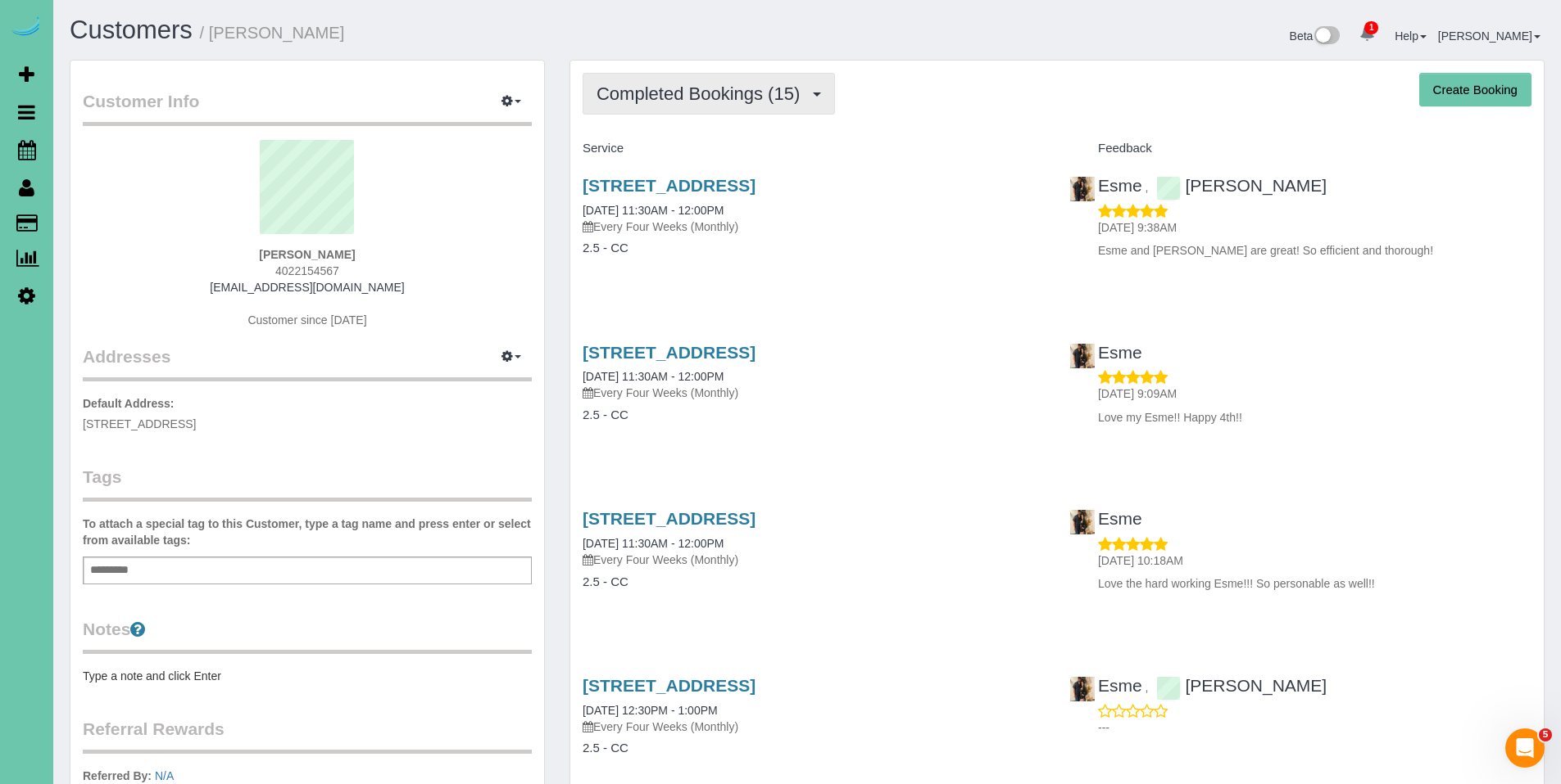
click at [686, 93] on span "Completed Bookings (15)" at bounding box center [702, 94] width 212 height 20
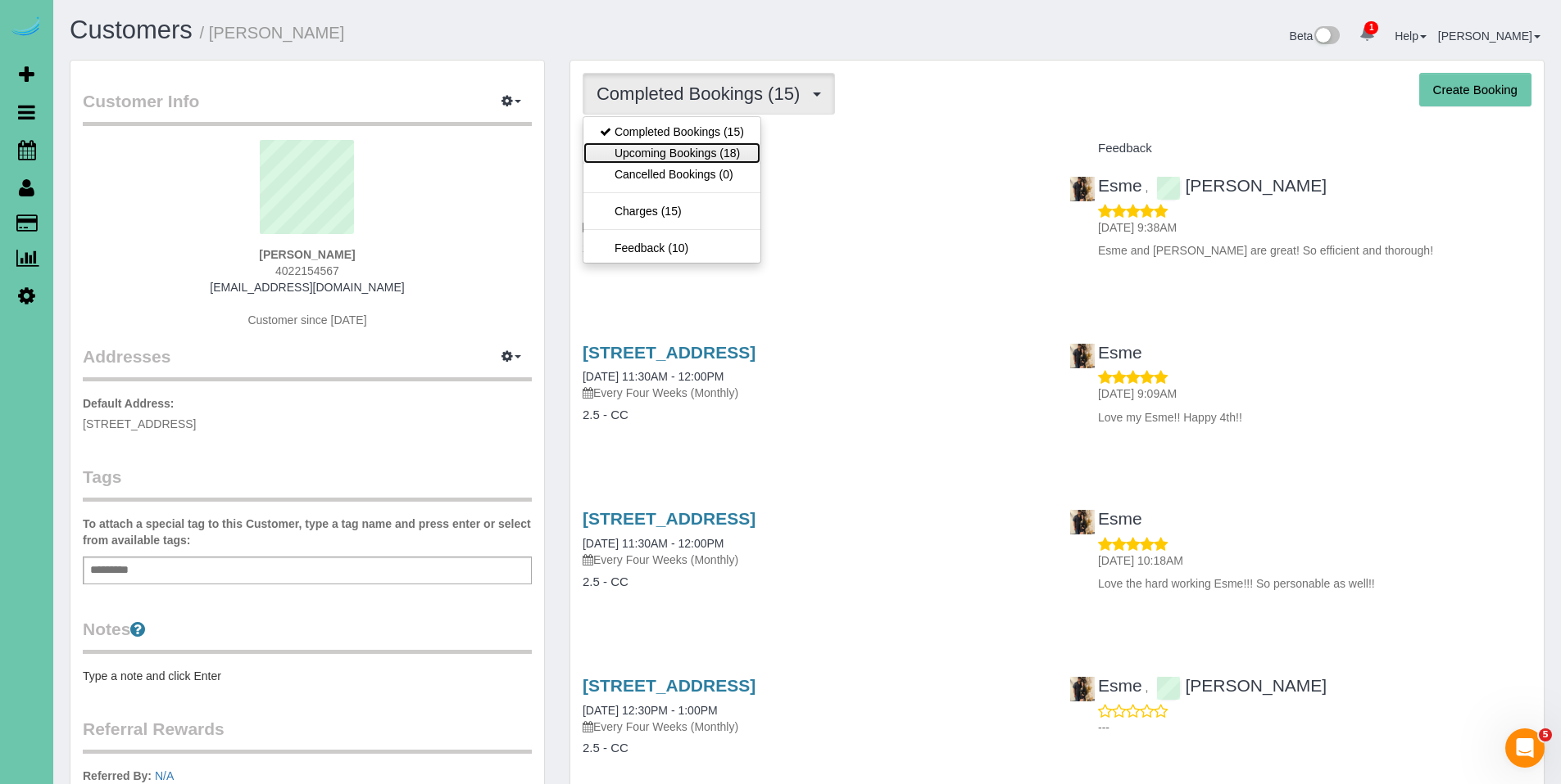
click at [682, 156] on link "Upcoming Bookings (18)" at bounding box center [672, 153] width 177 height 21
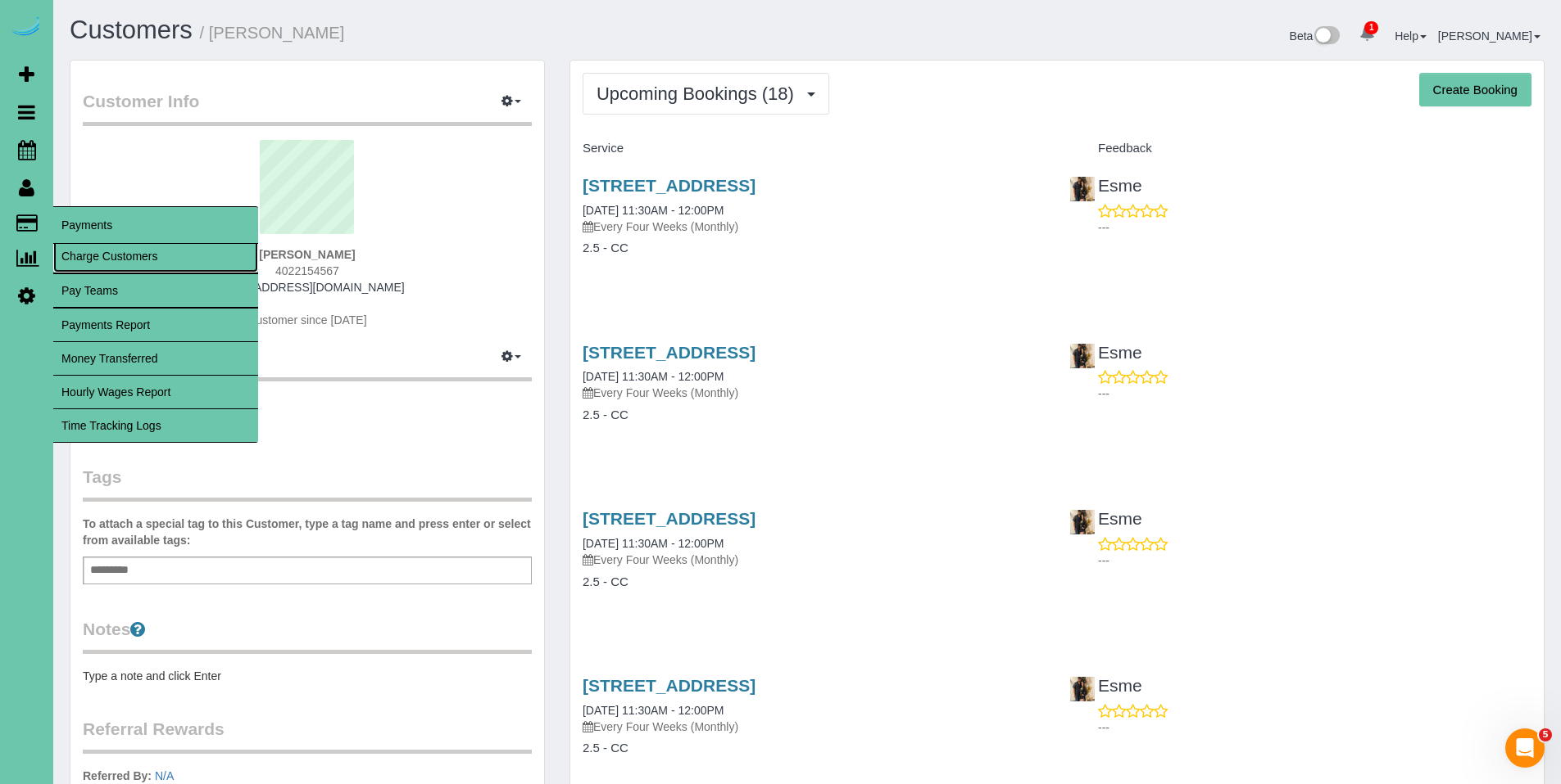
click at [99, 255] on link "Charge Customers" at bounding box center [156, 255] width 205 height 32
select select
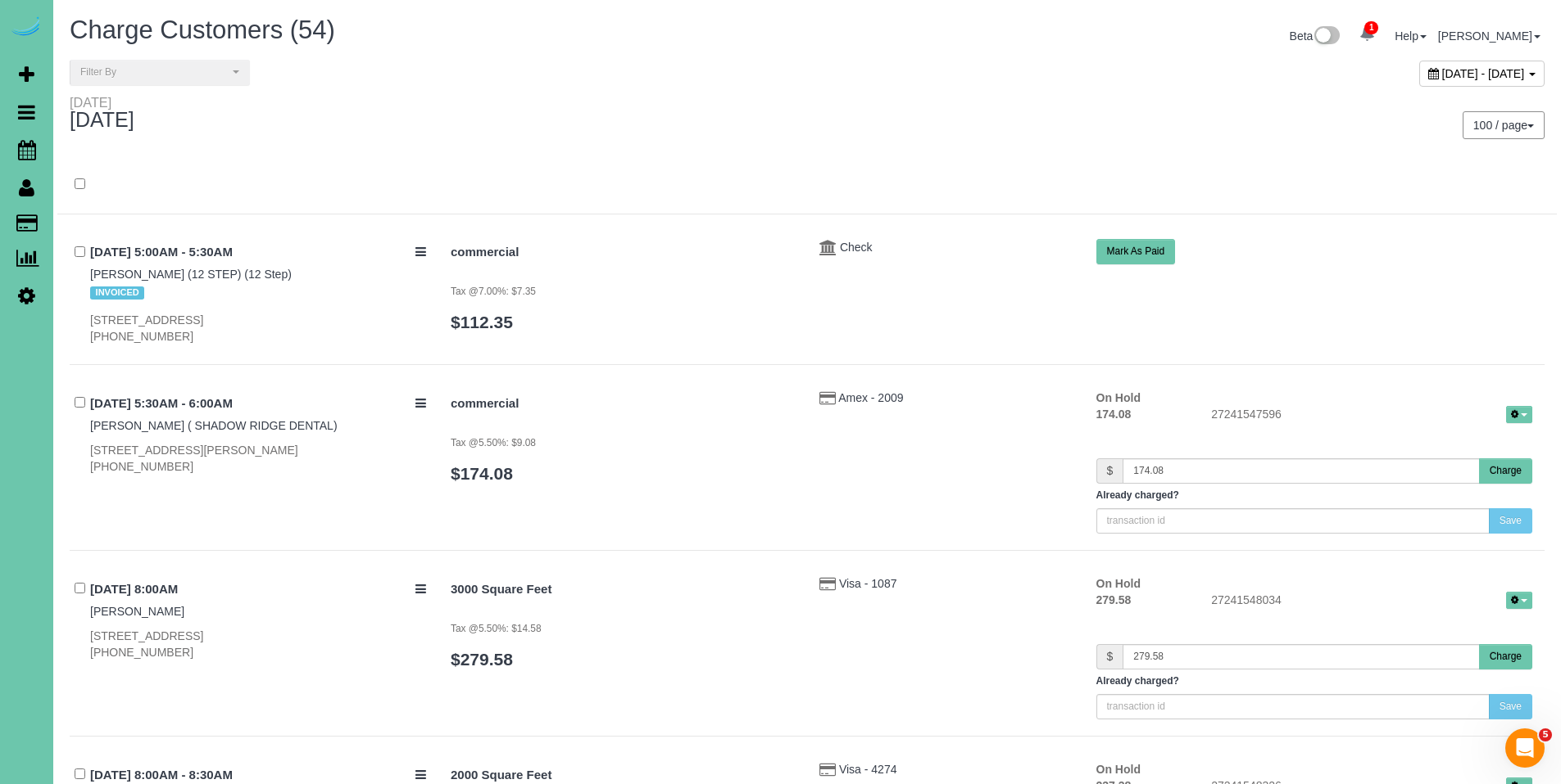
click at [1203, 142] on div "100 / page 10 / page 20 / page 30 / page 40 / page 50 / page 100 / page" at bounding box center [1181, 125] width 749 height 60
click at [1428, 78] on icon at bounding box center [1433, 73] width 10 height 11
type input "**********"
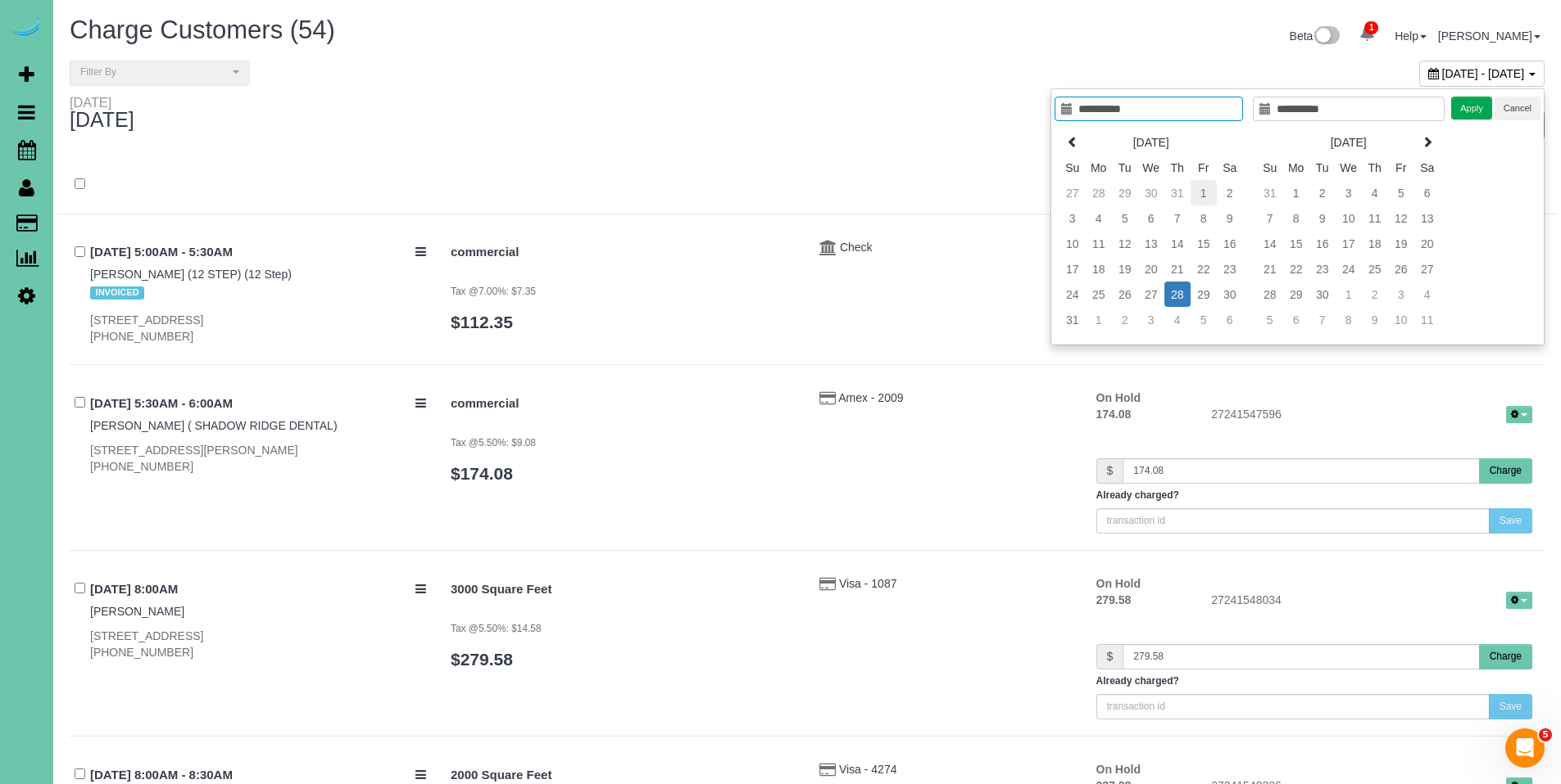
type input "**********"
click at [1200, 184] on td "1" at bounding box center [1203, 192] width 26 height 25
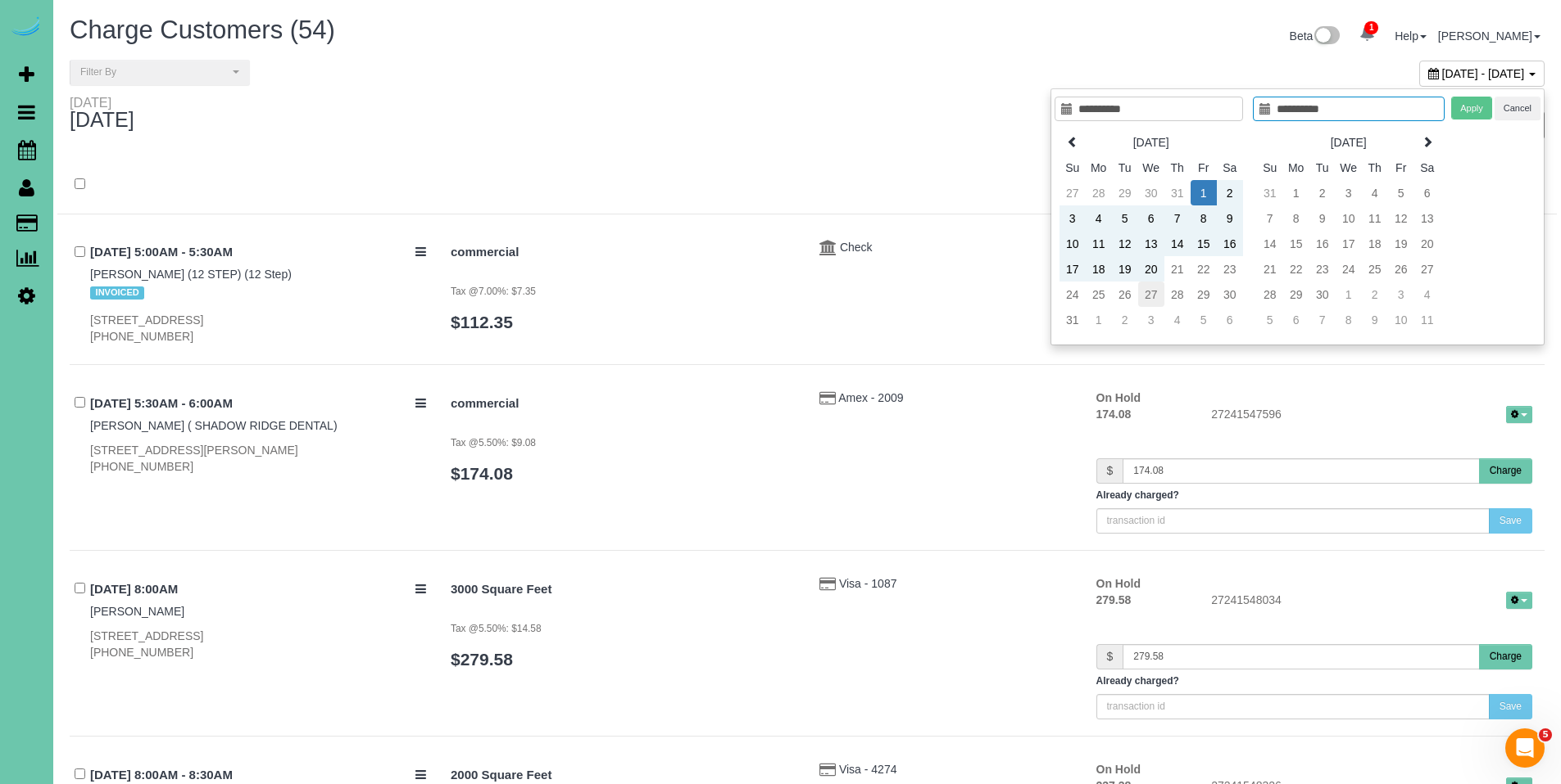
type input "**********"
click at [1152, 291] on td "27" at bounding box center [1151, 294] width 26 height 25
type input "**********"
click at [1463, 114] on button "Apply" at bounding box center [1471, 108] width 41 height 24
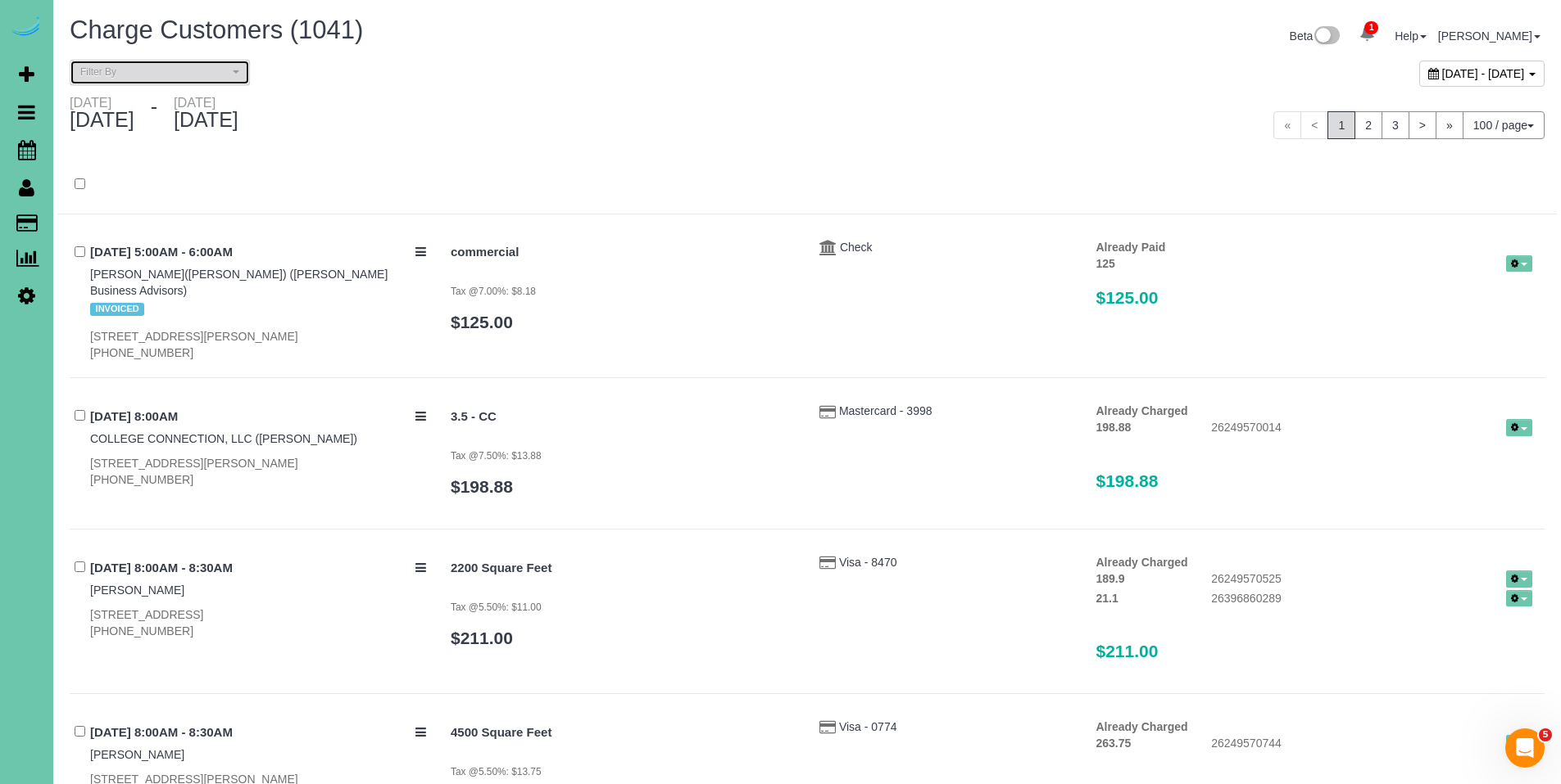
click at [201, 83] on button "Filter By" at bounding box center [160, 72] width 180 height 25
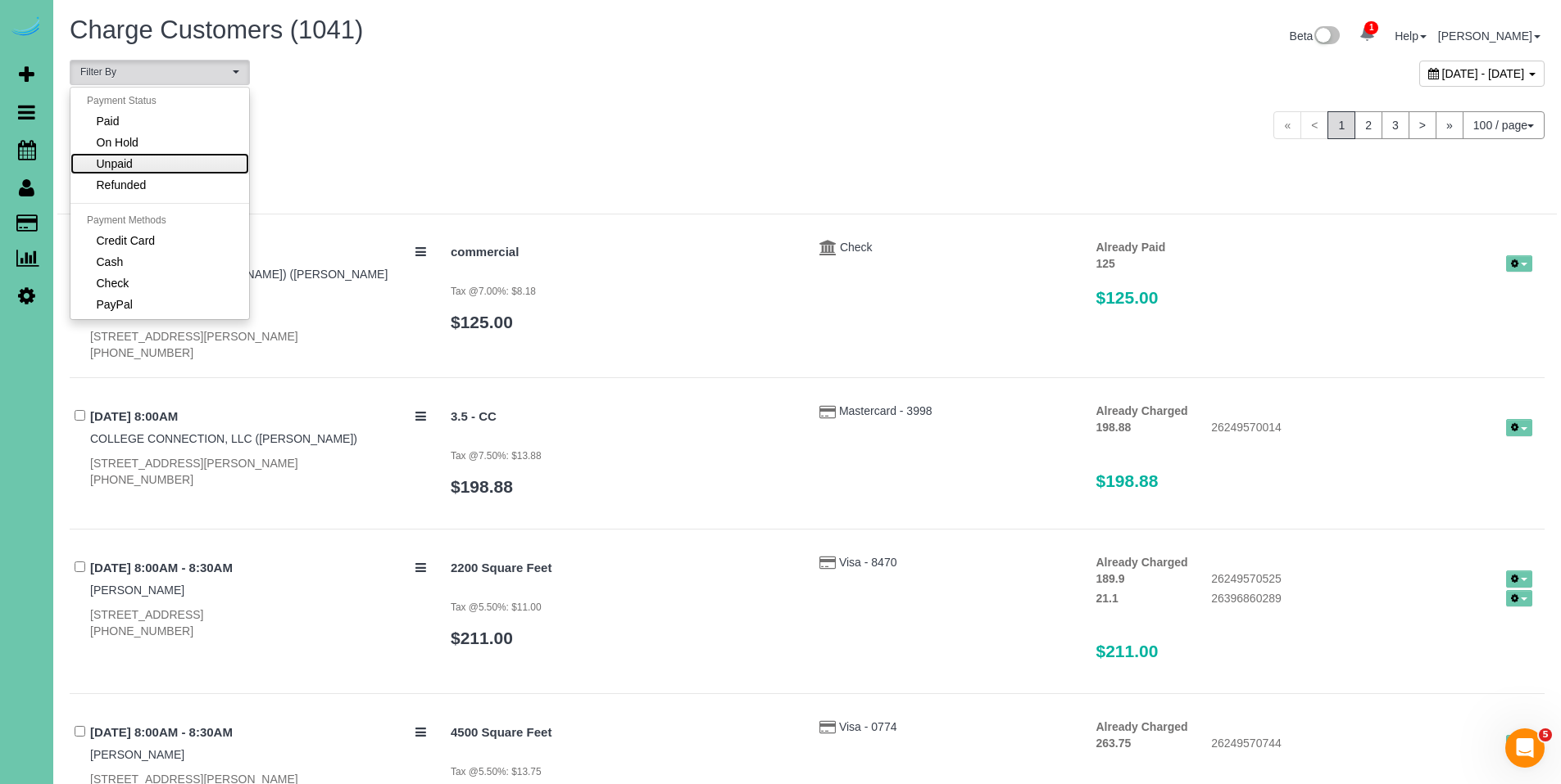
click at [175, 161] on link "Unpaid" at bounding box center [160, 163] width 178 height 21
select select "******"
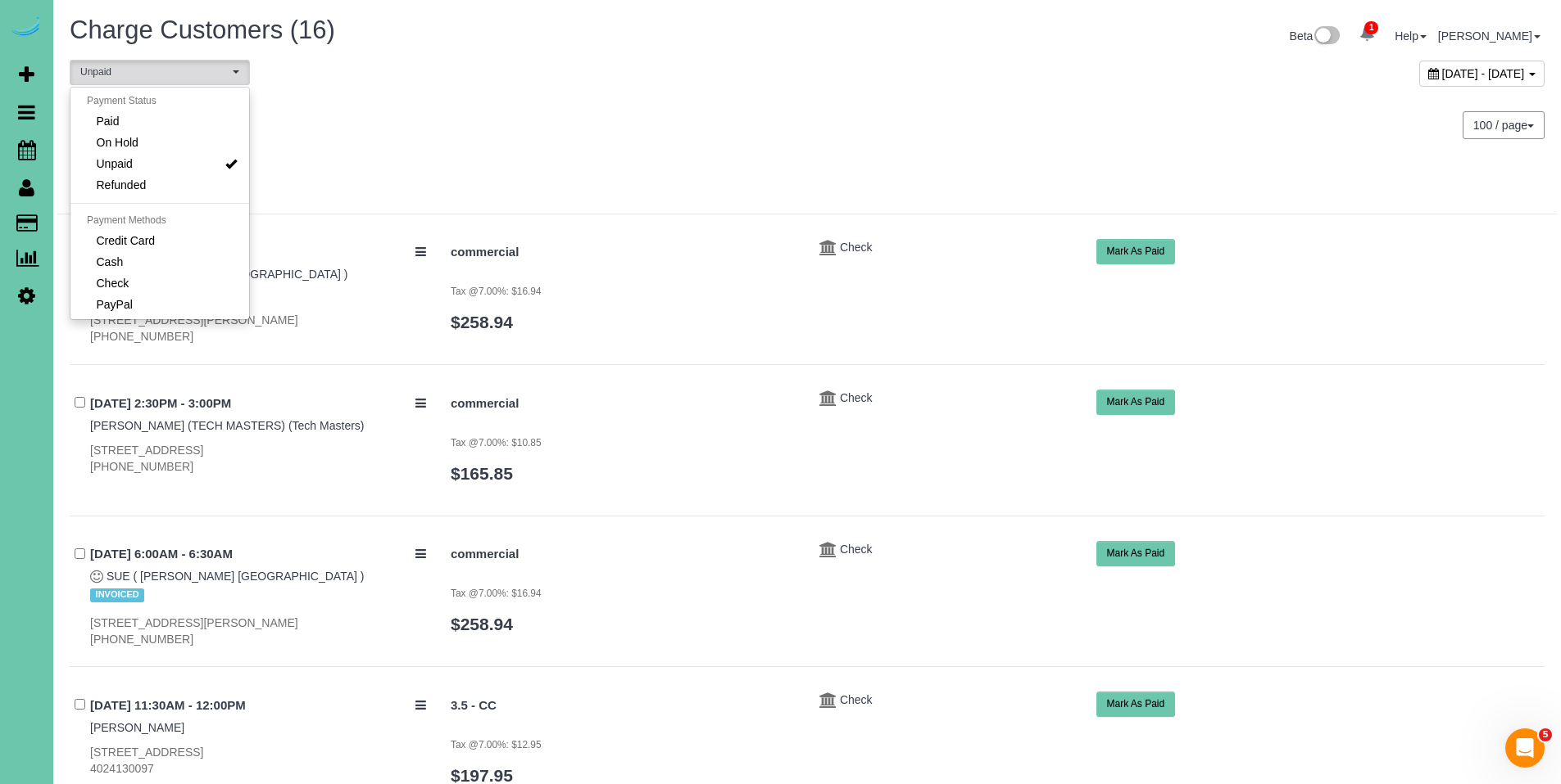
click at [811, 122] on div "100 / page 10 / page 20 / page 30 / page 40 / page 50 / page 100 / page" at bounding box center [1181, 125] width 749 height 60
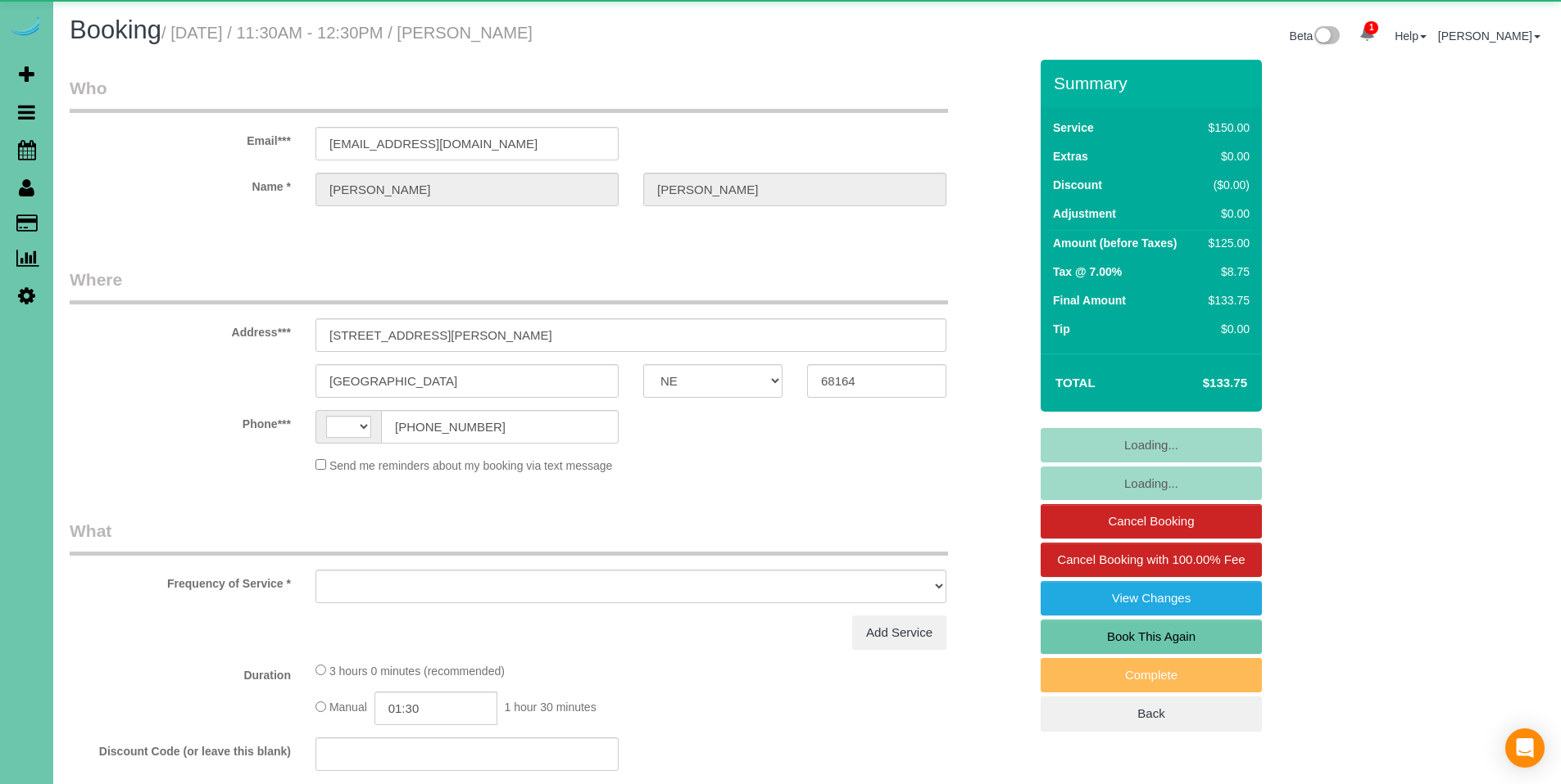
select select "NE"
select select "string:[GEOGRAPHIC_DATA]"
select select "object:914"
select select "string:fspay-3c8568f8-5b3e-4200-9879-71bb73fe3ed9"
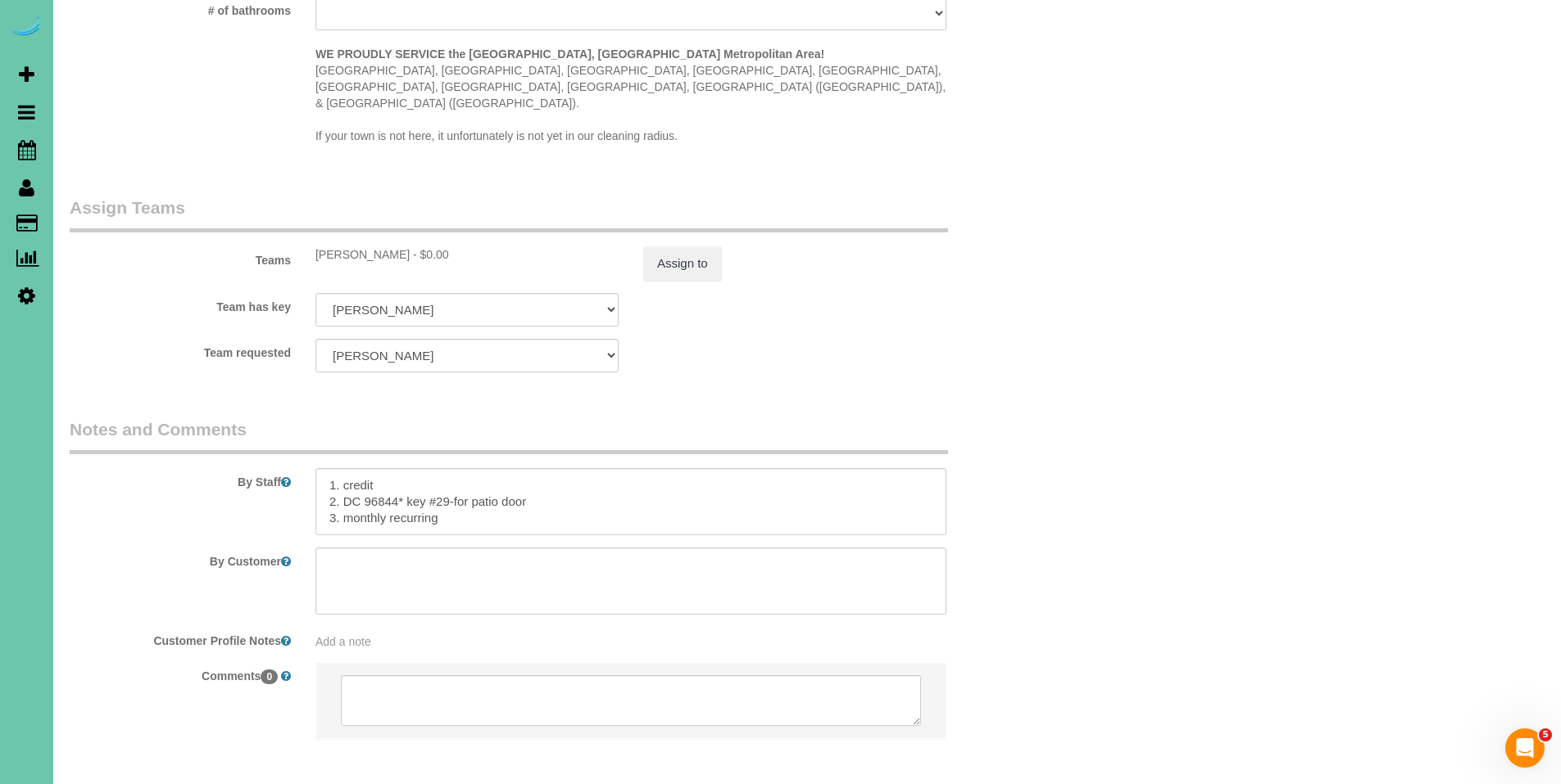
scroll to position [1680, 0]
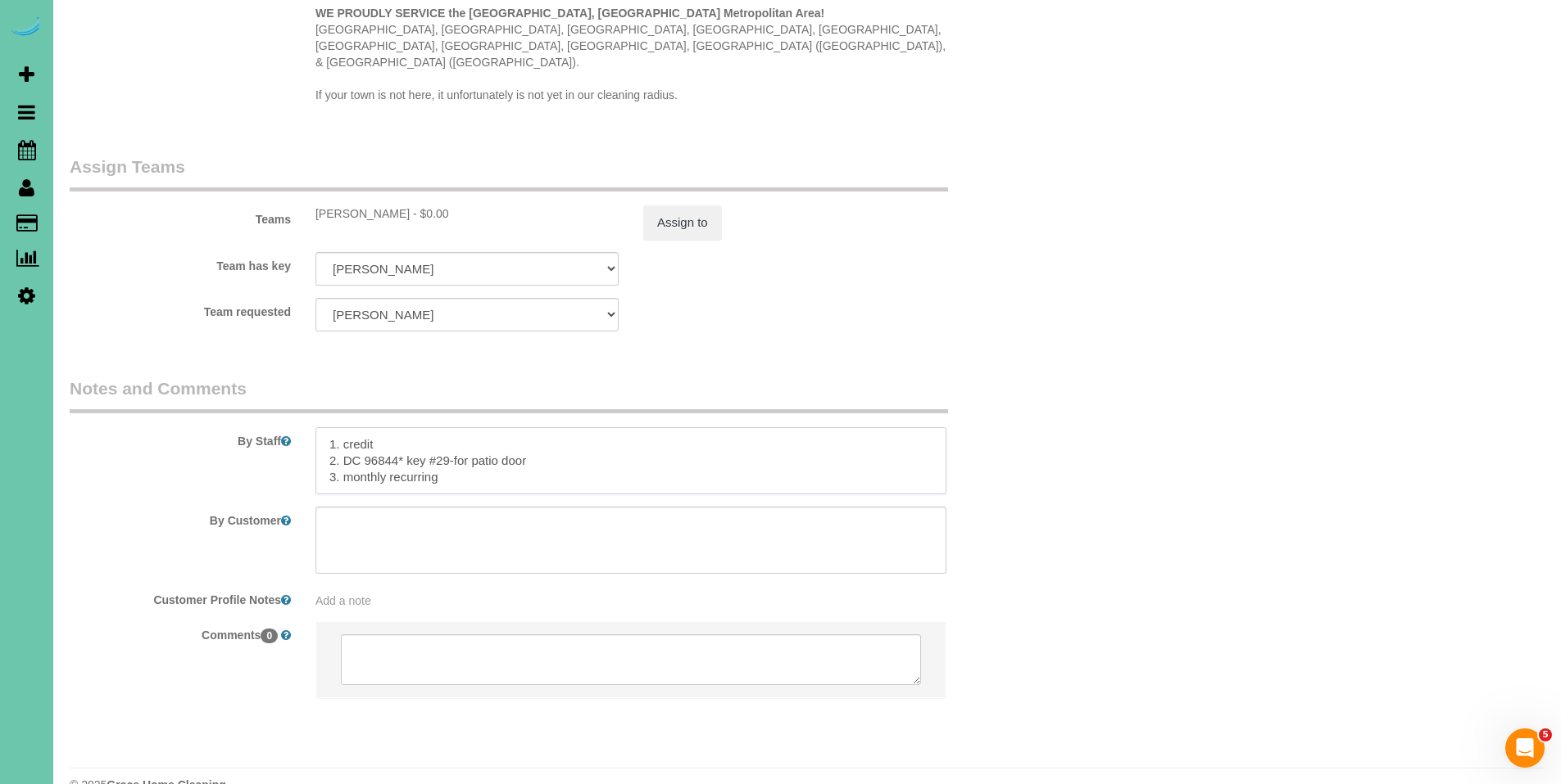
click at [329, 427] on textarea at bounding box center [631, 461] width 631 height 67
click at [372, 427] on textarea at bounding box center [631, 461] width 631 height 67
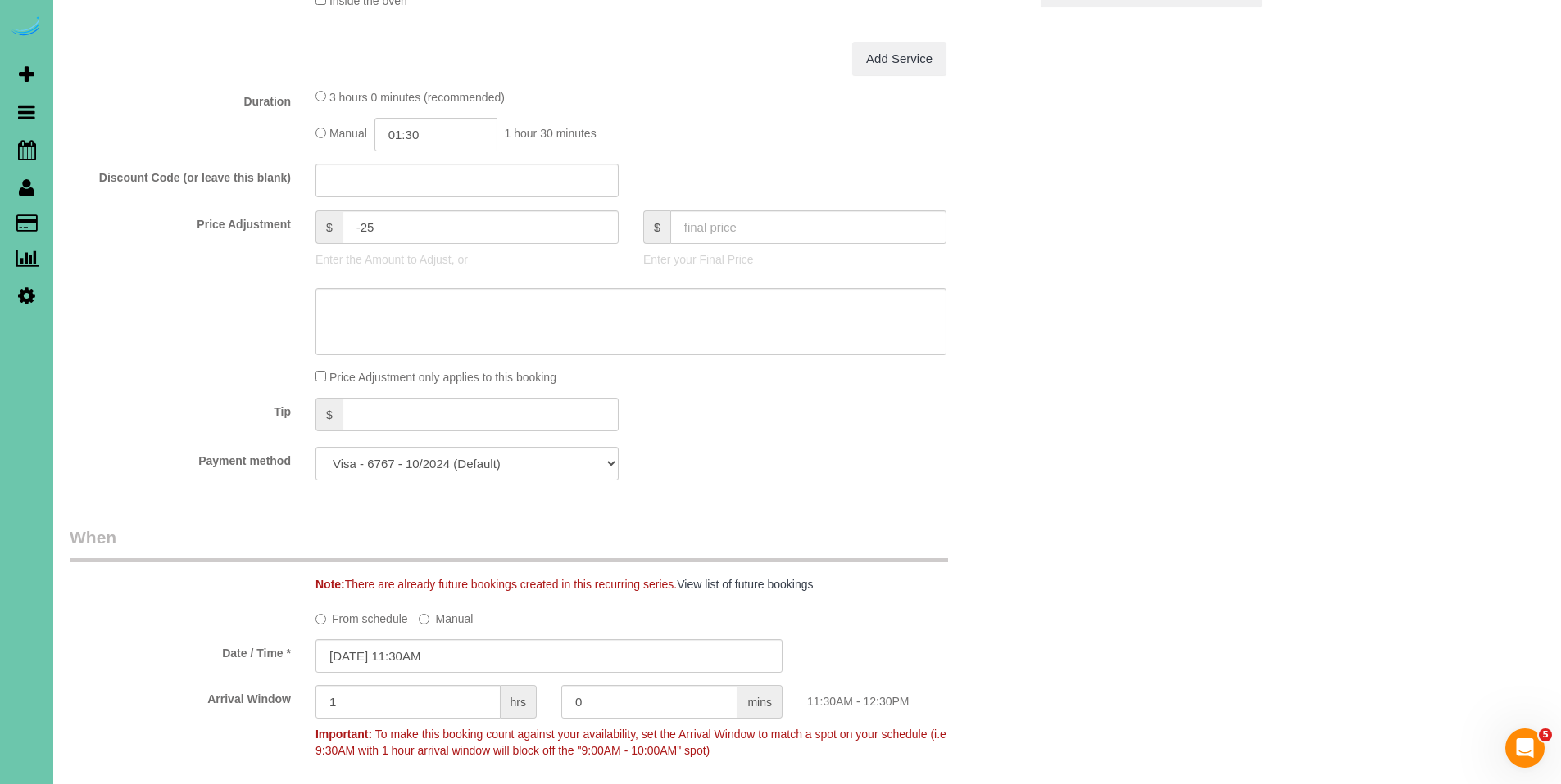
scroll to position [200, 0]
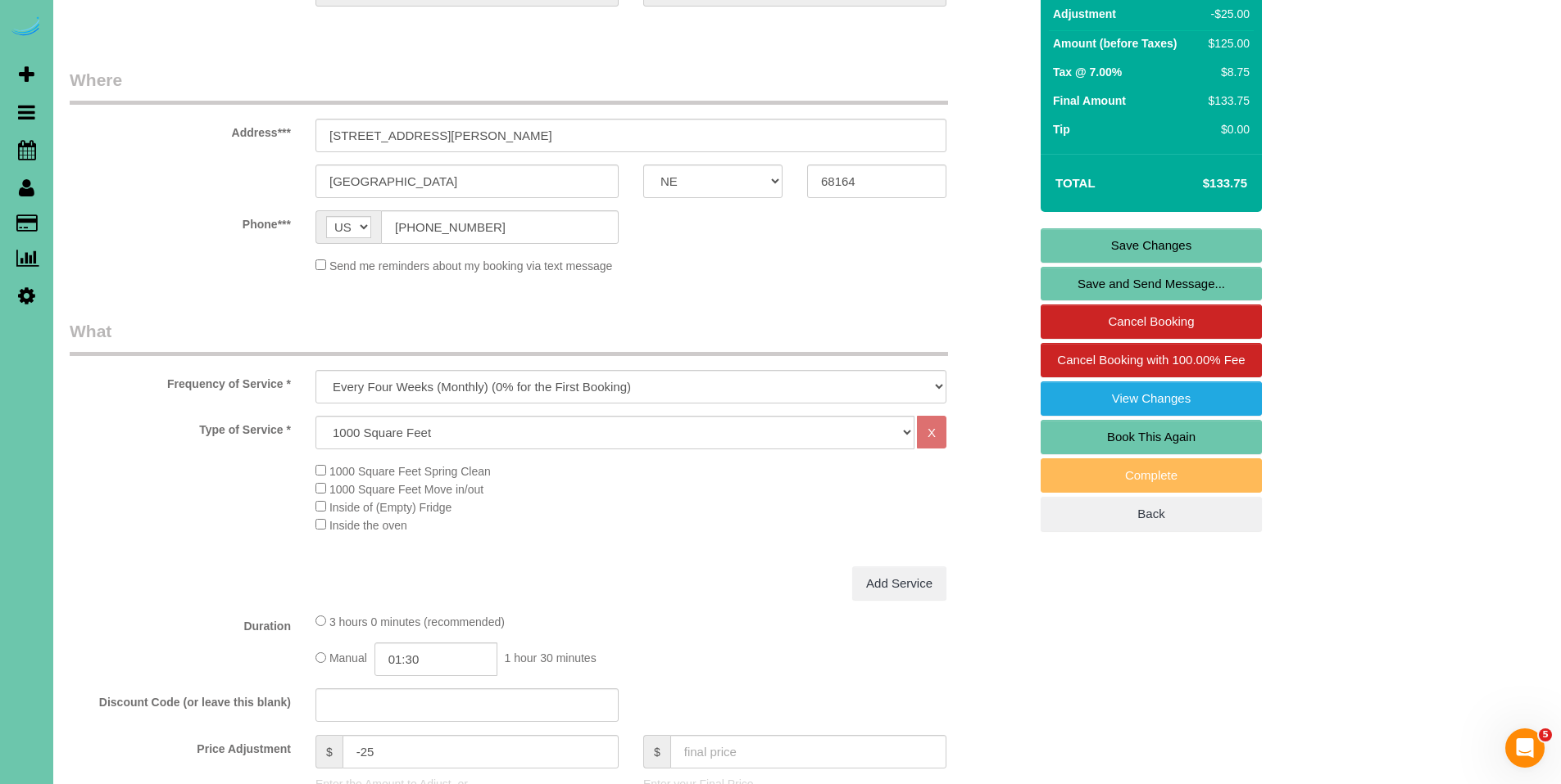
type textarea "**There will dog toys and treats around, he got a dog - but the dog will be wit…"
click at [1137, 246] on link "Save Changes" at bounding box center [1151, 245] width 221 height 34
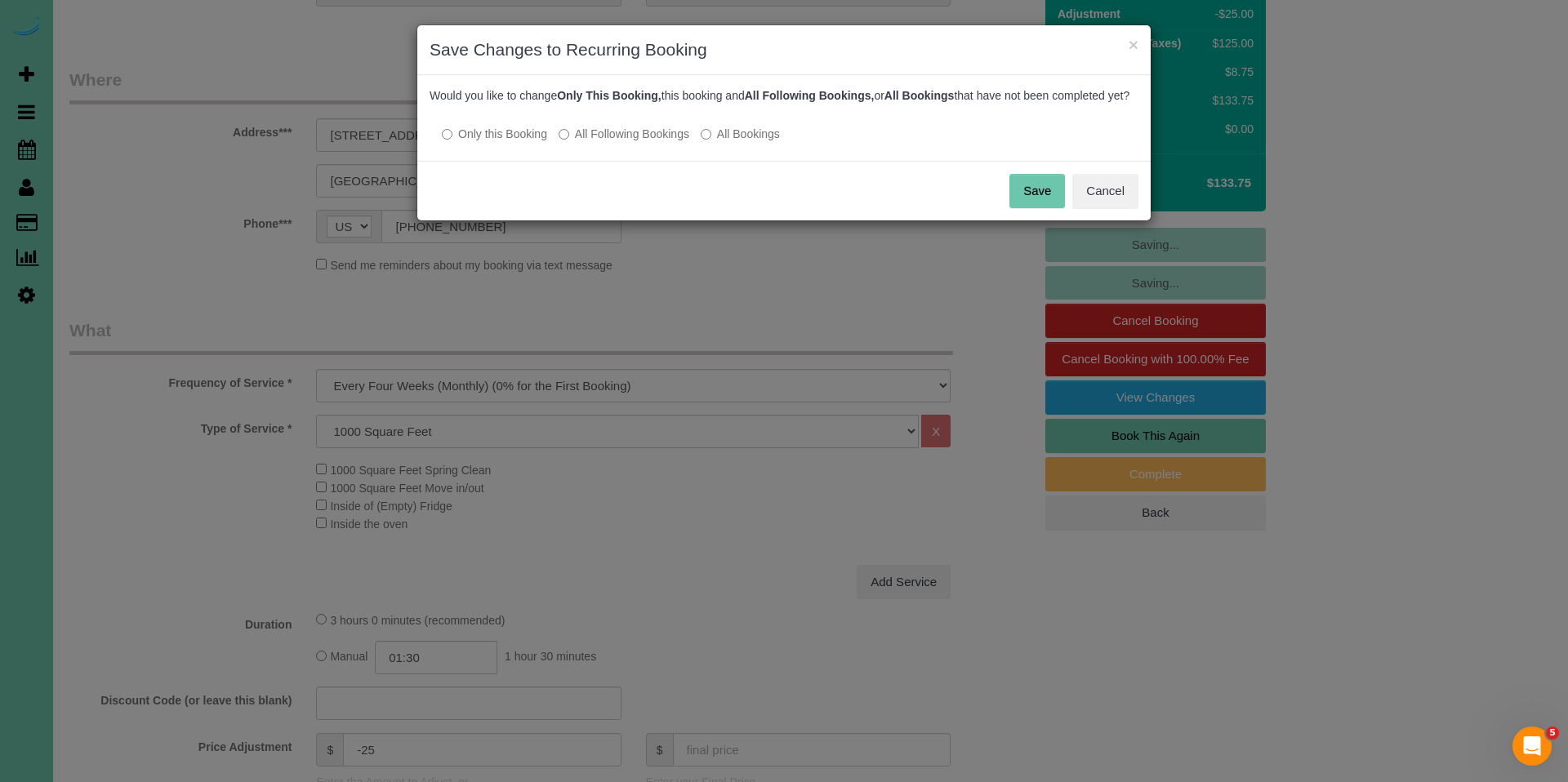
click at [633, 142] on label "All Following Bookings" at bounding box center [624, 133] width 131 height 17
click at [1034, 208] on button "Save" at bounding box center [1037, 191] width 56 height 34
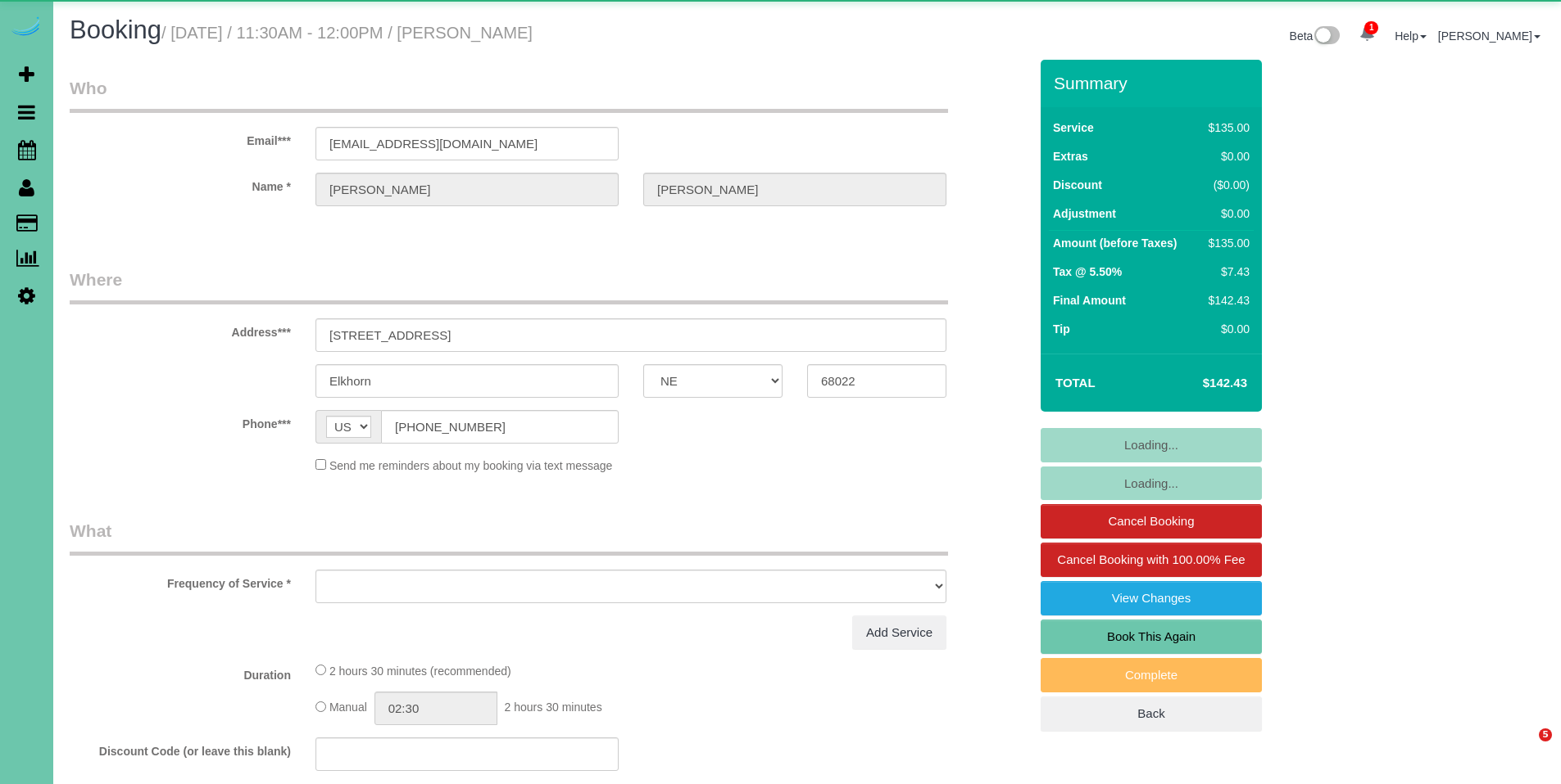
select select "NE"
select select "object:846"
select select "number:37"
select select "number:42"
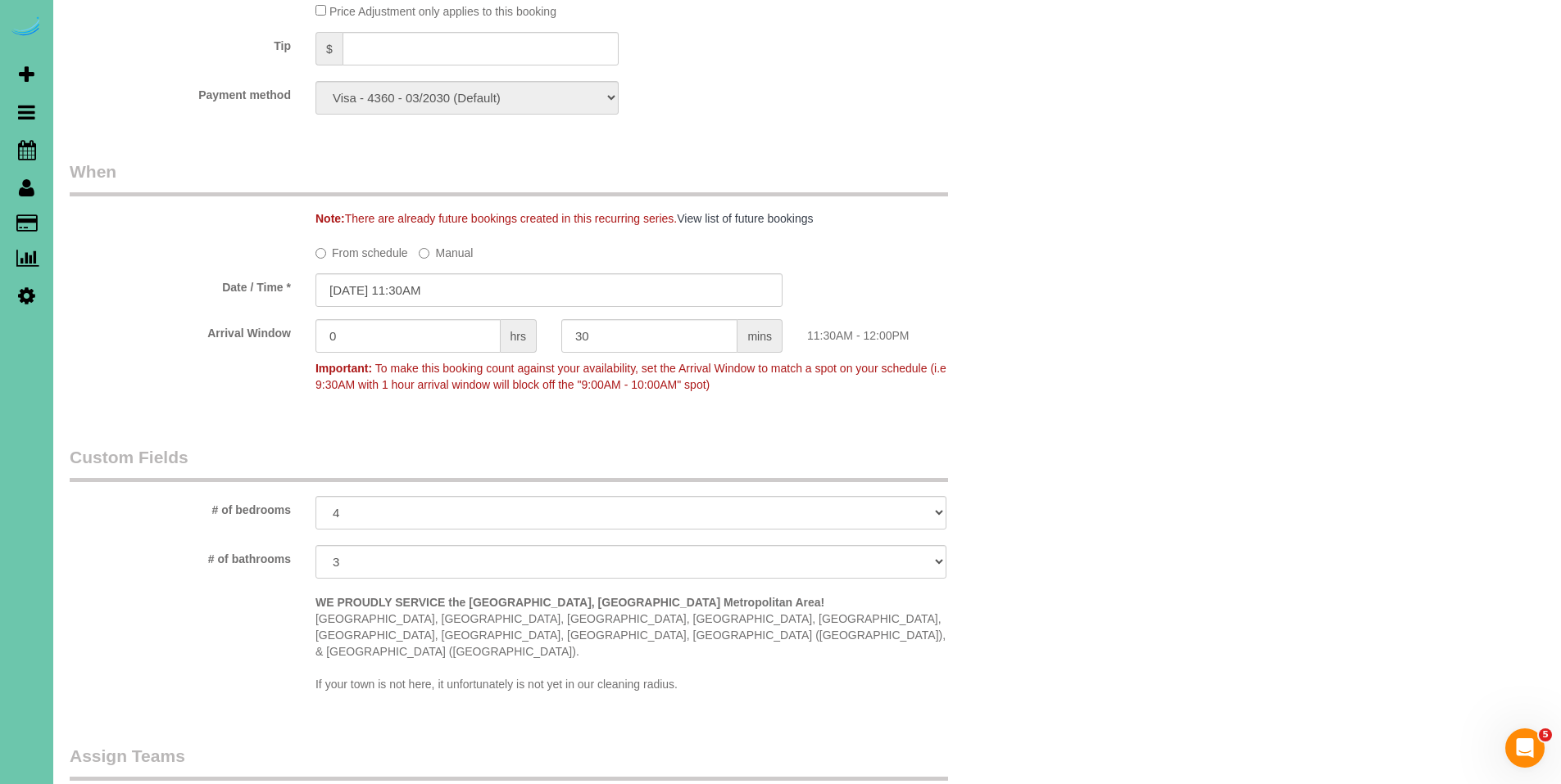
scroll to position [1609, 0]
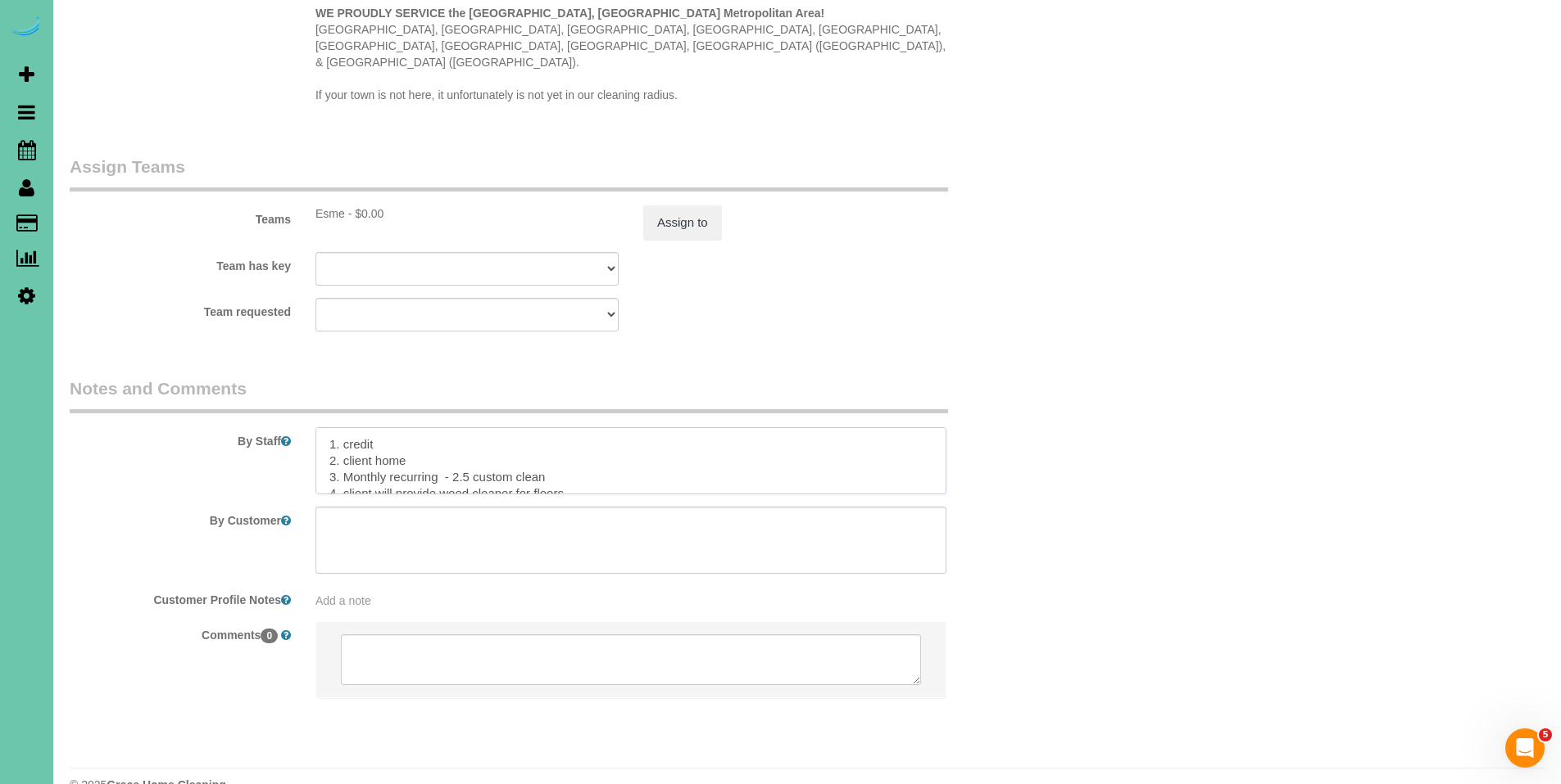
click at [329, 427] on textarea at bounding box center [631, 461] width 631 height 67
drag, startPoint x: 826, startPoint y: 419, endPoint x: 317, endPoint y: 413, distance: 509.0
click at [317, 427] on textarea at bounding box center [631, 461] width 631 height 67
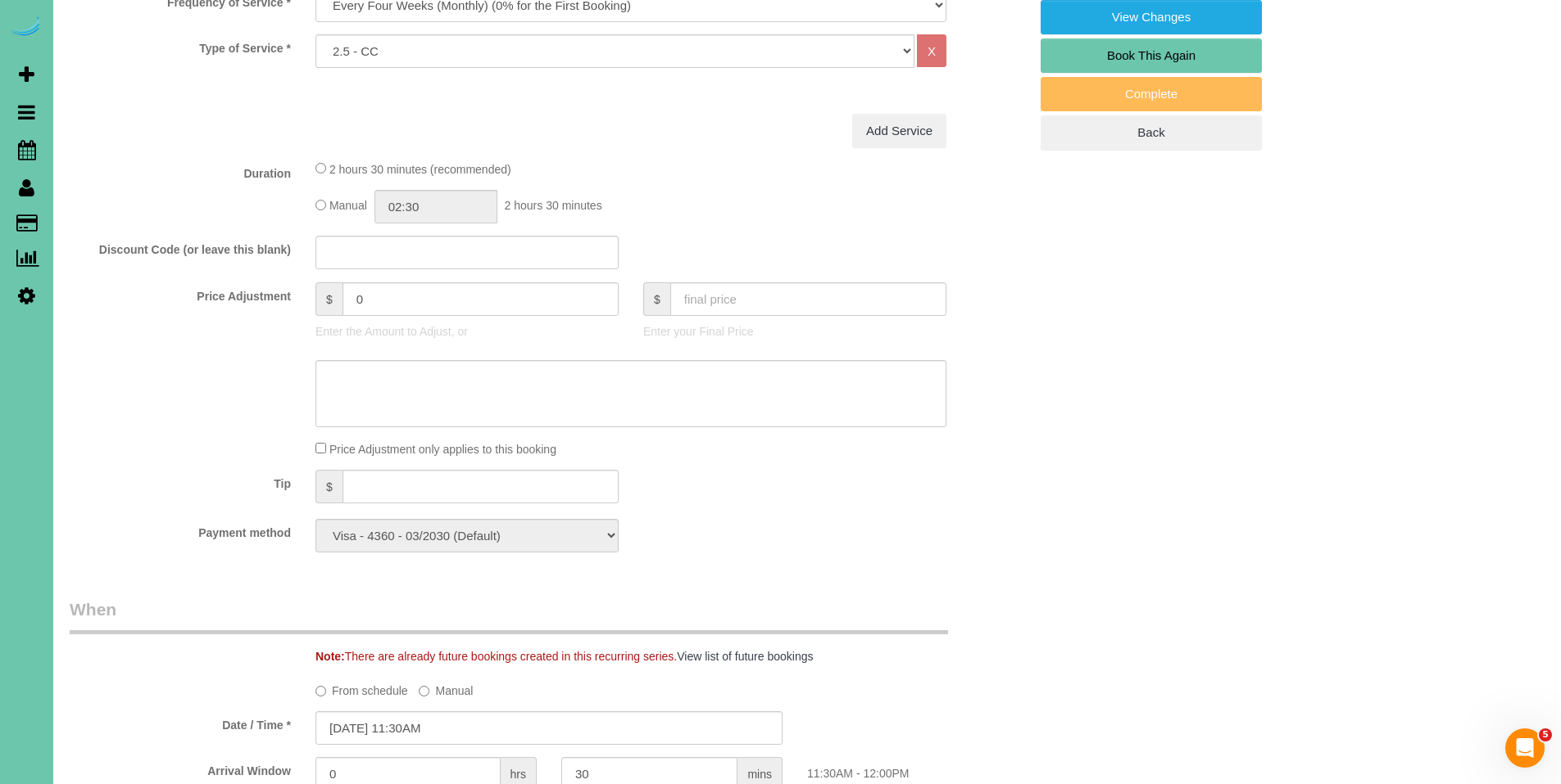
scroll to position [0, 0]
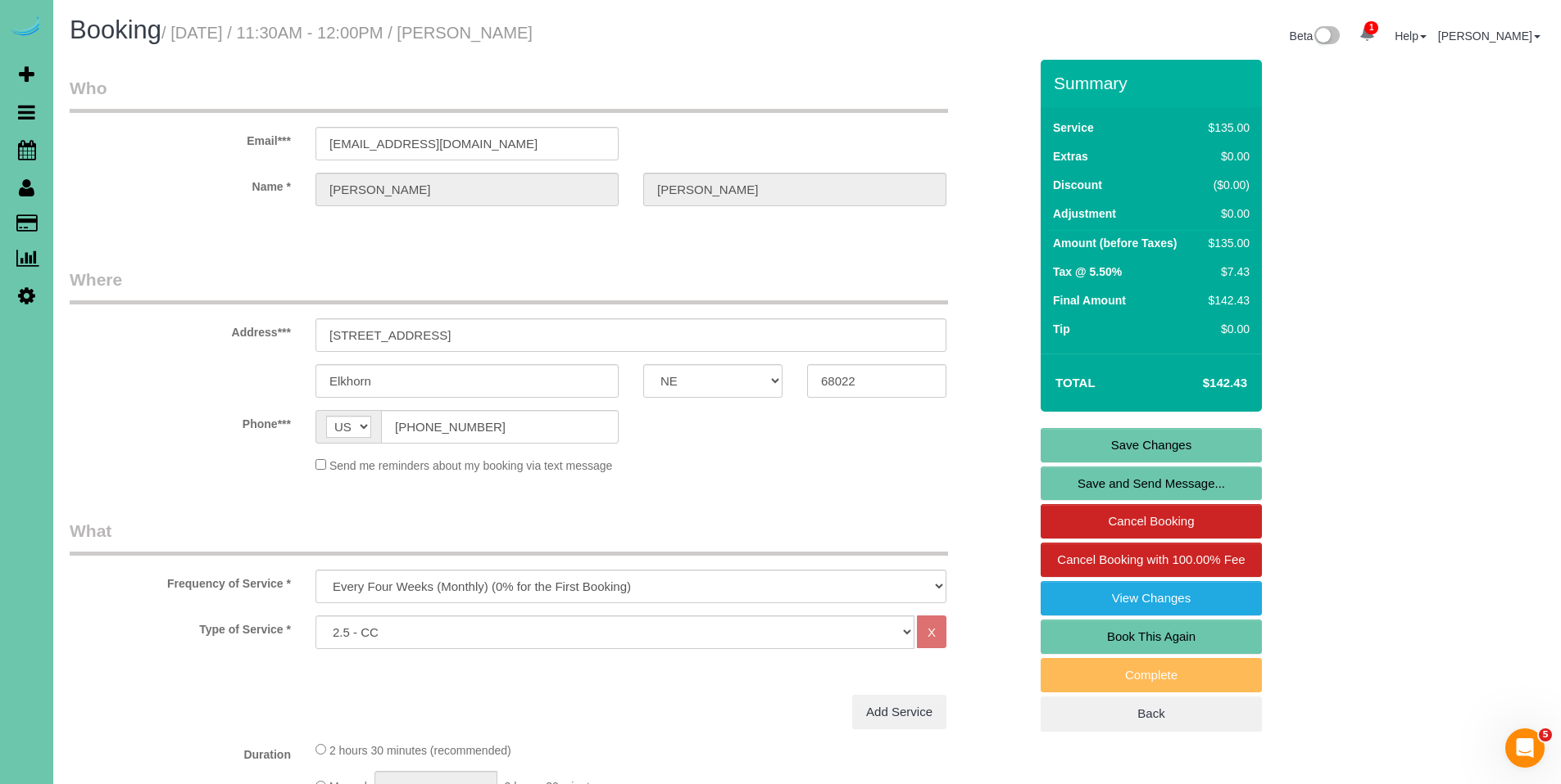
type textarea "***Client will not be home - door will be unlocked, please lock up when you lea…"
click at [1156, 443] on link "Save Changes" at bounding box center [1151, 445] width 221 height 34
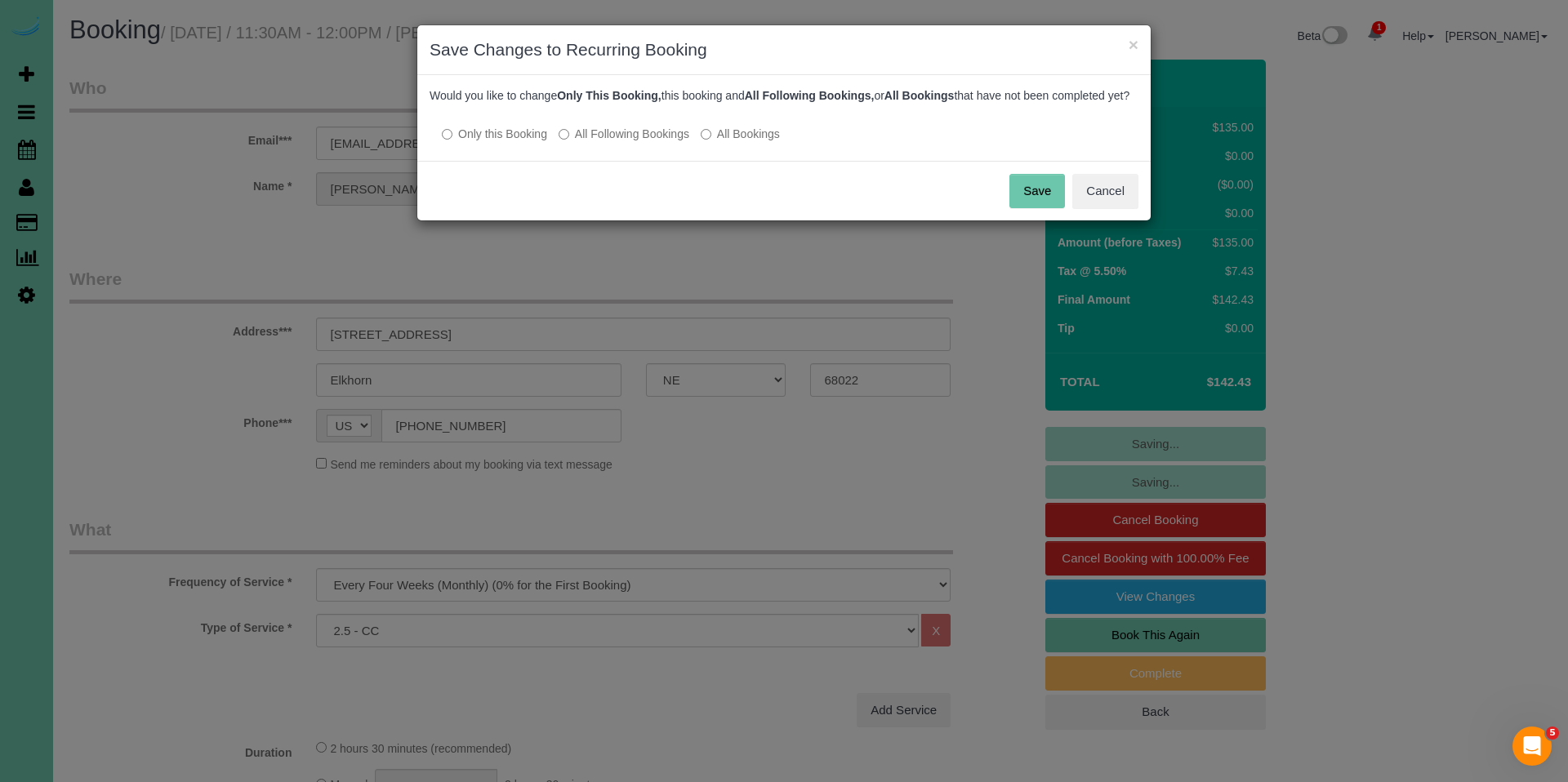
click at [1022, 204] on button "Save" at bounding box center [1037, 191] width 56 height 34
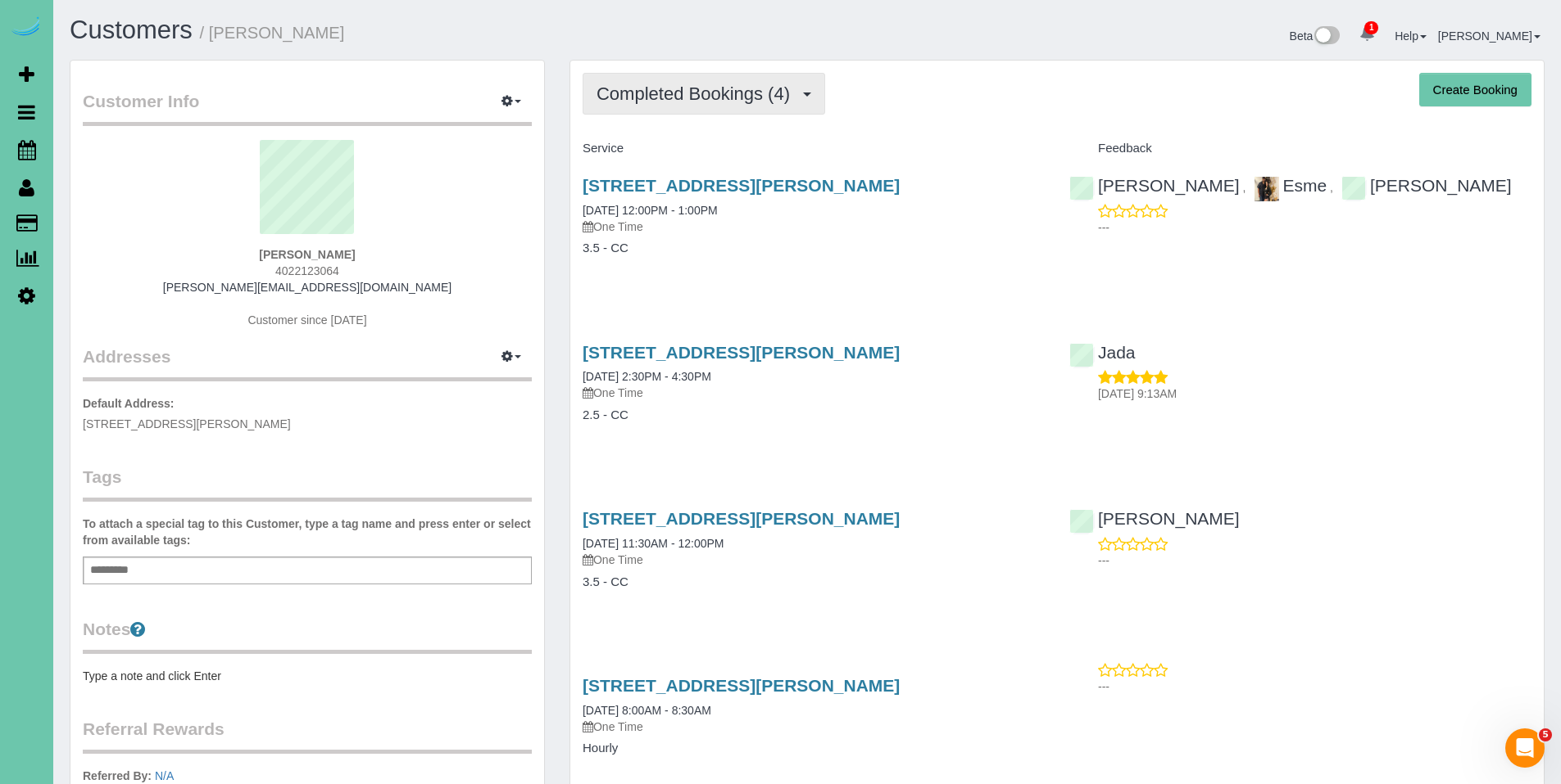
click at [735, 97] on span "Completed Bookings (4)" at bounding box center [697, 94] width 201 height 20
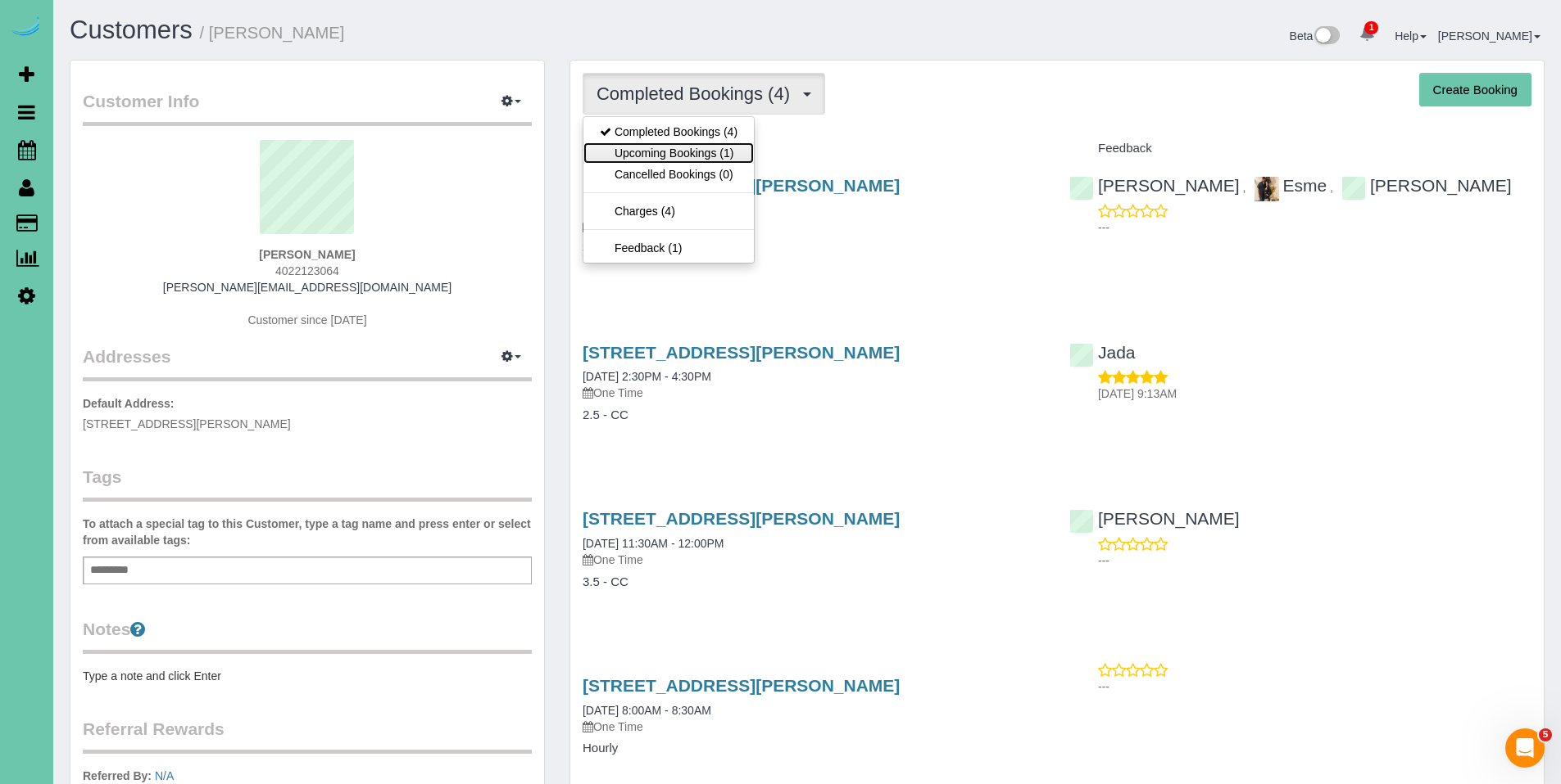
click at [685, 149] on link "Upcoming Bookings (1)" at bounding box center [668, 153] width 171 height 21
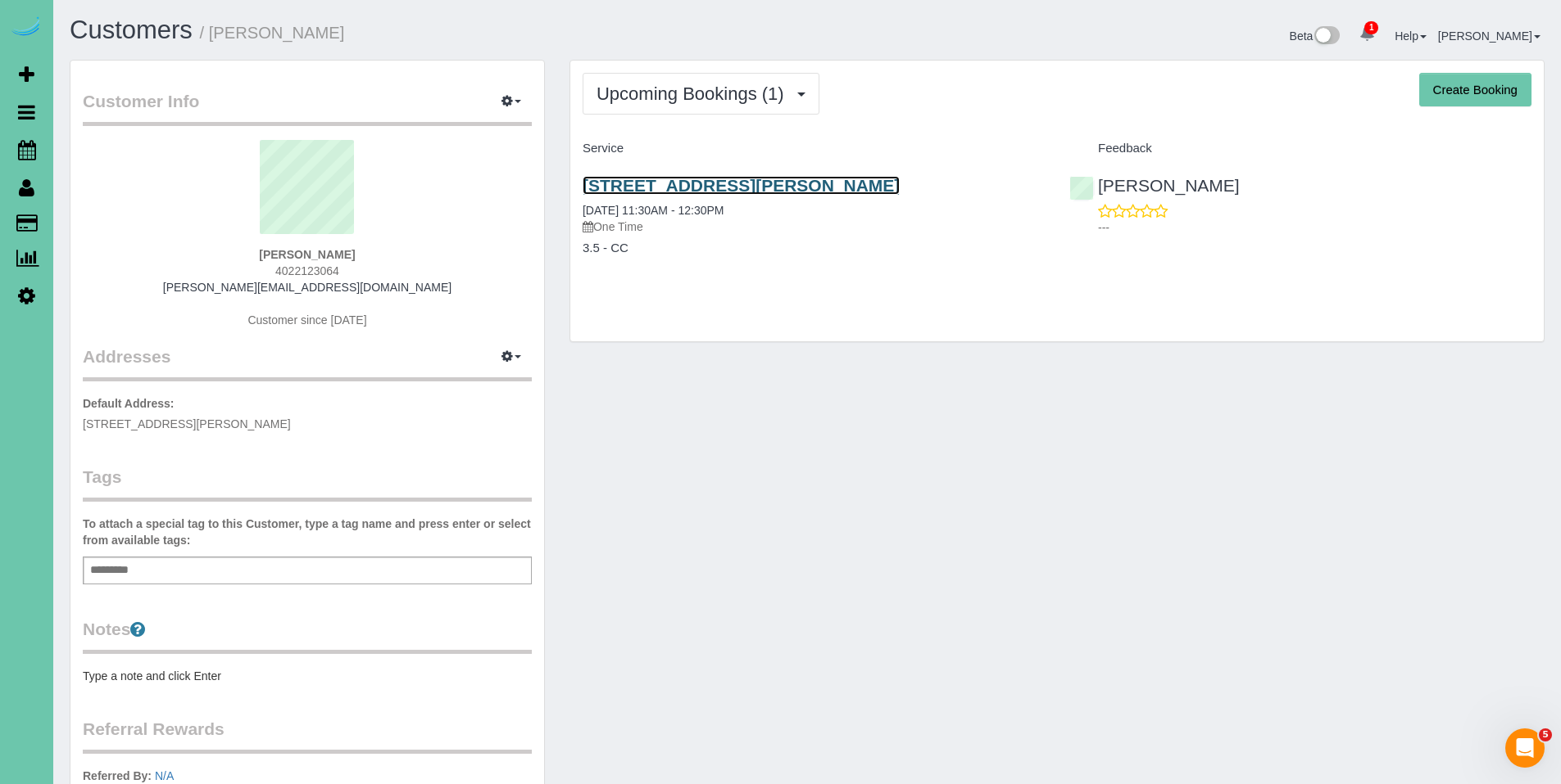
click at [720, 188] on link "[STREET_ADDRESS][PERSON_NAME]" at bounding box center [741, 185] width 317 height 19
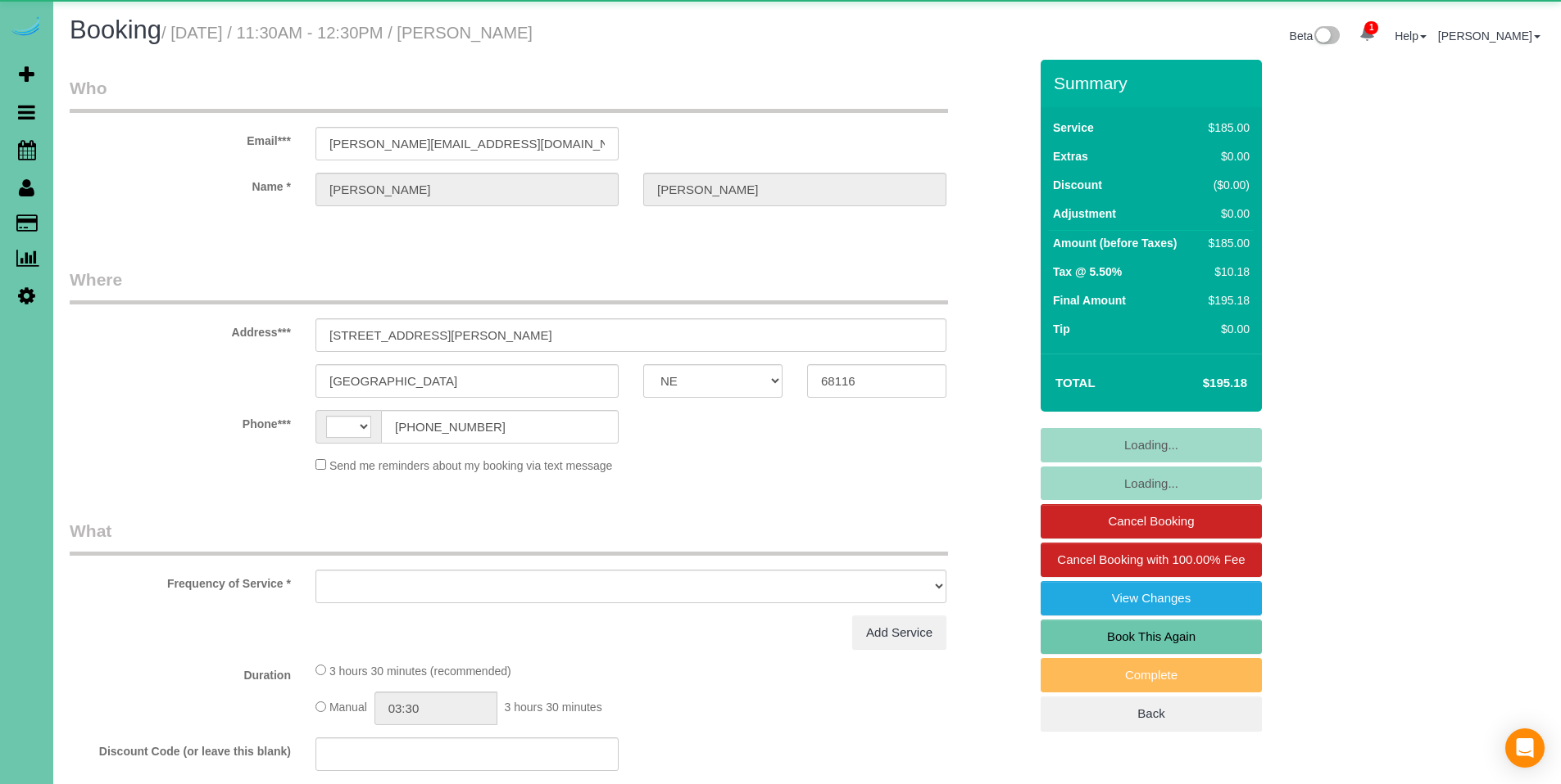
select select "NE"
select select "string:[GEOGRAPHIC_DATA]"
select select "object:649"
select select "number:36"
select select "number:41"
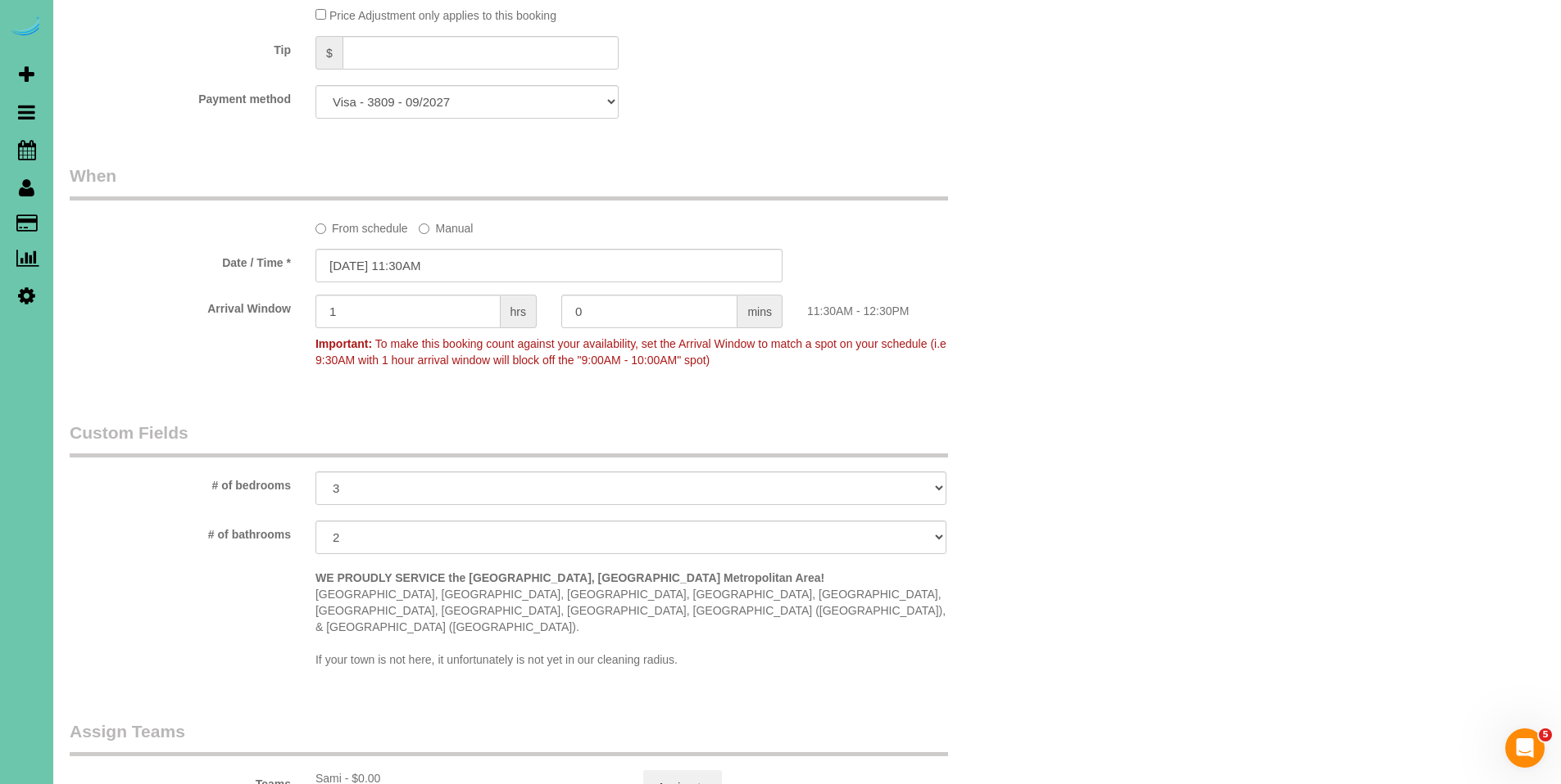
scroll to position [1533, 0]
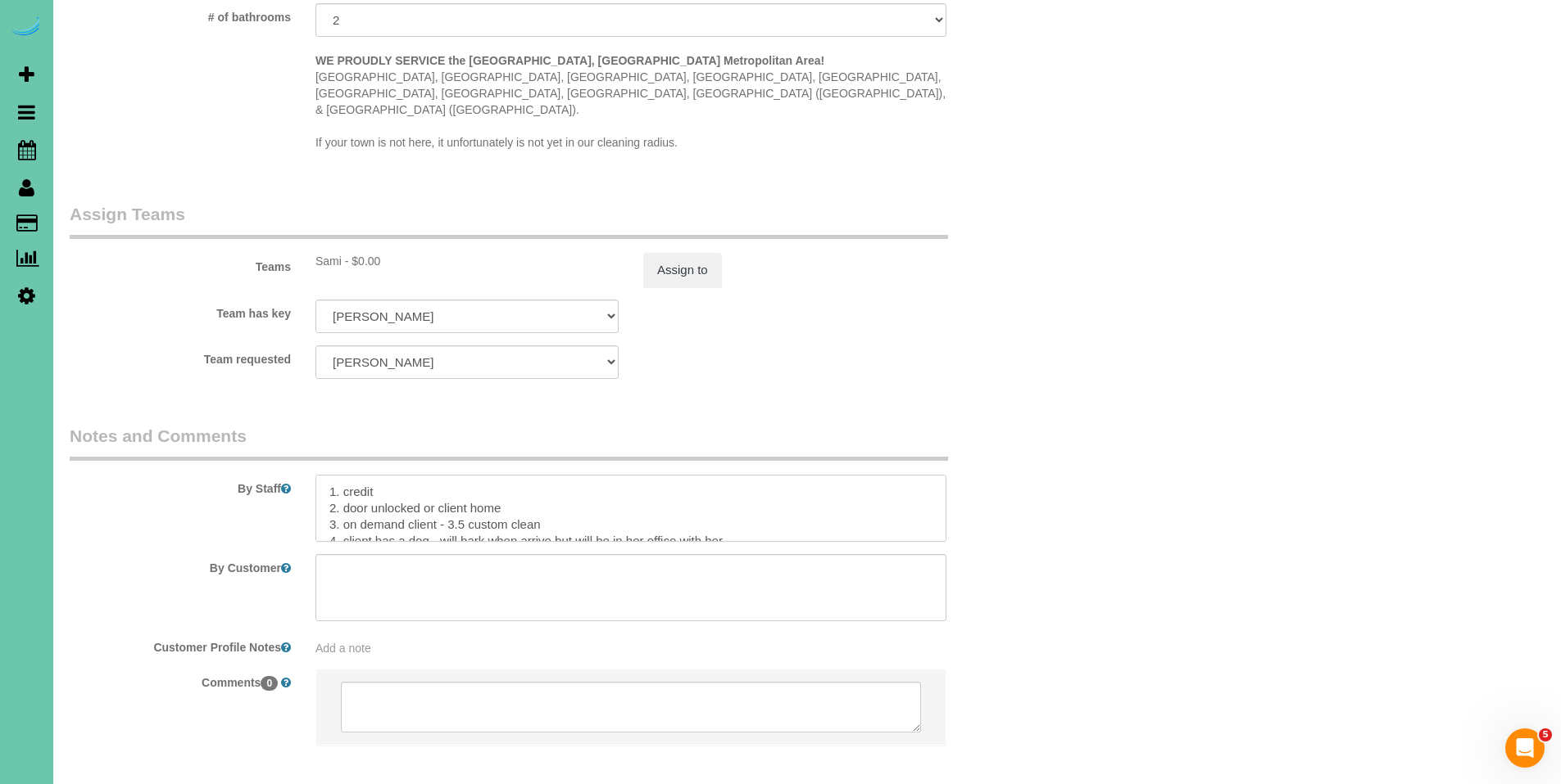
click at [791, 475] on textarea at bounding box center [631, 508] width 631 height 67
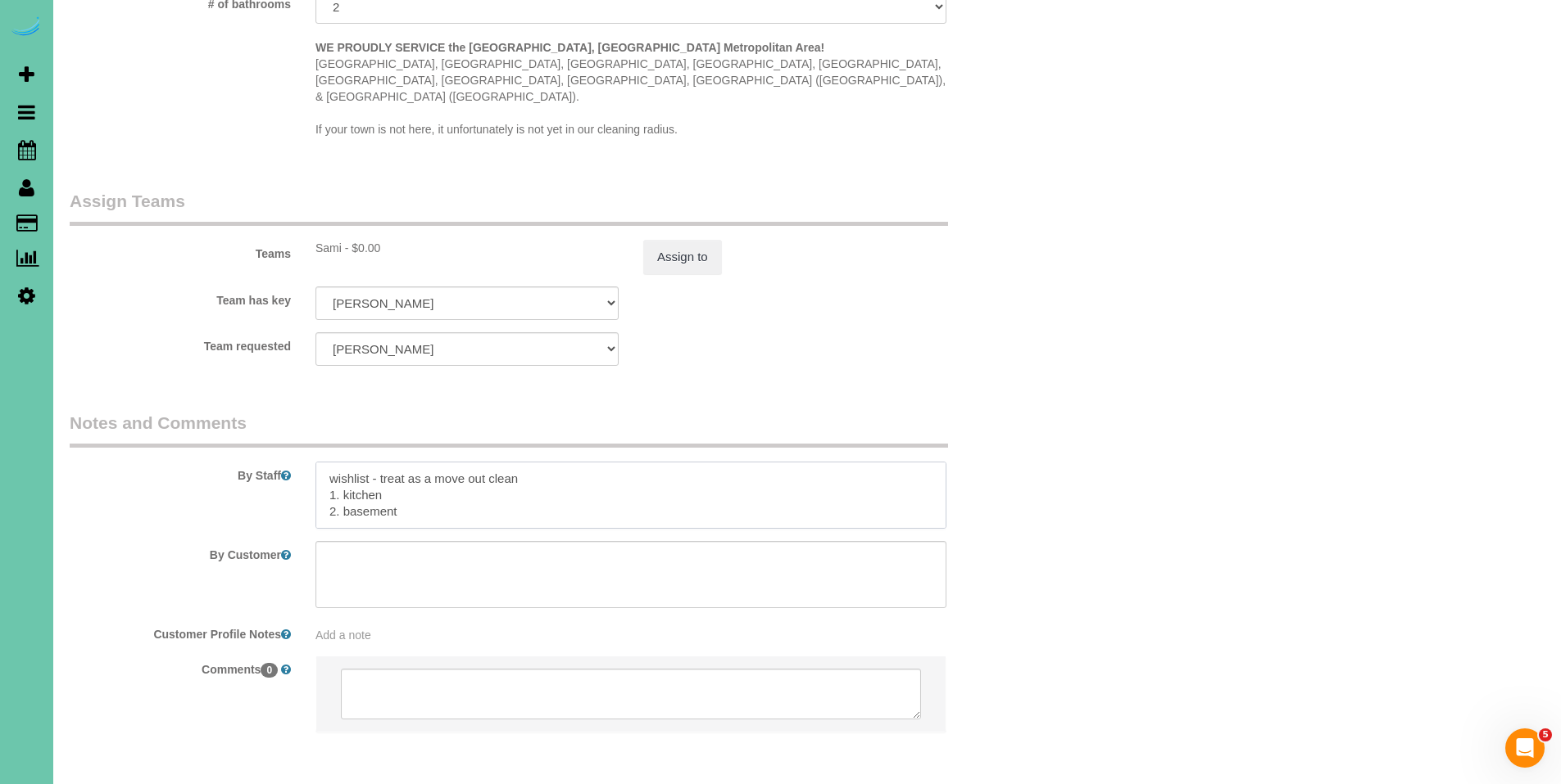
scroll to position [1547, 0]
click at [423, 476] on textarea at bounding box center [631, 494] width 631 height 67
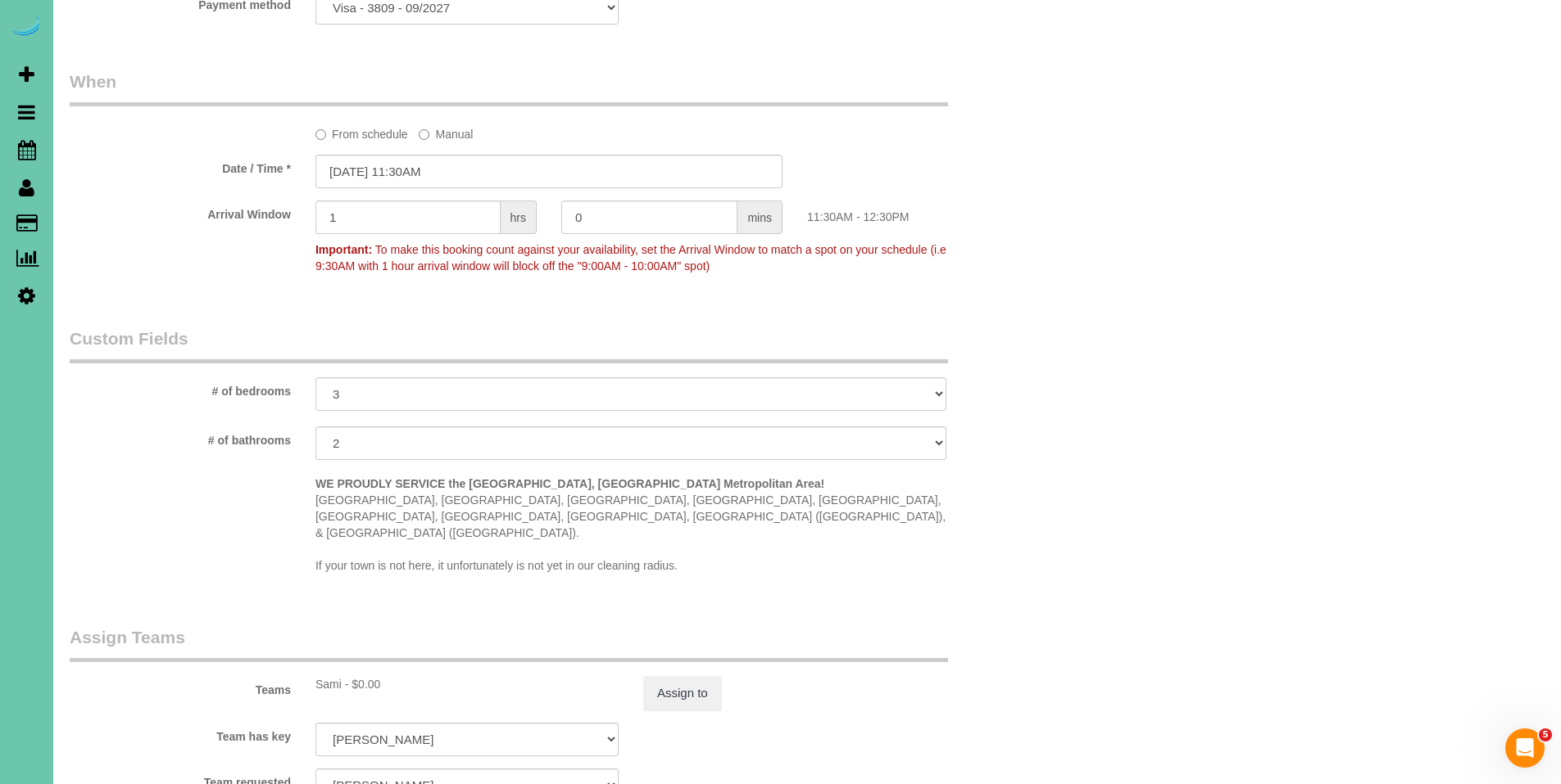
scroll to position [1580, 0]
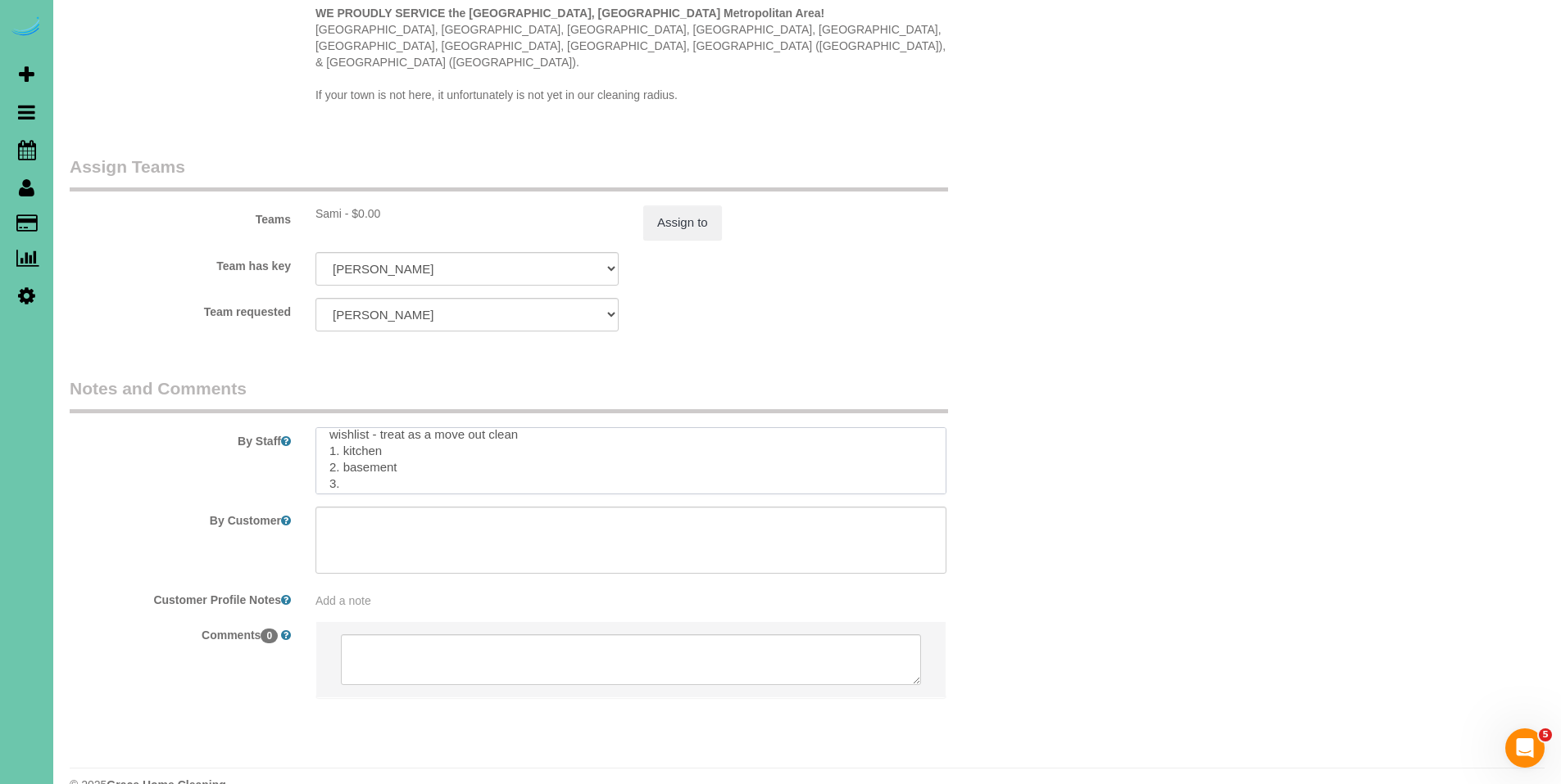
click at [362, 453] on textarea at bounding box center [631, 461] width 631 height 67
type textarea "1. credit 2. door unlocked or client home 3. on demand client - 3.5 custom clea…"
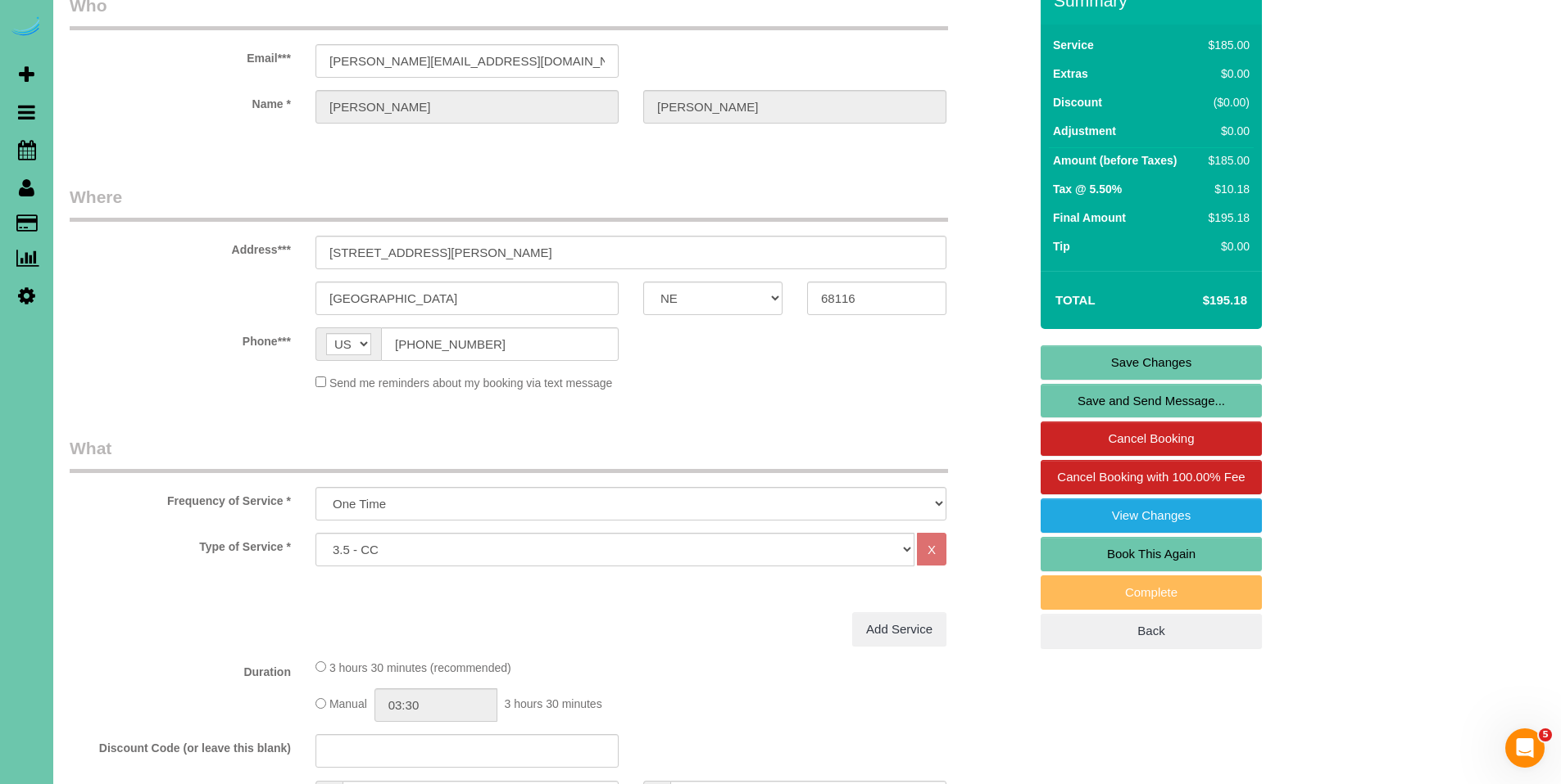
scroll to position [0, 0]
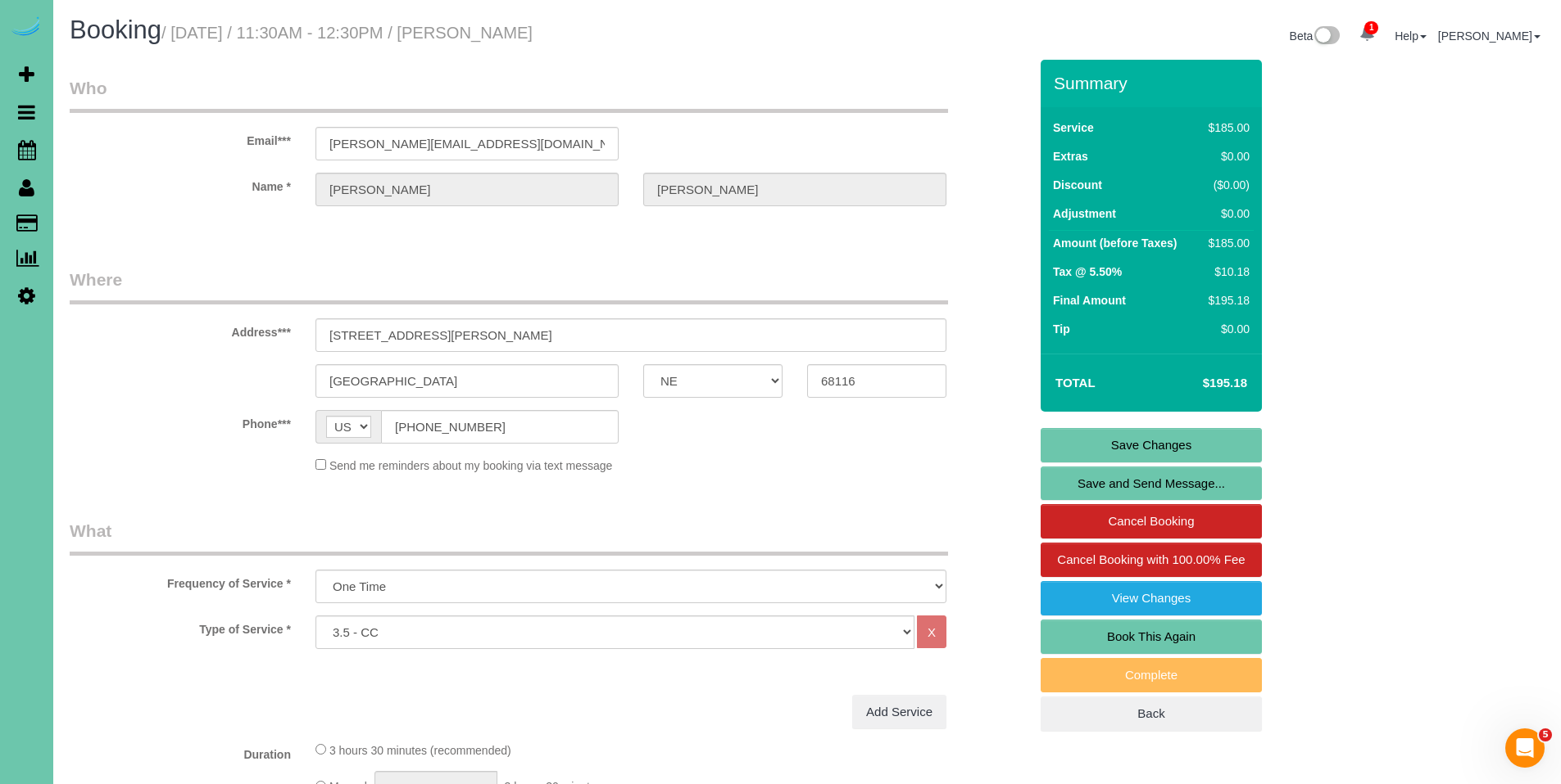
click at [1165, 447] on link "Save Changes" at bounding box center [1151, 445] width 221 height 34
